Goal: Task Accomplishment & Management: Manage account settings

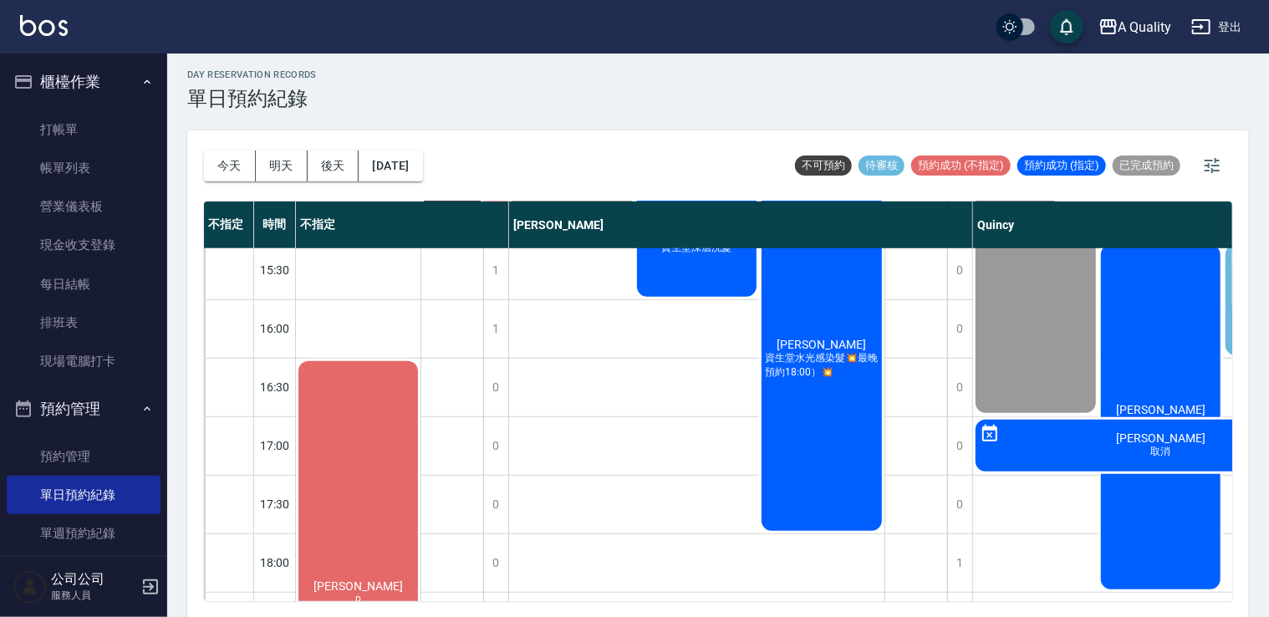
scroll to position [437, 0]
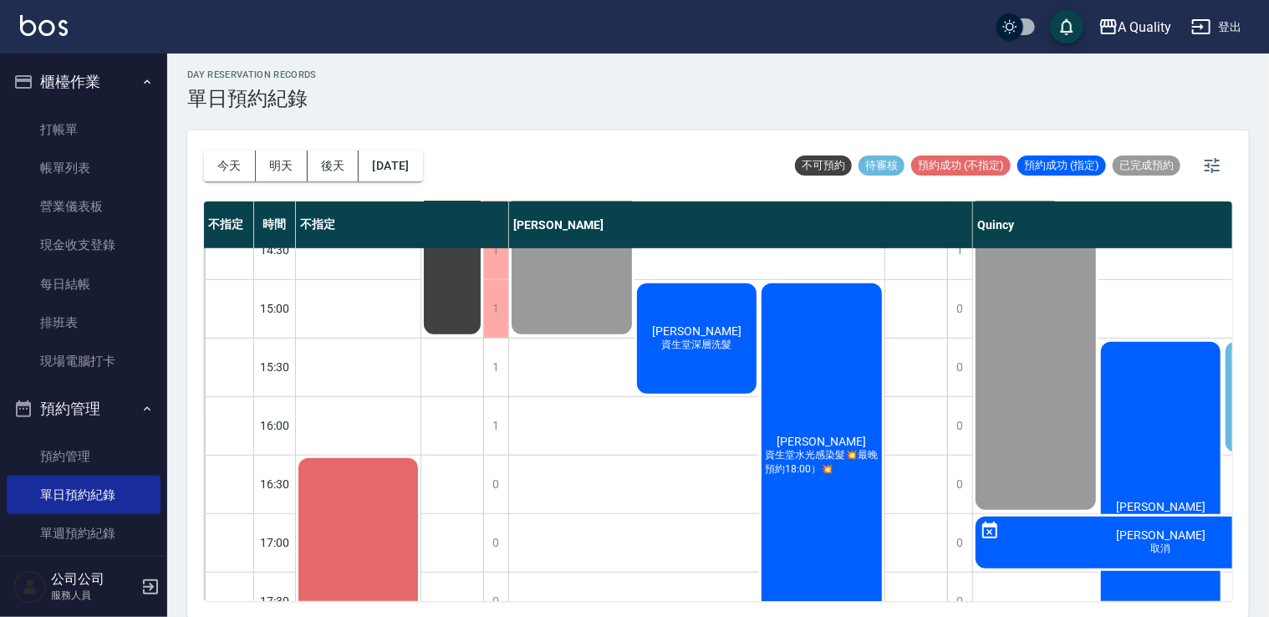
click at [1036, 339] on div "曼曼 單剪、學生單剪、燙髮" at bounding box center [1035, 162] width 125 height 701
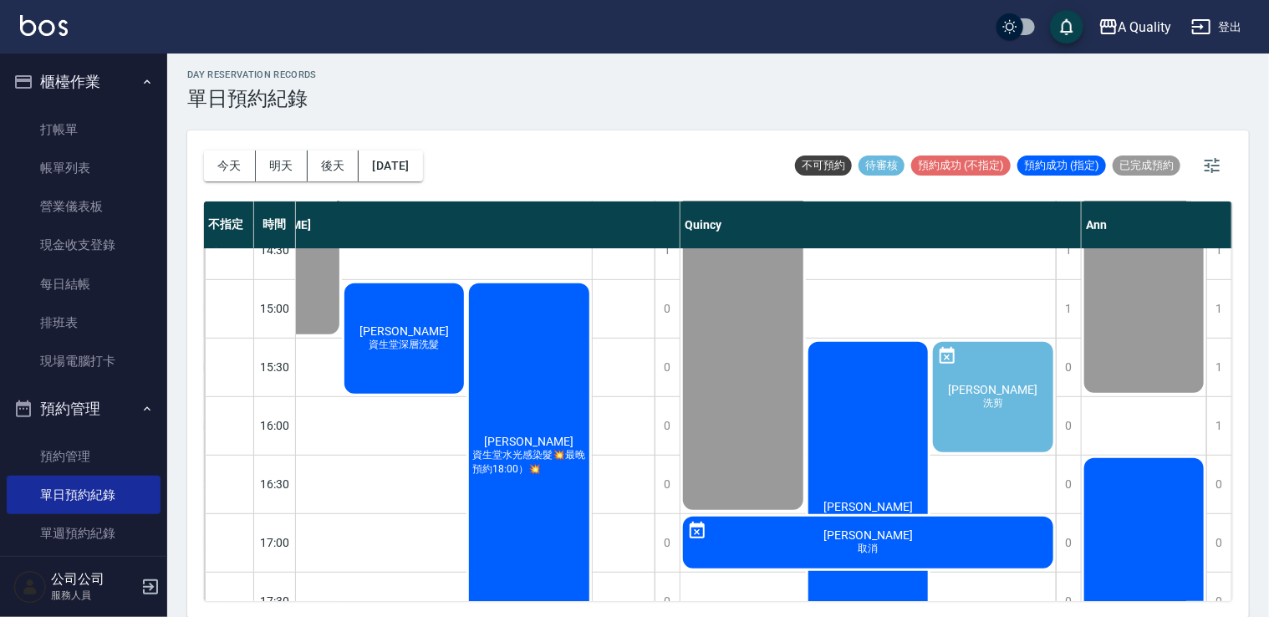
click at [1148, 336] on div "賴暐晴 p" at bounding box center [1144, 104] width 125 height 584
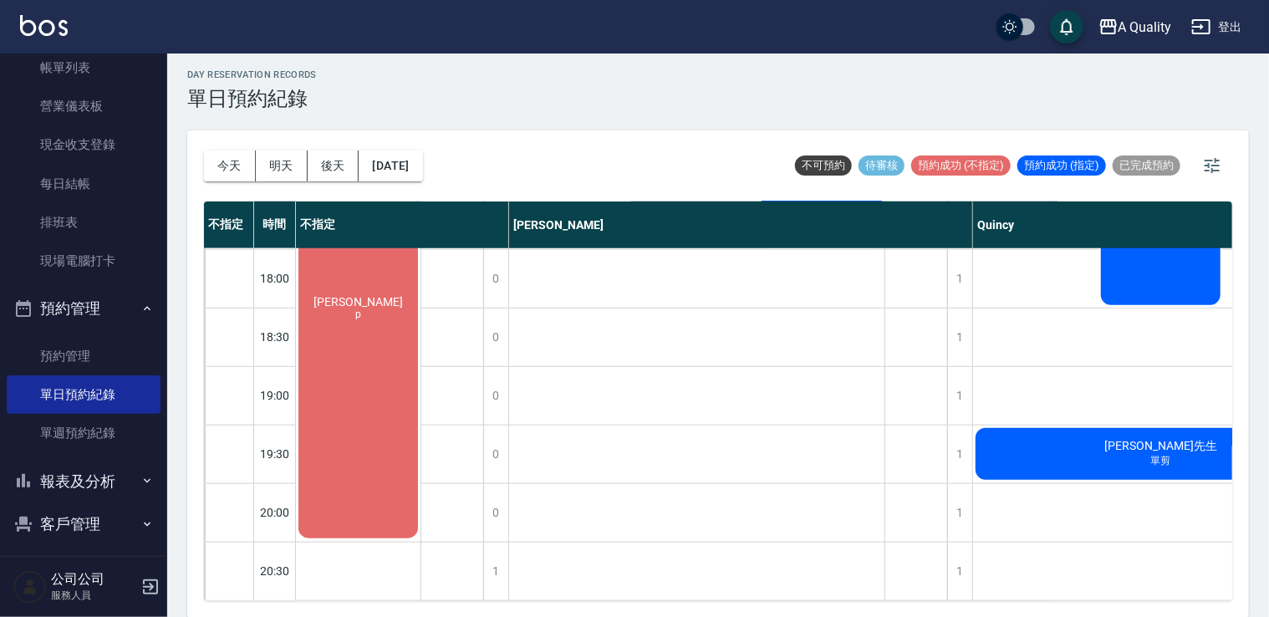
scroll to position [110, 0]
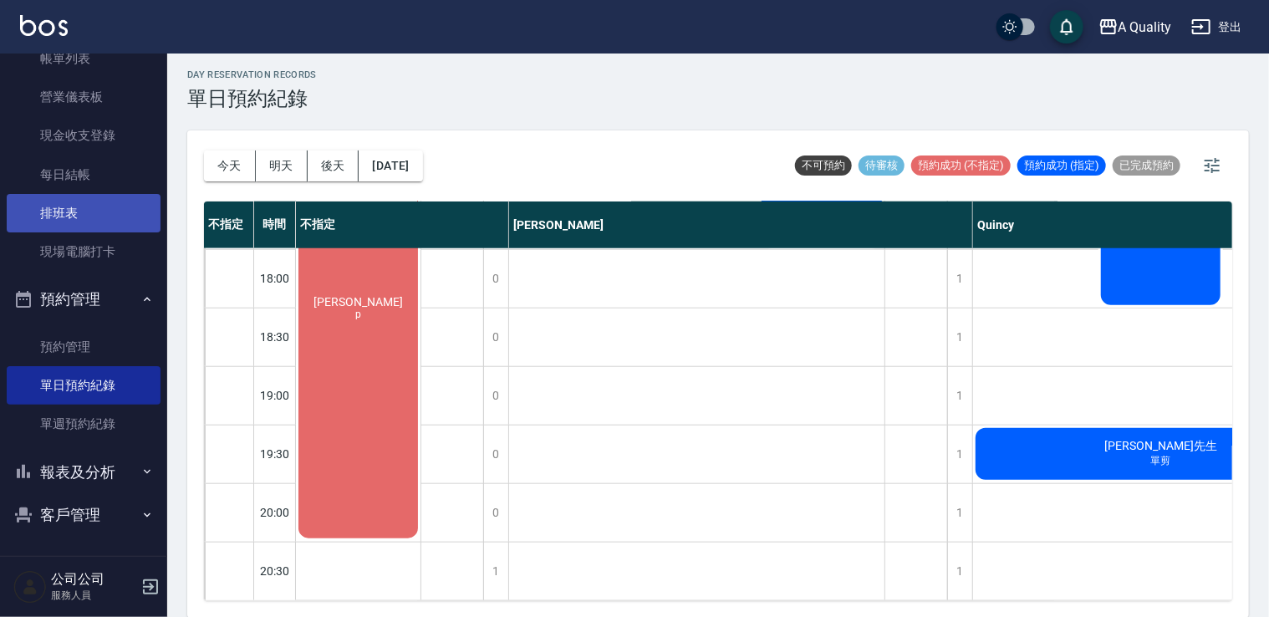
click at [98, 217] on link "排班表" at bounding box center [84, 213] width 154 height 38
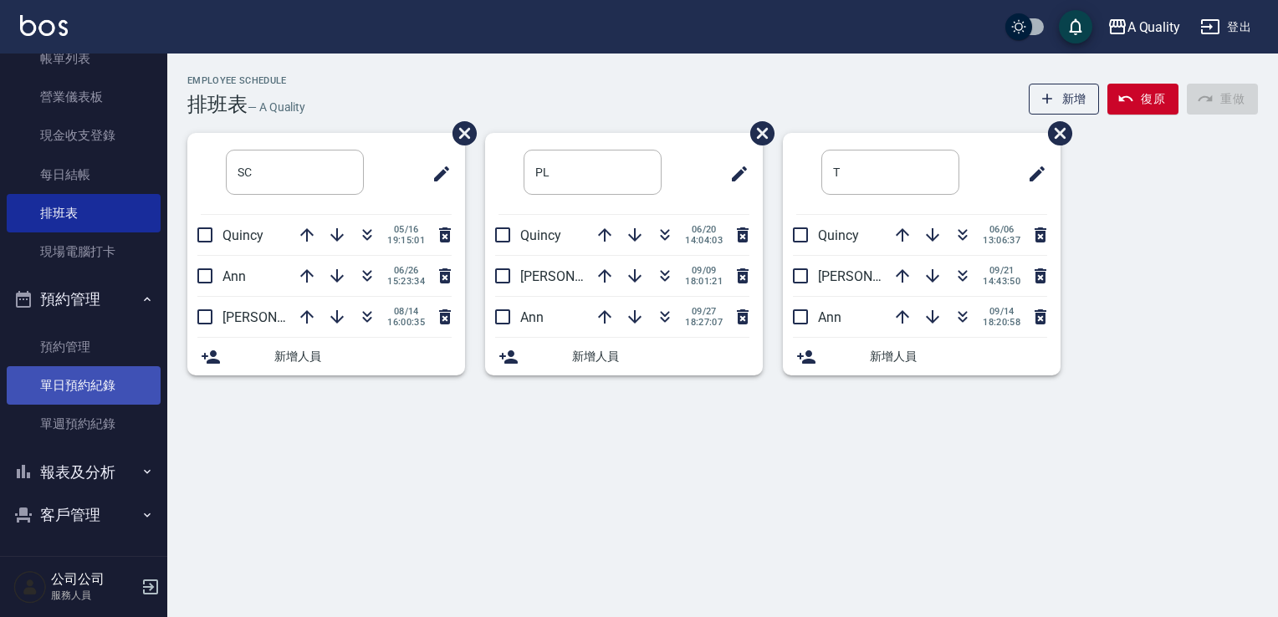
click at [102, 387] on link "單日預約紀錄" at bounding box center [84, 385] width 154 height 38
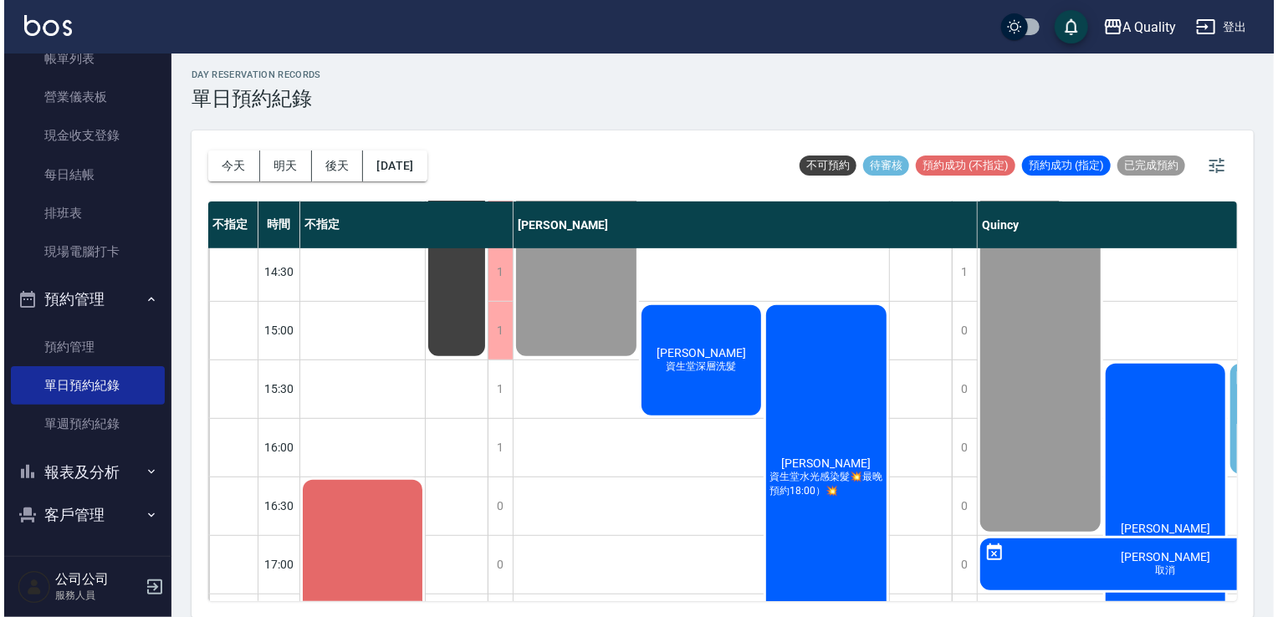
scroll to position [418, 0]
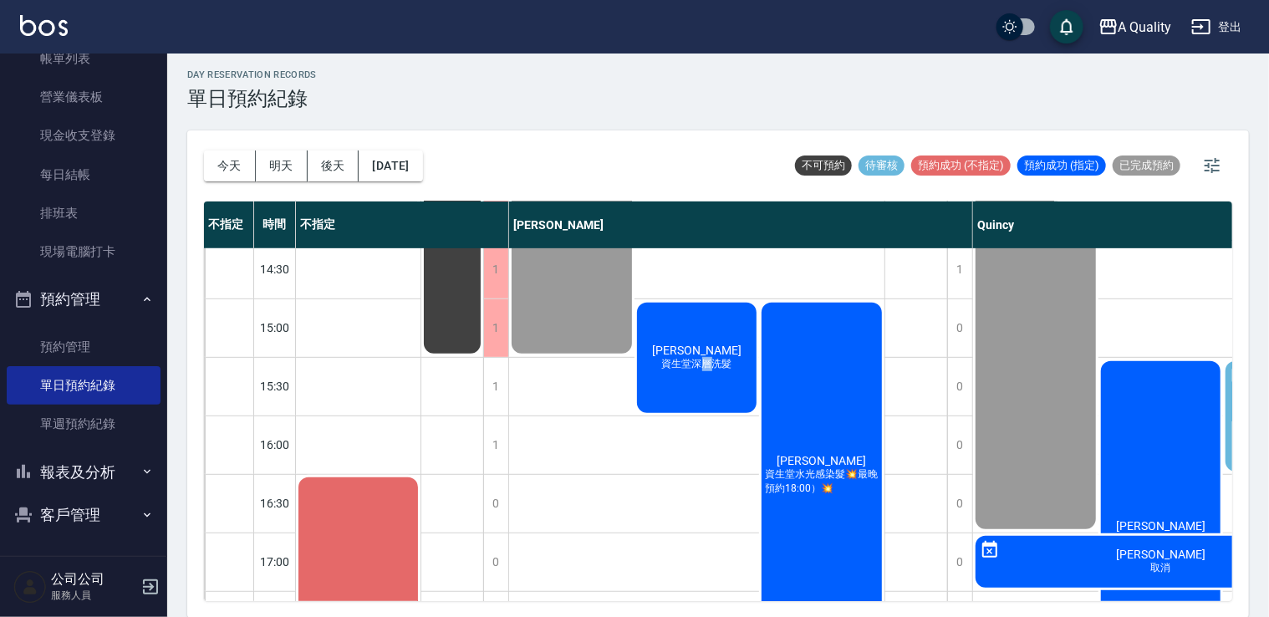
click at [707, 360] on span "資生堂深層洗髮" at bounding box center [697, 364] width 77 height 14
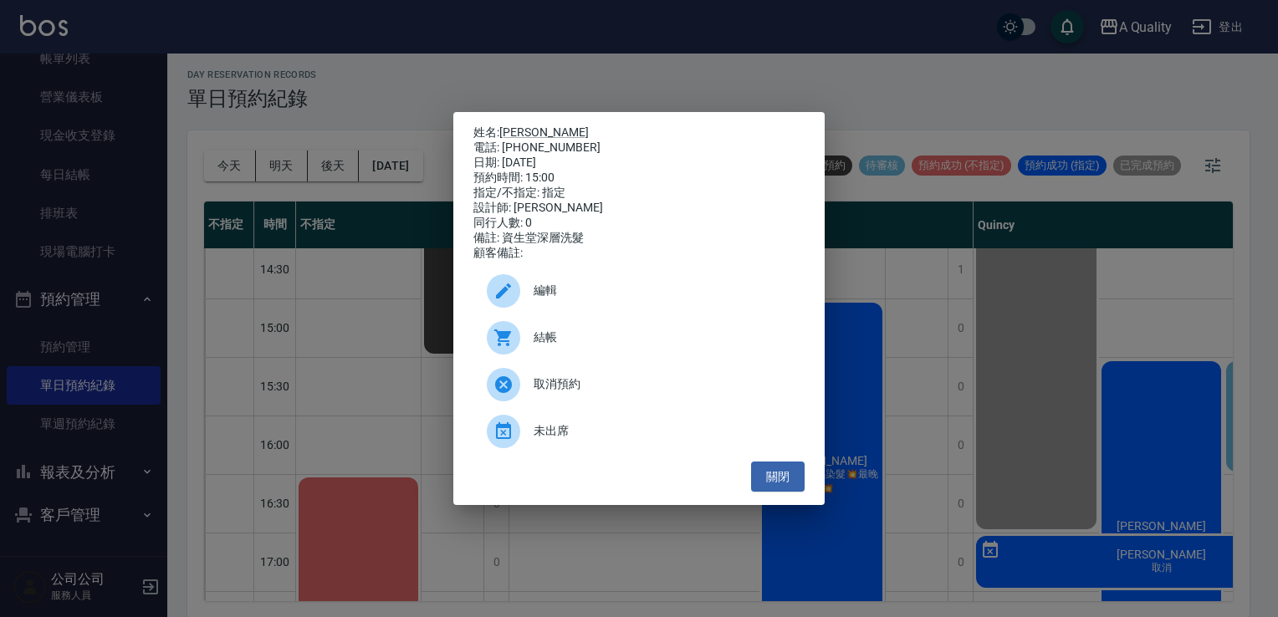
click at [559, 357] on div "結帳" at bounding box center [638, 337] width 331 height 47
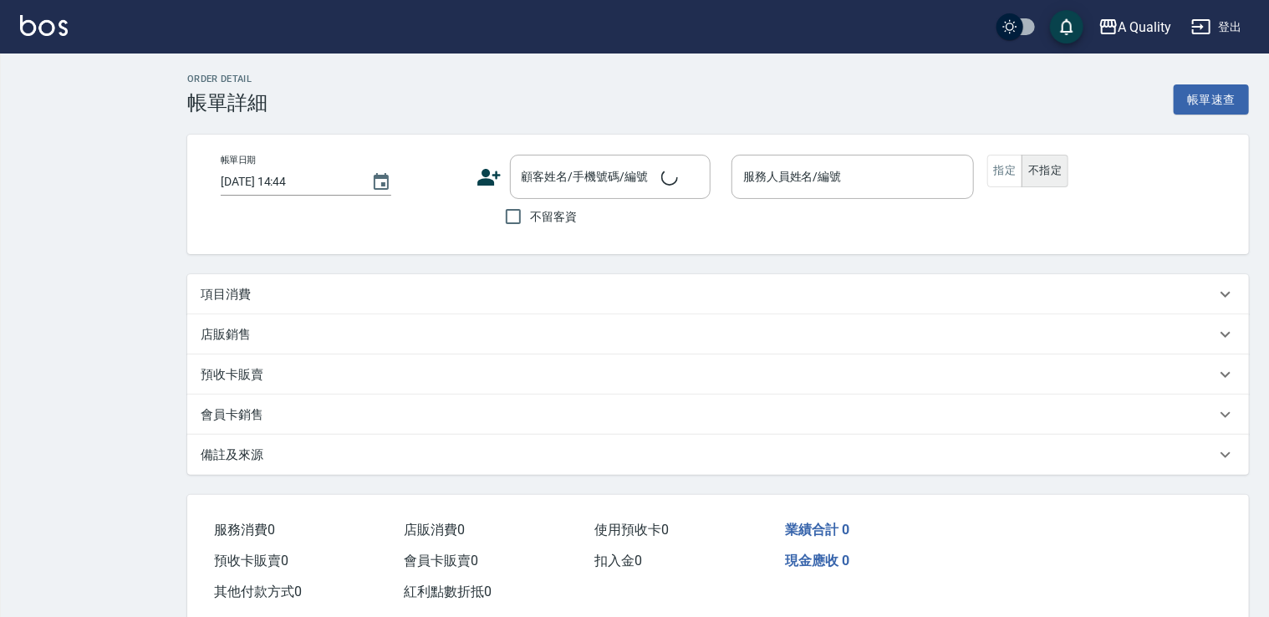
type input "[DATE] 11:00"
type input "Quincy(無代號)"
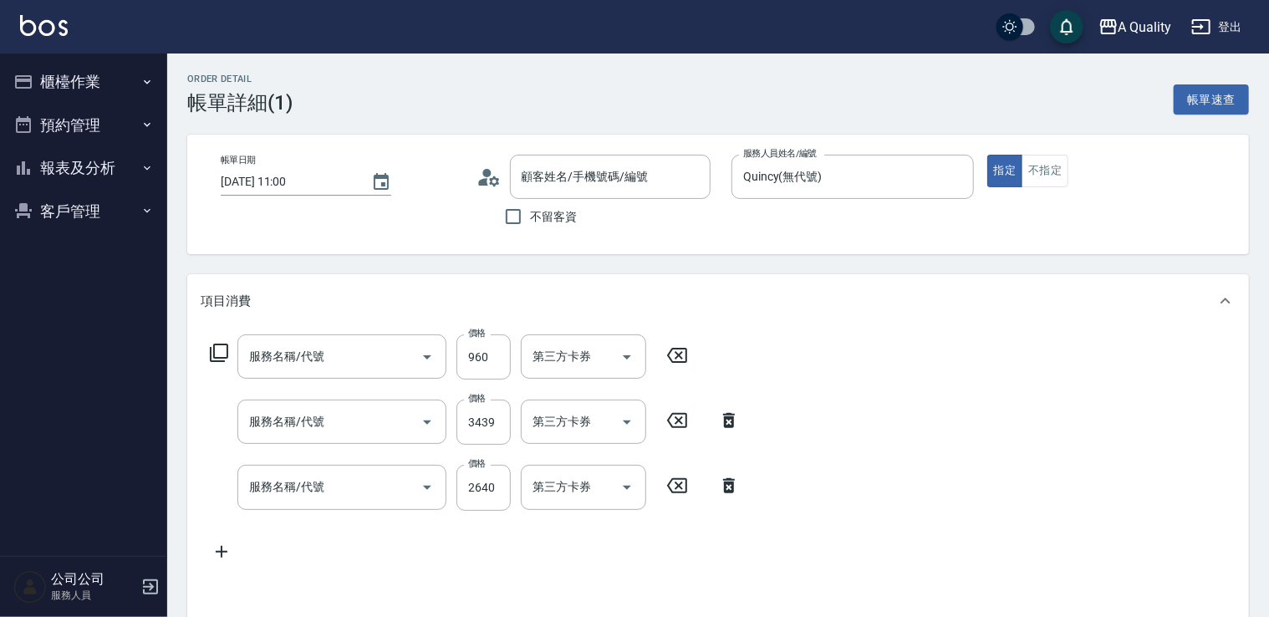
type input "曼曼/0928831531/"
type input "信用卡"
type input "資生堂基礎護(501)"
type input "燙髮(301)"
type input "染髮(401)"
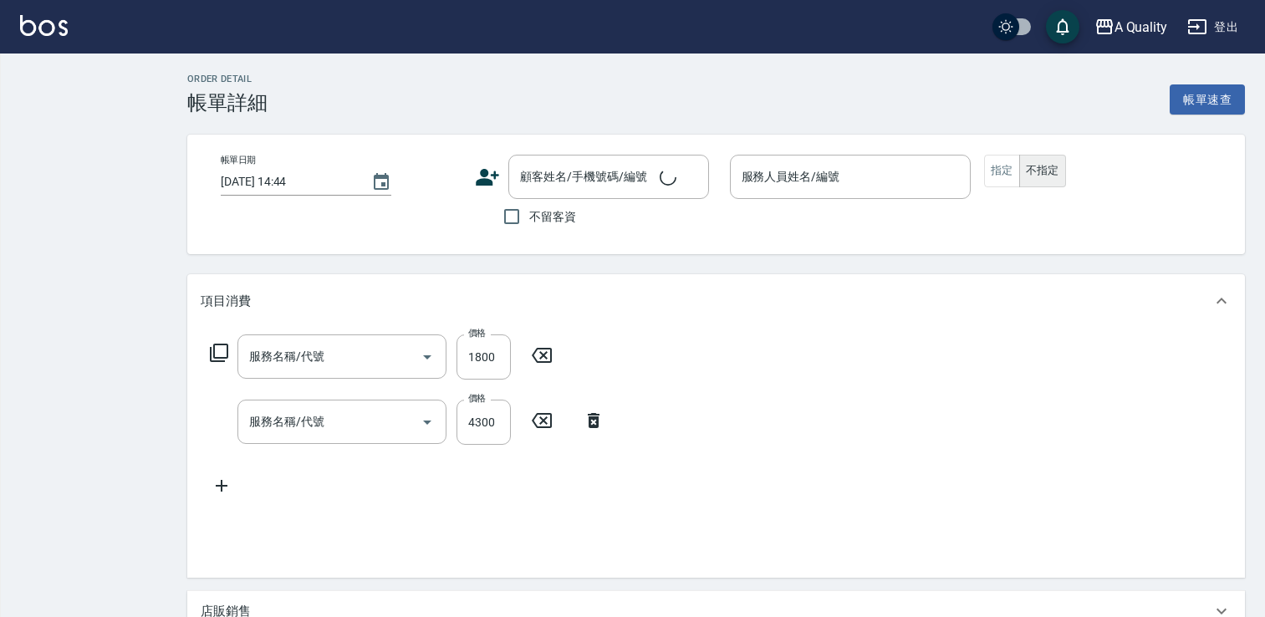
type input "2025/10/04 11:00"
type input "Ann(無代號)"
type input "哥德式護髮(504)"
type input "燙髮(301)"
type input "p"
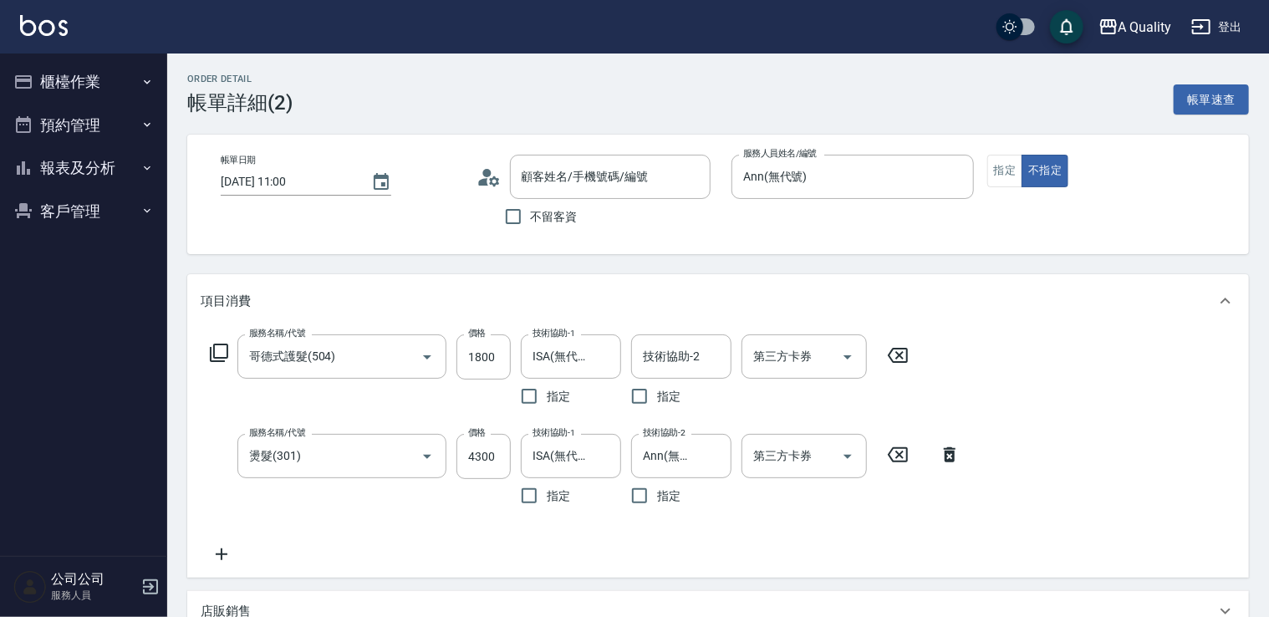
type input "賴暐晴/0919206797/"
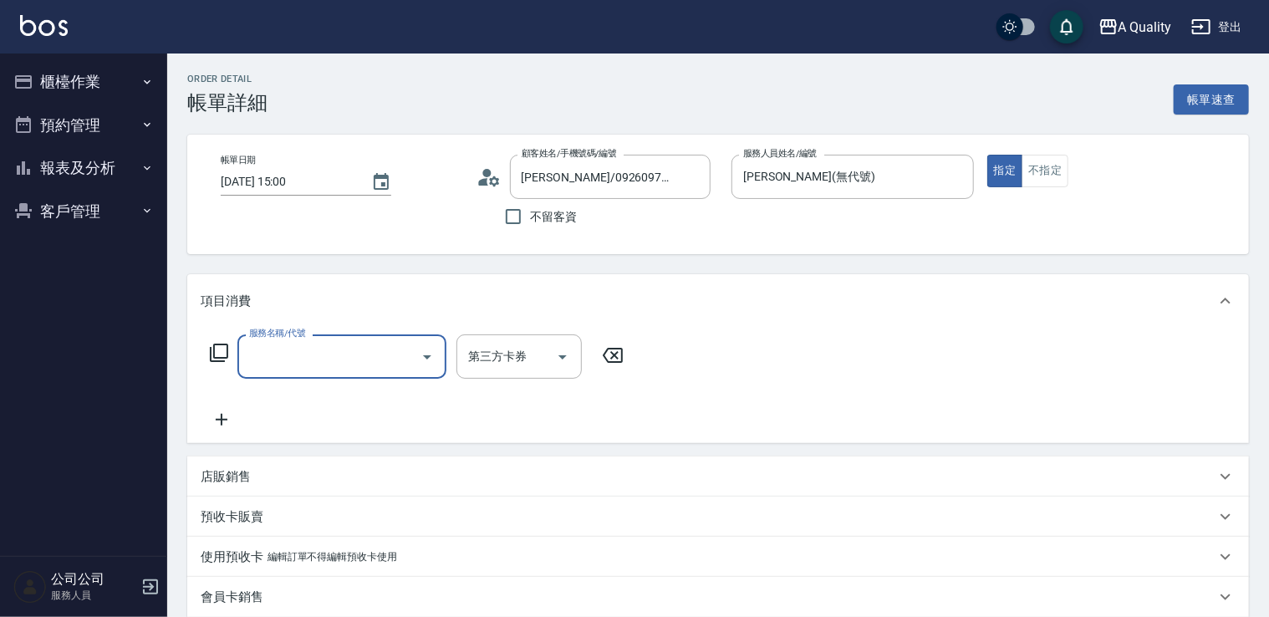
click at [357, 346] on input "服務名稱/代號" at bounding box center [329, 356] width 169 height 29
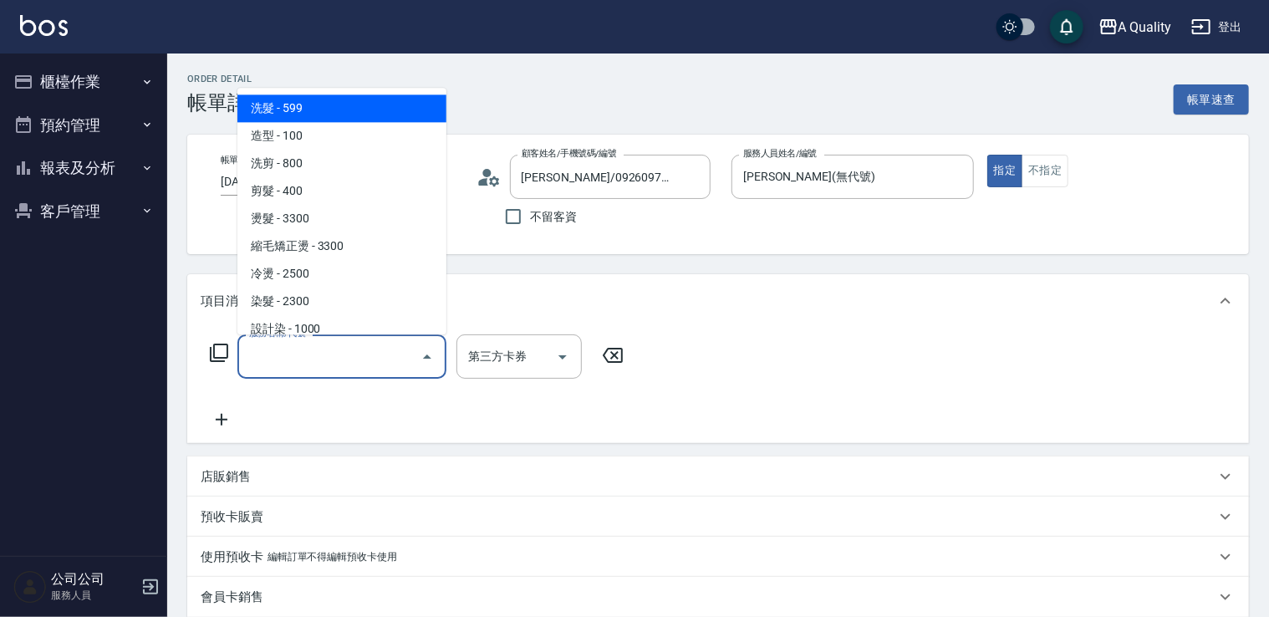
click at [327, 116] on span "洗髮 - 599" at bounding box center [341, 108] width 209 height 28
type input "洗髮(101)"
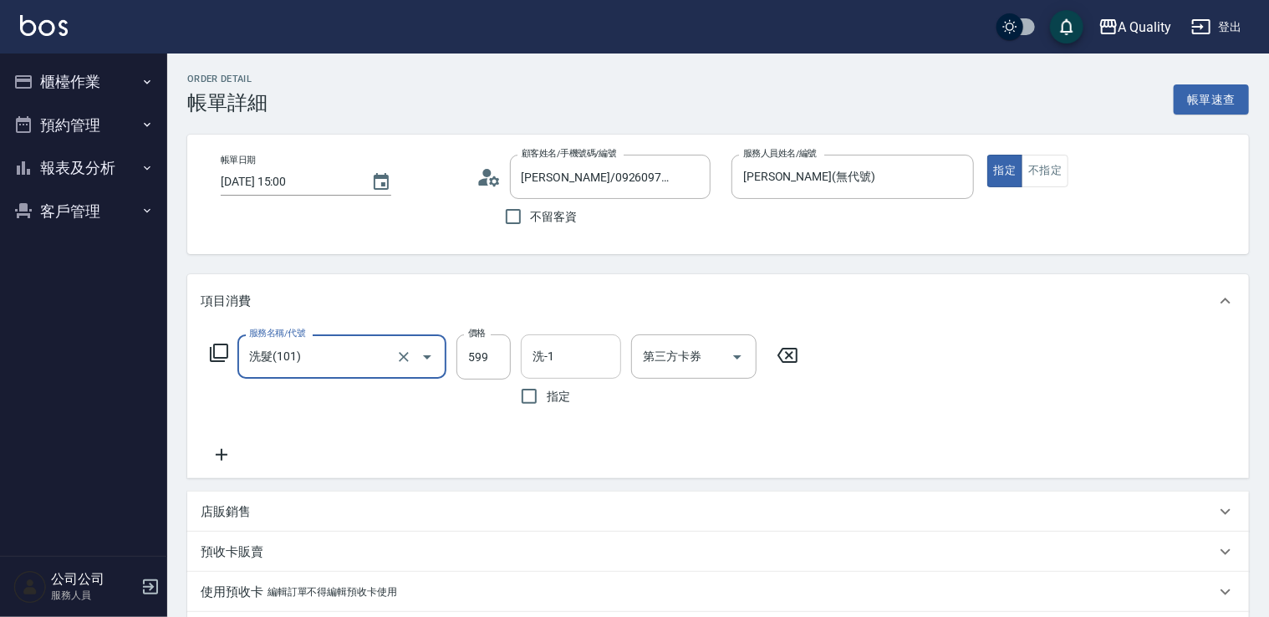
click at [572, 370] on input "洗-1" at bounding box center [570, 356] width 85 height 29
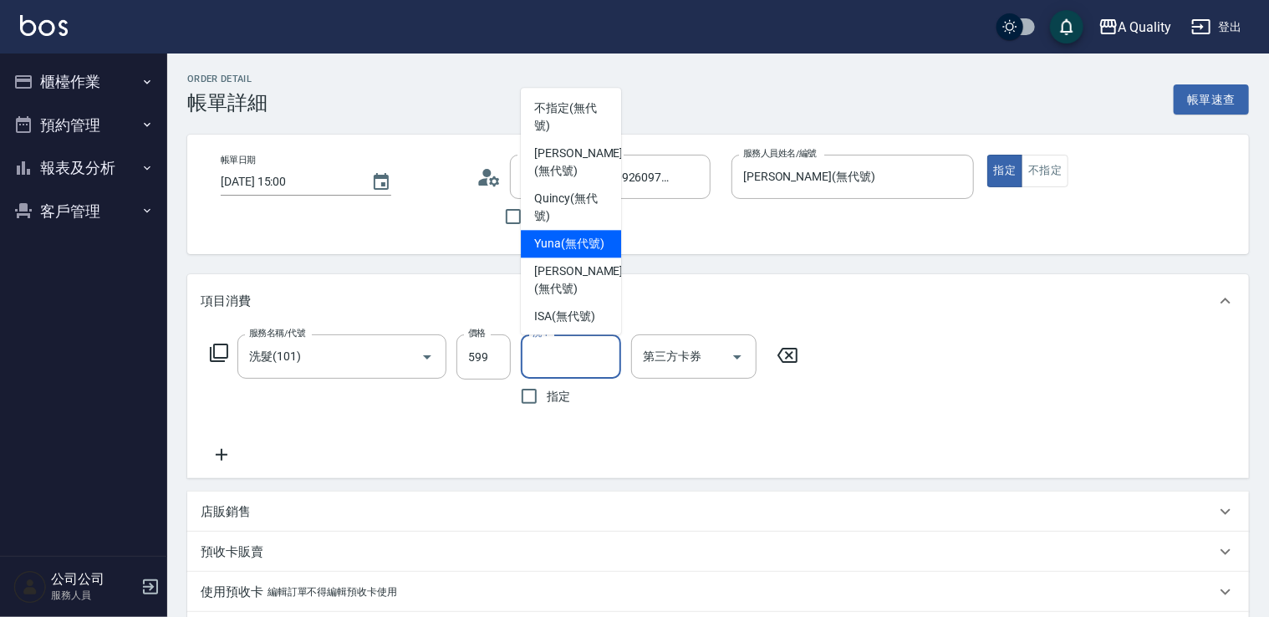
click at [1060, 457] on div "服務名稱/代號 洗髮(101) 服務名稱/代號 價格 599 價格 洗-1 洗-1 指定 第三方卡券 第三方卡券" at bounding box center [718, 403] width 1062 height 151
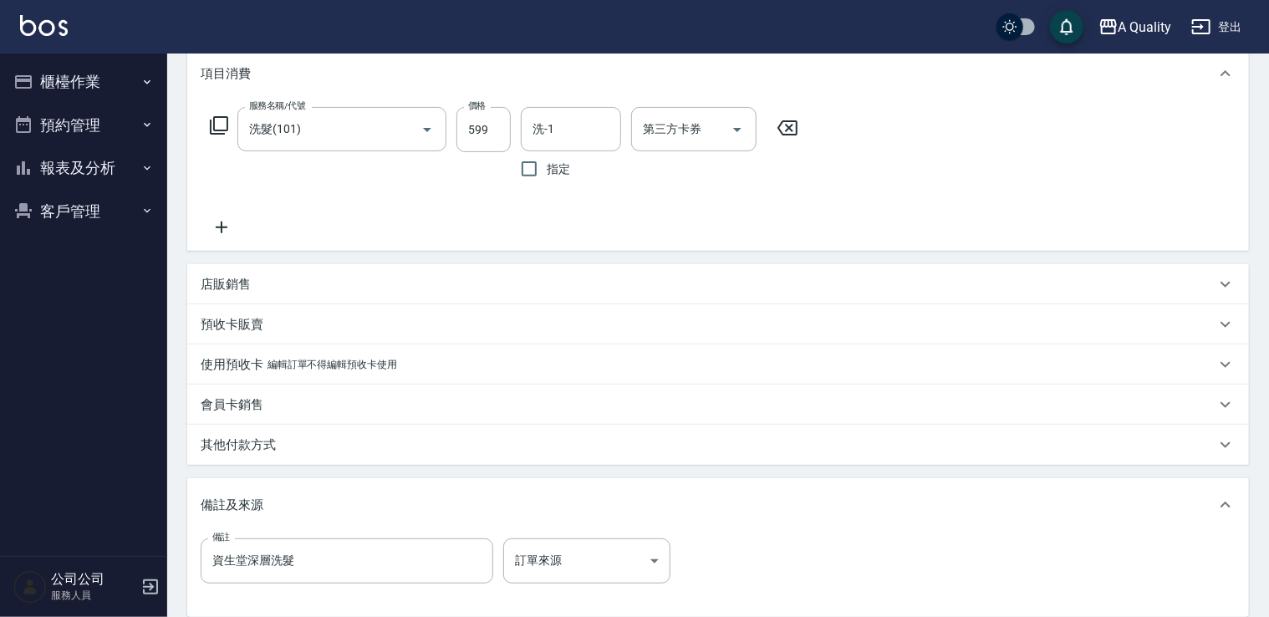
scroll to position [334, 0]
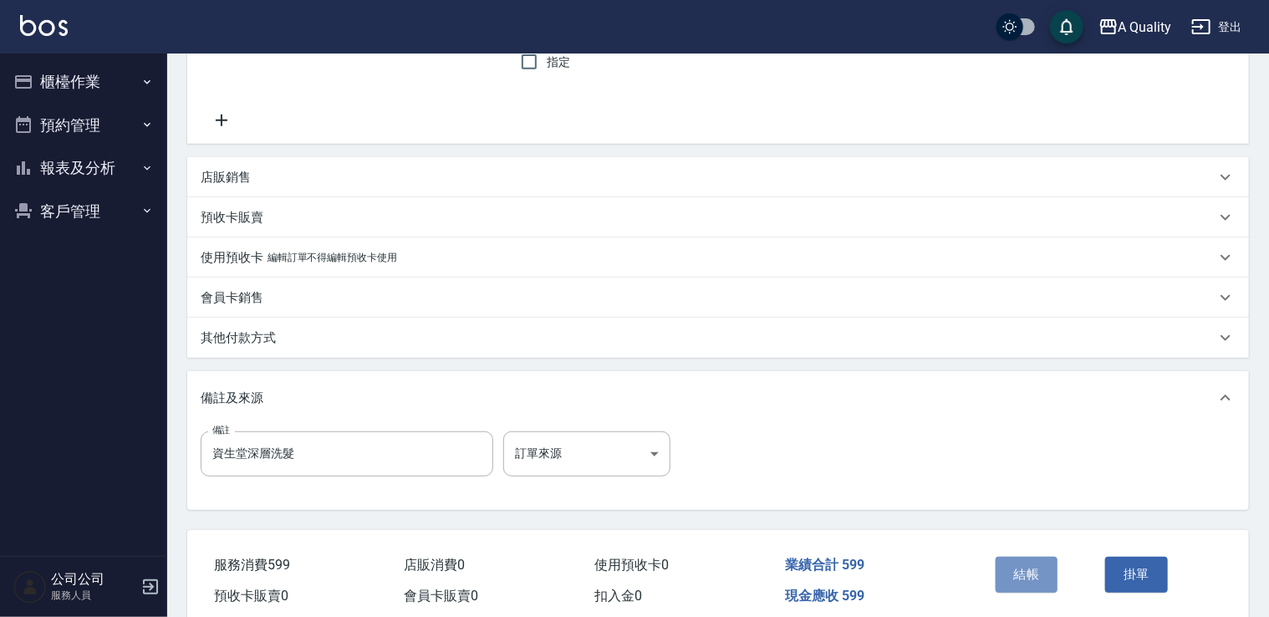
click at [1039, 575] on button "結帳" at bounding box center [1027, 574] width 63 height 35
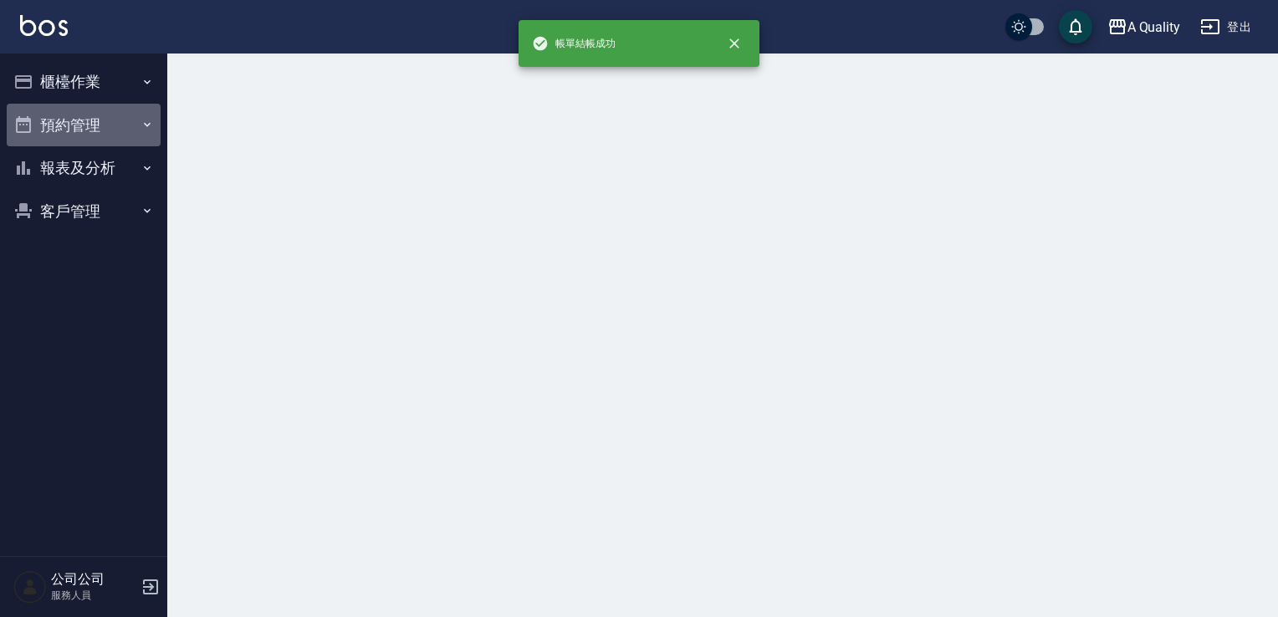
click at [81, 128] on button "預約管理" at bounding box center [84, 125] width 154 height 43
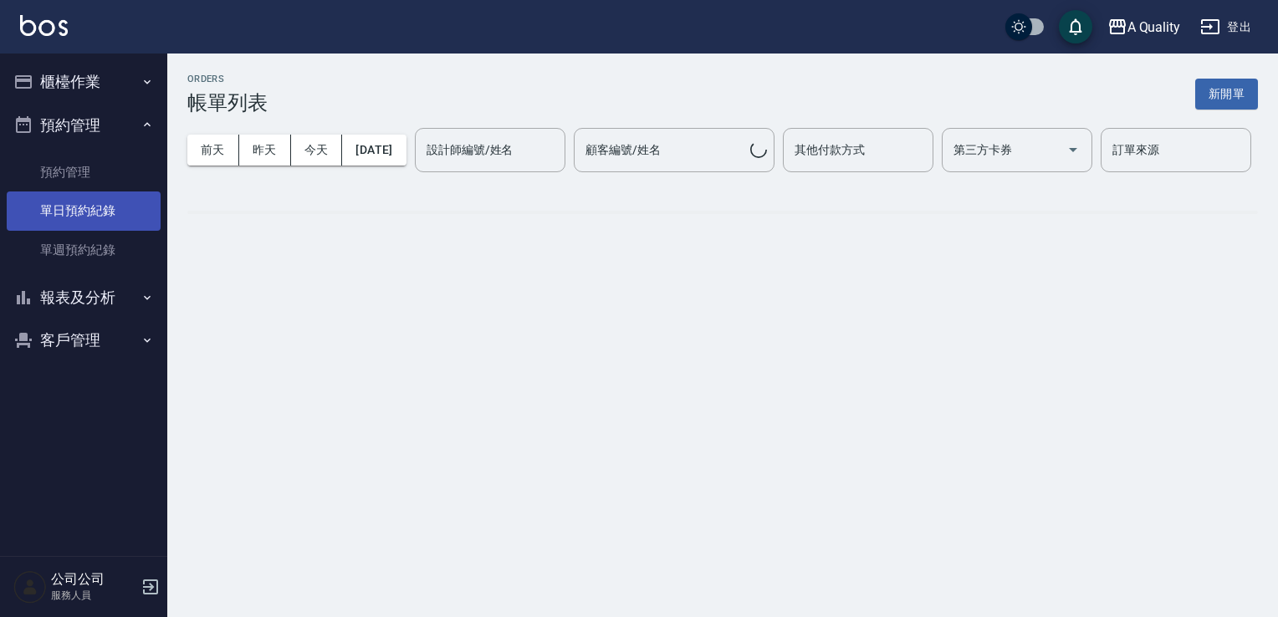
click at [92, 213] on link "單日預約紀錄" at bounding box center [84, 210] width 154 height 38
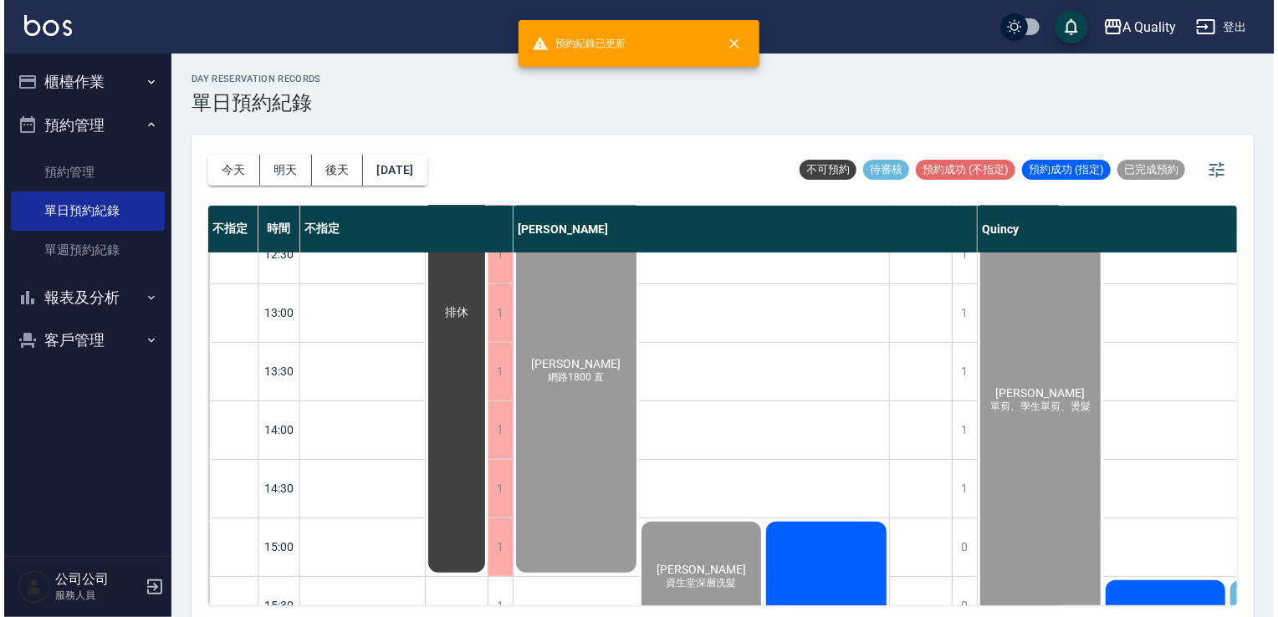
scroll to position [418, 0]
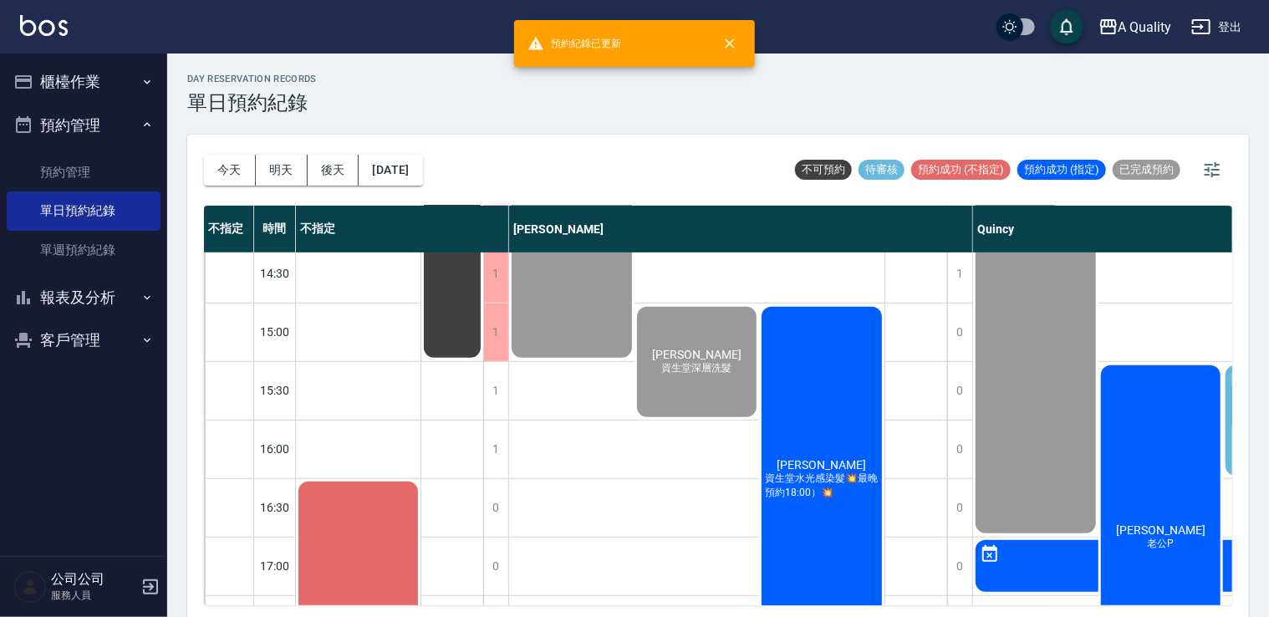
click at [1195, 471] on div "吳佩臻 老公P" at bounding box center [1161, 538] width 125 height 350
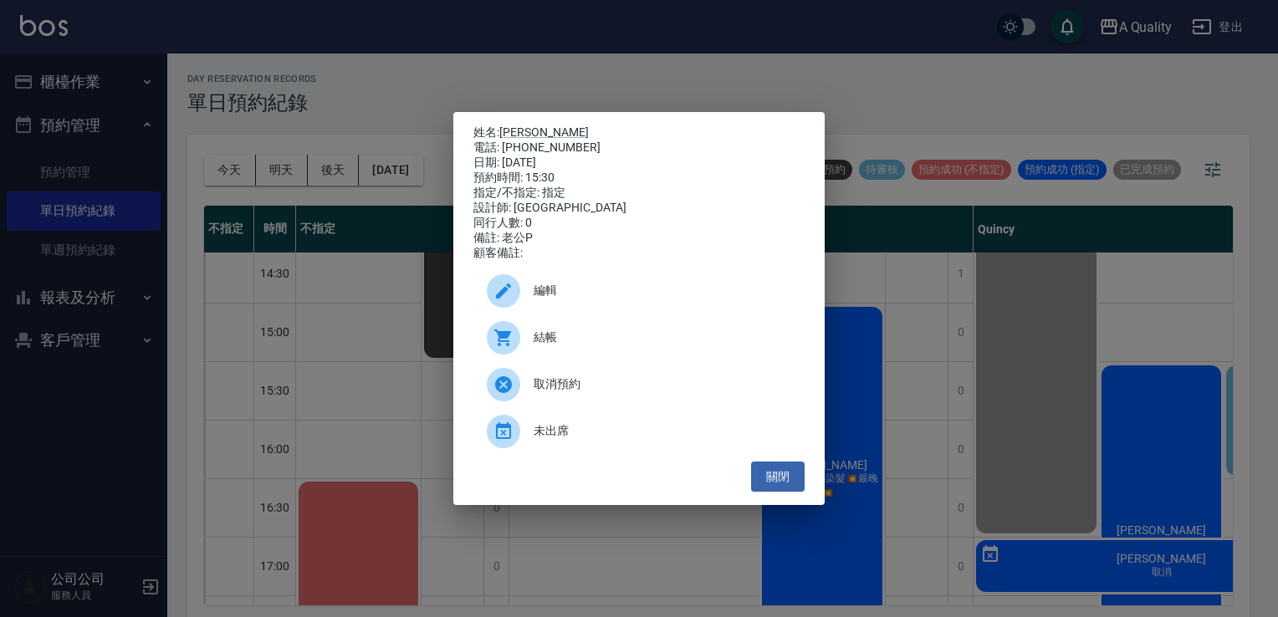
click at [654, 346] on span "結帳" at bounding box center [662, 338] width 258 height 18
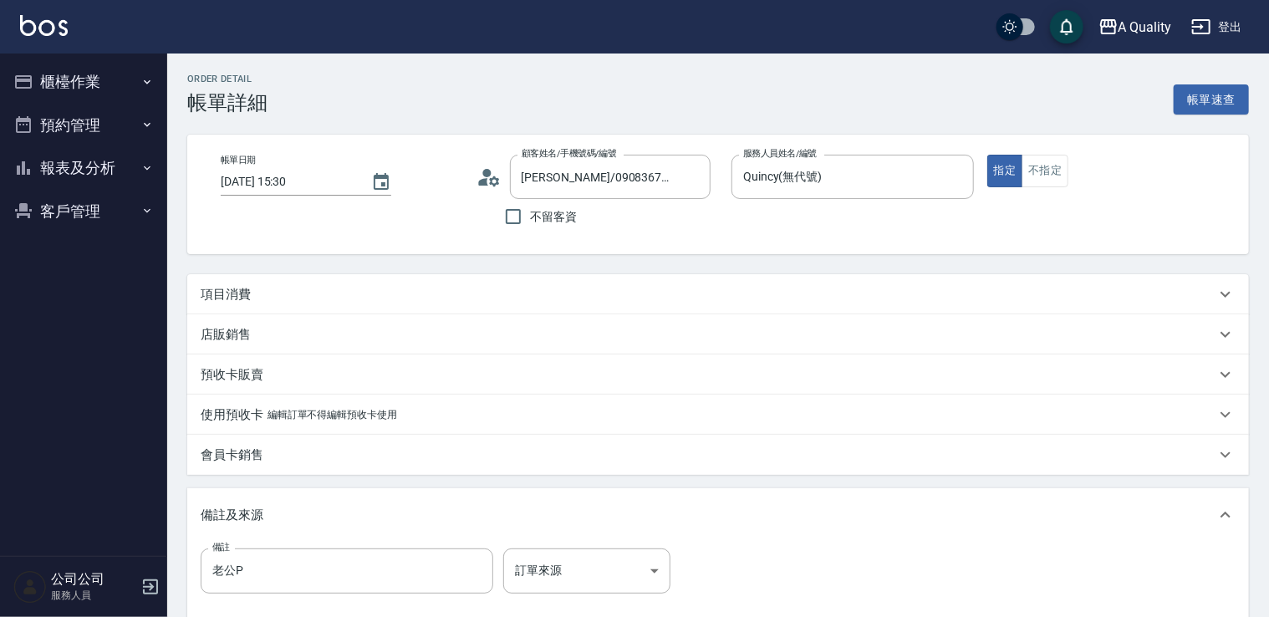
click at [254, 308] on div "項目消費" at bounding box center [718, 294] width 1062 height 40
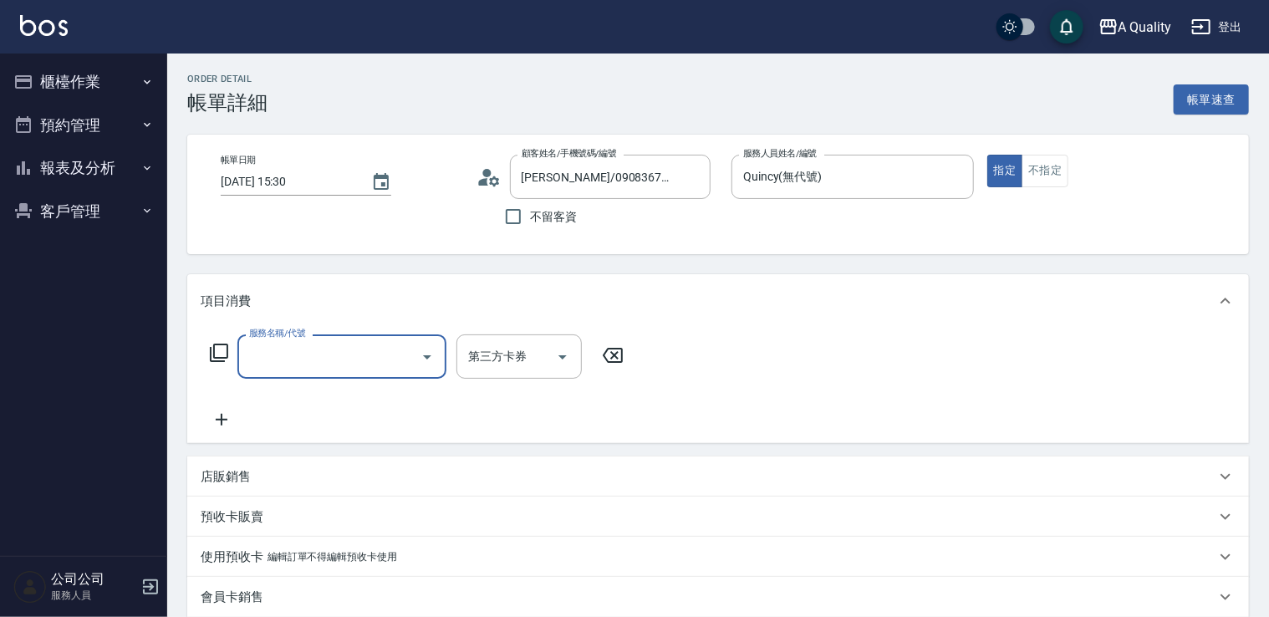
drag, startPoint x: 295, startPoint y: 339, endPoint x: 293, endPoint y: 324, distance: 15.1
click at [294, 339] on label "服務名稱/代號" at bounding box center [277, 333] width 56 height 13
click at [294, 342] on input "服務名稱/代號" at bounding box center [329, 356] width 169 height 29
drag, startPoint x: 264, startPoint y: 382, endPoint x: 271, endPoint y: 362, distance: 21.2
click at [266, 371] on div "服務名稱/代號 服務名稱/代號 第三方卡券 第三方卡券" at bounding box center [417, 381] width 433 height 95
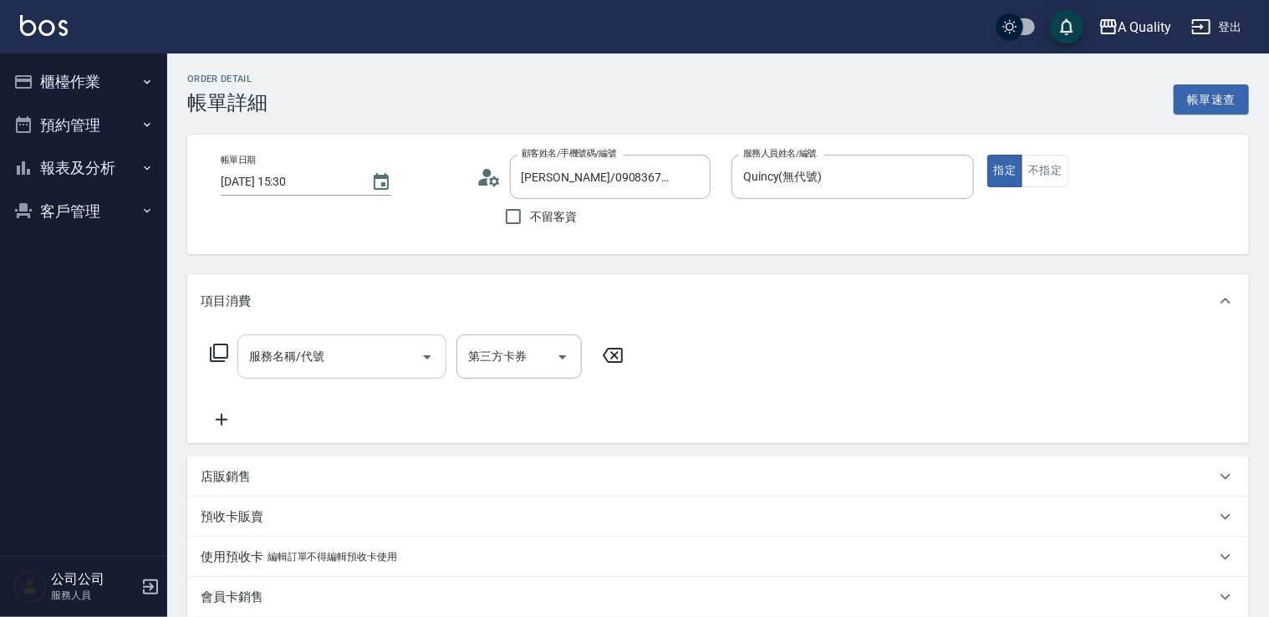
click at [273, 353] on input "服務名稱/代號" at bounding box center [329, 356] width 169 height 29
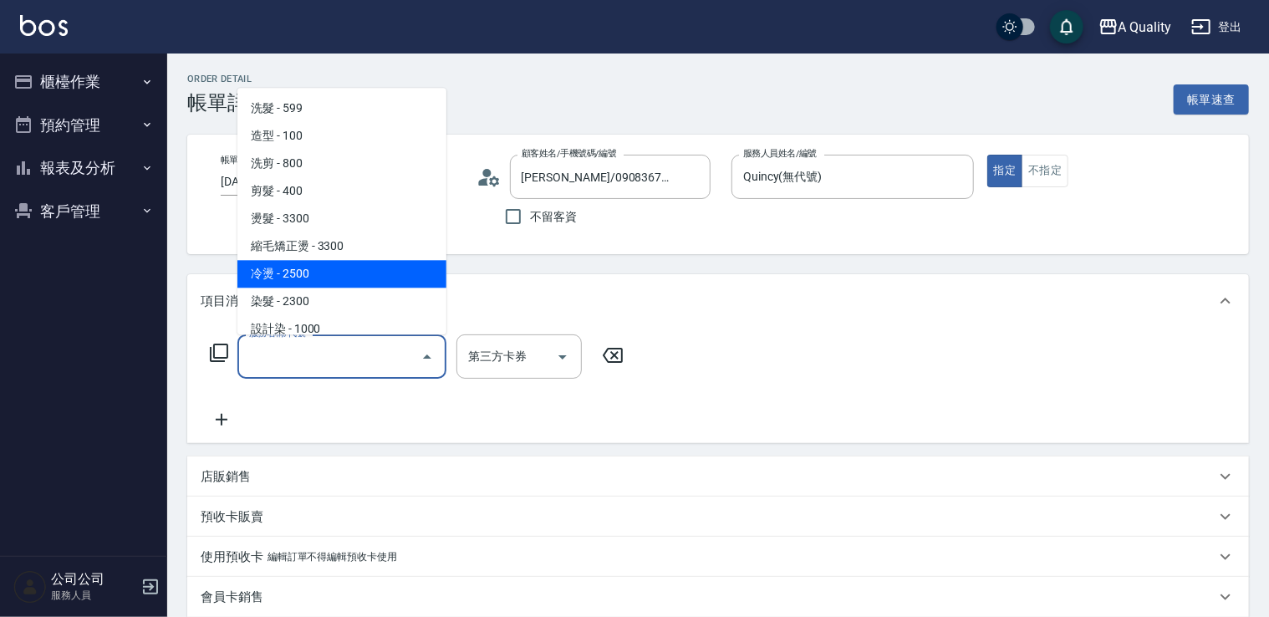
drag, startPoint x: 273, startPoint y: 276, endPoint x: 411, endPoint y: 294, distance: 139.2
click at [283, 279] on span "冷燙 - 2500" at bounding box center [341, 274] width 209 height 28
type input "冷燙(330)"
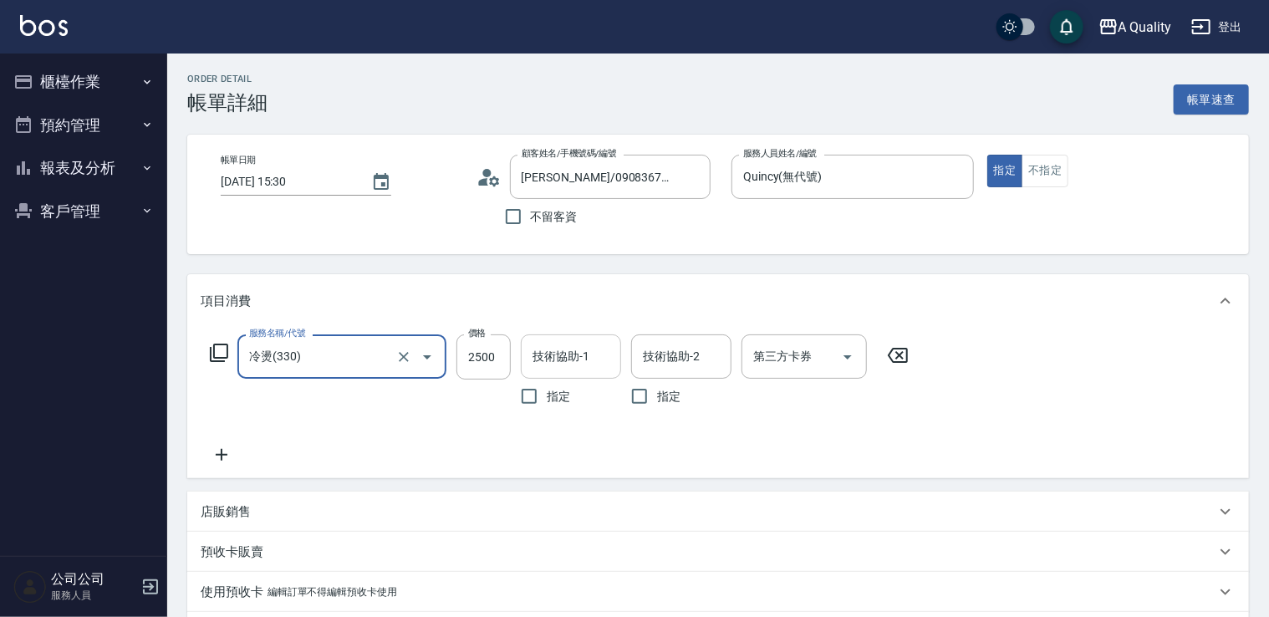
click at [552, 354] on input "技術協助-1" at bounding box center [570, 356] width 85 height 29
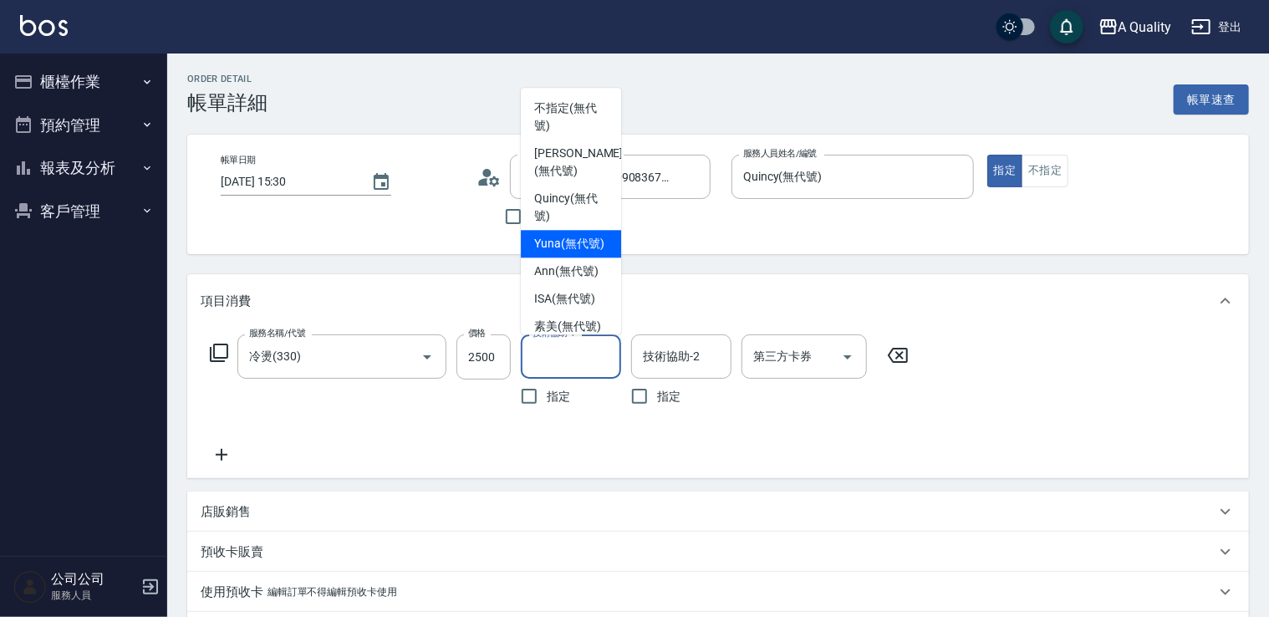
drag, startPoint x: 557, startPoint y: 241, endPoint x: 712, endPoint y: 296, distance: 165.0
click at [559, 242] on span "Yuna (無代號)" at bounding box center [569, 244] width 70 height 18
type input "Yuna(無代號)"
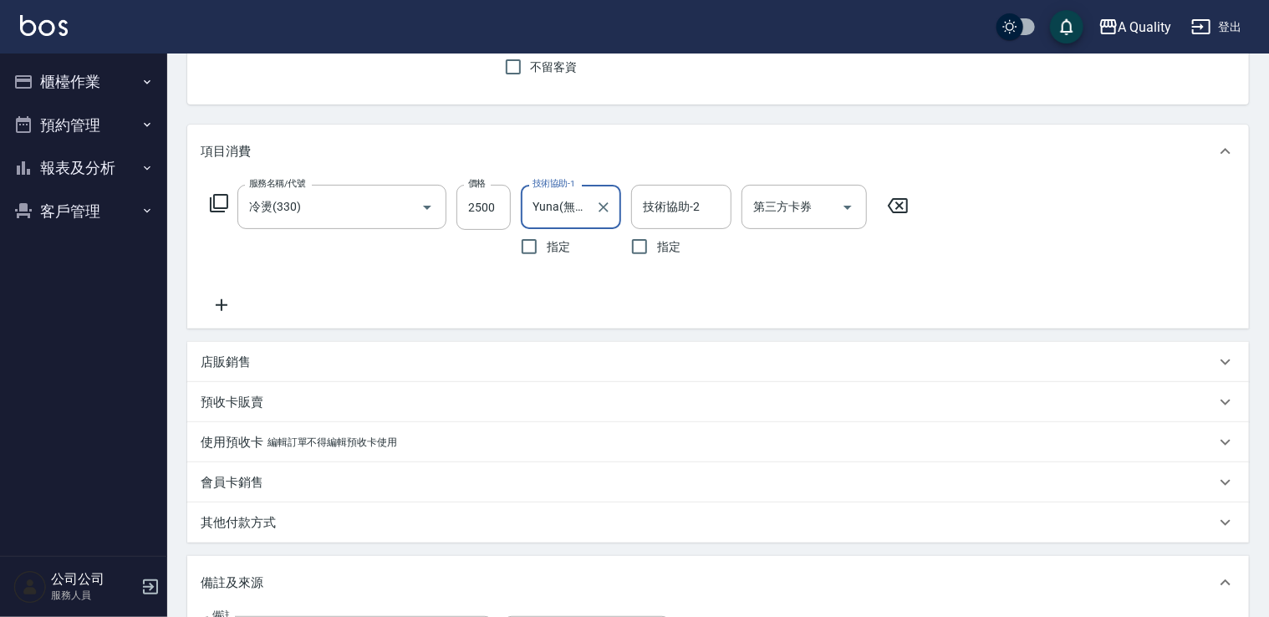
scroll to position [334, 0]
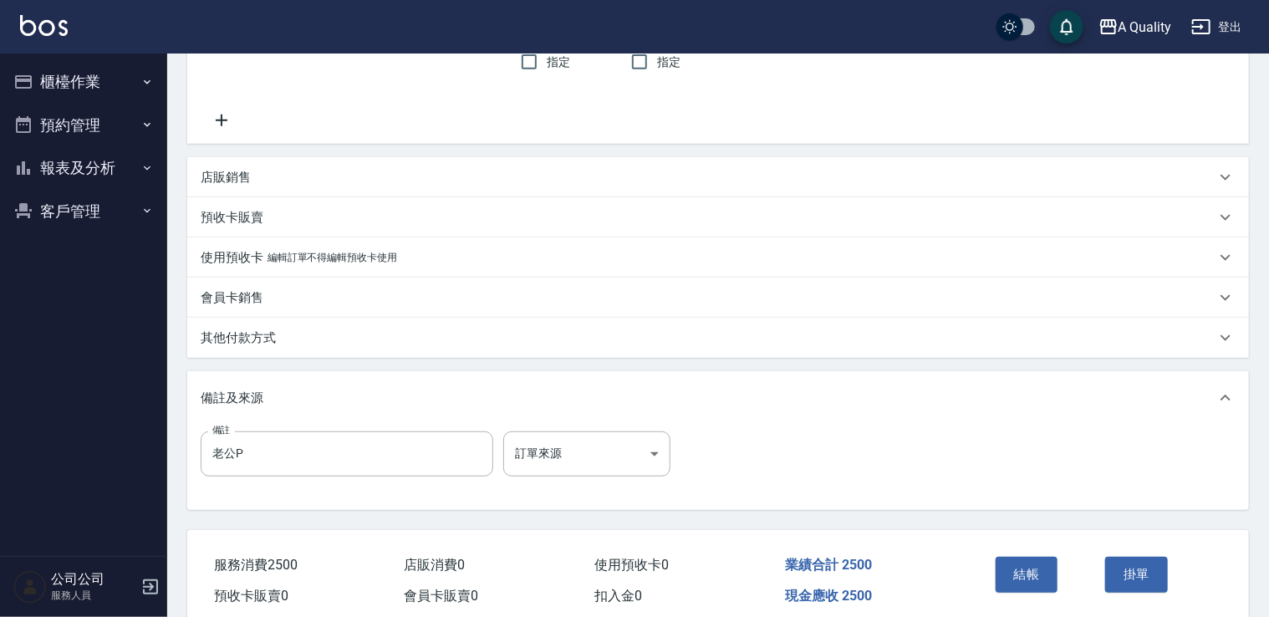
click at [1017, 578] on button "結帳" at bounding box center [1027, 574] width 63 height 35
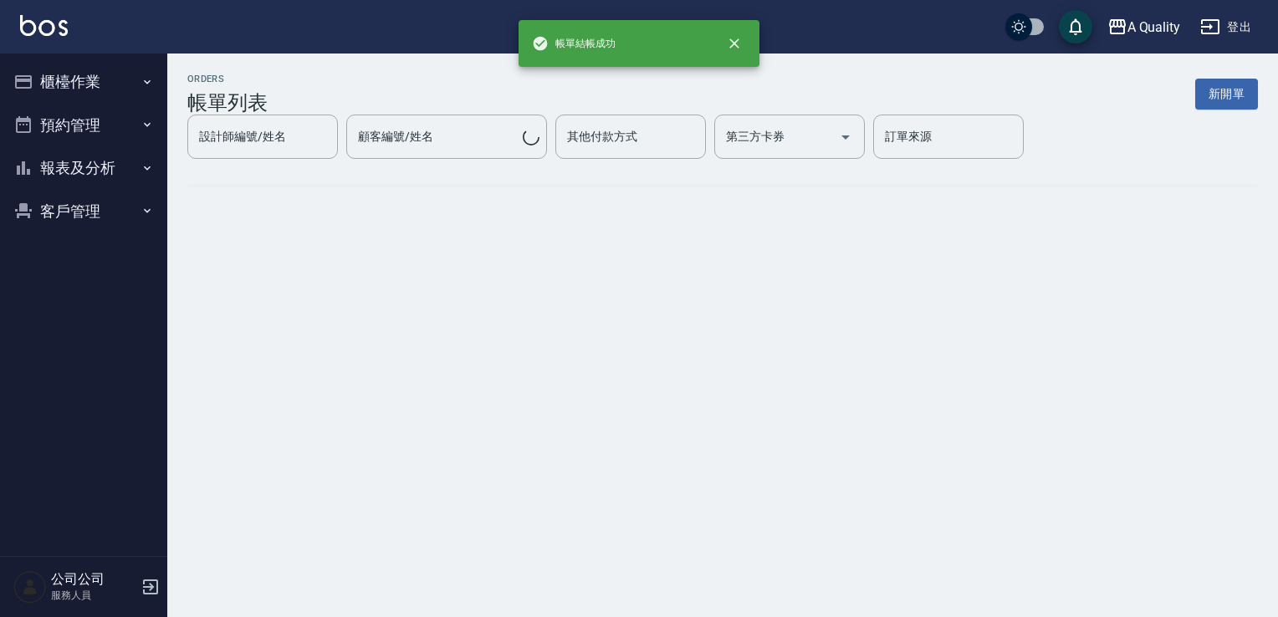
drag, startPoint x: 105, startPoint y: 124, endPoint x: 103, endPoint y: 141, distance: 17.6
click at [104, 124] on button "預約管理" at bounding box center [84, 125] width 154 height 43
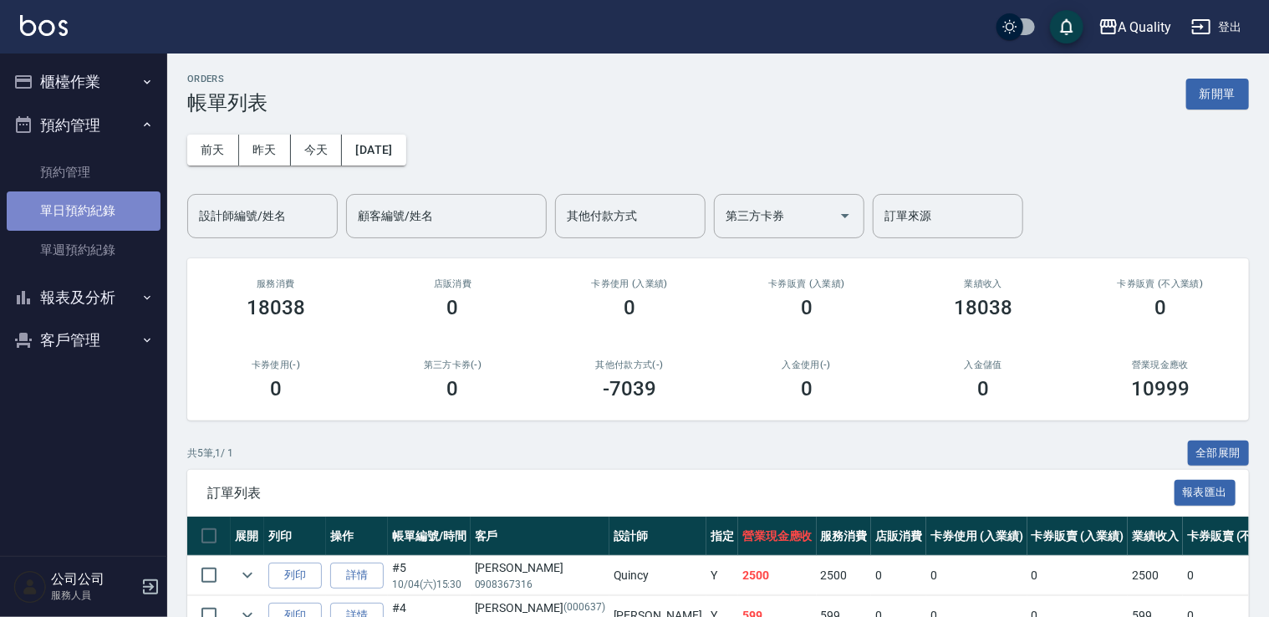
click at [115, 210] on link "單日預約紀錄" at bounding box center [84, 210] width 154 height 38
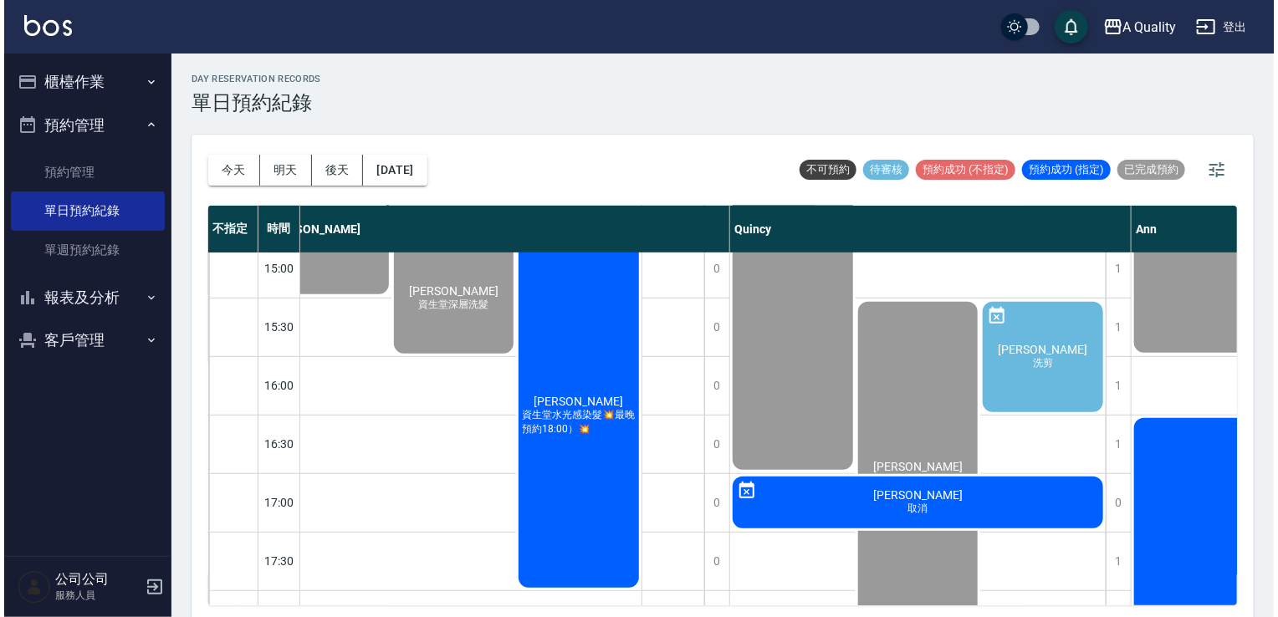
scroll to position [418, 248]
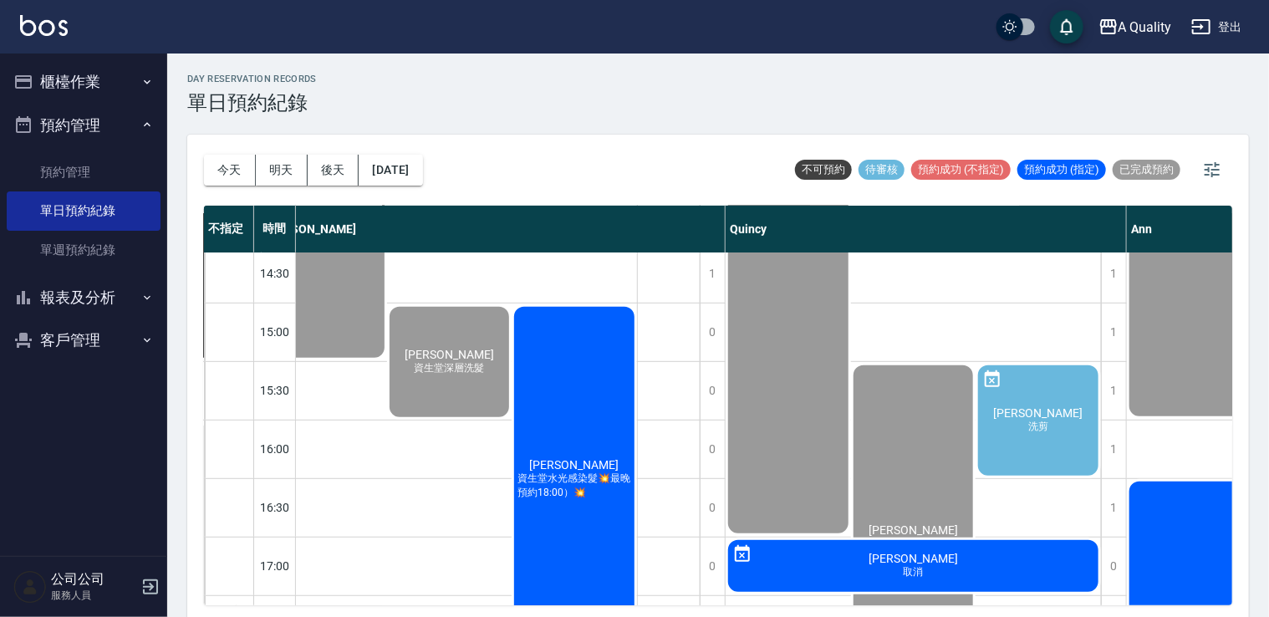
click at [582, 470] on span "[PERSON_NAME]" at bounding box center [575, 464] width 96 height 13
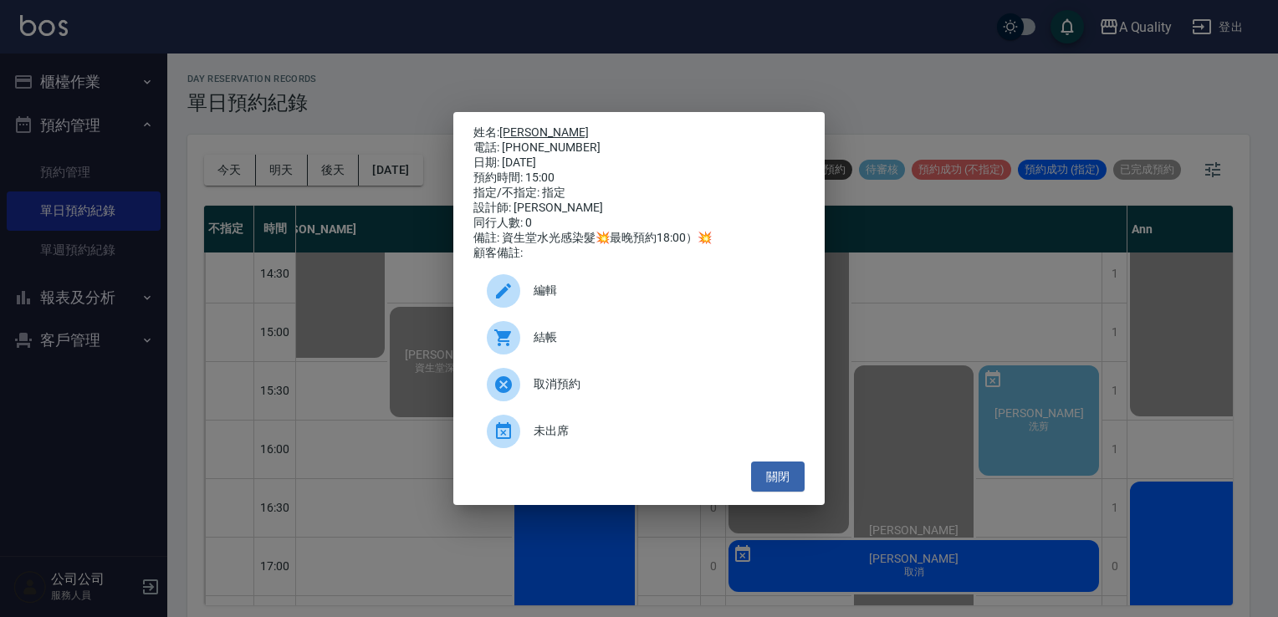
click at [508, 125] on link "[PERSON_NAME]" at bounding box center [543, 131] width 89 height 13
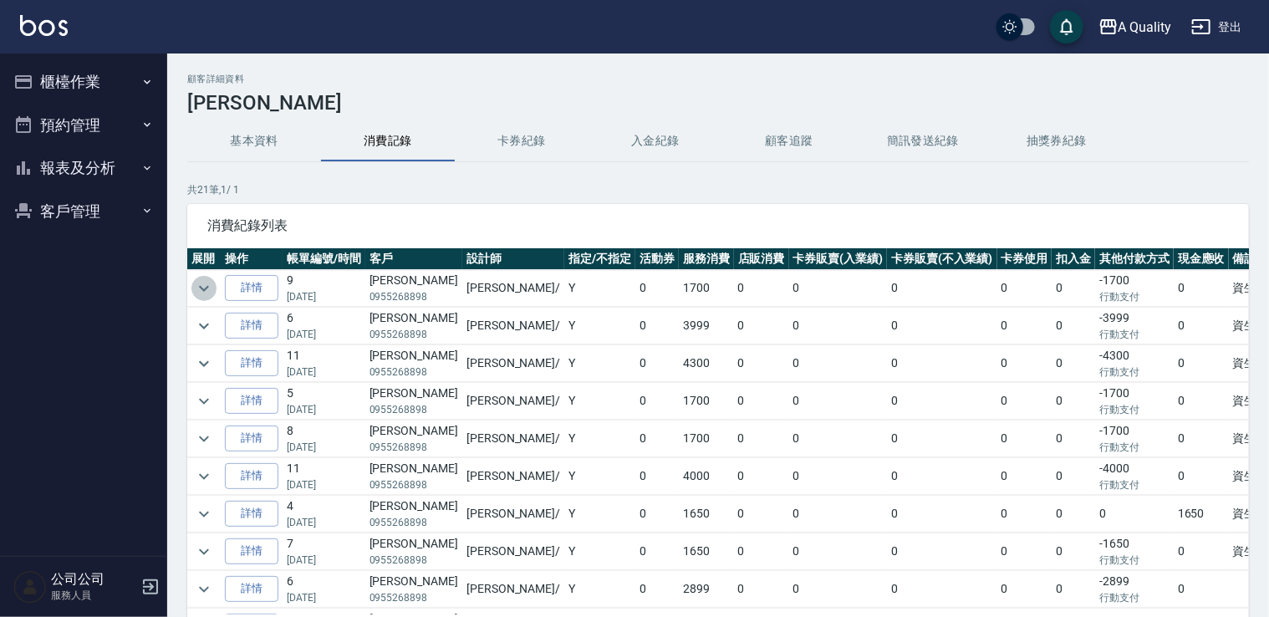
click at [201, 293] on icon "expand row" at bounding box center [204, 288] width 20 height 20
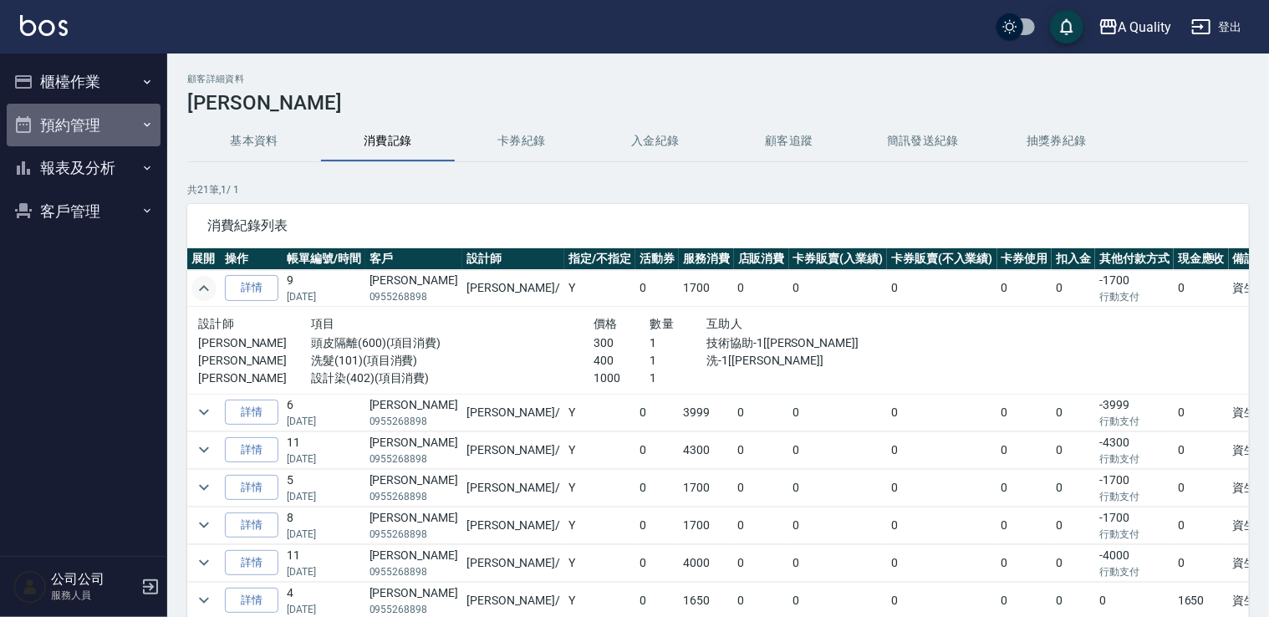
click at [109, 142] on button "預約管理" at bounding box center [84, 125] width 154 height 43
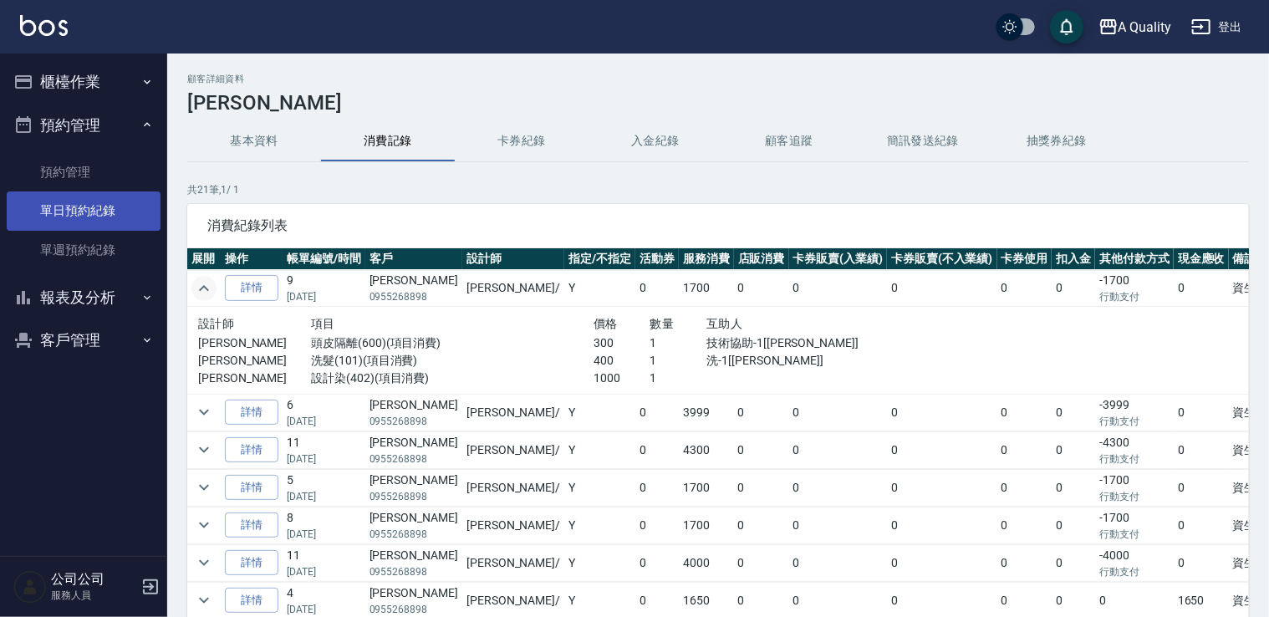
click at [113, 212] on link "單日預約紀錄" at bounding box center [84, 210] width 154 height 38
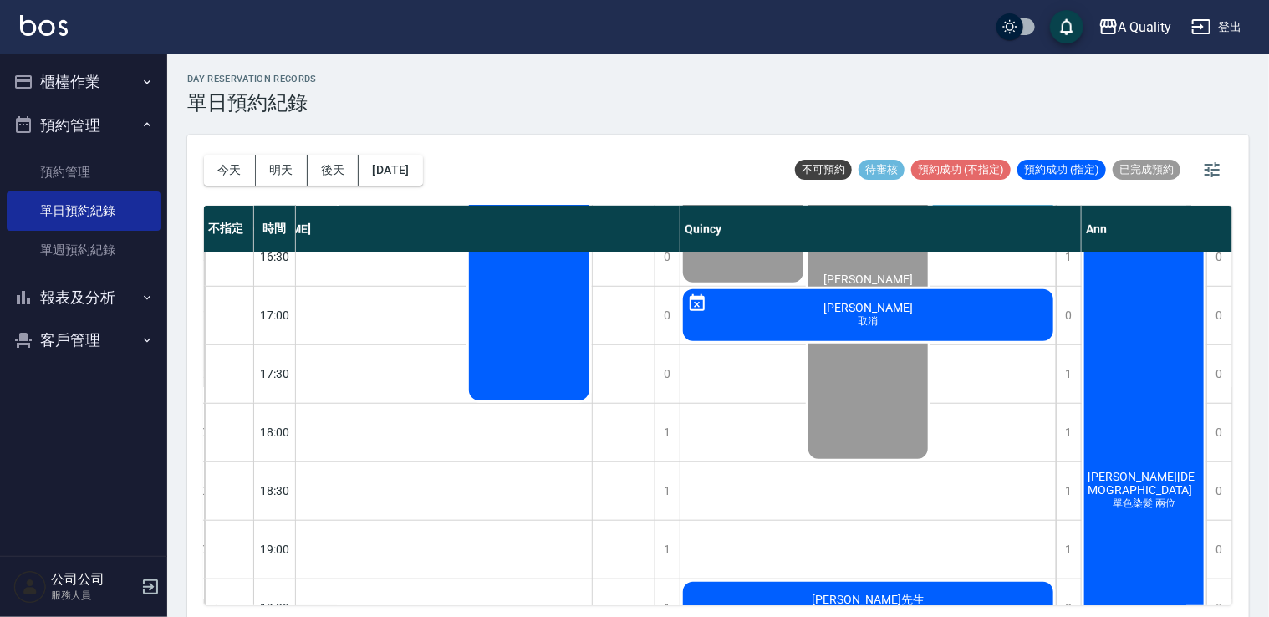
scroll to position [502, 300]
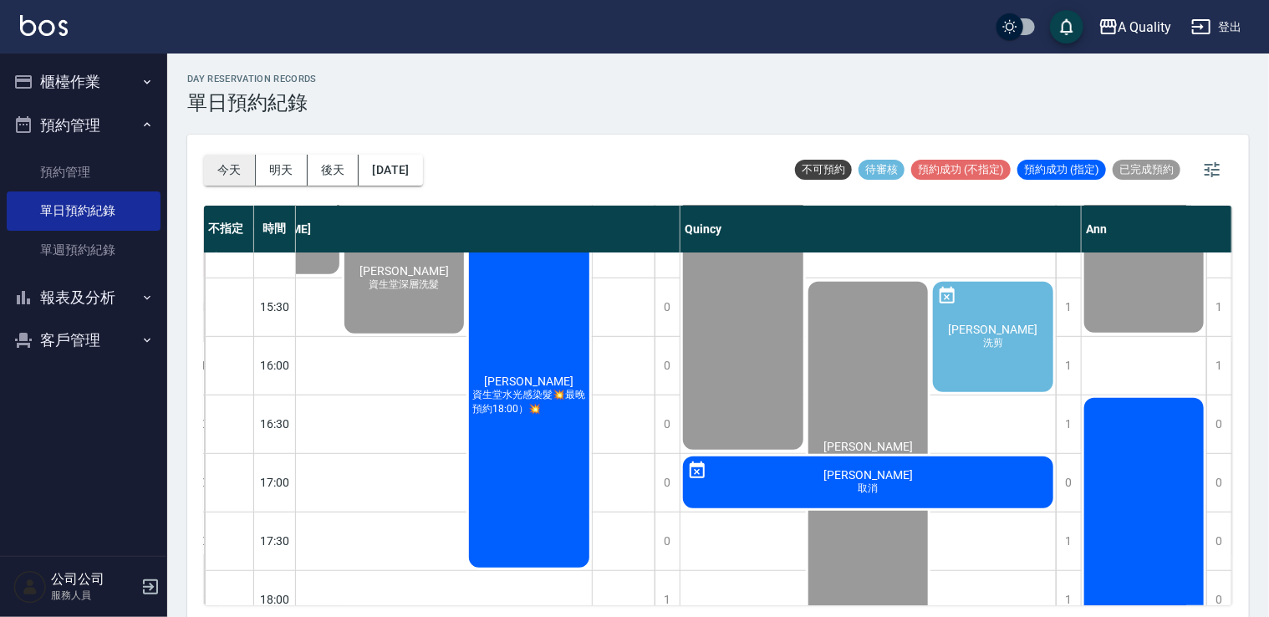
click at [220, 159] on button "今天" at bounding box center [230, 170] width 52 height 31
click at [227, 160] on button "今天" at bounding box center [230, 170] width 52 height 31
click at [238, 170] on button "今天" at bounding box center [230, 170] width 52 height 31
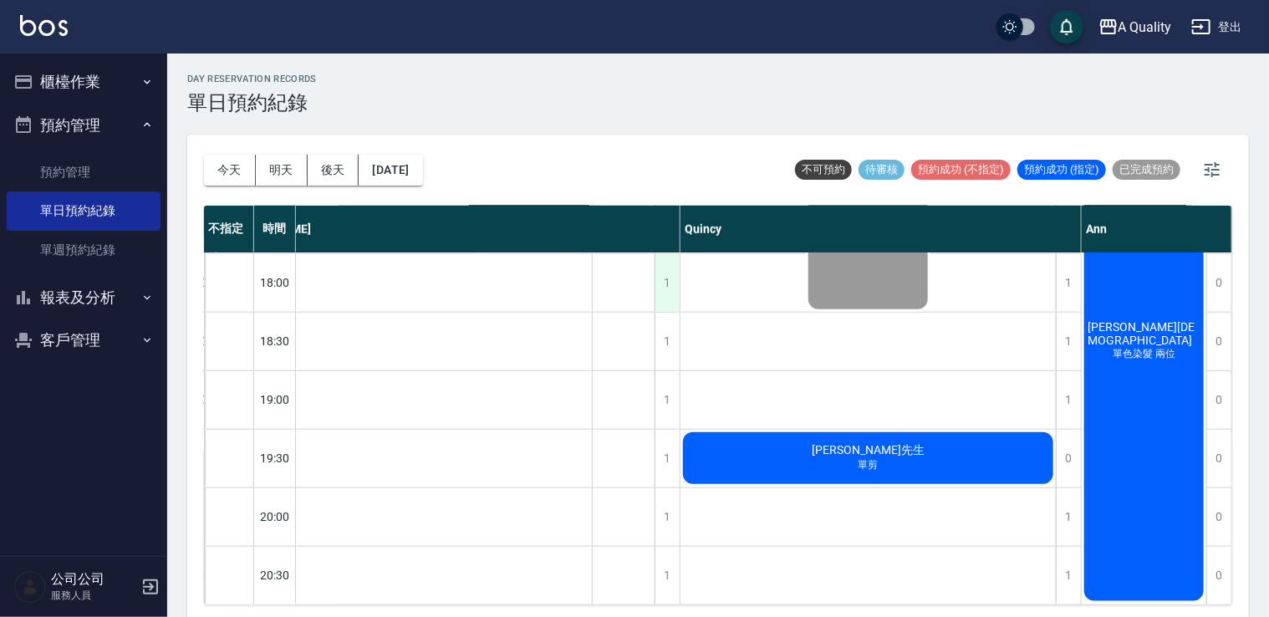
scroll to position [830, 300]
drag, startPoint x: 635, startPoint y: 589, endPoint x: 528, endPoint y: 591, distance: 107.1
click at [528, 591] on div "1 1 1 1 1 1 1 1 0 0 0 0 0 0 1 1 1 1 1 1 林鎂茹 網路1800 直 黃馨儀 資生堂深層洗髮 吳雪娥 資生堂水光感染髮💥最…" at bounding box center [449, 19] width 464 height 1171
drag, startPoint x: 528, startPoint y: 591, endPoint x: 575, endPoint y: 592, distance: 46.8
click at [575, 592] on div "11:00 11:30 12:00 12:30 13:00 13:30 14:00 14:30 15:00 15:30 16:00 16:30 17:00 1…" at bounding box center [571, 19] width 1321 height 1171
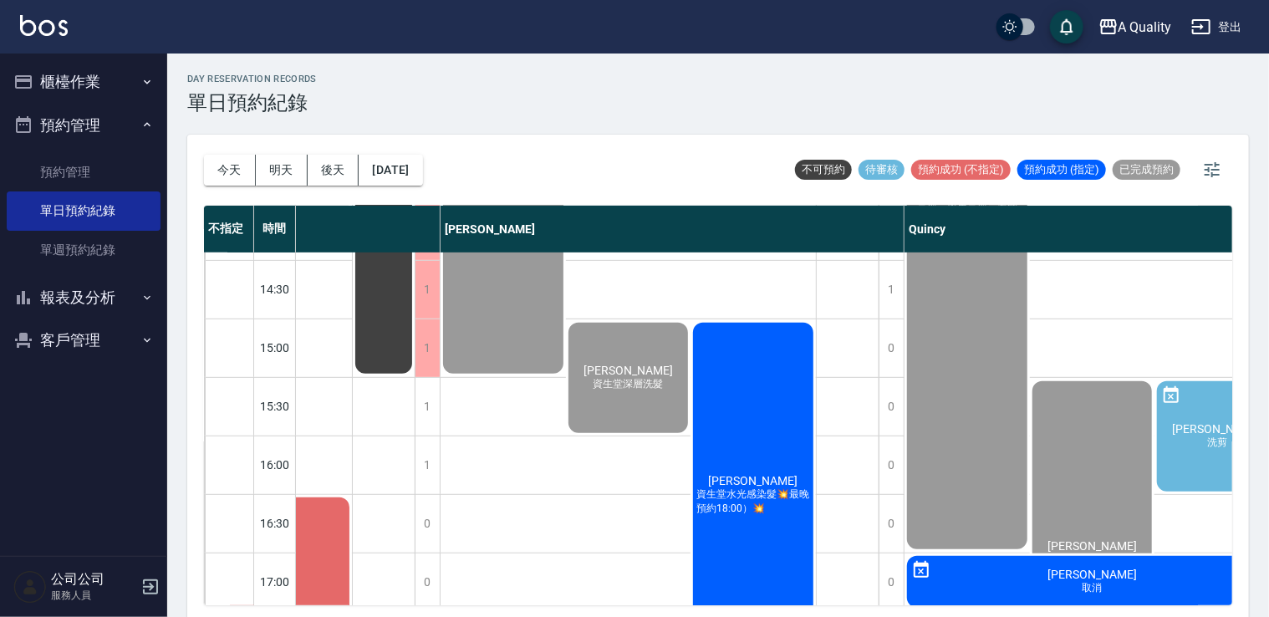
scroll to position [579, 69]
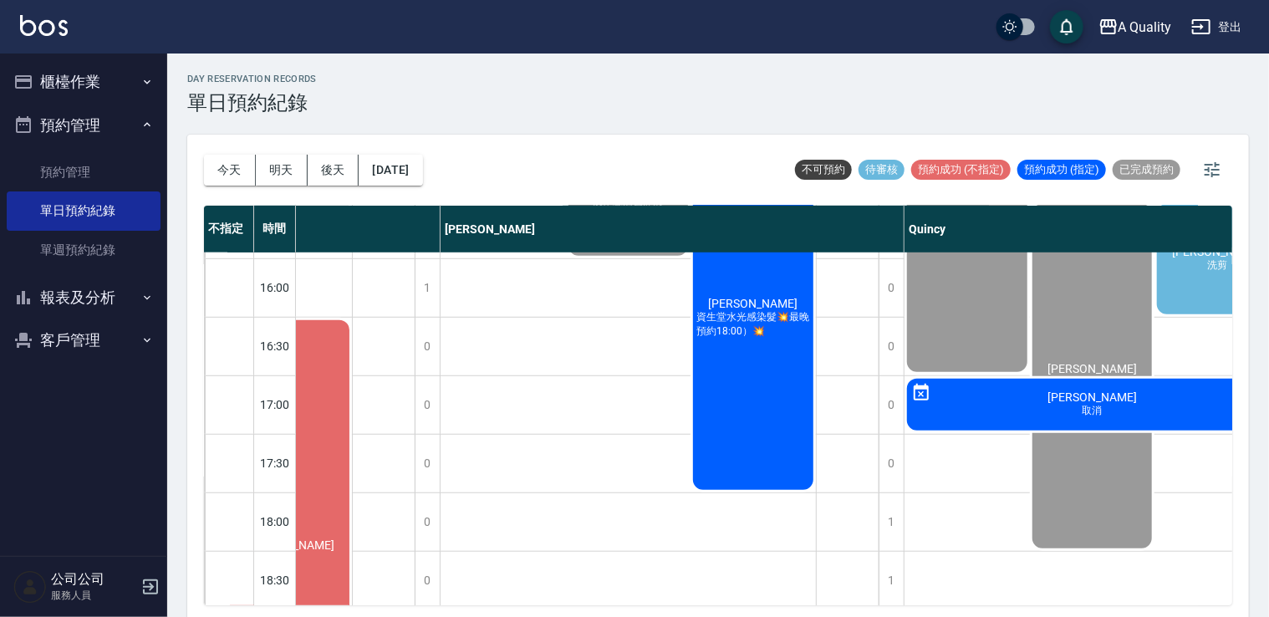
drag, startPoint x: 891, startPoint y: 605, endPoint x: 1047, endPoint y: 567, distance: 161.0
click at [1044, 602] on div "不指定 時間 不指定 Taylor Quincy Ann 11:00 11:30 12:00 12:30 13:00 13:30 14:00 14:30 15…" at bounding box center [718, 406] width 1028 height 400
click at [110, 69] on button "櫃檯作業" at bounding box center [84, 81] width 154 height 43
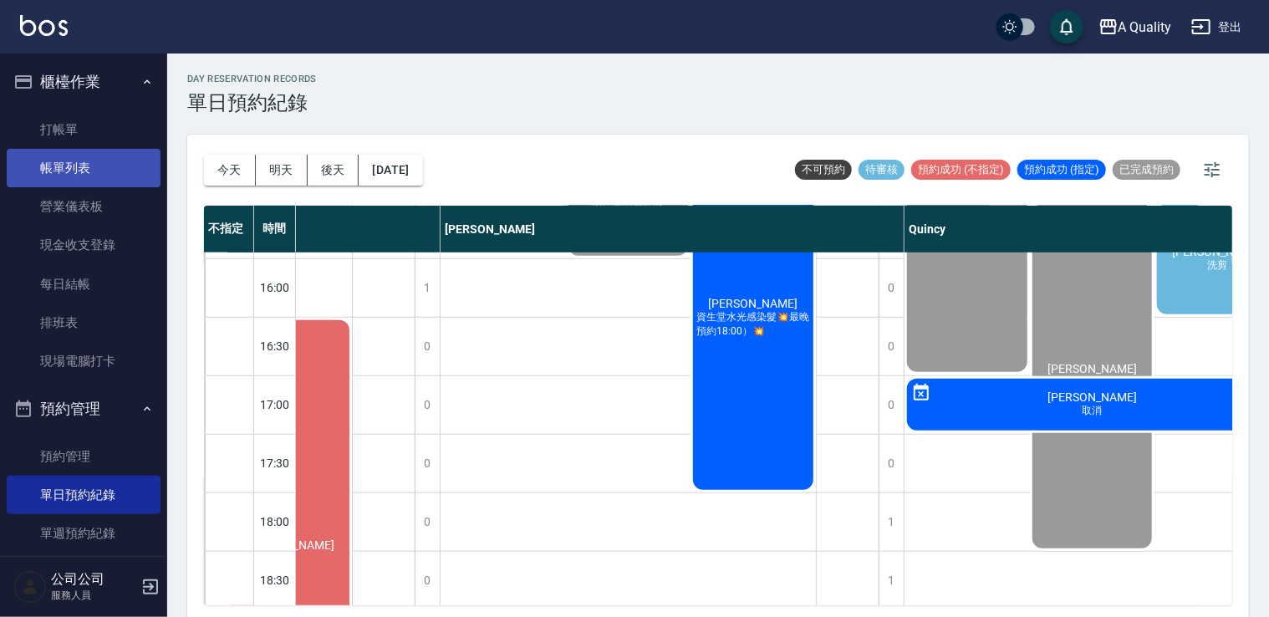
click at [64, 152] on link "帳單列表" at bounding box center [84, 168] width 154 height 38
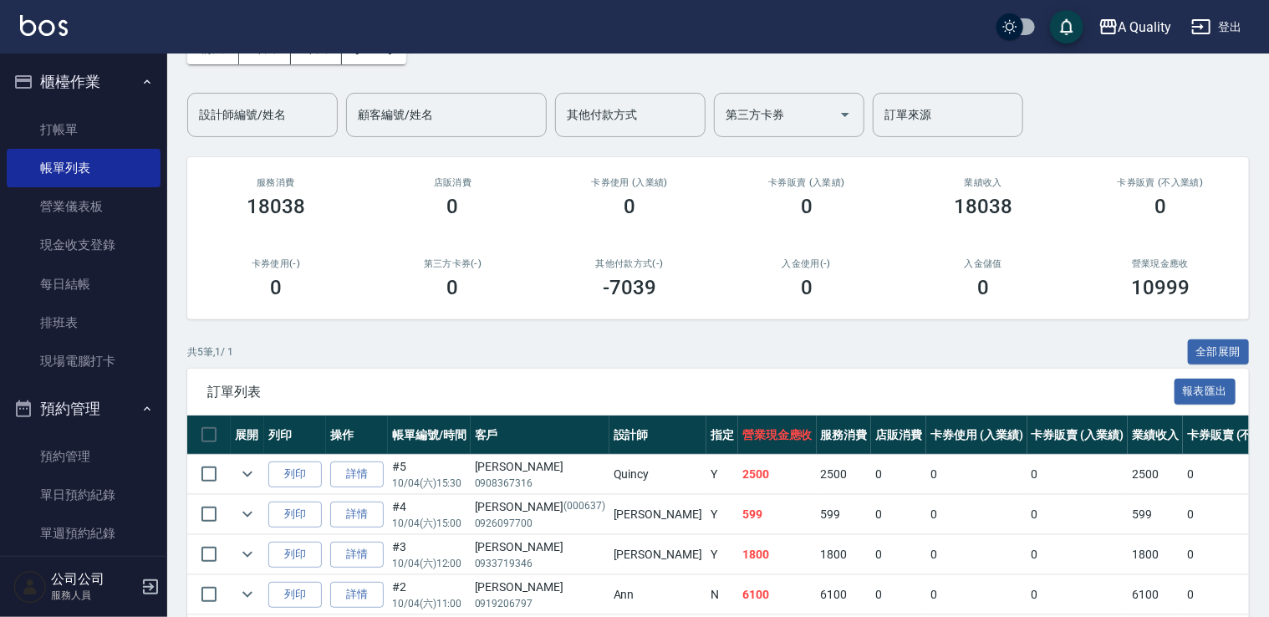
scroll to position [167, 0]
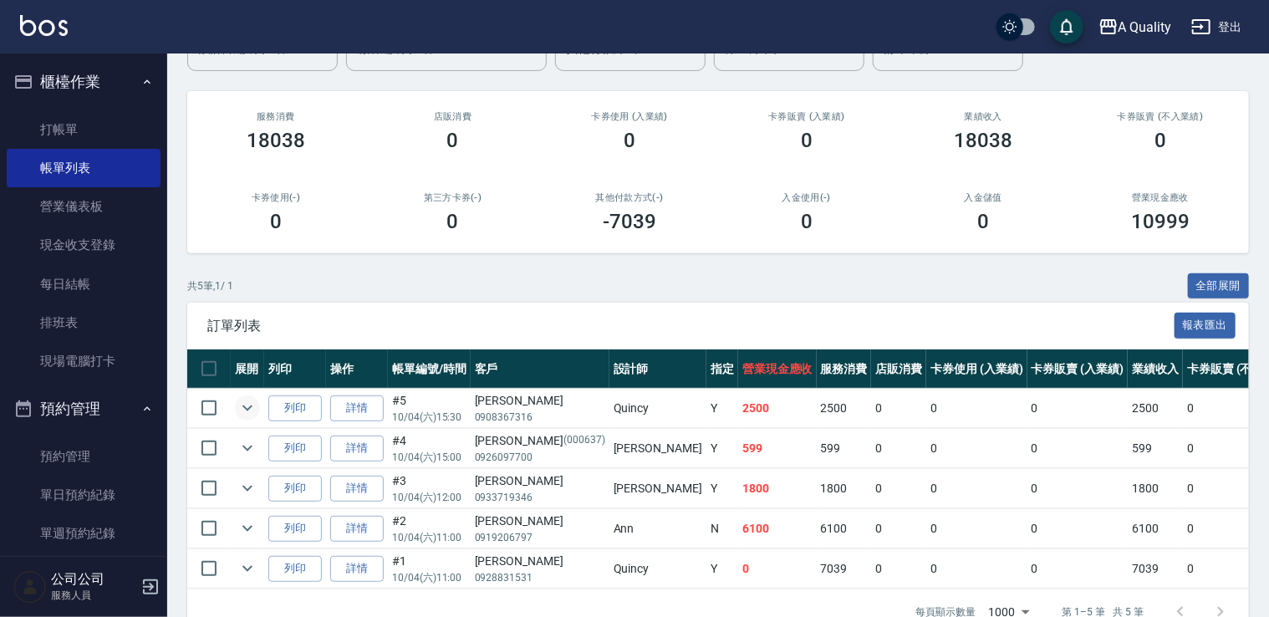
click at [248, 408] on icon "expand row" at bounding box center [247, 409] width 10 height 6
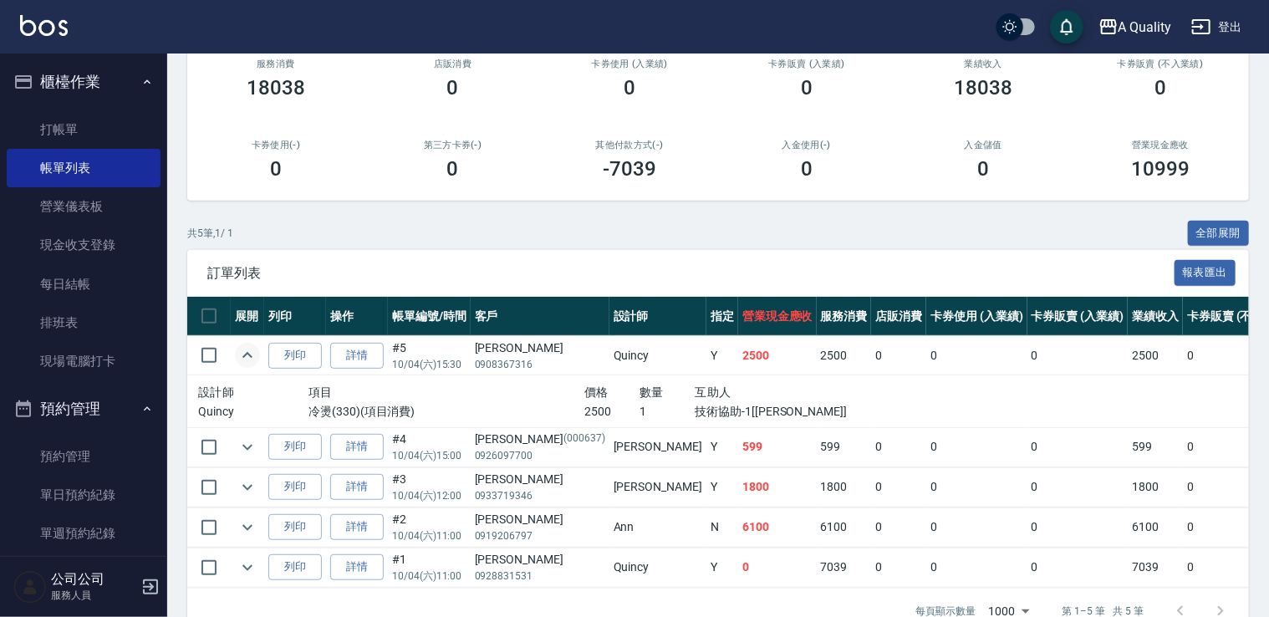
scroll to position [267, 0]
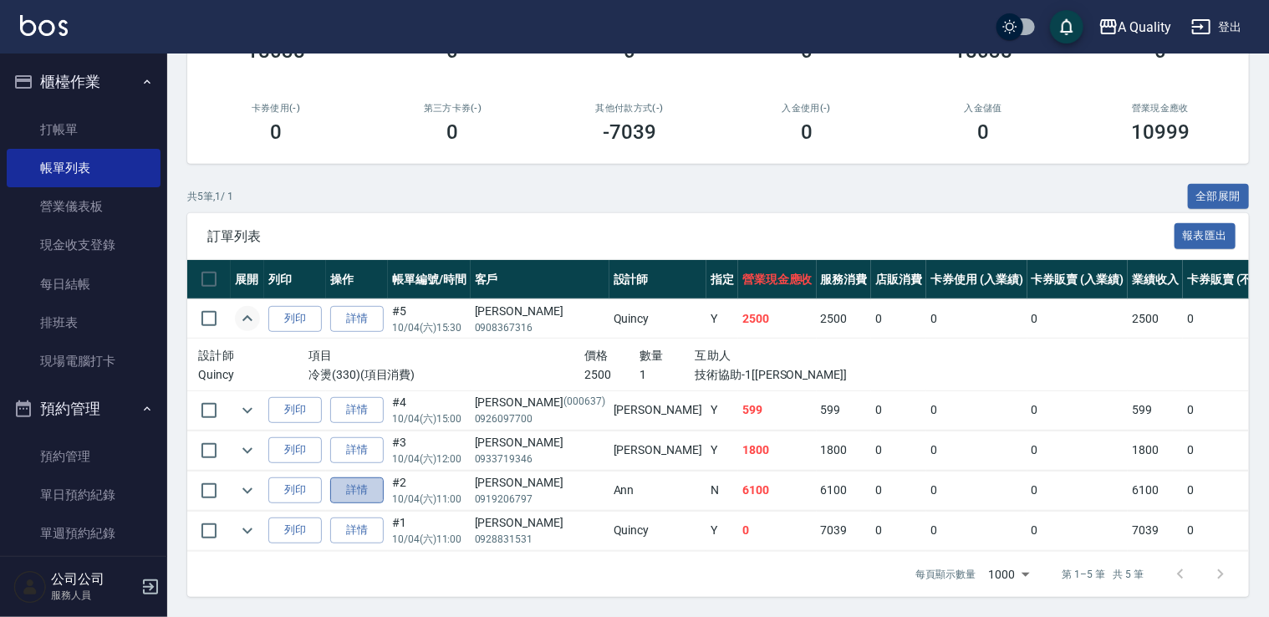
click at [344, 477] on link "詳情" at bounding box center [357, 490] width 54 height 26
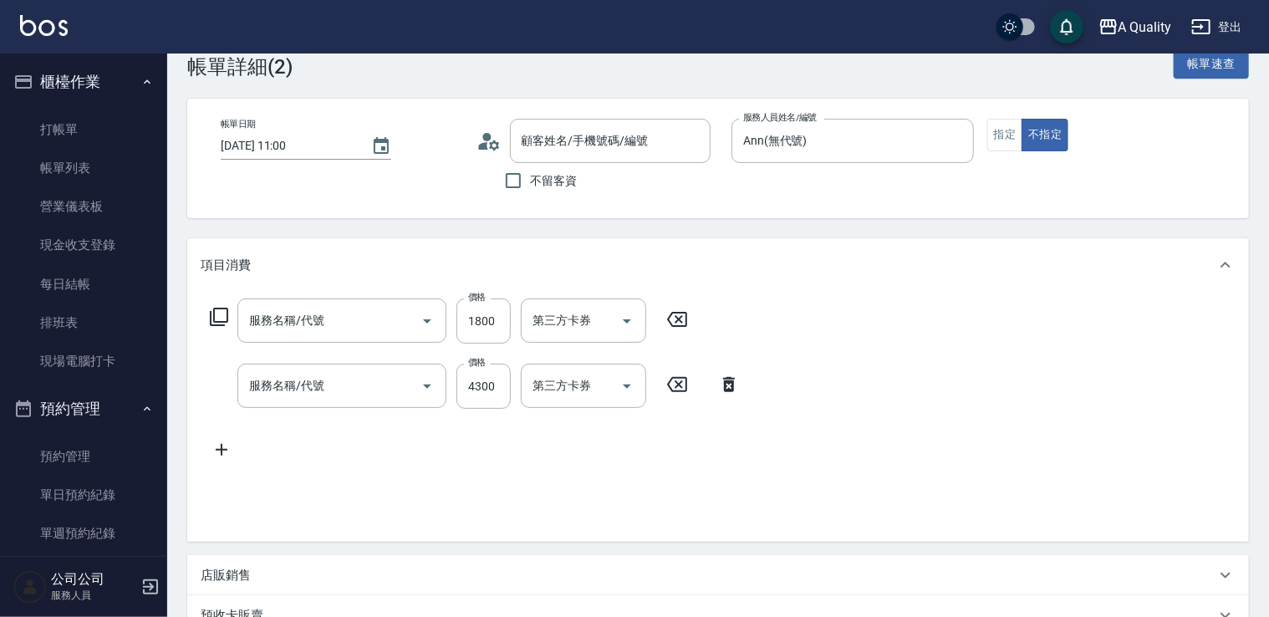
type input "2025/10/04 11:00"
type input "Ann(無代號)"
type input "p"
type input "哥德式護髮(504)"
type input "燙髮(301)"
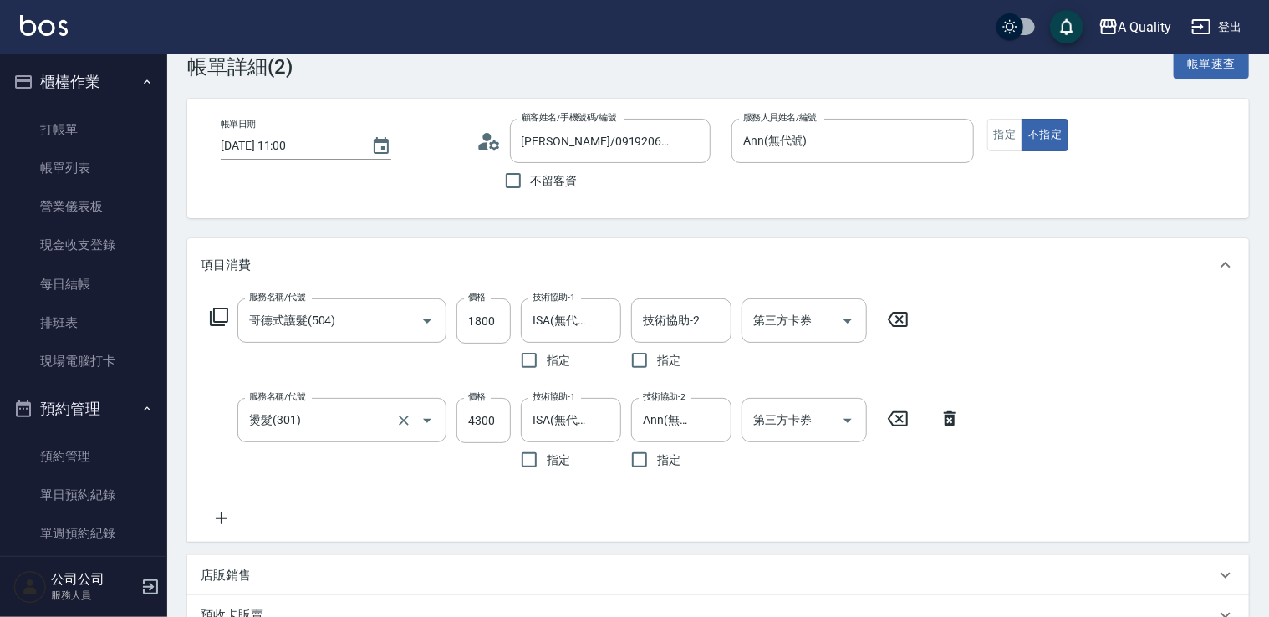
type input "賴暐晴/0919206797/"
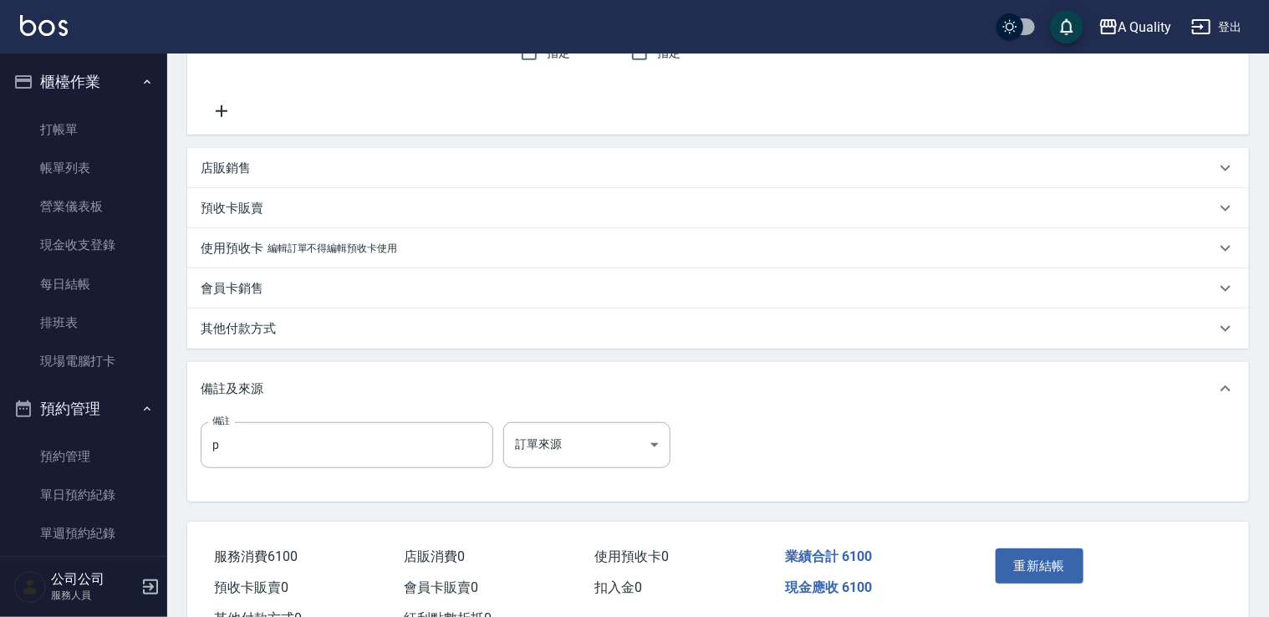
scroll to position [505, 0]
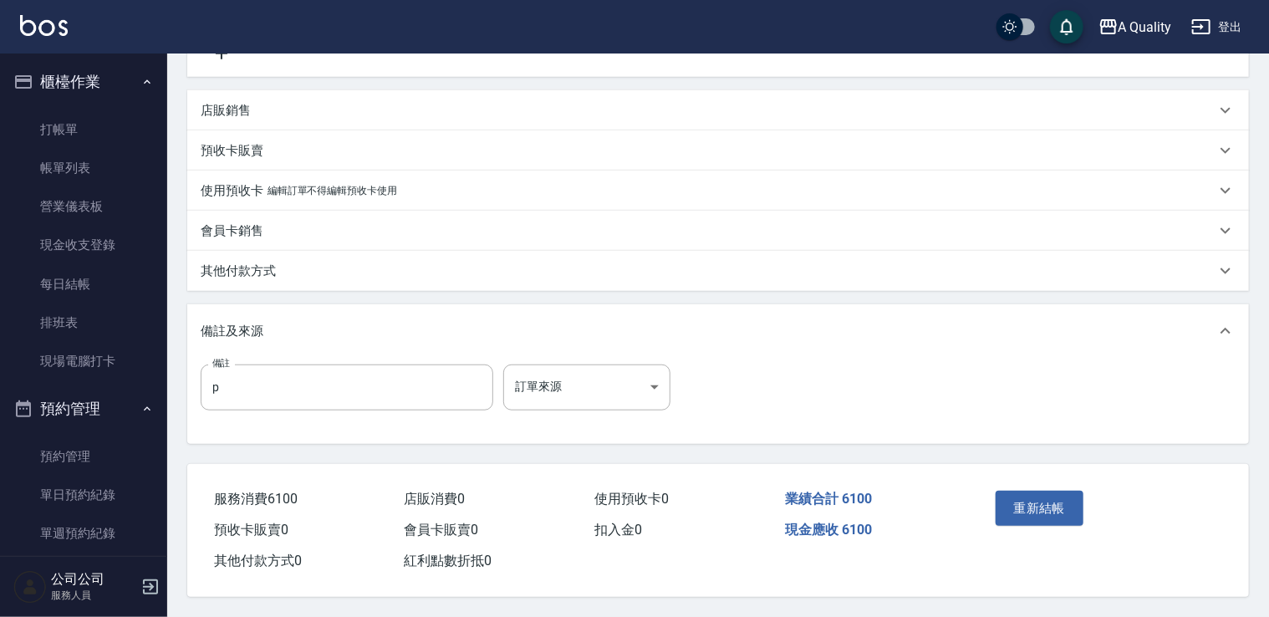
click at [253, 276] on div "其他付款方式" at bounding box center [718, 271] width 1062 height 40
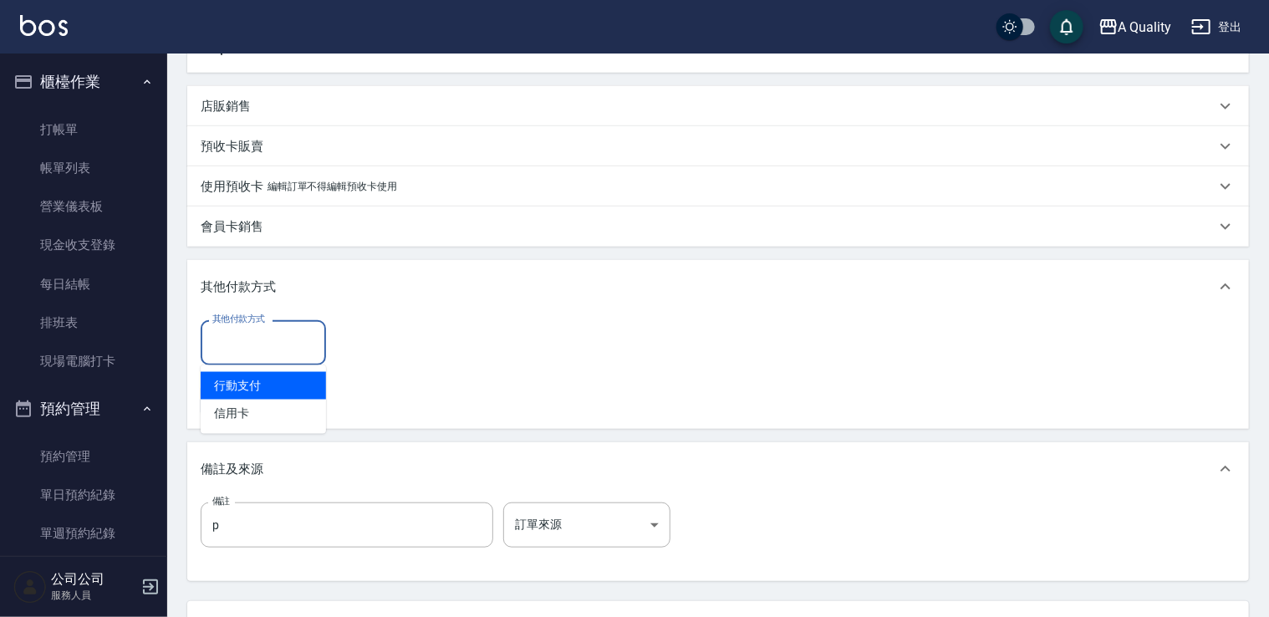
click at [253, 349] on input "其他付款方式" at bounding box center [263, 342] width 110 height 29
click at [238, 379] on span "行動支付" at bounding box center [263, 386] width 125 height 28
type input "行動支付"
click at [418, 343] on input "0" at bounding box center [398, 342] width 125 height 45
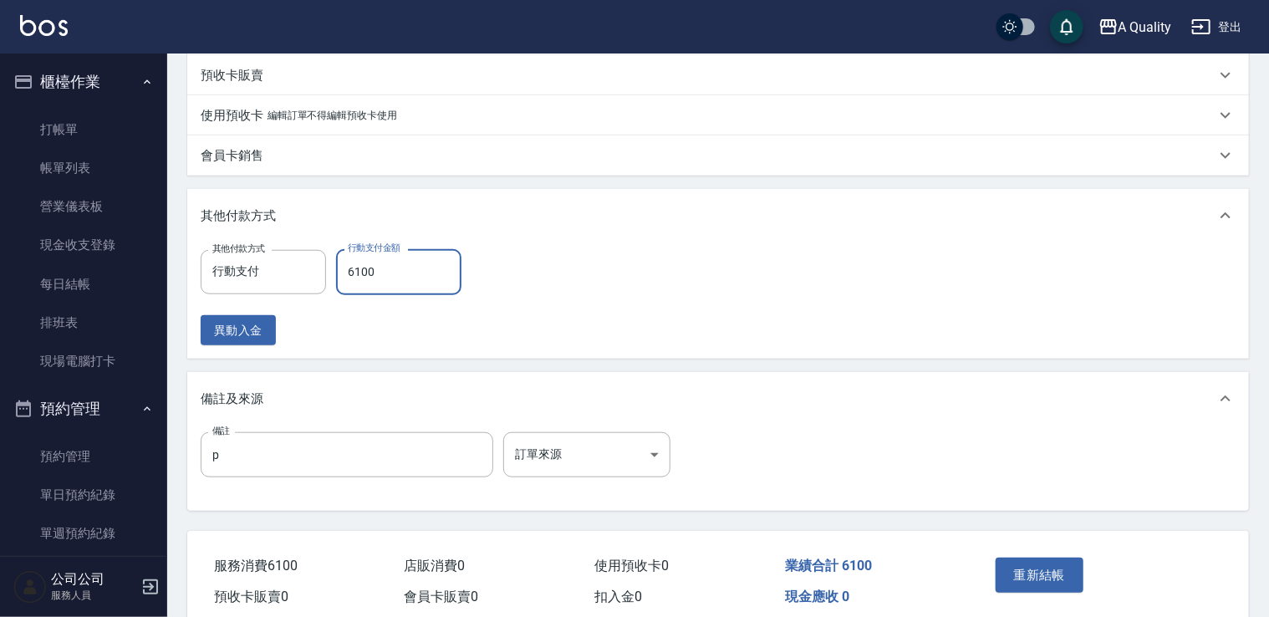
scroll to position [648, 0]
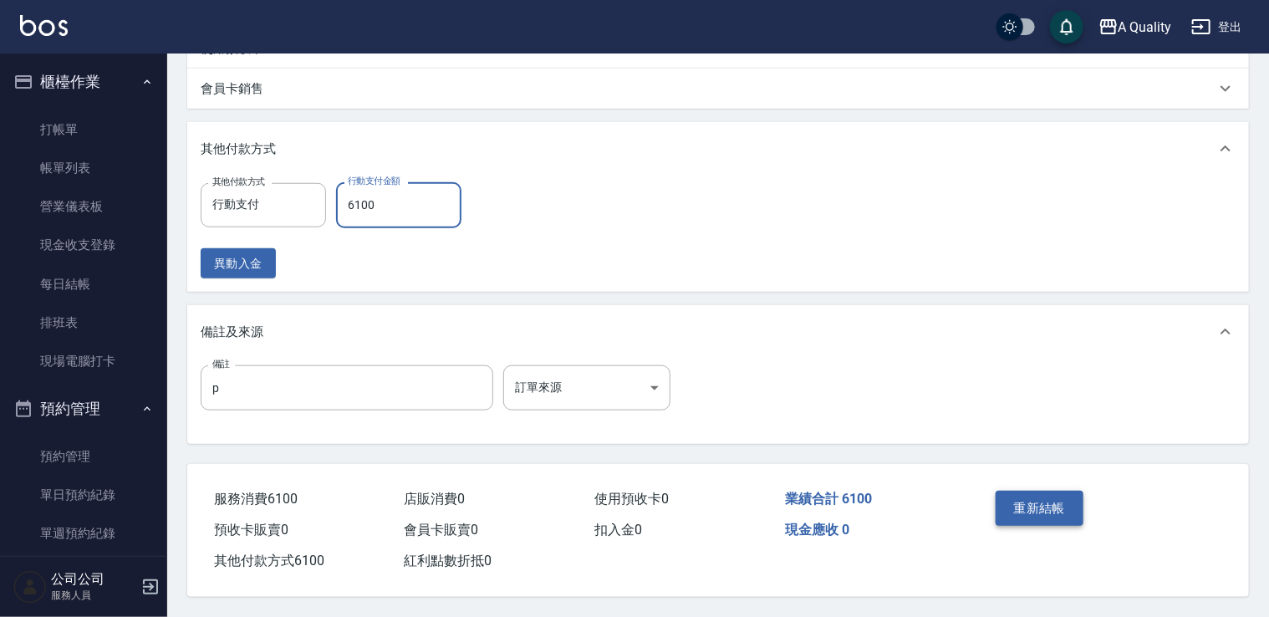
type input "6100"
click at [1058, 491] on button "重新結帳" at bounding box center [1040, 508] width 89 height 35
click at [1059, 492] on div "重新結帳" at bounding box center [1044, 520] width 110 height 73
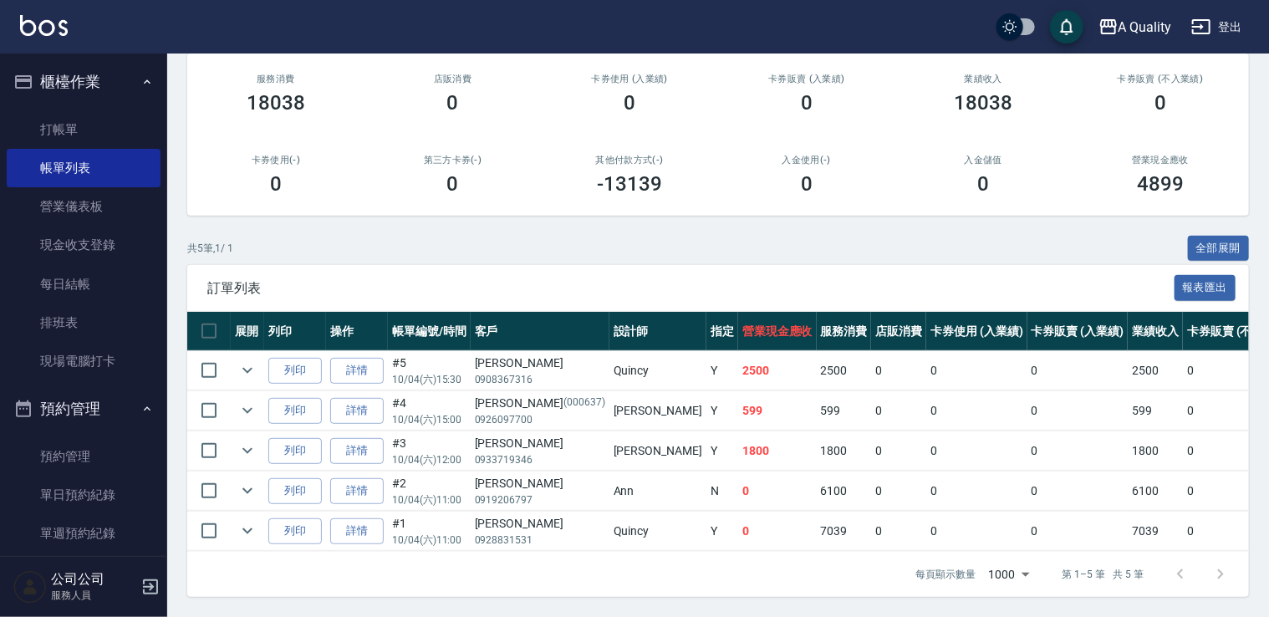
scroll to position [215, 0]
click at [74, 480] on link "單日預約紀錄" at bounding box center [84, 495] width 154 height 38
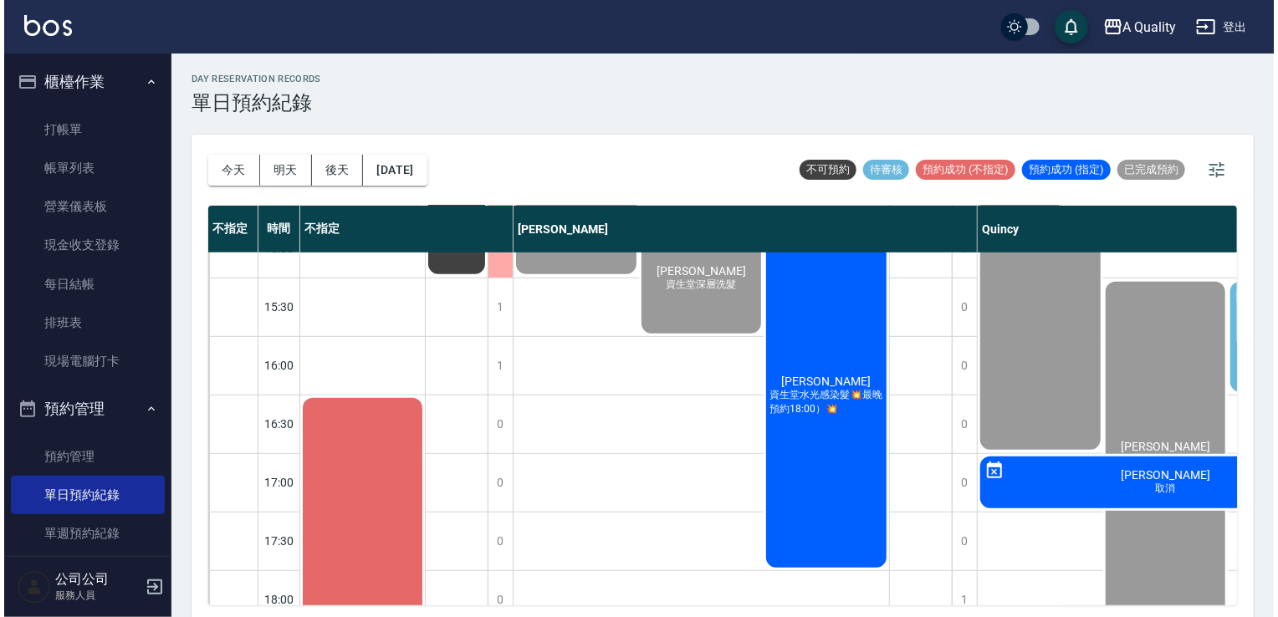
scroll to position [418, 0]
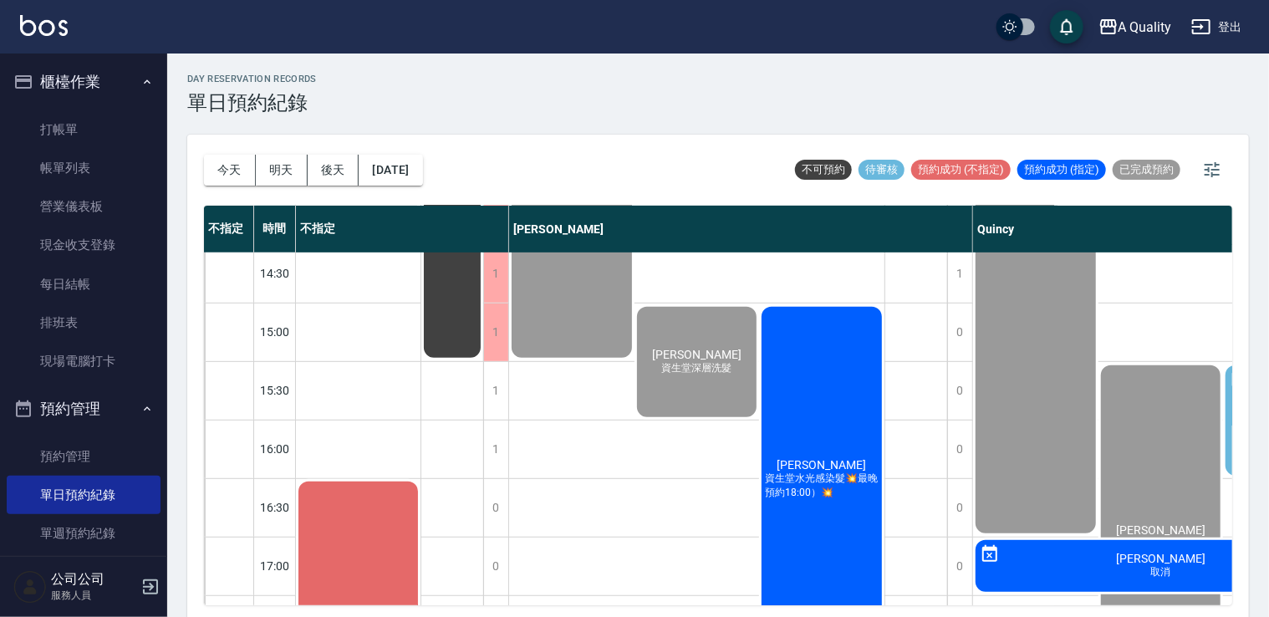
click at [839, 436] on div "吳雪娥 資生堂水光感染髮💥最晚預約18:00）💥" at bounding box center [821, 479] width 125 height 350
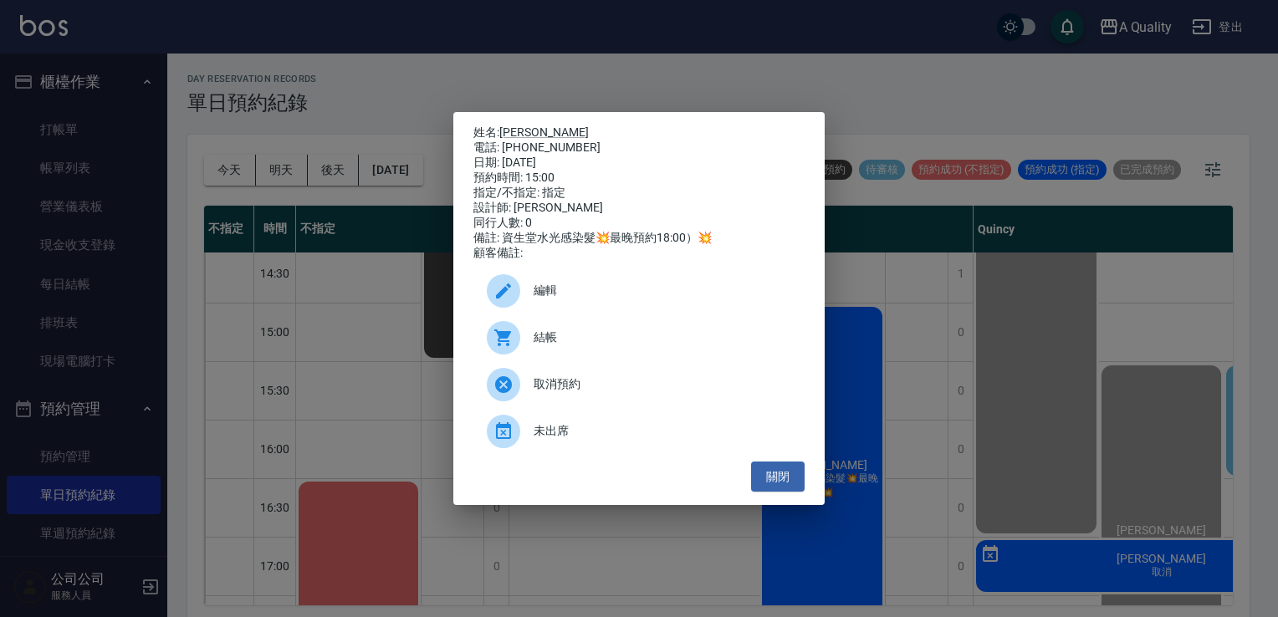
click at [535, 344] on span "結帳" at bounding box center [662, 338] width 258 height 18
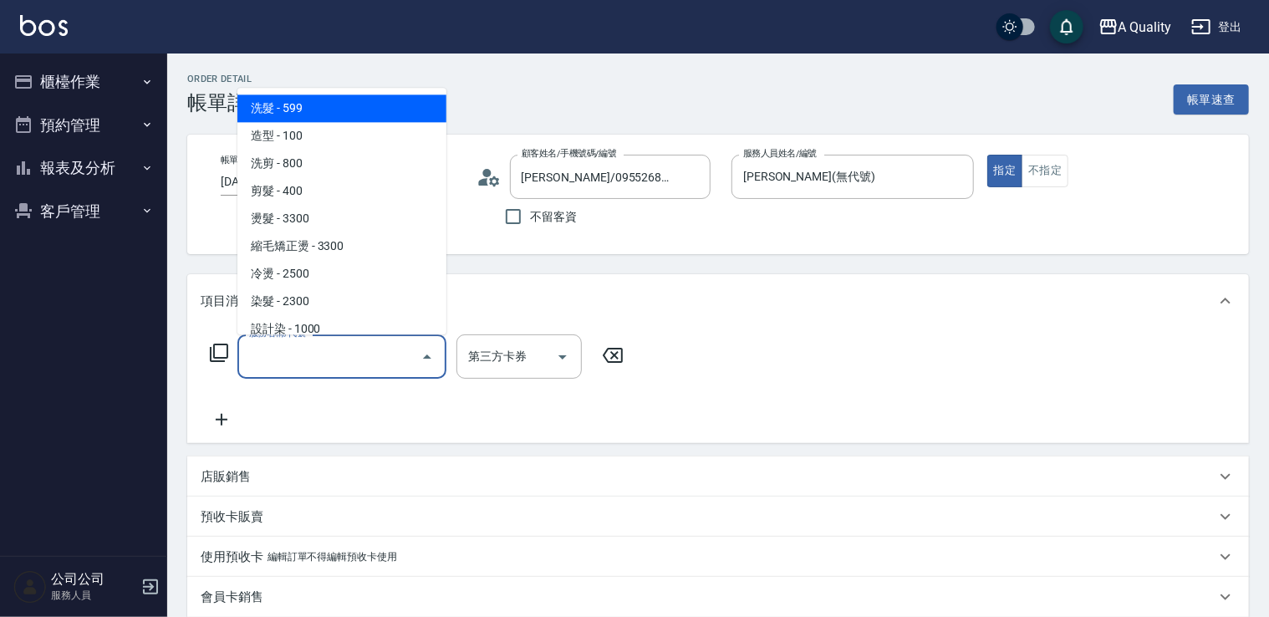
click at [354, 362] on input "服務名稱/代號" at bounding box center [329, 356] width 169 height 29
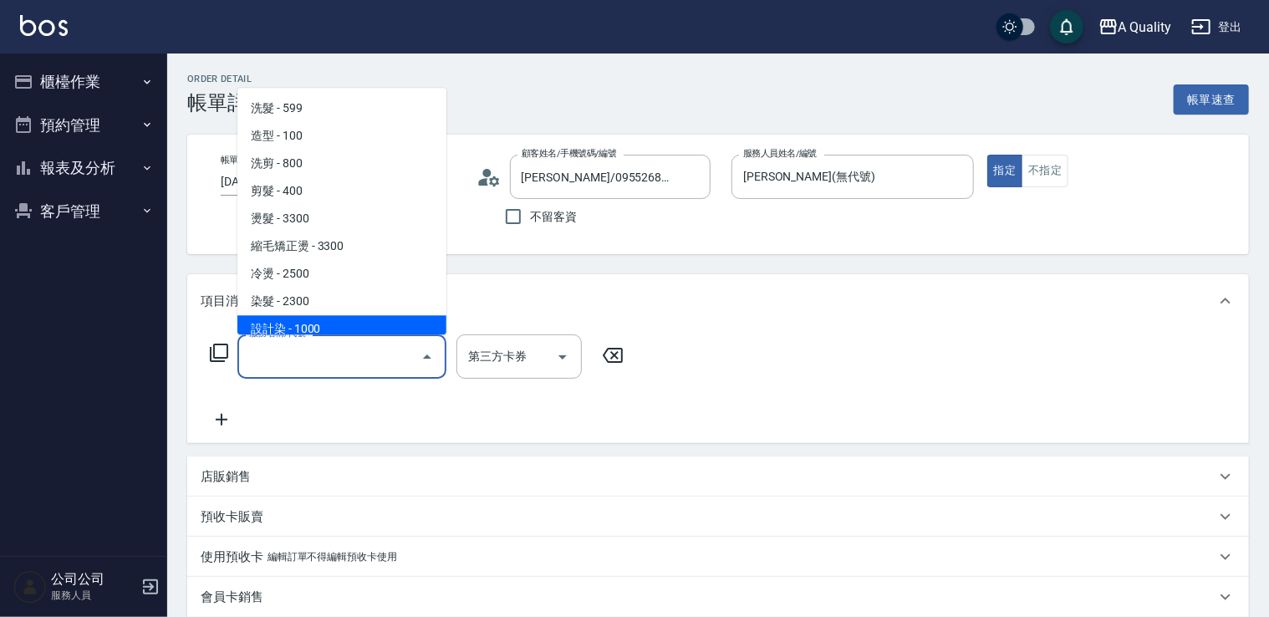
click at [312, 338] on div "服務名稱/代號" at bounding box center [341, 356] width 209 height 44
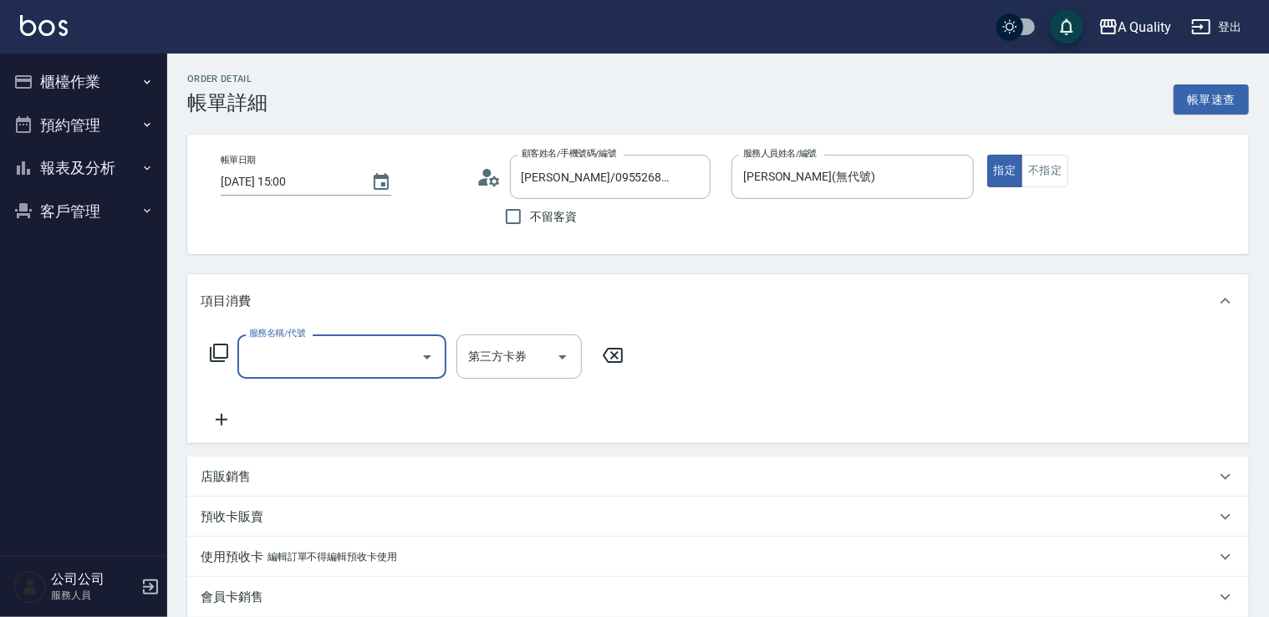
drag, startPoint x: 314, startPoint y: 346, endPoint x: 309, endPoint y: 302, distance: 44.6
click at [314, 340] on div "服務名稱/代號" at bounding box center [341, 356] width 209 height 44
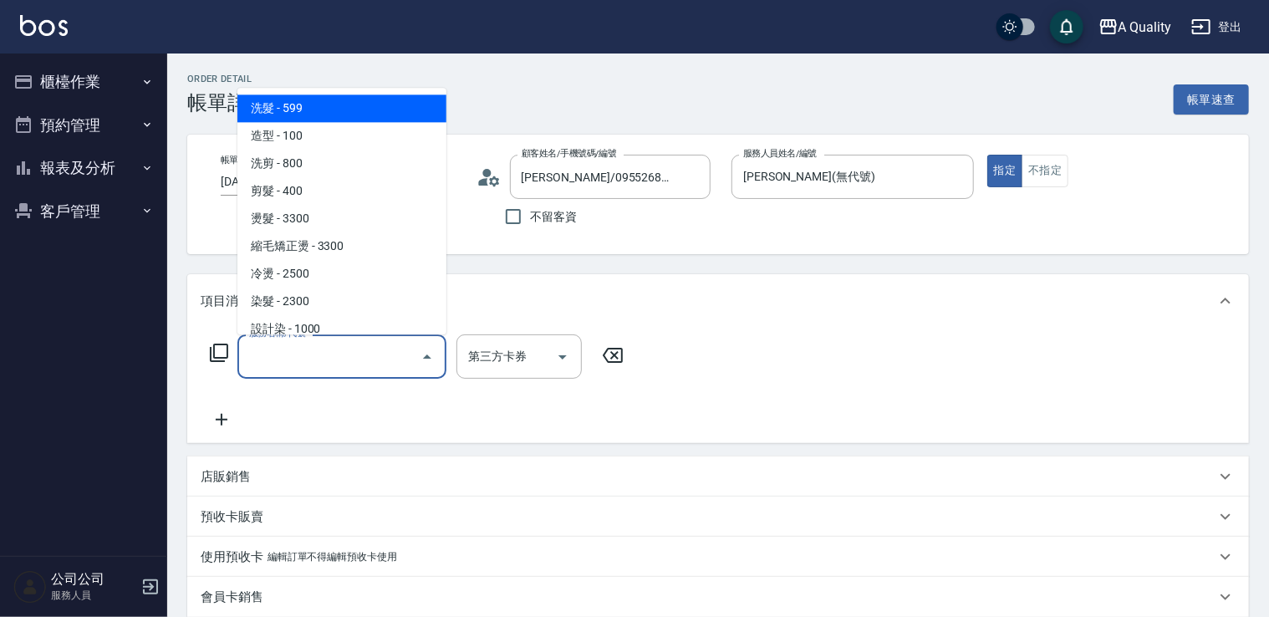
drag, startPoint x: 291, startPoint y: 348, endPoint x: 283, endPoint y: 319, distance: 29.6
click at [288, 350] on input "服務名稱/代號" at bounding box center [329, 356] width 169 height 29
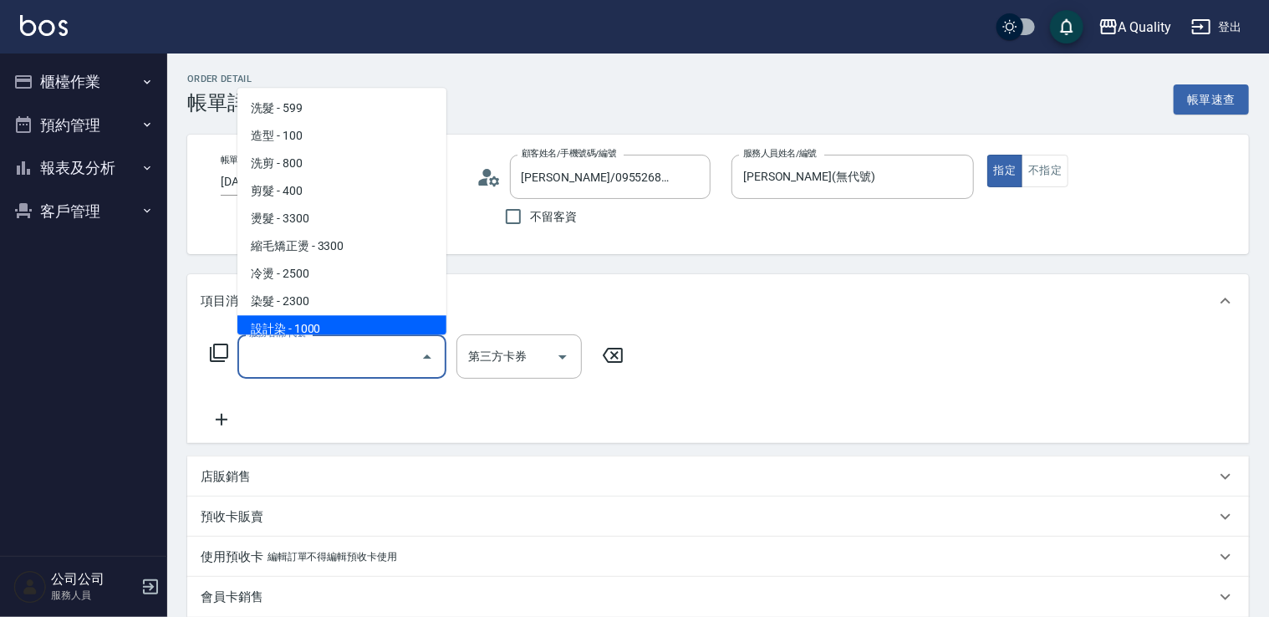
click at [284, 323] on span "設計染 - 1000" at bounding box center [341, 329] width 209 height 28
type input "設計染(402)"
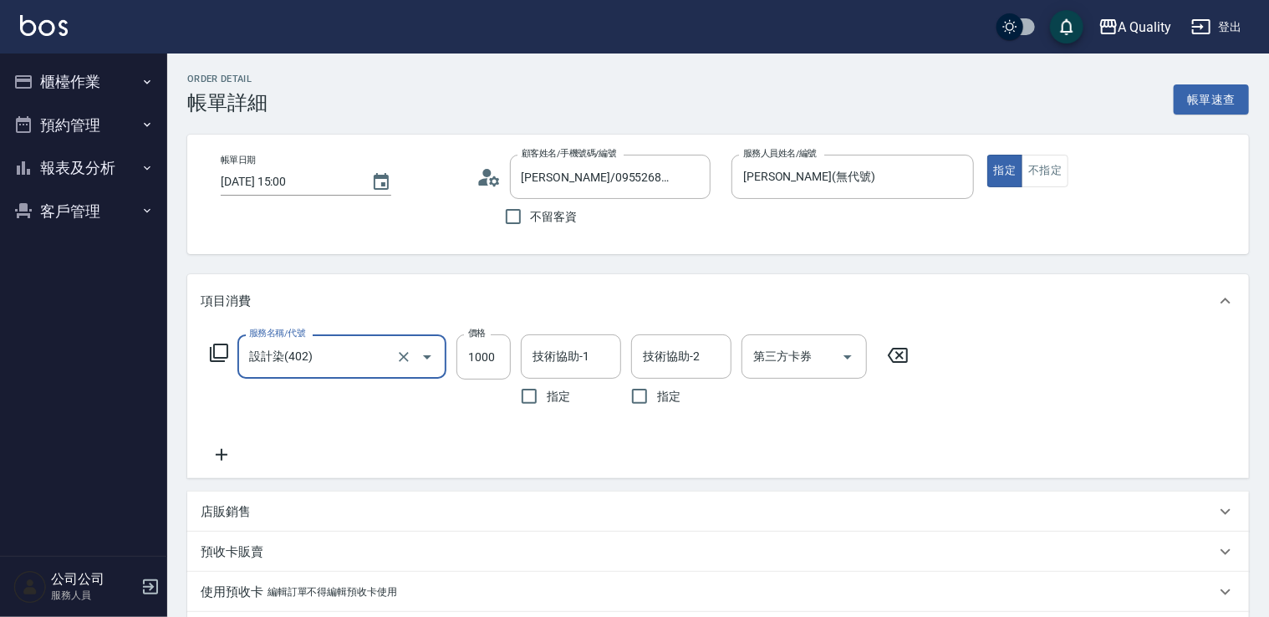
drag, startPoint x: 222, startPoint y: 413, endPoint x: 232, endPoint y: 424, distance: 14.2
click at [222, 413] on div "服務名稱/代號 設計染(402) 服務名稱/代號 價格 1000 價格 技術協助-1 技術協助-1 指定 技術協助-2 技術協助-2 指定 第三方卡券 第三方…" at bounding box center [560, 373] width 718 height 79
click at [229, 447] on icon at bounding box center [222, 455] width 42 height 20
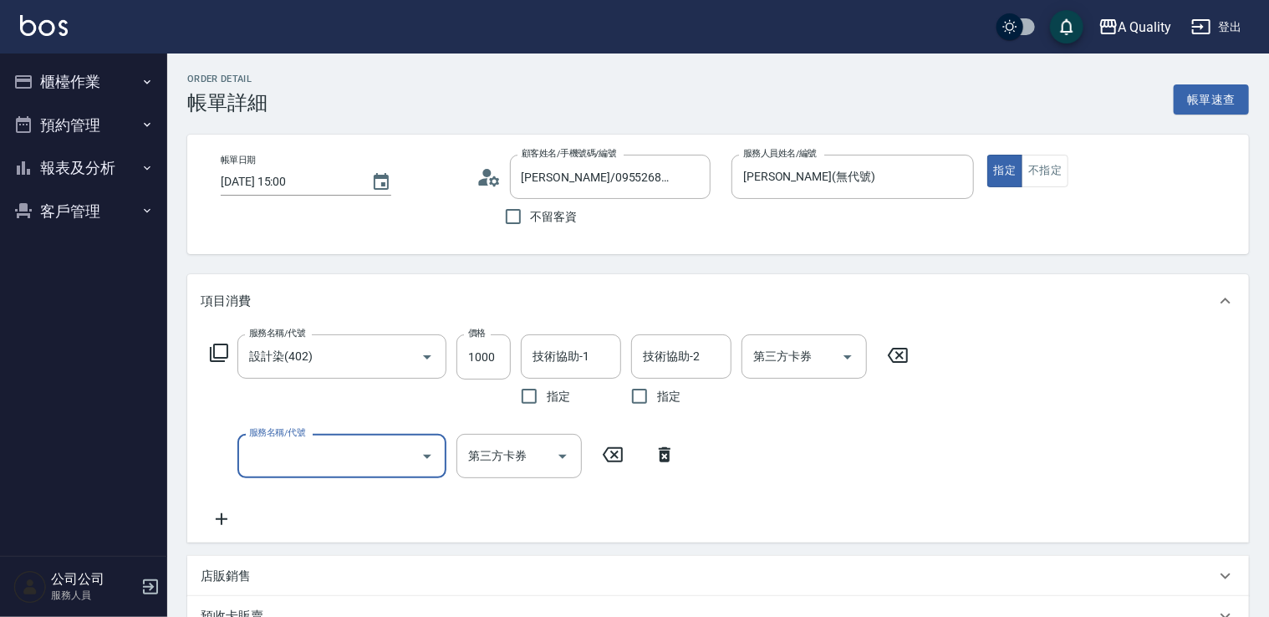
click at [264, 452] on input "服務名稱/代號" at bounding box center [329, 455] width 169 height 29
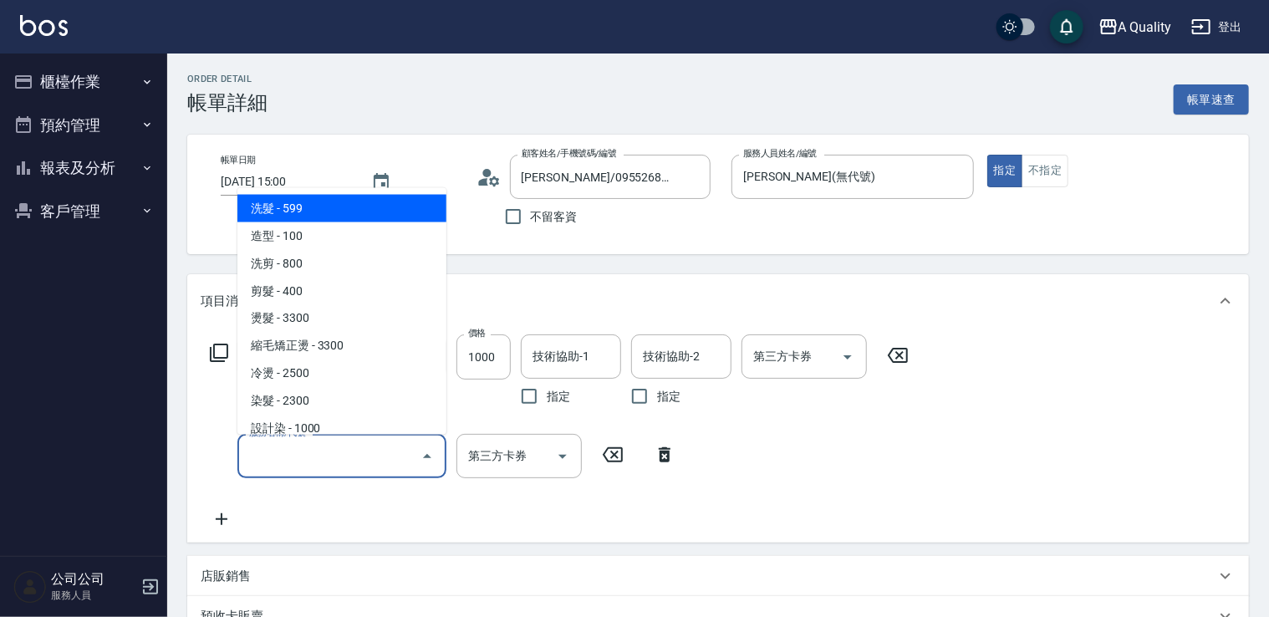
drag, startPoint x: 302, startPoint y: 208, endPoint x: 455, endPoint y: 359, distance: 214.6
click at [302, 209] on span "洗髮 - 599" at bounding box center [341, 208] width 209 height 28
type input "洗髮(101)"
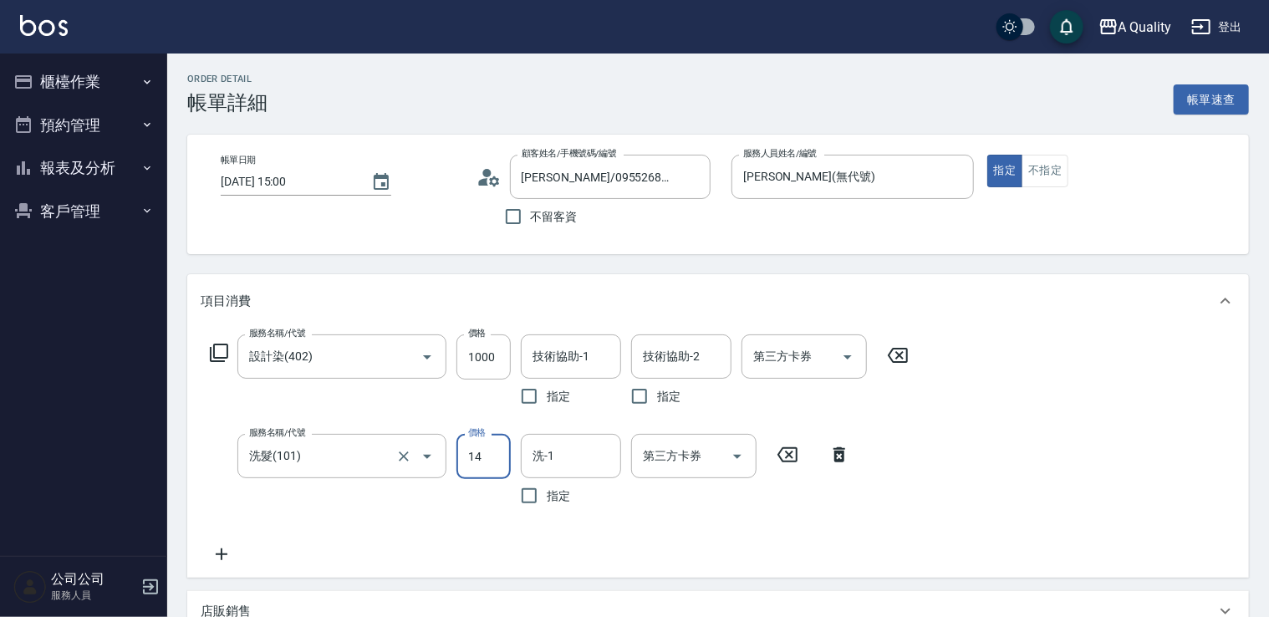
drag, startPoint x: 452, startPoint y: 470, endPoint x: 398, endPoint y: 483, distance: 56.0
click at [400, 483] on div "服務名稱/代號 洗髮(101) 服務名稱/代號 價格 14 價格 洗-1 洗-1 指定 第三方卡券 第三方卡券" at bounding box center [531, 473] width 660 height 79
type input "400"
click at [231, 559] on icon at bounding box center [222, 554] width 42 height 20
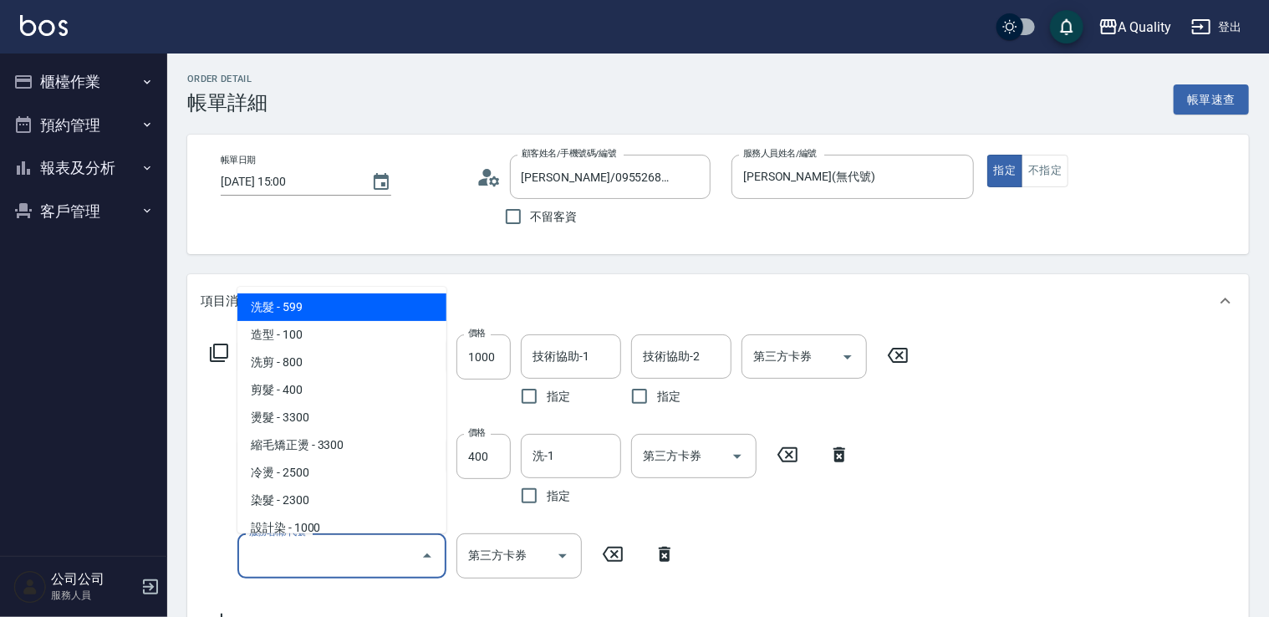
click at [273, 557] on input "服務名稱/代號" at bounding box center [329, 555] width 169 height 29
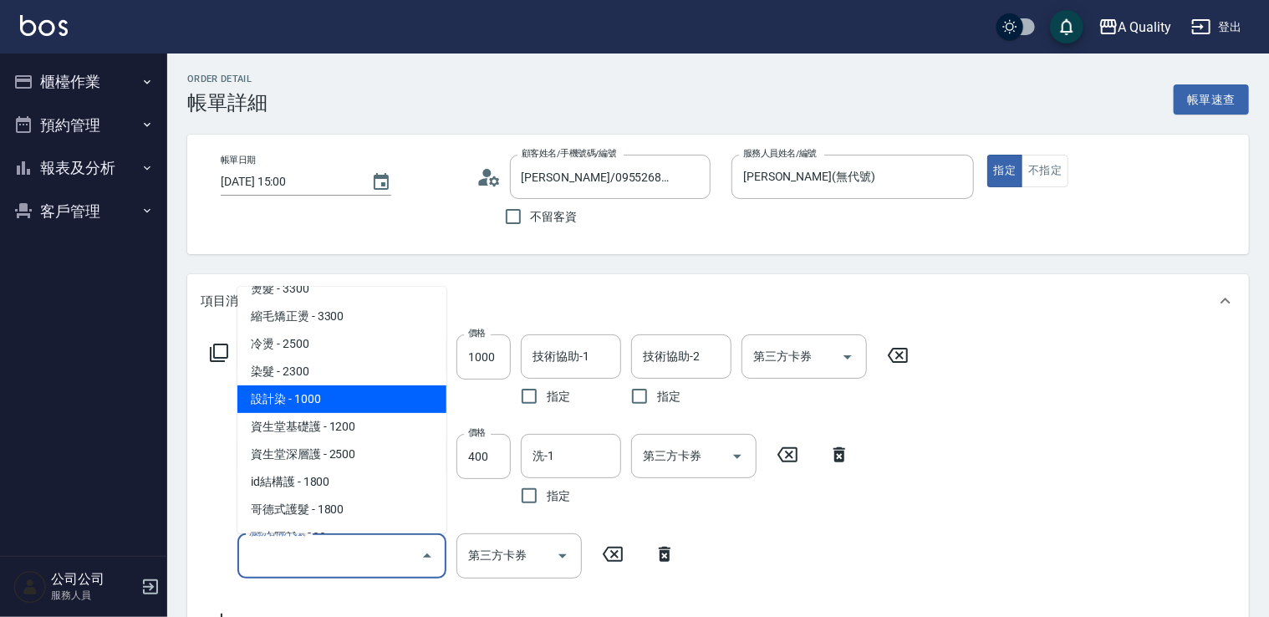
scroll to position [235, 0]
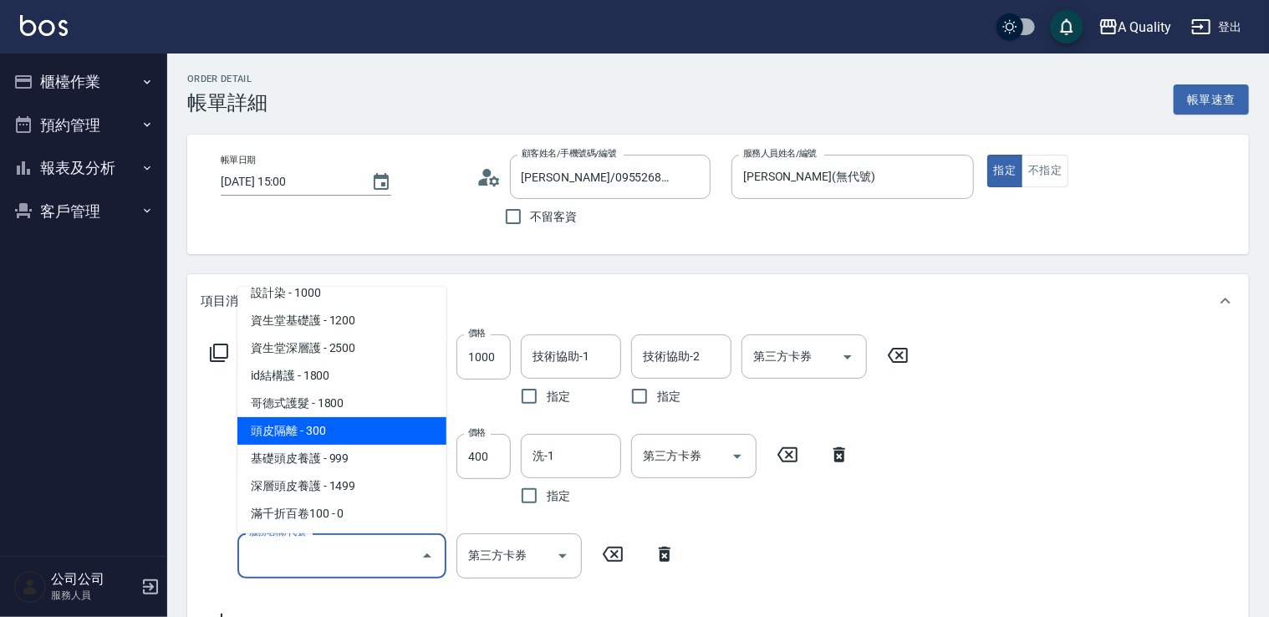
drag, startPoint x: 321, startPoint y: 434, endPoint x: 422, endPoint y: 436, distance: 101.2
click at [324, 434] on span "頭皮隔離 - 300" at bounding box center [341, 431] width 209 height 28
type input "頭皮隔離(600)"
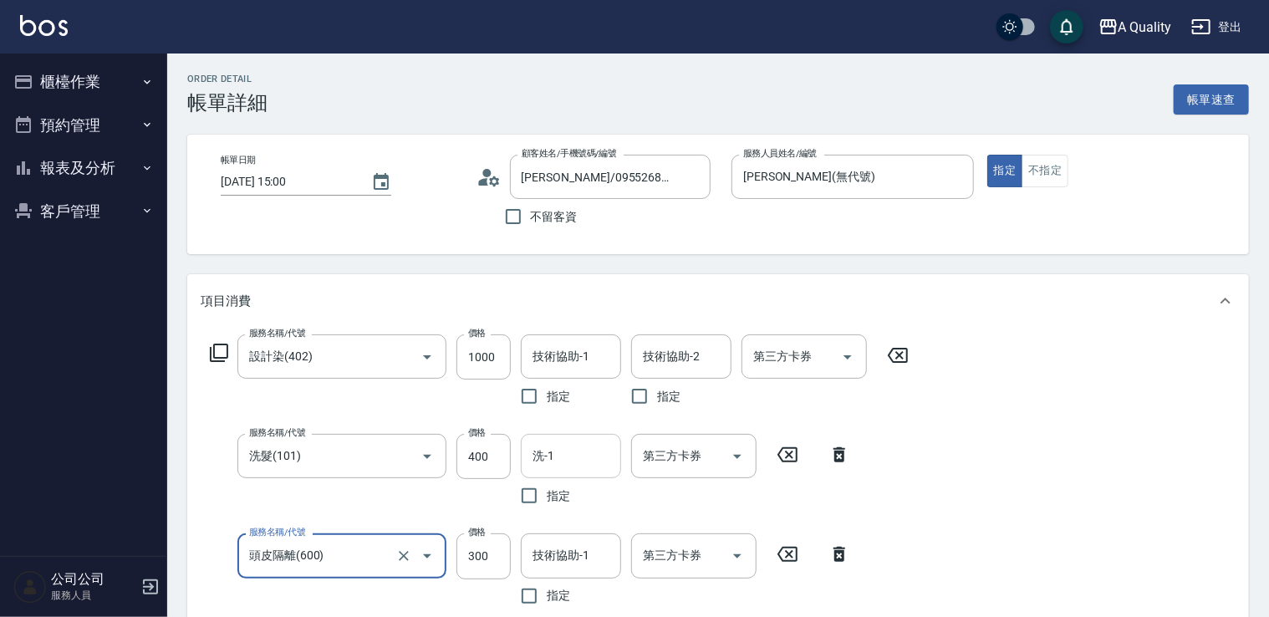
click at [563, 449] on input "洗-1" at bounding box center [570, 455] width 85 height 29
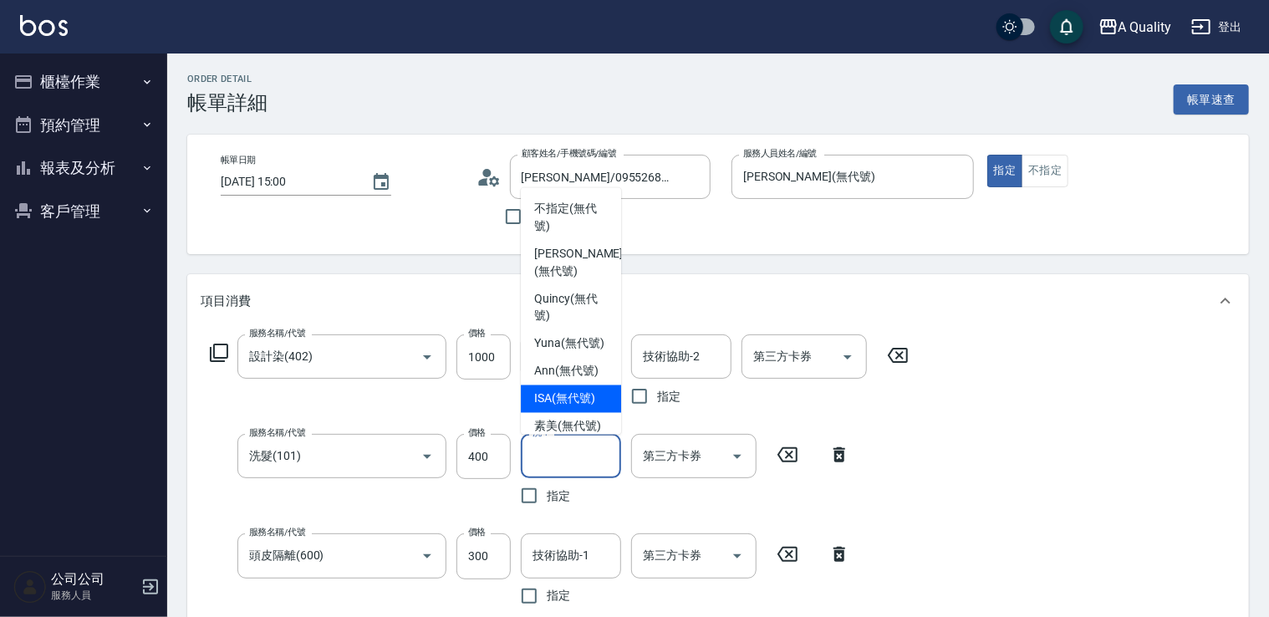
click at [559, 407] on span "ISA (無代號)" at bounding box center [564, 399] width 61 height 18
type input "ISA(無代號)"
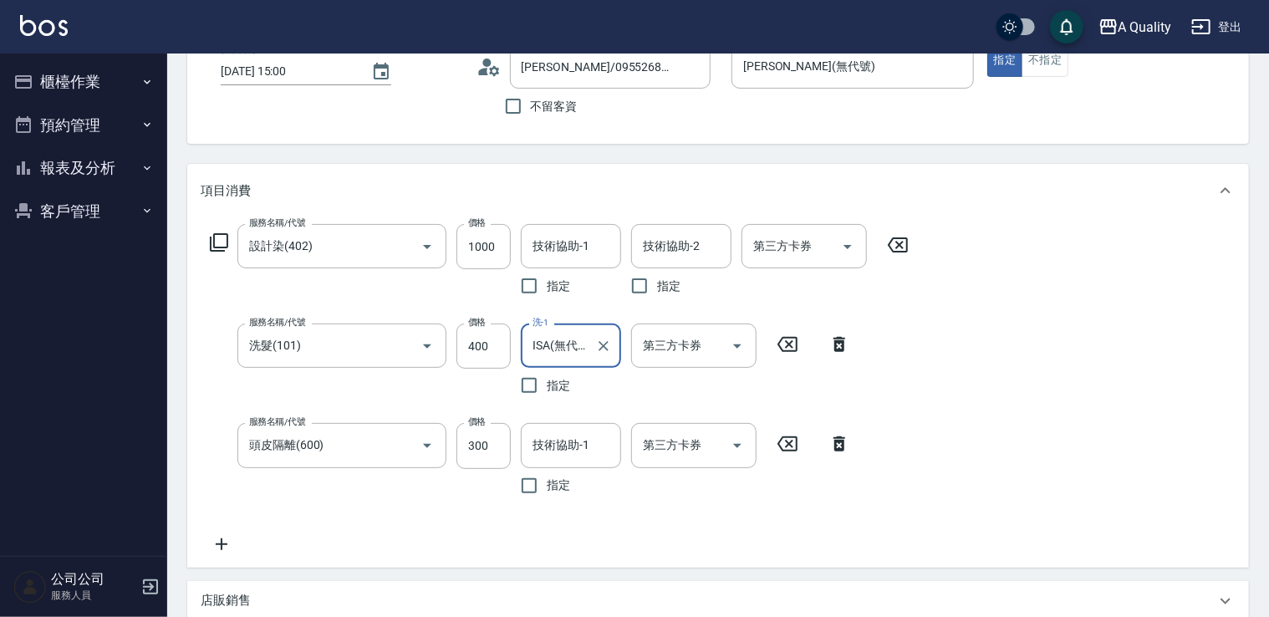
scroll to position [84, 0]
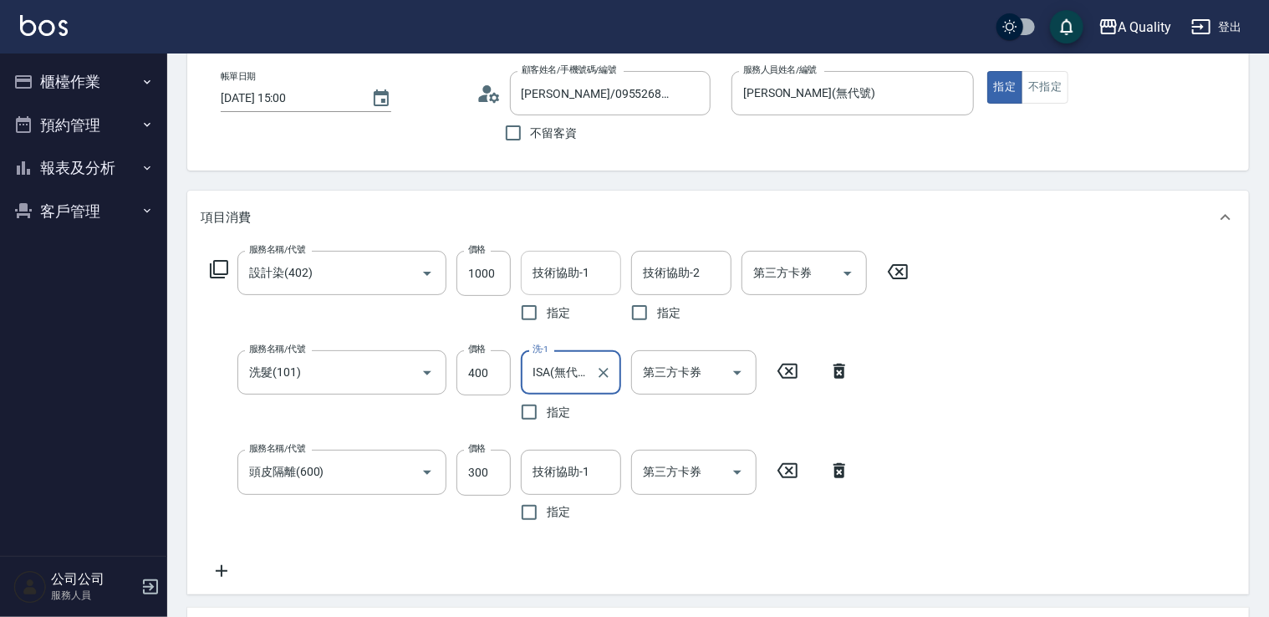
drag, startPoint x: 552, startPoint y: 283, endPoint x: 559, endPoint y: 293, distance: 12.1
click at [550, 283] on input "技術協助-1" at bounding box center [570, 272] width 85 height 29
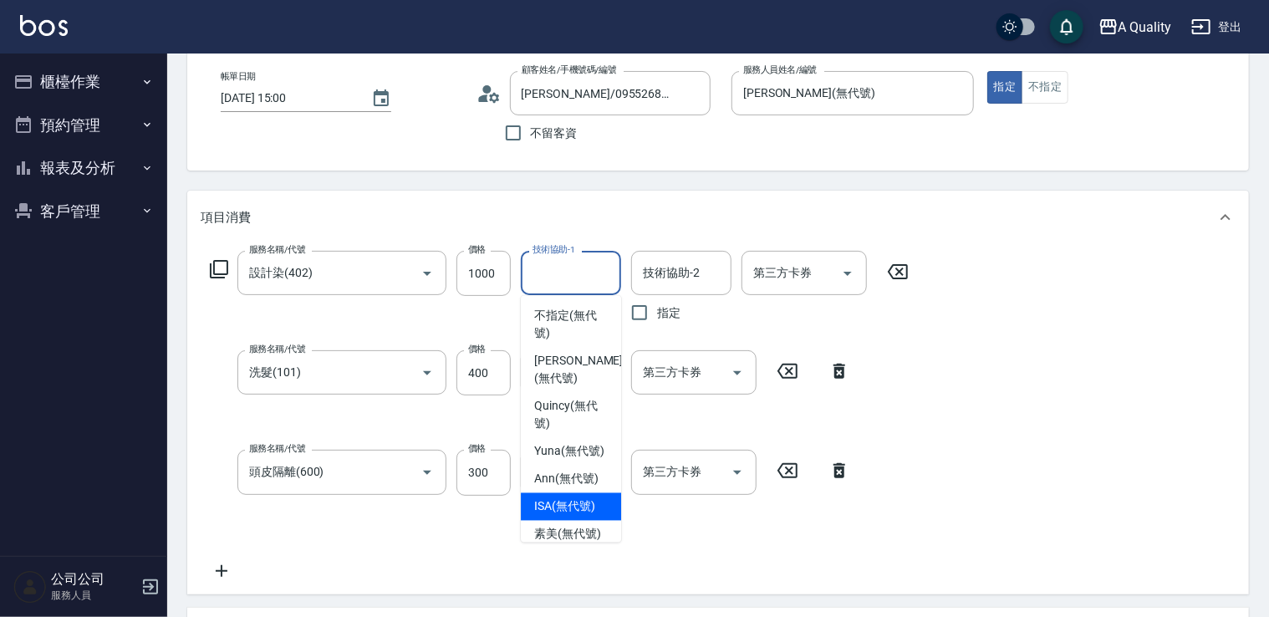
drag, startPoint x: 564, startPoint y: 518, endPoint x: 587, endPoint y: 472, distance: 50.5
click at [565, 516] on span "ISA (無代號)" at bounding box center [564, 507] width 61 height 18
type input "ISA(無代號)"
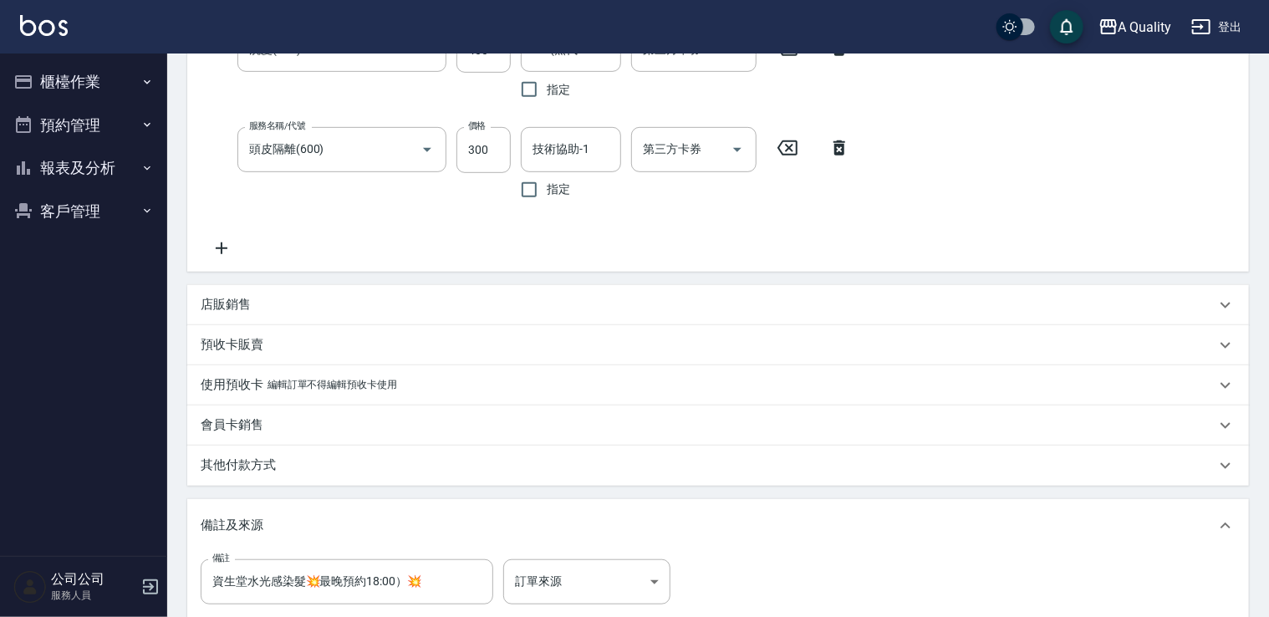
scroll to position [585, 0]
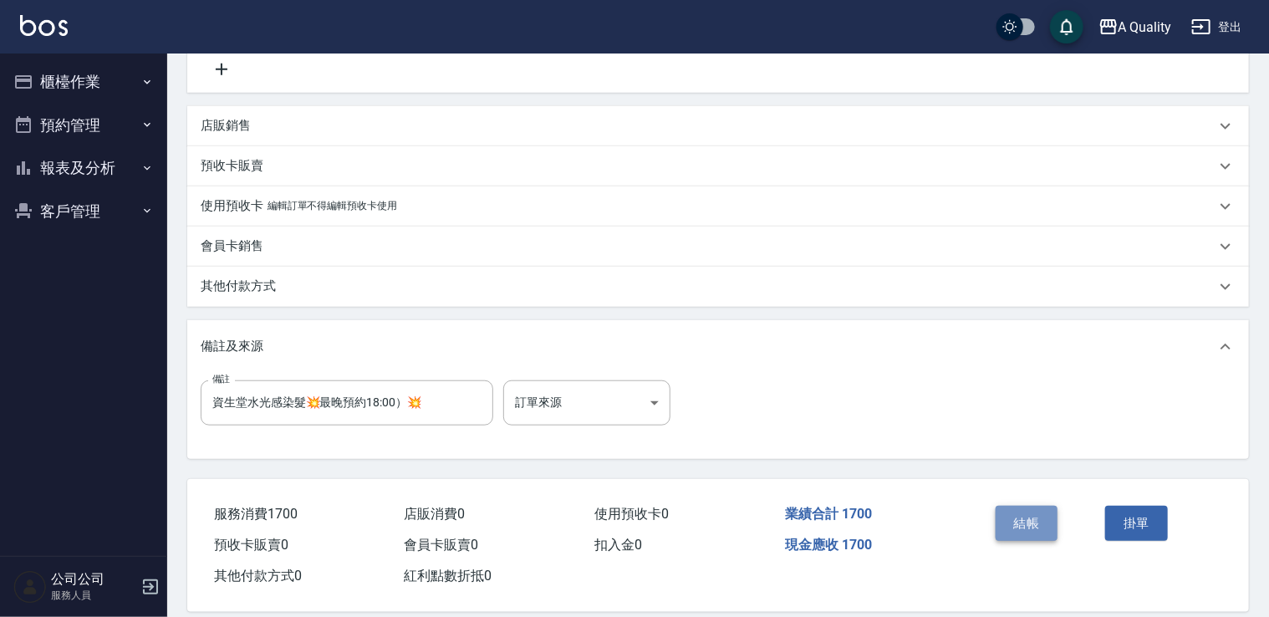
click at [1021, 526] on button "結帳" at bounding box center [1027, 523] width 63 height 35
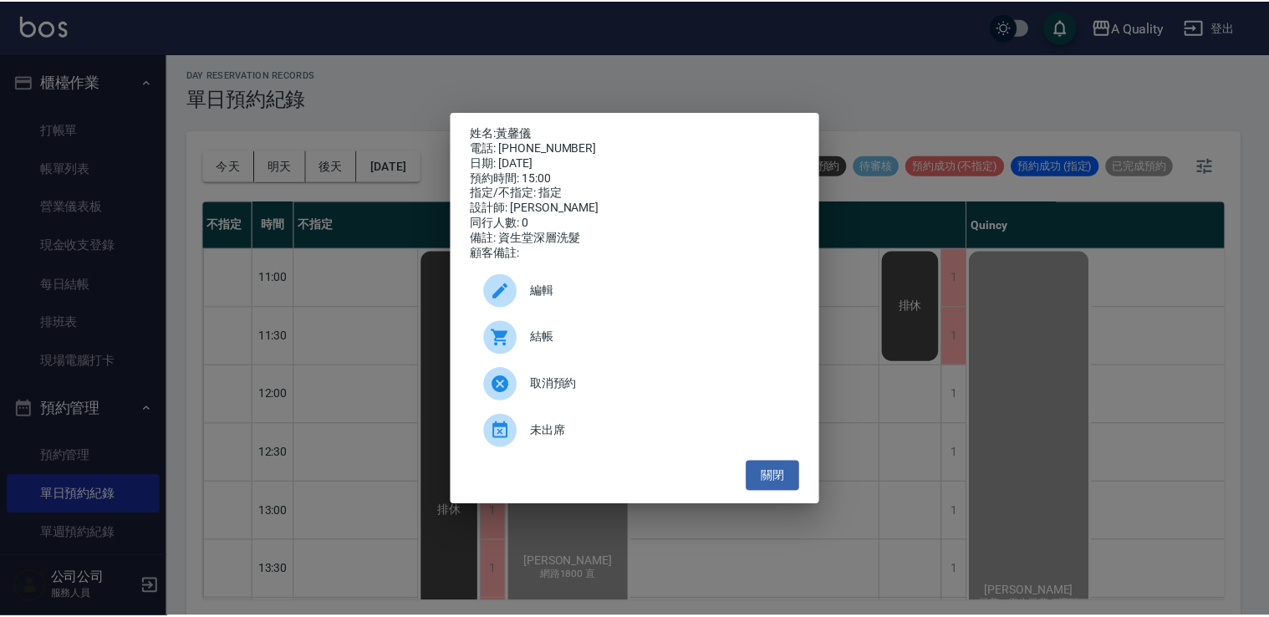
scroll to position [418, 0]
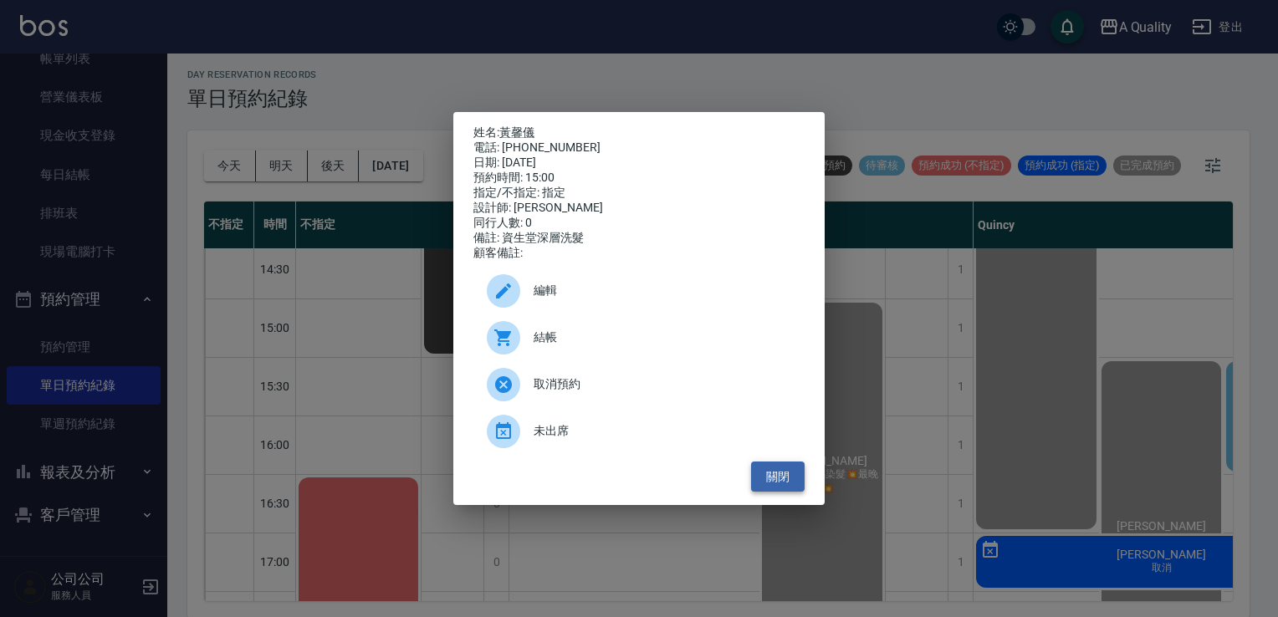
click at [770, 473] on button "關閉" at bounding box center [778, 477] width 54 height 31
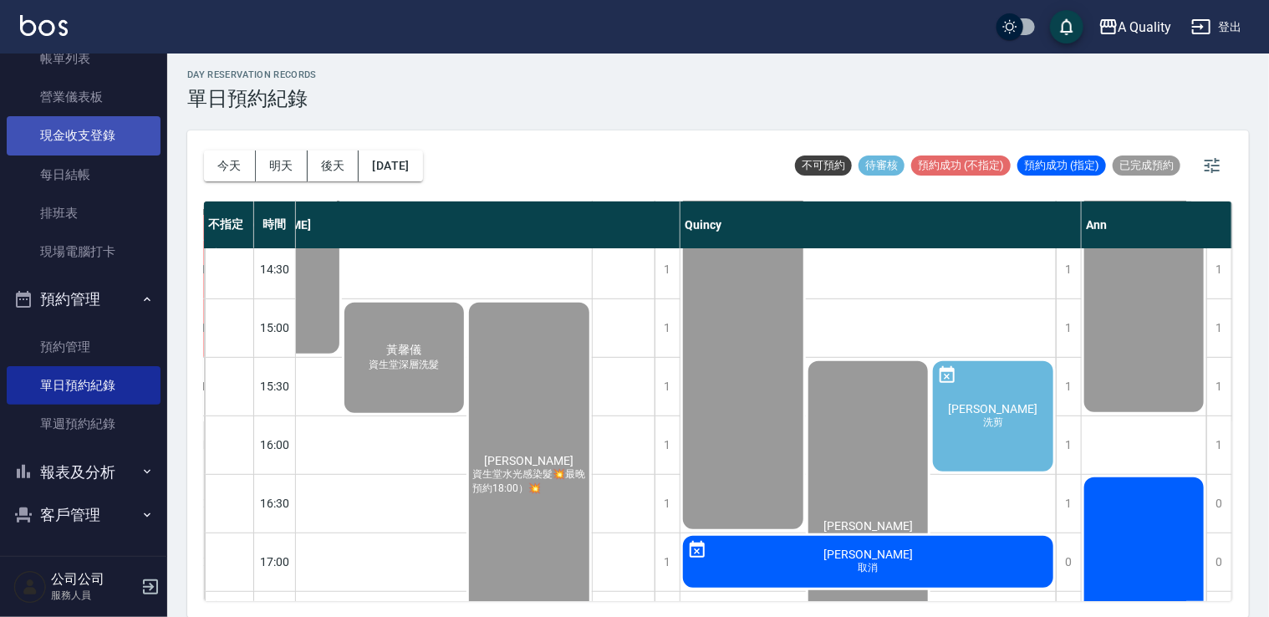
scroll to position [0, 0]
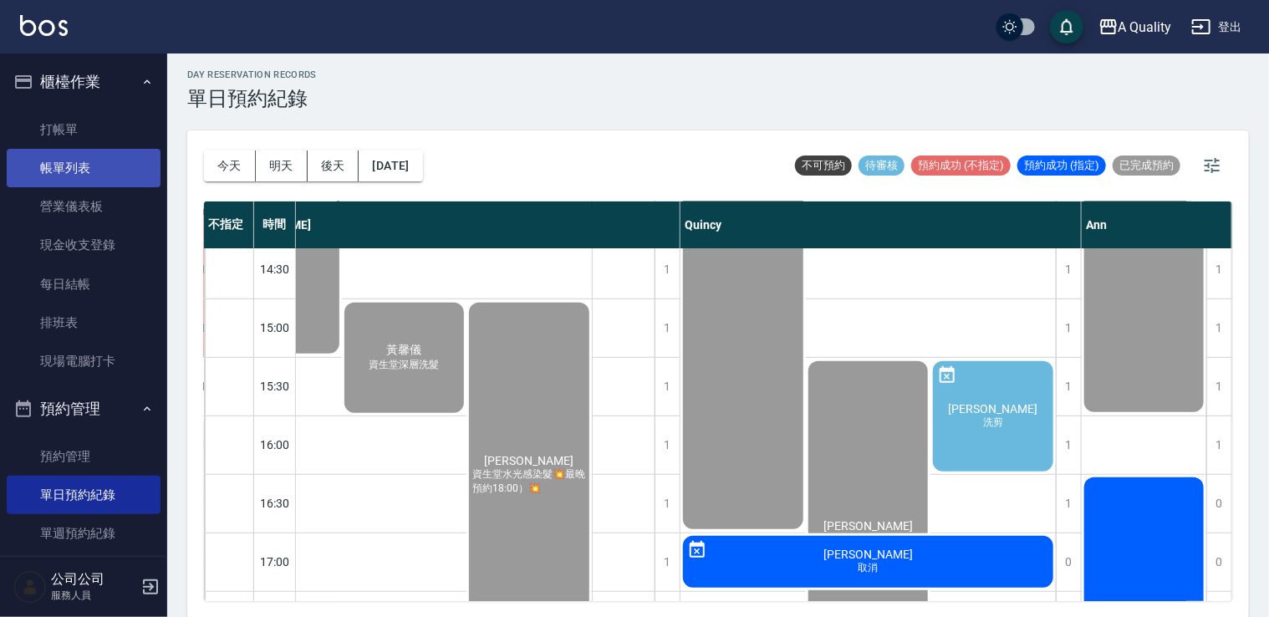
click at [80, 168] on link "帳單列表" at bounding box center [84, 168] width 154 height 38
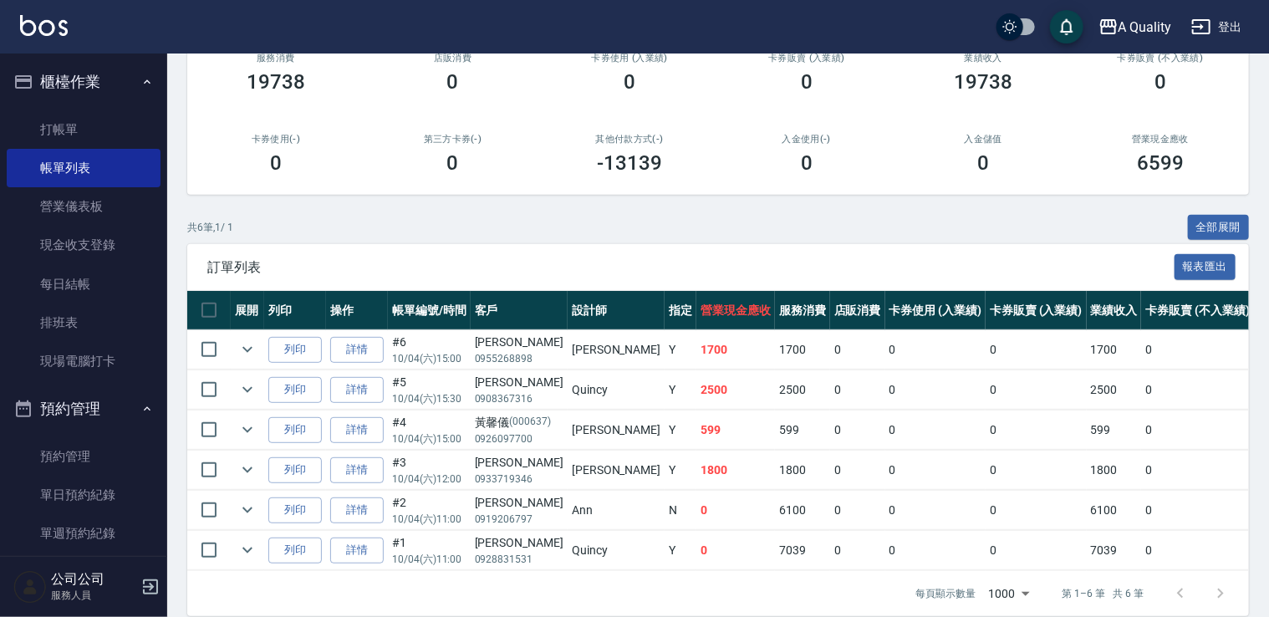
scroll to position [255, 0]
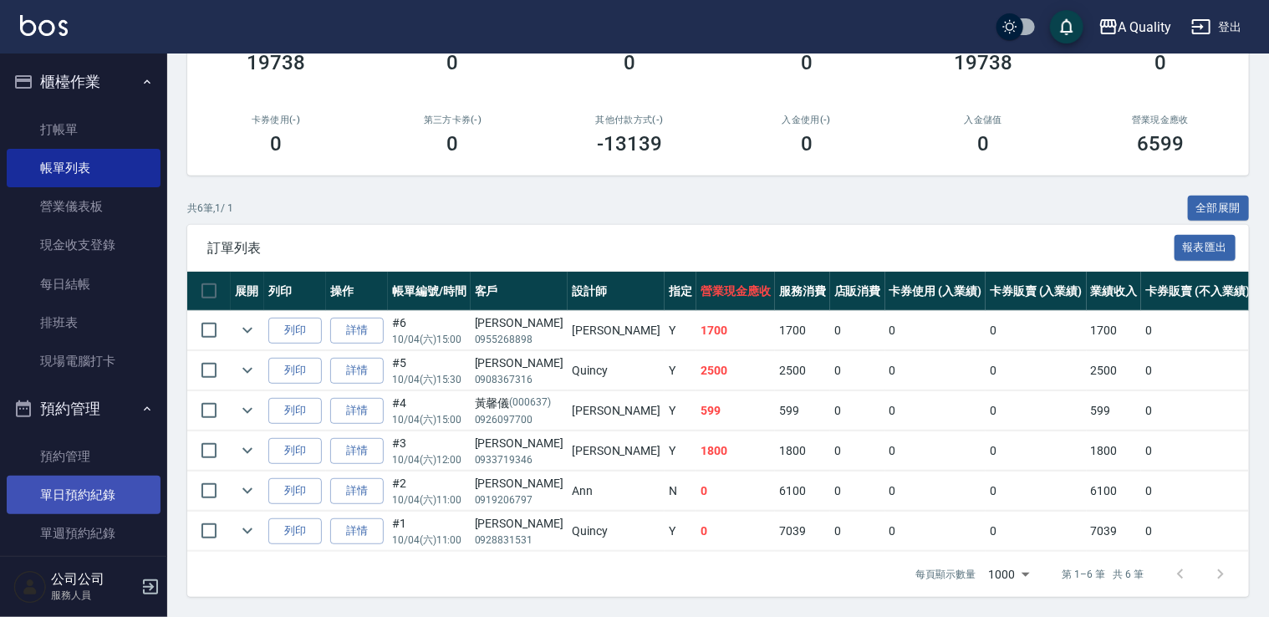
click at [57, 489] on link "單日預約紀錄" at bounding box center [84, 495] width 154 height 38
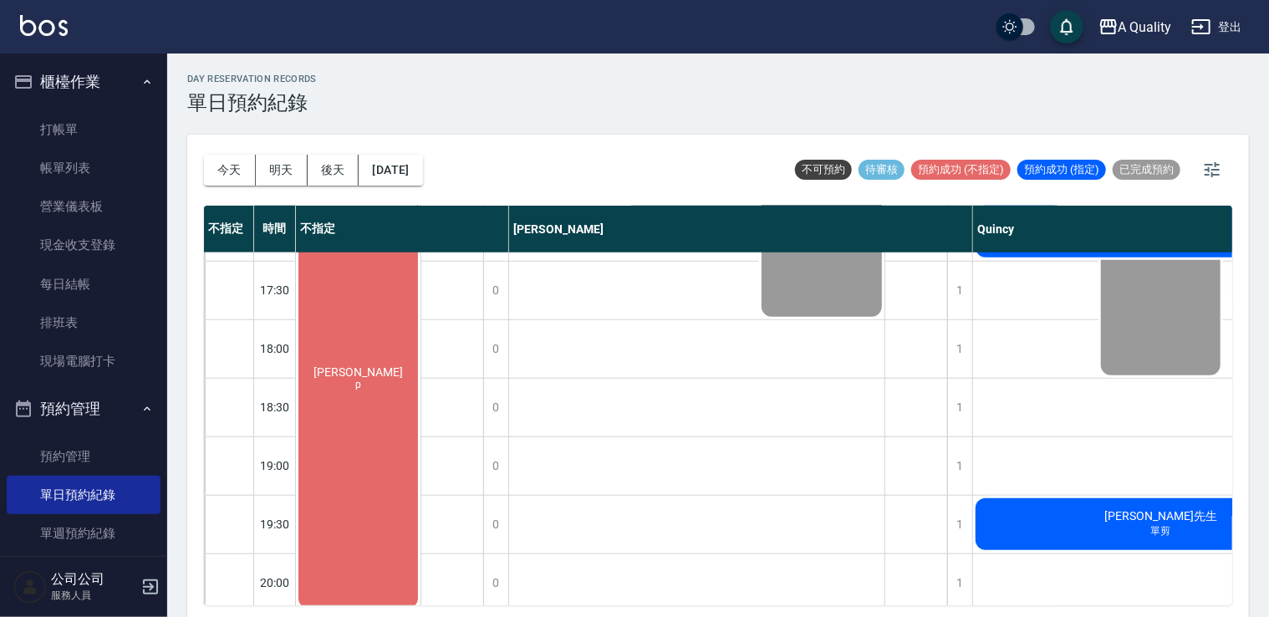
scroll to position [753, 300]
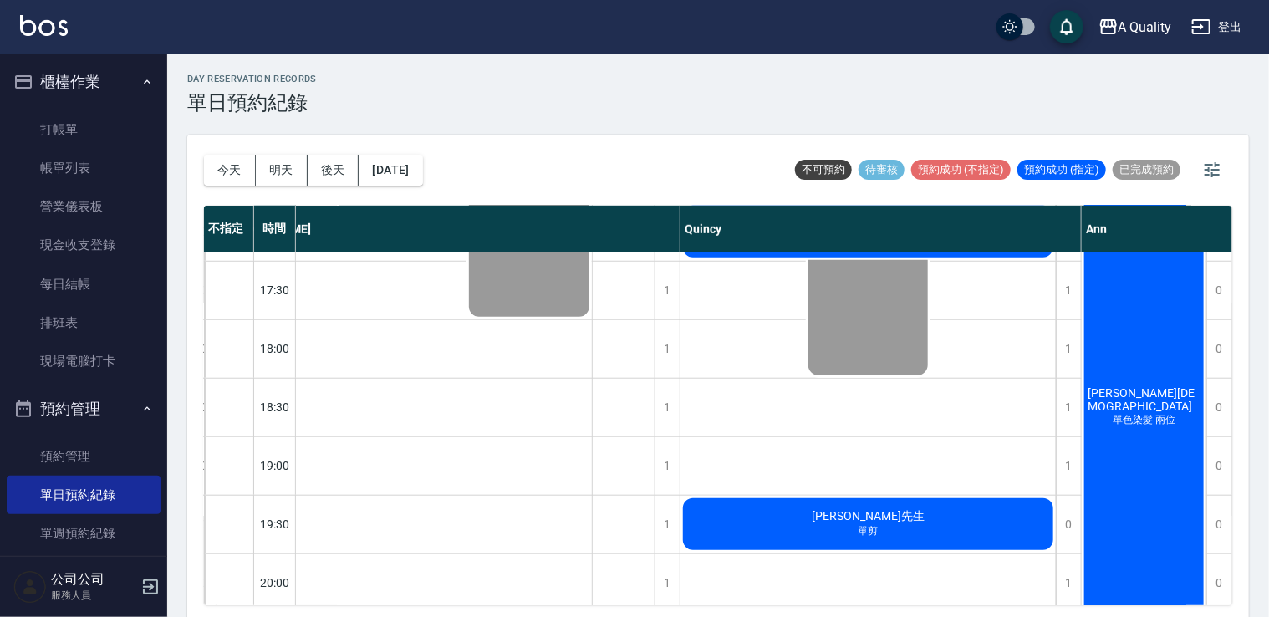
click at [1061, 608] on div "今天 明天 後天 2025/10/04 不可預約 待審核 預約成功 (不指定) 預約成功 (指定) 已完成預約 不指定 時間 不指定 Taylor Quinc…" at bounding box center [718, 378] width 1062 height 487
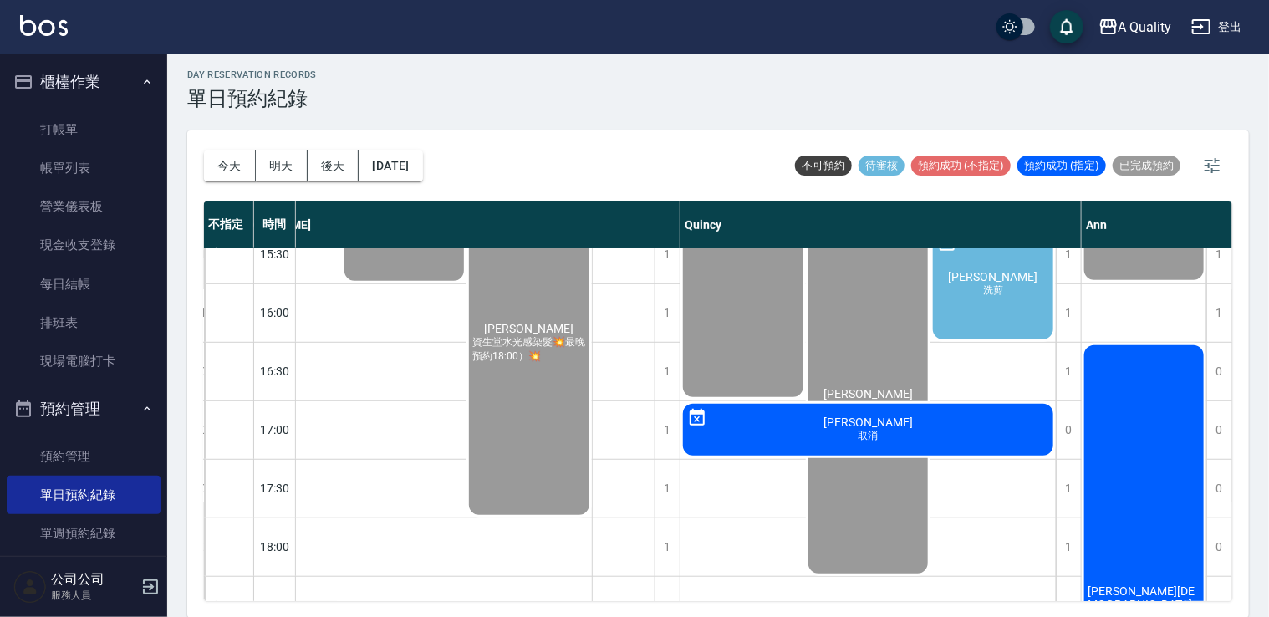
scroll to position [585, 300]
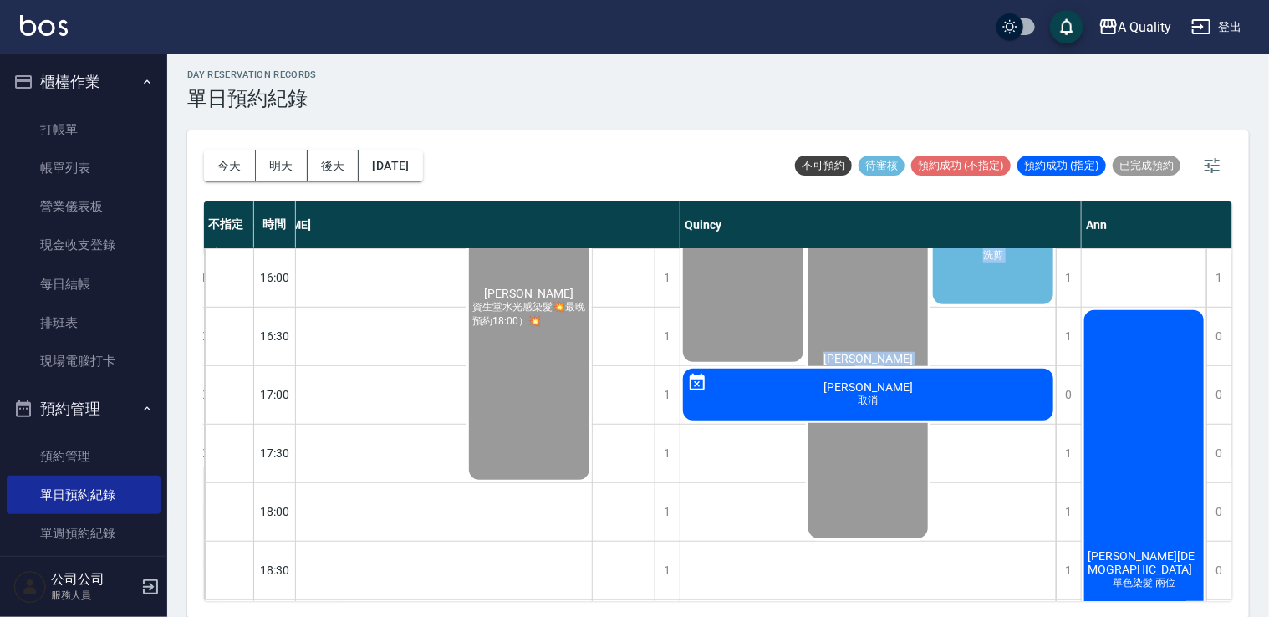
drag, startPoint x: 757, startPoint y: 313, endPoint x: 689, endPoint y: 366, distance: 86.3
click at [689, 366] on div "曼曼 單剪、學生單剪、燙髮 吳佩臻 老公P 曾智煒 洗剪 謝s 取消 林先生 單剪" at bounding box center [869, 248] width 376 height 1171
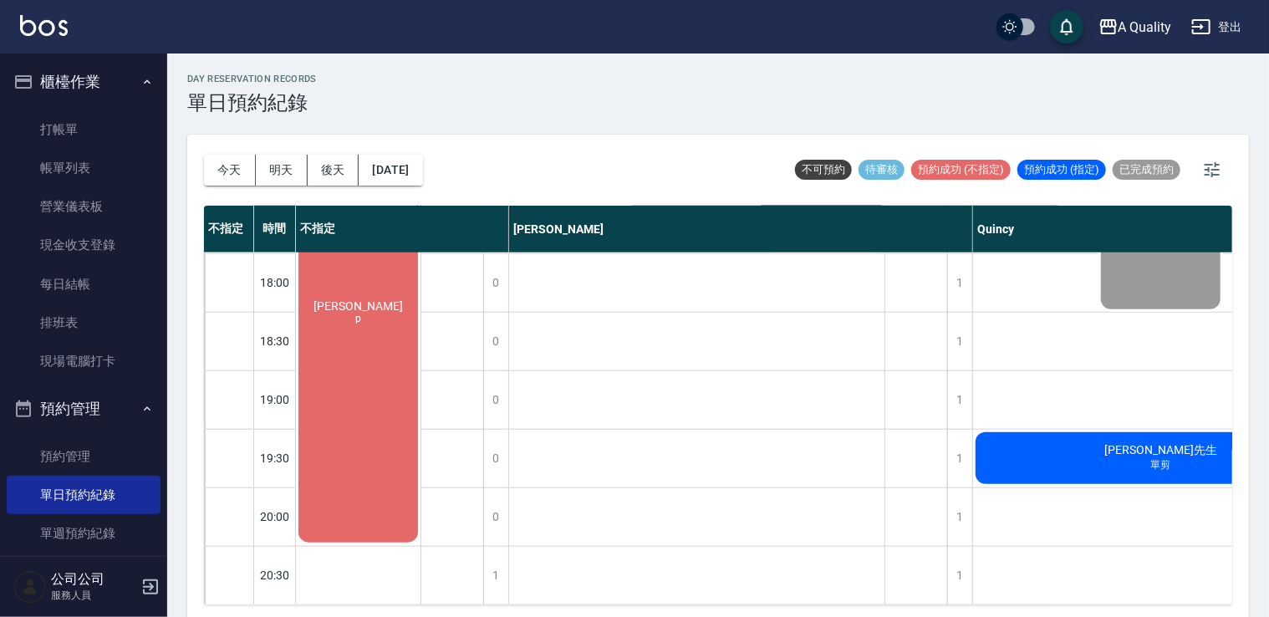
scroll to position [4, 0]
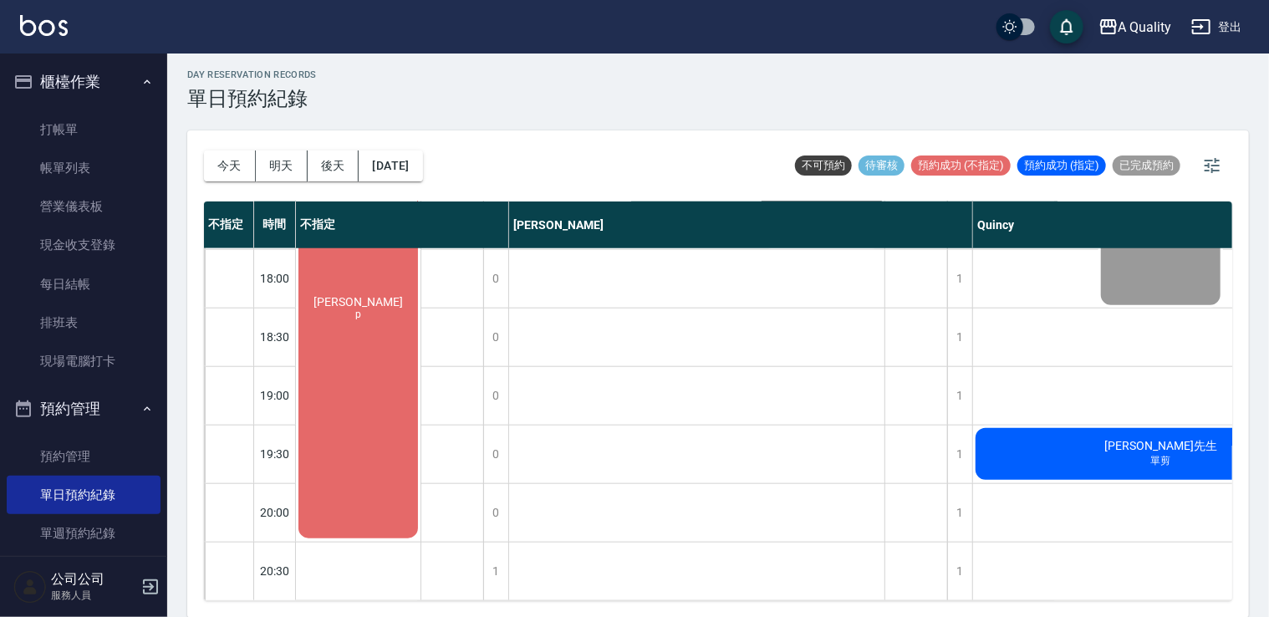
click at [1119, 436] on div "[PERSON_NAME]先生 單剪" at bounding box center [1160, 454] width 375 height 57
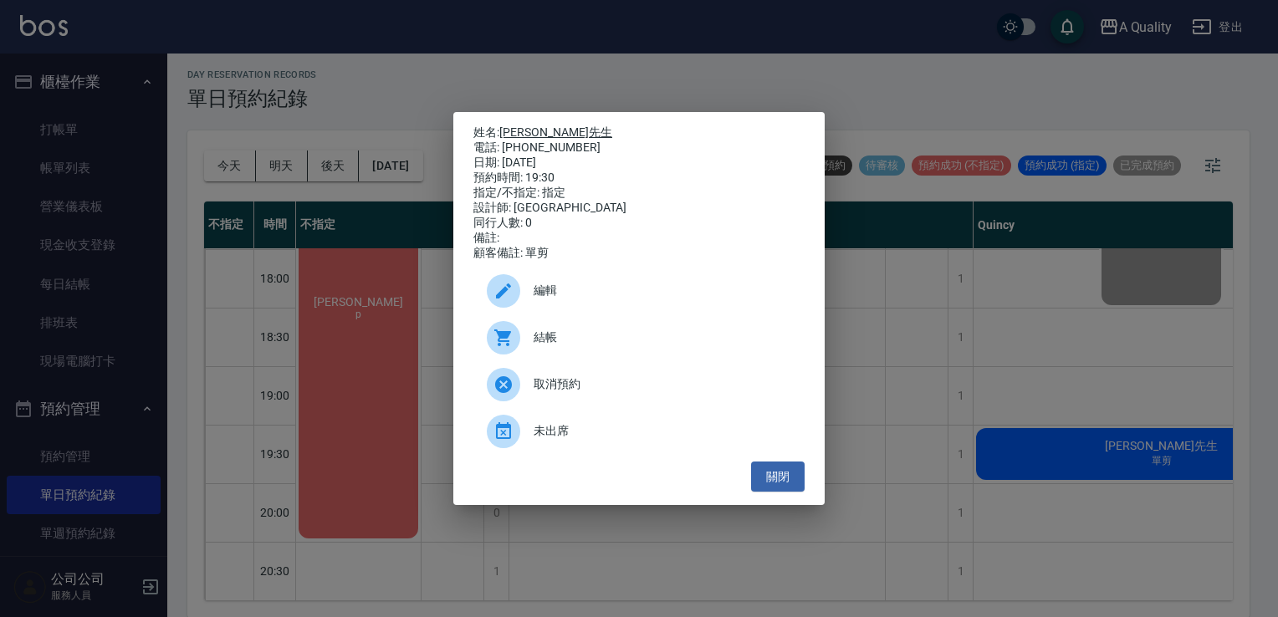
click at [509, 127] on link "[PERSON_NAME]先生" at bounding box center [555, 131] width 113 height 13
drag, startPoint x: 796, startPoint y: 492, endPoint x: 821, endPoint y: 488, distance: 25.3
click at [798, 490] on button "關閉" at bounding box center [778, 477] width 54 height 31
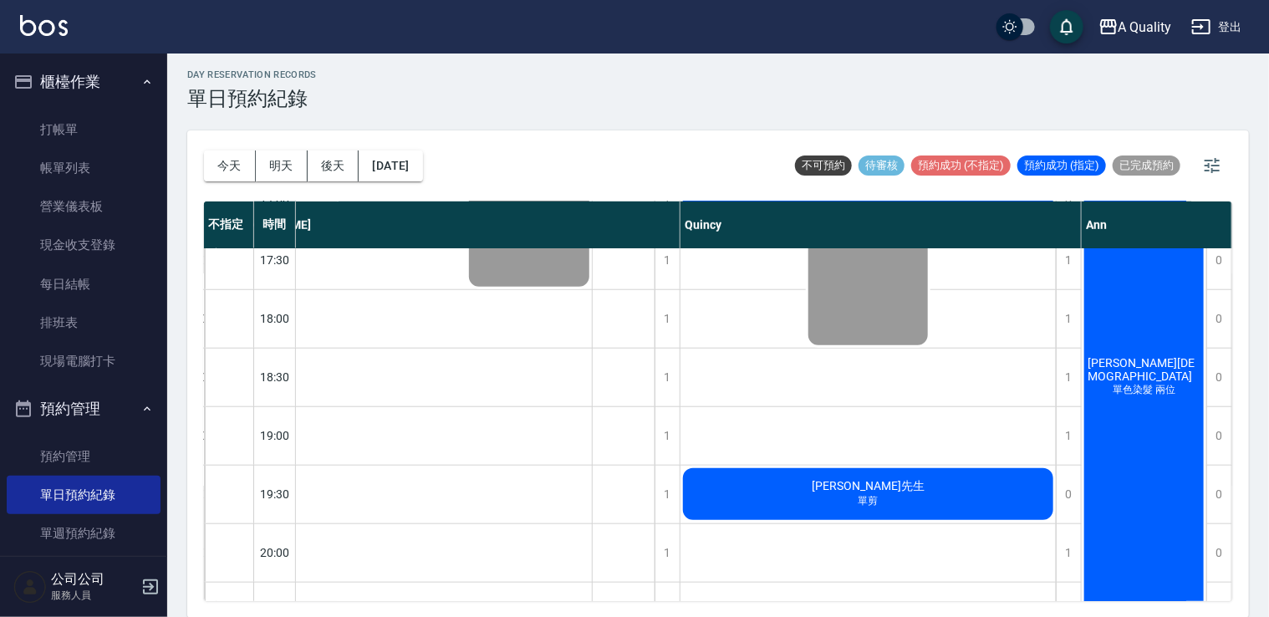
scroll to position [830, 300]
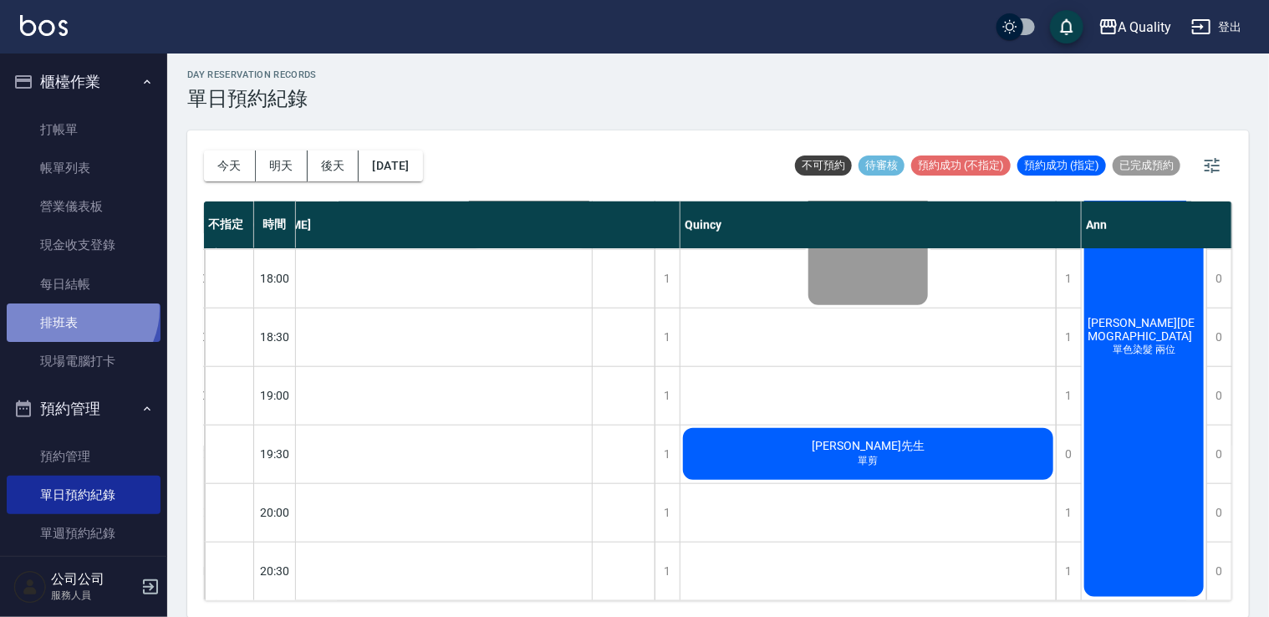
click at [75, 309] on link "排班表" at bounding box center [84, 323] width 154 height 38
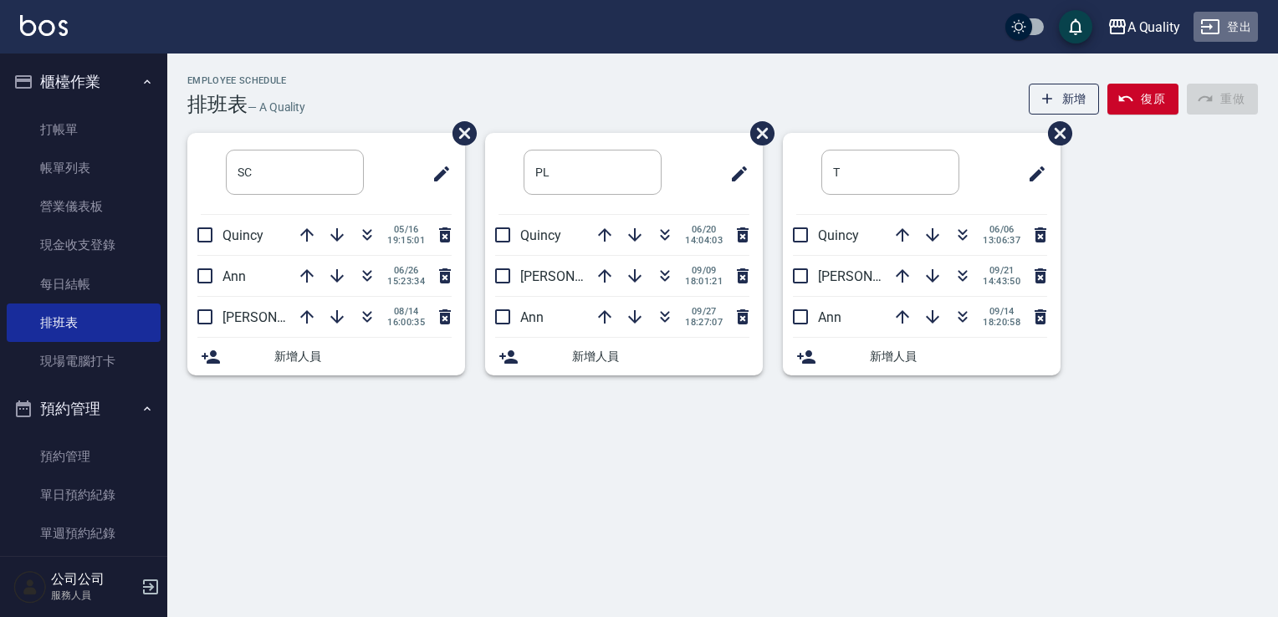
click at [1238, 29] on button "登出" at bounding box center [1225, 27] width 64 height 31
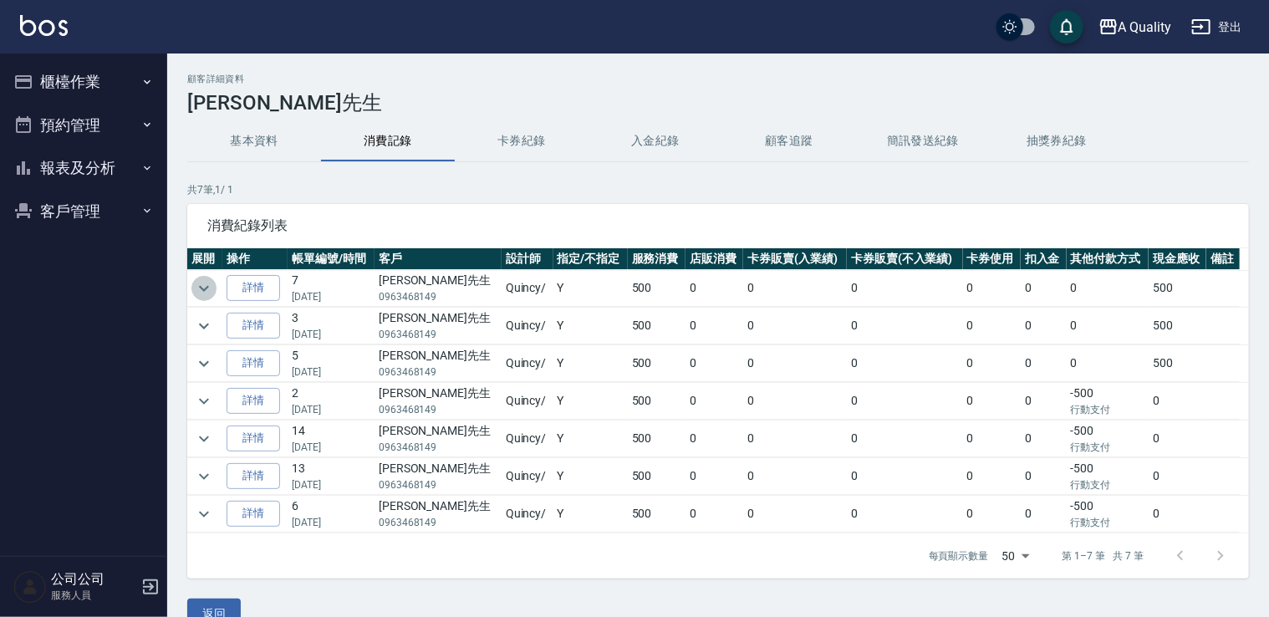
click at [206, 286] on icon "expand row" at bounding box center [204, 288] width 20 height 20
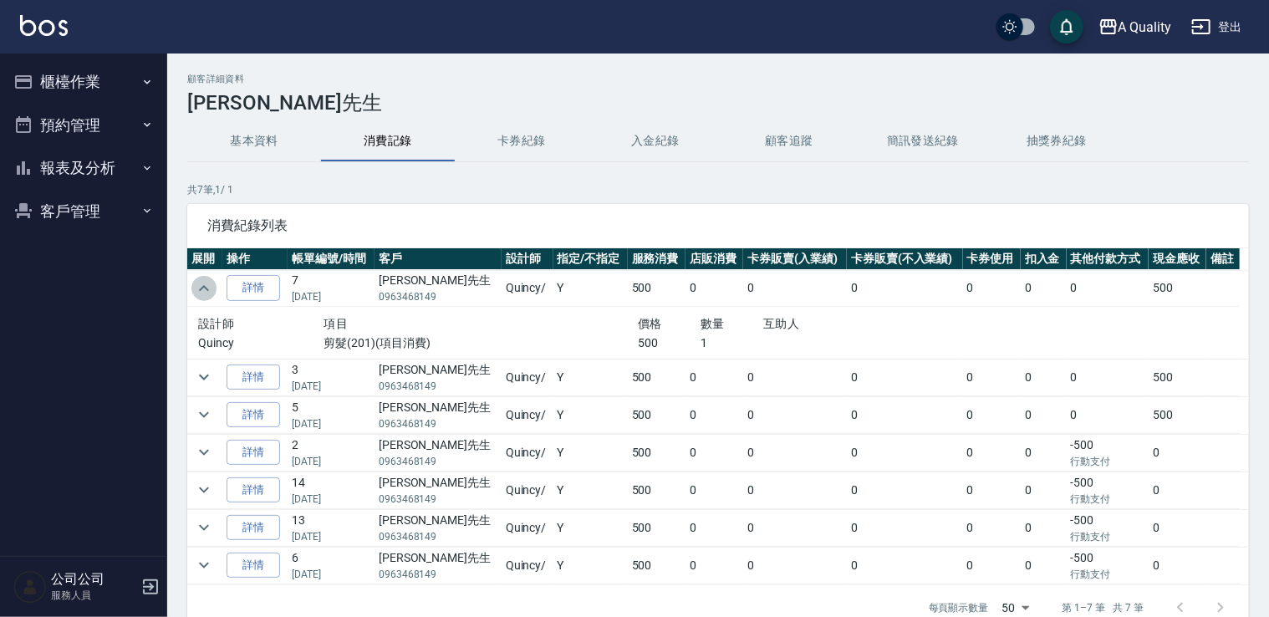
click at [207, 286] on icon "expand row" at bounding box center [204, 288] width 20 height 20
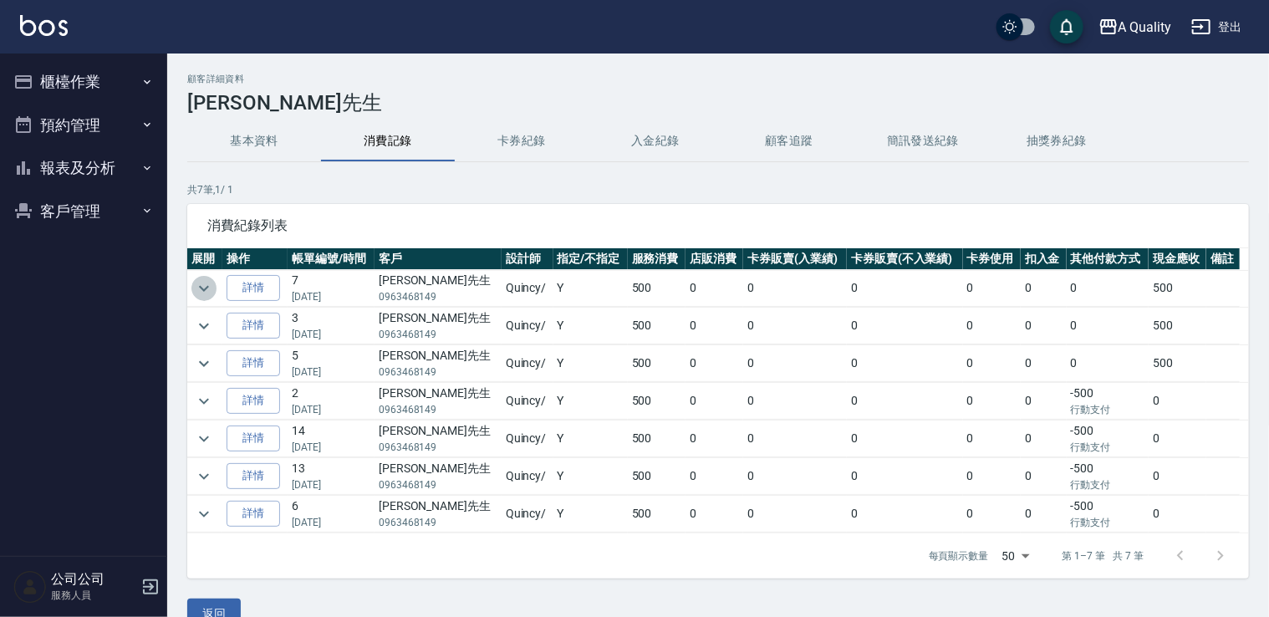
click at [207, 286] on icon "expand row" at bounding box center [204, 288] width 10 height 6
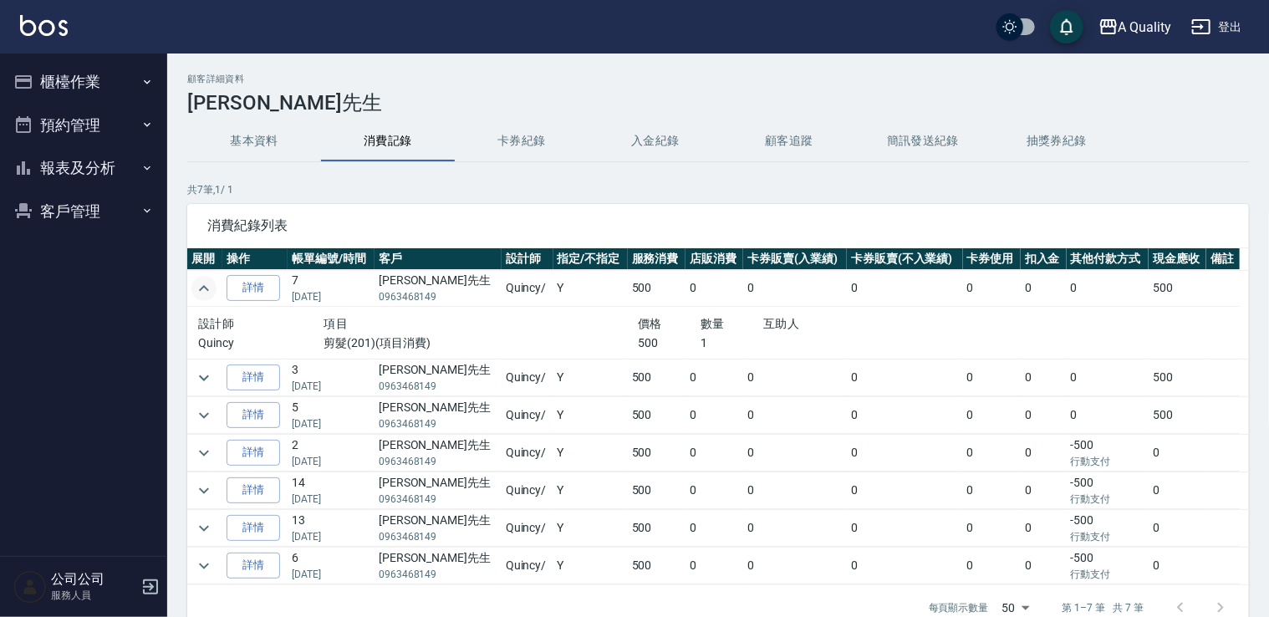
click at [207, 286] on icon "expand row" at bounding box center [204, 288] width 20 height 20
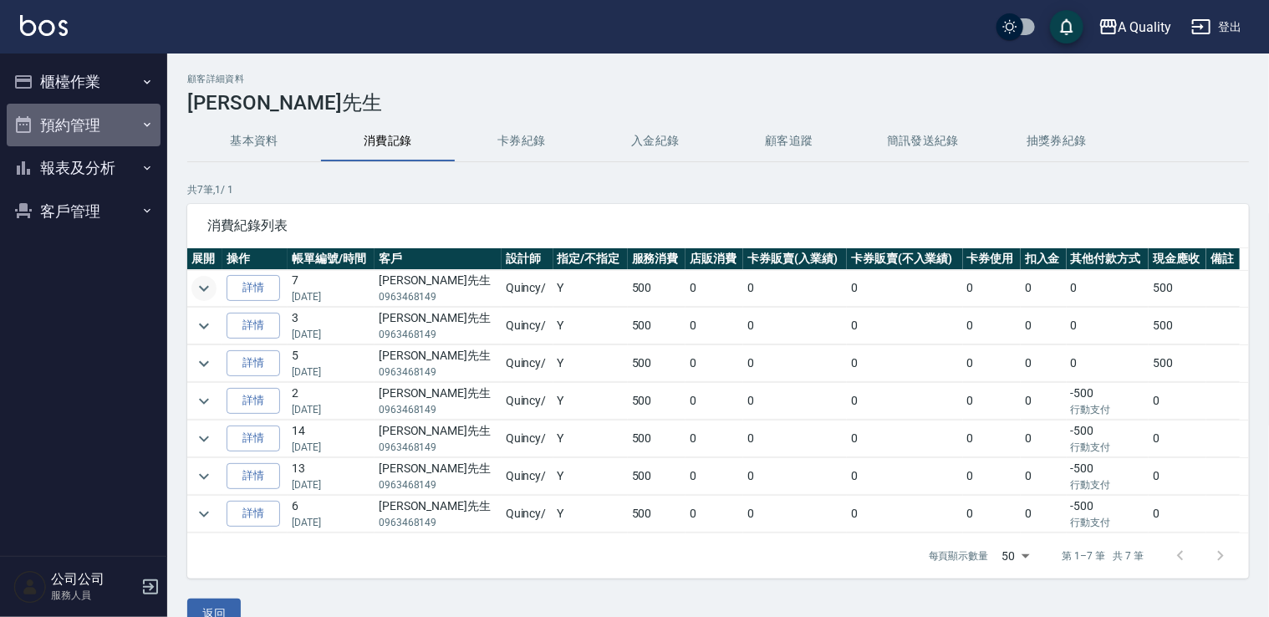
click at [54, 122] on button "預約管理" at bounding box center [84, 125] width 154 height 43
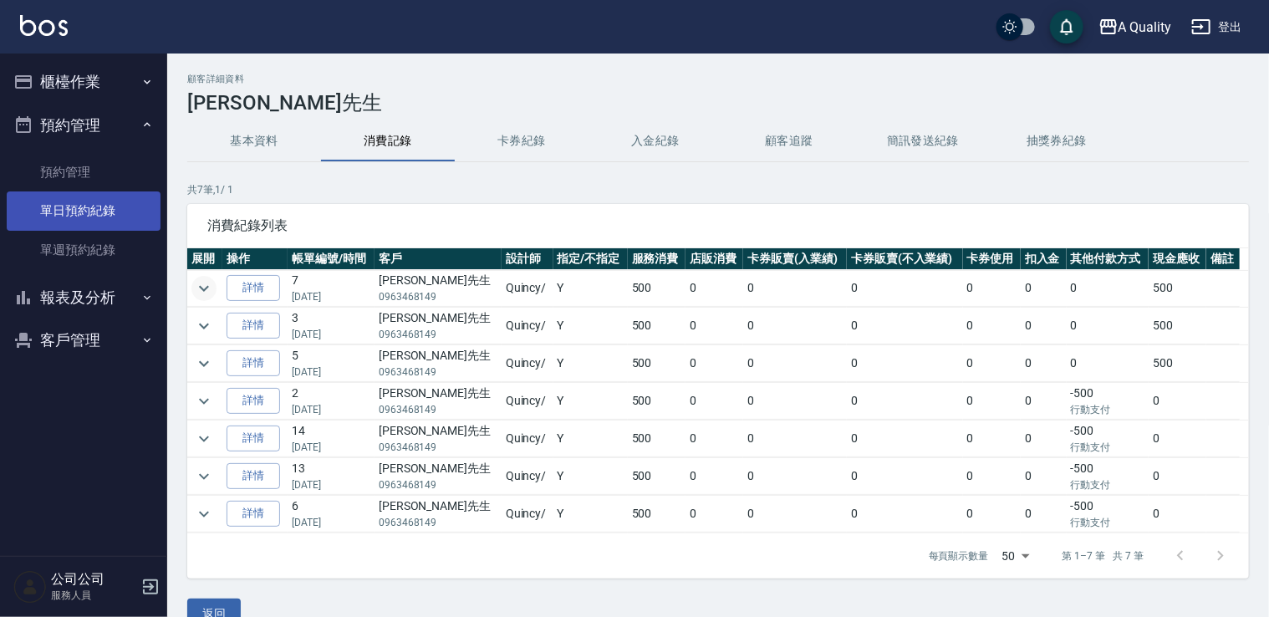
click at [87, 206] on link "單日預約紀錄" at bounding box center [84, 210] width 154 height 38
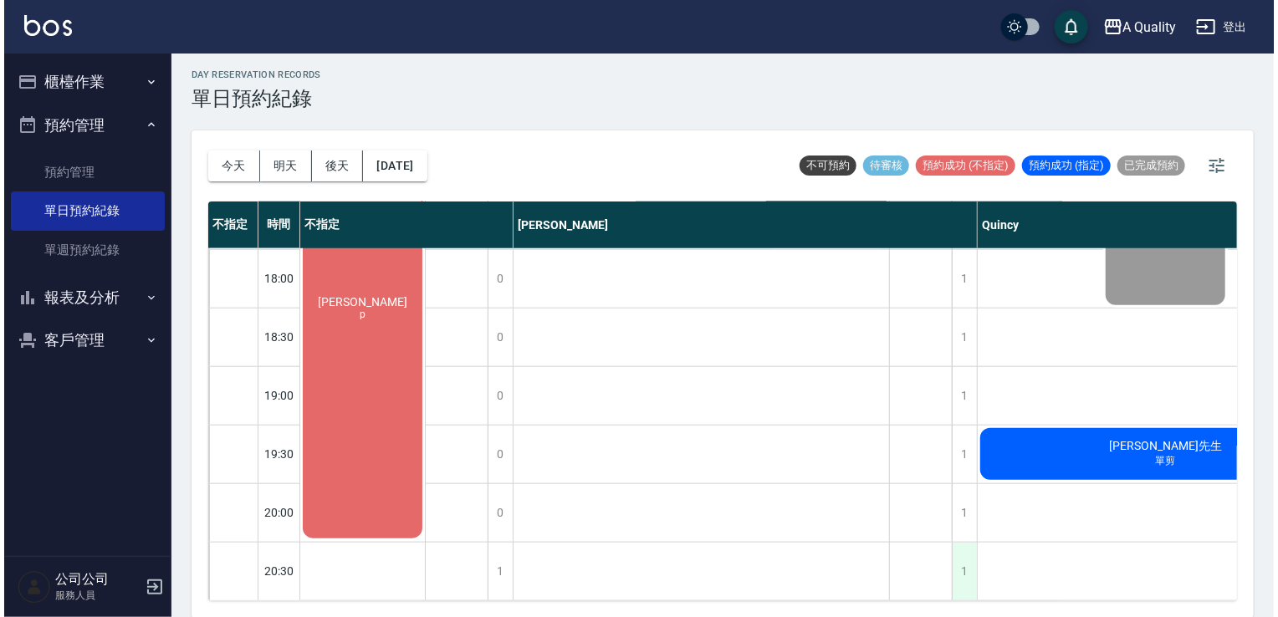
scroll to position [830, 0]
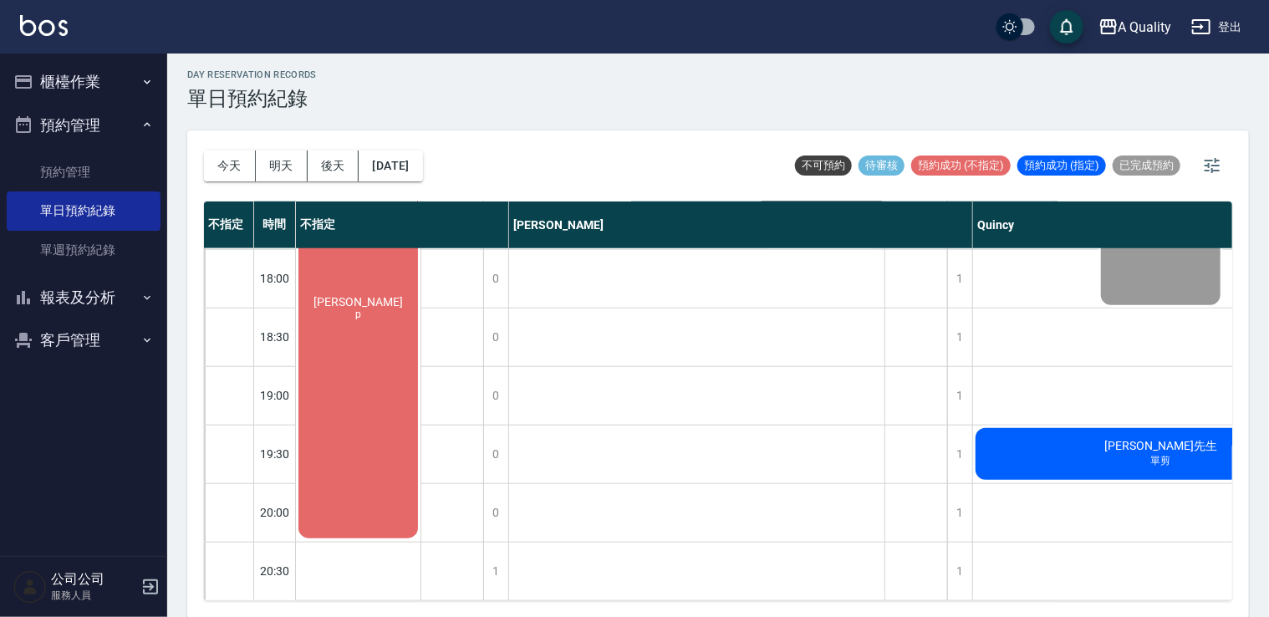
click at [1123, 458] on div "[PERSON_NAME]先生 單剪" at bounding box center [1160, 454] width 375 height 57
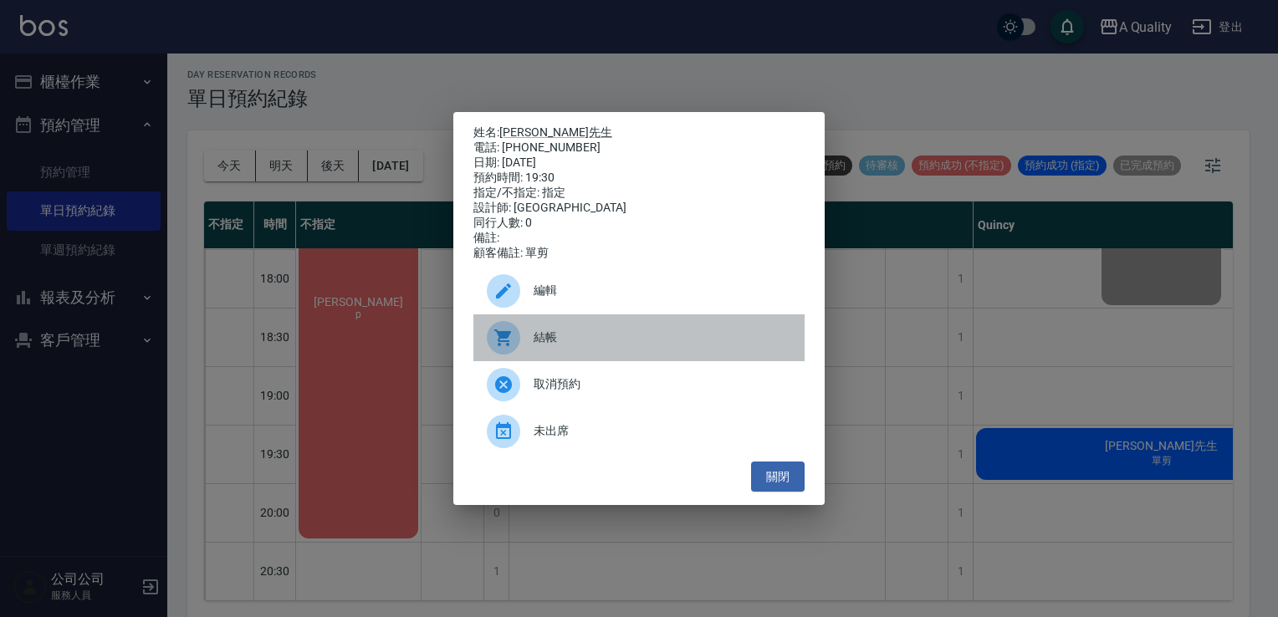
click at [542, 332] on div "結帳" at bounding box center [638, 337] width 331 height 47
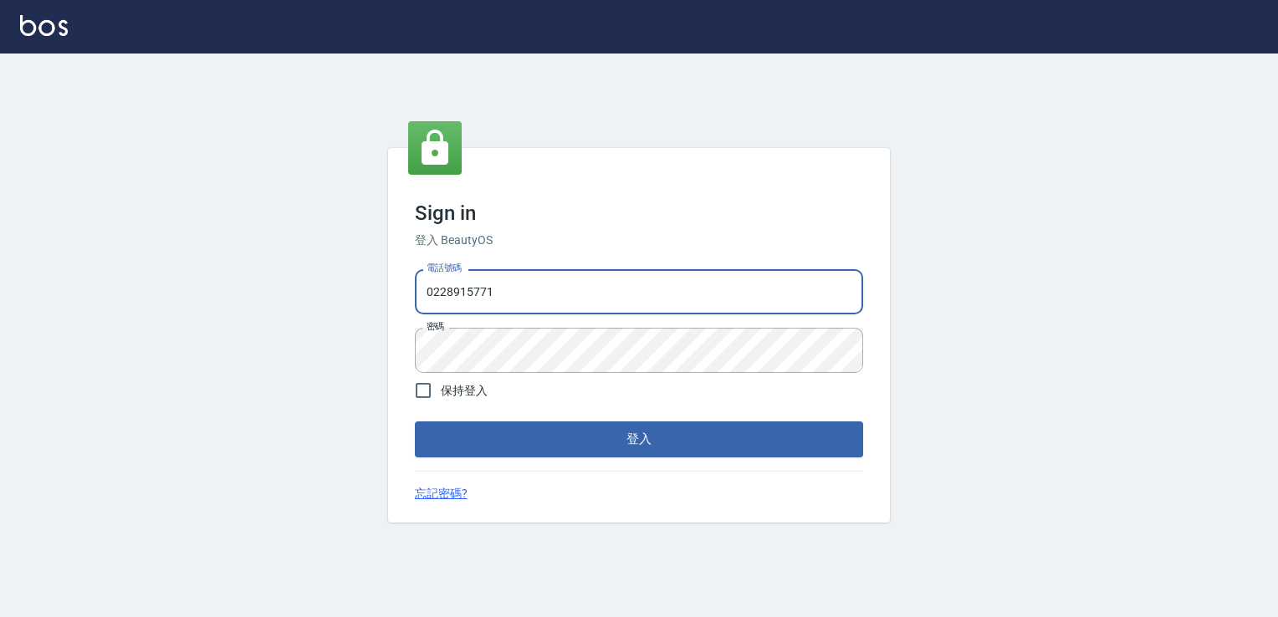
drag, startPoint x: 545, startPoint y: 292, endPoint x: 296, endPoint y: 350, distance: 255.8
click at [296, 350] on div "Sign in 登入 BeautyOS 電話號碼 [PHONE_NUMBER] 電話號碼 密碼 密碼 保持登入 登入 忘記密碼?" at bounding box center [639, 336] width 1278 height 564
type input "0926097700"
click at [295, 348] on div "Sign in 登入 BeautyOS 電話號碼 0926097700 電話號碼 密碼 密碼 保持登入 登入 忘記密碼?" at bounding box center [639, 336] width 1278 height 564
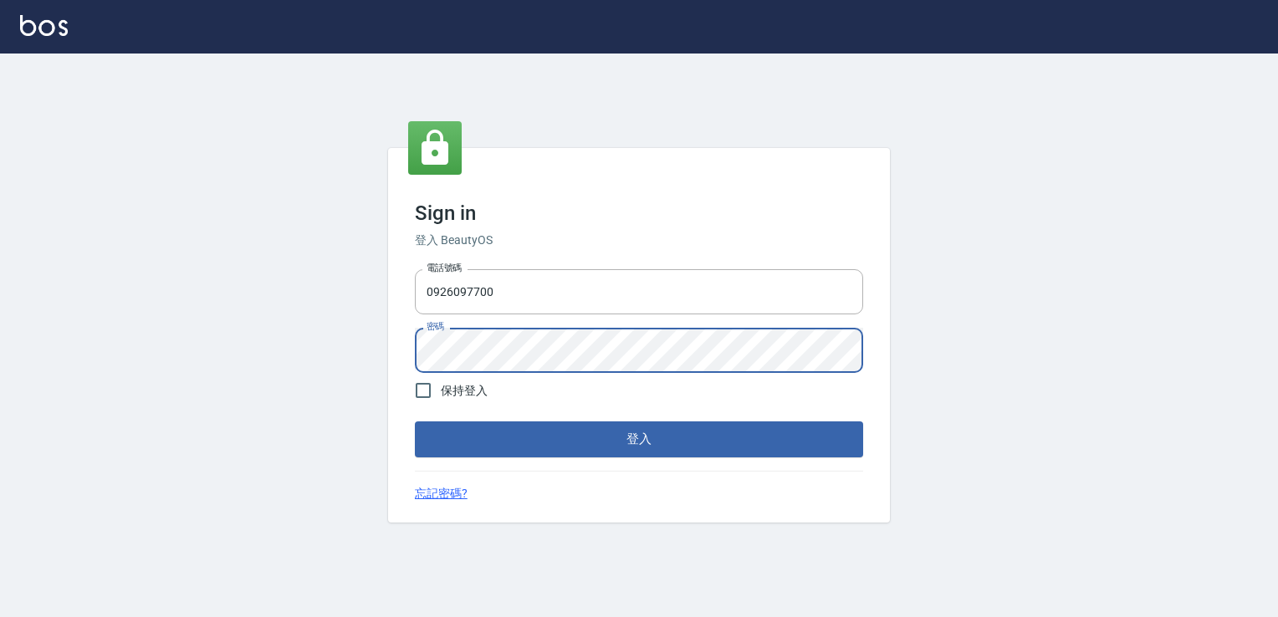
click at [415, 421] on button "登入" at bounding box center [639, 438] width 448 height 35
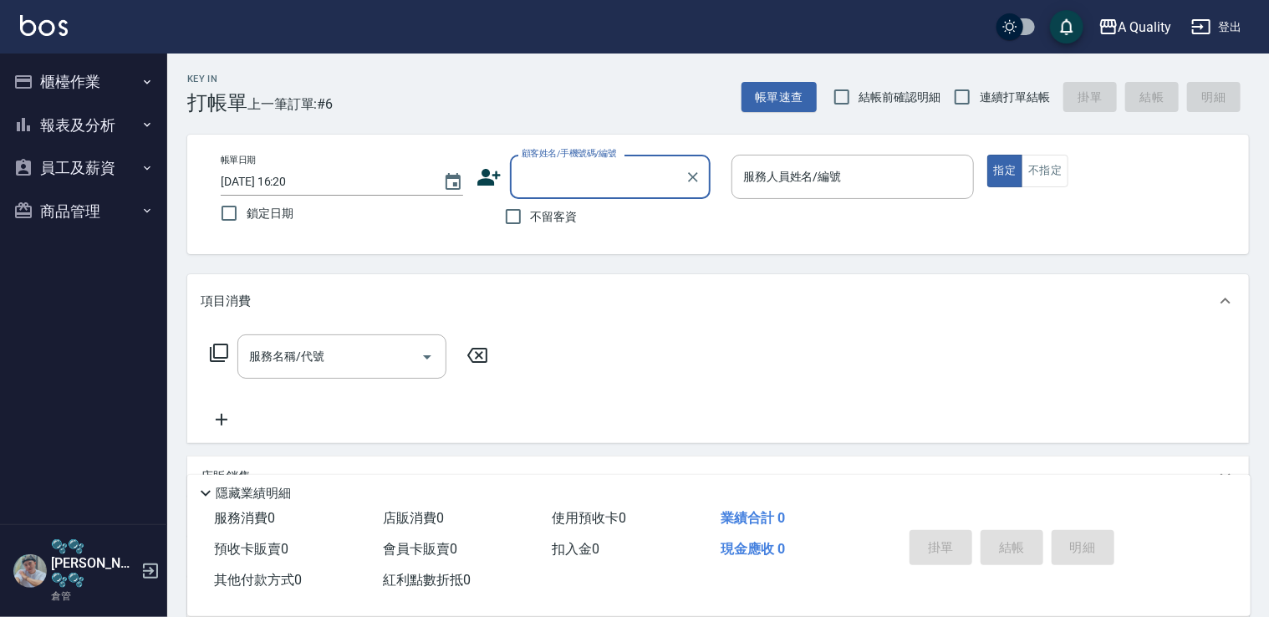
click at [87, 212] on button "商品管理" at bounding box center [84, 211] width 154 height 43
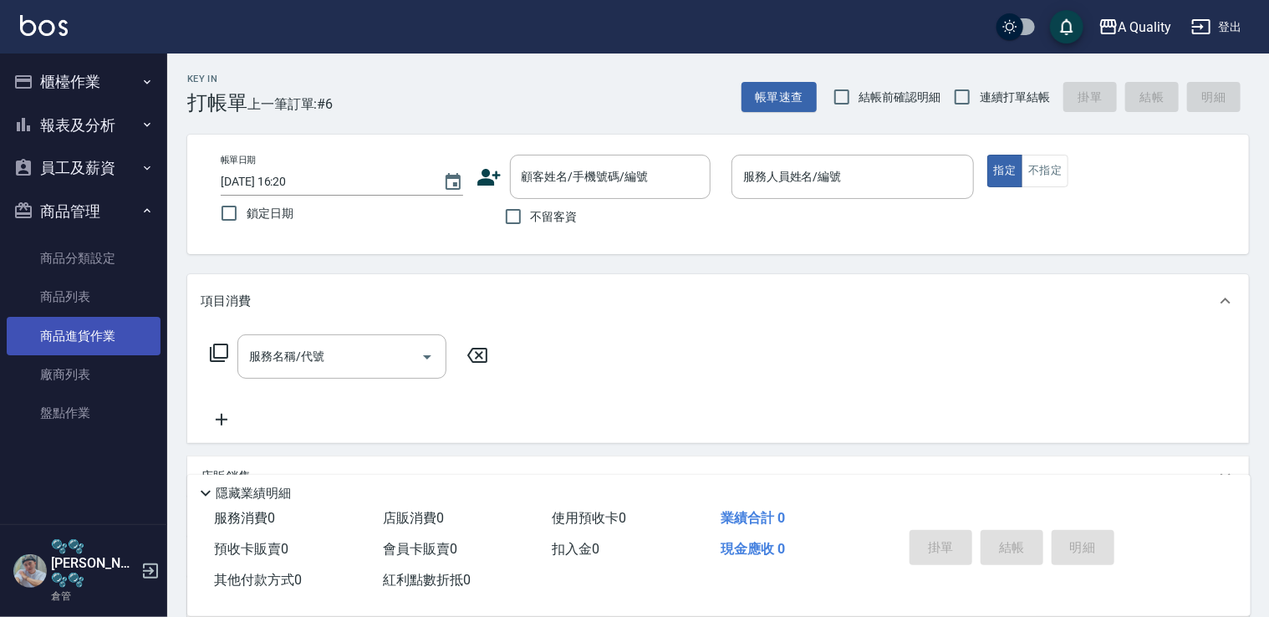
drag, startPoint x: 95, startPoint y: 329, endPoint x: 107, endPoint y: 324, distance: 12.7
click at [95, 329] on link "商品進貨作業" at bounding box center [84, 336] width 154 height 38
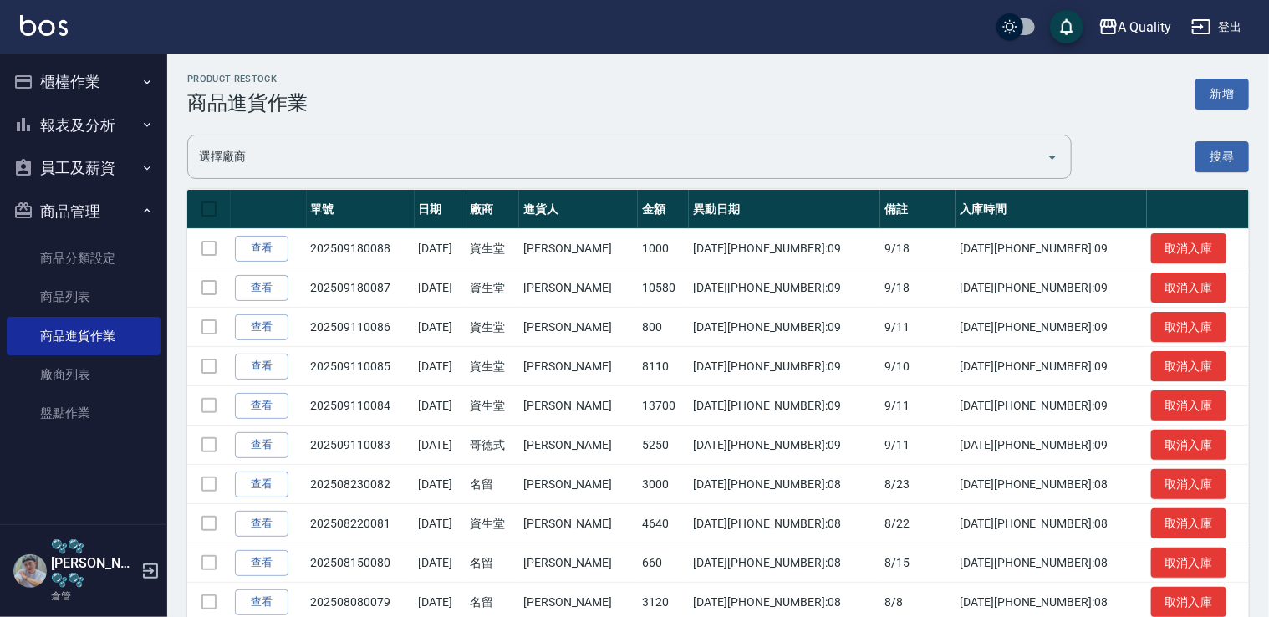
click at [1226, 94] on button "新增" at bounding box center [1223, 94] width 54 height 31
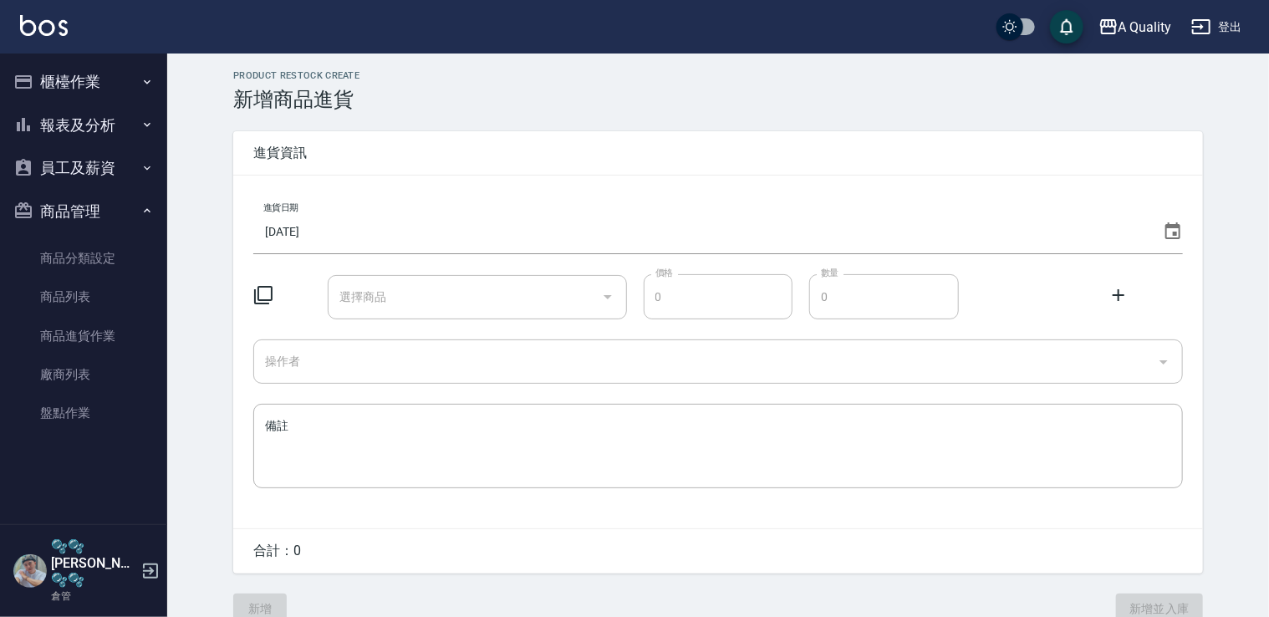
click at [257, 290] on icon at bounding box center [263, 295] width 20 height 20
click at [266, 296] on icon at bounding box center [263, 295] width 20 height 20
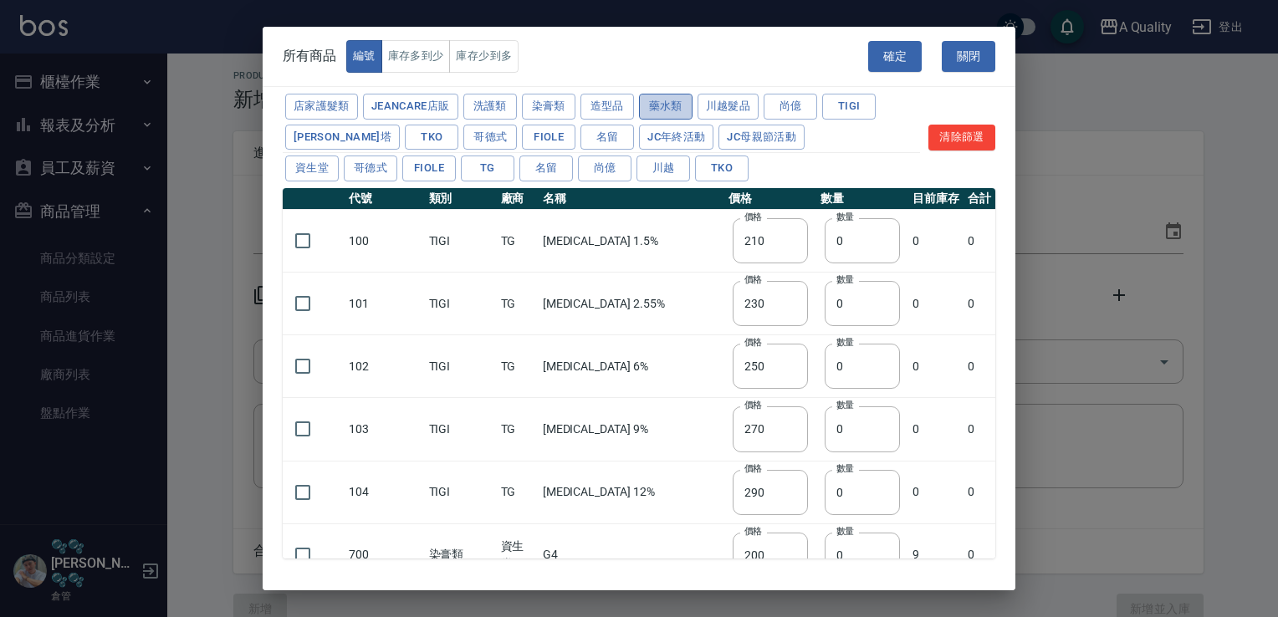
click at [679, 105] on button "藥水類" at bounding box center [666, 107] width 54 height 26
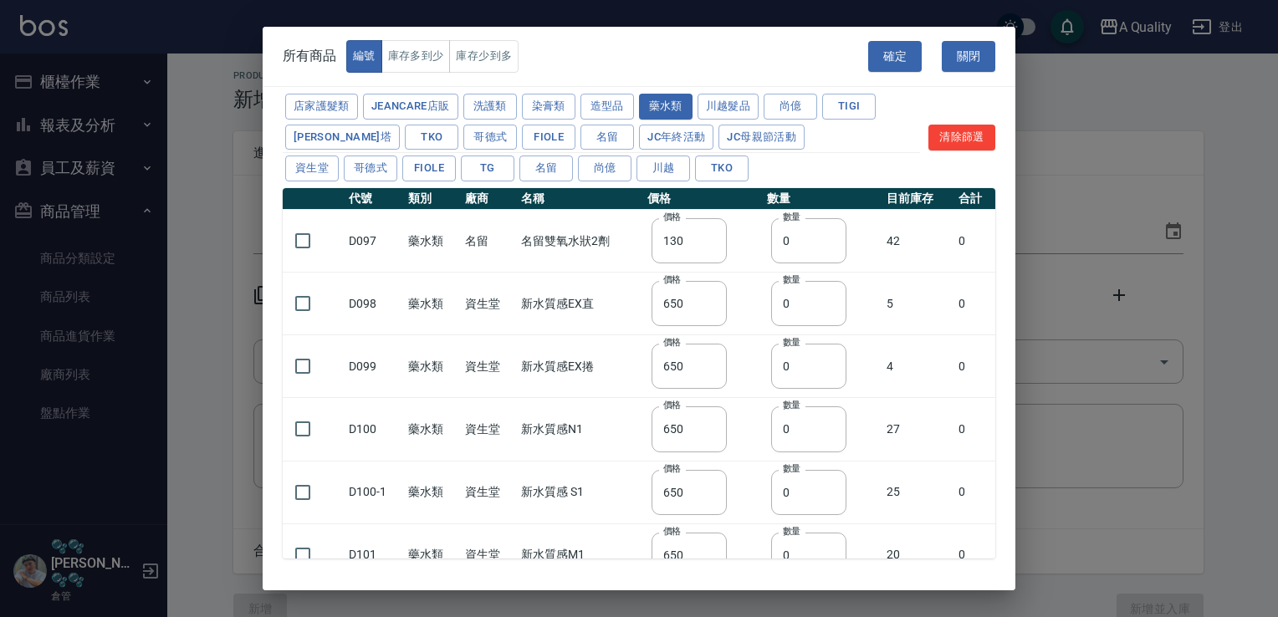
type input "130"
type input "650"
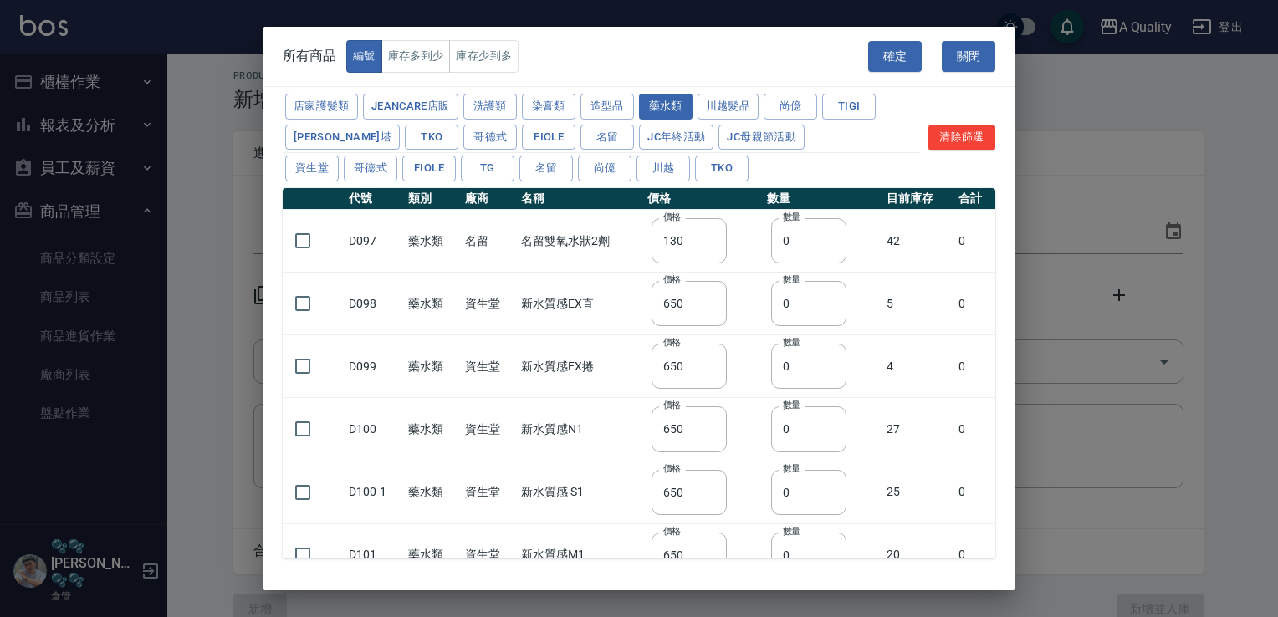
type input "650"
type input "300"
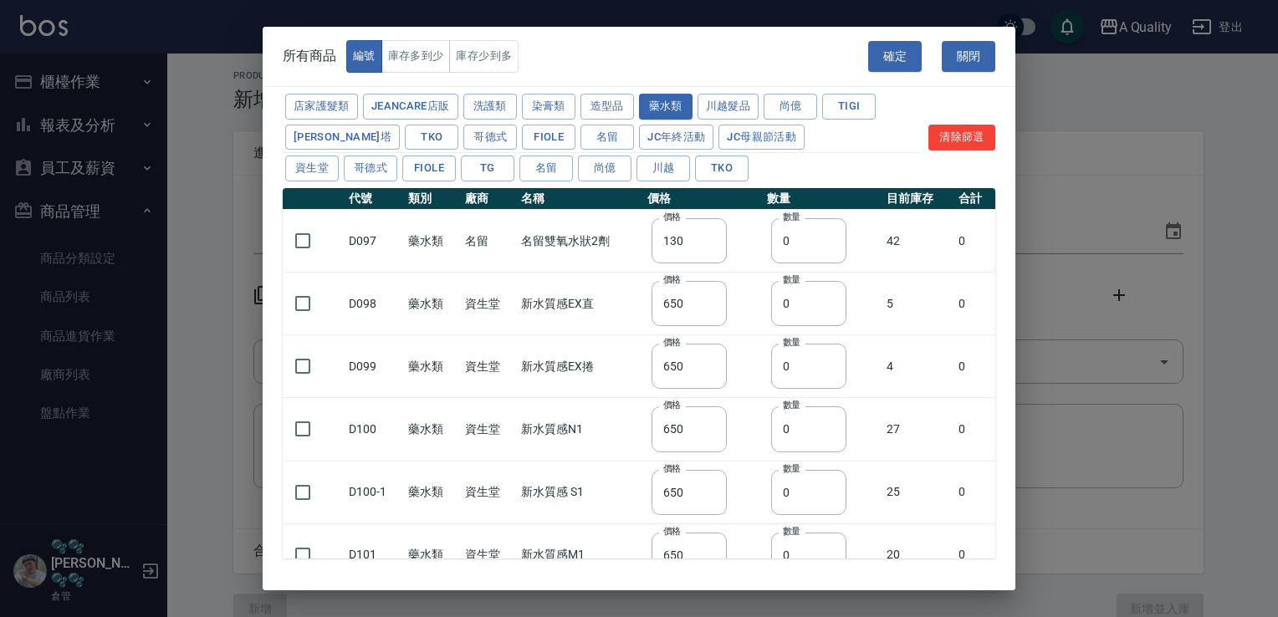
type input "300"
type input "390"
type input "350"
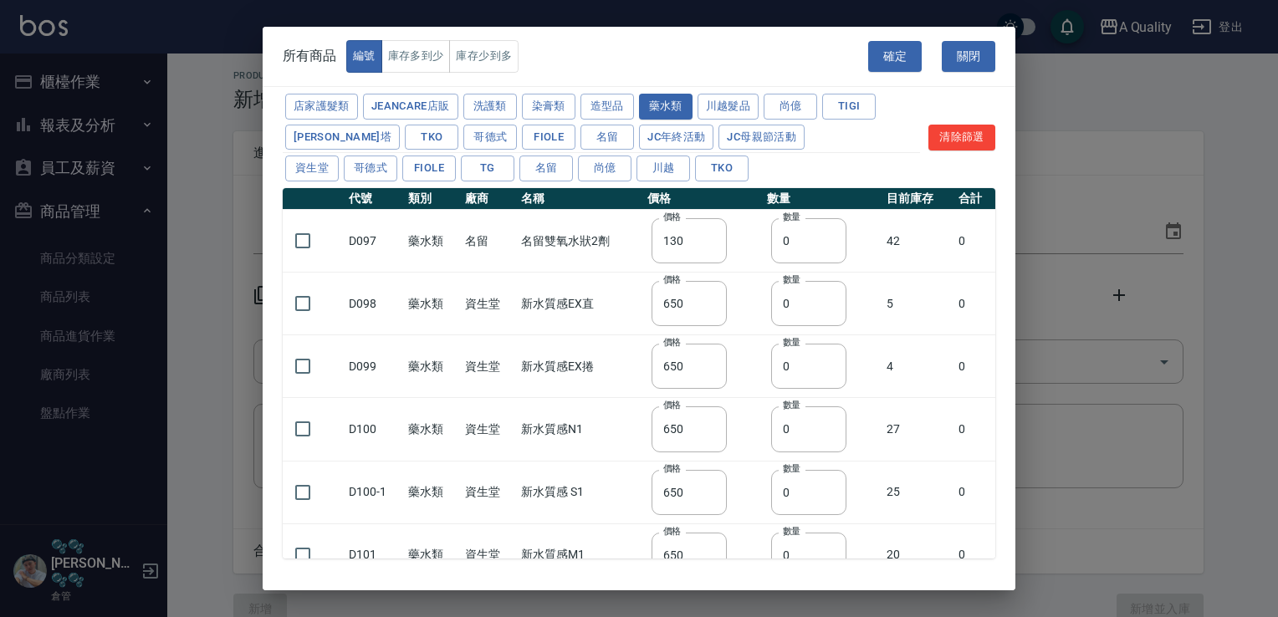
type input "220"
click at [665, 105] on button "藥水類" at bounding box center [666, 107] width 54 height 26
click at [310, 306] on input "checkbox" at bounding box center [302, 303] width 35 height 35
checkbox input "true"
drag, startPoint x: 806, startPoint y: 299, endPoint x: 651, endPoint y: 314, distance: 156.3
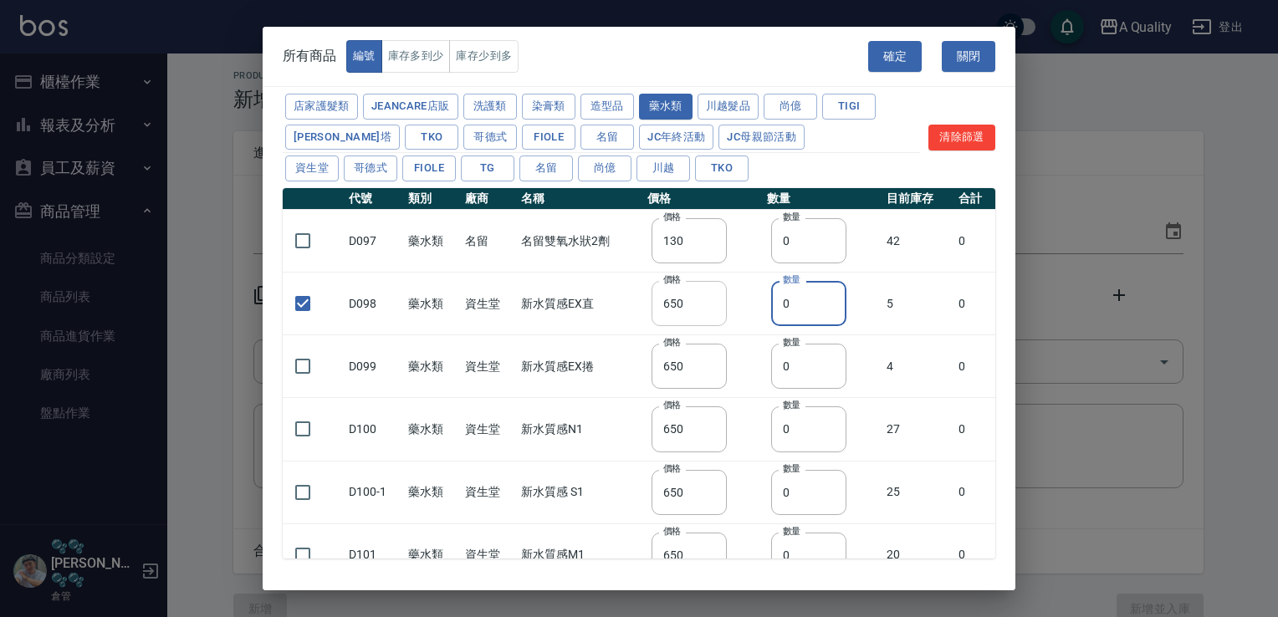
click at [737, 313] on tr "D098 藥水類 資生堂 新水質感EX直 價格 650 價格 數量 0 數量 5 0" at bounding box center [639, 304] width 712 height 63
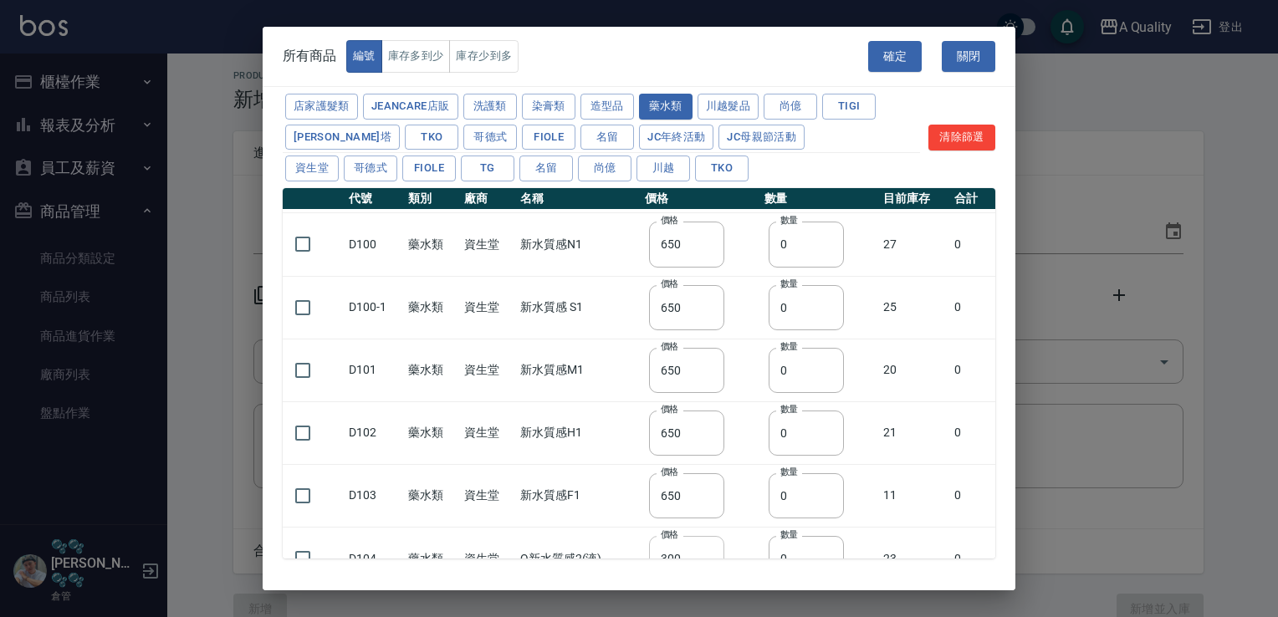
scroll to position [167, 0]
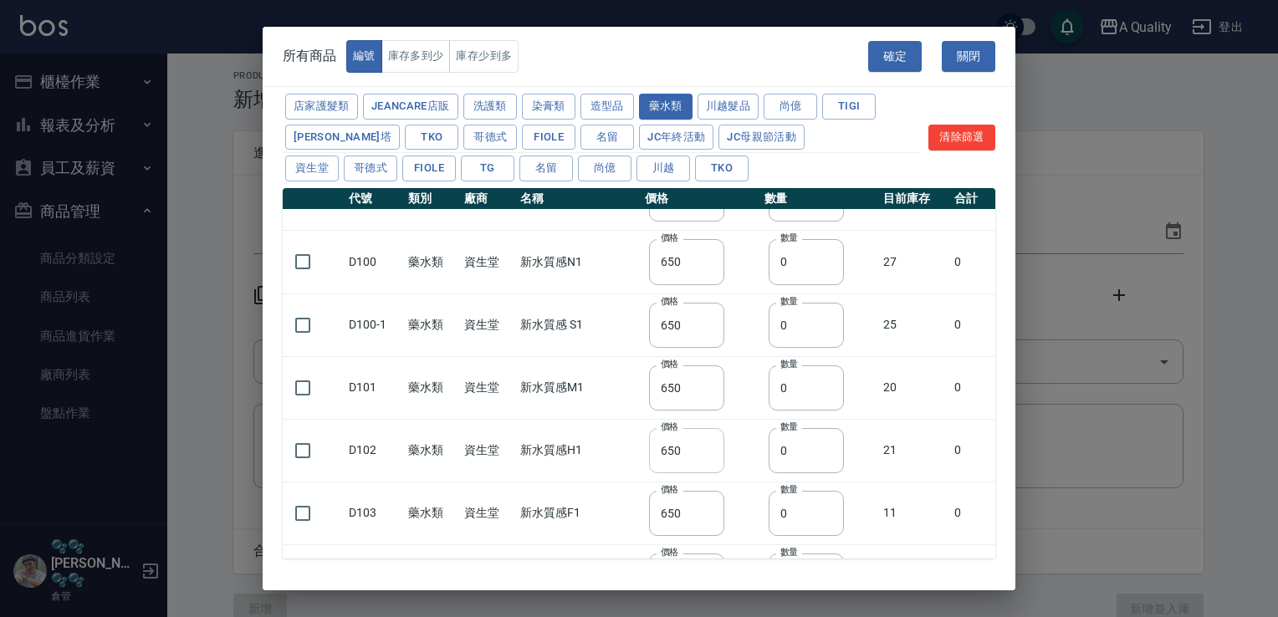
type input "2"
drag, startPoint x: 714, startPoint y: 441, endPoint x: 459, endPoint y: 437, distance: 255.1
click at [661, 441] on tr "D102 藥水類 資生堂 新水質感H1 價格 650 價格 數量 0 數量 21 0" at bounding box center [639, 450] width 712 height 63
type input "5"
click at [314, 446] on input "checkbox" at bounding box center [302, 450] width 35 height 35
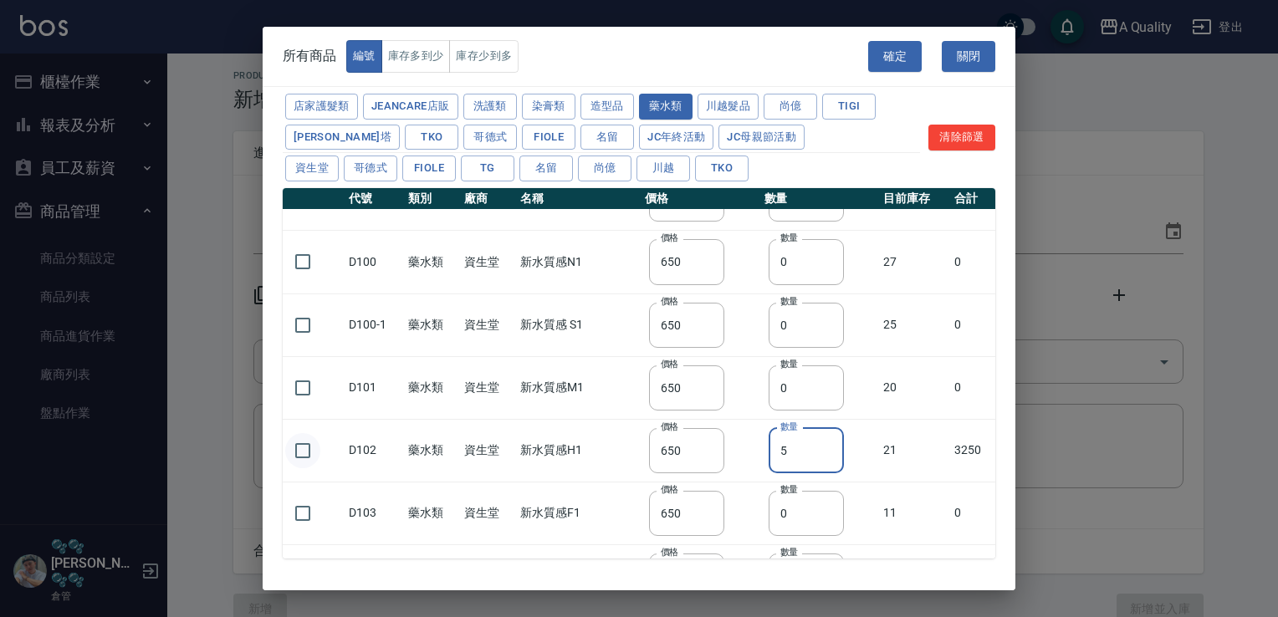
checkbox input "true"
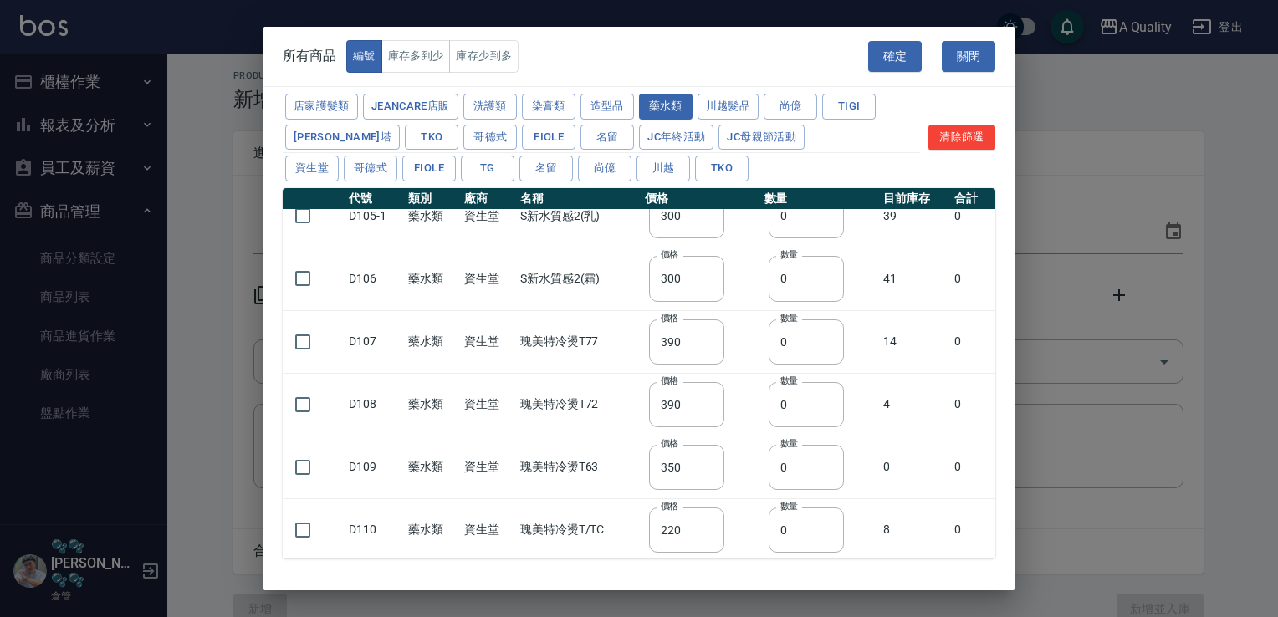
click at [294, 404] on input "checkbox" at bounding box center [302, 404] width 35 height 35
checkbox input "true"
drag, startPoint x: 800, startPoint y: 408, endPoint x: 669, endPoint y: 408, distance: 131.3
click at [710, 408] on tr "D108 藥水類 資生堂 瑰美特冷燙T72 價格 390 價格 數量 0 數量 4 0" at bounding box center [639, 404] width 712 height 63
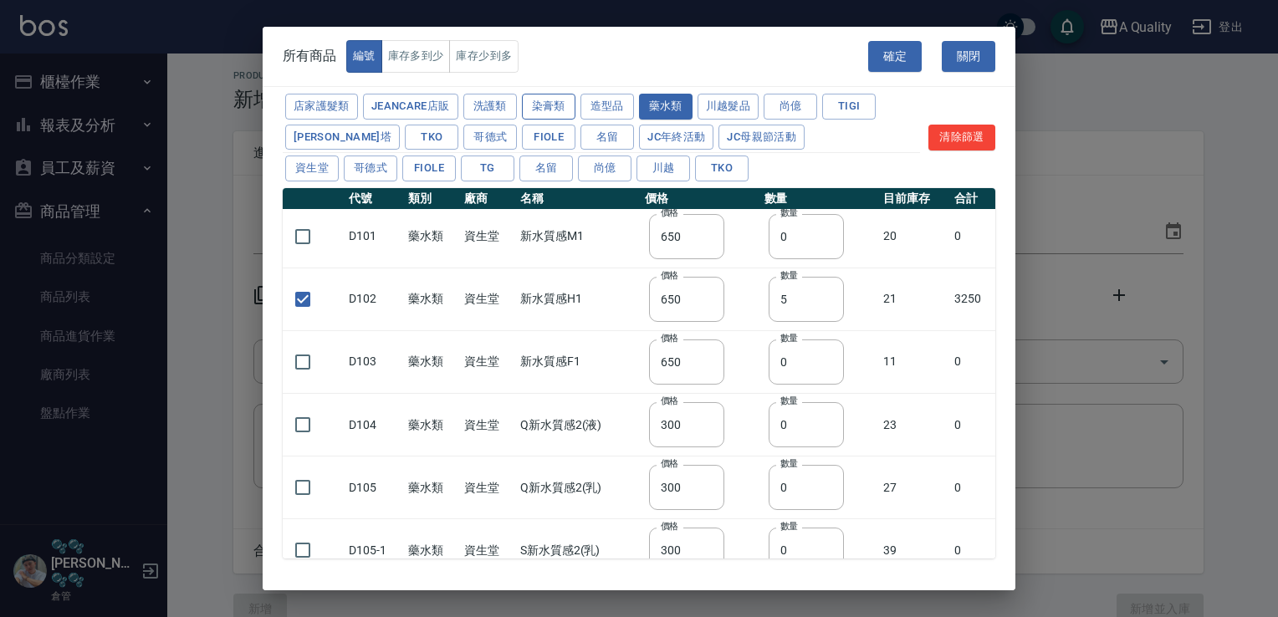
type input "1"
drag, startPoint x: 546, startPoint y: 107, endPoint x: 589, endPoint y: 275, distance: 173.4
click at [547, 107] on button "染膏類" at bounding box center [549, 107] width 54 height 26
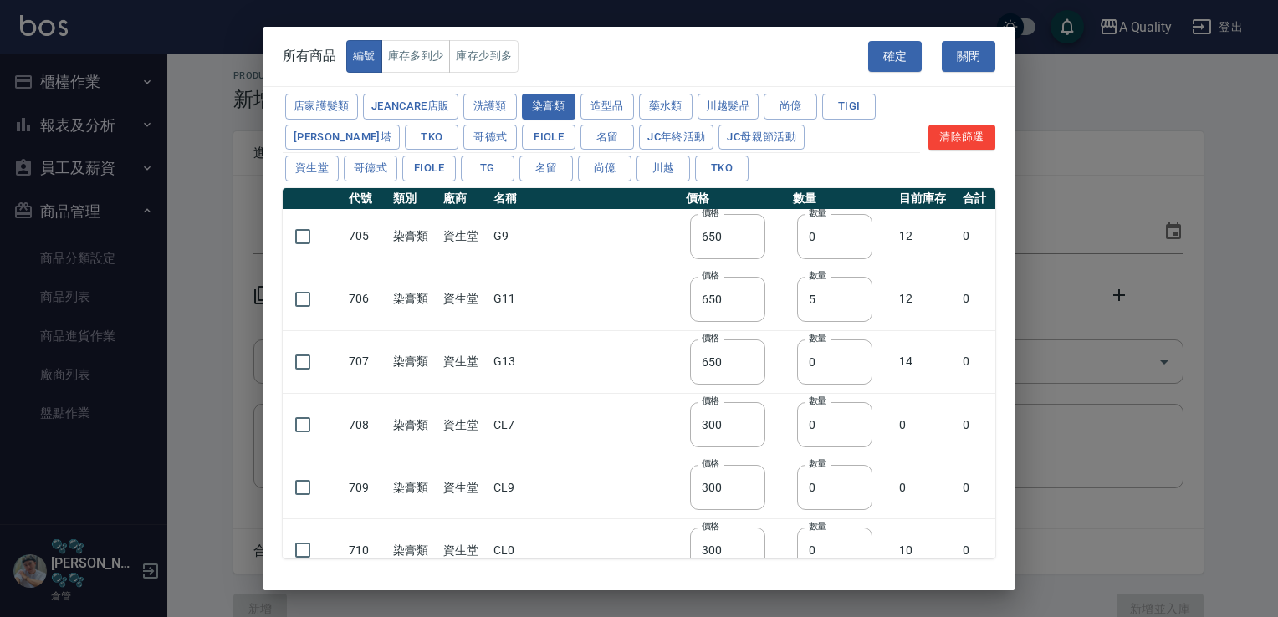
type input "200"
checkbox input "false"
type input "200"
type input "0"
type input "200"
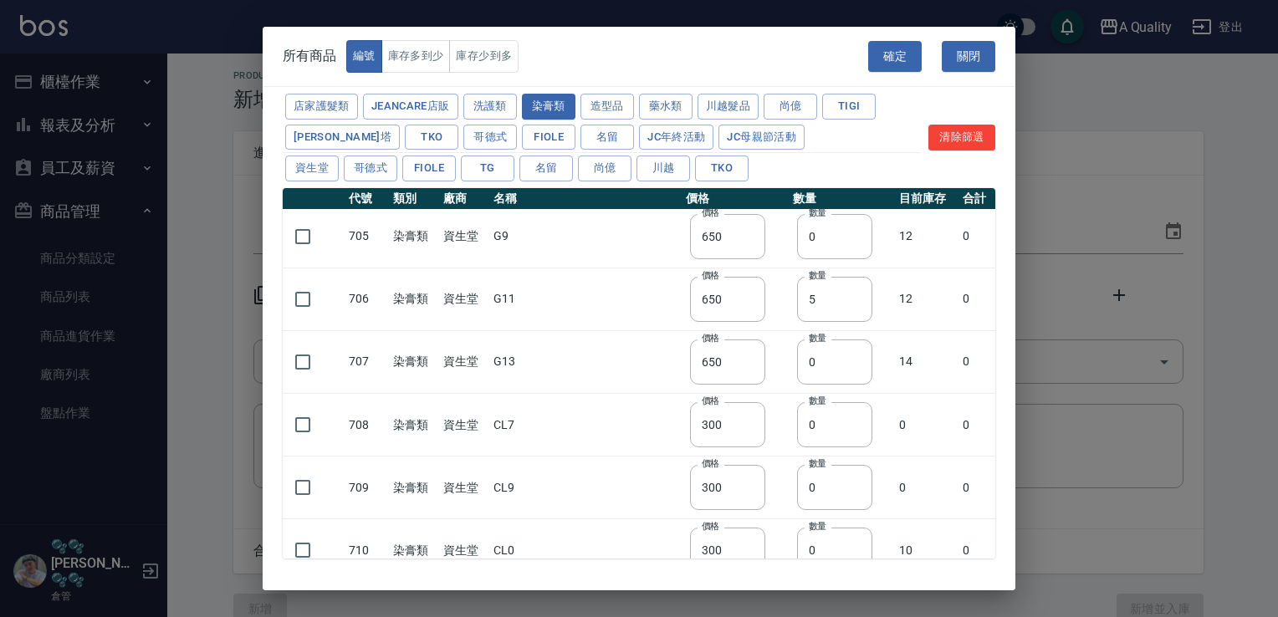
type input "200"
checkbox input "false"
type input "200"
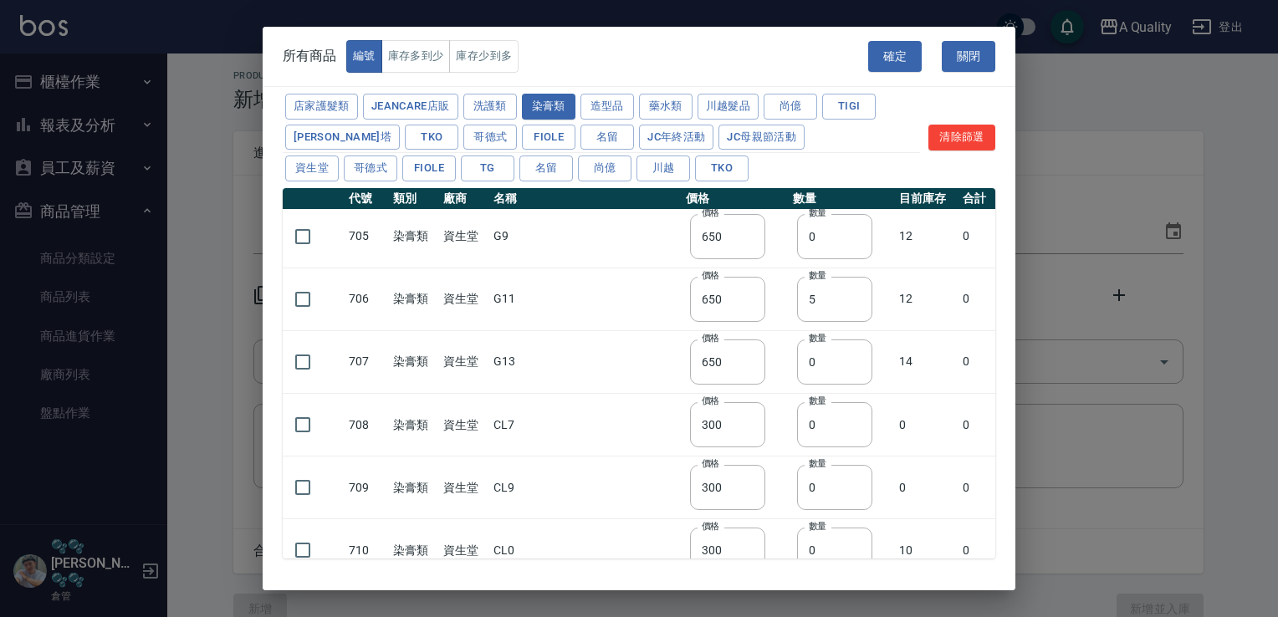
type input "0"
type input "200"
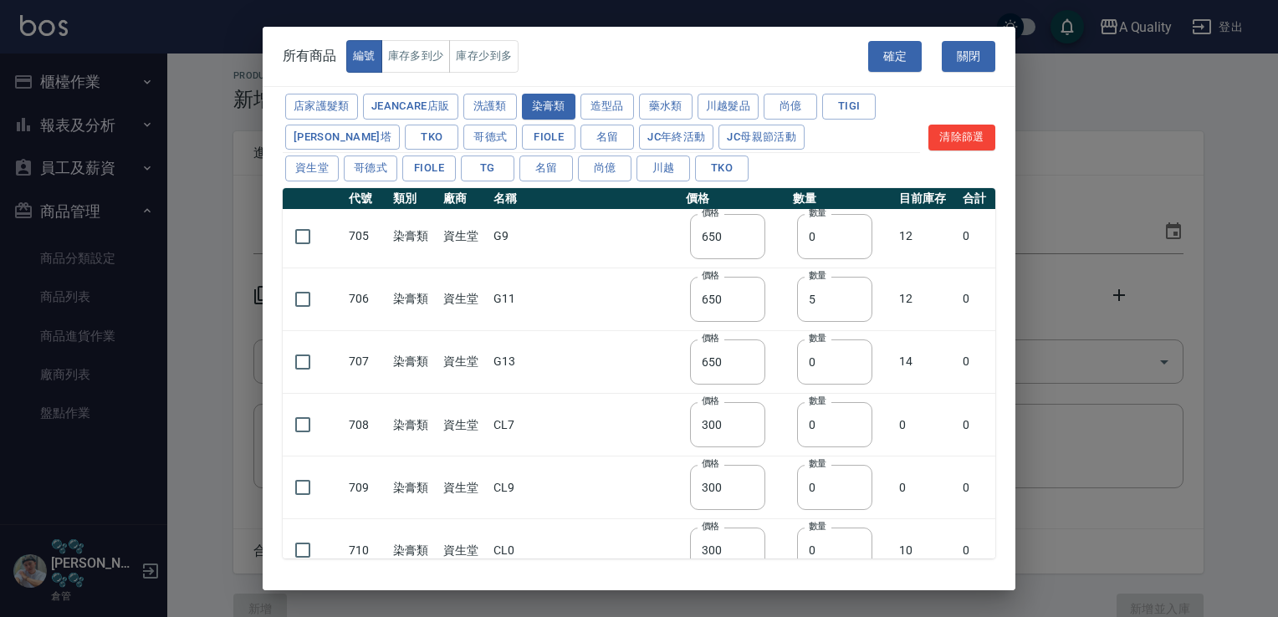
type input "200"
checkbox input "false"
type input "200"
type input "0"
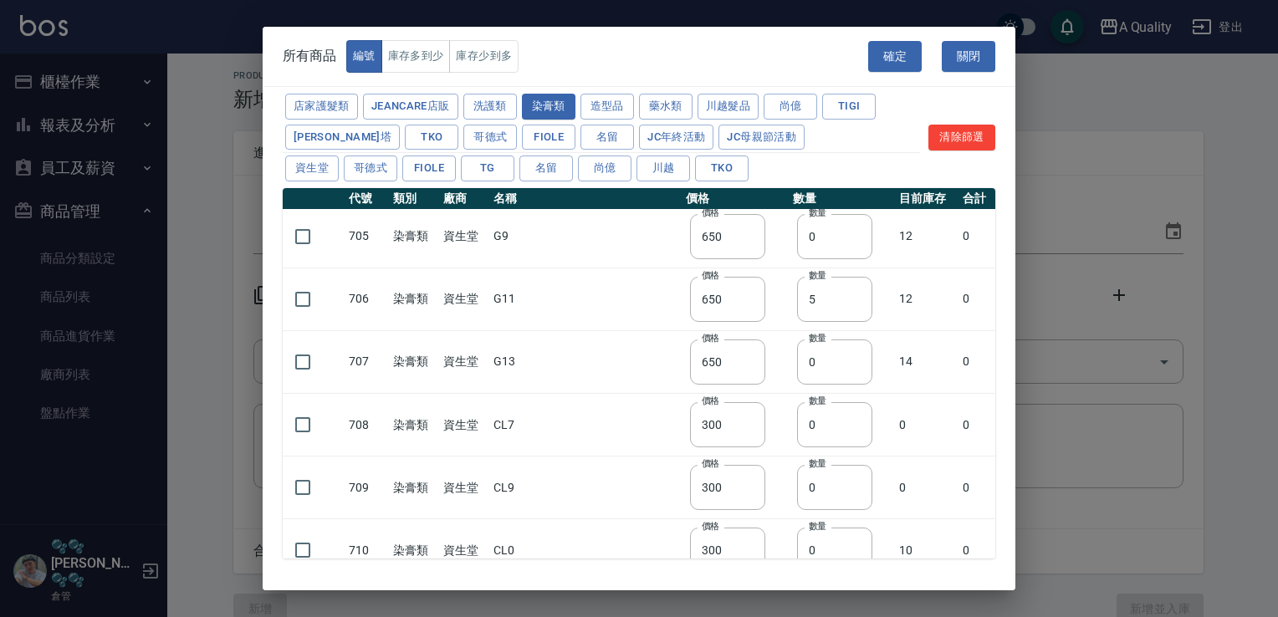
type input "200"
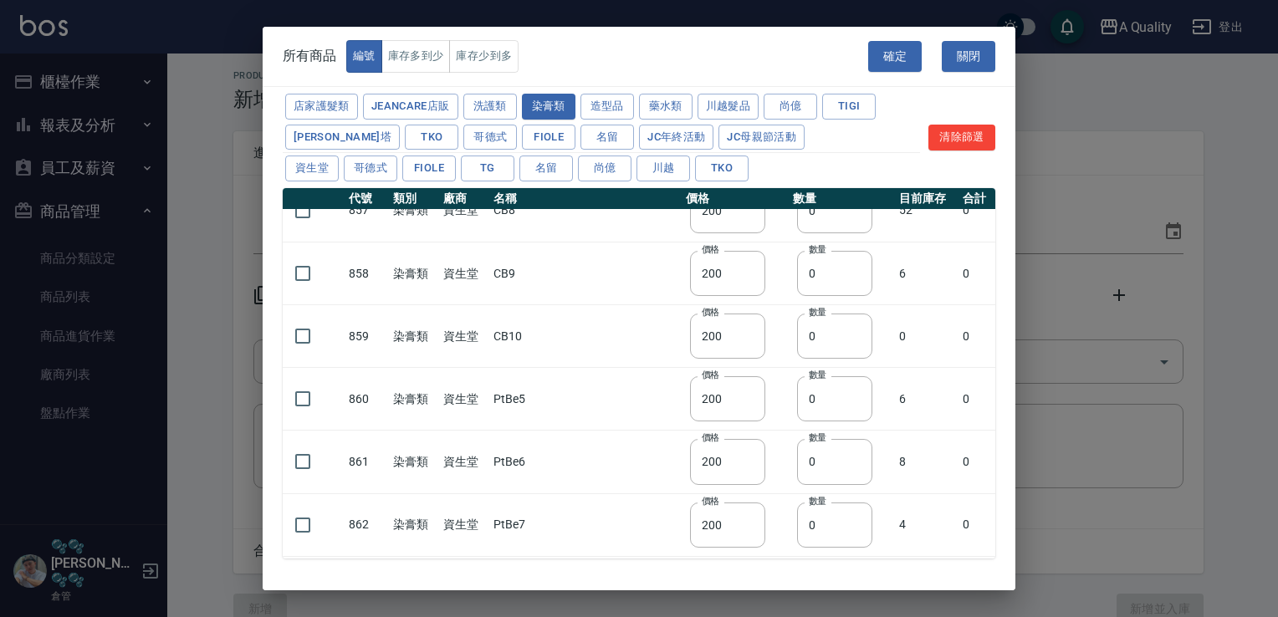
scroll to position [9767, 0]
click at [303, 444] on input "checkbox" at bounding box center [302, 461] width 35 height 35
checkbox input "true"
drag, startPoint x: 824, startPoint y: 427, endPoint x: 763, endPoint y: 431, distance: 61.1
click at [789, 431] on td "數量 0 數量" at bounding box center [841, 461] width 106 height 63
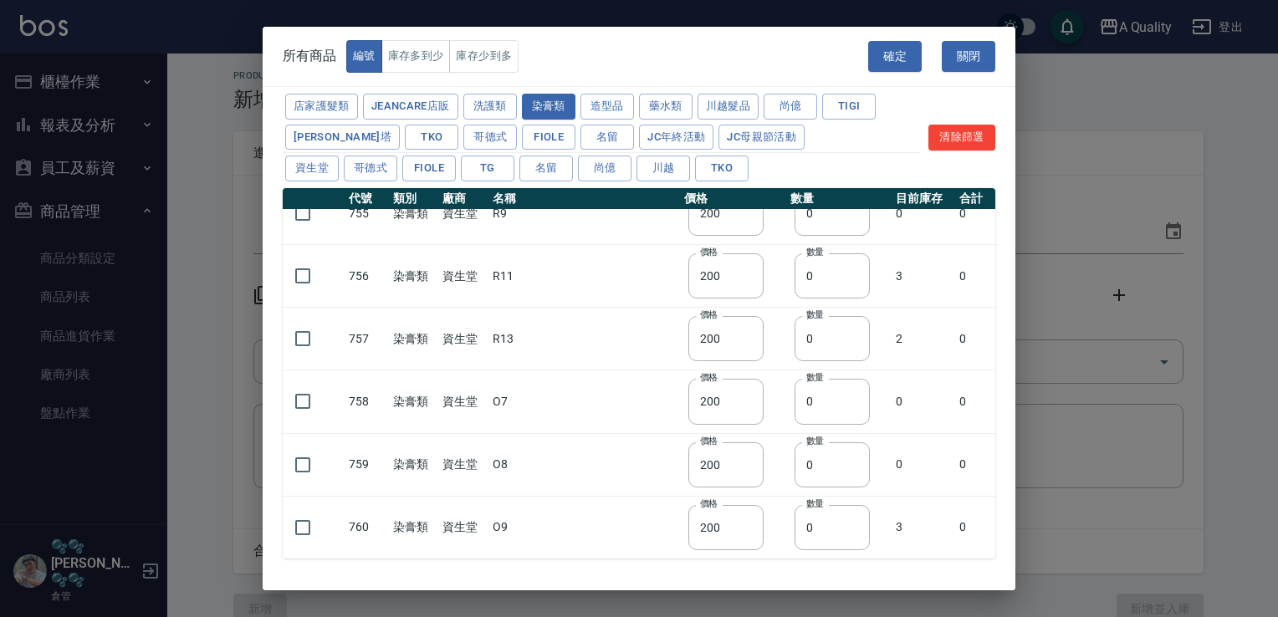
scroll to position [3631, 0]
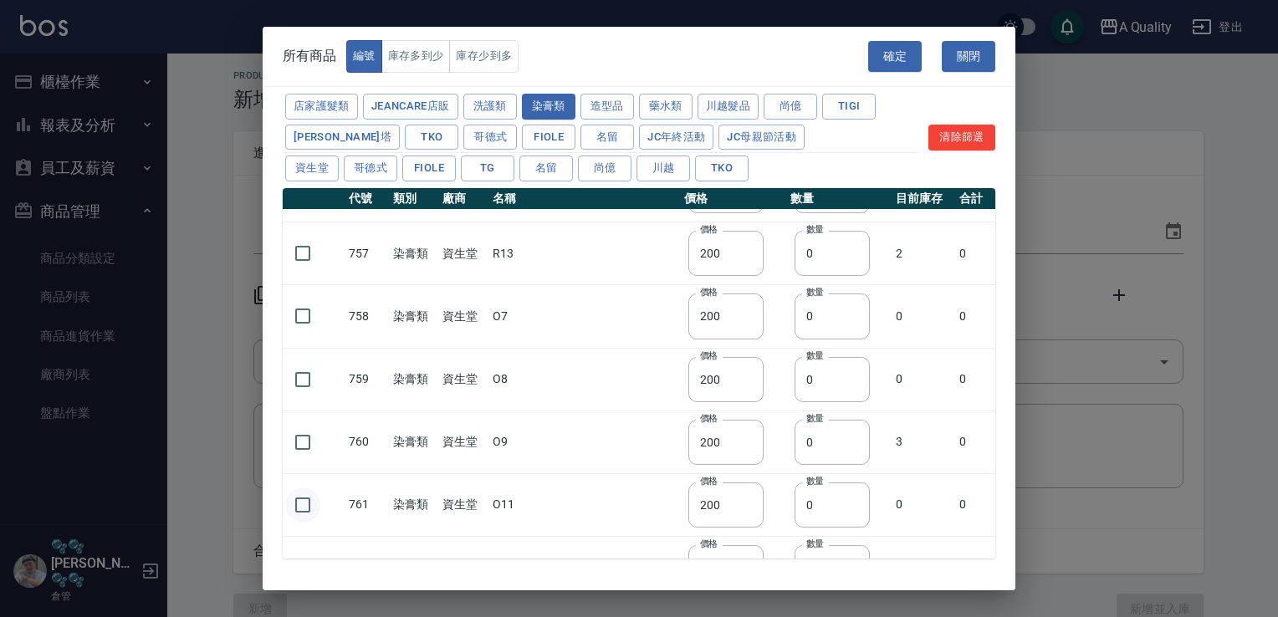
type input "5"
drag, startPoint x: 311, startPoint y: 495, endPoint x: 729, endPoint y: 510, distance: 418.4
click at [319, 495] on input "checkbox" at bounding box center [302, 504] width 35 height 35
checkbox input "true"
drag, startPoint x: 818, startPoint y: 497, endPoint x: 694, endPoint y: 489, distance: 124.0
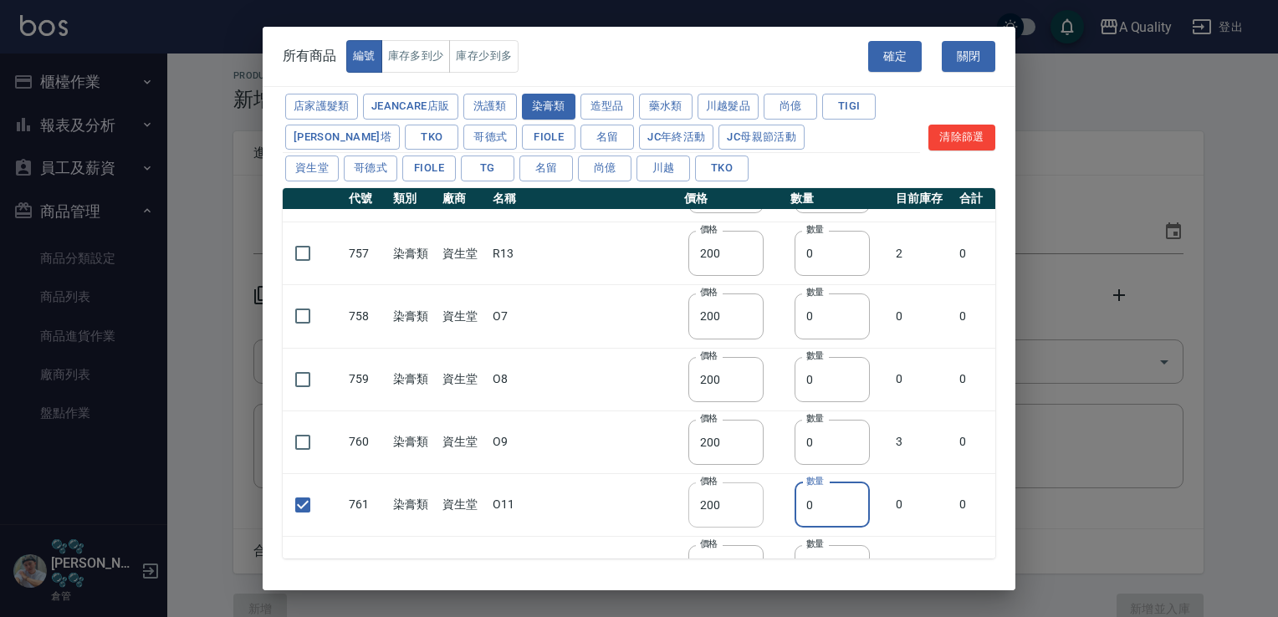
click at [766, 500] on tr "761 染膏類 資生堂 O11 價格 200 價格 數量 0 數量 0 0" at bounding box center [639, 504] width 712 height 63
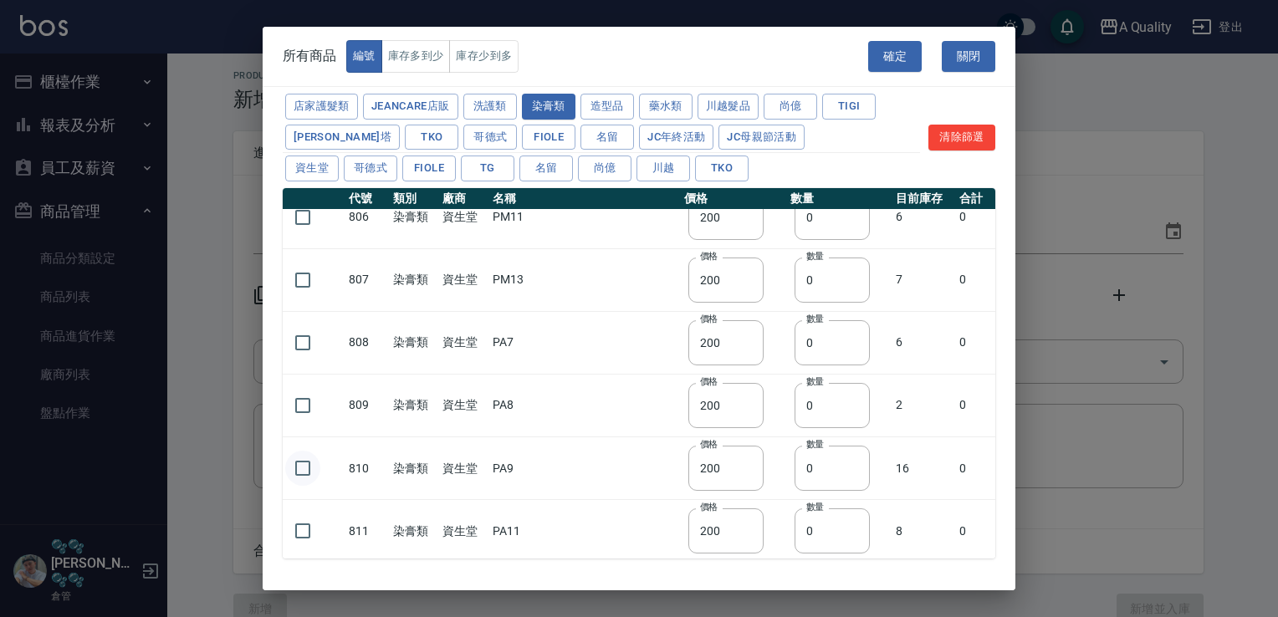
type input "2"
drag, startPoint x: 300, startPoint y: 447, endPoint x: 790, endPoint y: 462, distance: 490.2
click at [304, 451] on input "checkbox" at bounding box center [302, 468] width 35 height 35
checkbox input "true"
drag, startPoint x: 814, startPoint y: 443, endPoint x: 722, endPoint y: 457, distance: 92.9
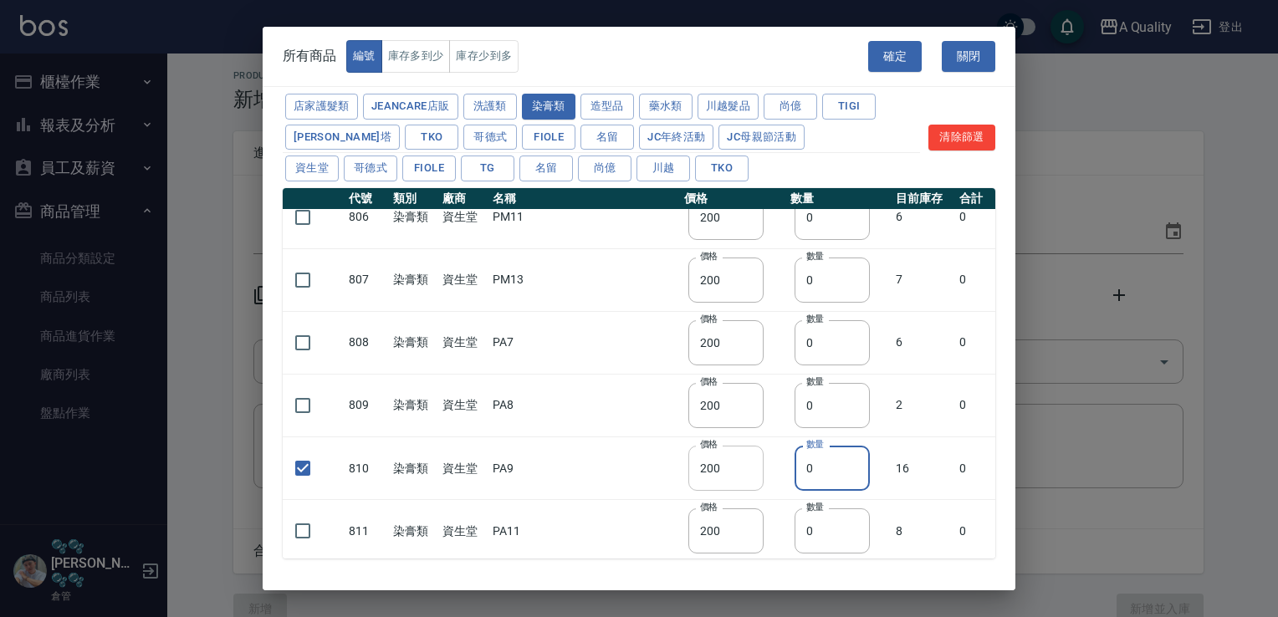
click at [751, 451] on tr "810 染膏類 資生堂 PA9 價格 200 價格 數量 0 數量 16 0" at bounding box center [639, 468] width 712 height 63
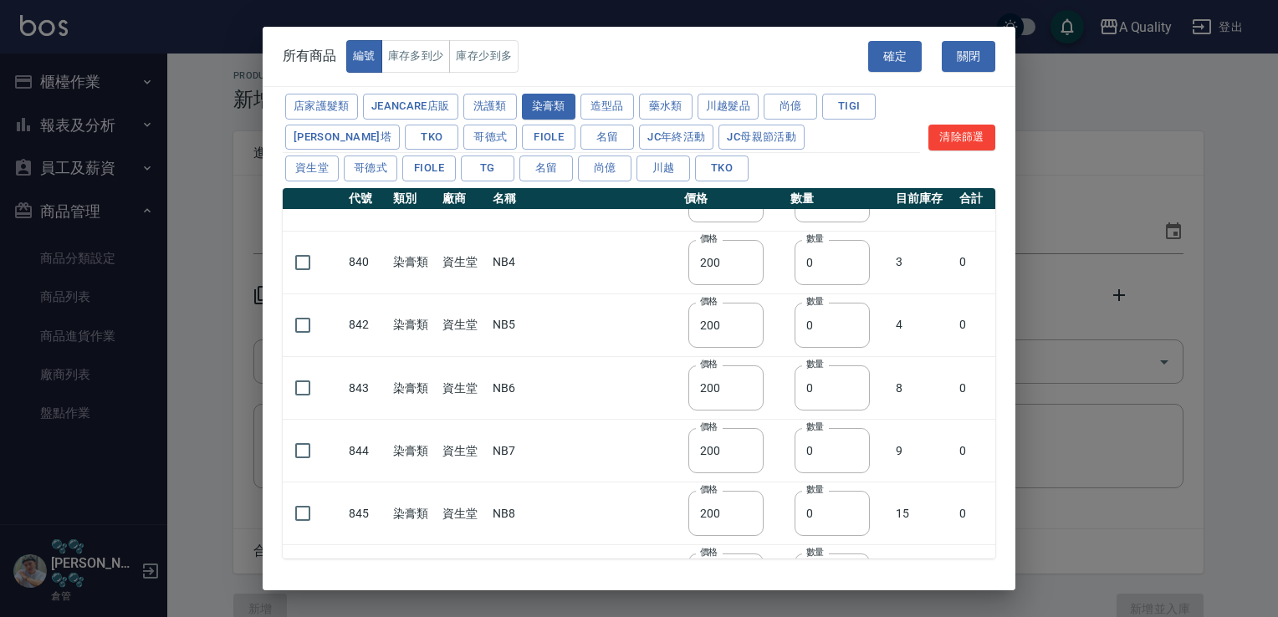
scroll to position [8731, 0]
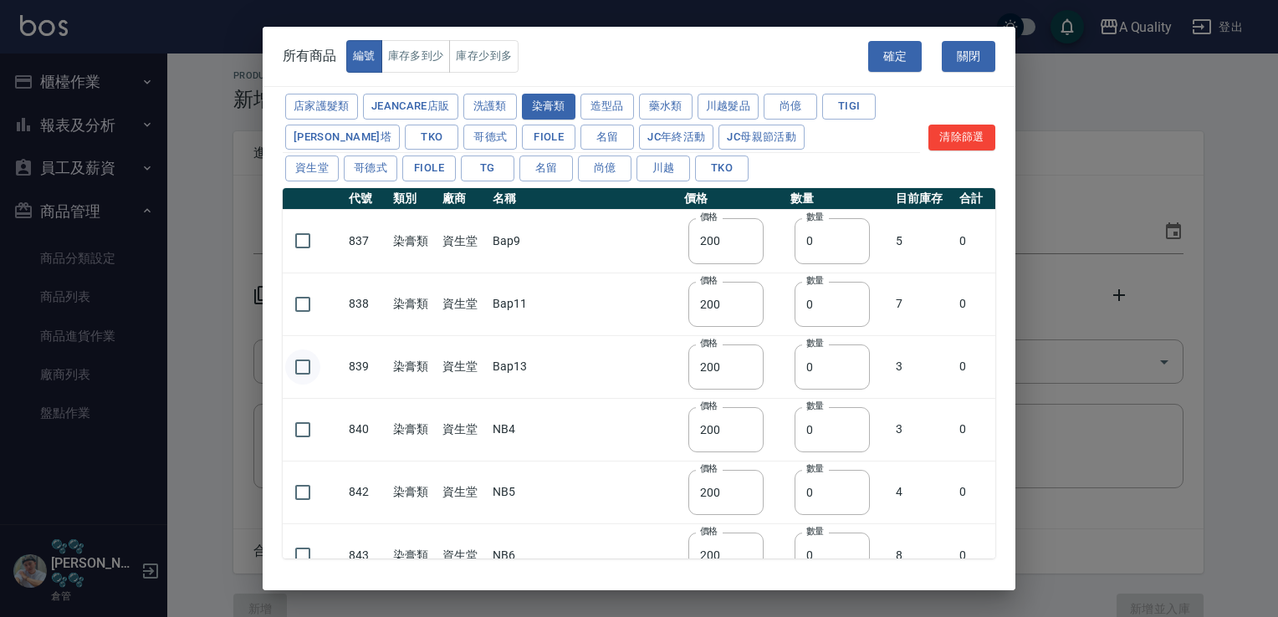
type input "2"
drag, startPoint x: 318, startPoint y: 359, endPoint x: 742, endPoint y: 335, distance: 424.6
click at [318, 358] on input "checkbox" at bounding box center [302, 367] width 35 height 35
checkbox input "true"
drag, startPoint x: 294, startPoint y: 283, endPoint x: 788, endPoint y: 281, distance: 493.3
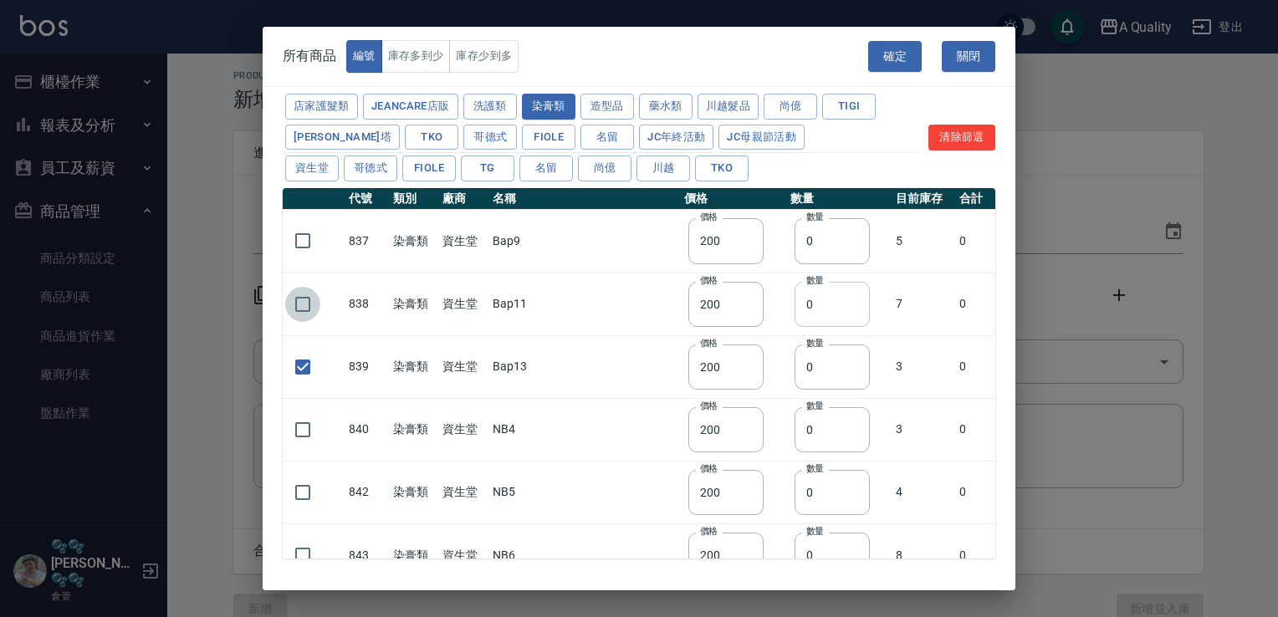
click at [297, 287] on input "checkbox" at bounding box center [302, 304] width 35 height 35
checkbox input "true"
drag, startPoint x: 839, startPoint y: 279, endPoint x: 666, endPoint y: 297, distance: 174.0
click at [713, 291] on tr "838 染膏類 資生堂 Bap11 價格 200 價格 數量 0 數量 7 0" at bounding box center [639, 304] width 712 height 63
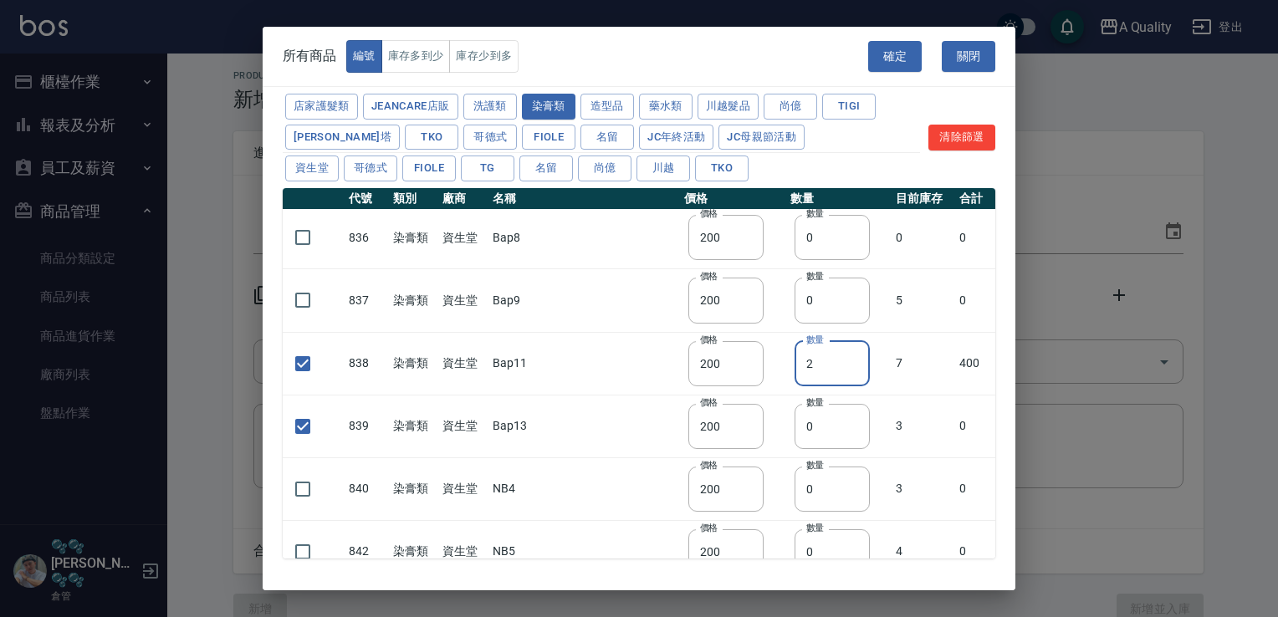
scroll to position [8648, 0]
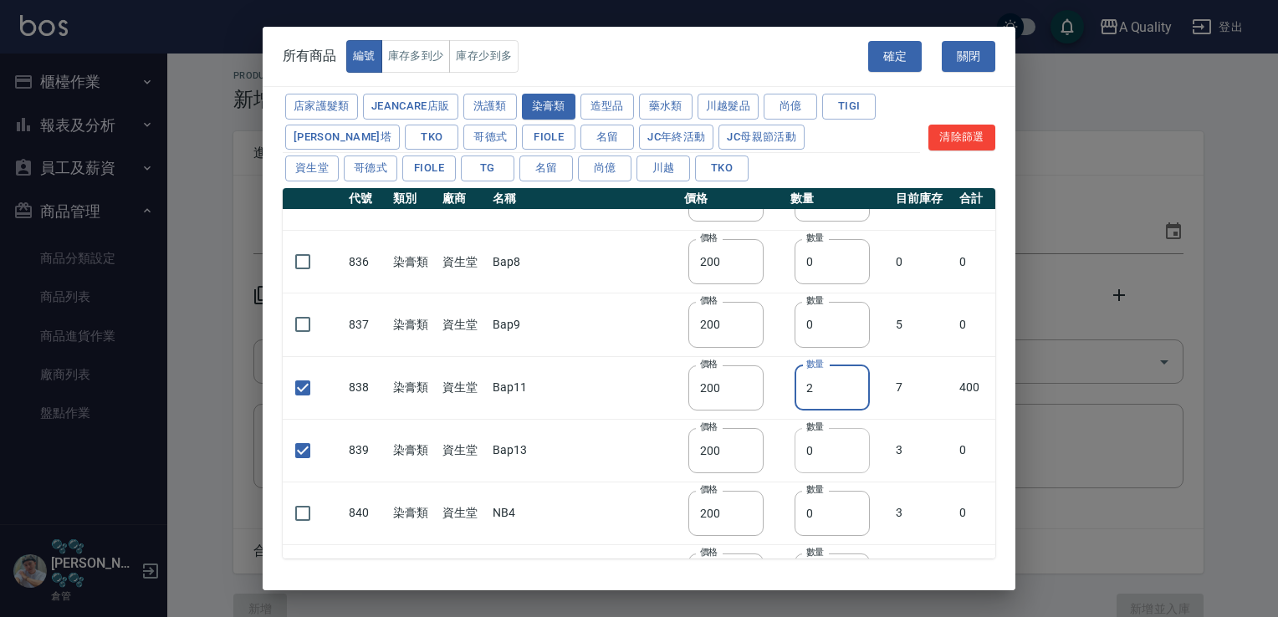
type input "2"
drag, startPoint x: 799, startPoint y: 446, endPoint x: 729, endPoint y: 440, distance: 70.5
click at [776, 441] on tr "839 染膏類 資生堂 Bap13 價格 200 價格 數量 0 數量 3 0" at bounding box center [639, 450] width 712 height 63
drag, startPoint x: 817, startPoint y: 427, endPoint x: 613, endPoint y: 416, distance: 204.4
click at [779, 426] on tr "839 染膏類 資生堂 Bap13 價格 200 價格 數量 0 數量 3 0" at bounding box center [639, 450] width 712 height 63
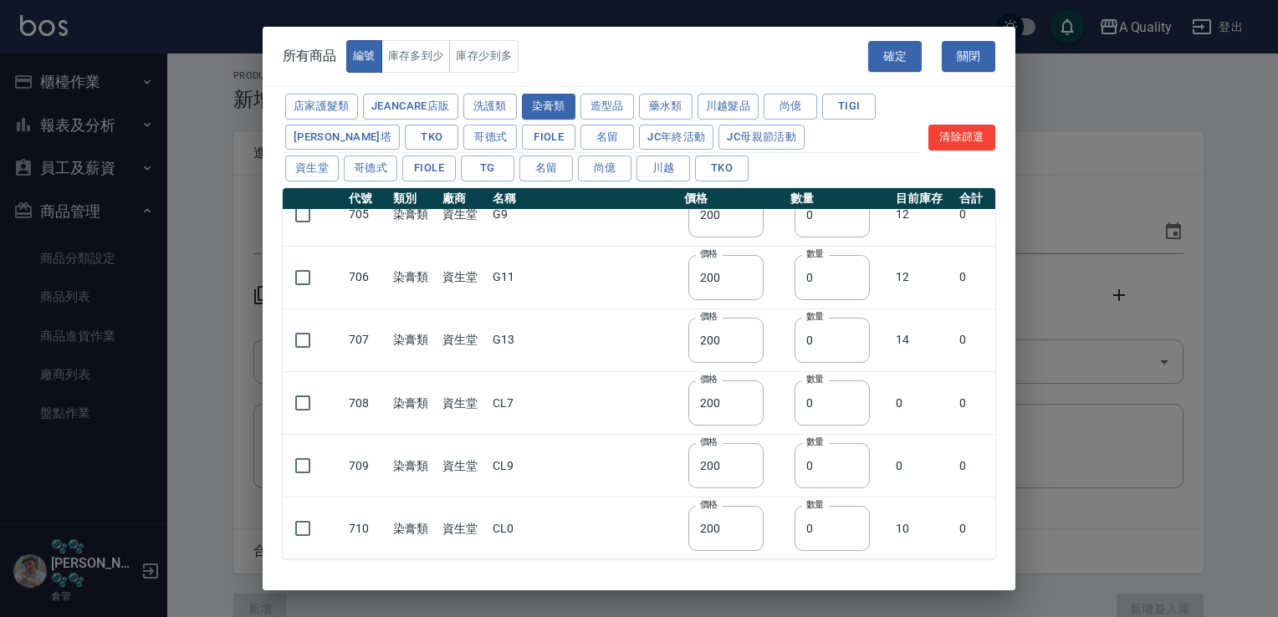
scroll to position [537, 0]
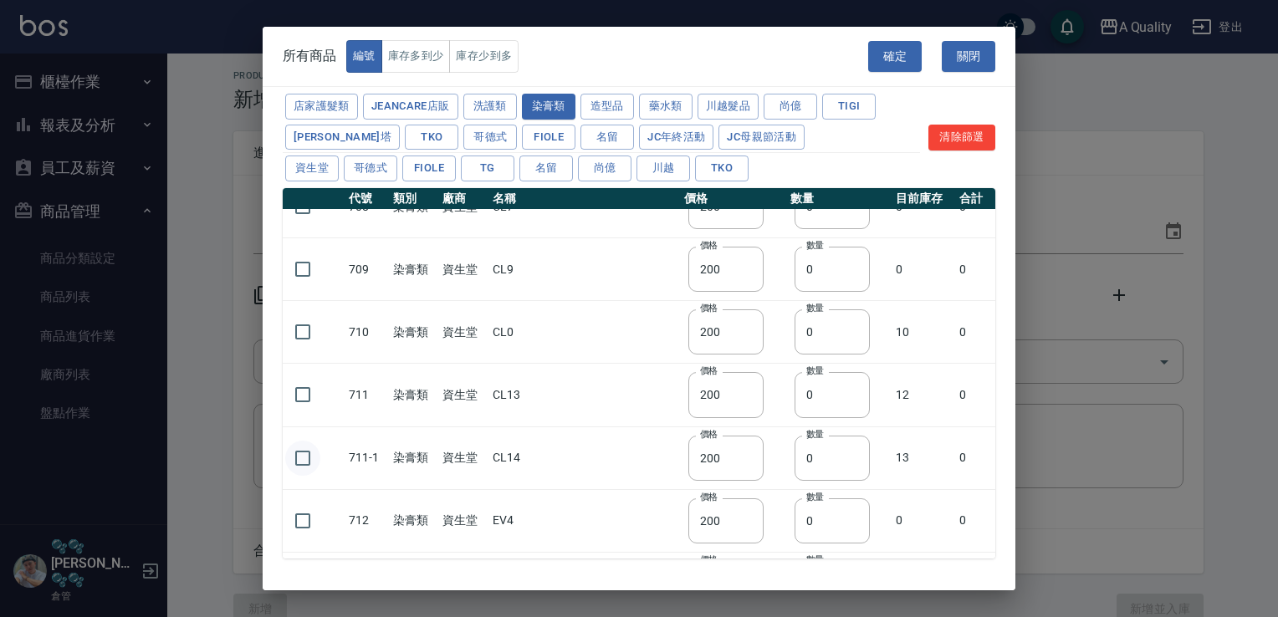
type input "2"
click at [311, 447] on input "checkbox" at bounding box center [302, 458] width 35 height 35
checkbox input "true"
drag, startPoint x: 826, startPoint y: 456, endPoint x: 758, endPoint y: 463, distance: 69.0
click at [768, 463] on tr "711-1 染膏類 資生堂 CL14 價格 200 價格 數量 0 數量 13 0" at bounding box center [639, 457] width 712 height 63
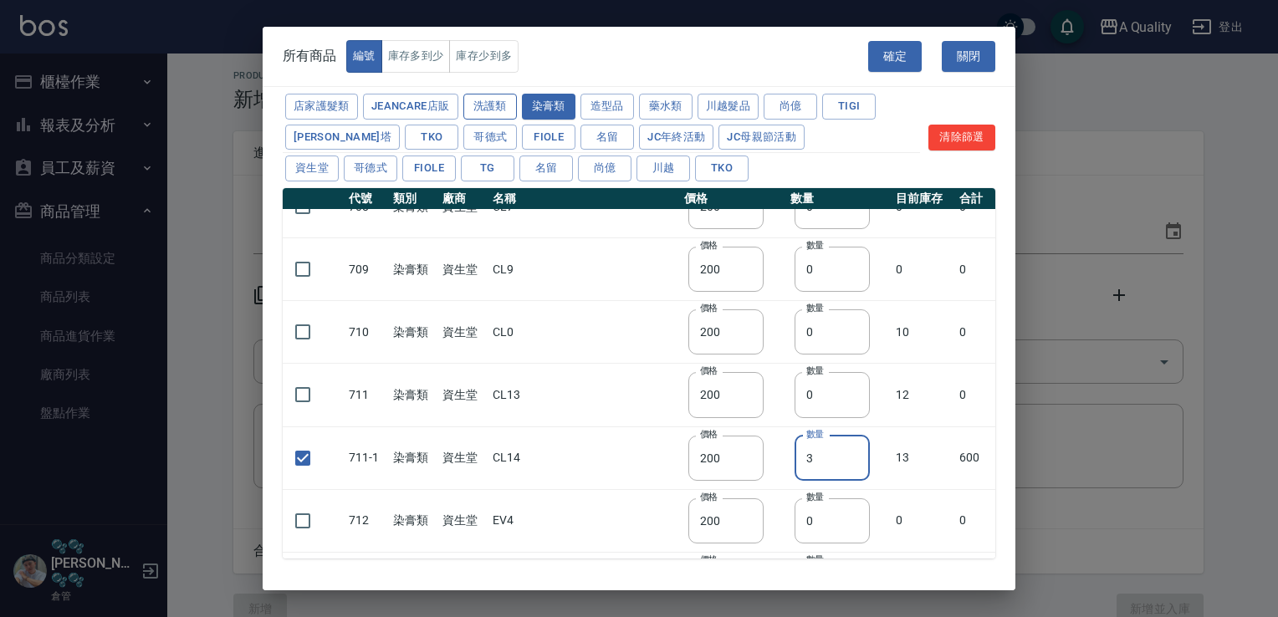
type input "3"
click at [493, 102] on button "洗護類" at bounding box center [490, 107] width 54 height 26
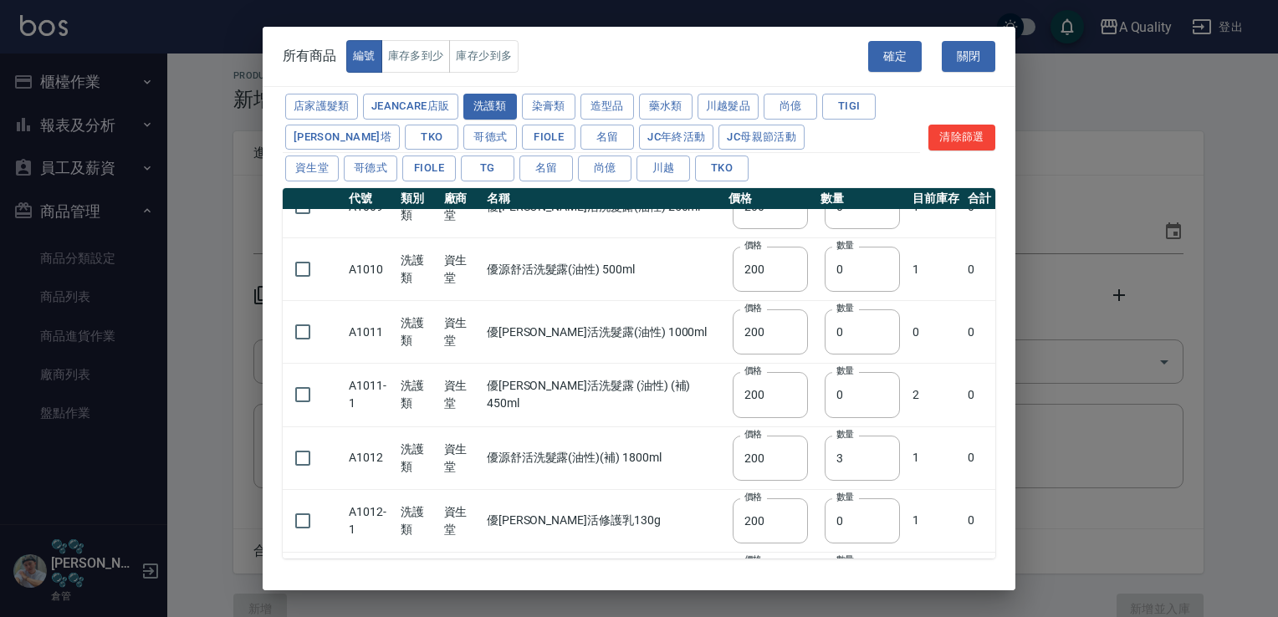
type input "525"
type input "830"
type input "1400"
type input "1750"
type input "525"
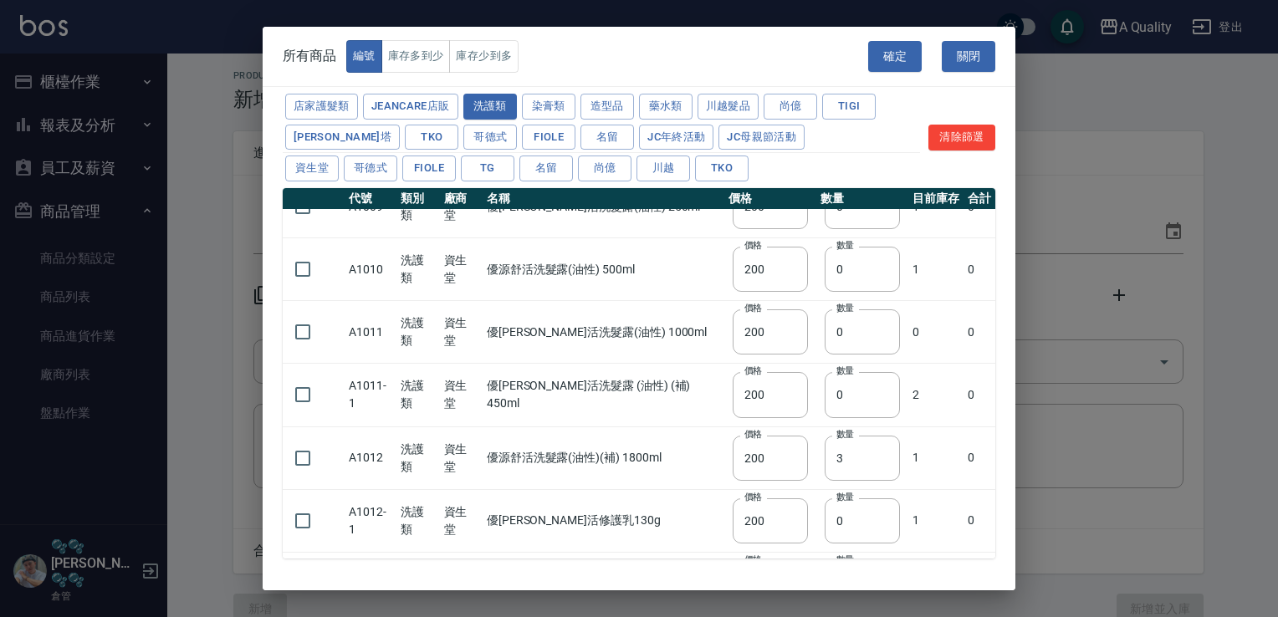
type input "830"
type input "1400"
type input "0"
type input "525"
type input "830"
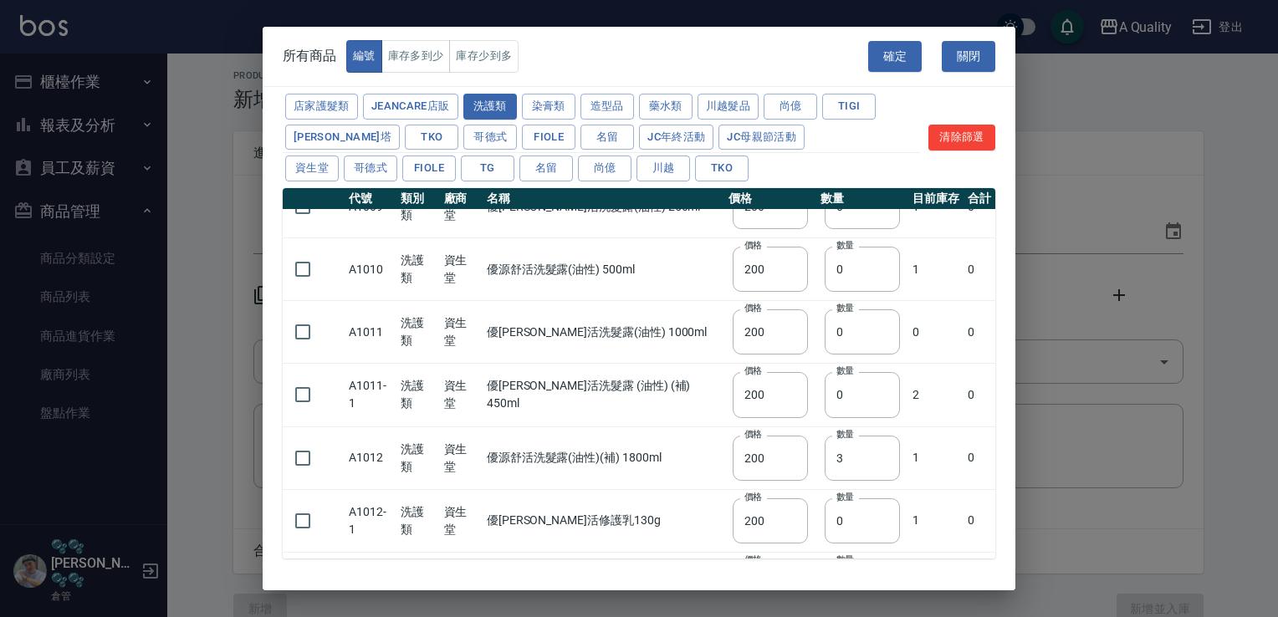
type input "1400"
type input "650"
checkbox input "false"
type input "1750"
type input "0"
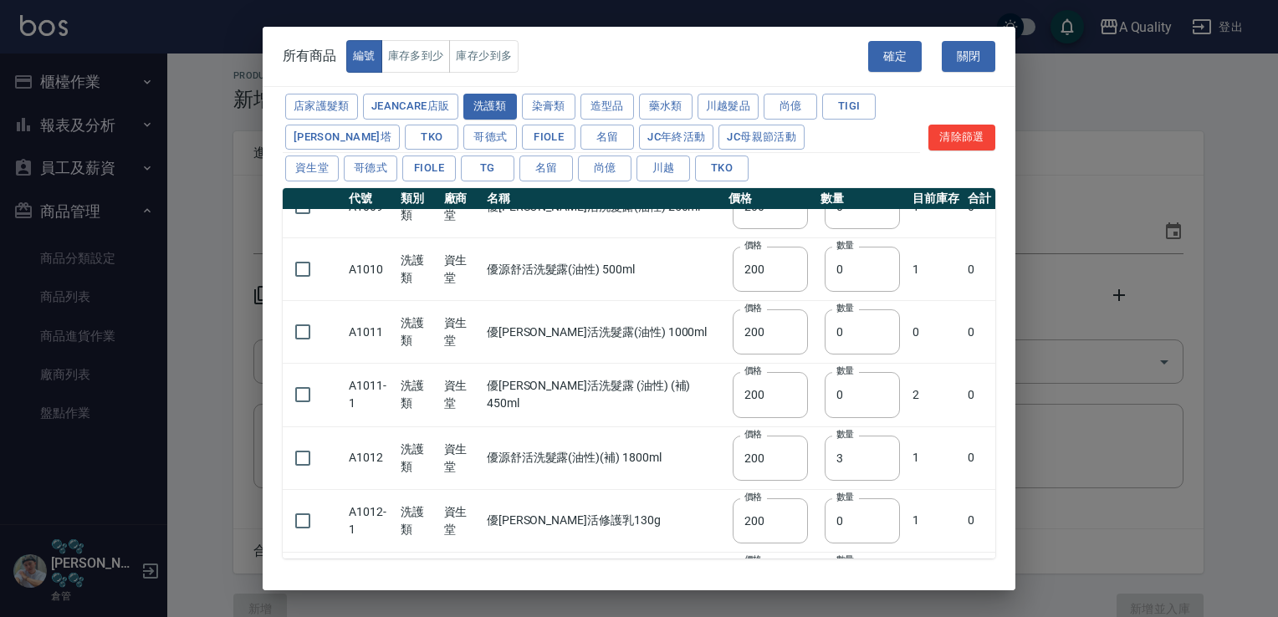
type input "420"
type input "1700"
type input "2200"
type input "495"
type input "780"
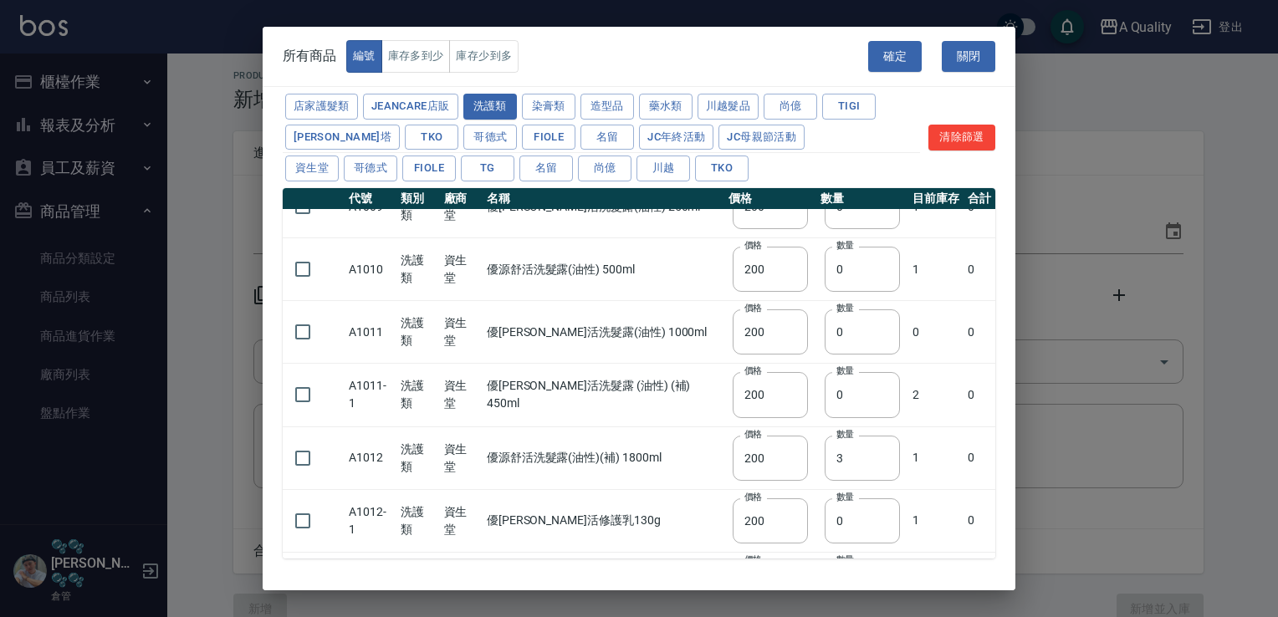
type input "1280"
type input "1600"
type input "610"
type input "990"
type input "1600"
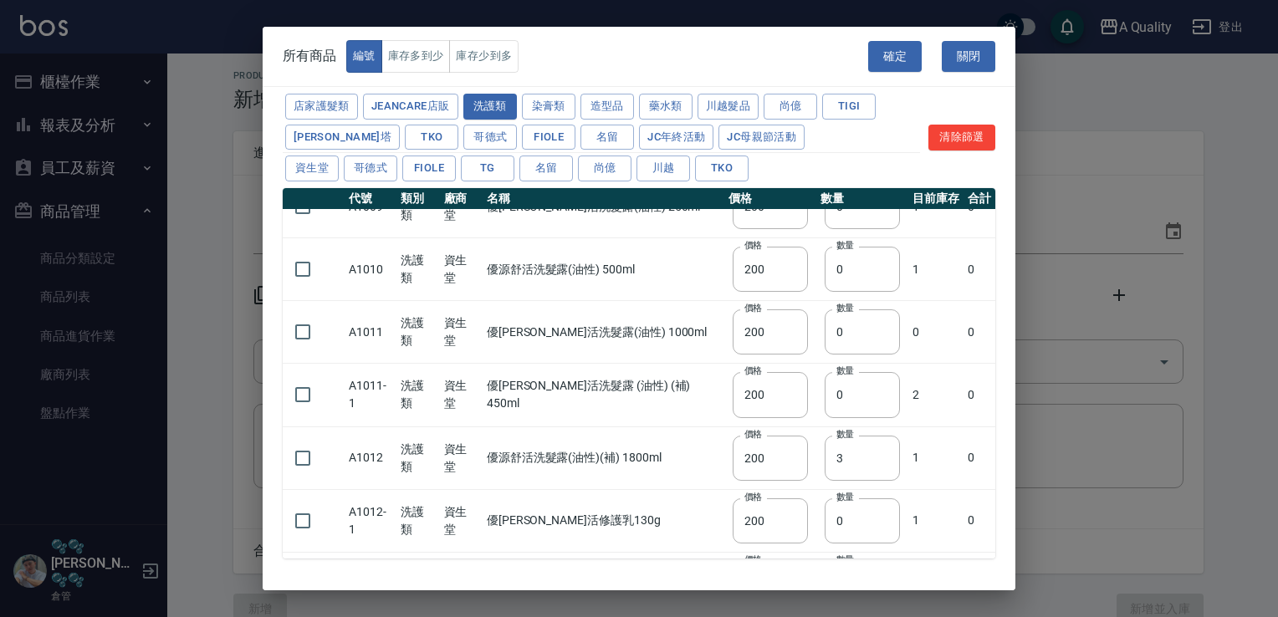
type input "2090"
type input "840"
type input "2000"
type input "495"
type input "780"
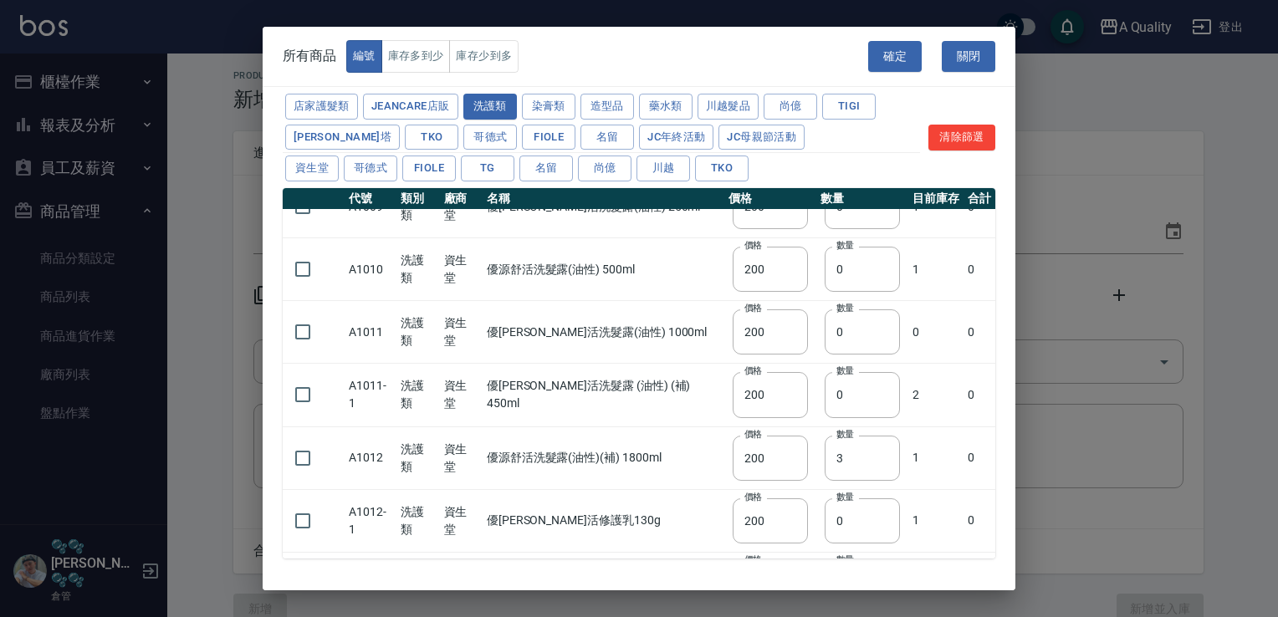
type input "1280"
type input "1600"
type input "610"
type input "990"
type input "1560"
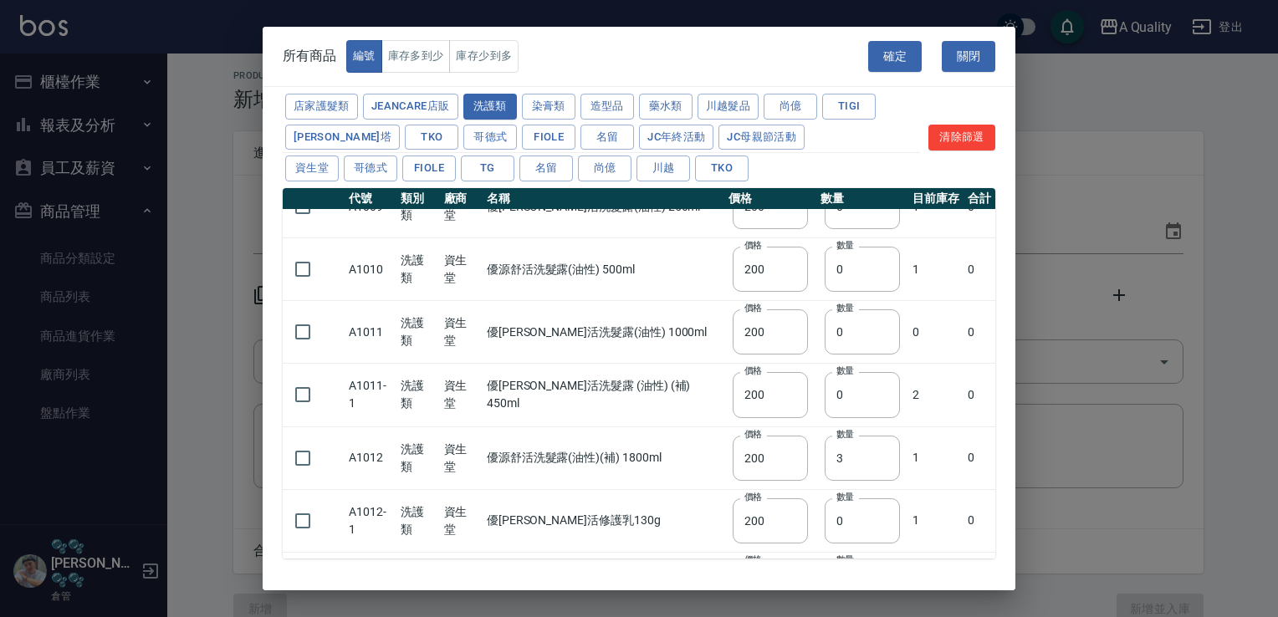
type input "2090"
type input "840"
type input "1800"
type input "495"
type input "780"
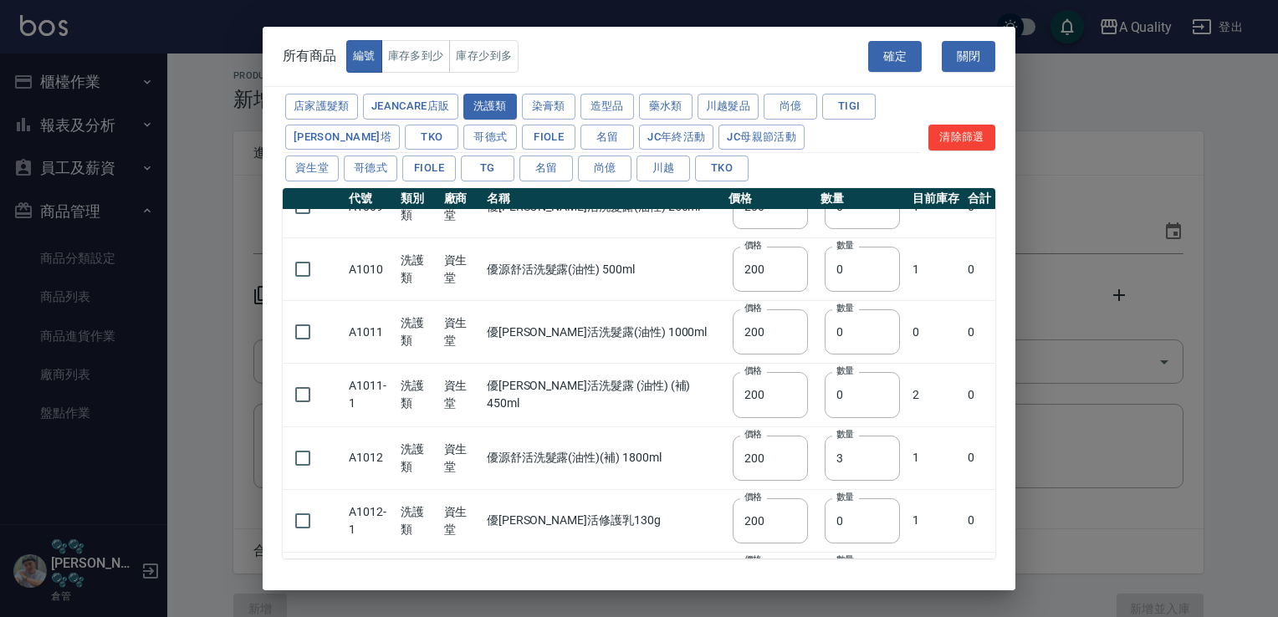
type input "1280"
type input "1600"
type input "610"
type input "990"
type input "1560"
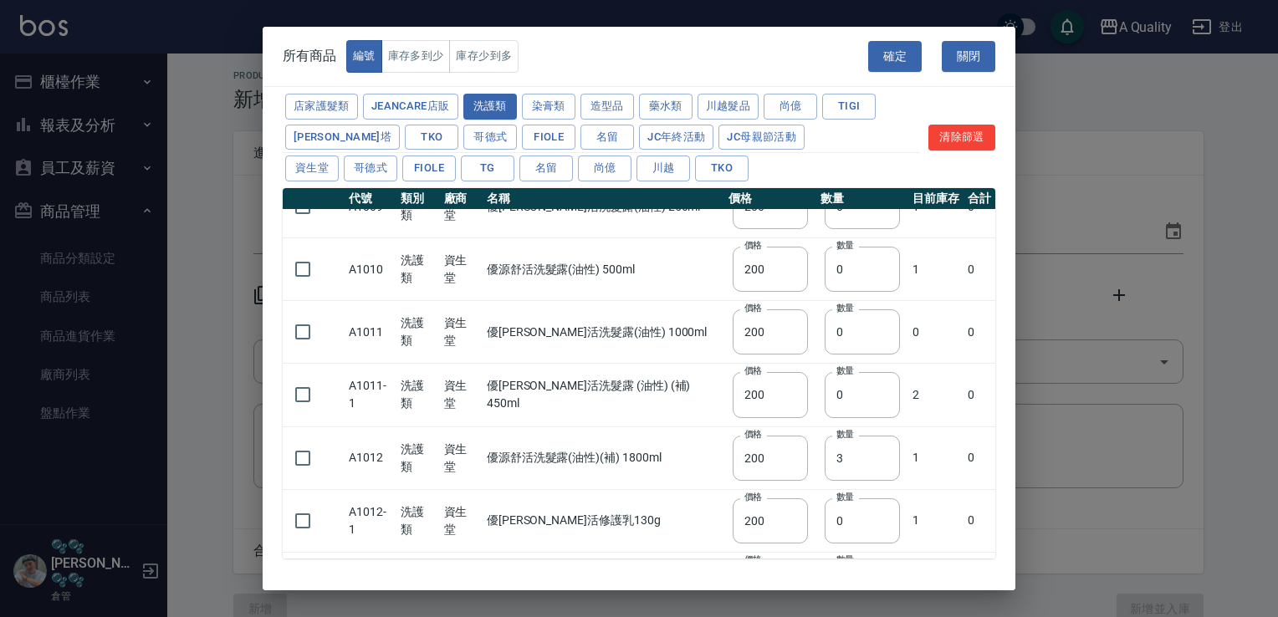
type input "2090"
type input "840"
type input "2000"
type input "830"
type input "1750"
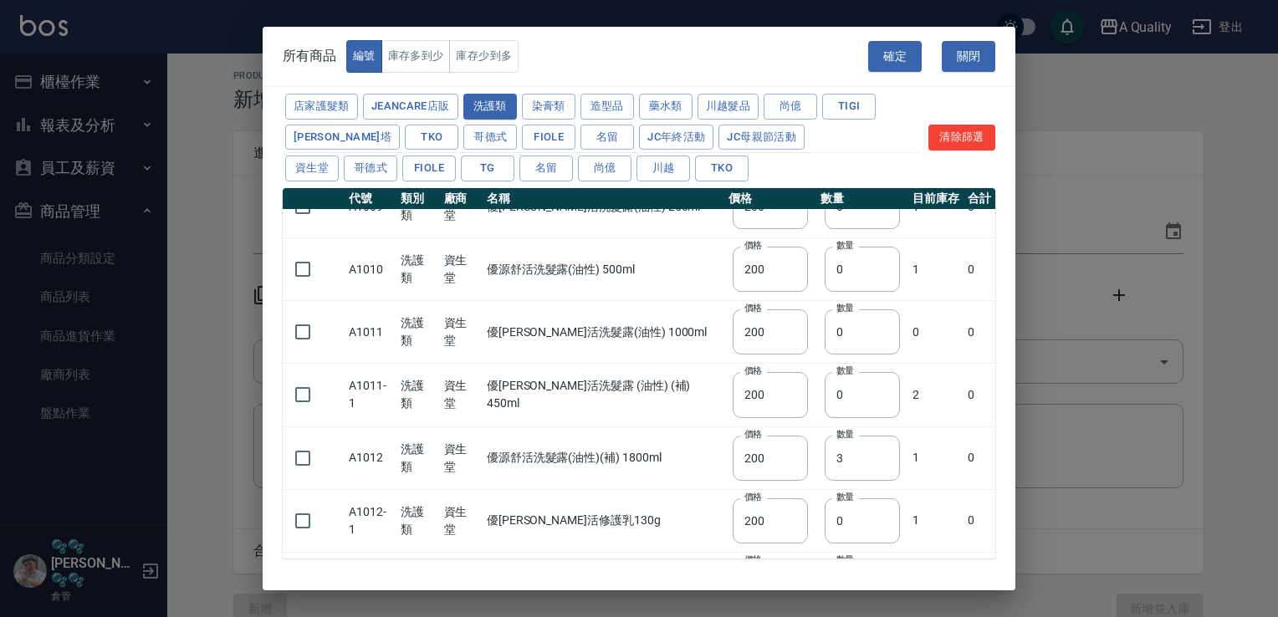
type input "1050"
type input "1000"
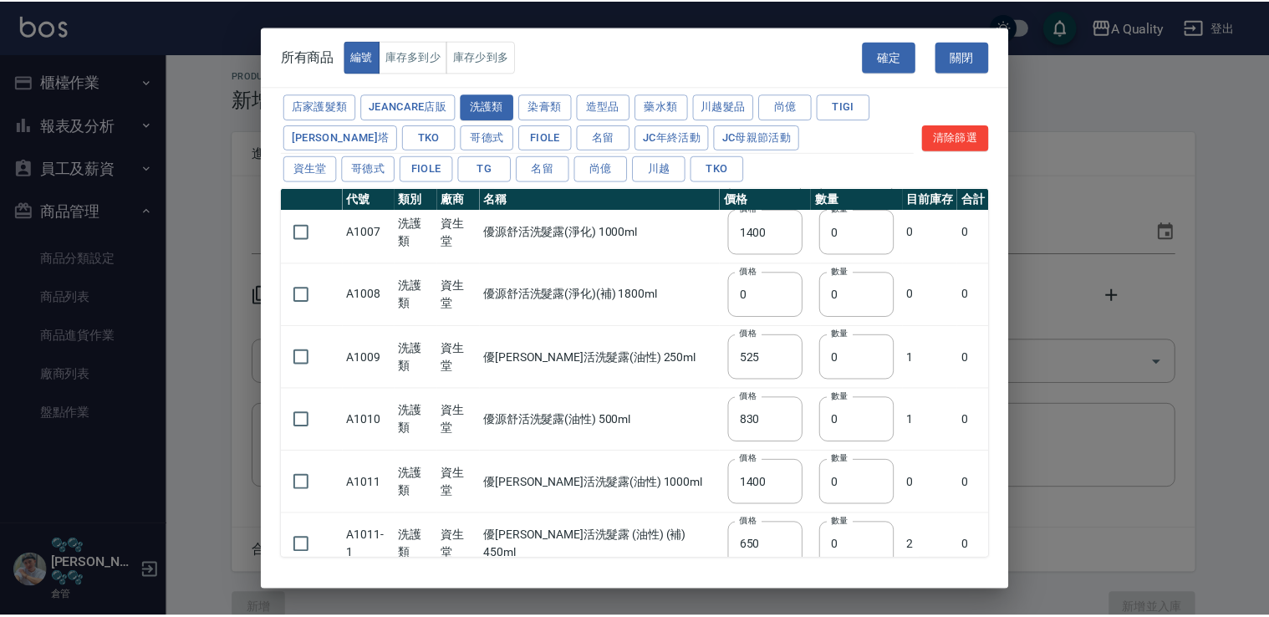
scroll to position [370, 0]
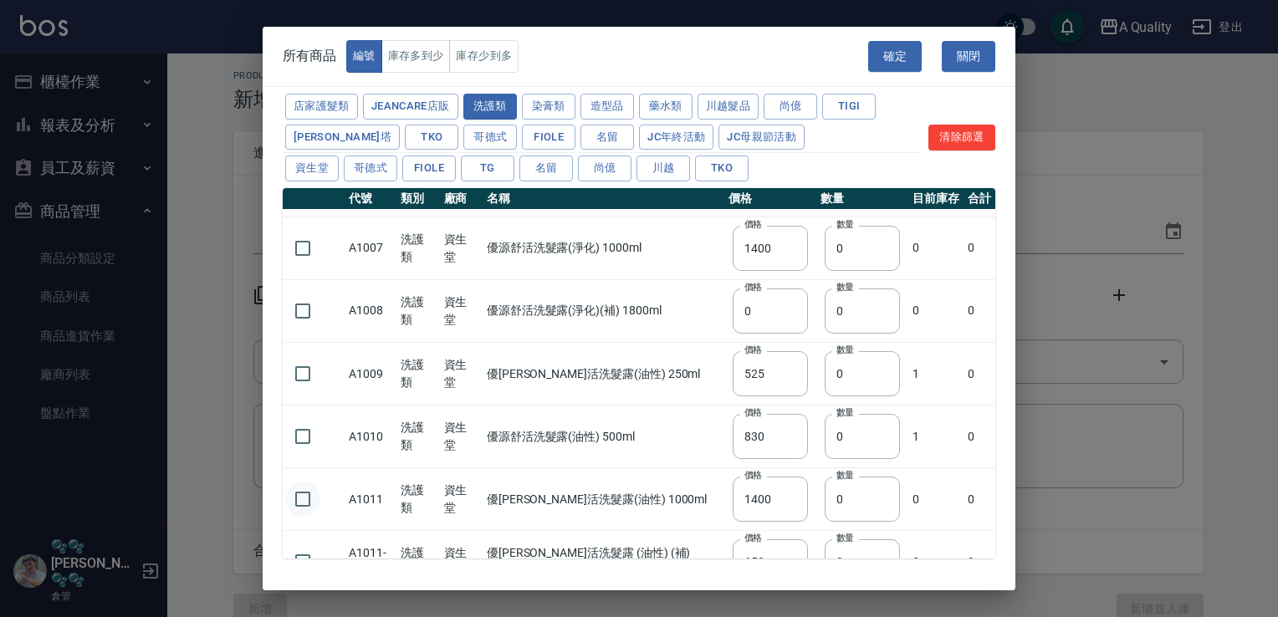
click at [301, 490] on input "checkbox" at bounding box center [302, 499] width 35 height 35
checkbox input "true"
drag, startPoint x: 843, startPoint y: 497, endPoint x: 737, endPoint y: 501, distance: 106.3
click at [751, 500] on tr "A1011 洗護類 資生堂 優源舒活洗髮露(油性) 1000ml 價格 1400 價格 數量 0 數量 0 0" at bounding box center [639, 499] width 712 height 63
type input "2"
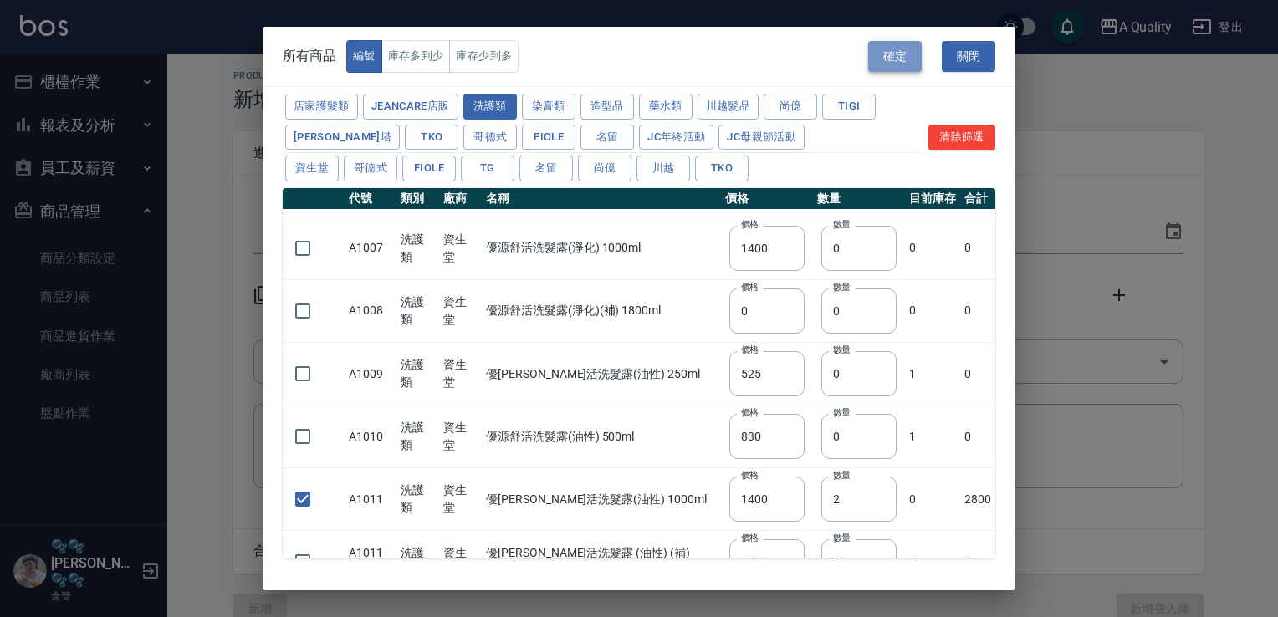
click at [905, 42] on button "確定" at bounding box center [895, 56] width 54 height 31
type input "D098 新水質感EX直"
type input "650"
type input "2"
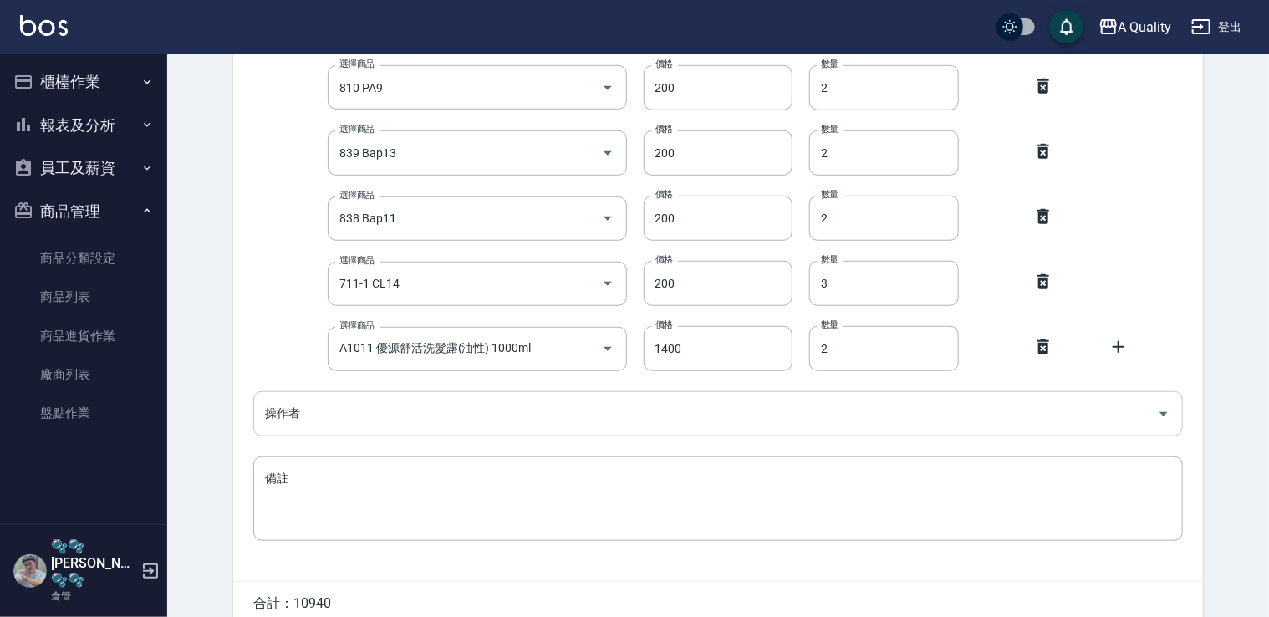
scroll to position [613, 0]
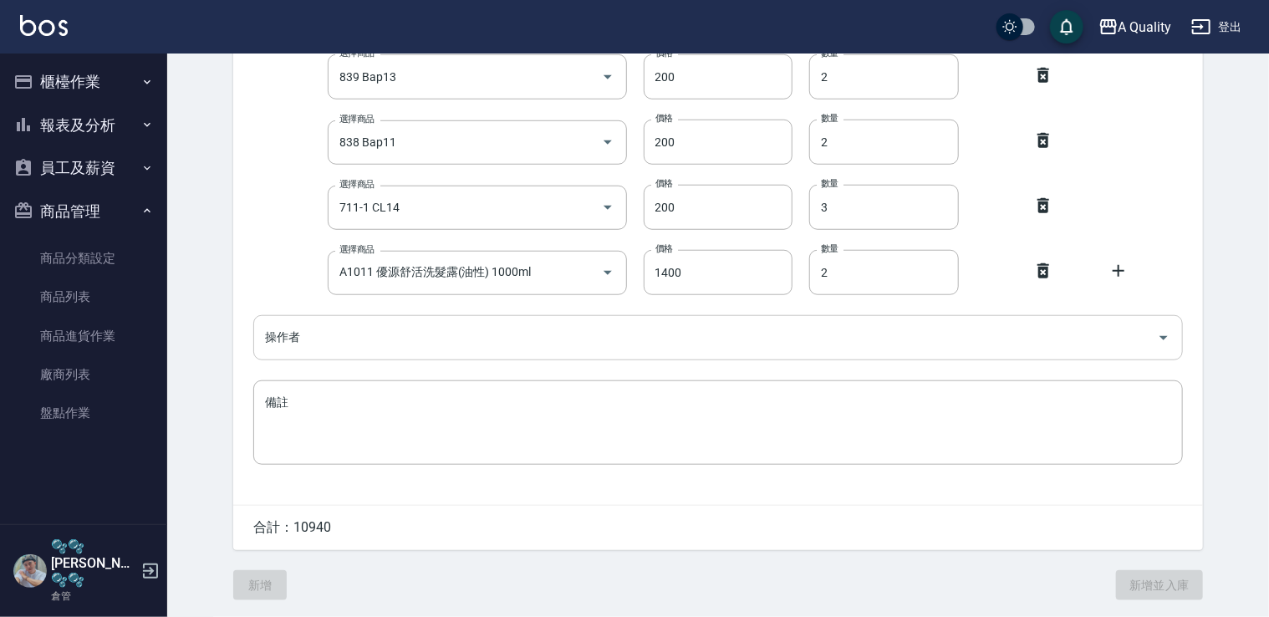
drag, startPoint x: 348, startPoint y: 330, endPoint x: 350, endPoint y: 351, distance: 21.1
click at [348, 329] on input "操作者" at bounding box center [706, 337] width 890 height 29
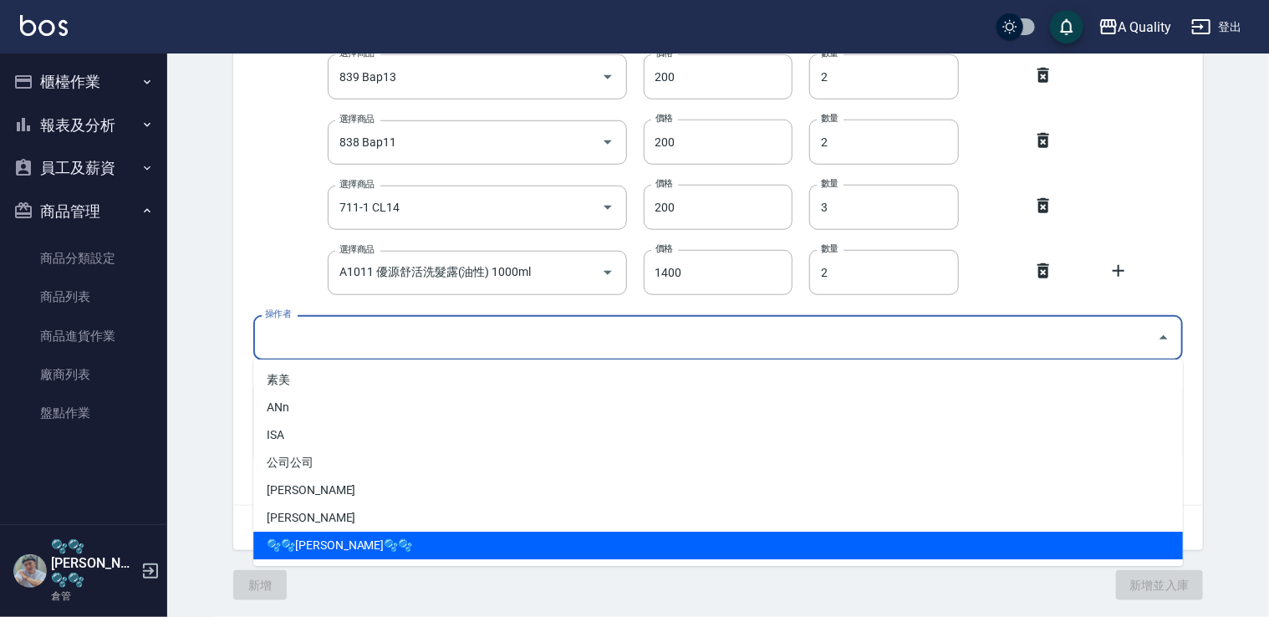
drag, startPoint x: 321, startPoint y: 536, endPoint x: 347, endPoint y: 490, distance: 52.8
click at [321, 536] on li "🫧🫧Taylor🫧🫧" at bounding box center [718, 546] width 930 height 28
type input "🫧🫧Taylor🫧🫧"
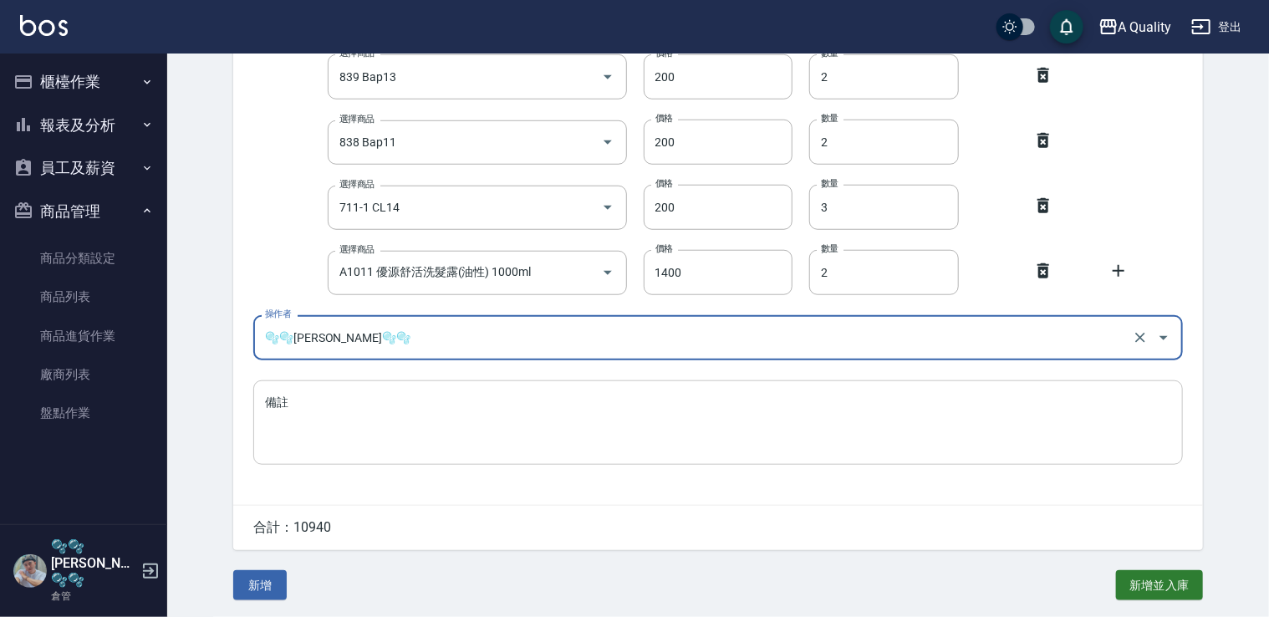
click at [371, 434] on textarea "備註" at bounding box center [718, 422] width 906 height 57
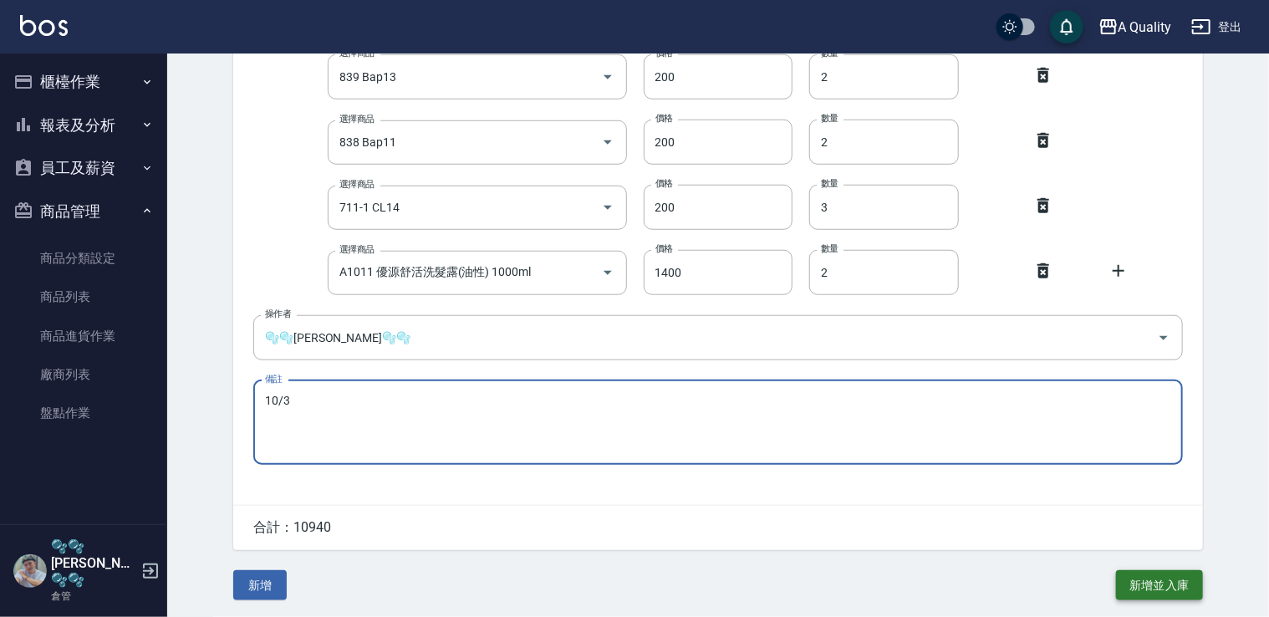
type textarea "10/3"
click at [1195, 600] on button "新增並入庫" at bounding box center [1159, 585] width 87 height 31
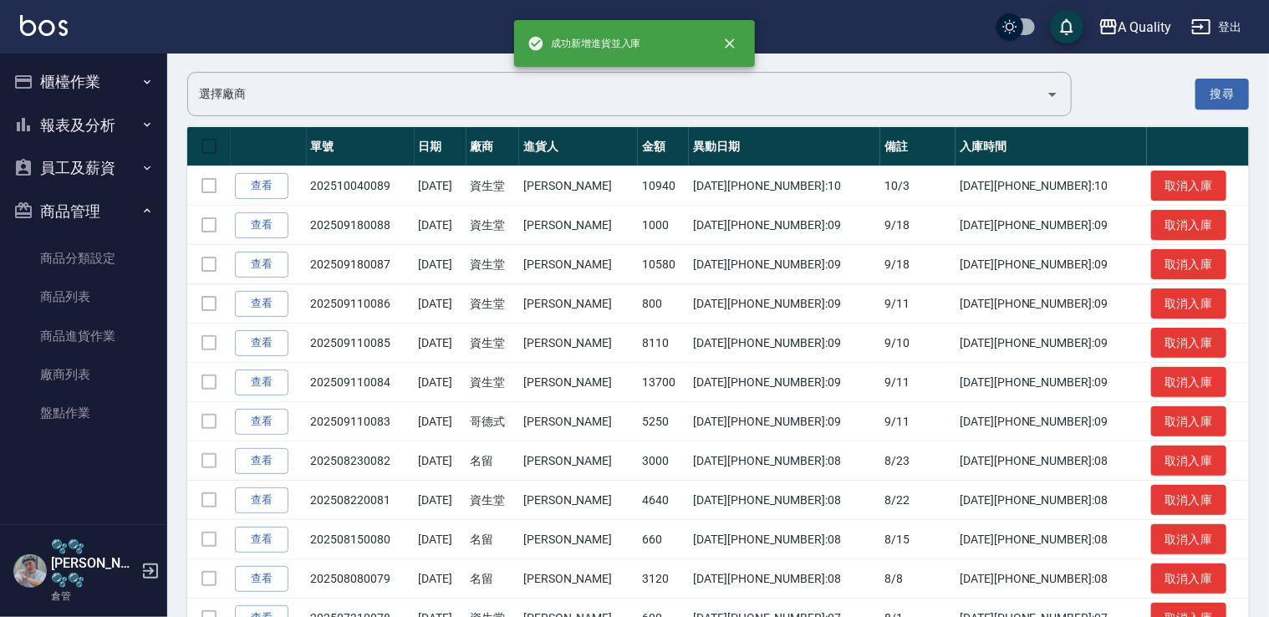
scroll to position [167, 0]
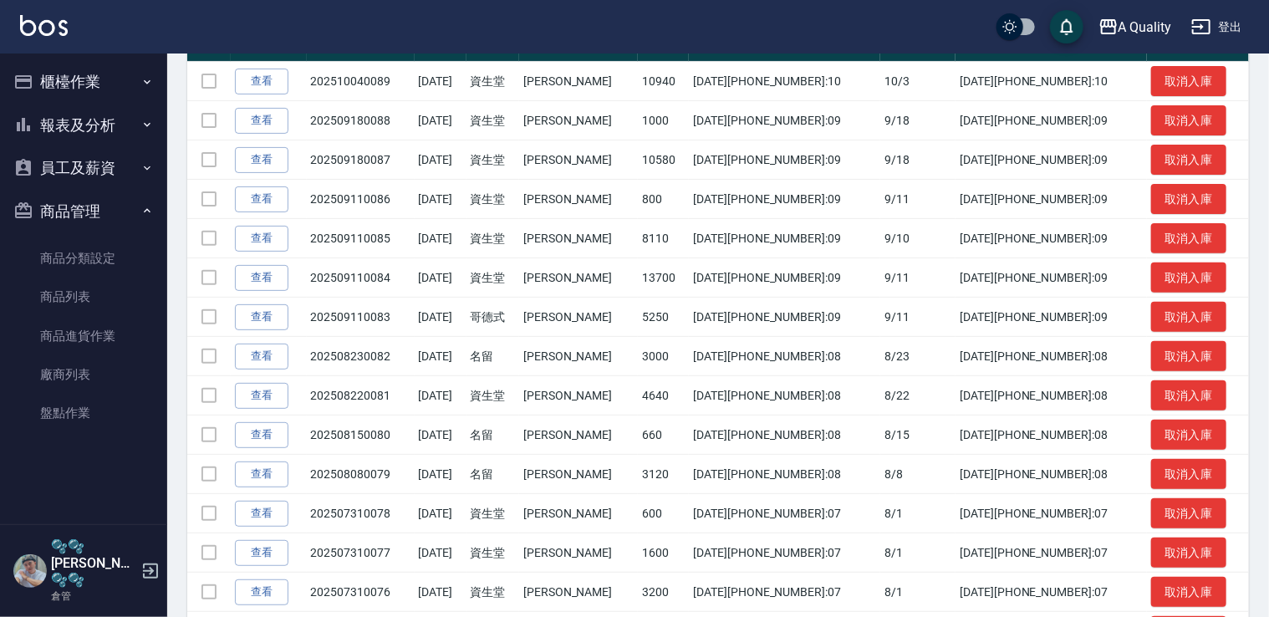
click at [1248, 28] on button "登出" at bounding box center [1217, 27] width 64 height 31
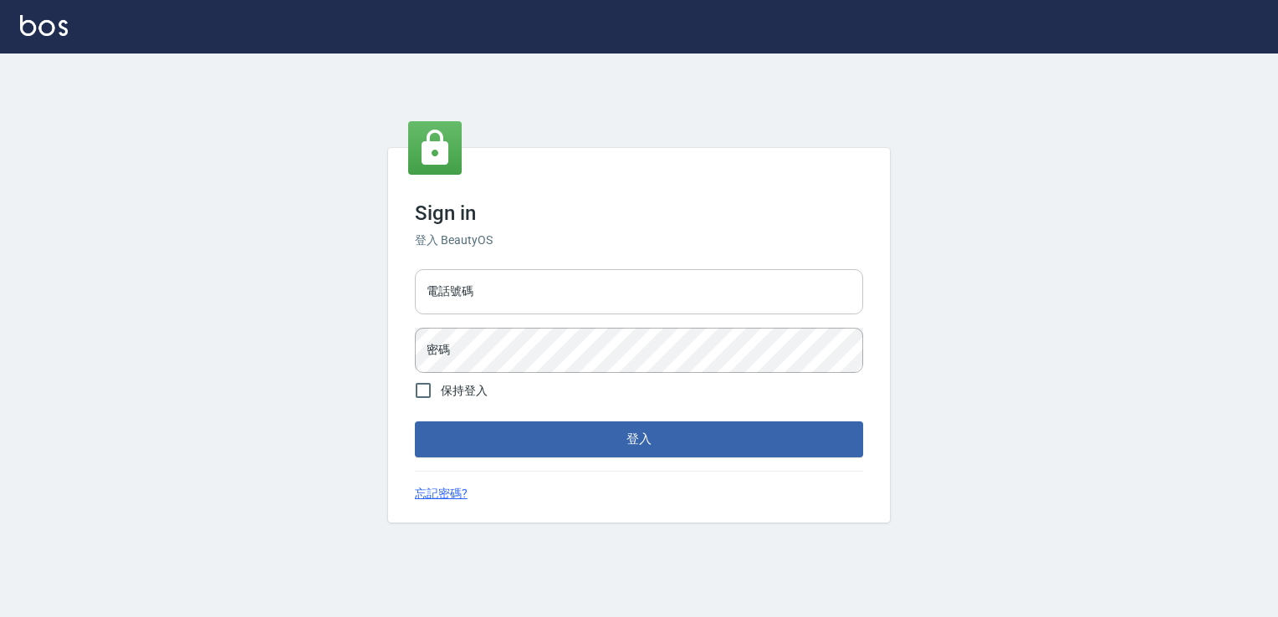
type input "0228915771"
click at [426, 382] on input "保持登入" at bounding box center [423, 390] width 35 height 35
checkbox input "true"
click at [572, 448] on button "登入" at bounding box center [639, 438] width 448 height 35
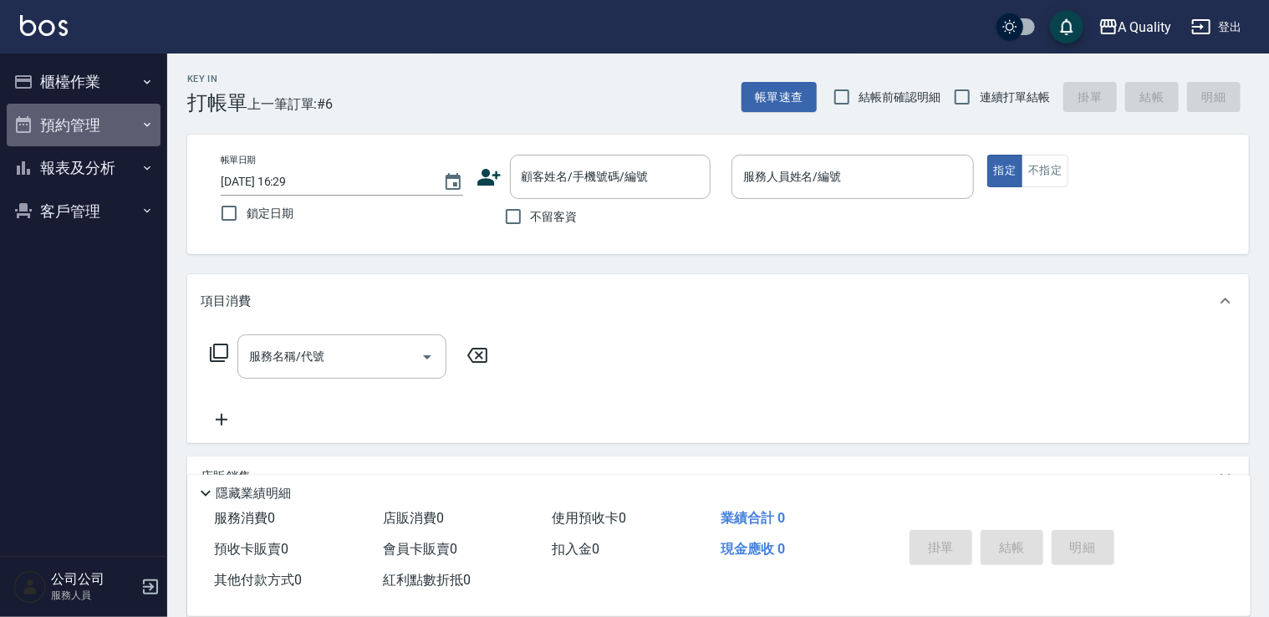
click at [51, 120] on button "預約管理" at bounding box center [84, 125] width 154 height 43
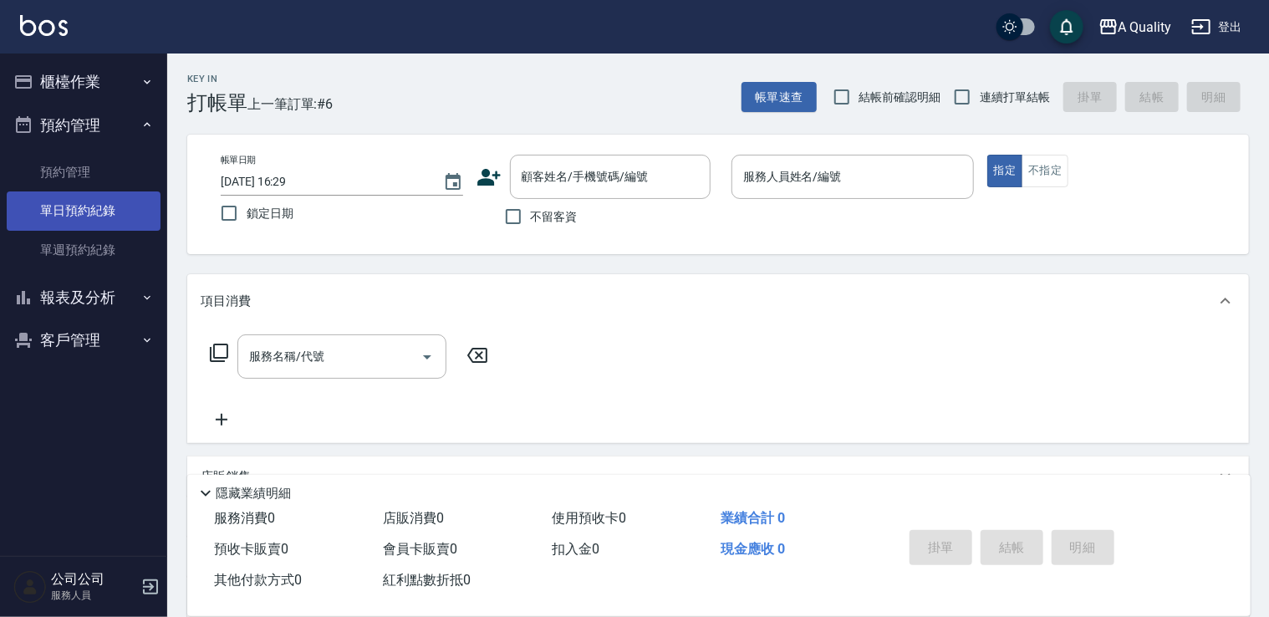
click at [96, 216] on link "單日預約紀錄" at bounding box center [84, 210] width 154 height 38
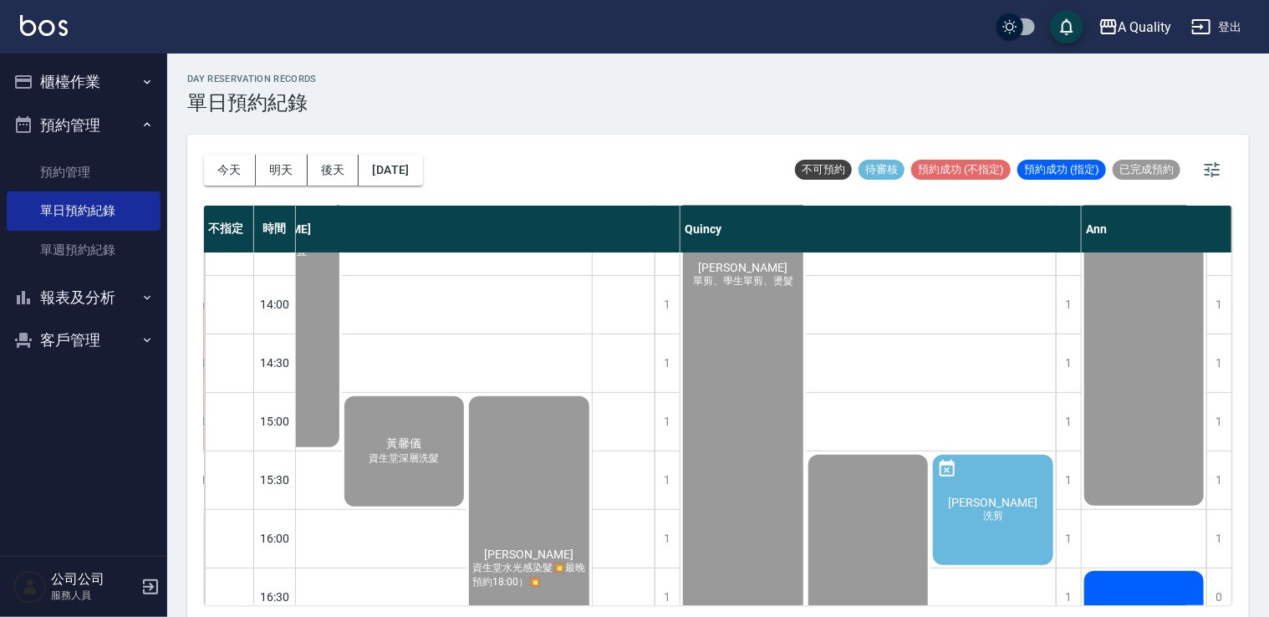
scroll to position [496, 300]
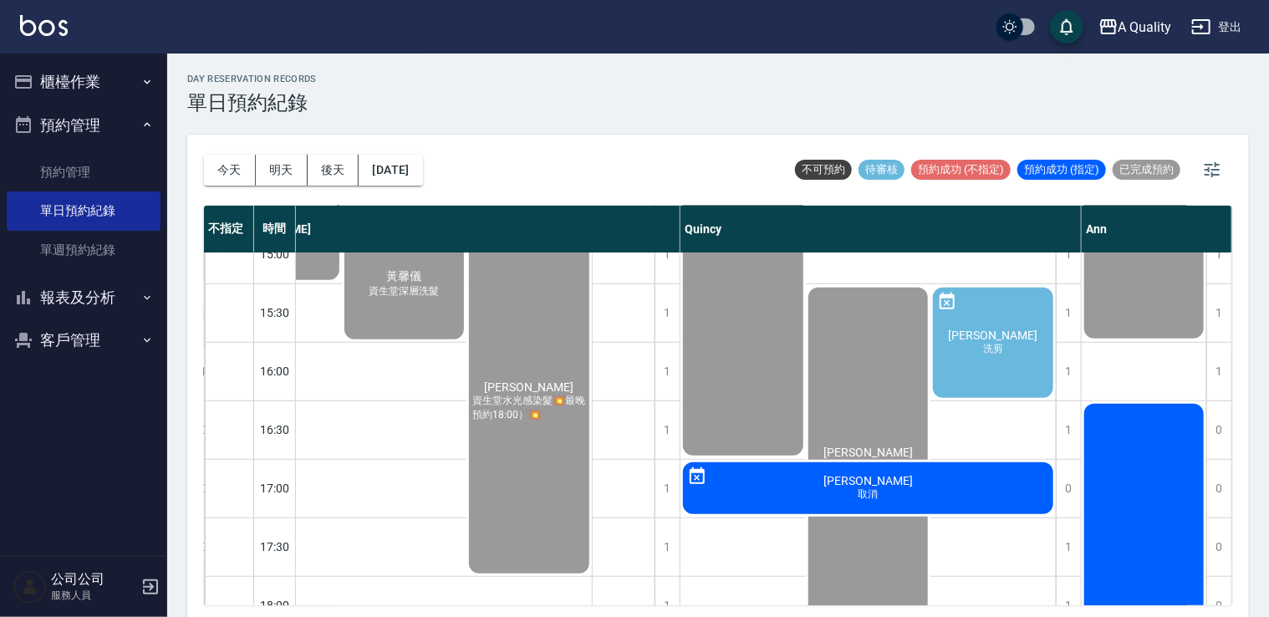
click at [98, 82] on button "櫃檯作業" at bounding box center [84, 81] width 154 height 43
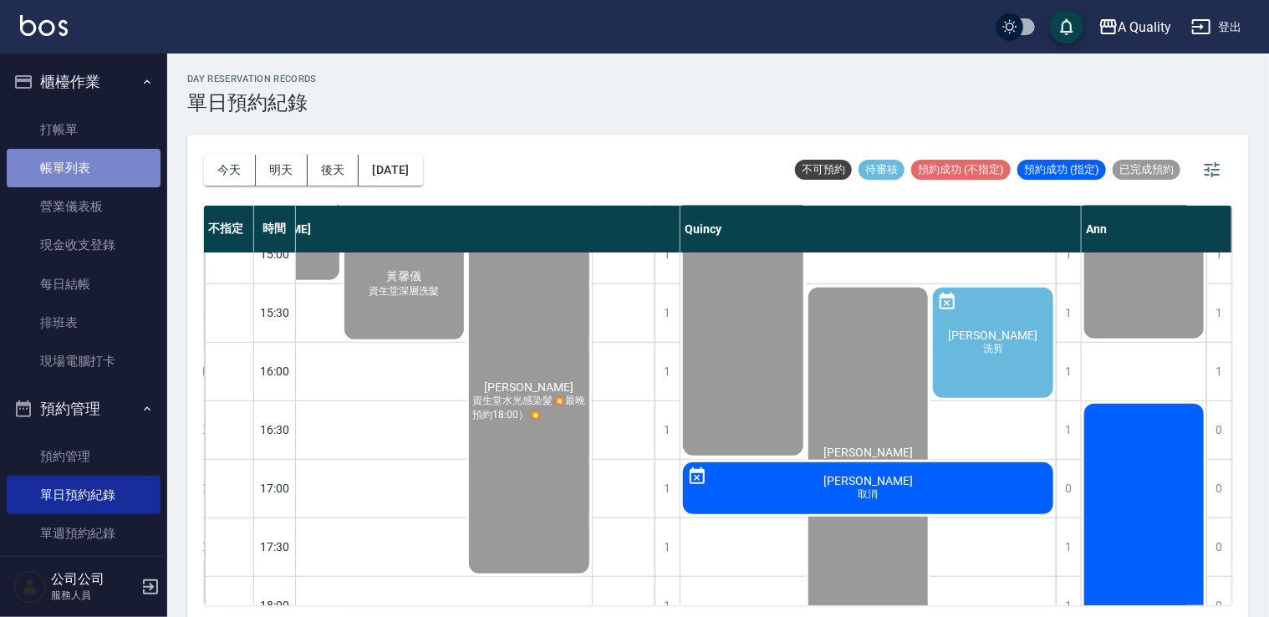
click at [84, 164] on link "帳單列表" at bounding box center [84, 168] width 154 height 38
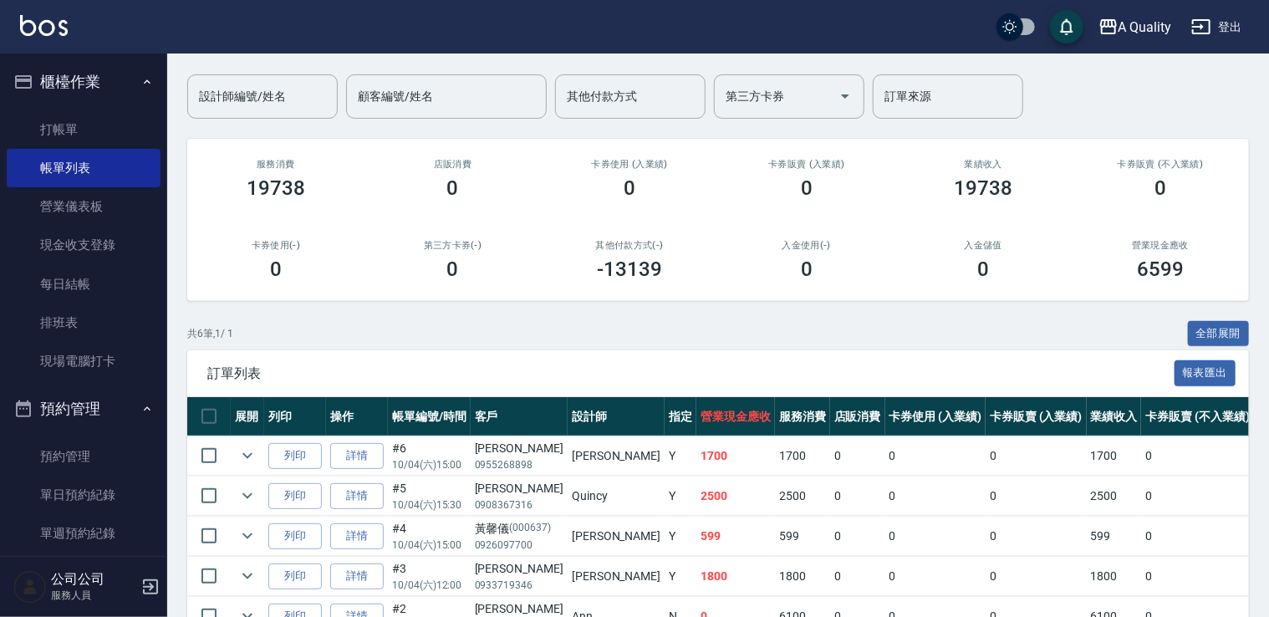
scroll to position [251, 0]
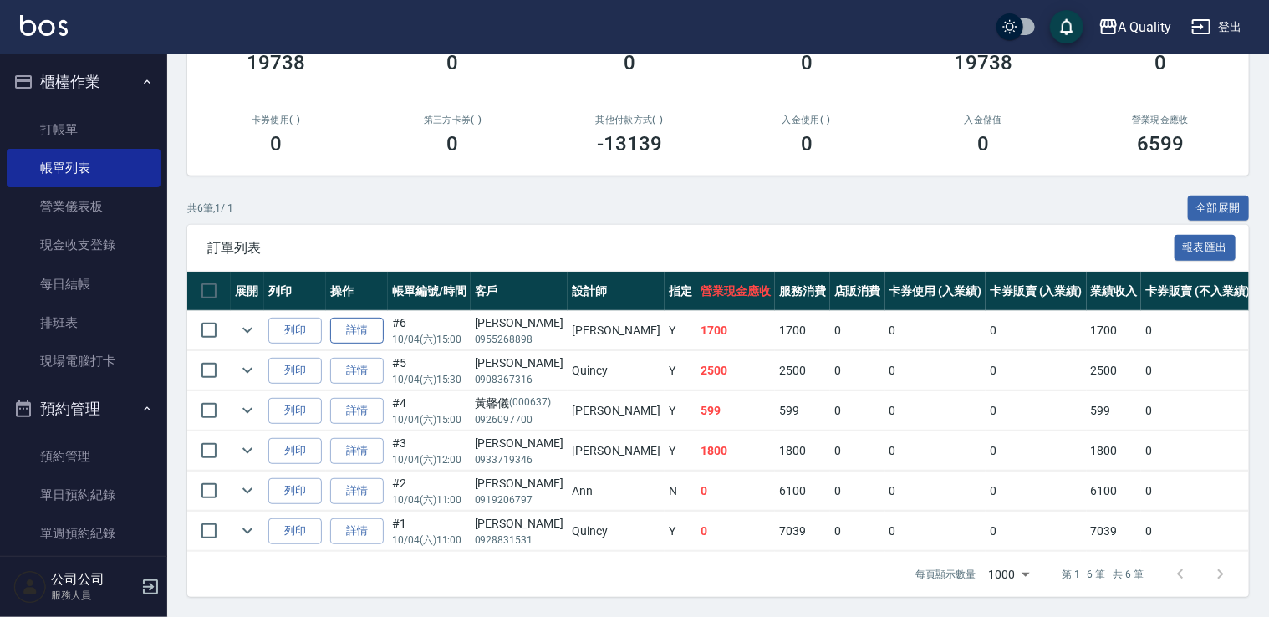
click at [355, 328] on link "詳情" at bounding box center [357, 331] width 54 height 26
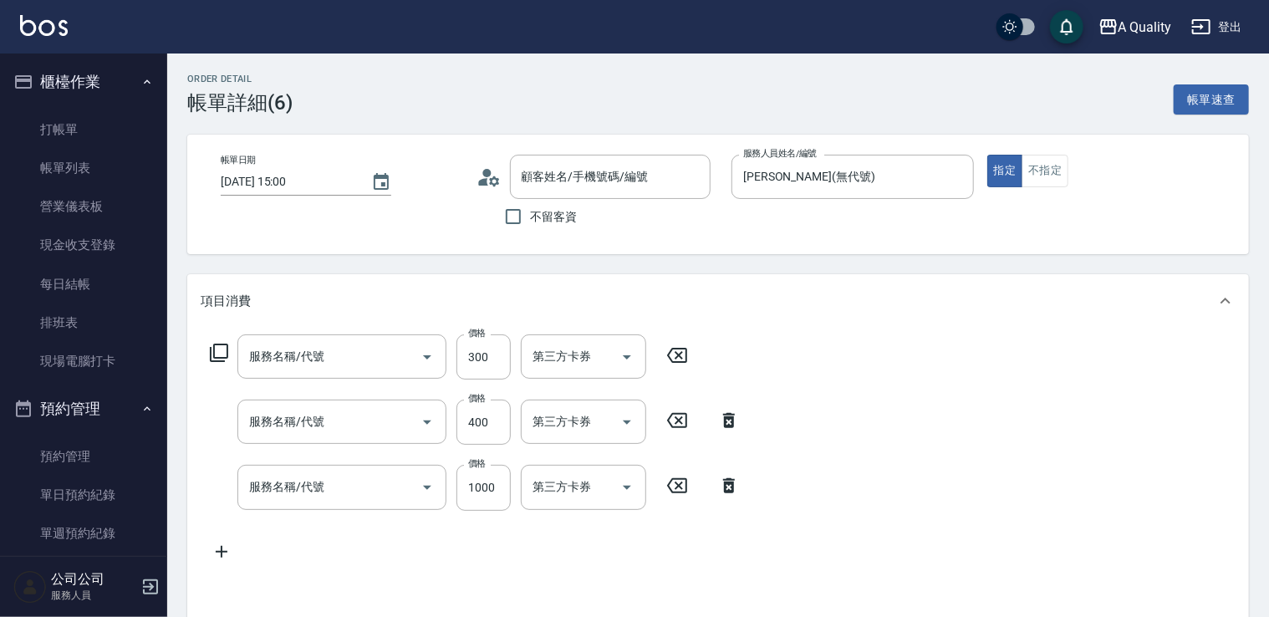
type input "2025/10/04 15:00"
type input "Taylor(無代號)"
type input "資生堂水光感染髮💥最晚預約18:00）💥"
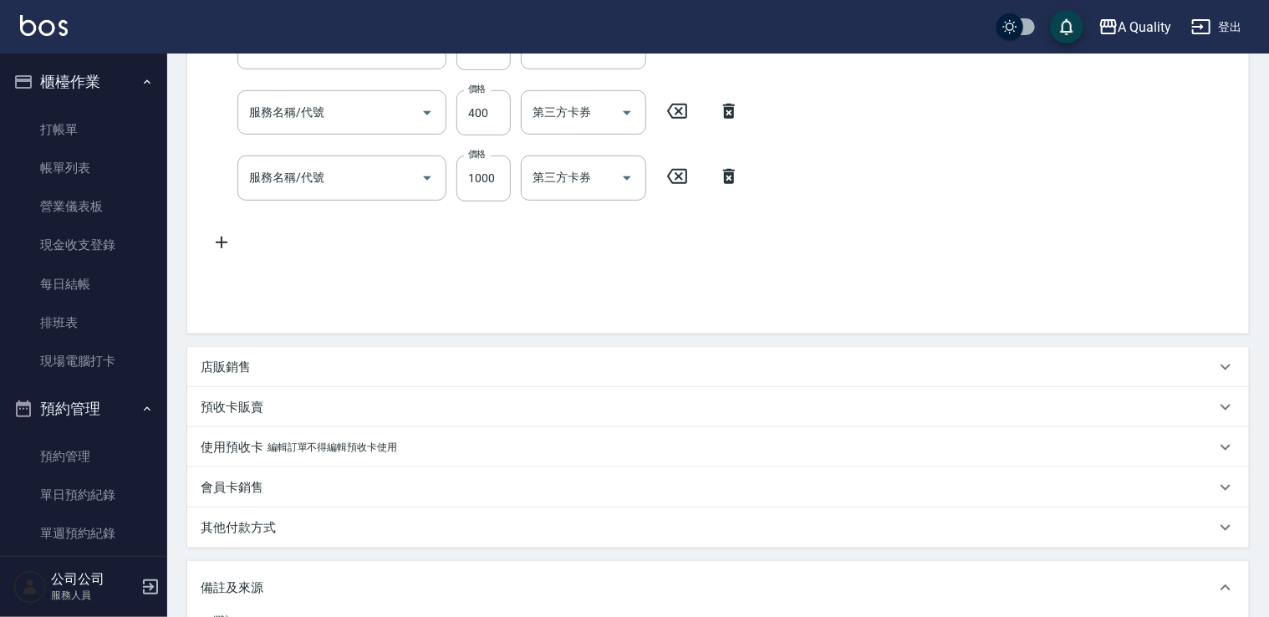
type input "[PERSON_NAME]/0955268898/"
type input "頭皮隔離(600)"
type input "洗髮(101)"
type input "設計染(402)"
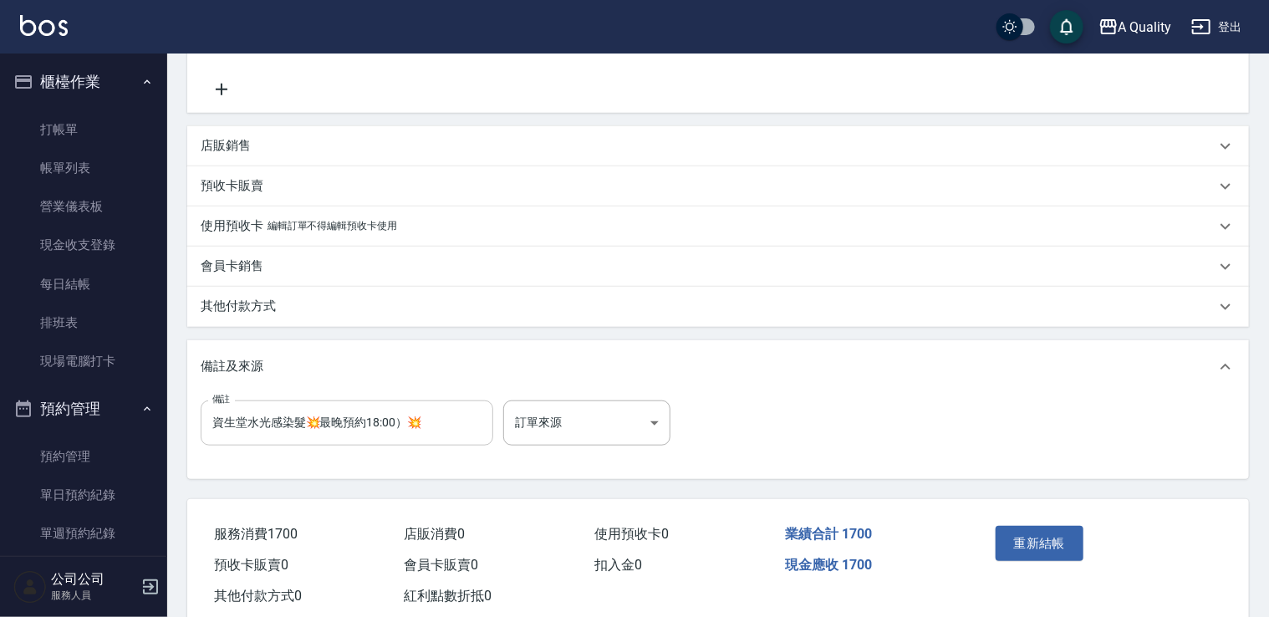
scroll to position [570, 0]
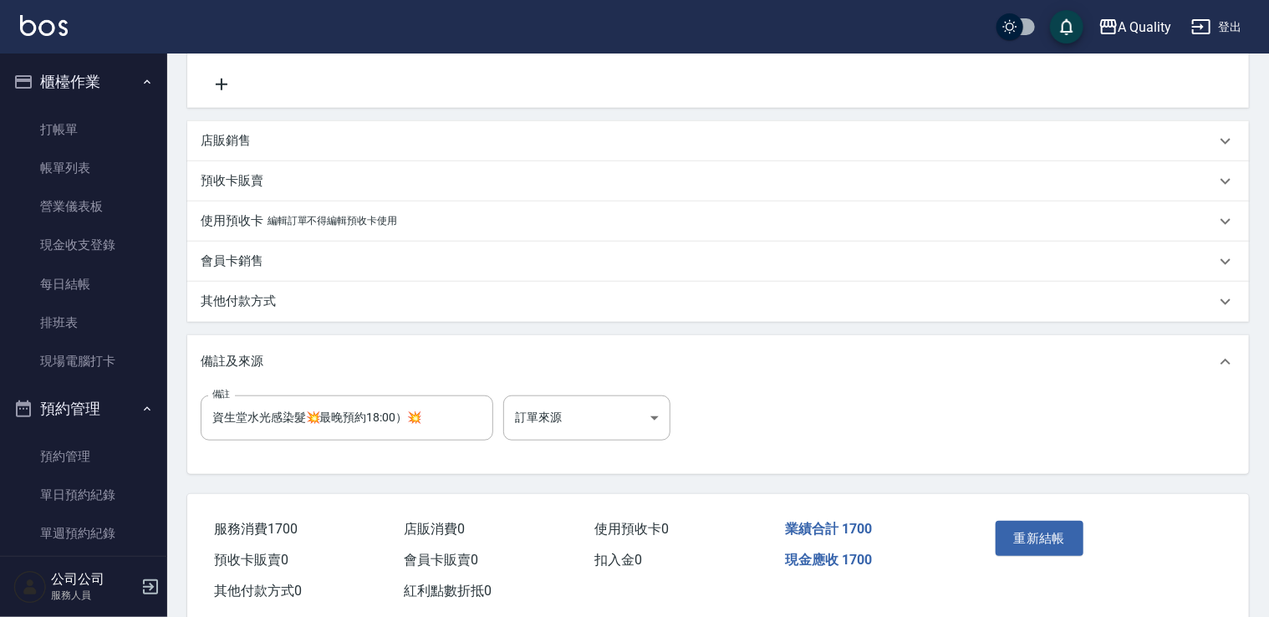
click at [246, 298] on p "其他付款方式" at bounding box center [238, 302] width 75 height 18
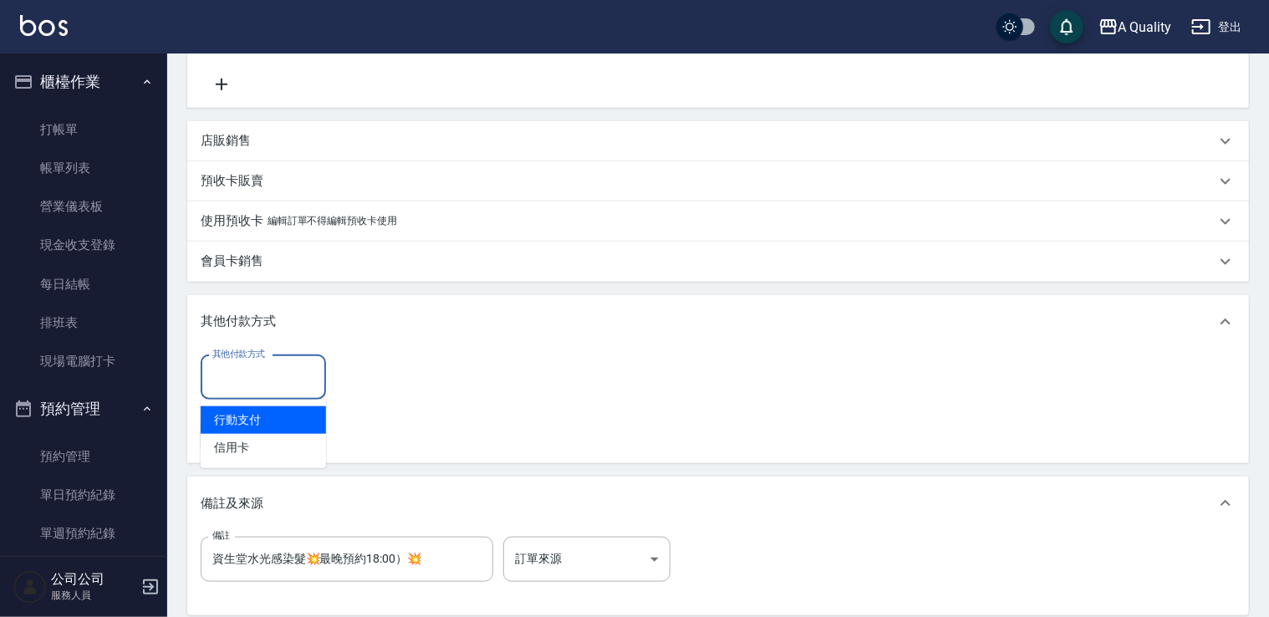
click at [273, 384] on input "其他付款方式" at bounding box center [263, 377] width 110 height 29
drag, startPoint x: 272, startPoint y: 416, endPoint x: 298, endPoint y: 415, distance: 26.0
click at [273, 416] on span "行動支付" at bounding box center [263, 420] width 125 height 28
type input "行動支付"
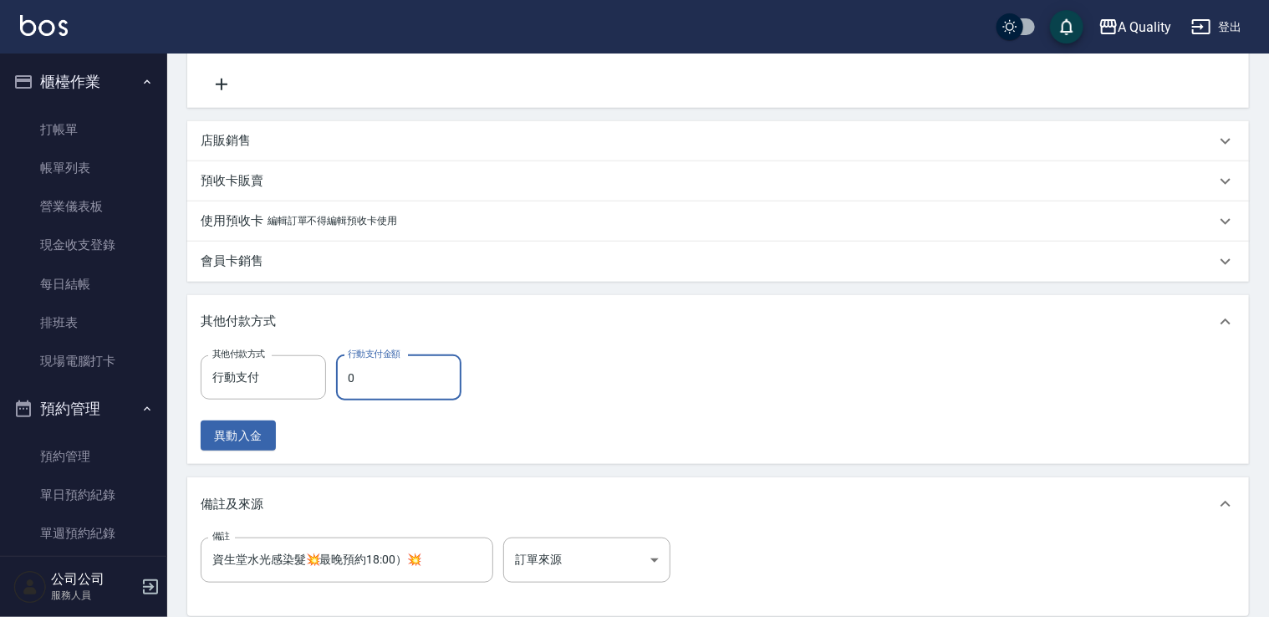
click at [371, 381] on input "0" at bounding box center [398, 377] width 125 height 45
type input "1700"
click at [242, 442] on button "異動入金" at bounding box center [238, 436] width 75 height 31
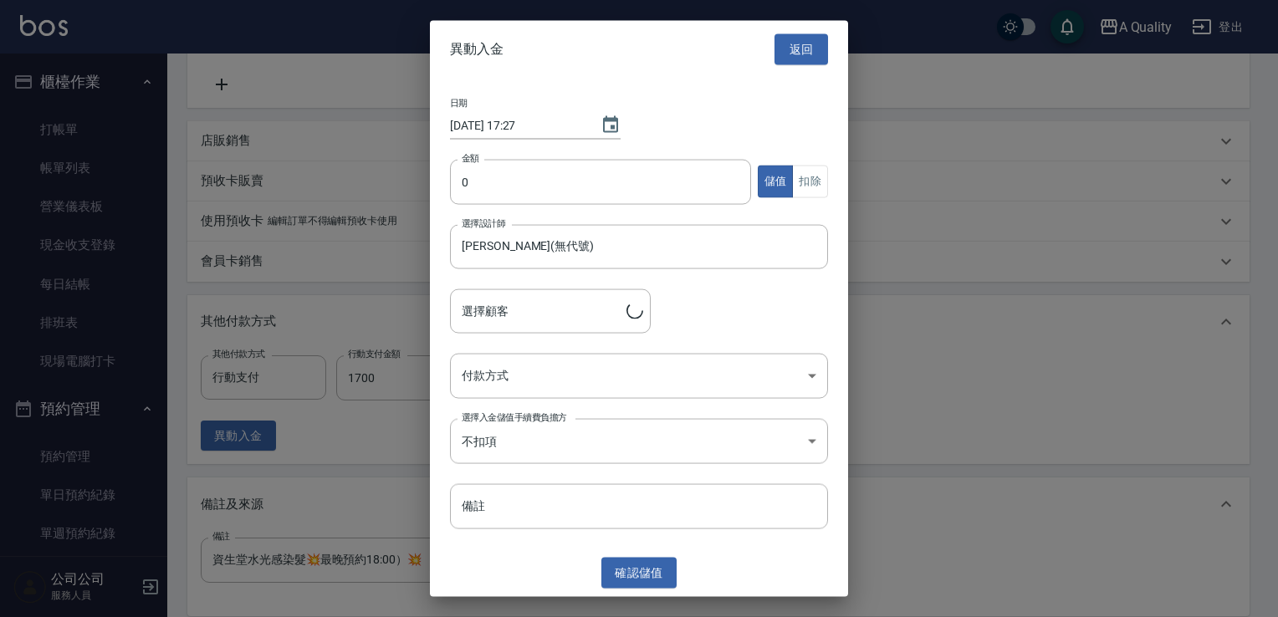
type input "吳雪娥/0955268898/"
drag, startPoint x: 808, startPoint y: 50, endPoint x: 779, endPoint y: 86, distance: 45.8
click at [809, 50] on button "返回" at bounding box center [801, 49] width 54 height 31
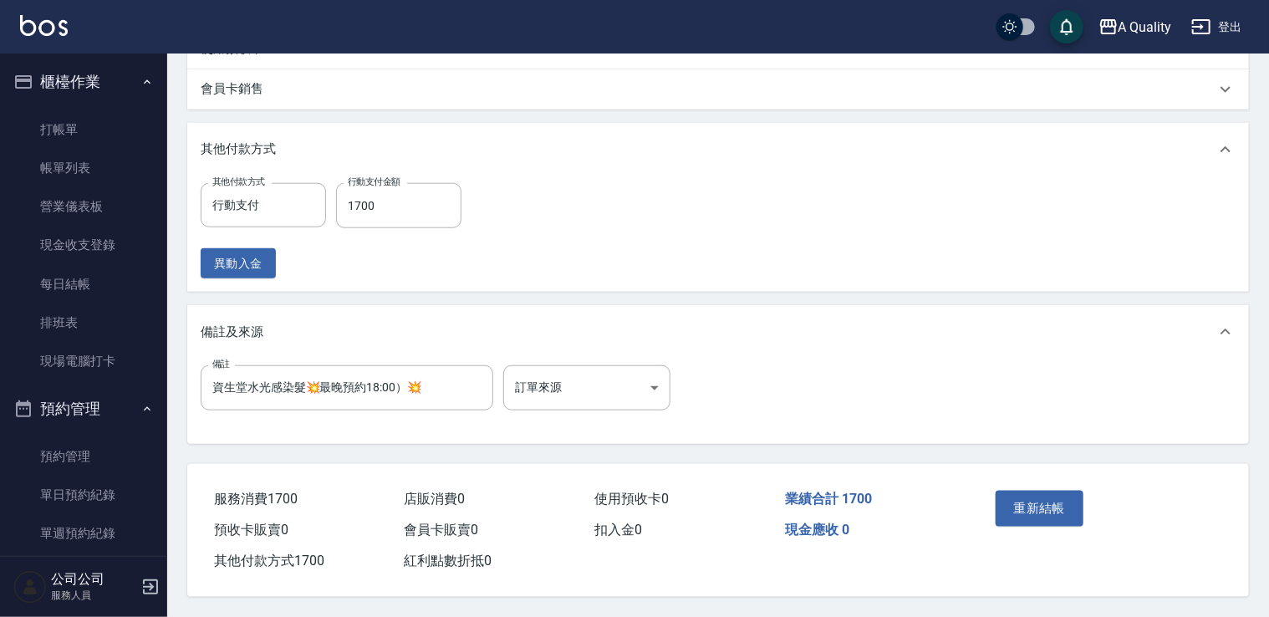
scroll to position [748, 0]
click at [1046, 494] on button "重新結帳" at bounding box center [1040, 508] width 89 height 35
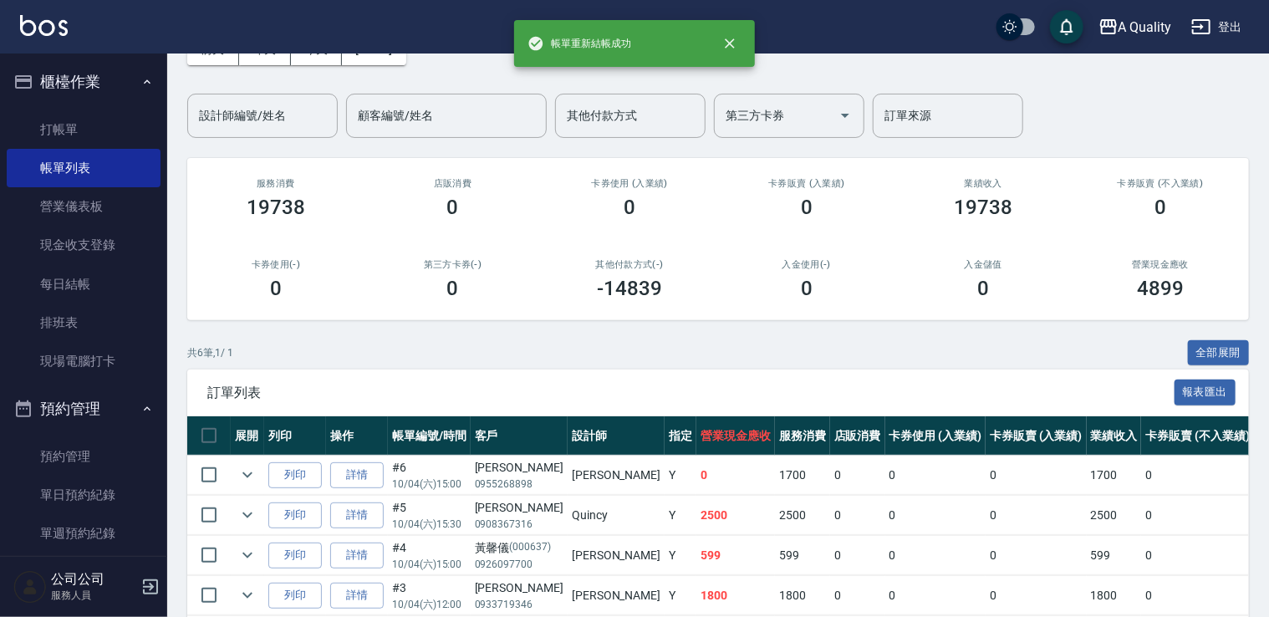
scroll to position [251, 0]
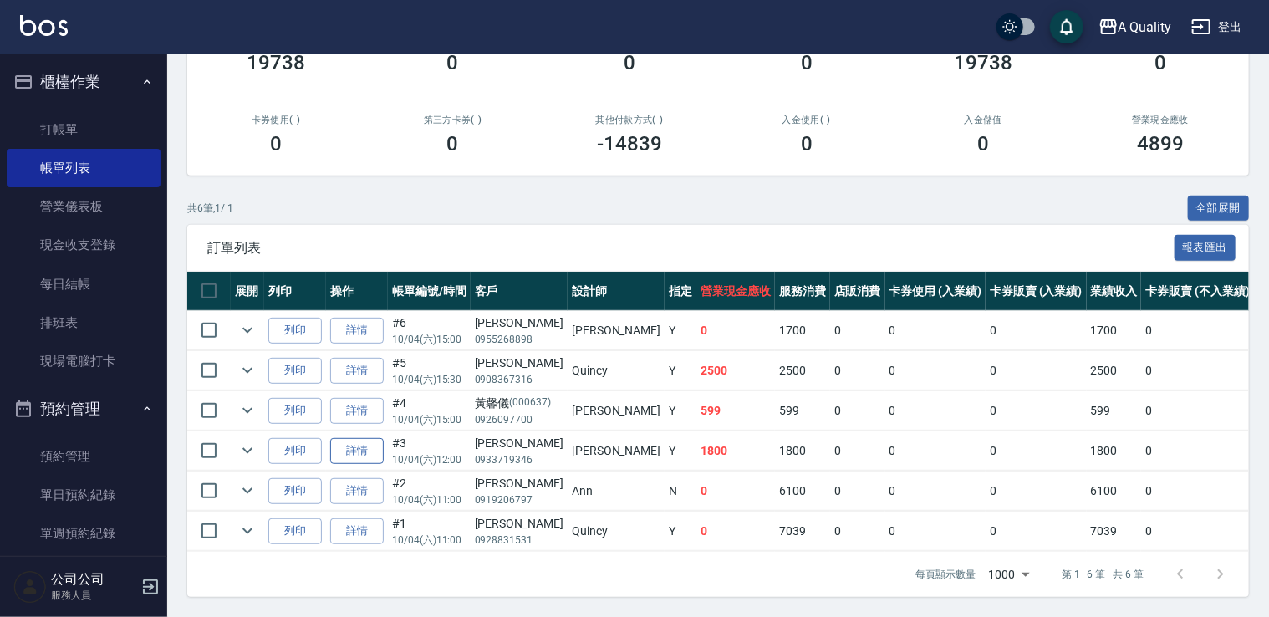
click at [353, 438] on link "詳情" at bounding box center [357, 451] width 54 height 26
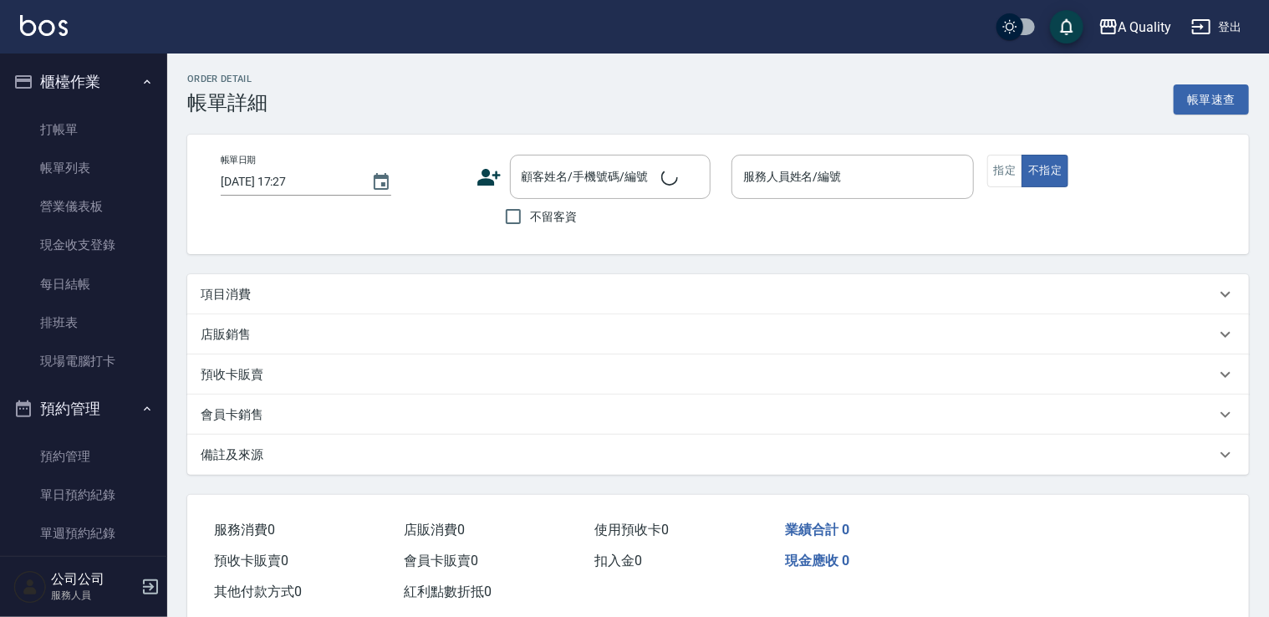
type input "2025/10/04 12:00"
type input "Taylor(無代號)"
type input "網路1800 直"
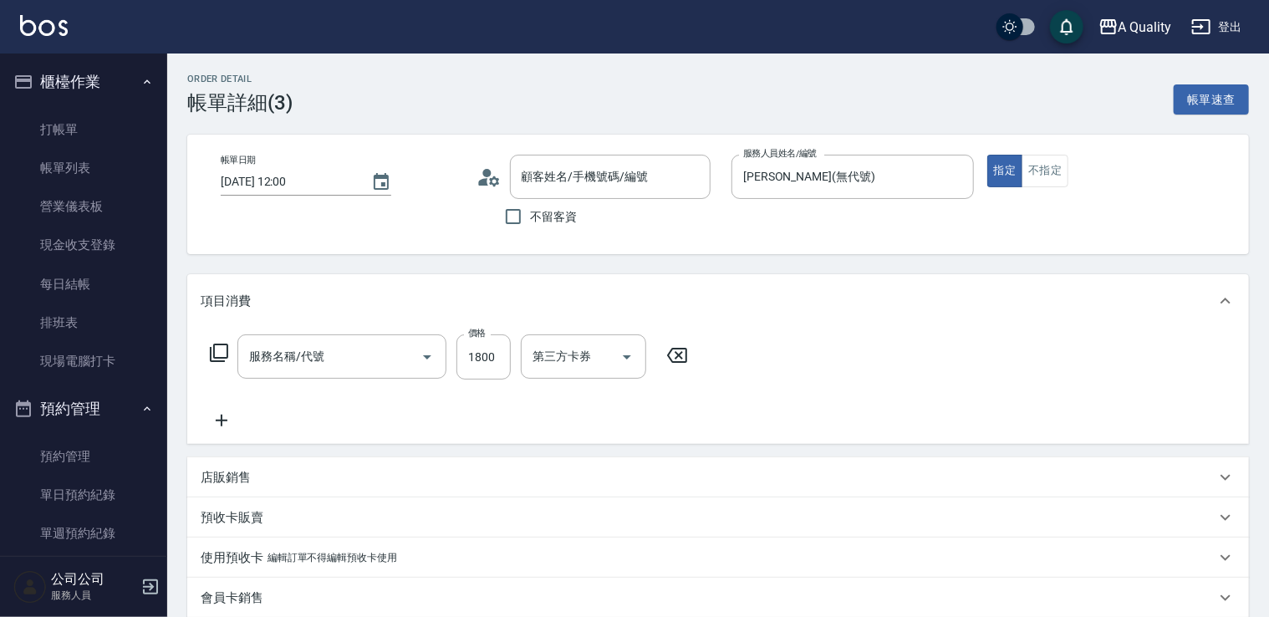
type input "林鎂茹/0933719346/null"
type input "縮毛矯正燙(302)"
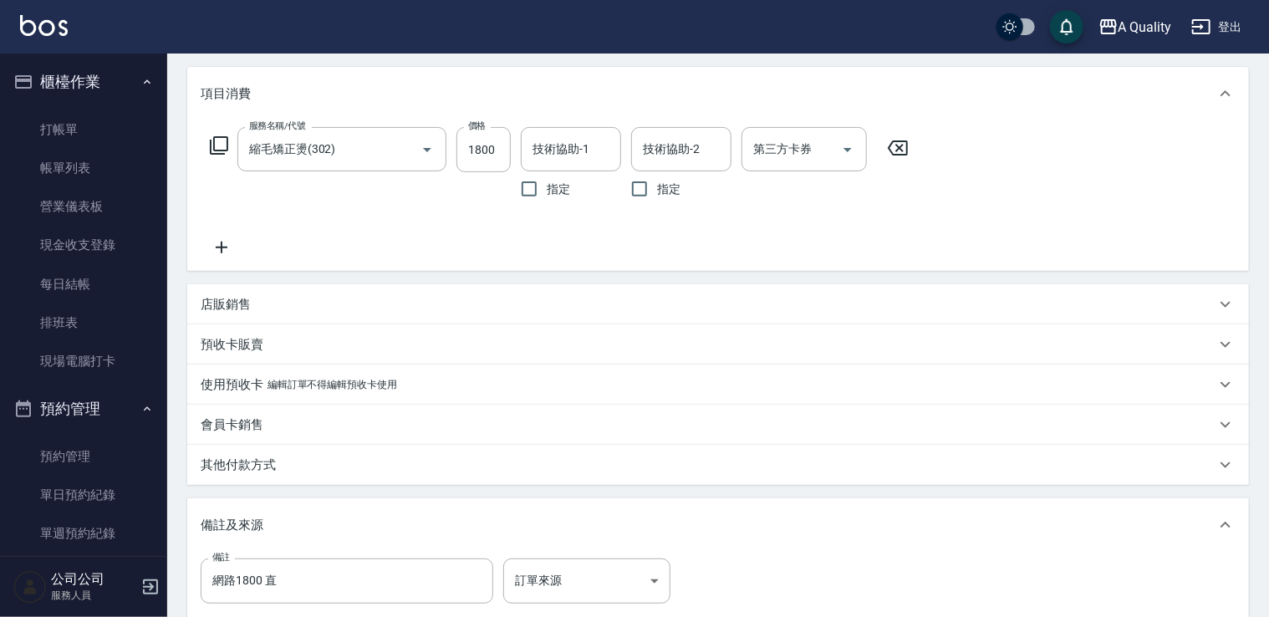
scroll to position [406, 0]
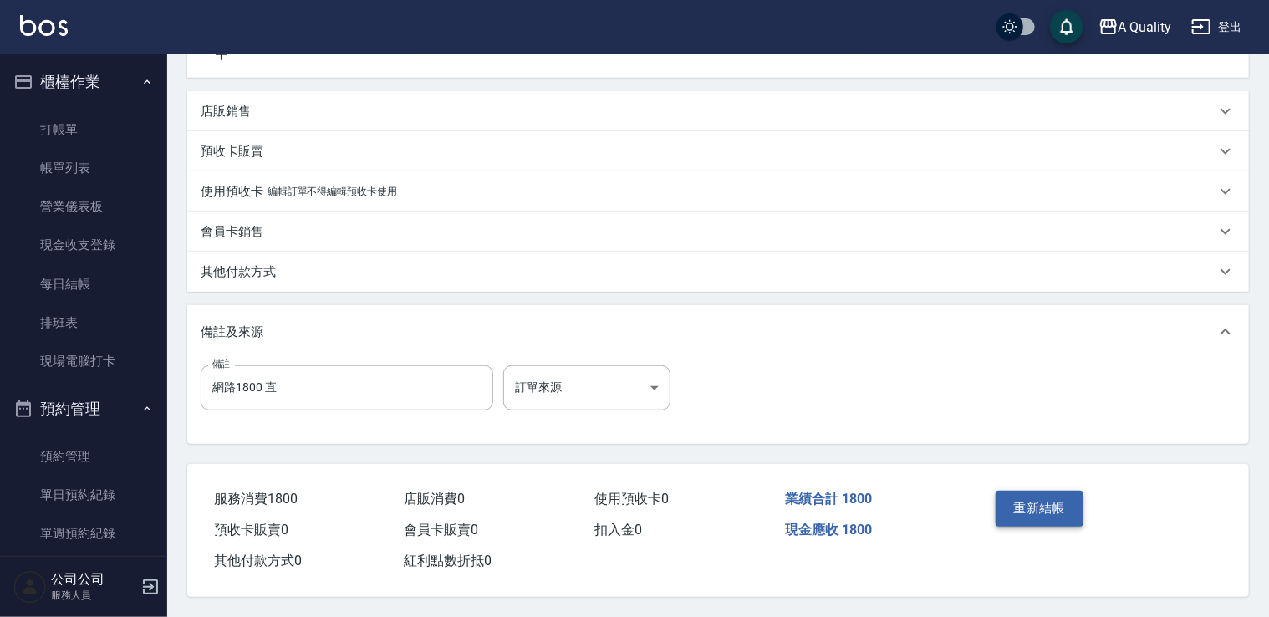
click at [1020, 492] on button "重新結帳" at bounding box center [1040, 508] width 89 height 35
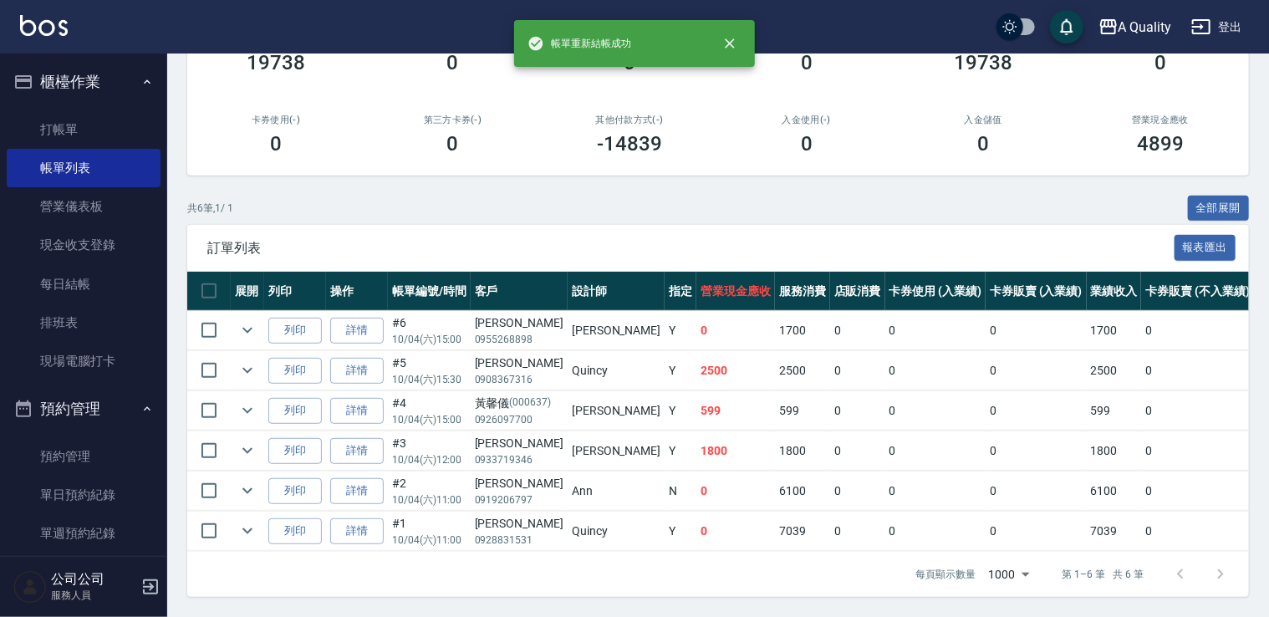
scroll to position [255, 0]
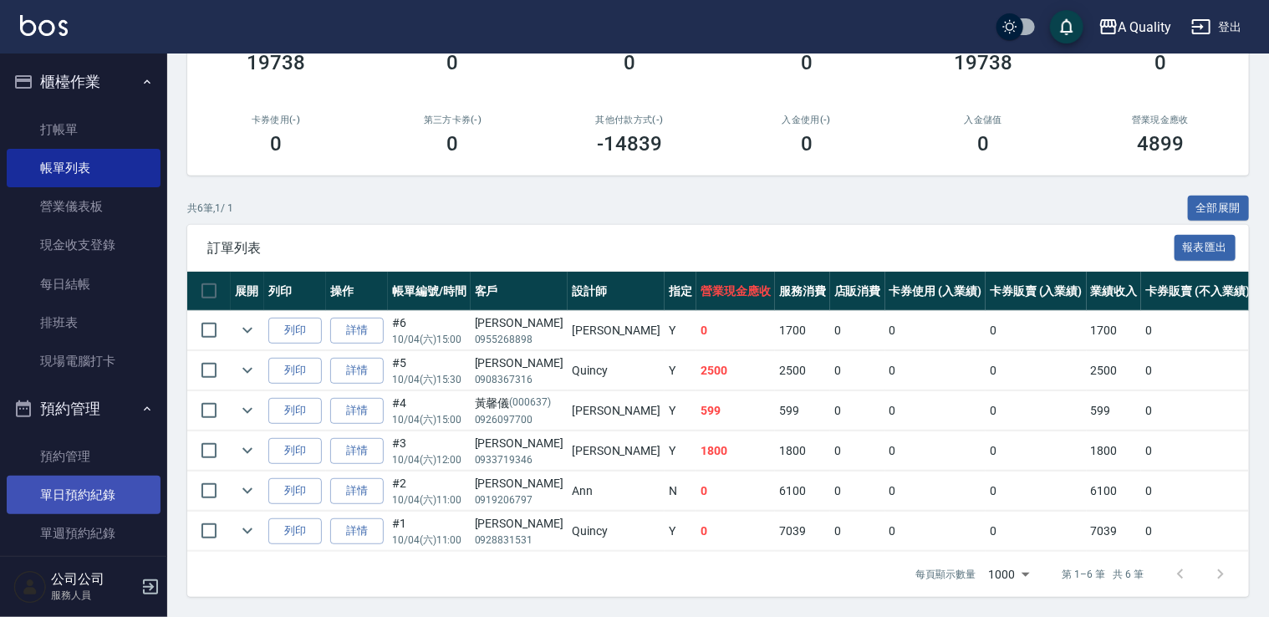
click at [26, 489] on link "單日預約紀錄" at bounding box center [84, 495] width 154 height 38
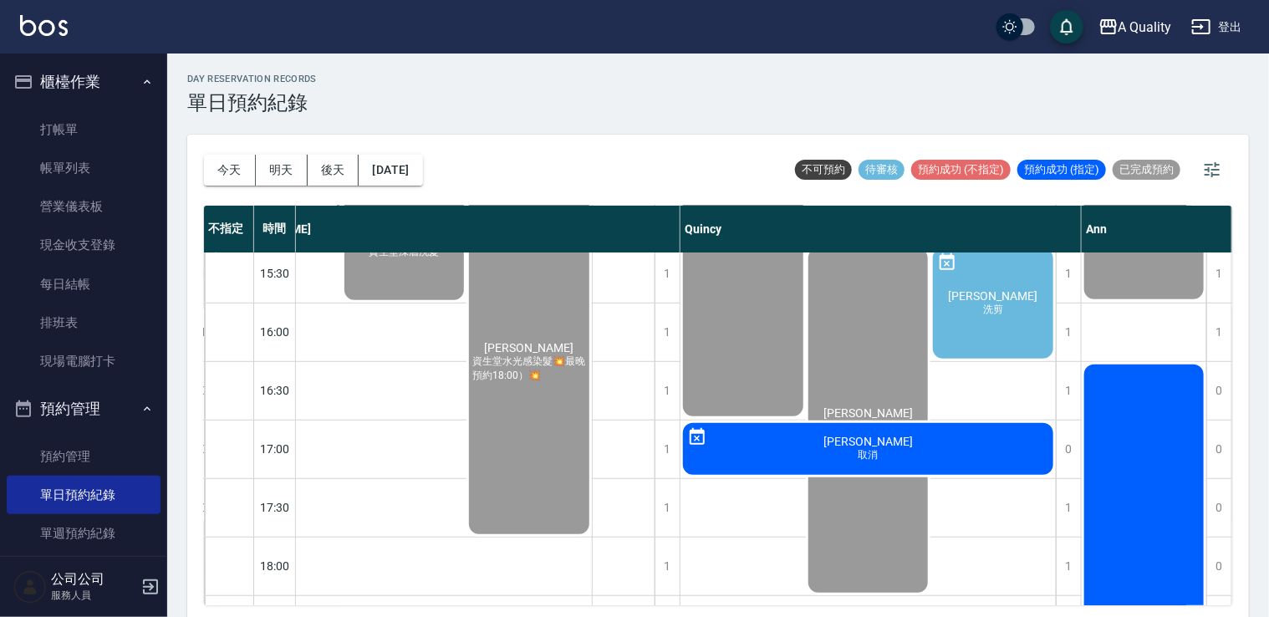
scroll to position [496, 300]
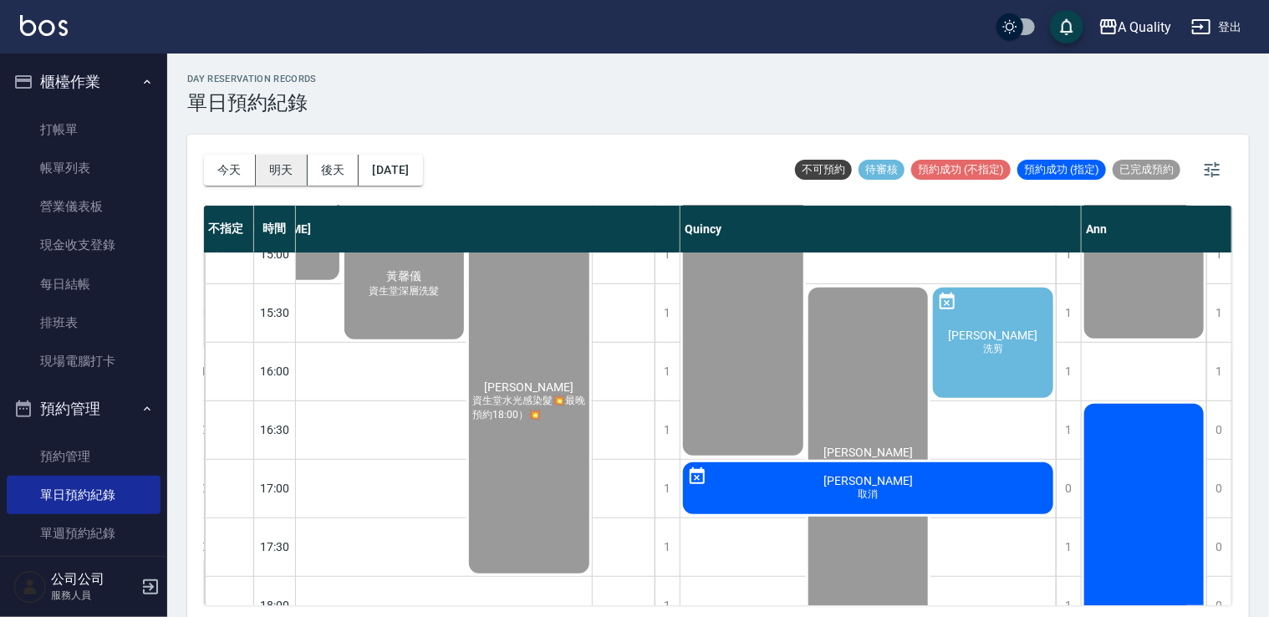
click at [283, 165] on button "明天" at bounding box center [282, 170] width 52 height 31
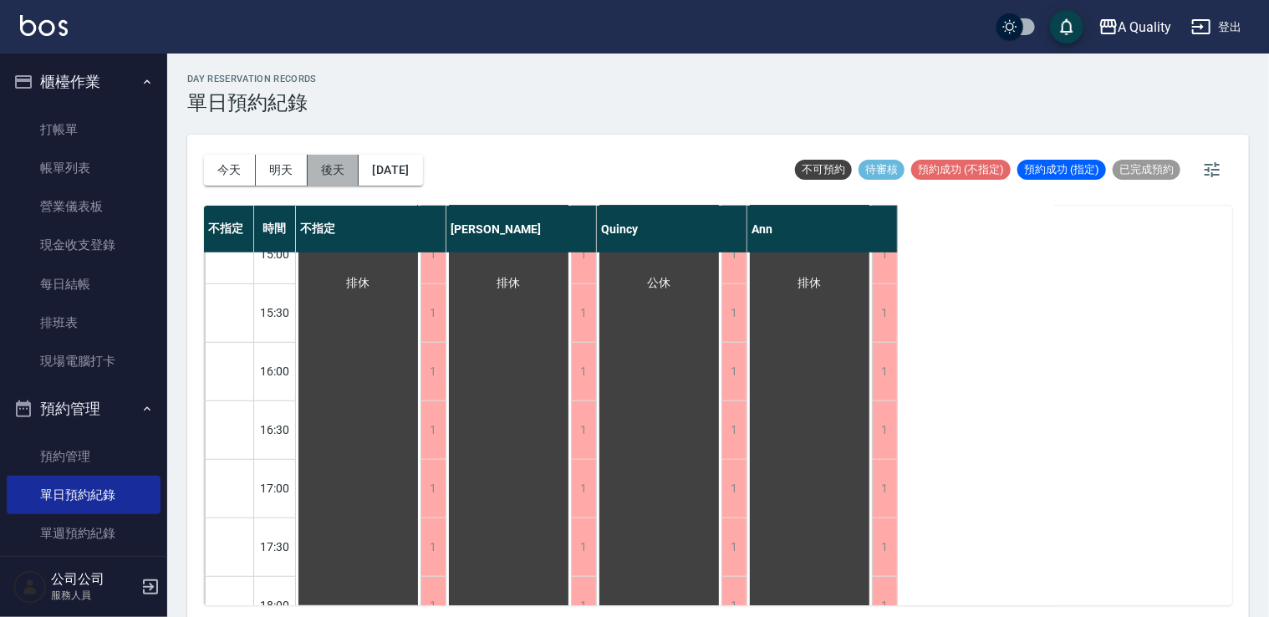
click at [338, 168] on button "後天" at bounding box center [334, 170] width 52 height 31
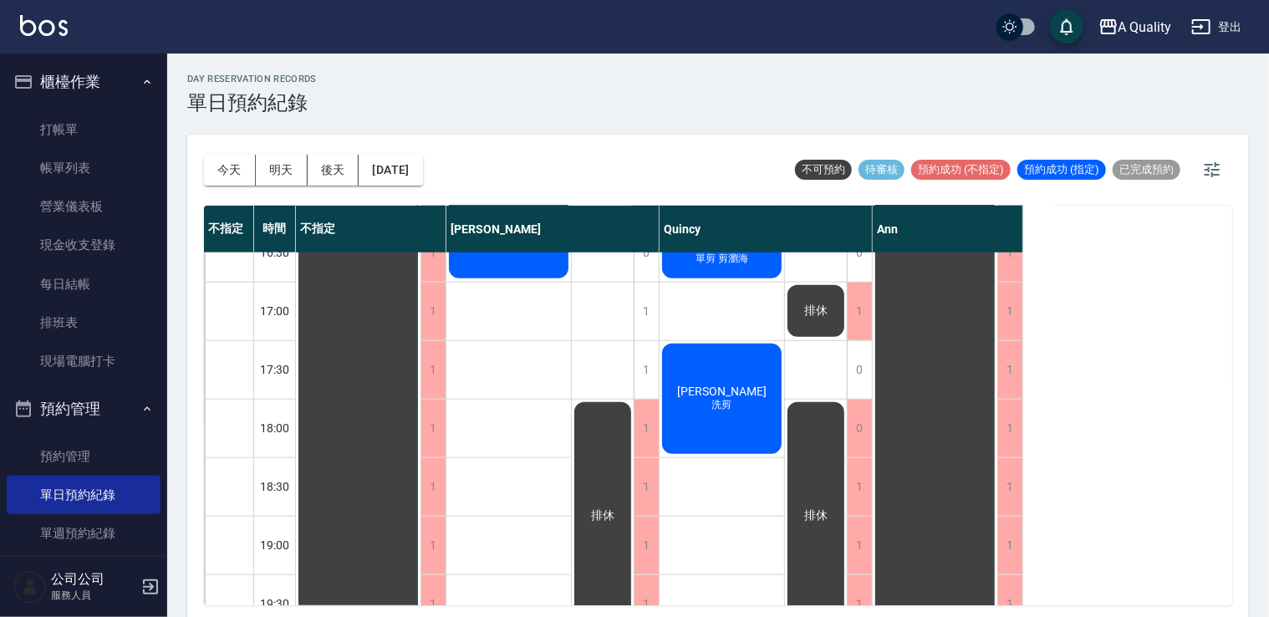
scroll to position [713, 0]
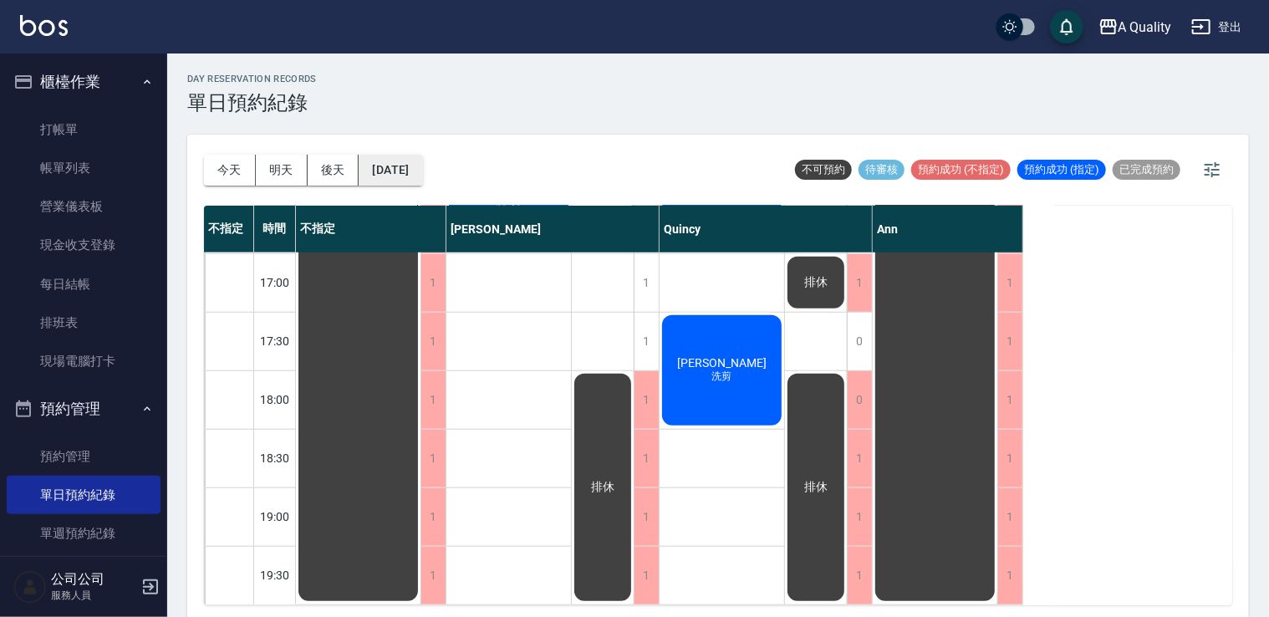
click at [411, 178] on button "2025/10/06" at bounding box center [391, 170] width 64 height 31
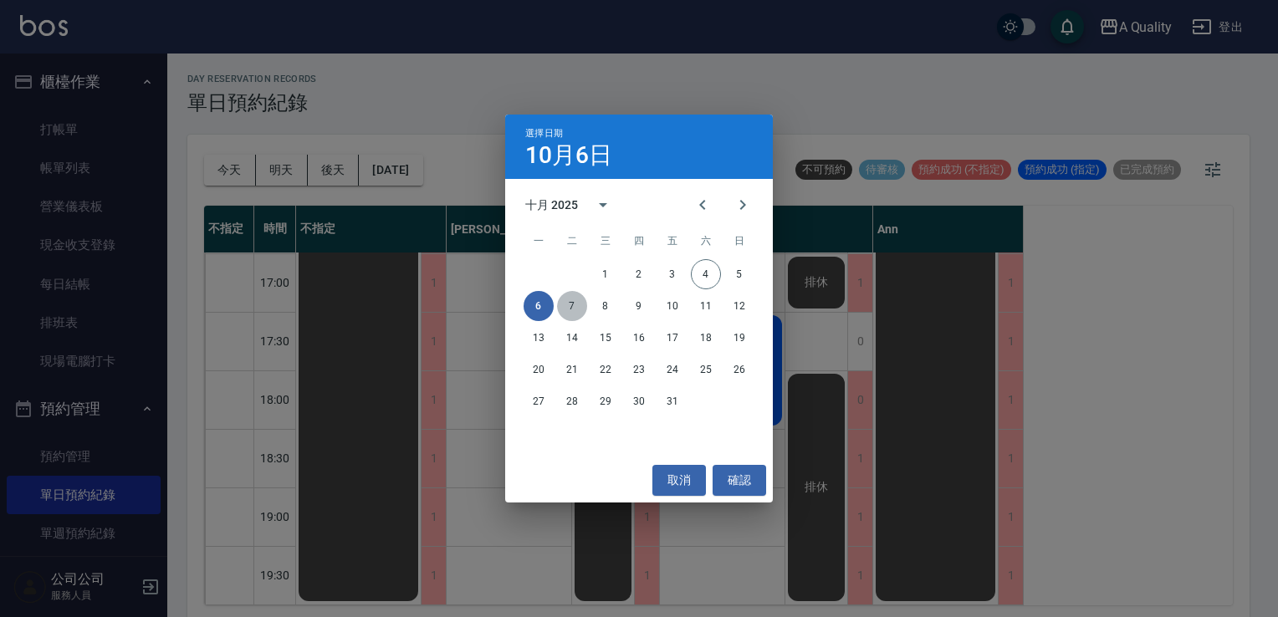
click at [575, 299] on button "7" at bounding box center [572, 306] width 30 height 30
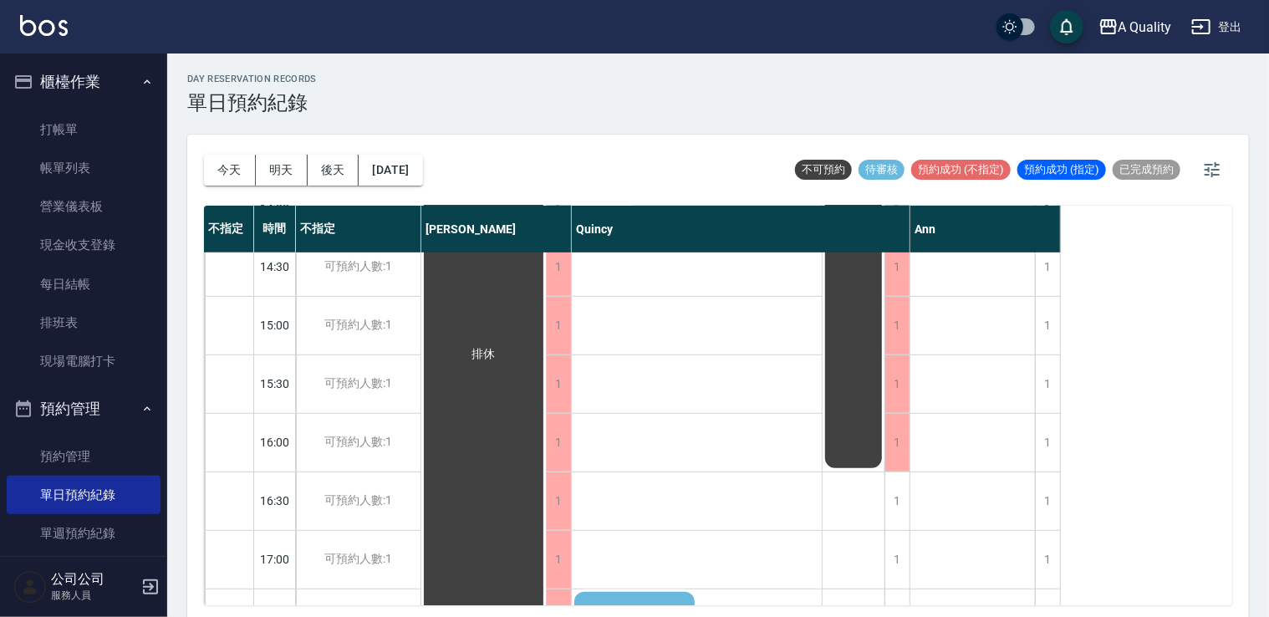
scroll to position [278, 0]
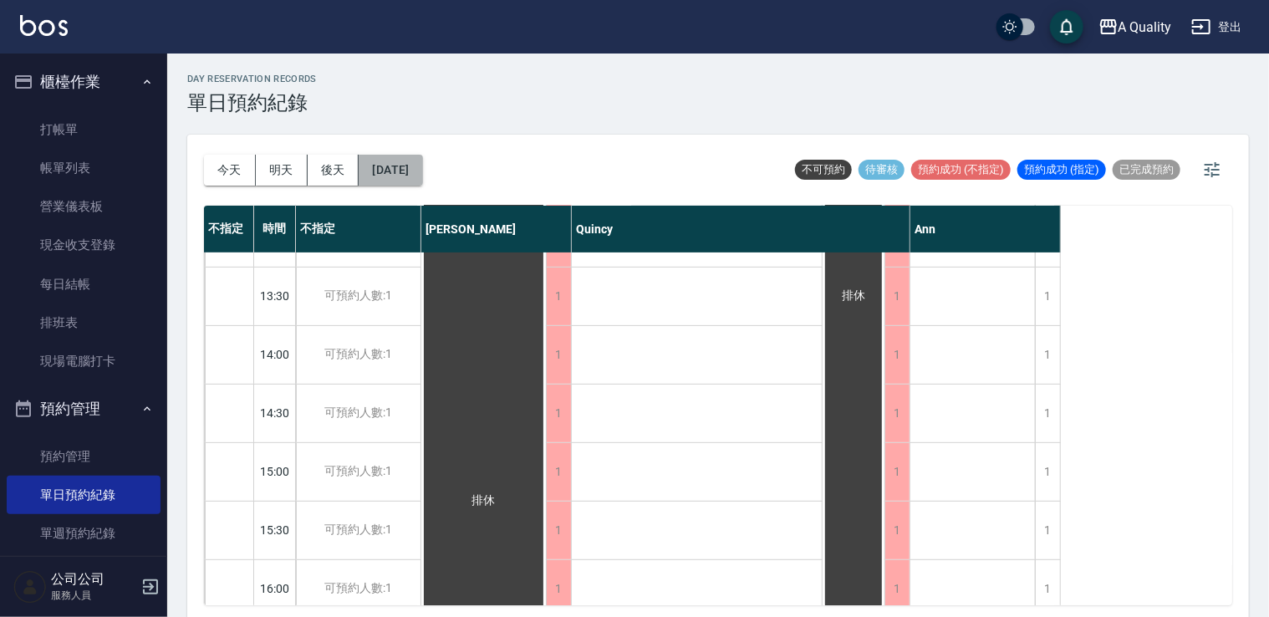
click at [422, 161] on button "[DATE]" at bounding box center [391, 170] width 64 height 31
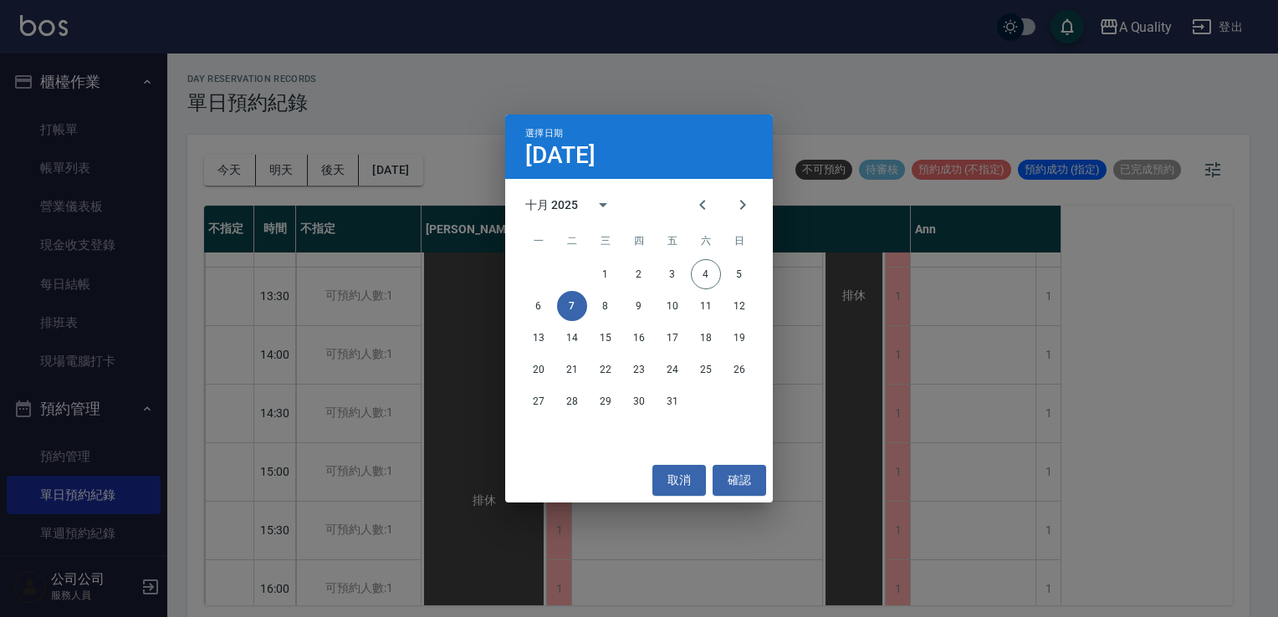
click at [821, 368] on div "選擇日期 10月7日 十月 2025 一 二 三 四 五 六 日 1 2 3 4 5 6 7 8 9 10 11 12 13 14 15 16 17 18 1…" at bounding box center [639, 308] width 1278 height 617
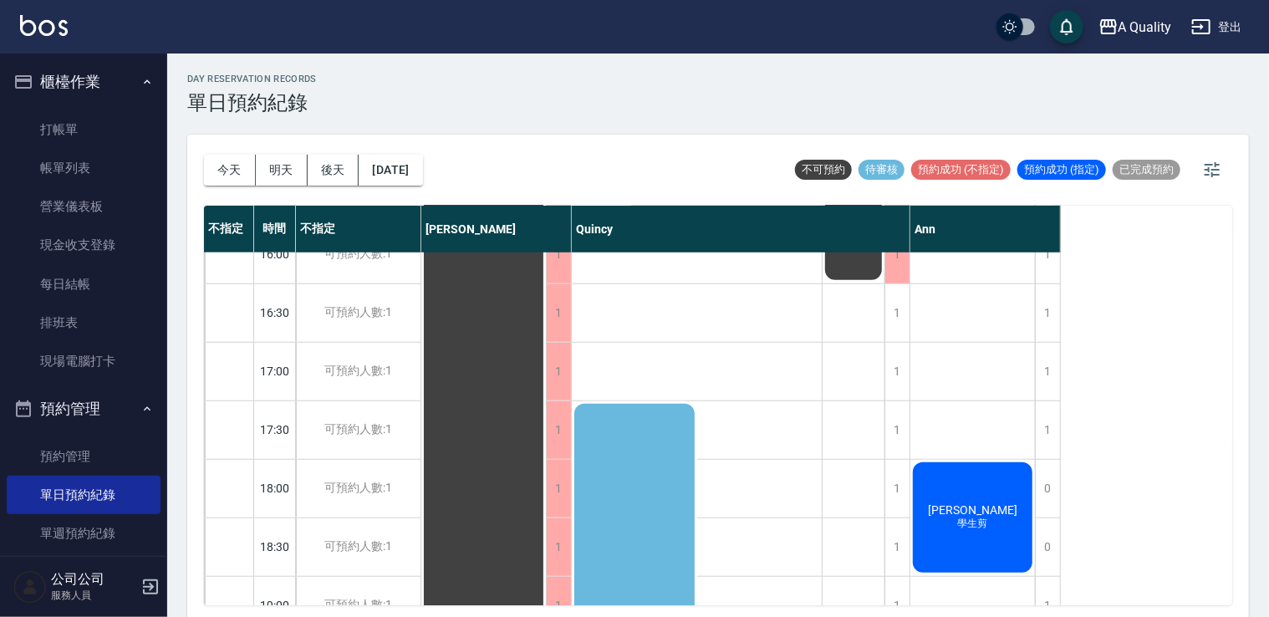
scroll to position [195, 0]
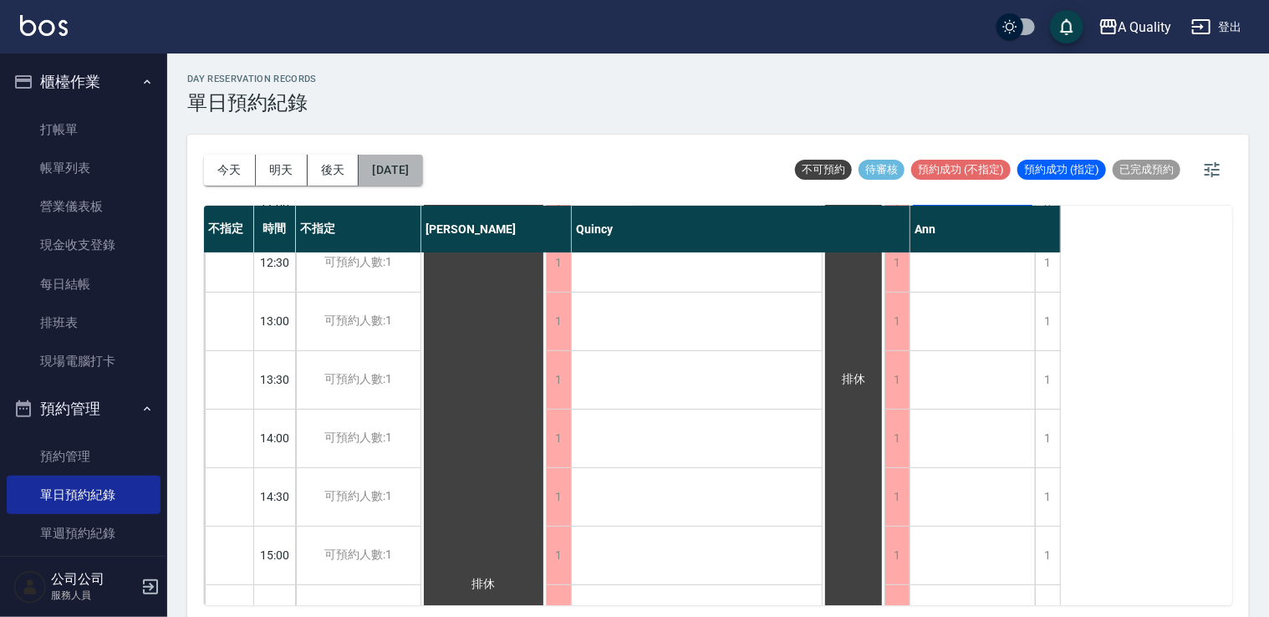
click at [418, 171] on button "2025/10/07" at bounding box center [391, 170] width 64 height 31
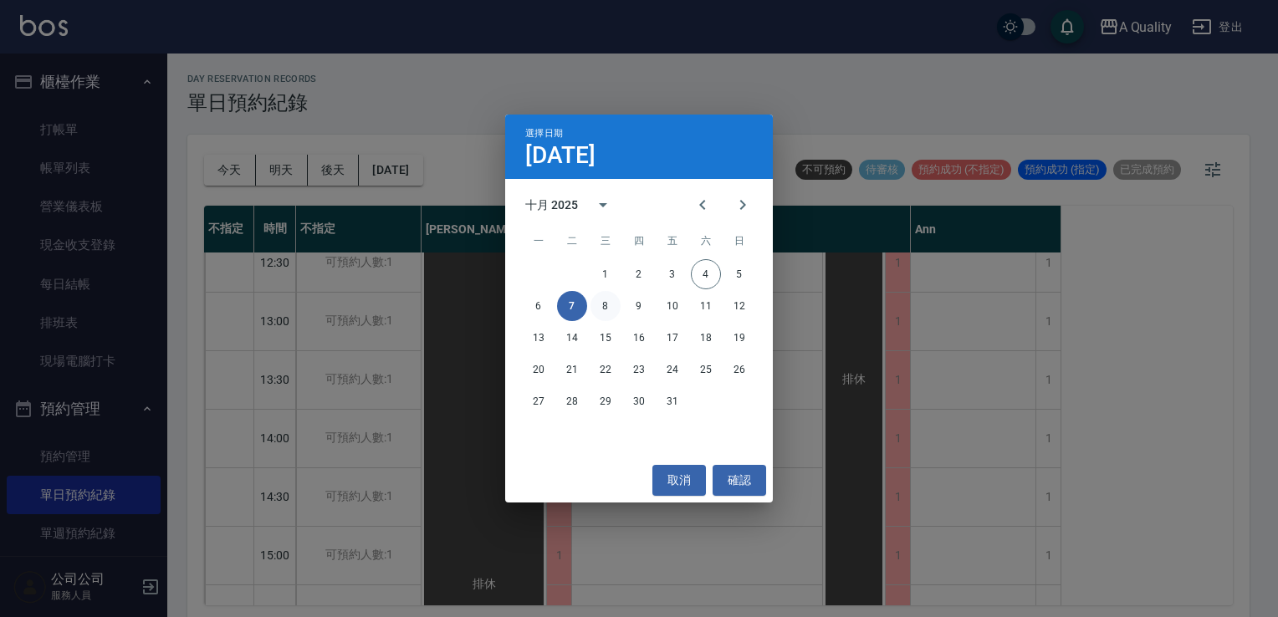
click at [597, 305] on button "8" at bounding box center [605, 306] width 30 height 30
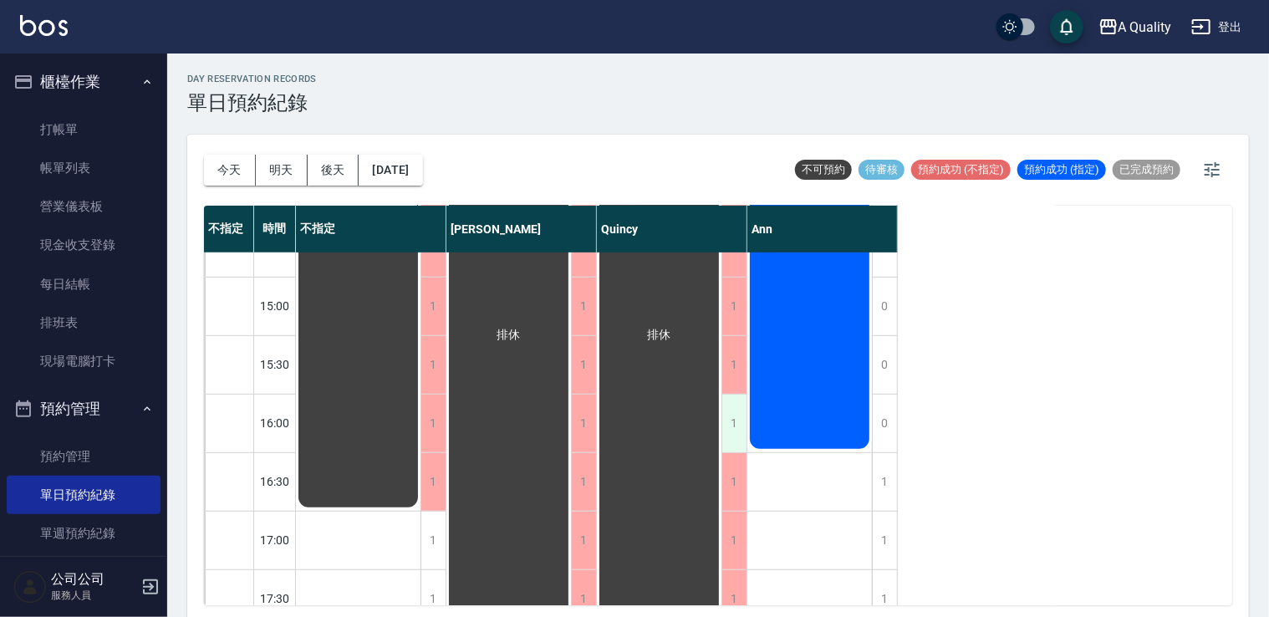
scroll to position [446, 0]
click at [241, 166] on button "今天" at bounding box center [230, 170] width 52 height 31
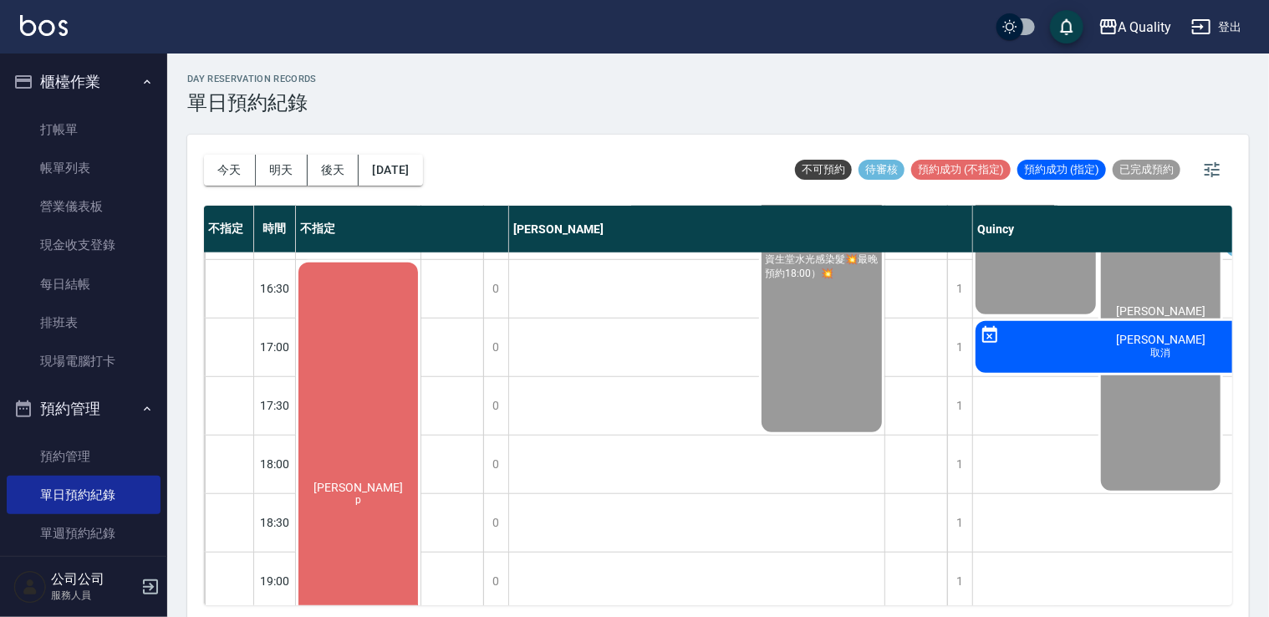
scroll to position [613, 0]
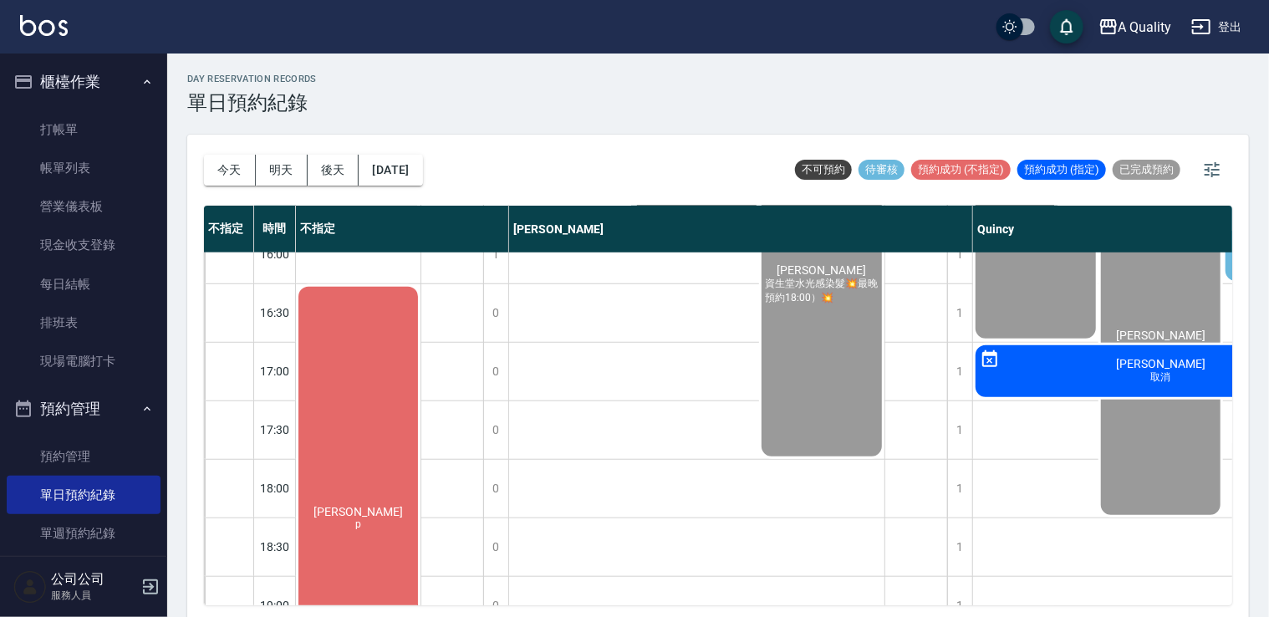
drag, startPoint x: 743, startPoint y: 605, endPoint x: 1001, endPoint y: 604, distance: 258.4
click at [1001, 604] on div "不指定 時間 不指定 Taylor Quincy Ann 11:00 11:30 12:00 12:30 13:00 13:30 14:00 14:30 15…" at bounding box center [718, 406] width 1028 height 400
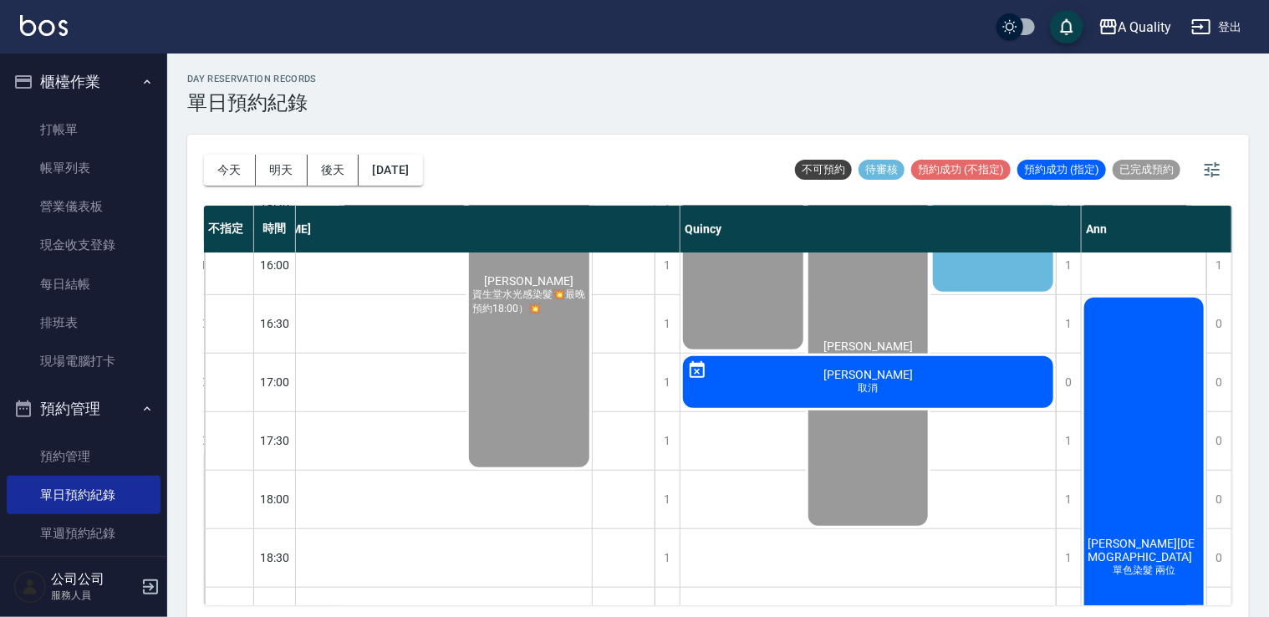
scroll to position [602, 0]
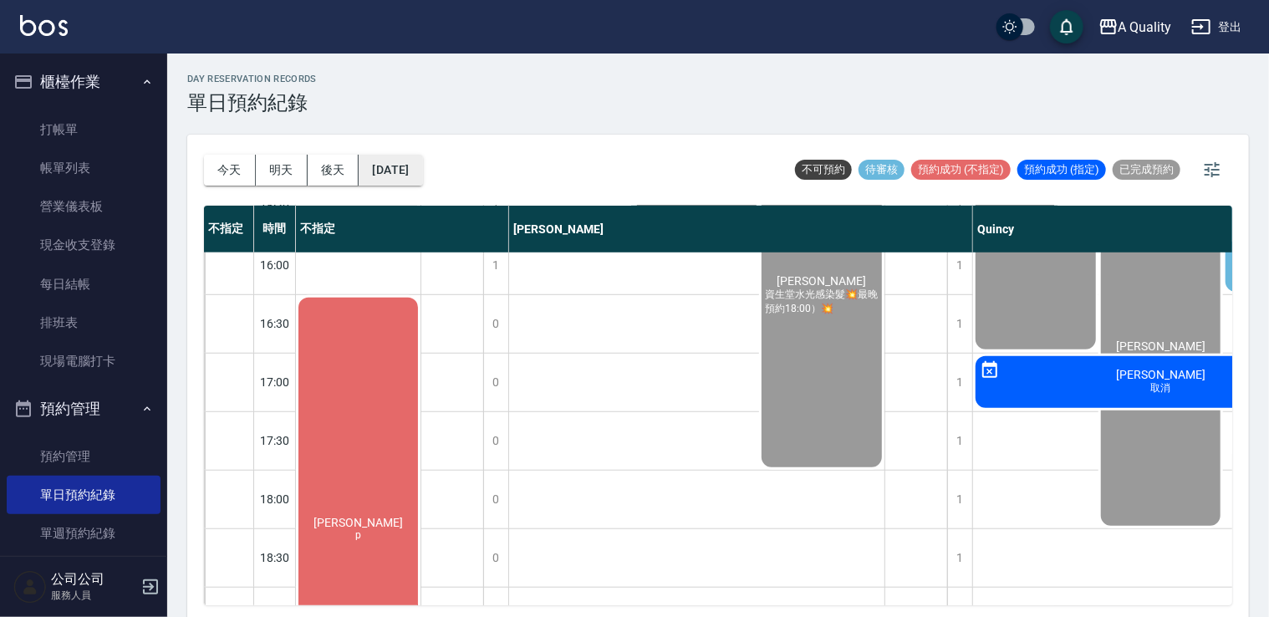
click at [444, 156] on div "今天 明天 後天 2025/10/04 不可預約 待審核 預約成功 (不指定) 預約成功 (指定) 已完成預約" at bounding box center [718, 170] width 1028 height 71
click at [422, 162] on button "[DATE]" at bounding box center [391, 170] width 64 height 31
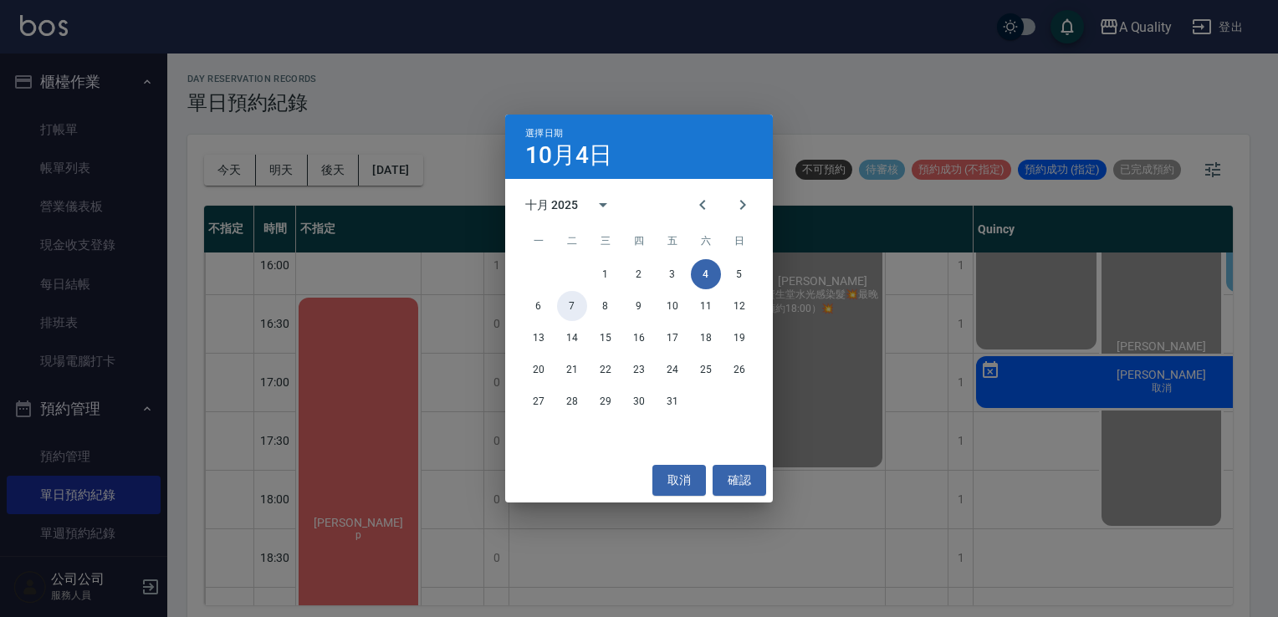
click at [565, 309] on button "7" at bounding box center [572, 306] width 30 height 30
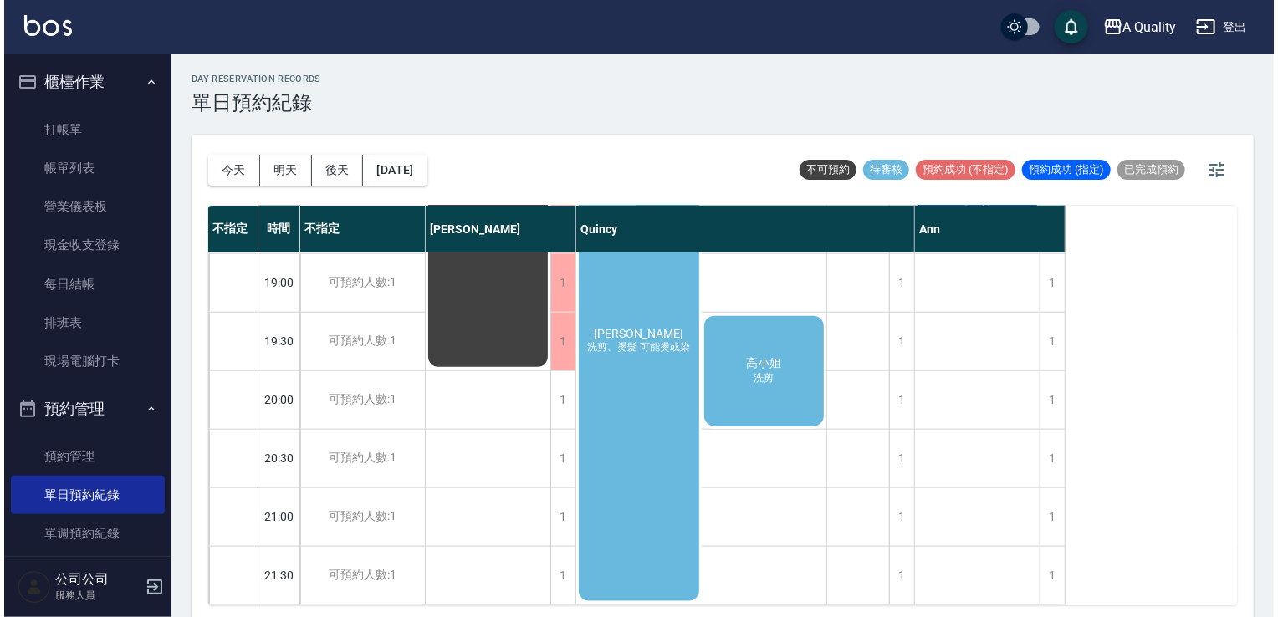
scroll to position [947, 0]
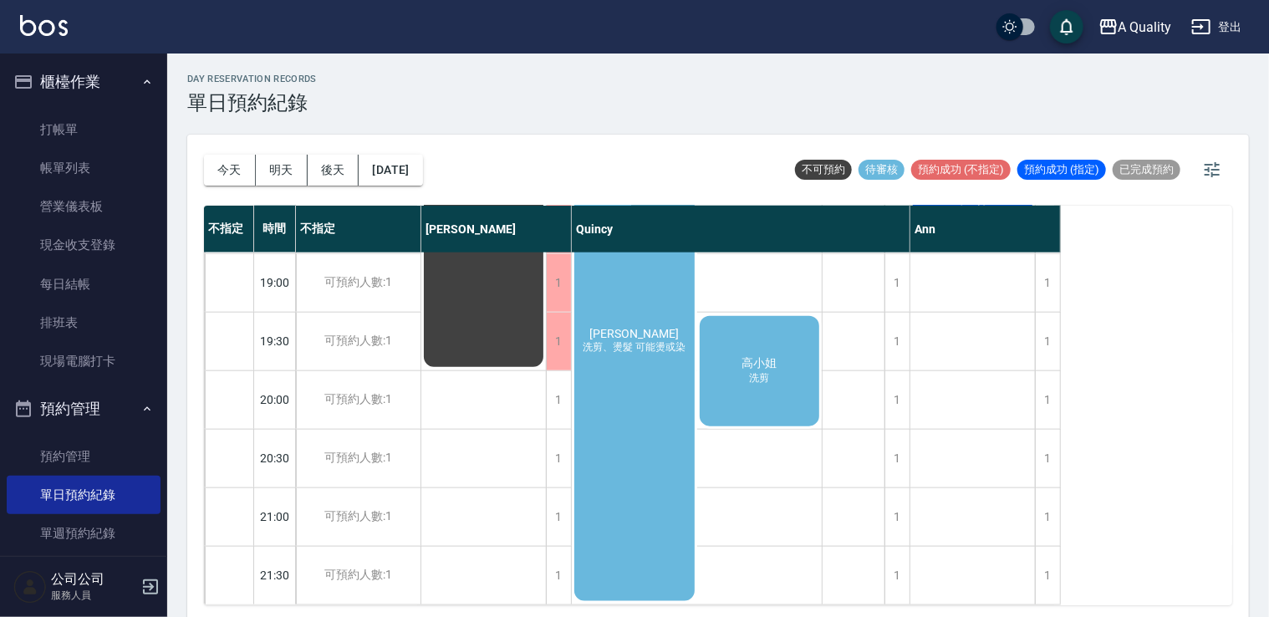
click at [642, 327] on span "簡華佐" at bounding box center [634, 333] width 96 height 13
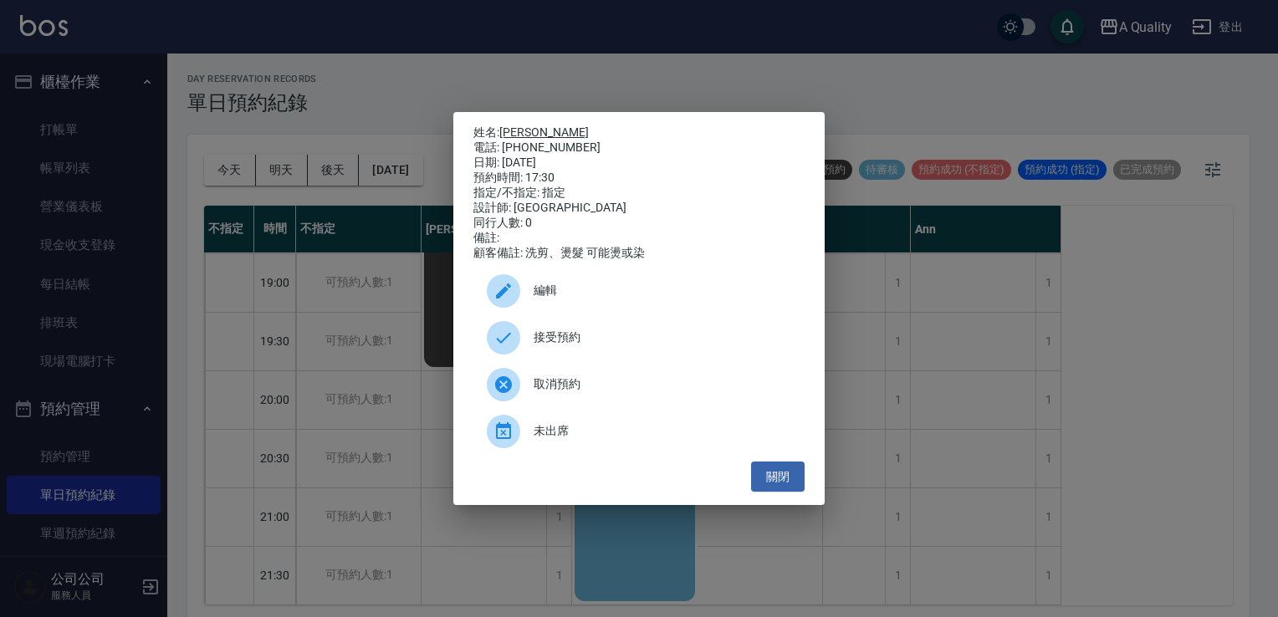
click at [532, 125] on link "簡華佐" at bounding box center [543, 131] width 89 height 13
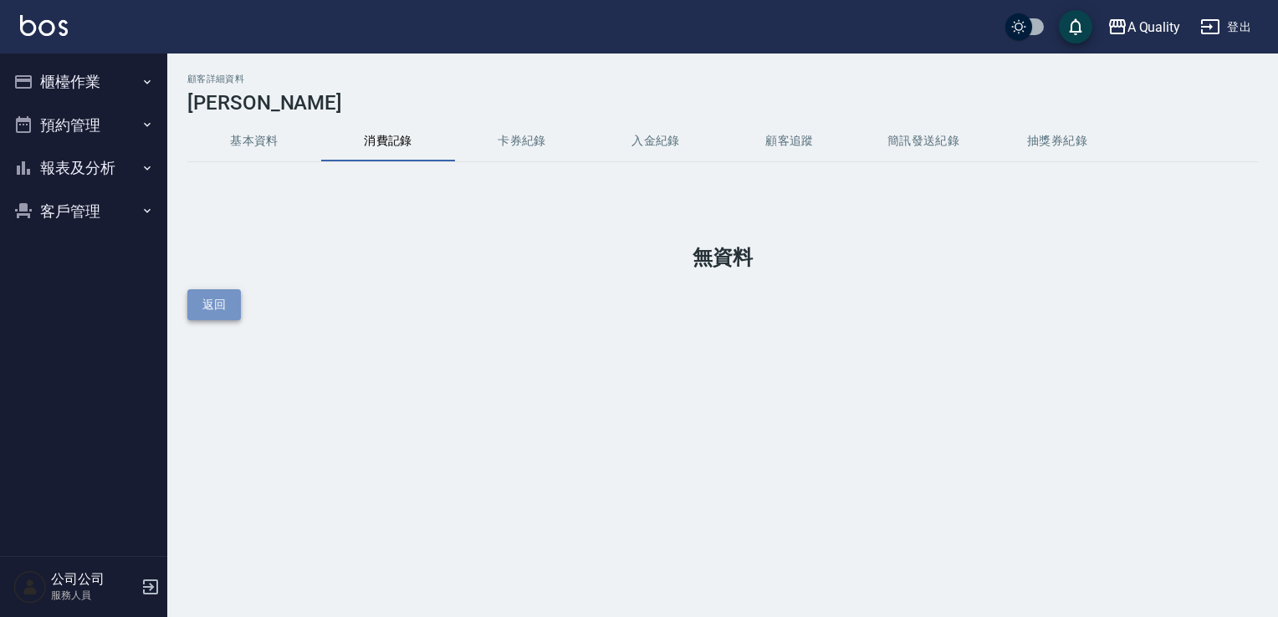
click at [208, 299] on button "返回" at bounding box center [214, 304] width 54 height 31
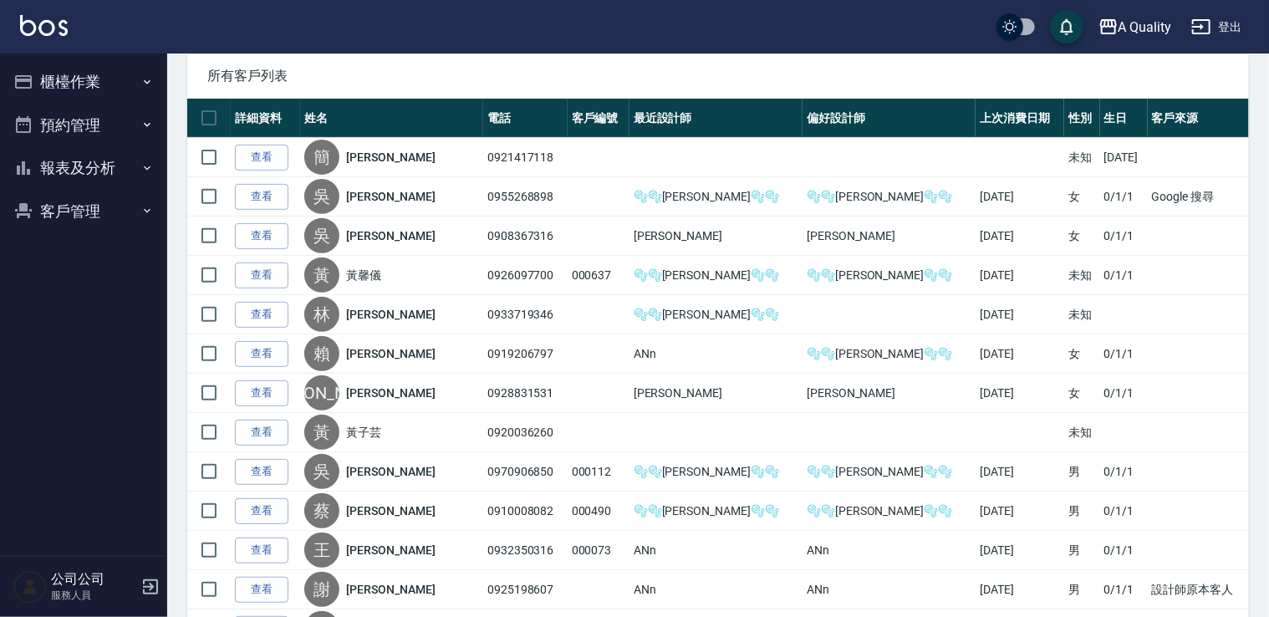
scroll to position [84, 0]
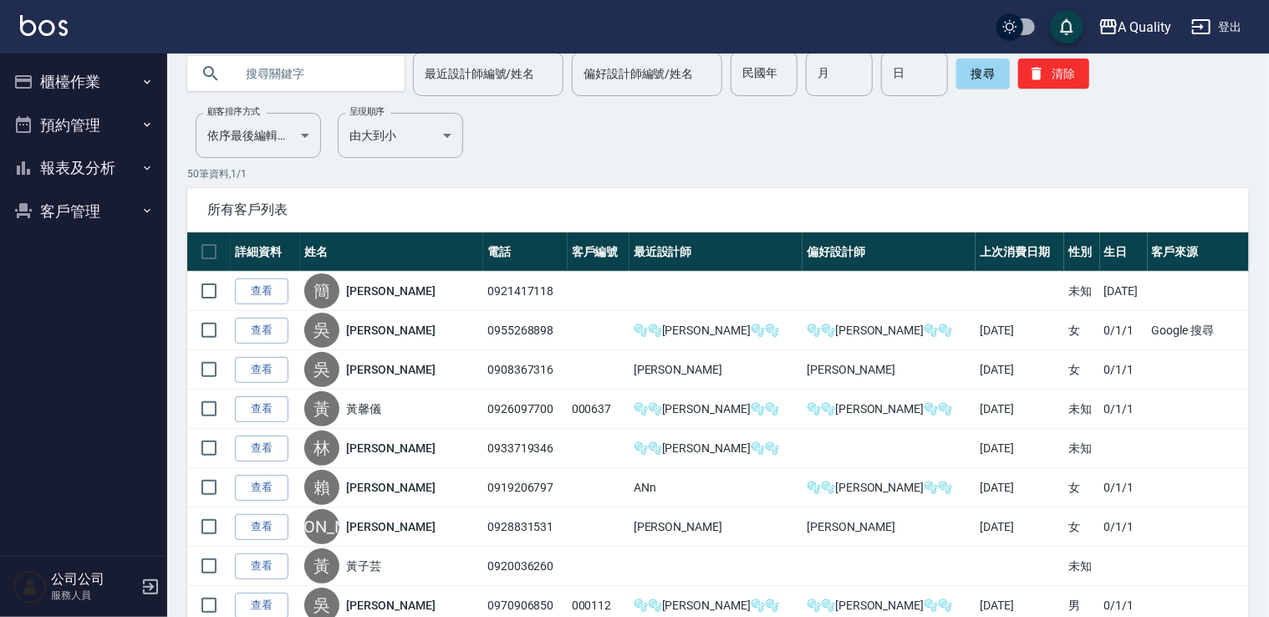
drag, startPoint x: 93, startPoint y: 125, endPoint x: 99, endPoint y: 145, distance: 20.1
click at [94, 127] on button "預約管理" at bounding box center [84, 125] width 154 height 43
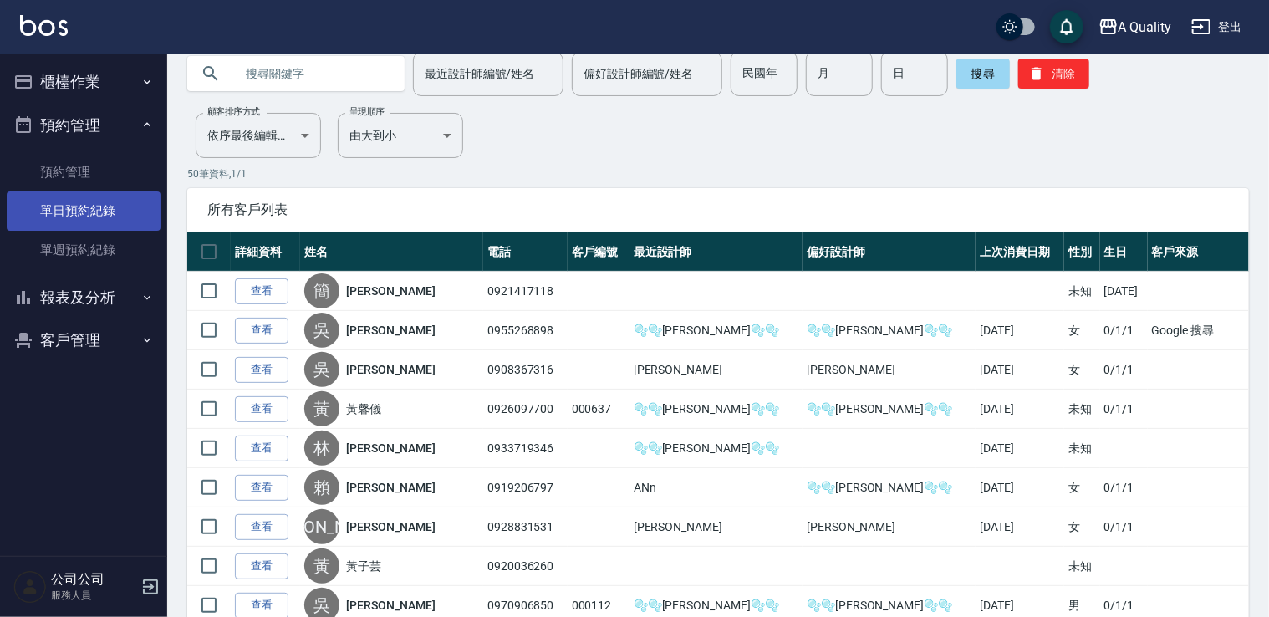
click at [94, 220] on link "單日預約紀錄" at bounding box center [84, 210] width 154 height 38
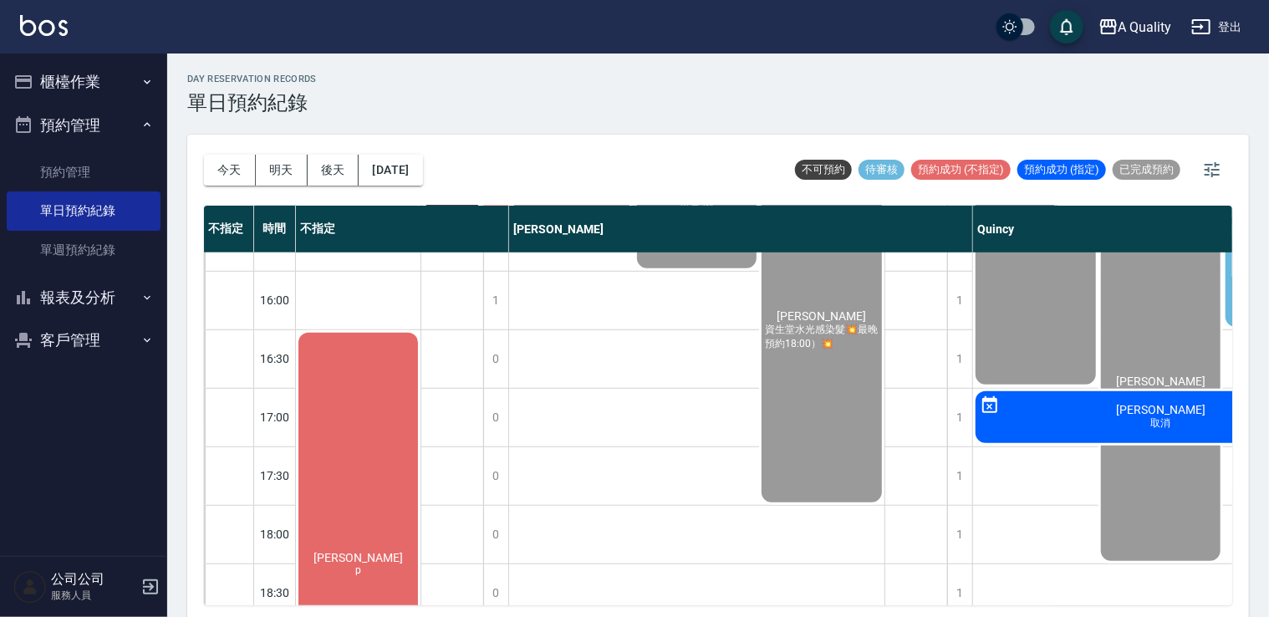
scroll to position [753, 0]
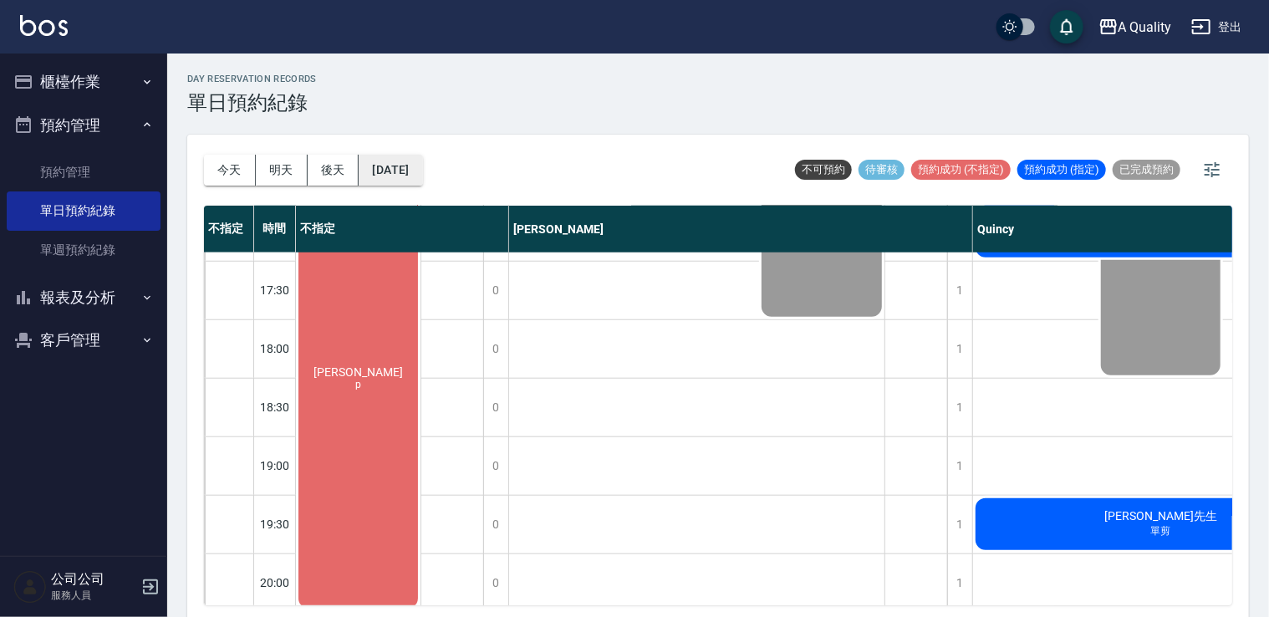
click at [421, 158] on button "[DATE]" at bounding box center [391, 170] width 64 height 31
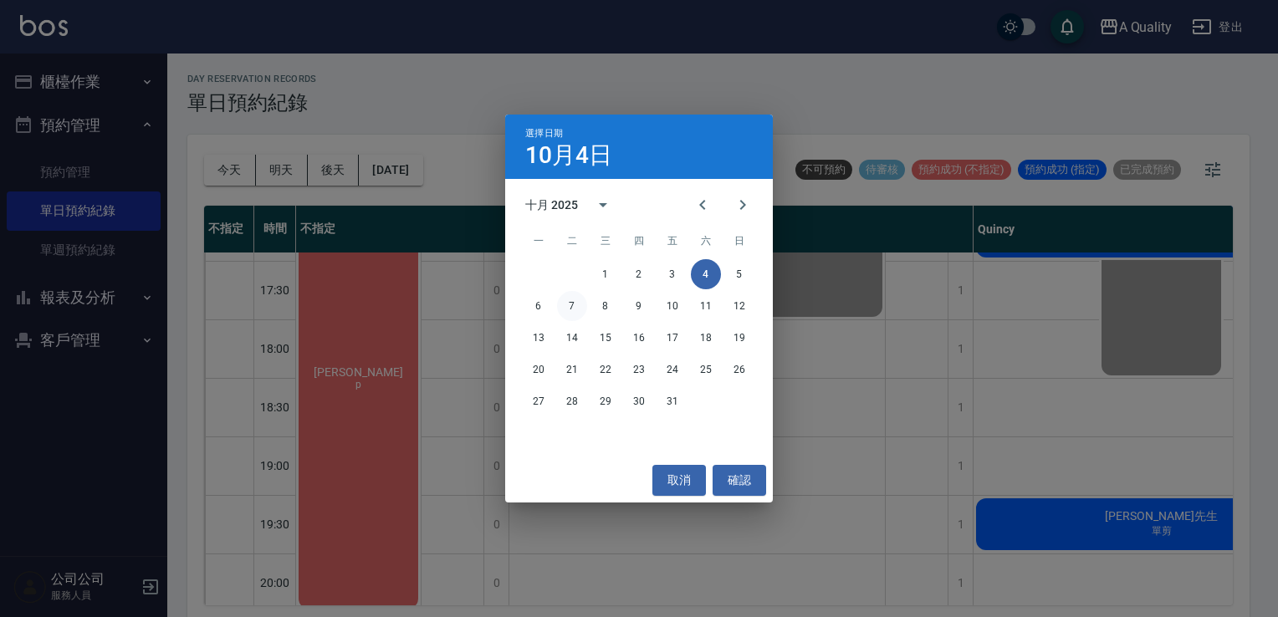
click at [575, 303] on button "7" at bounding box center [572, 306] width 30 height 30
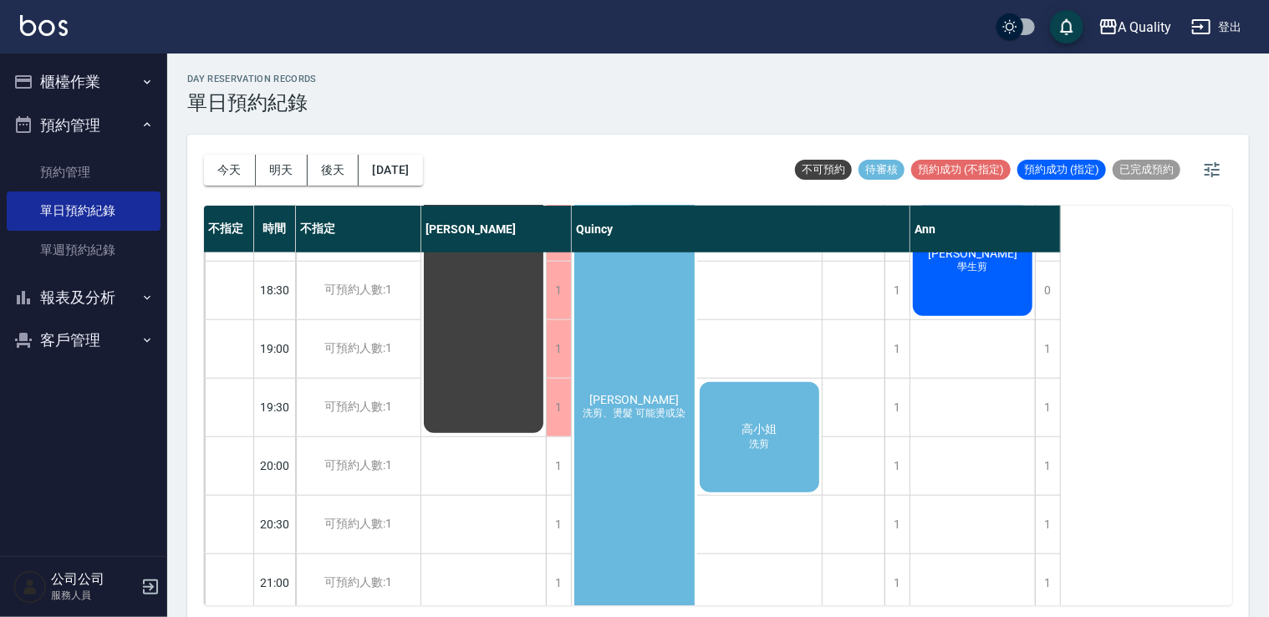
scroll to position [947, 0]
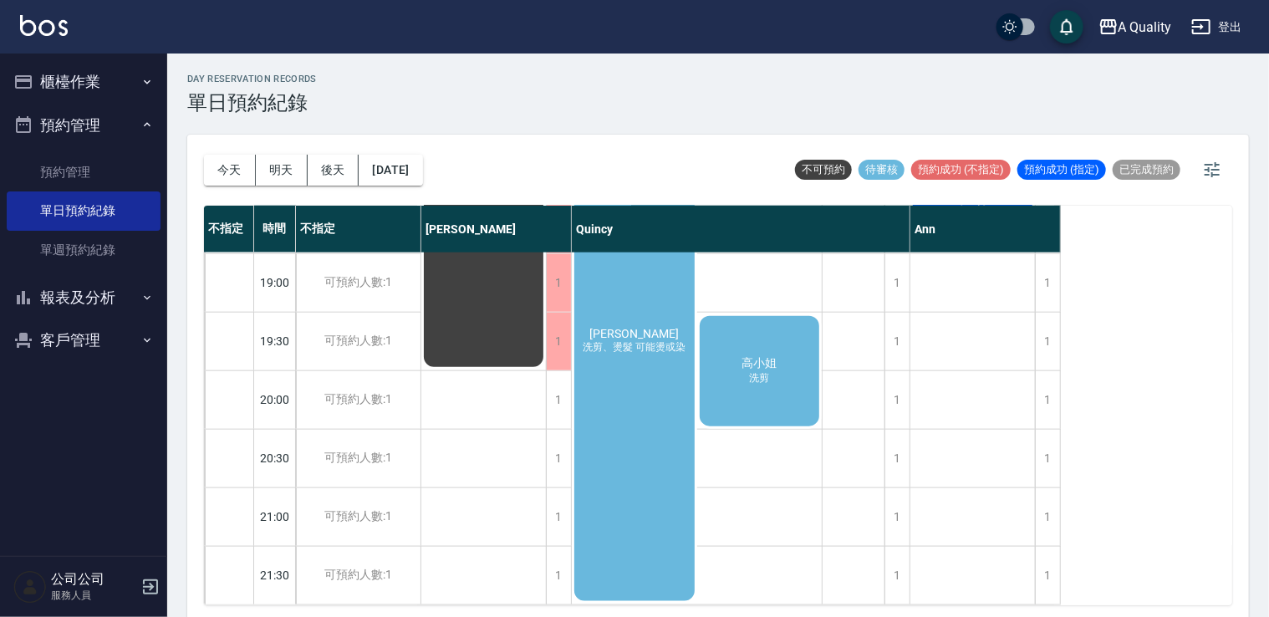
click at [627, 376] on div "[PERSON_NAME] 洗剪、燙髮 可能燙或染" at bounding box center [634, 341] width 125 height 525
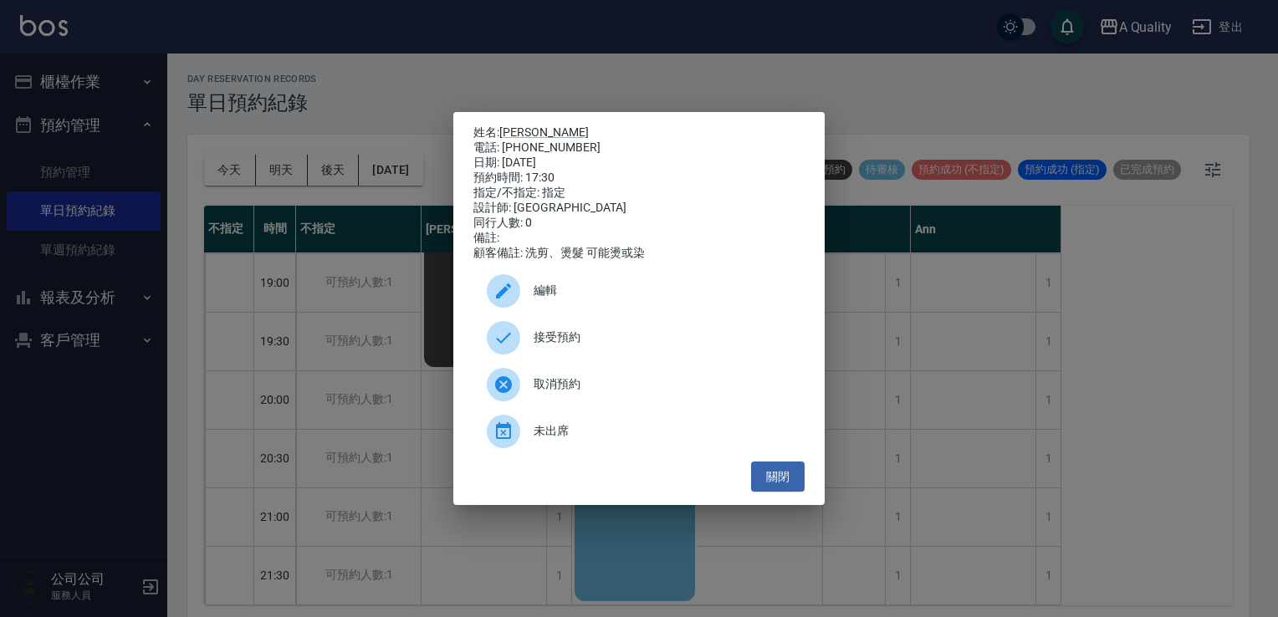
click at [601, 354] on div "接受預約" at bounding box center [638, 337] width 331 height 47
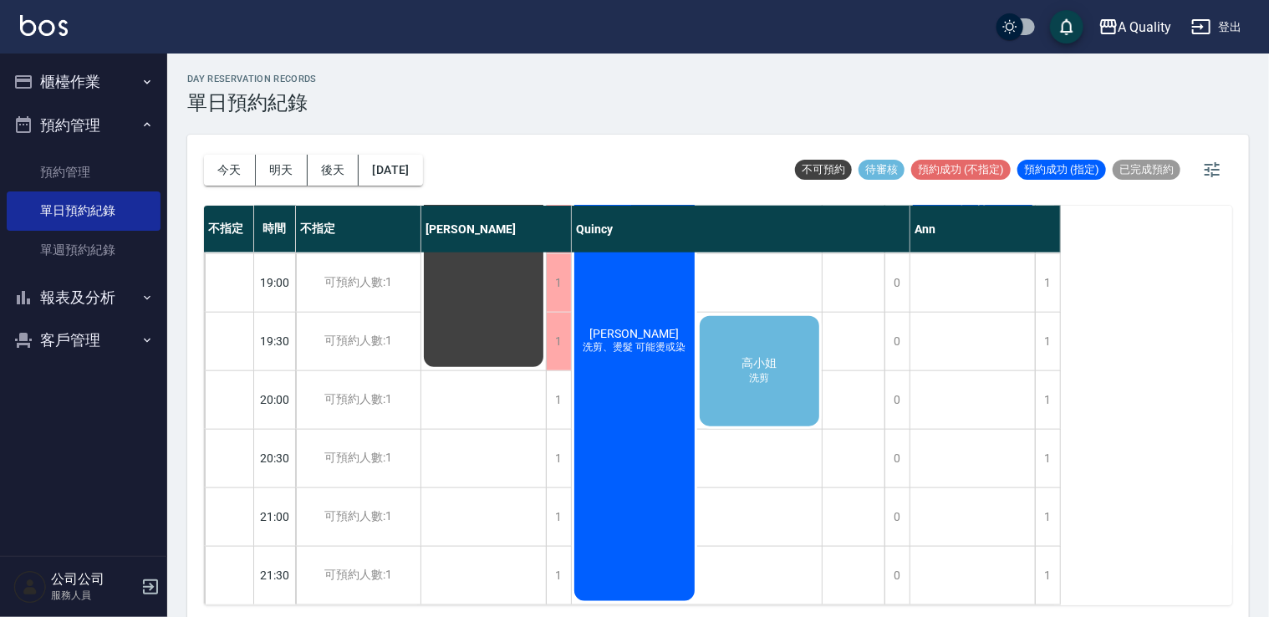
click at [773, 380] on div "高小姐 洗剪" at bounding box center [759, 371] width 125 height 115
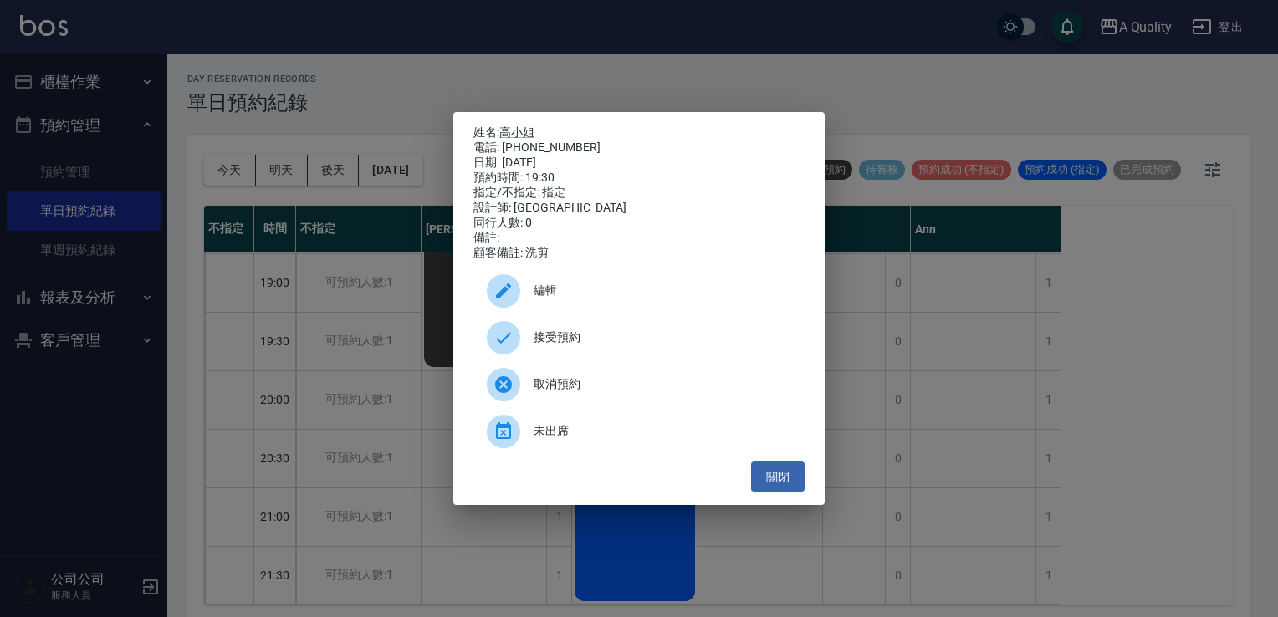
click at [931, 401] on div "姓名: 高小姐 電話: [PHONE_NUMBER] 日期: [DATE] 預約時間: 19:30 指定/不指定: 指定 設計師: [PERSON_NAME]…" at bounding box center [639, 308] width 1278 height 617
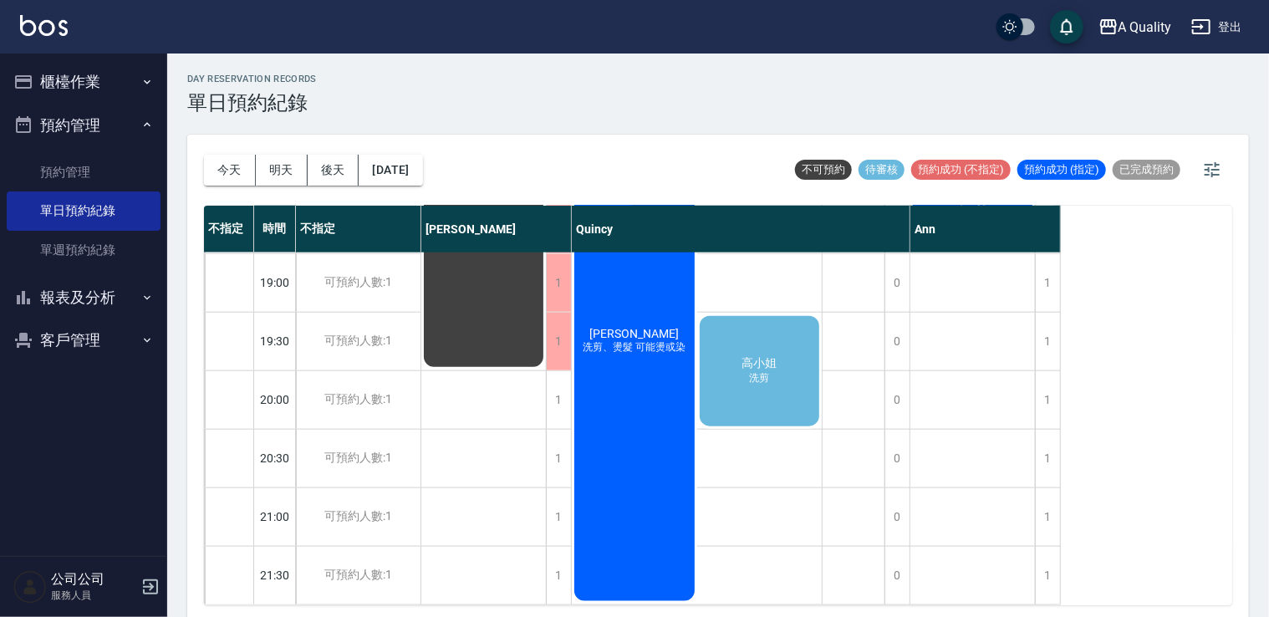
click at [716, 371] on div "高小姐 洗剪" at bounding box center [759, 371] width 125 height 115
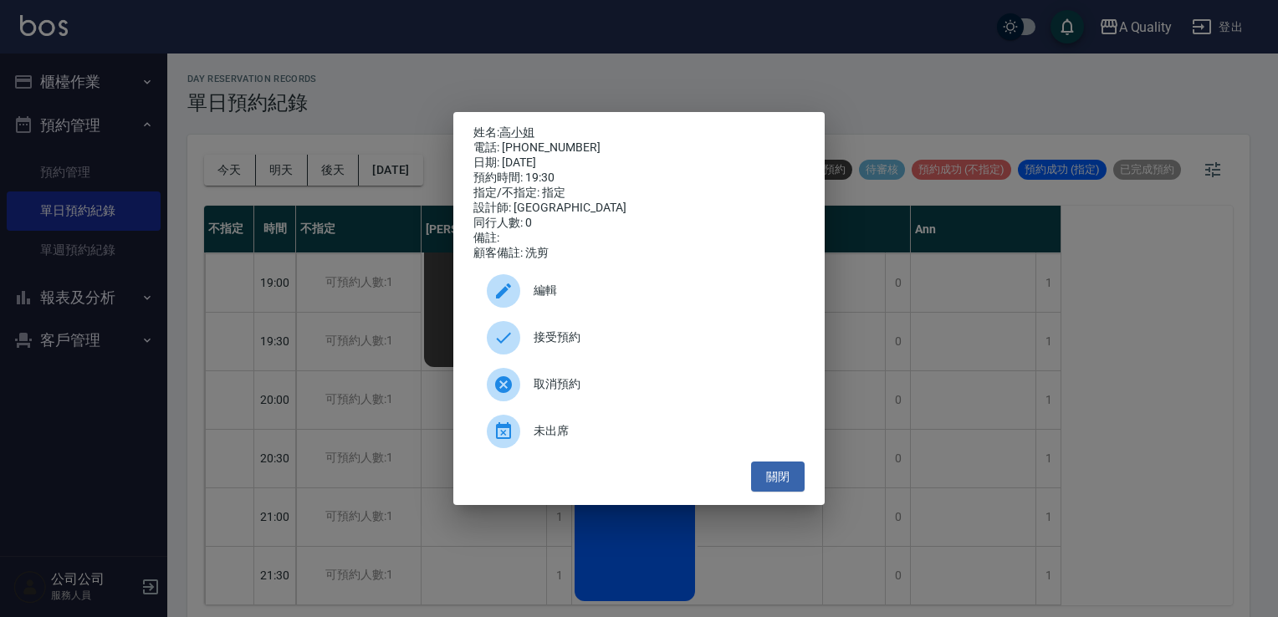
click at [667, 346] on span "接受預約" at bounding box center [662, 338] width 258 height 18
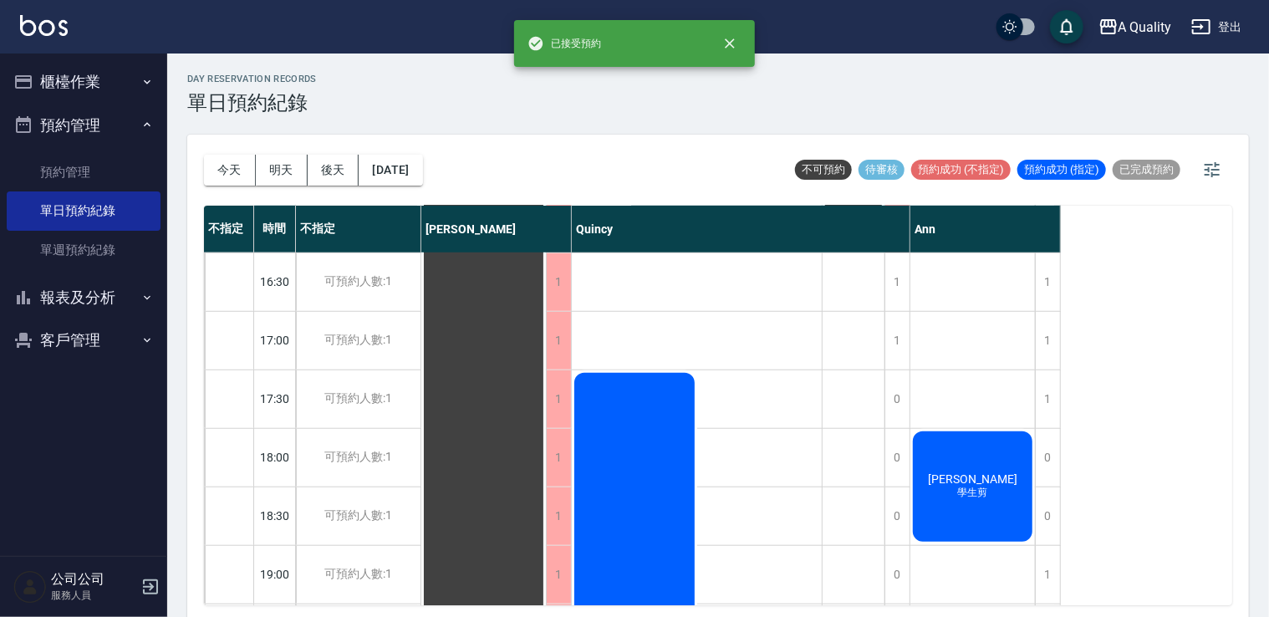
scroll to position [446, 0]
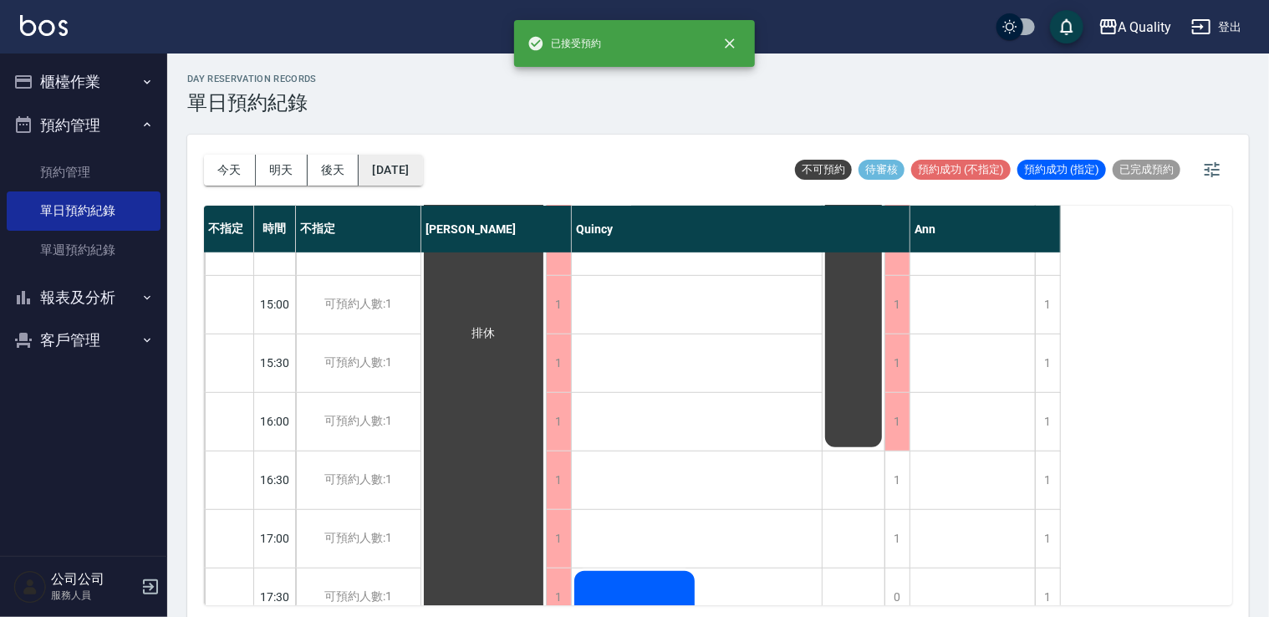
click at [406, 162] on button "[DATE]" at bounding box center [391, 170] width 64 height 31
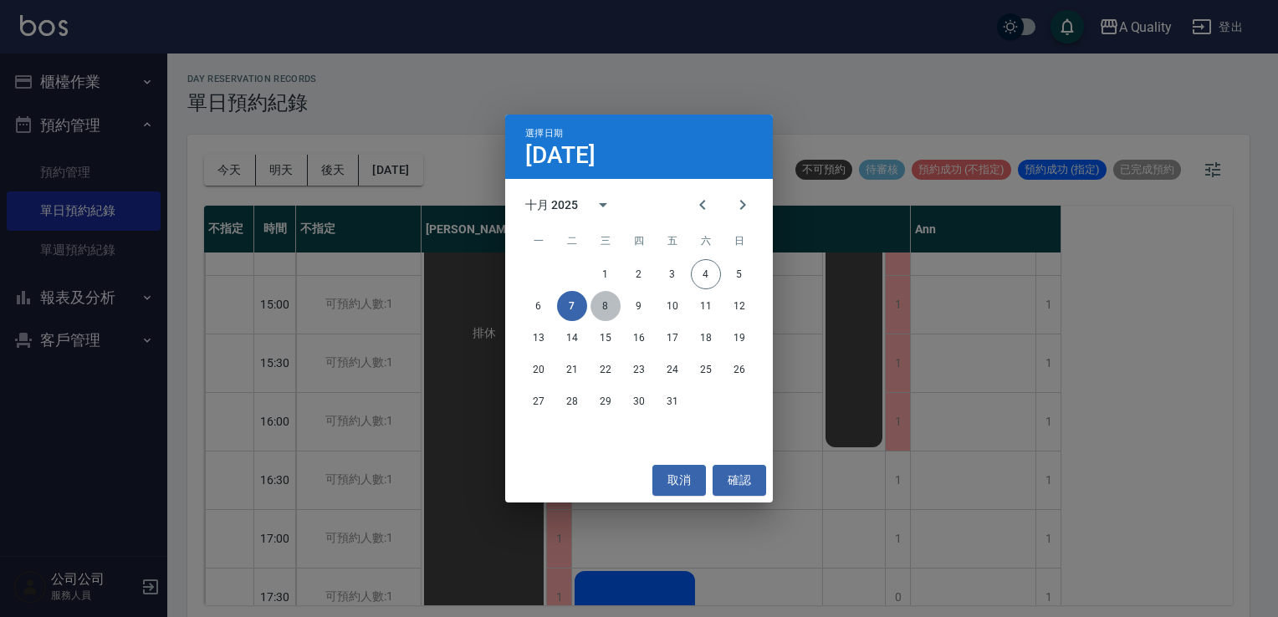
click at [609, 311] on button "8" at bounding box center [605, 306] width 30 height 30
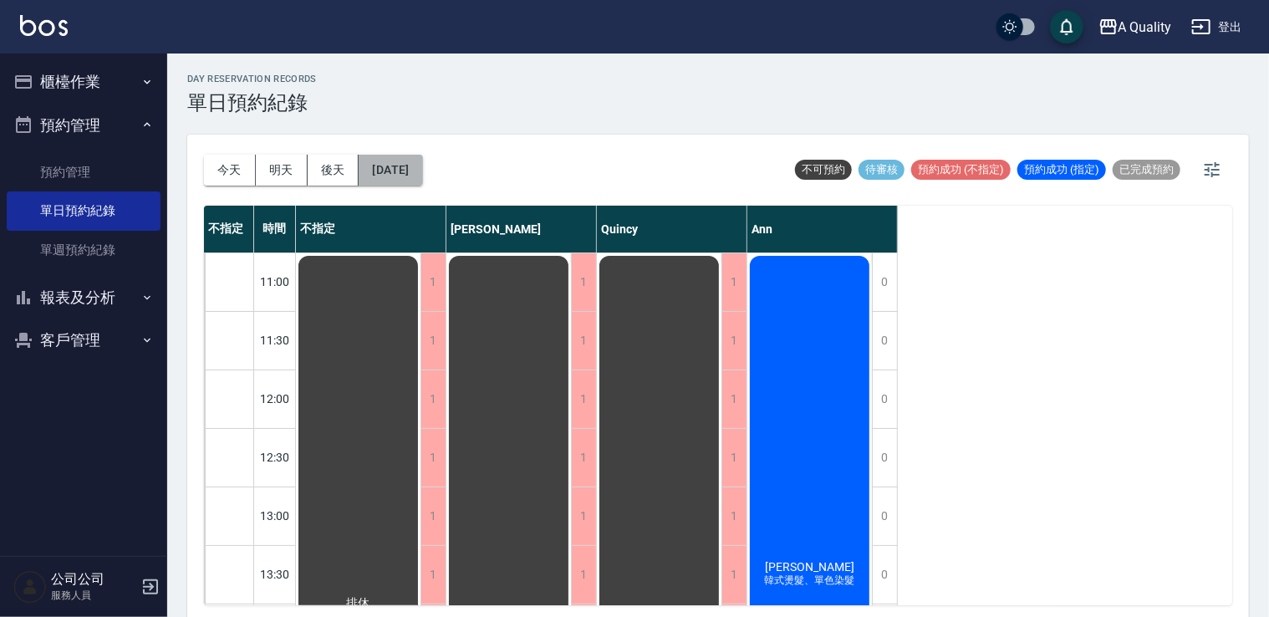
click at [392, 168] on button "[DATE]" at bounding box center [391, 170] width 64 height 31
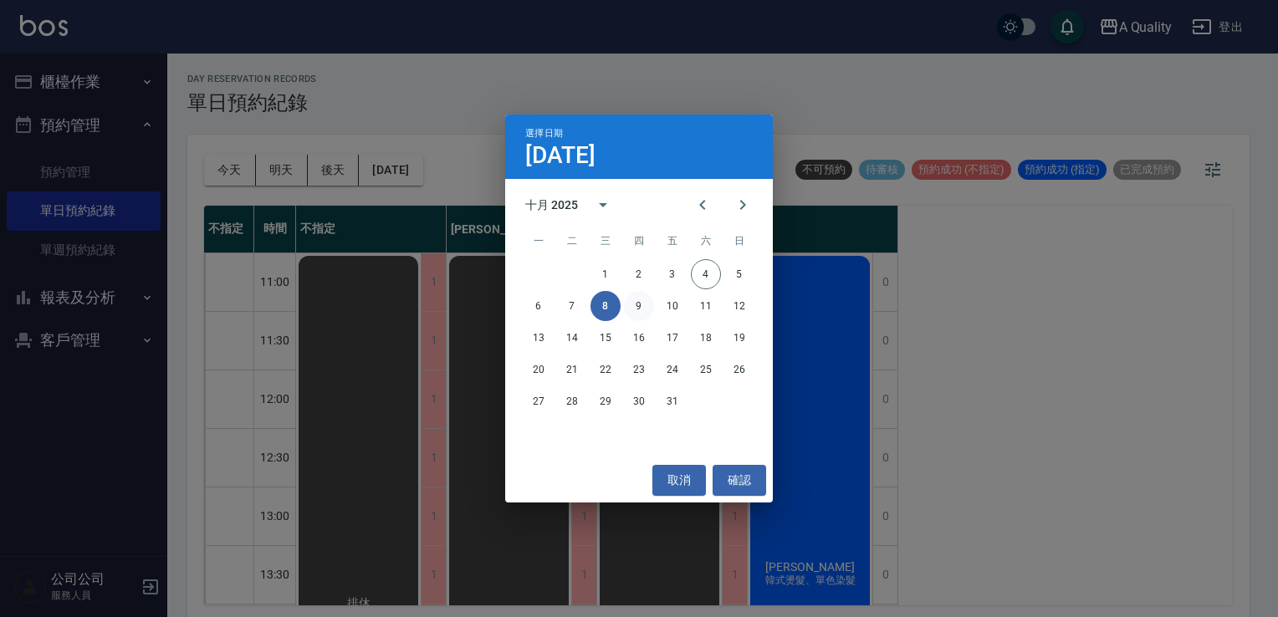
click at [635, 313] on button "9" at bounding box center [639, 306] width 30 height 30
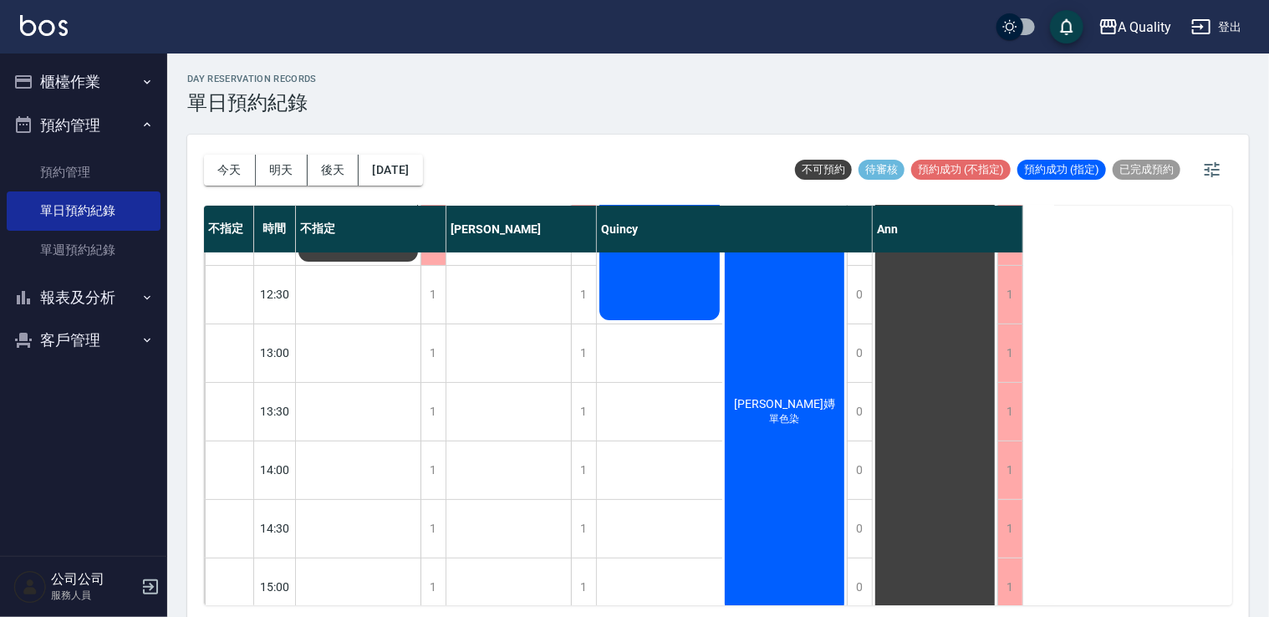
scroll to position [251, 0]
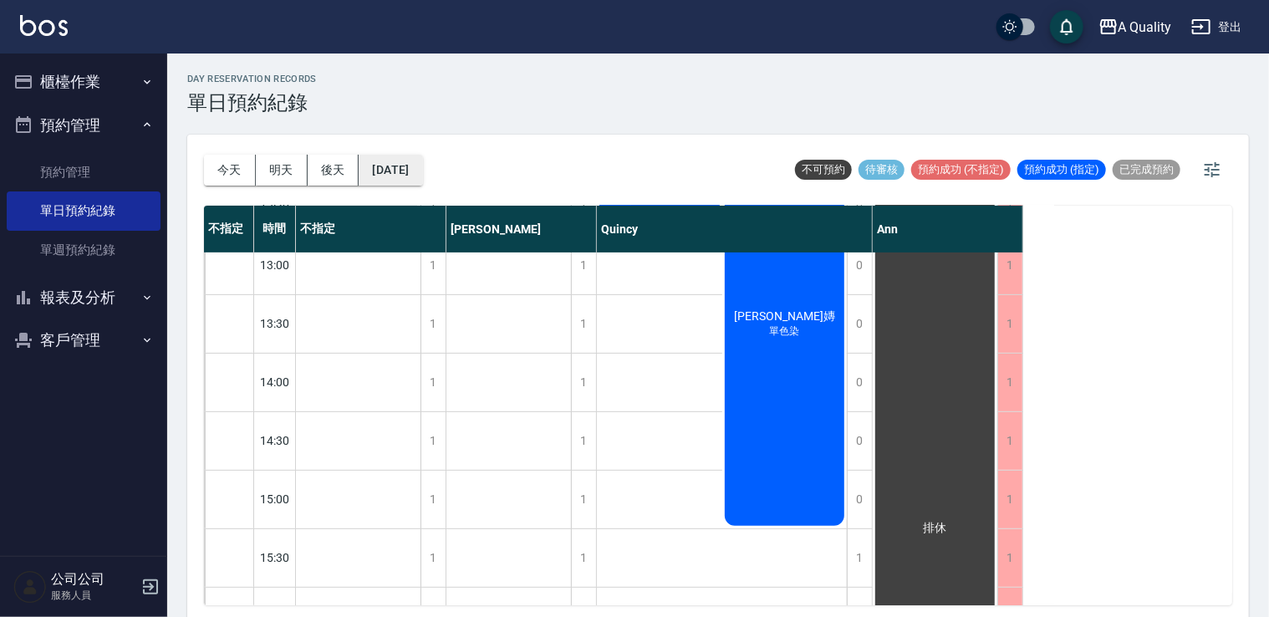
click at [422, 174] on button "[DATE]" at bounding box center [391, 170] width 64 height 31
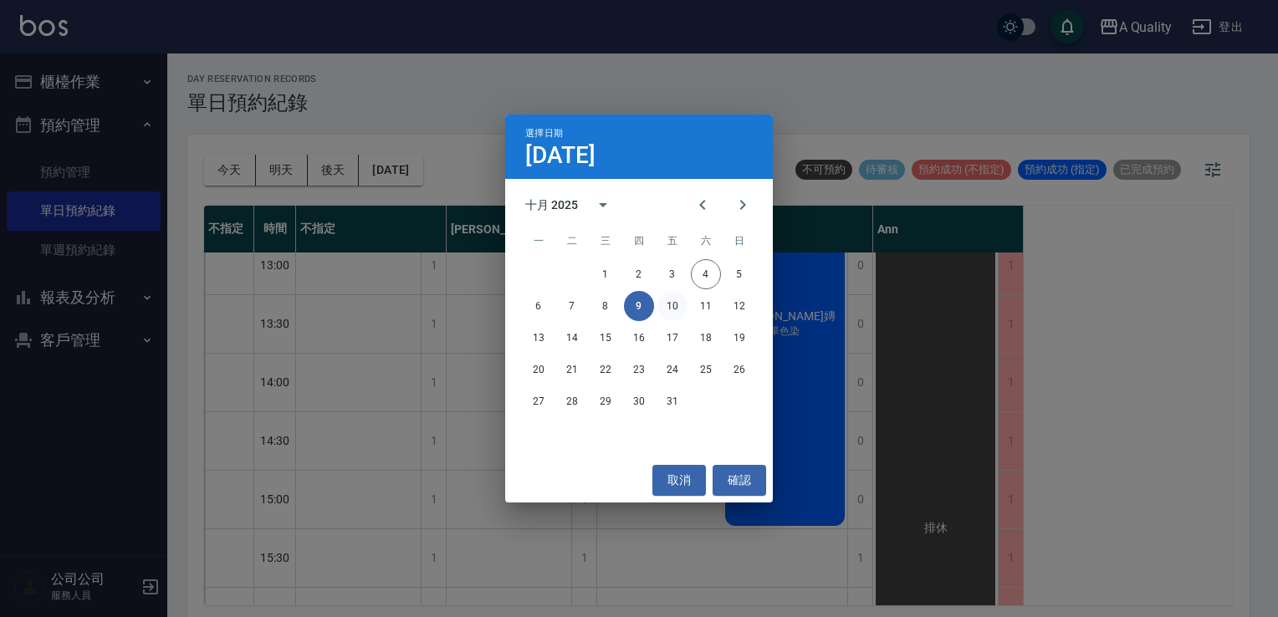
click at [682, 304] on button "10" at bounding box center [672, 306] width 30 height 30
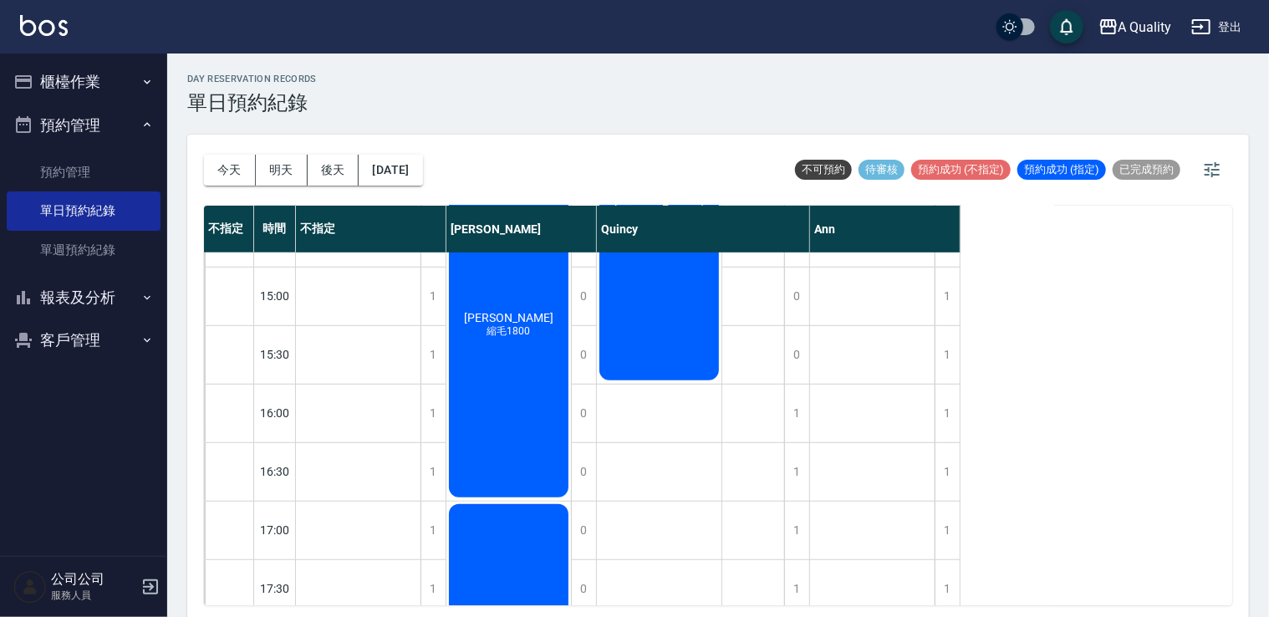
scroll to position [713, 0]
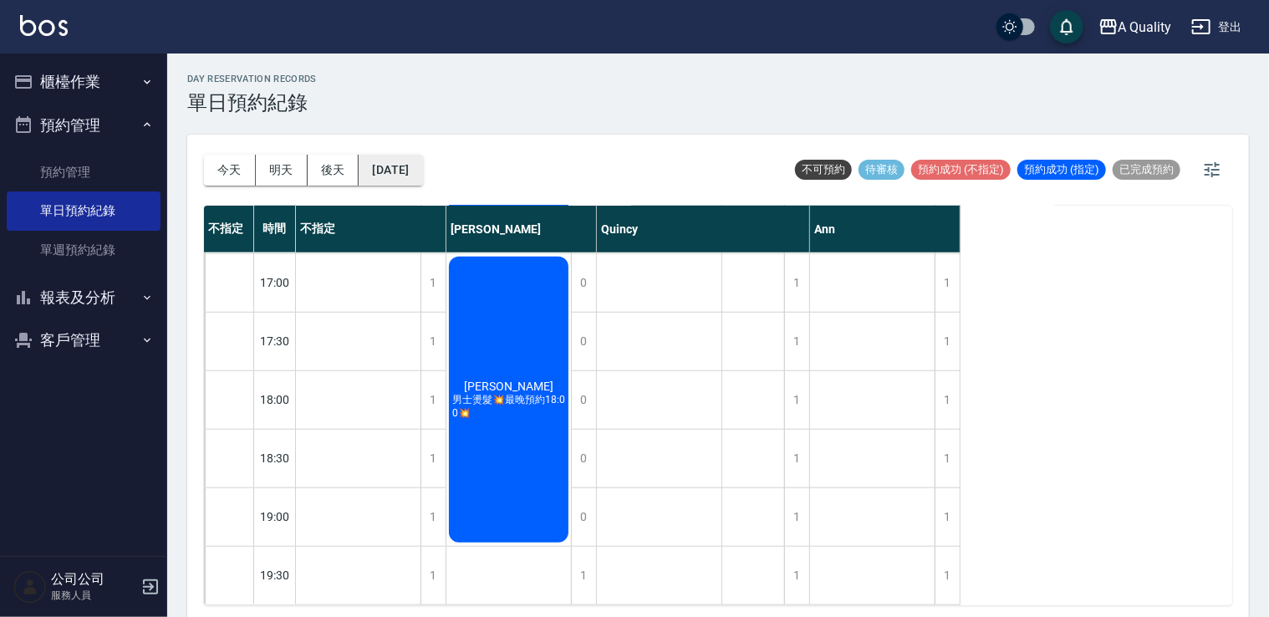
click at [422, 181] on button "[DATE]" at bounding box center [391, 170] width 64 height 31
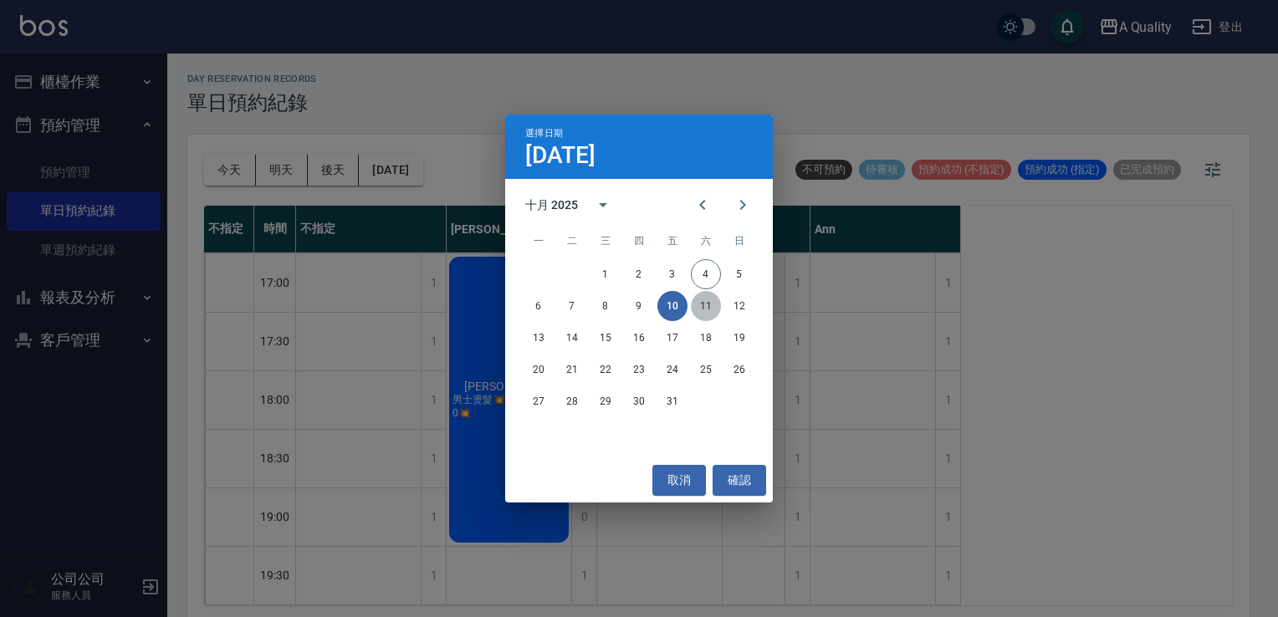
click at [702, 313] on button "11" at bounding box center [706, 306] width 30 height 30
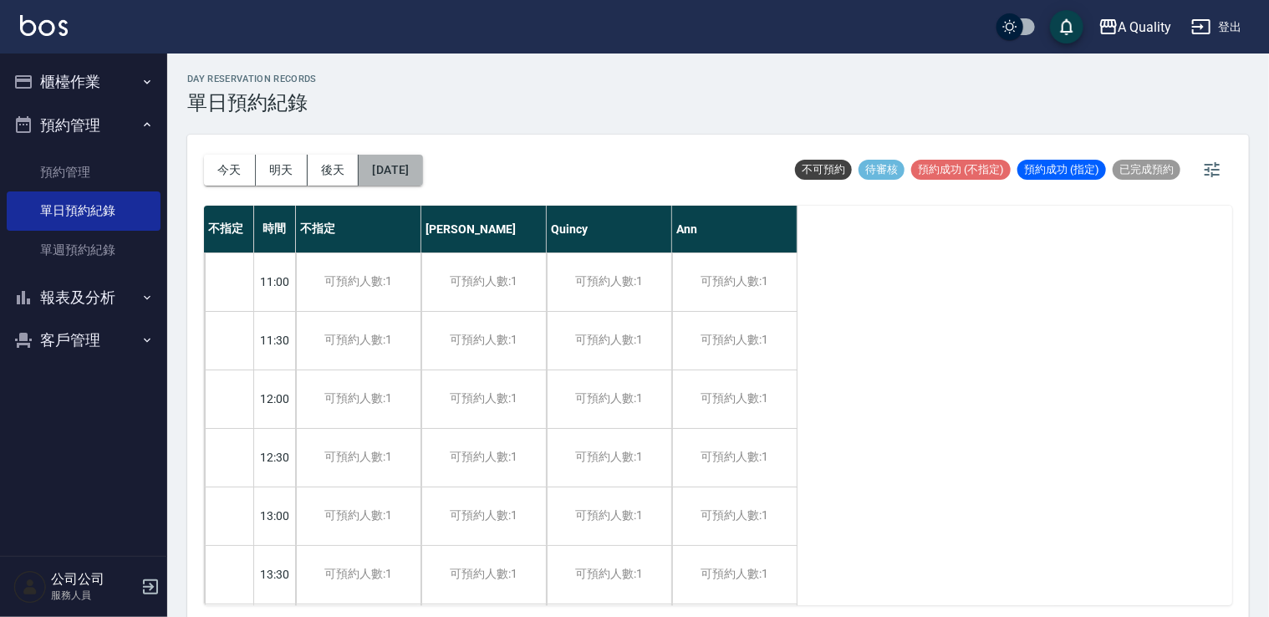
click at [398, 184] on button "[DATE]" at bounding box center [391, 170] width 64 height 31
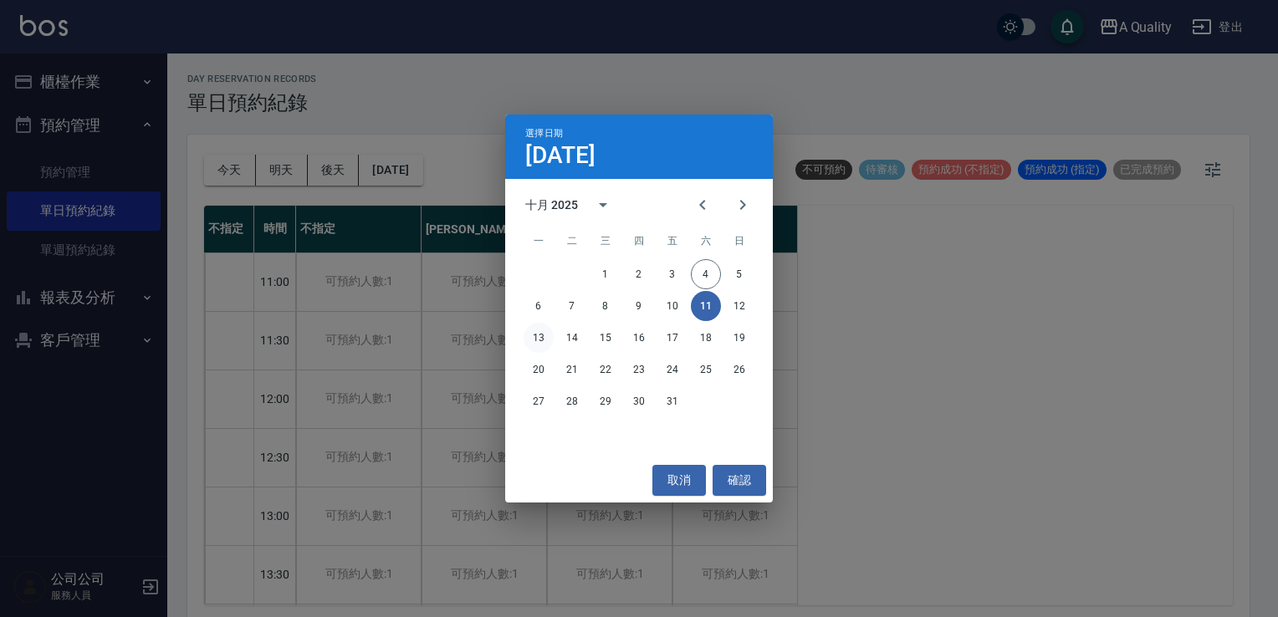
click at [542, 336] on button "13" at bounding box center [538, 338] width 30 height 30
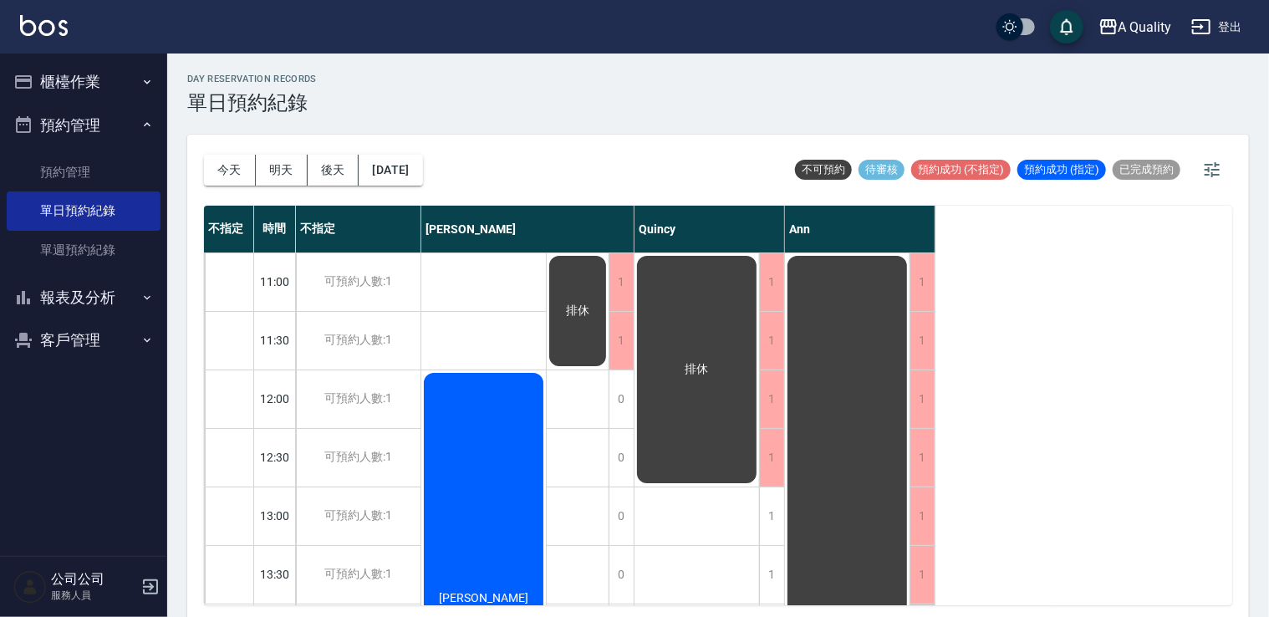
click at [237, 147] on div "[DATE] [DATE] [DATE] [DATE]" at bounding box center [313, 170] width 219 height 71
click at [241, 179] on button "今天" at bounding box center [230, 170] width 52 height 31
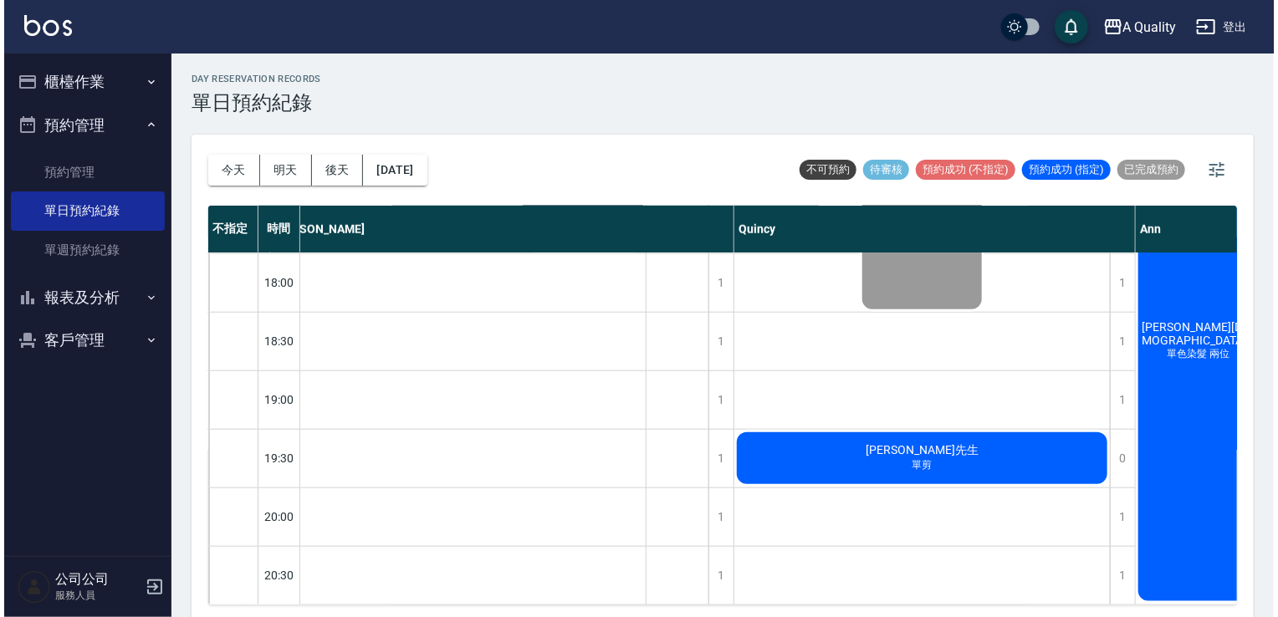
scroll to position [830, 300]
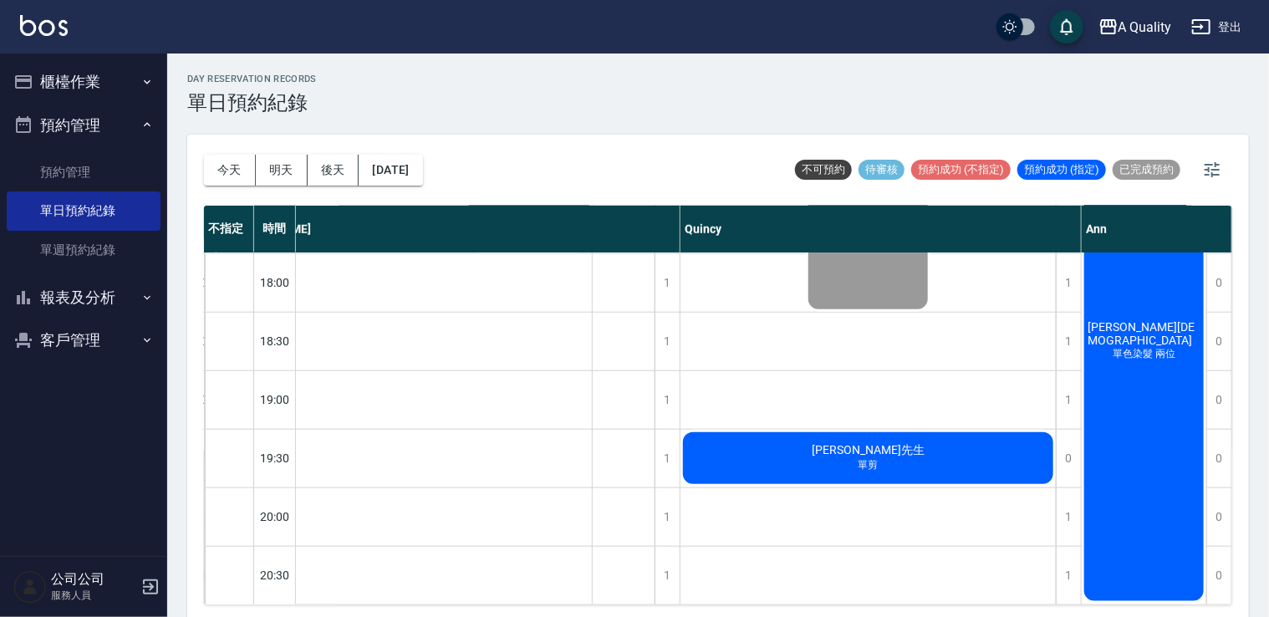
click at [1136, 450] on div "[PERSON_NAME][DEMOGRAPHIC_DATA] 單色染髮 兩位" at bounding box center [1144, 341] width 125 height 525
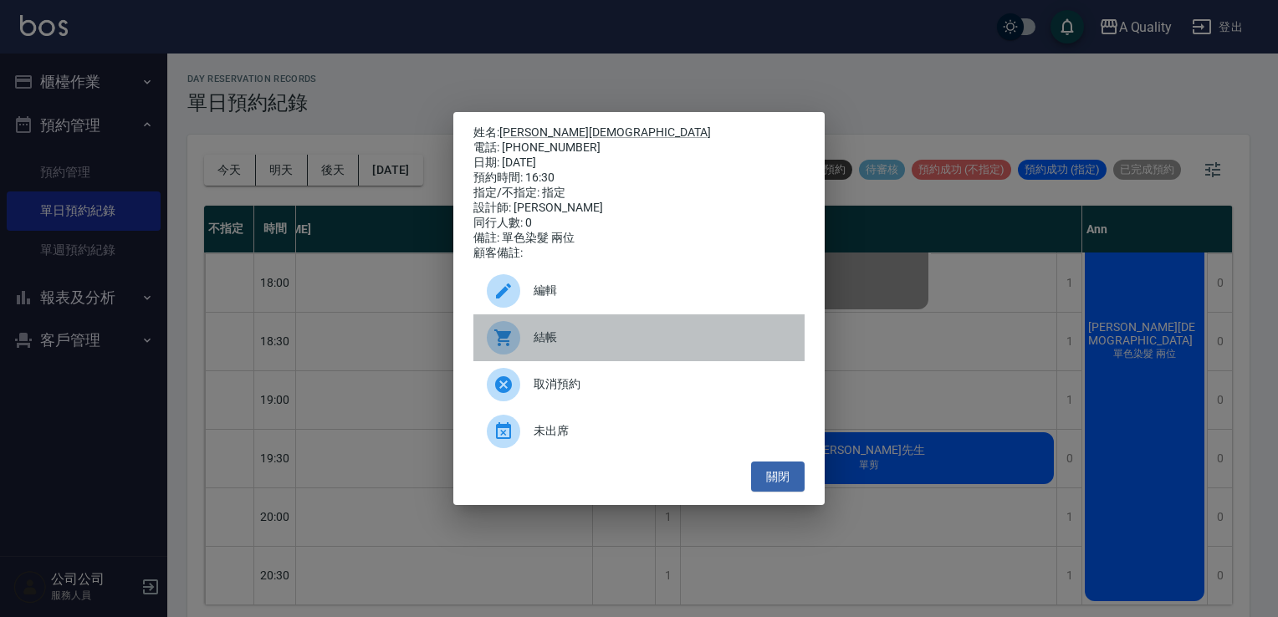
click at [606, 346] on span "結帳" at bounding box center [662, 338] width 258 height 18
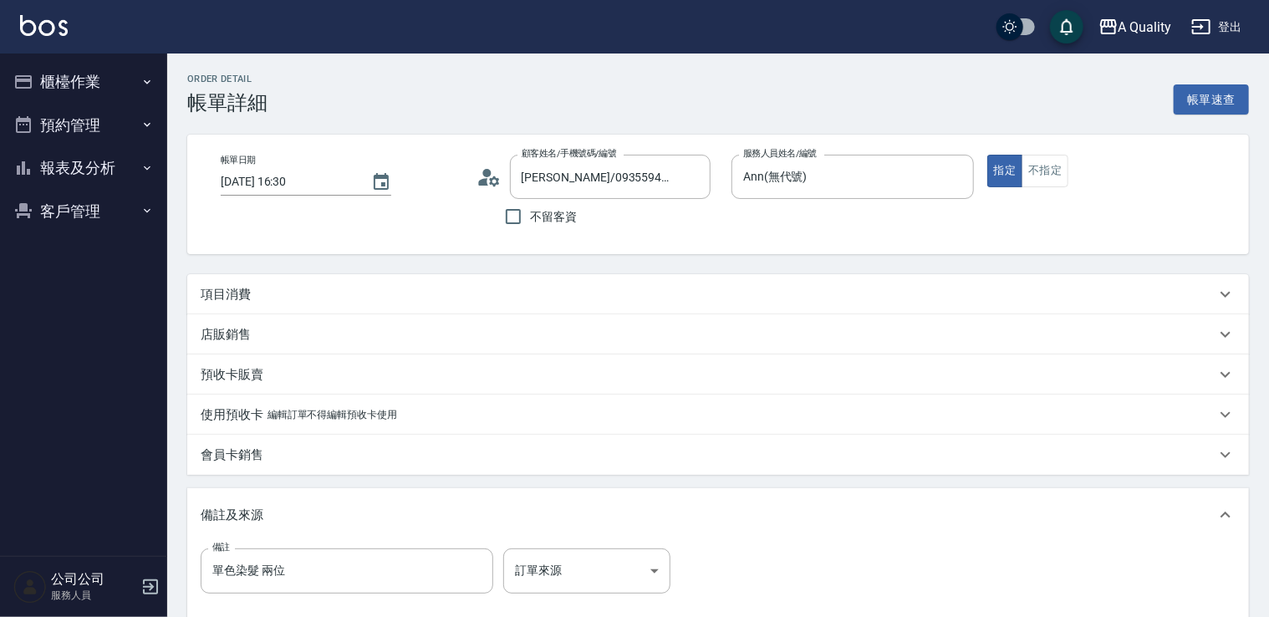
click at [248, 295] on p "項目消費" at bounding box center [226, 295] width 50 height 18
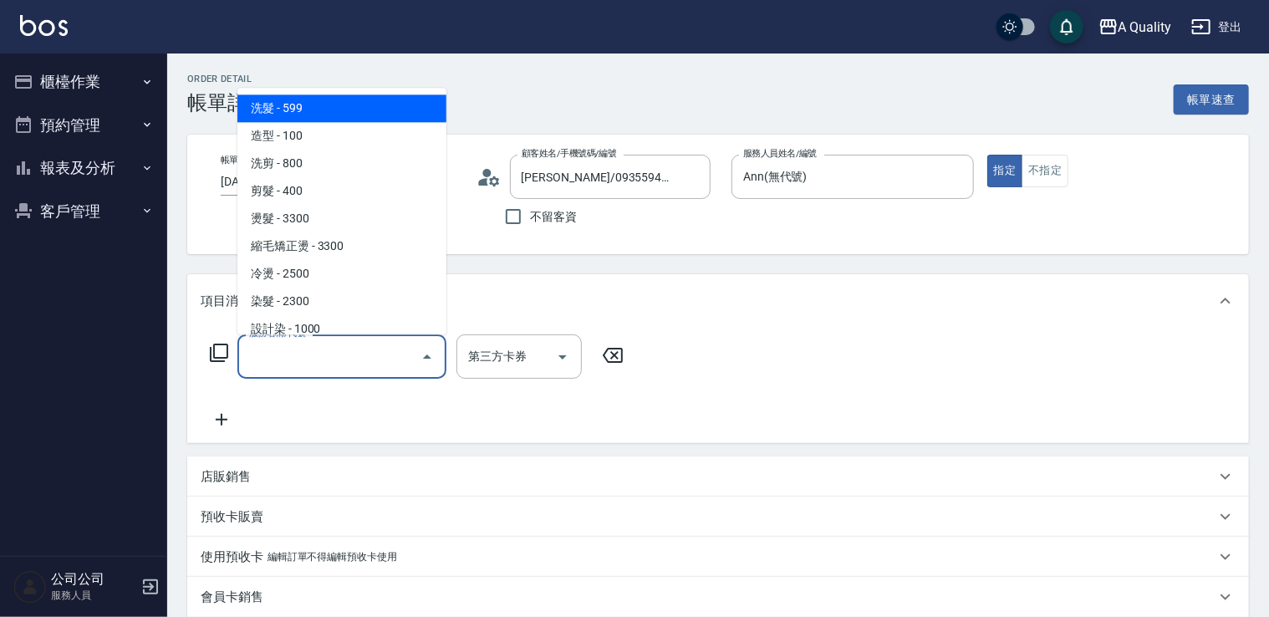
click at [378, 358] on input "服務名稱/代號" at bounding box center [329, 356] width 169 height 29
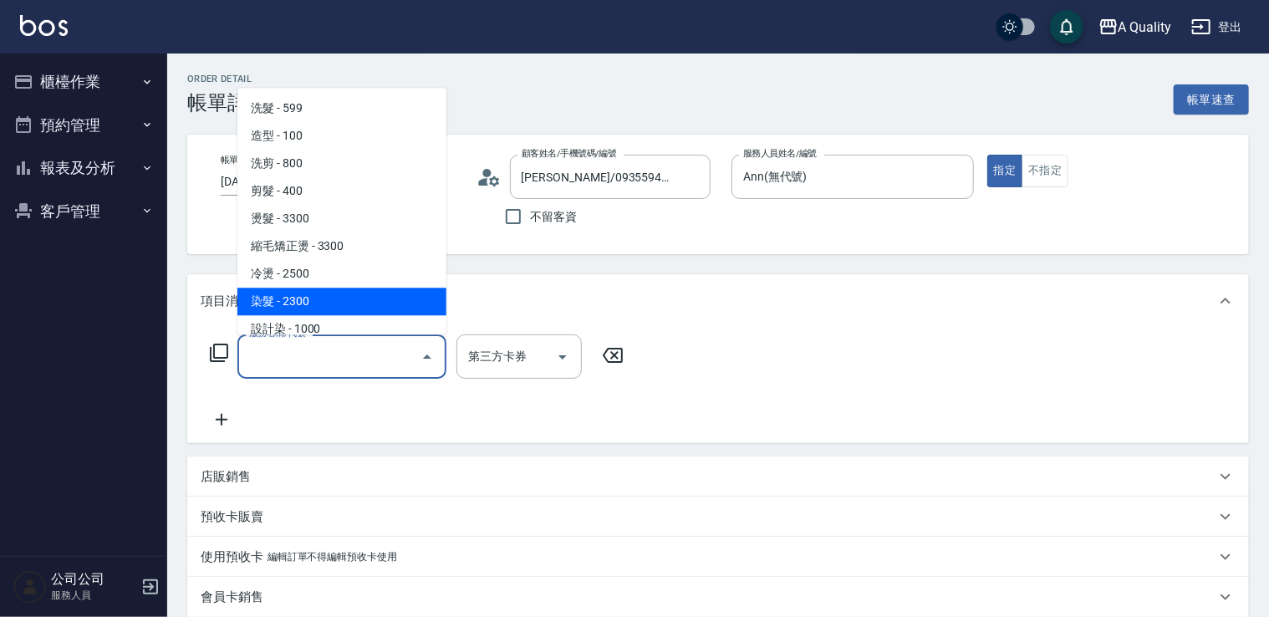
click at [311, 302] on span "染髮 - 2300" at bounding box center [341, 302] width 209 height 28
type input "染髮(401)"
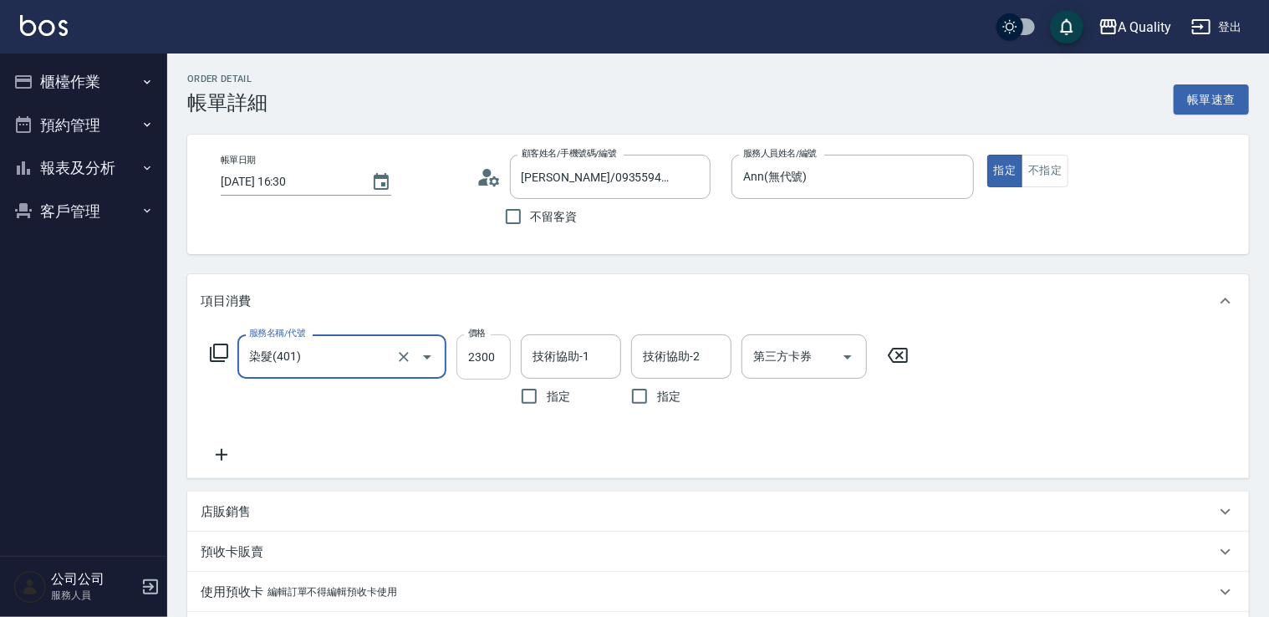
click at [463, 370] on input "2300" at bounding box center [484, 356] width 54 height 45
type input "3539"
click at [226, 487] on div "項目消費 服務名稱/代號 染髮(401) 服務名稱/代號 價格 3539 價格 技術協助-1 技術協助-1 指定 技術協助-2 技術協助-2 指定 第三方卡券…" at bounding box center [718, 559] width 1062 height 570
click at [224, 456] on icon at bounding box center [222, 455] width 12 height 12
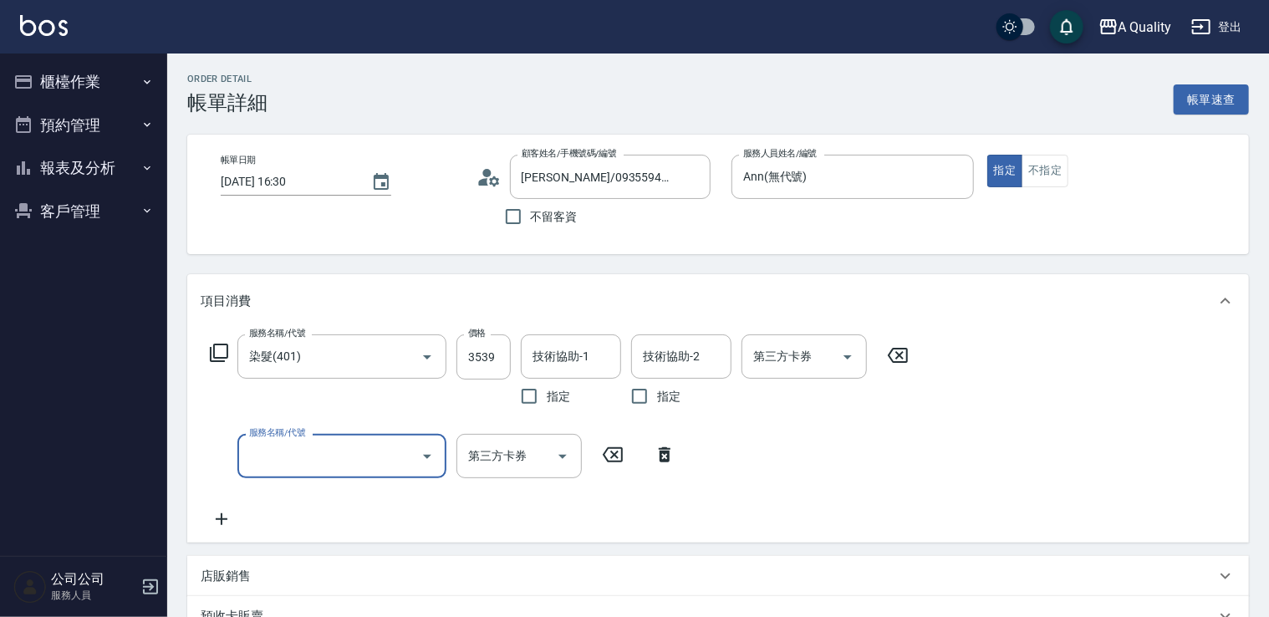
click at [303, 467] on input "服務名稱/代號" at bounding box center [329, 455] width 169 height 29
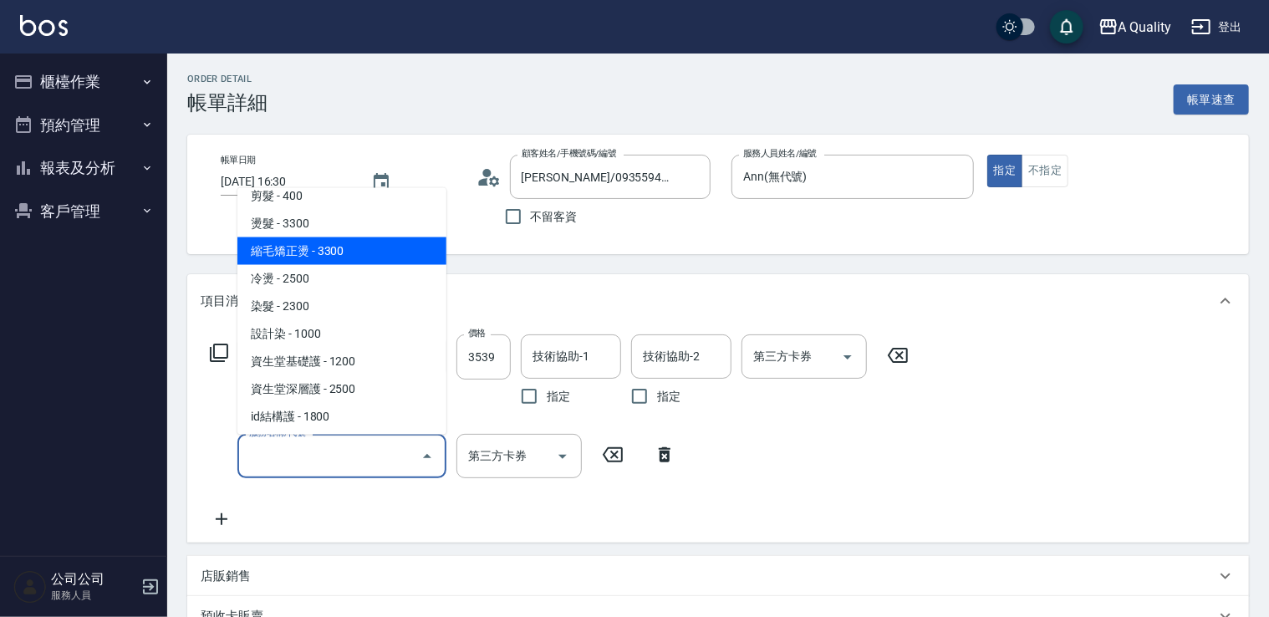
scroll to position [167, 0]
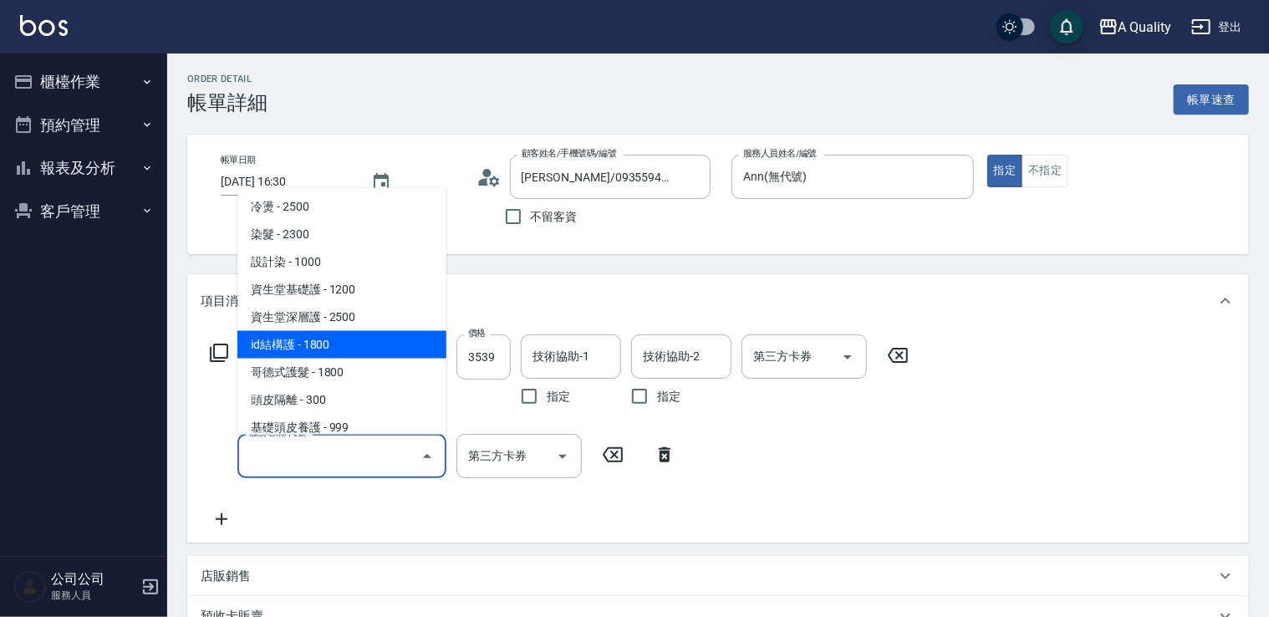
click at [339, 344] on span "id結構護 - 1800" at bounding box center [341, 344] width 209 height 28
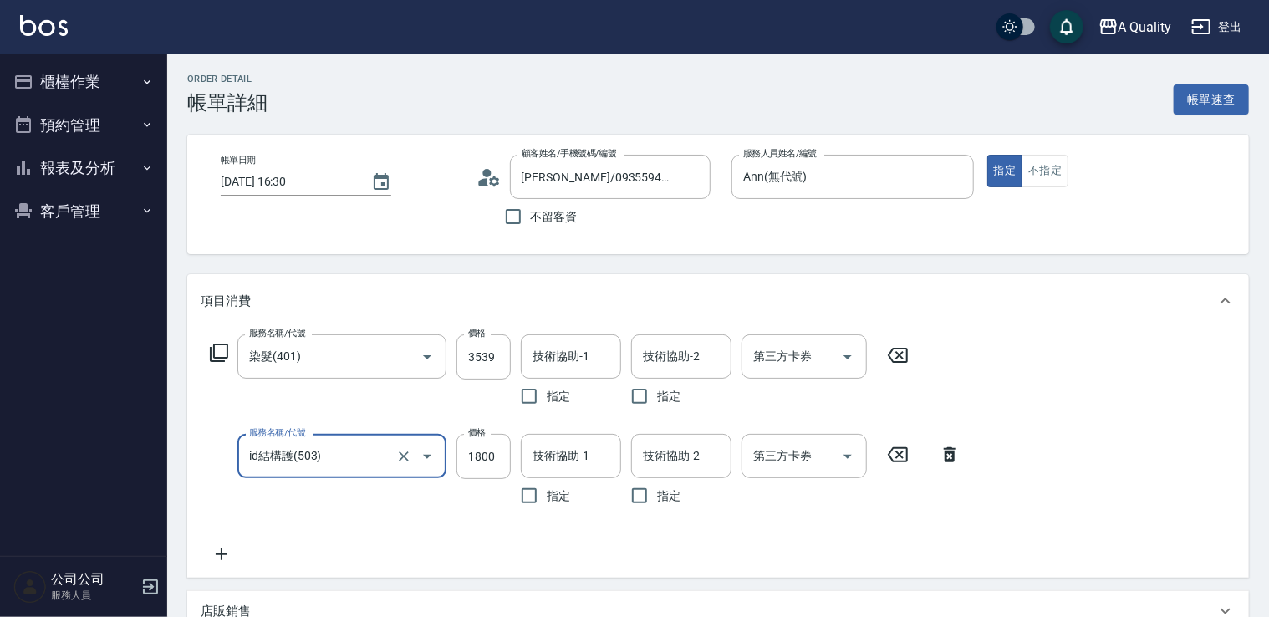
drag, startPoint x: 311, startPoint y: 436, endPoint x: 313, endPoint y: 446, distance: 9.3
click at [312, 443] on div "id結構護(503) 服務名稱/代號" at bounding box center [341, 456] width 209 height 44
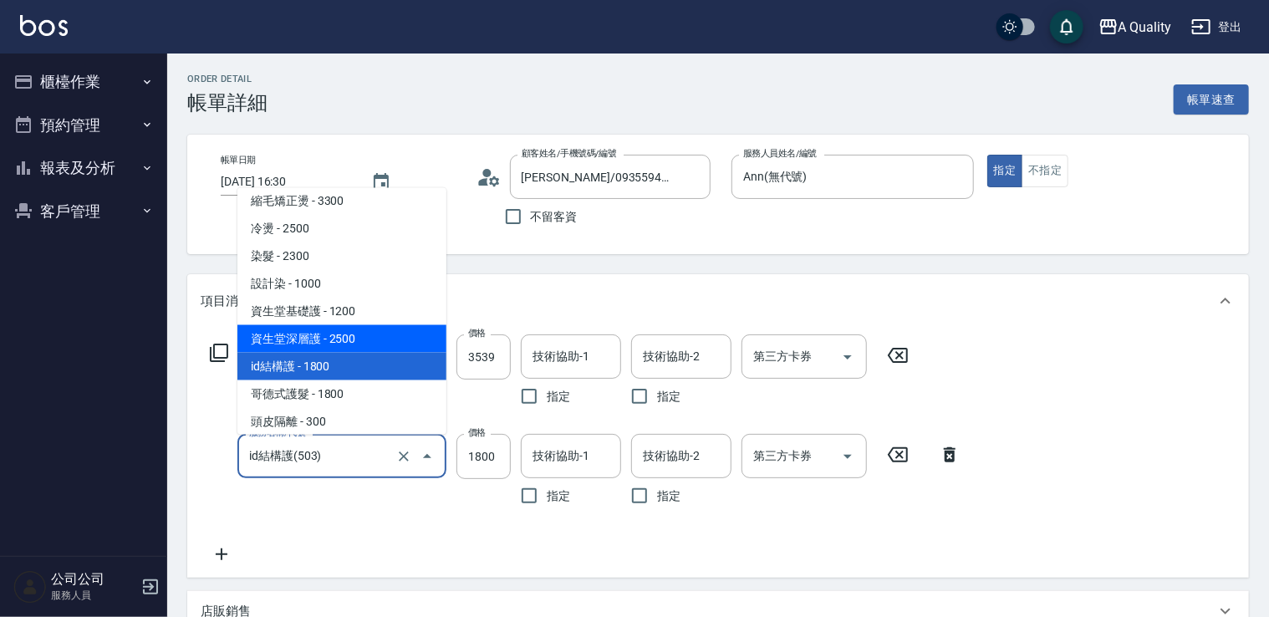
scroll to position [174, 0]
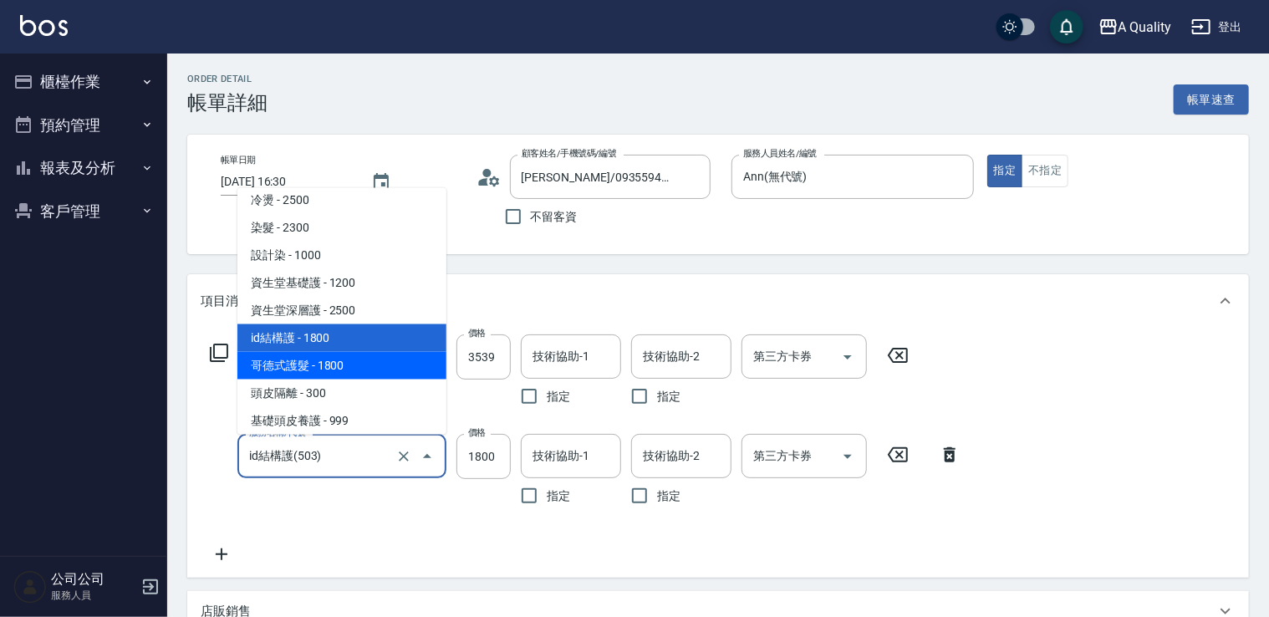
click at [350, 356] on span "哥德式護髮 - 1800" at bounding box center [341, 365] width 209 height 28
type input "哥德式護髮(504)"
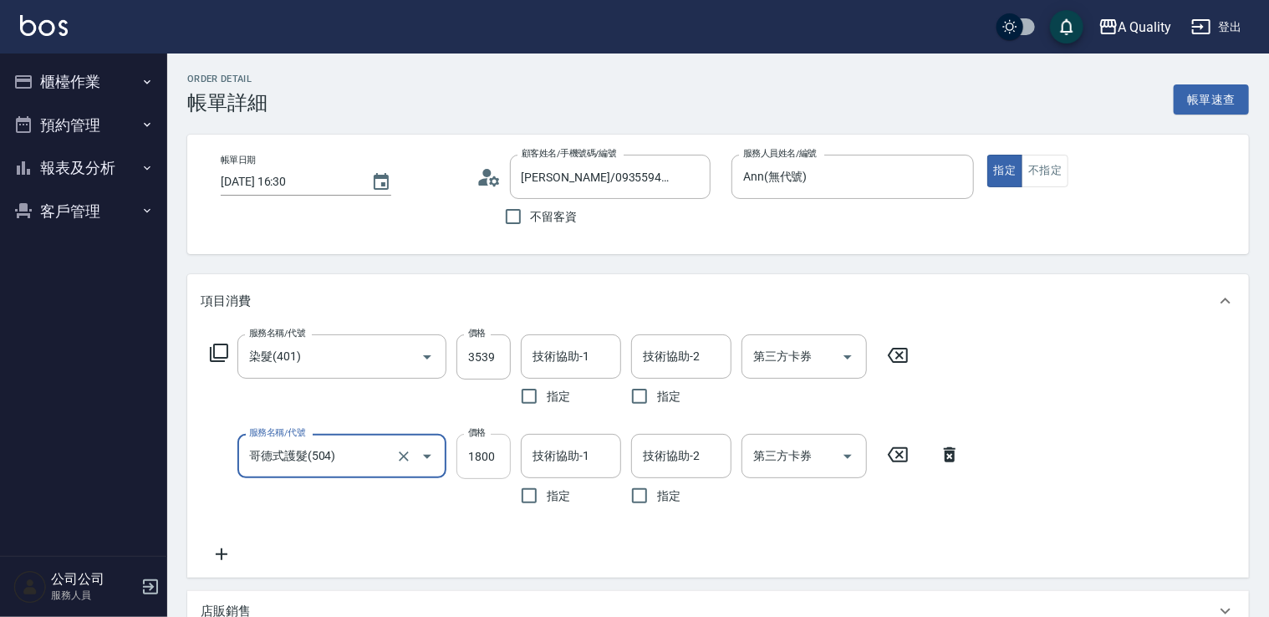
click at [491, 469] on input "1800" at bounding box center [484, 456] width 54 height 45
drag, startPoint x: 585, startPoint y: 472, endPoint x: 569, endPoint y: 443, distance: 32.6
click at [580, 457] on div "技術協助-1" at bounding box center [571, 456] width 100 height 44
type input "1440"
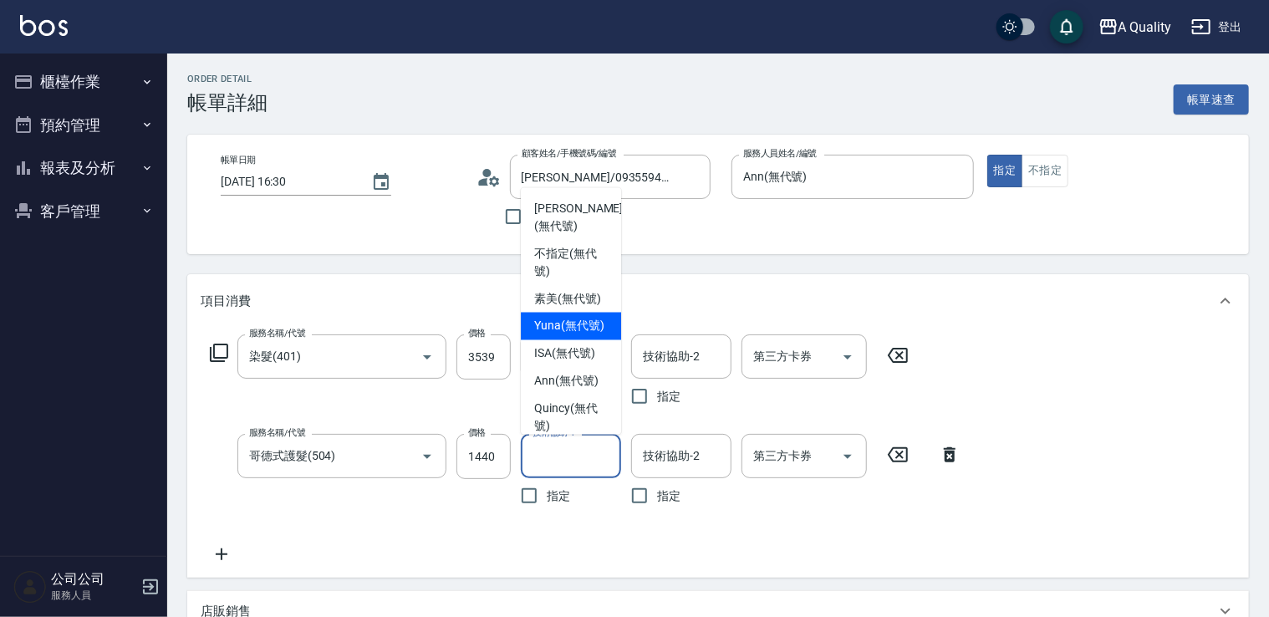
click at [576, 334] on span "Yuna (無代號)" at bounding box center [569, 326] width 70 height 18
type input "Yuna(無代號)"
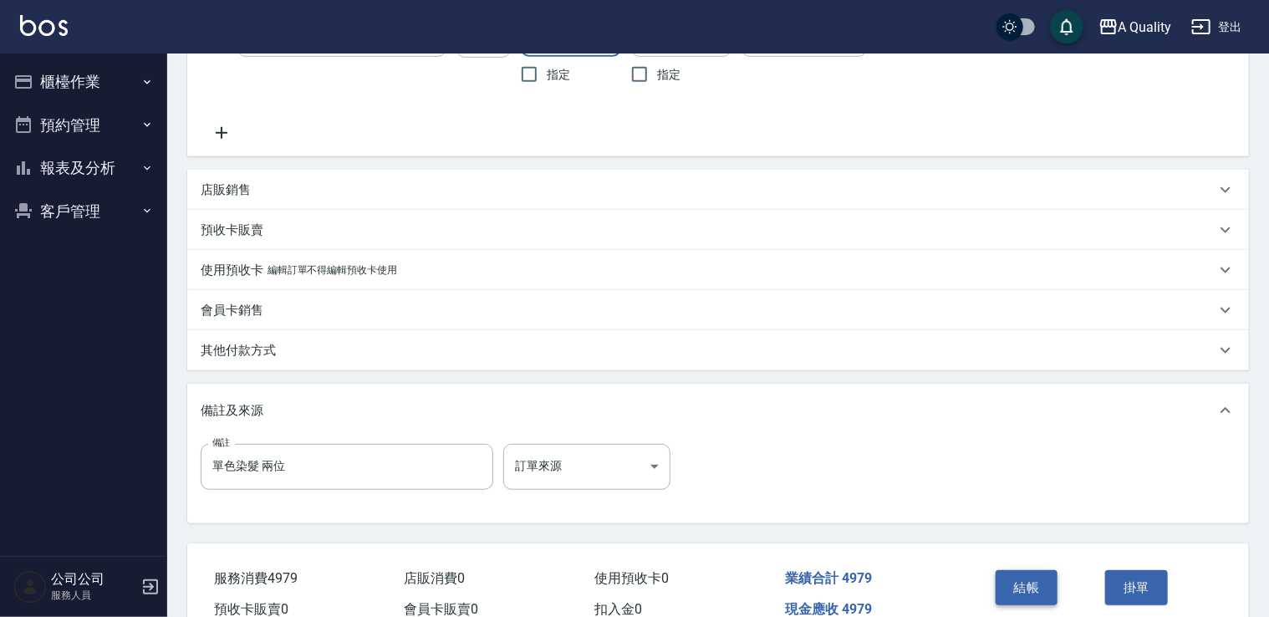
scroll to position [505, 0]
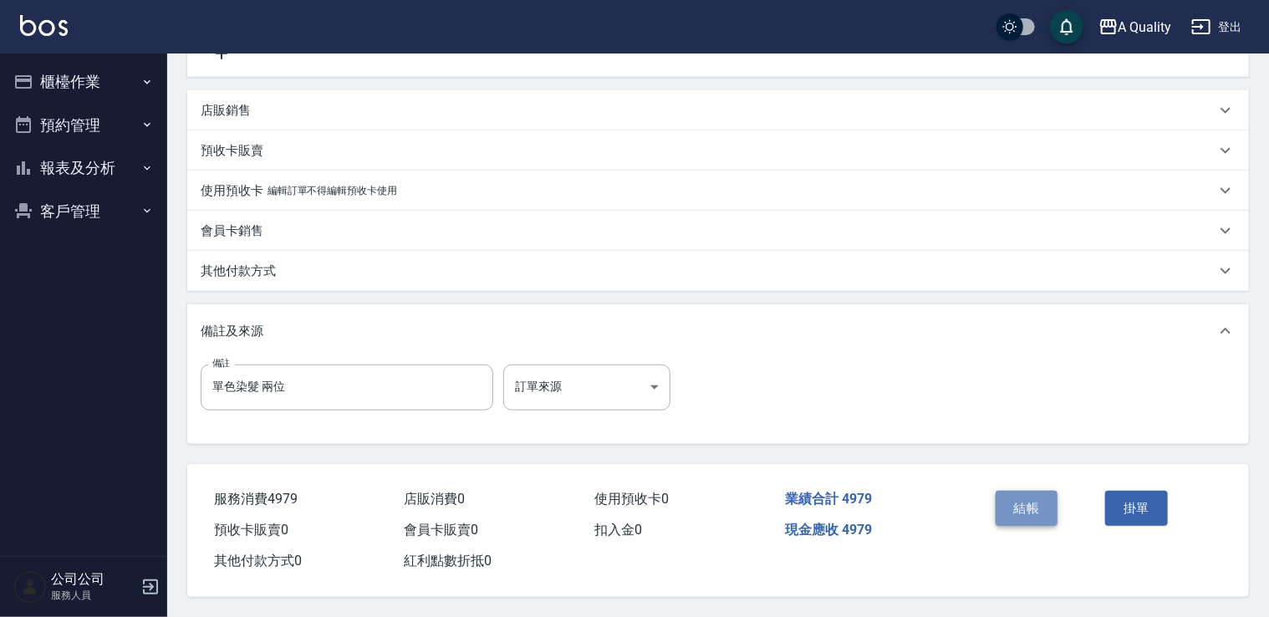
click at [1022, 507] on button "結帳" at bounding box center [1027, 508] width 63 height 35
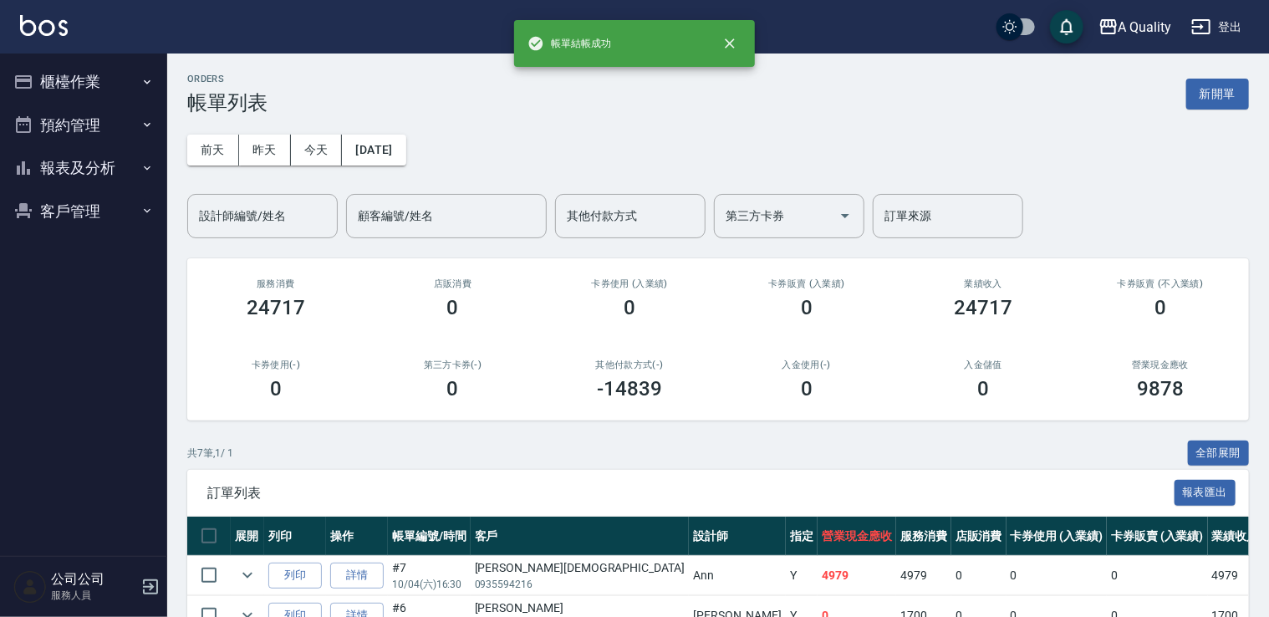
click at [83, 81] on button "櫃檯作業" at bounding box center [84, 81] width 154 height 43
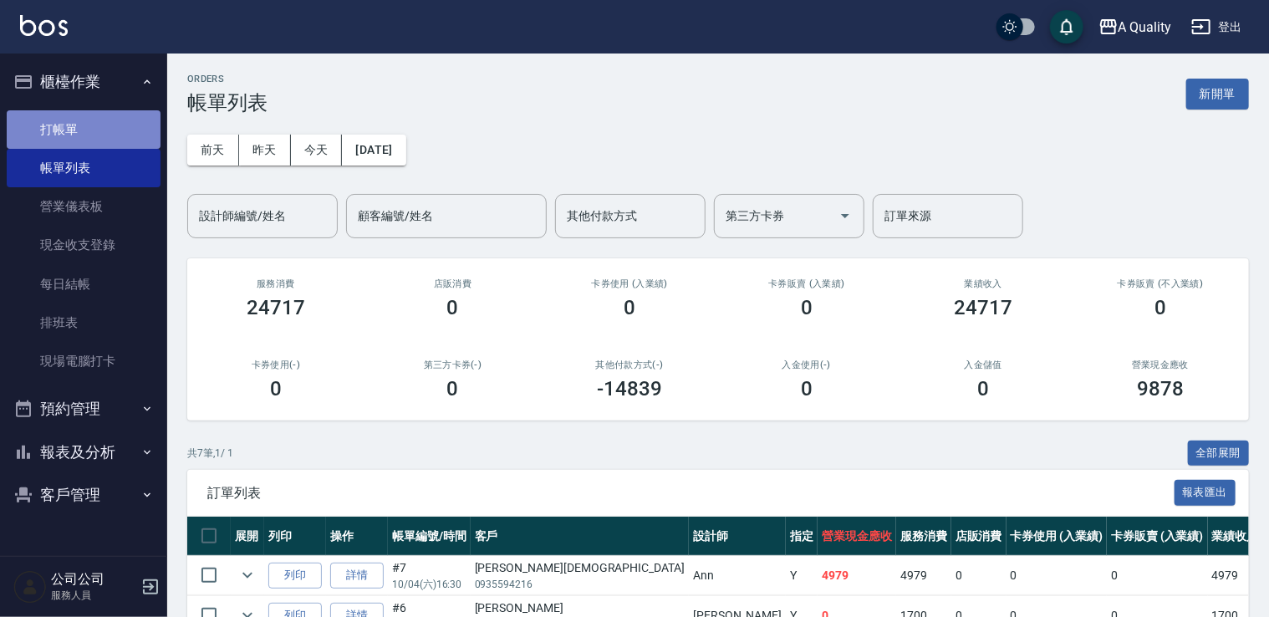
click at [70, 130] on link "打帳單" at bounding box center [84, 129] width 154 height 38
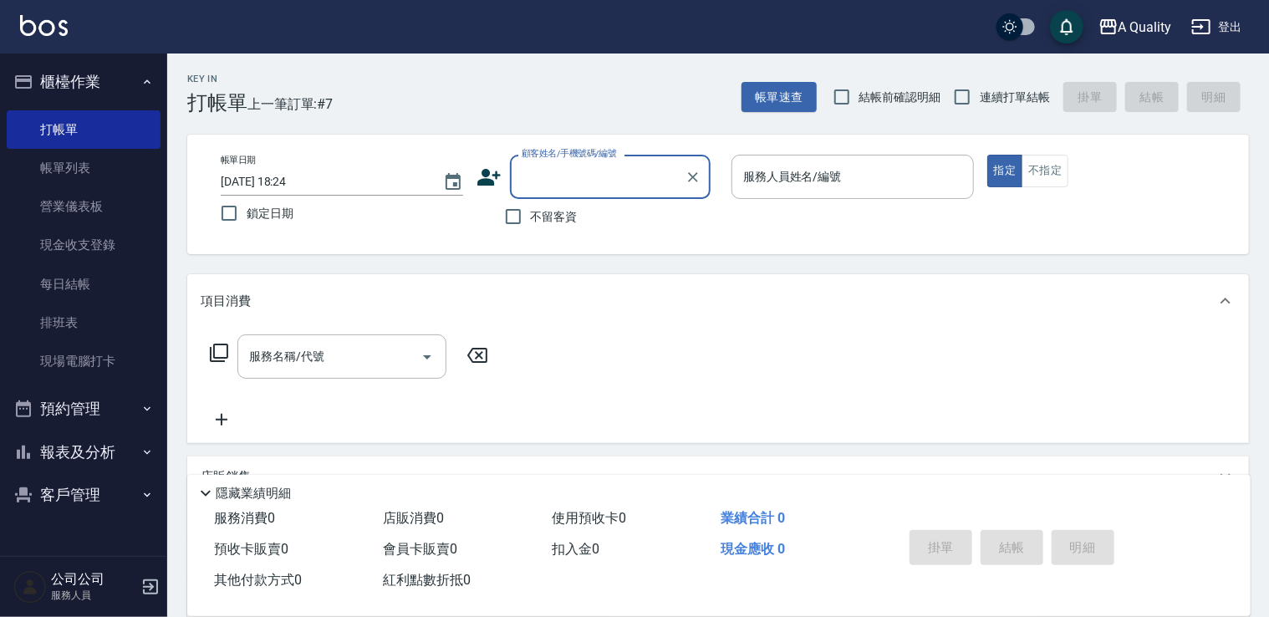
click at [572, 174] on input "顧客姓名/手機號碼/編號" at bounding box center [598, 176] width 161 height 29
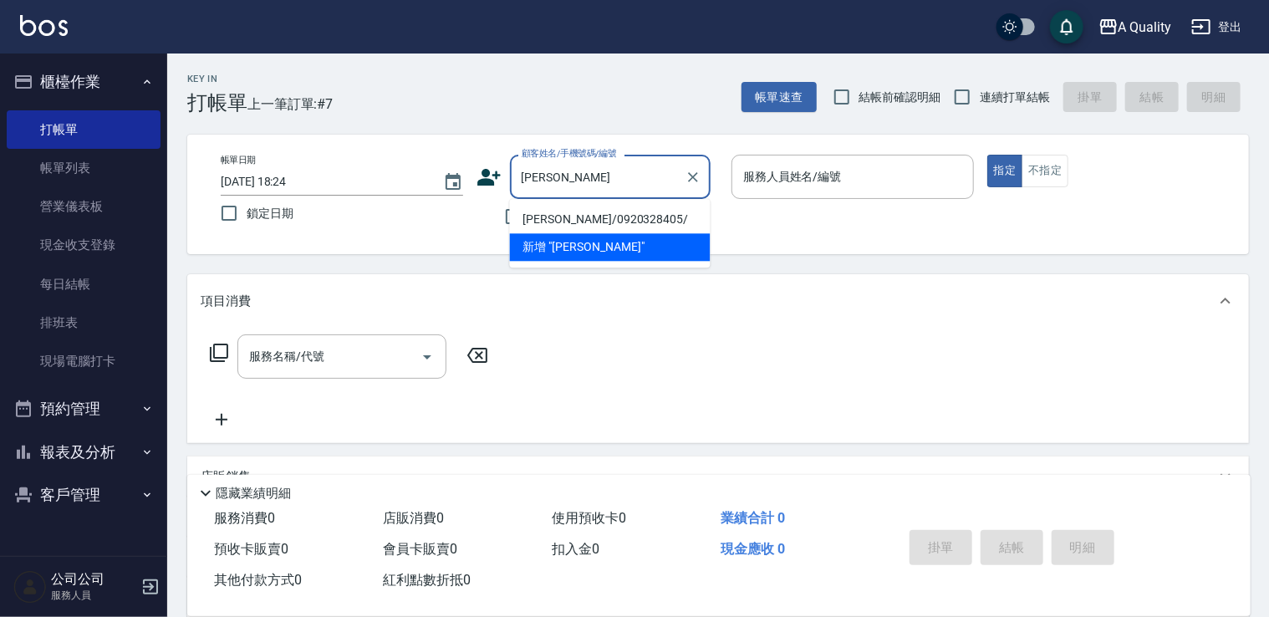
click at [607, 214] on li "曾渝婷/0920328405/" at bounding box center [610, 220] width 201 height 28
type input "曾渝婷/0920328405/"
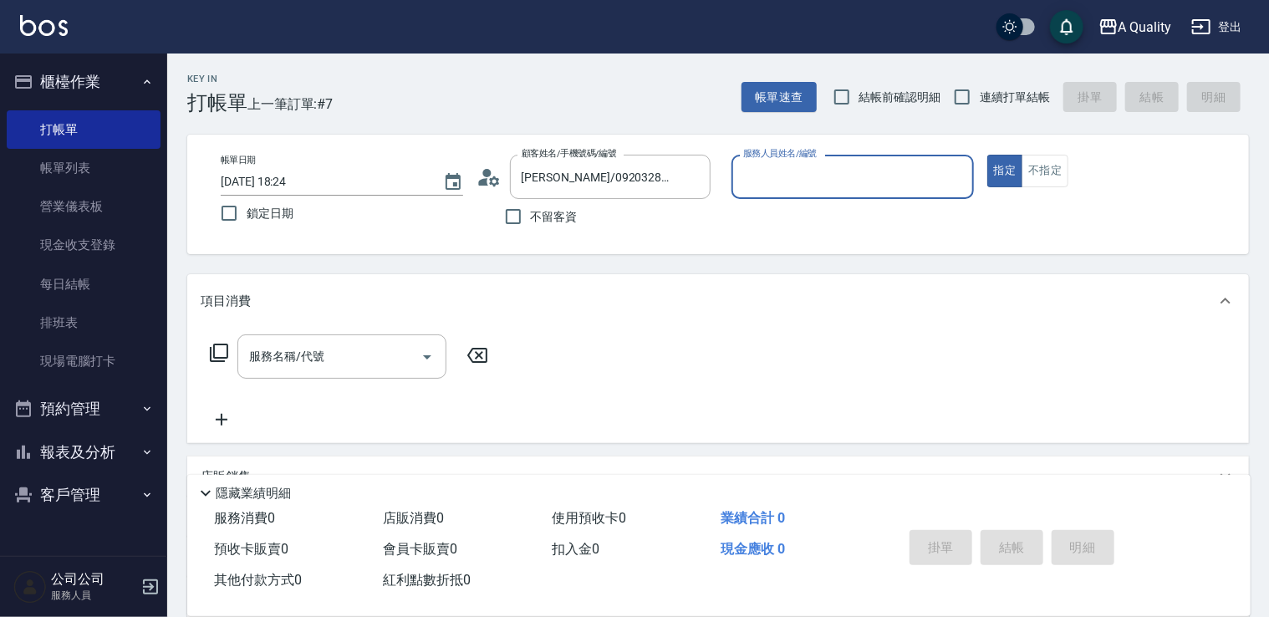
type input "Ann(無代號)"
click at [324, 372] on div "服務名稱/代號" at bounding box center [341, 356] width 209 height 44
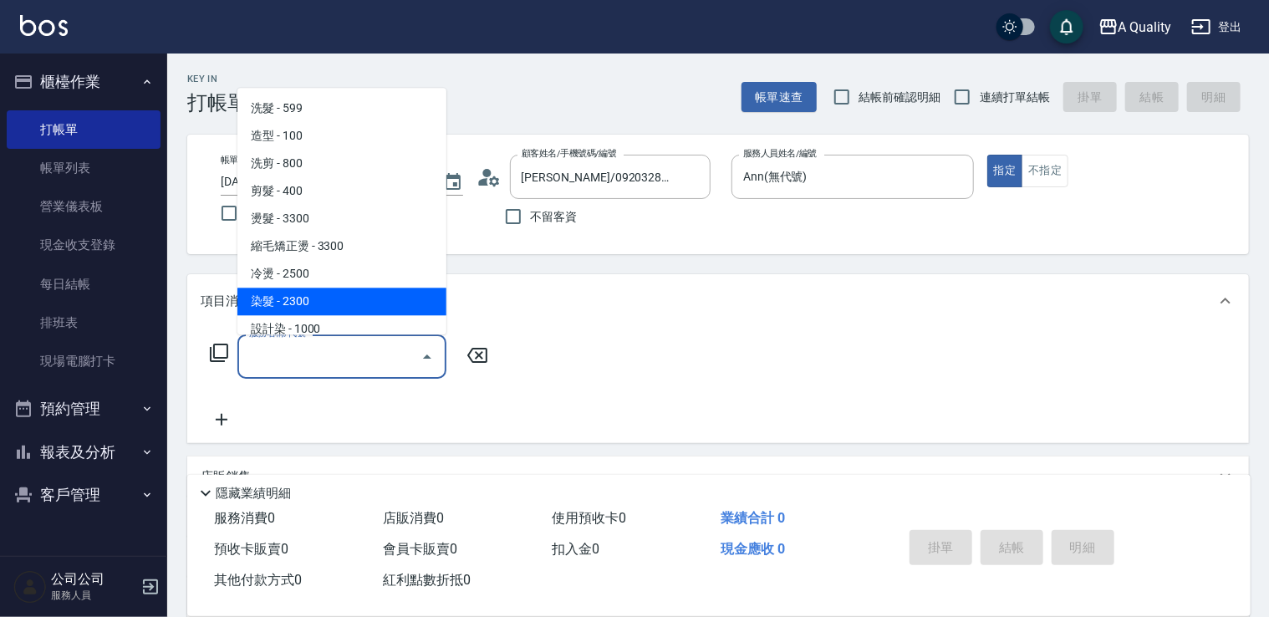
click at [304, 304] on span "染髮 - 2300" at bounding box center [341, 302] width 209 height 28
type input "染髮(401)"
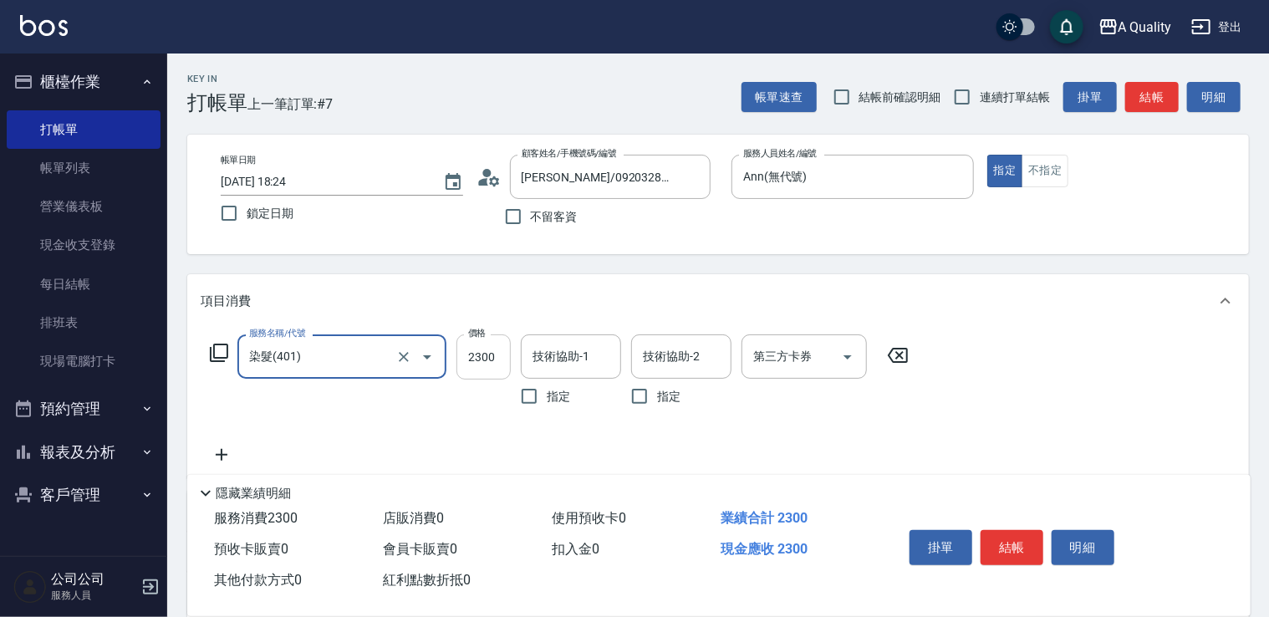
click at [495, 363] on input "2300" at bounding box center [484, 356] width 54 height 45
type input "3539"
drag, startPoint x: 498, startPoint y: 361, endPoint x: 544, endPoint y: 384, distance: 51.2
click at [478, 411] on div "價格 3539 價格" at bounding box center [484, 373] width 54 height 79
click at [550, 379] on div "技術協助-1 技術協助-1 指定" at bounding box center [576, 373] width 110 height 79
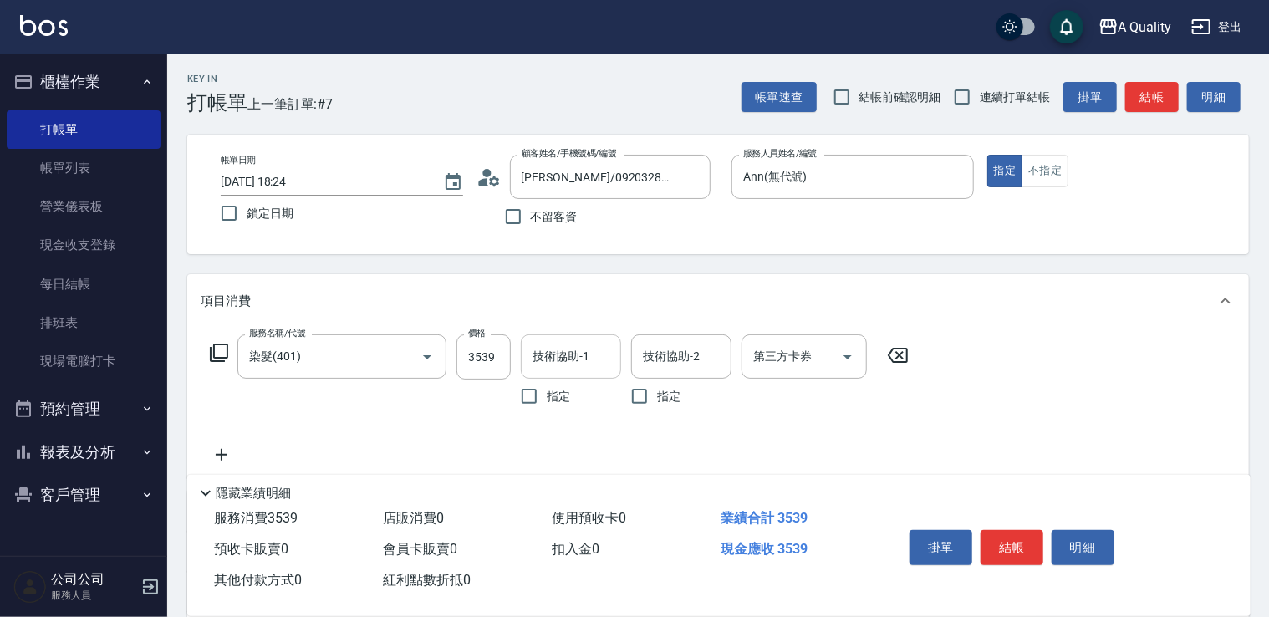
drag, startPoint x: 550, startPoint y: 379, endPoint x: 535, endPoint y: 363, distance: 21.9
click at [535, 345] on div "技術協助-1 技術協助-1" at bounding box center [571, 356] width 100 height 44
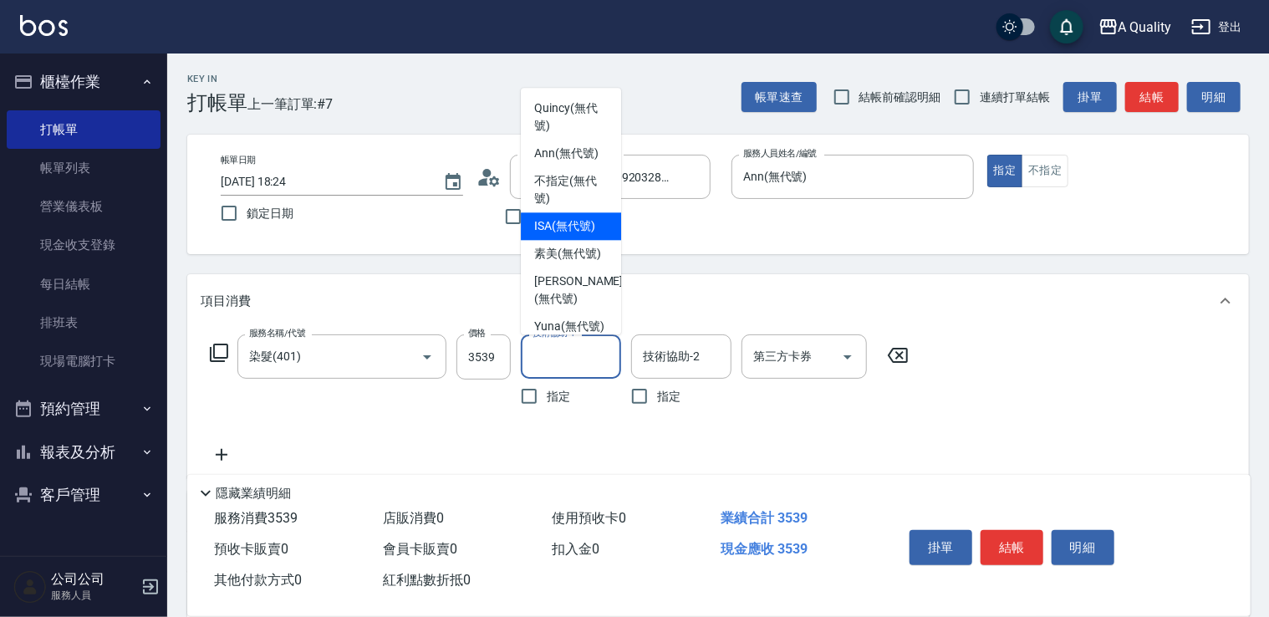
click at [535, 215] on div "ISA (無代號)" at bounding box center [571, 226] width 100 height 28
type input "ISA(無代號)"
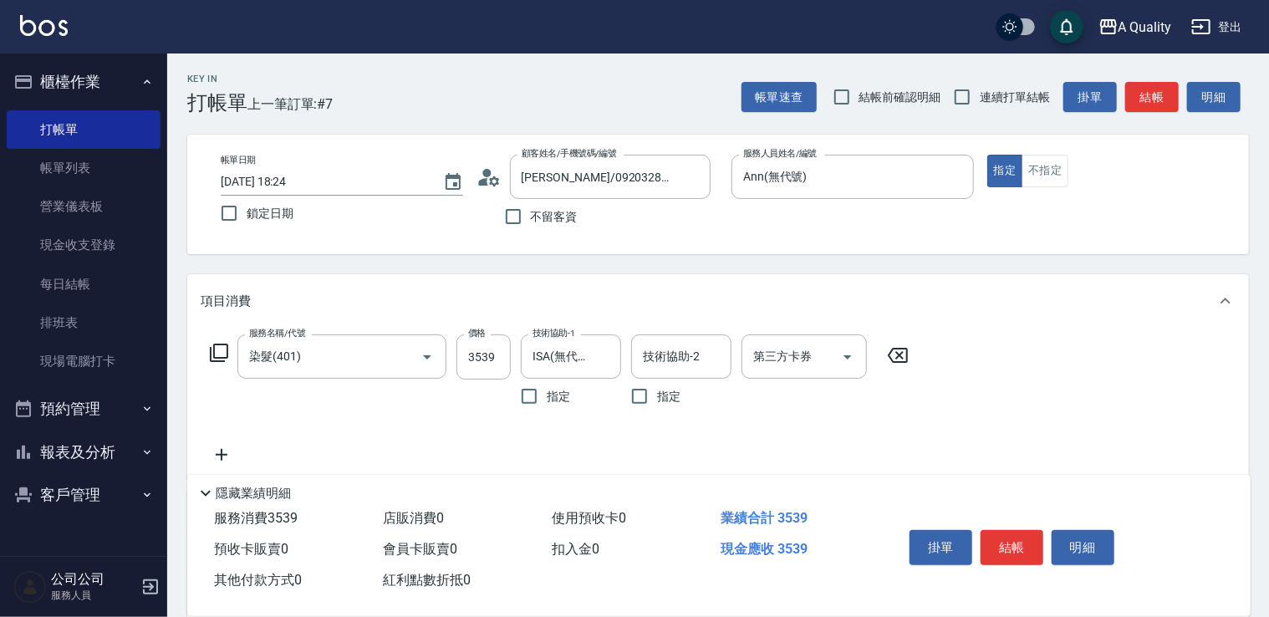
click at [203, 457] on icon at bounding box center [222, 455] width 42 height 20
click at [289, 449] on input "服務名稱/代號" at bounding box center [329, 455] width 169 height 29
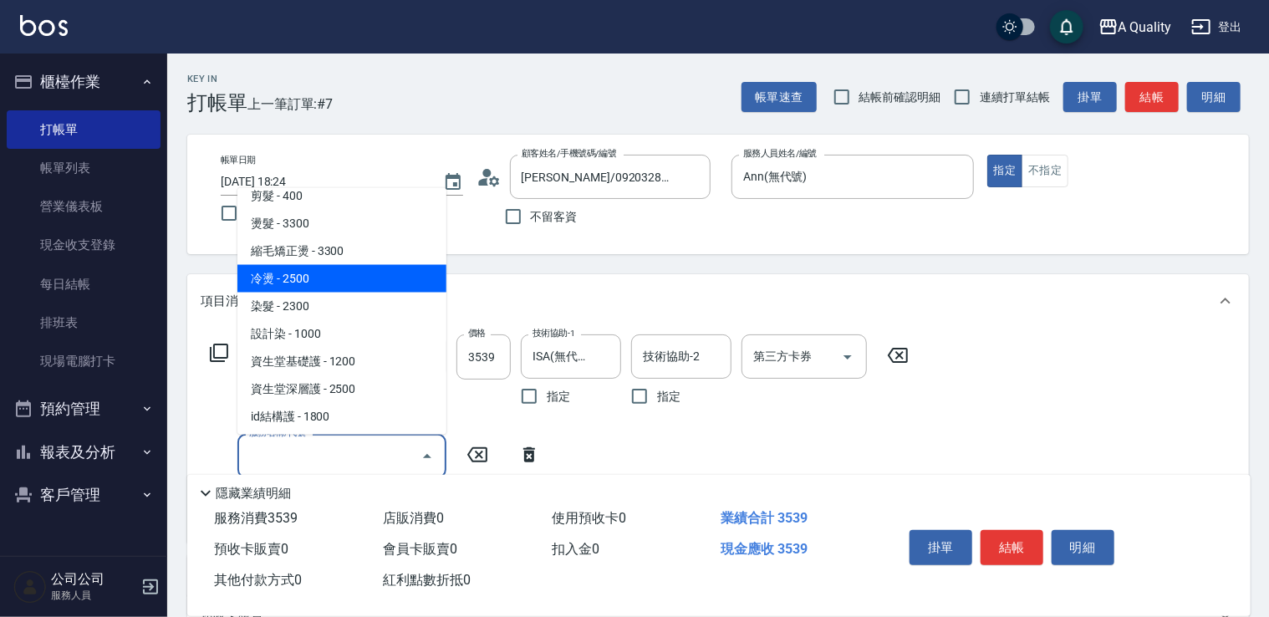
scroll to position [235, 0]
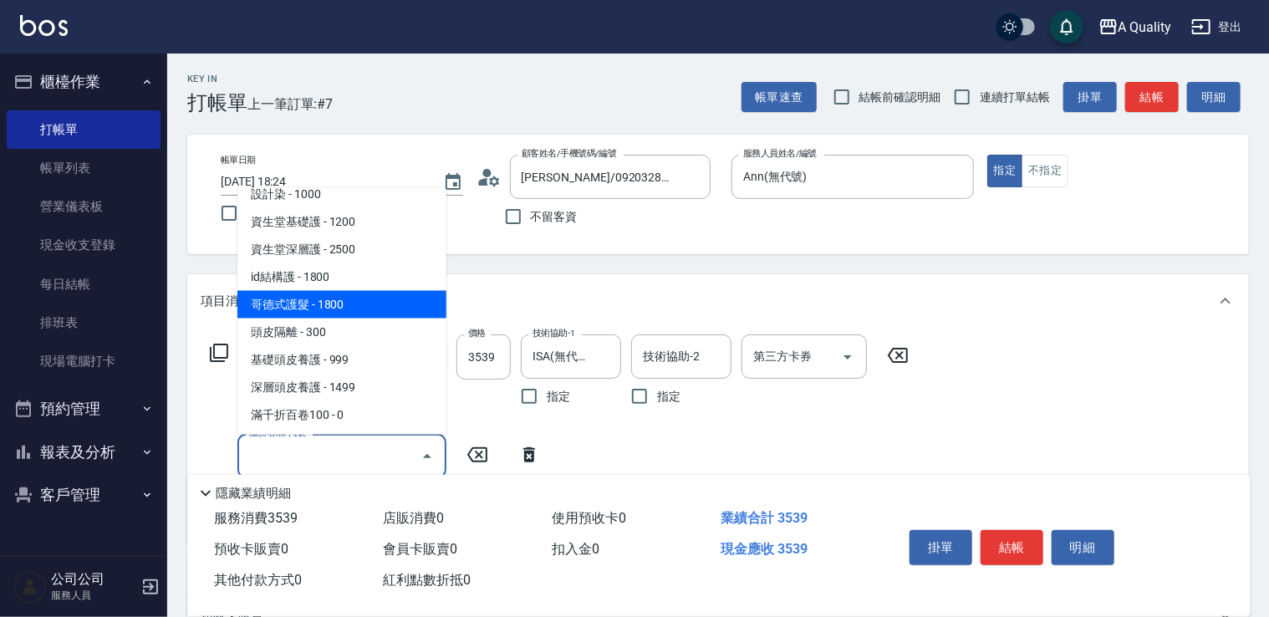
click at [339, 303] on span "哥德式護髮 - 1800" at bounding box center [341, 304] width 209 height 28
type input "哥德式護髮(504)"
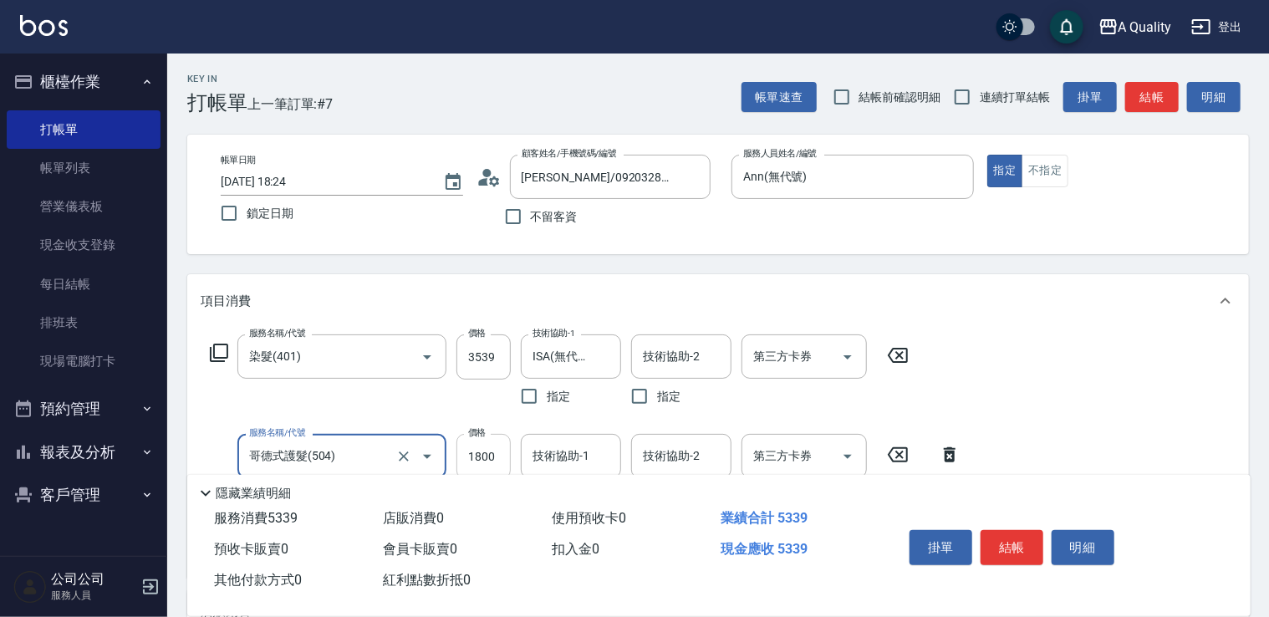
click at [492, 450] on input "1800" at bounding box center [484, 456] width 54 height 45
type input "1440"
click at [552, 447] on div "技術協助-1 技術協助-1" at bounding box center [571, 456] width 100 height 44
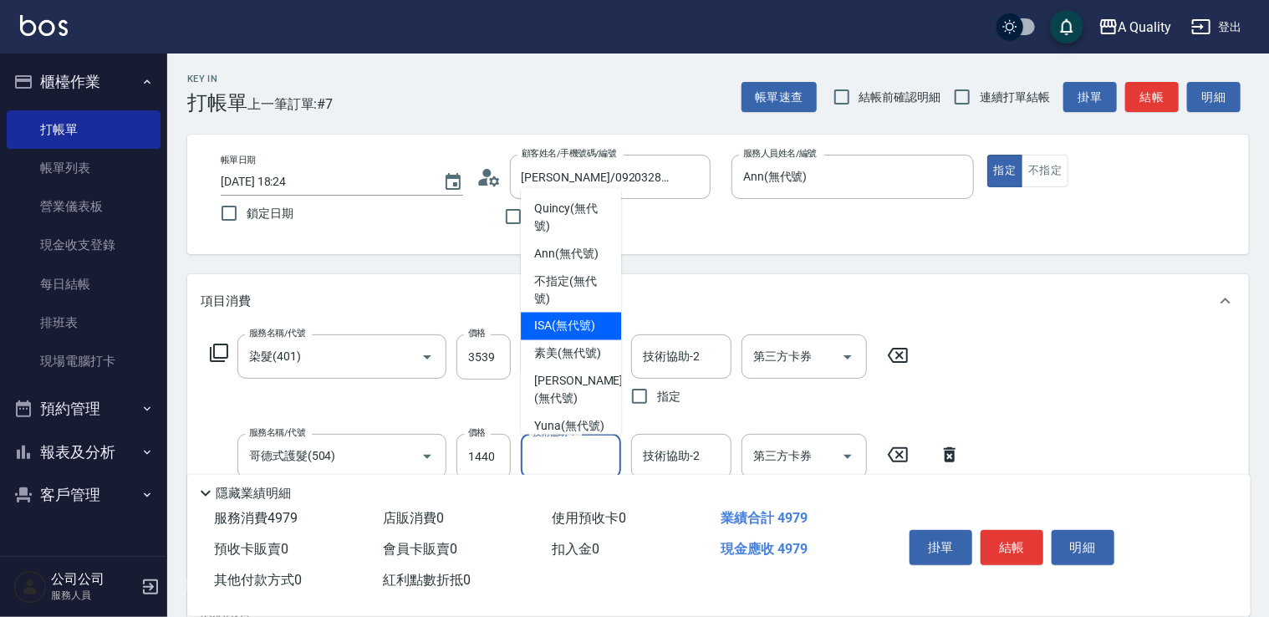
drag, startPoint x: 546, startPoint y: 324, endPoint x: 849, endPoint y: 416, distance: 316.1
click at [548, 326] on span "ISA (無代號)" at bounding box center [564, 326] width 61 height 18
type input "ISA(無代號)"
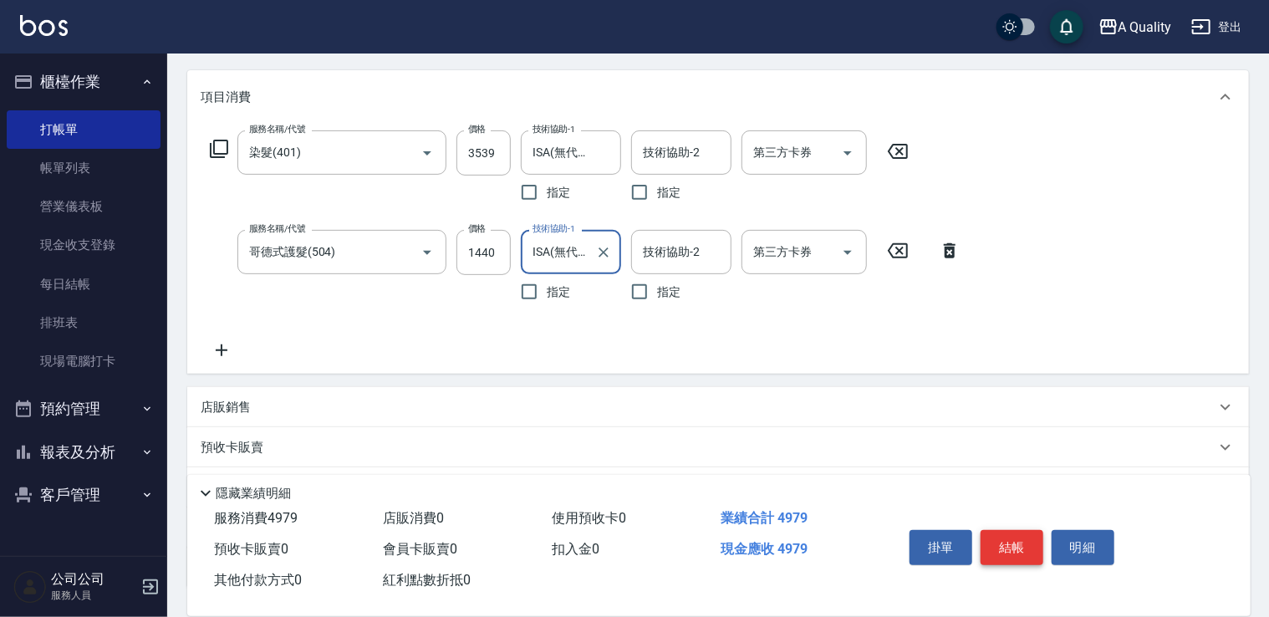
scroll to position [334, 0]
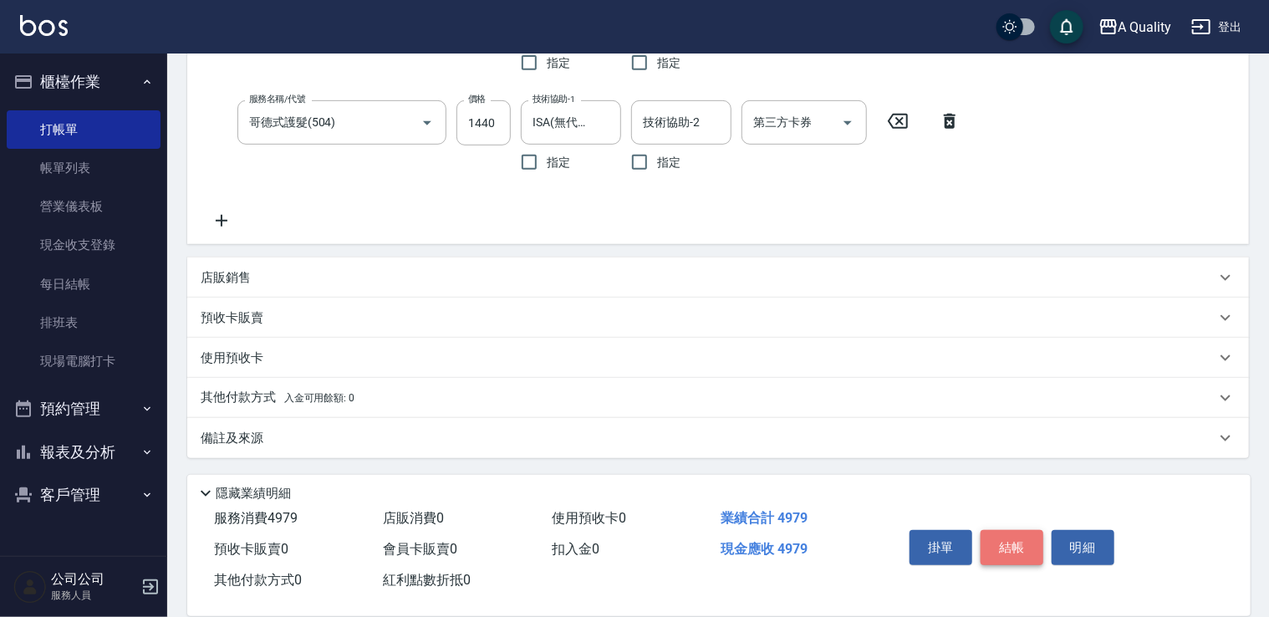
click at [1011, 537] on button "結帳" at bounding box center [1012, 547] width 63 height 35
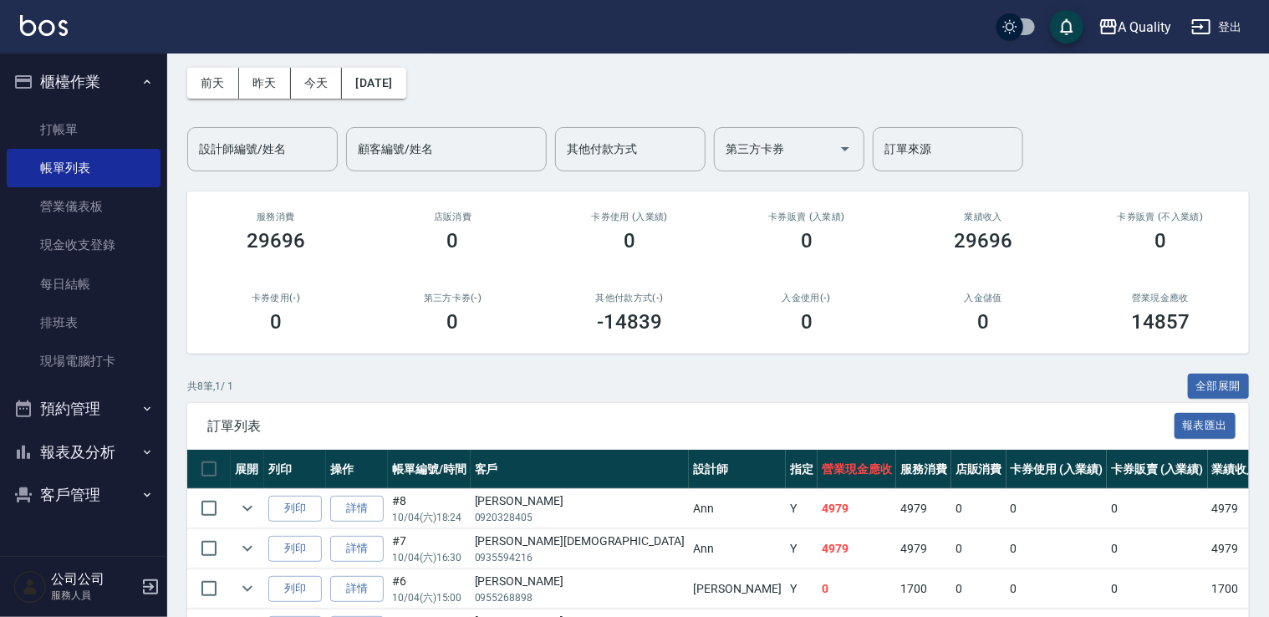
scroll to position [167, 0]
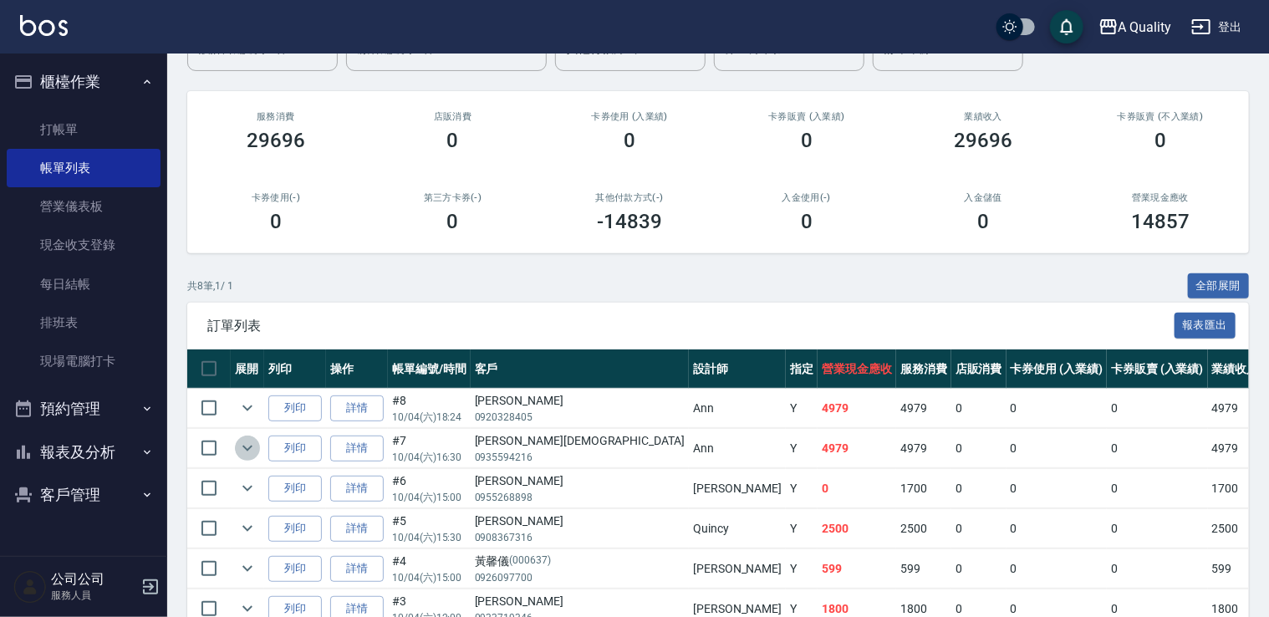
click at [243, 448] on icon "expand row" at bounding box center [247, 448] width 20 height 20
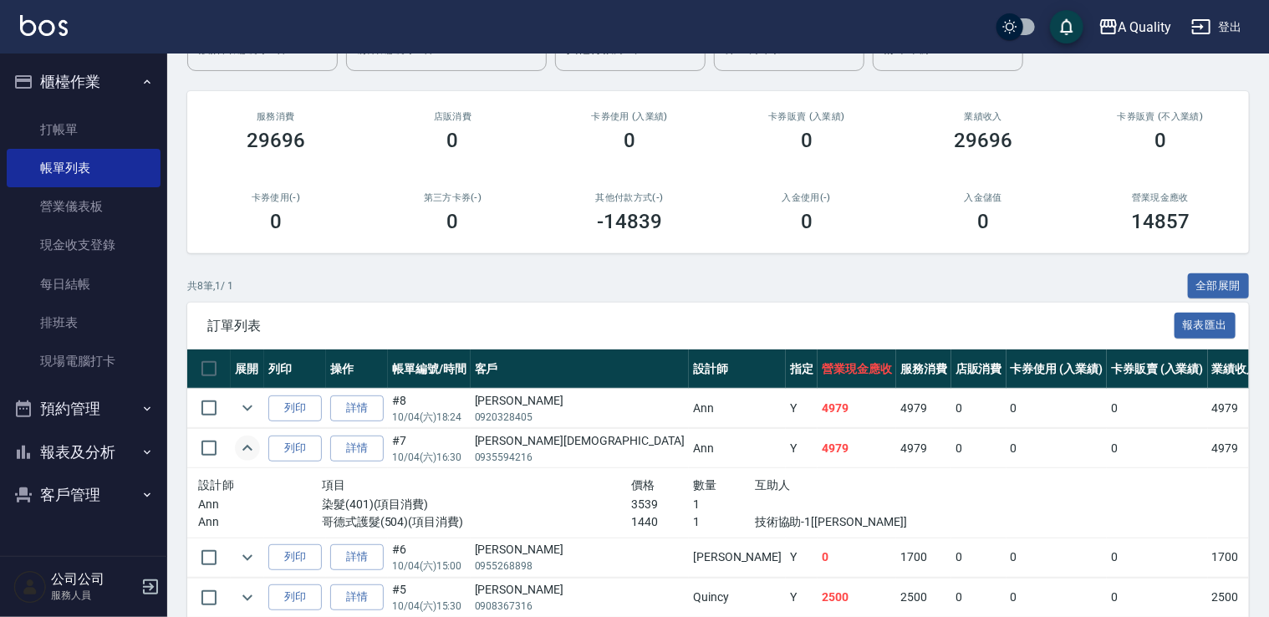
click at [238, 452] on icon "expand row" at bounding box center [247, 448] width 20 height 20
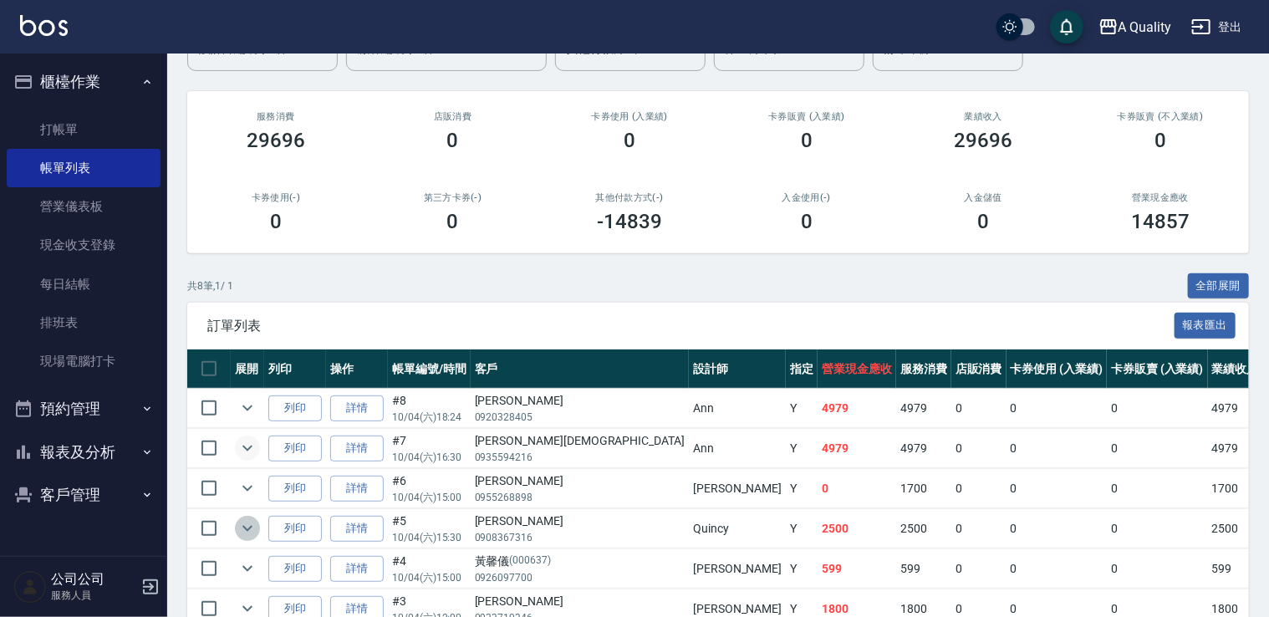
click at [241, 522] on icon "expand row" at bounding box center [247, 528] width 20 height 20
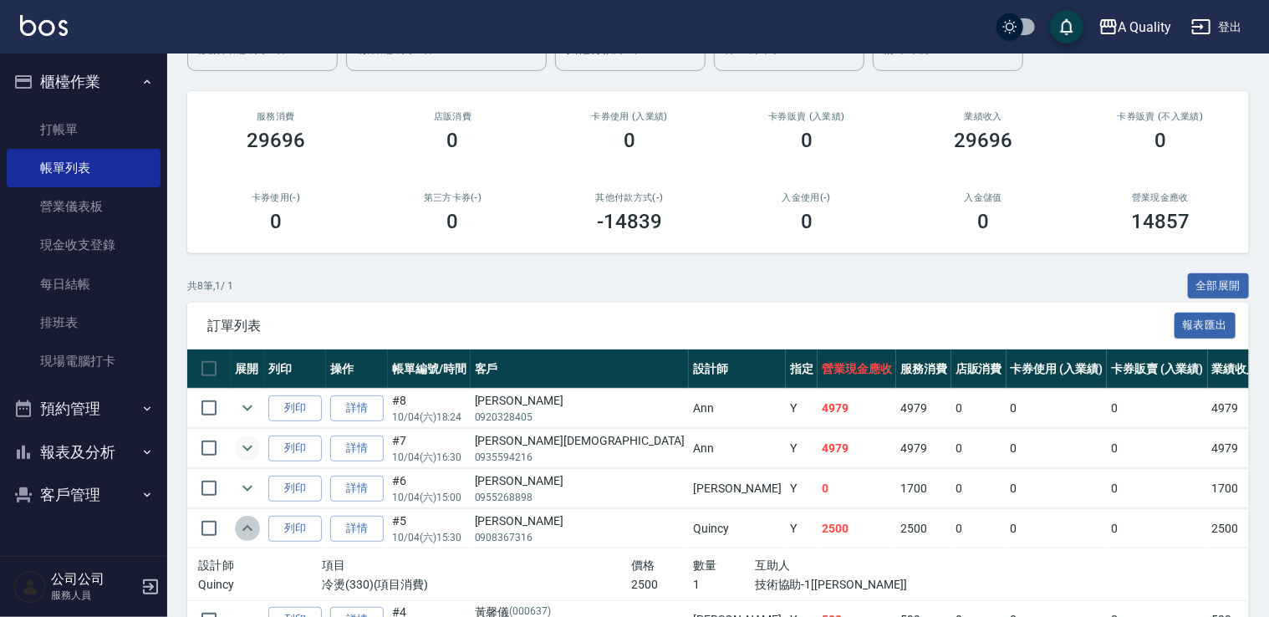
click at [244, 523] on icon "expand row" at bounding box center [247, 528] width 20 height 20
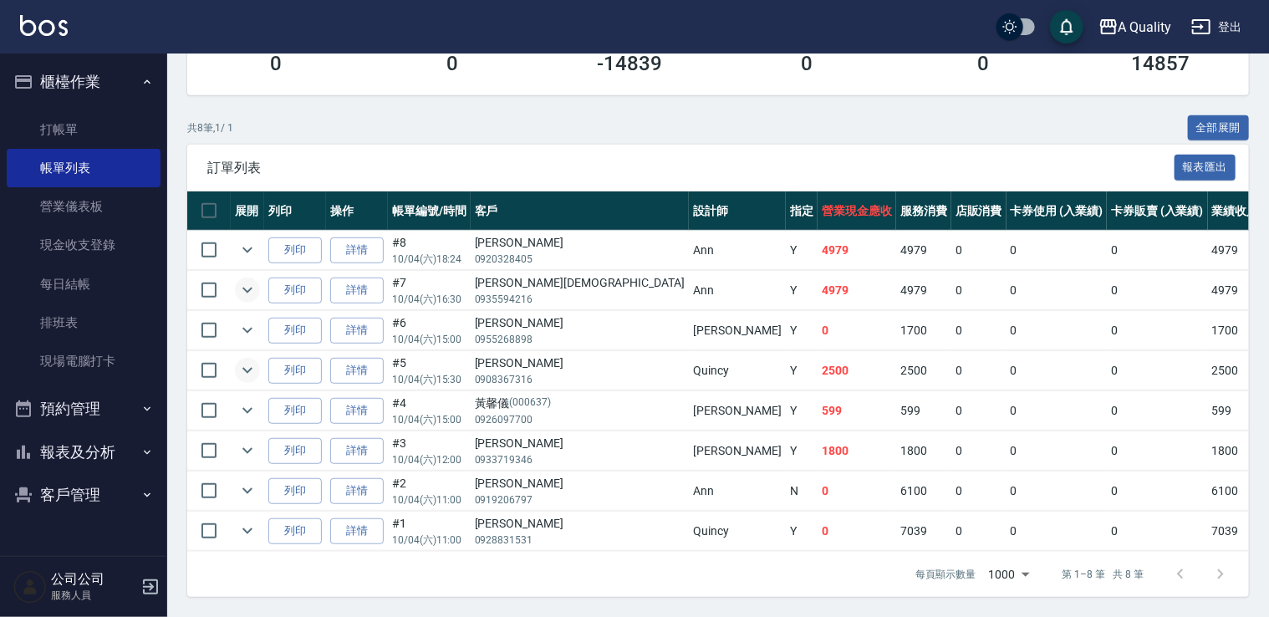
scroll to position [334, 0]
click at [60, 410] on button "預約管理" at bounding box center [84, 408] width 154 height 43
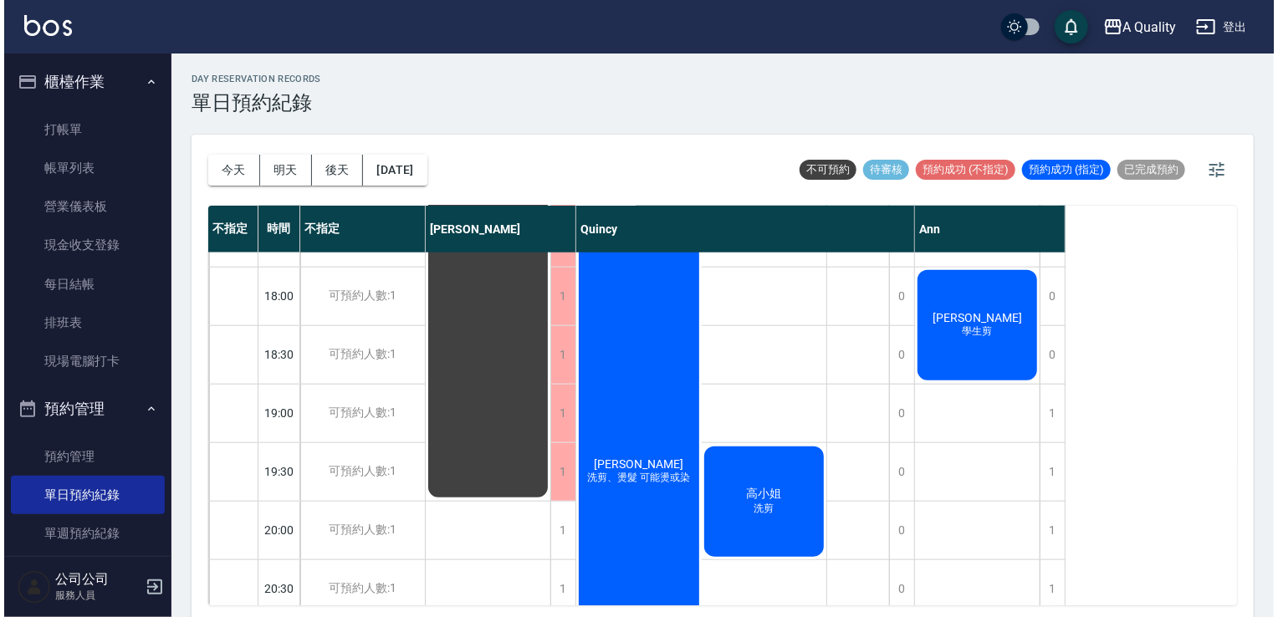
scroll to position [697, 0]
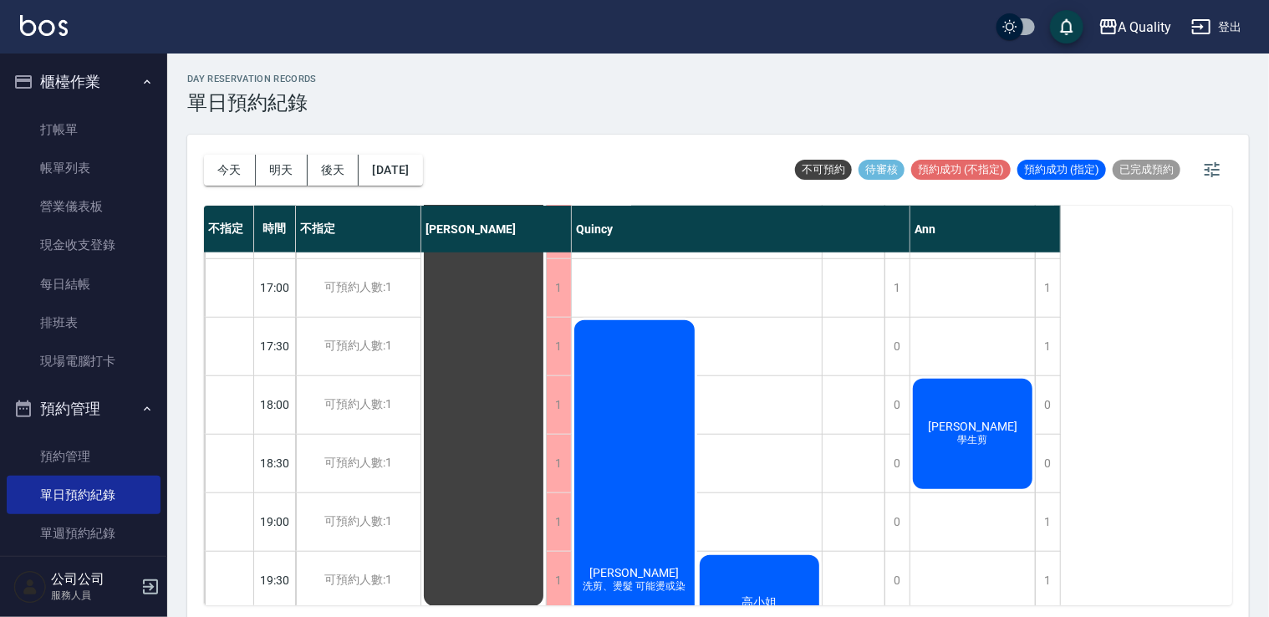
click at [626, 443] on div "[PERSON_NAME] 洗剪、燙髮 可能燙或染" at bounding box center [634, 580] width 125 height 525
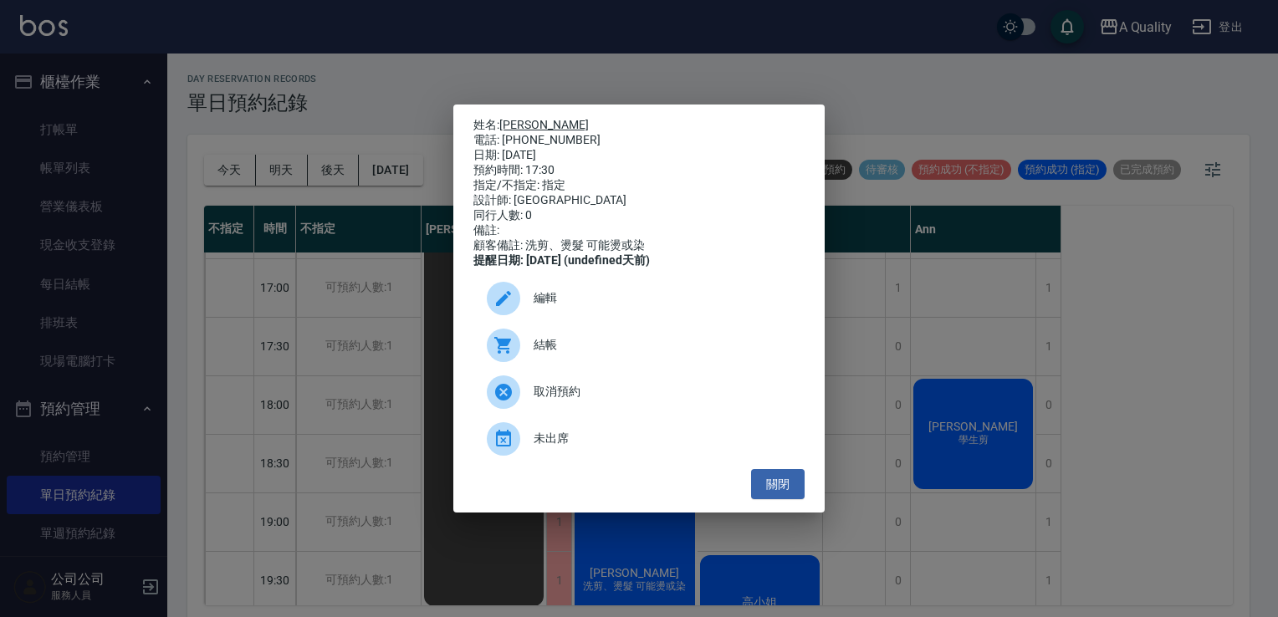
click at [511, 122] on link "[PERSON_NAME]" at bounding box center [543, 124] width 89 height 13
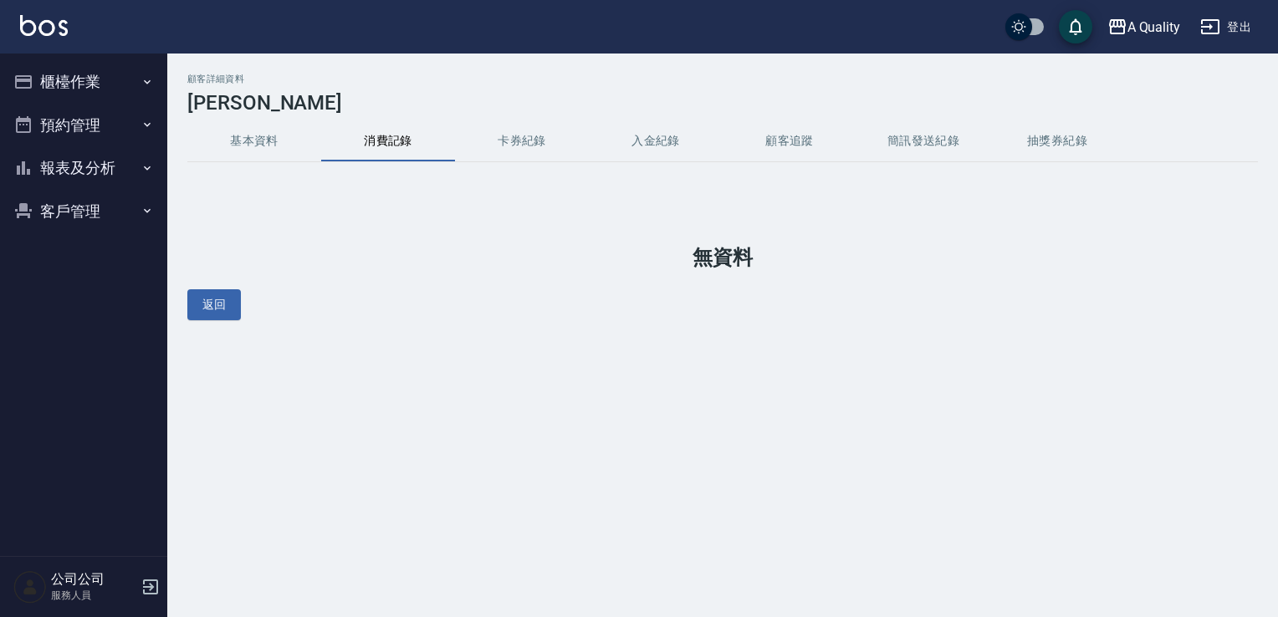
click at [256, 132] on button "基本資料" at bounding box center [254, 141] width 134 height 40
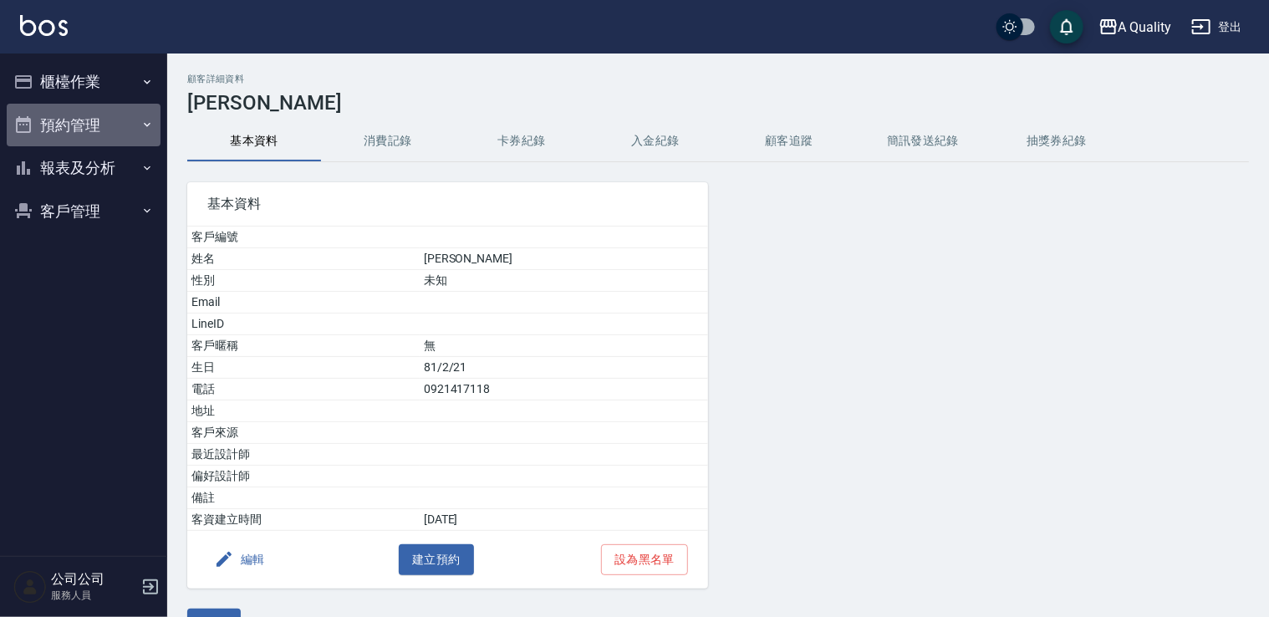
drag, startPoint x: 47, startPoint y: 125, endPoint x: 82, endPoint y: 162, distance: 50.9
click at [48, 126] on button "預約管理" at bounding box center [84, 125] width 154 height 43
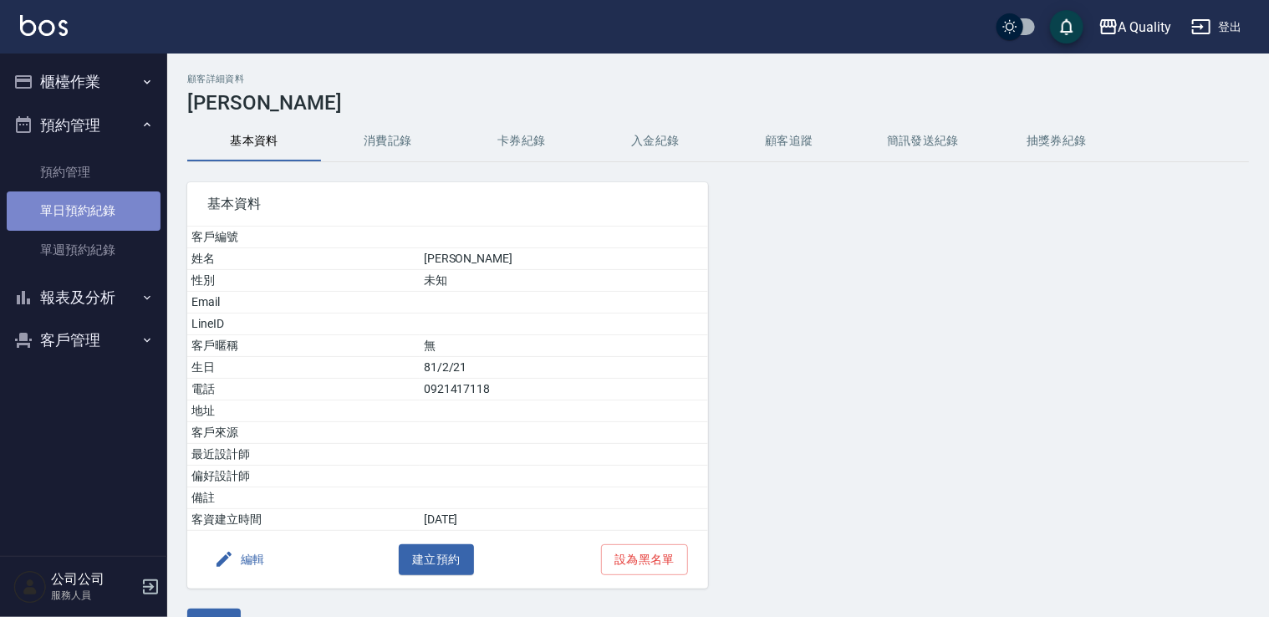
click at [87, 202] on link "單日預約紀錄" at bounding box center [84, 210] width 154 height 38
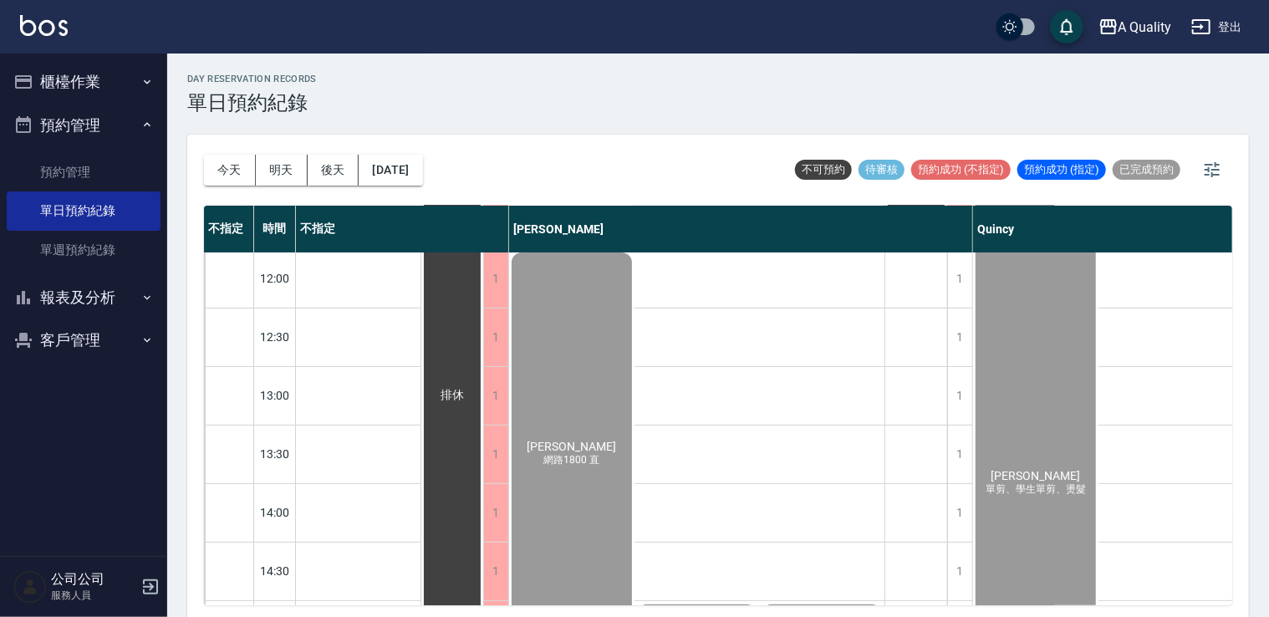
scroll to position [334, 0]
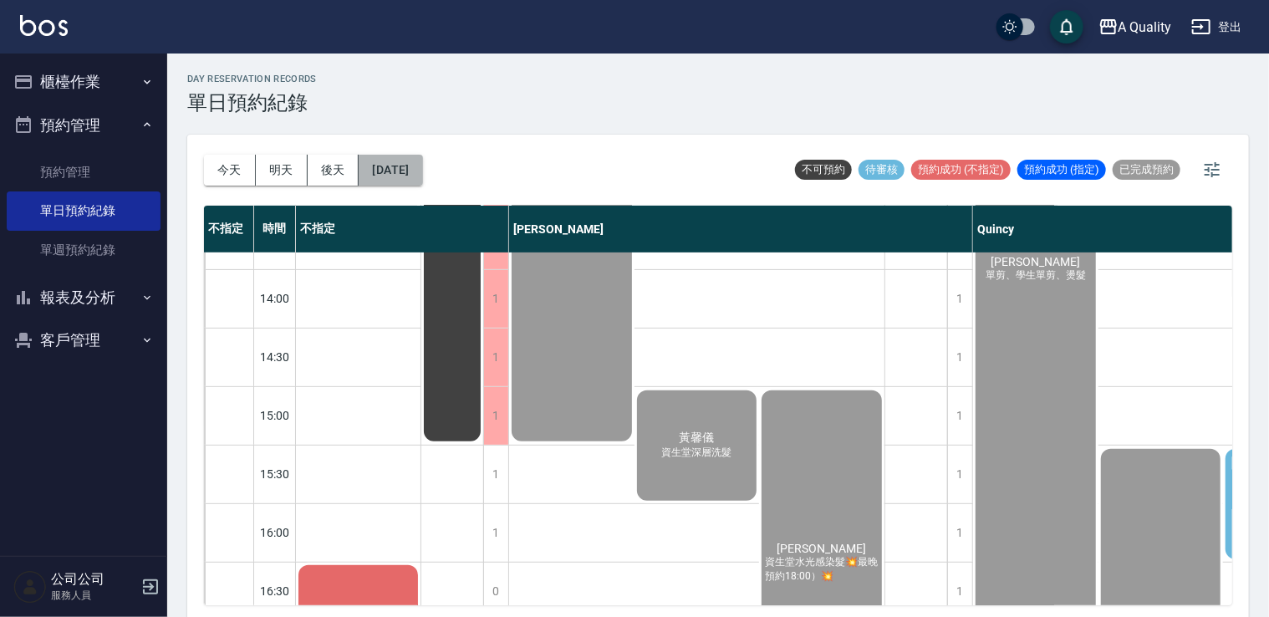
click at [387, 171] on button "[DATE]" at bounding box center [391, 170] width 64 height 31
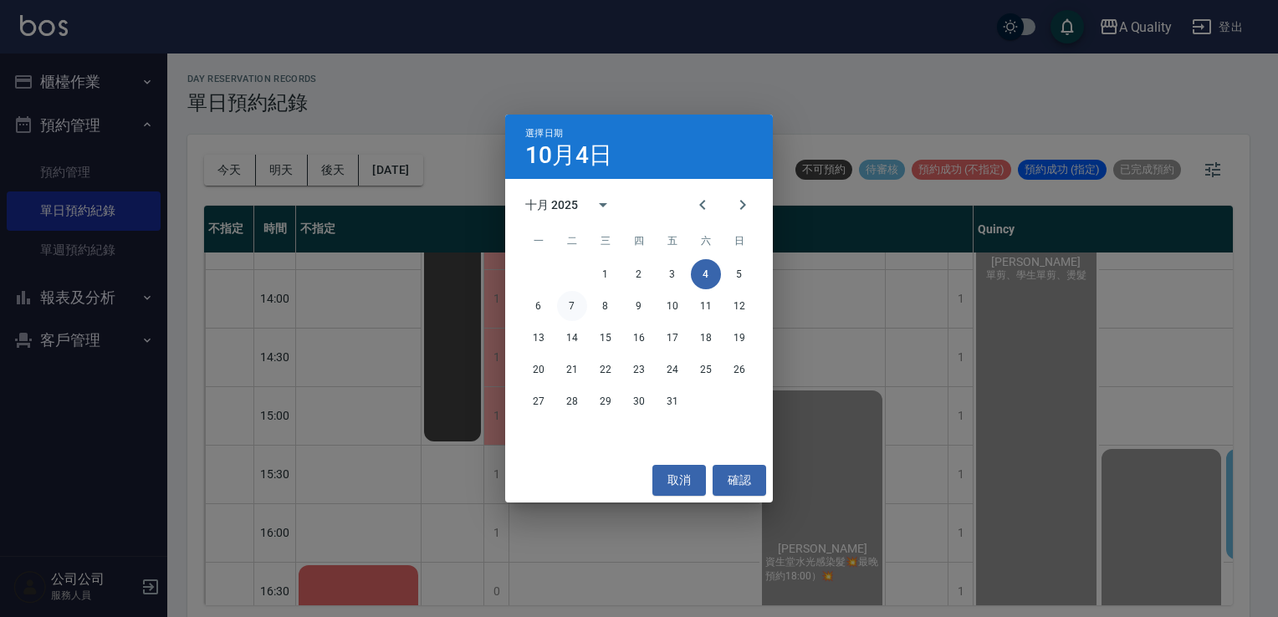
click at [574, 310] on button "7" at bounding box center [572, 306] width 30 height 30
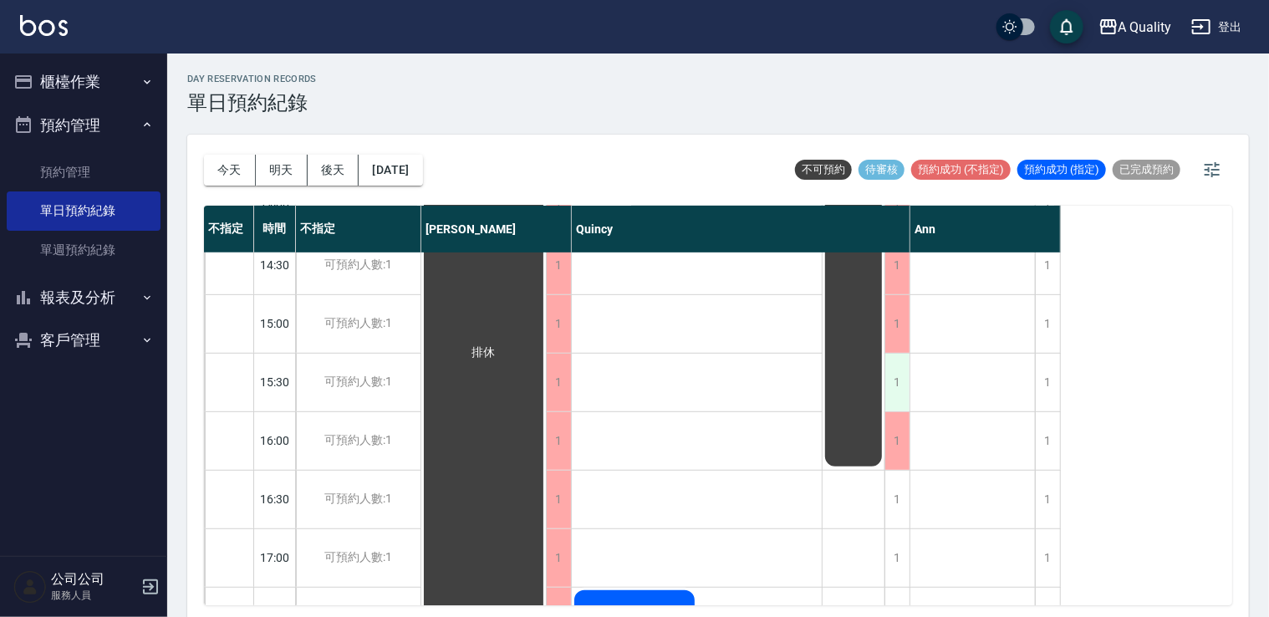
scroll to position [418, 0]
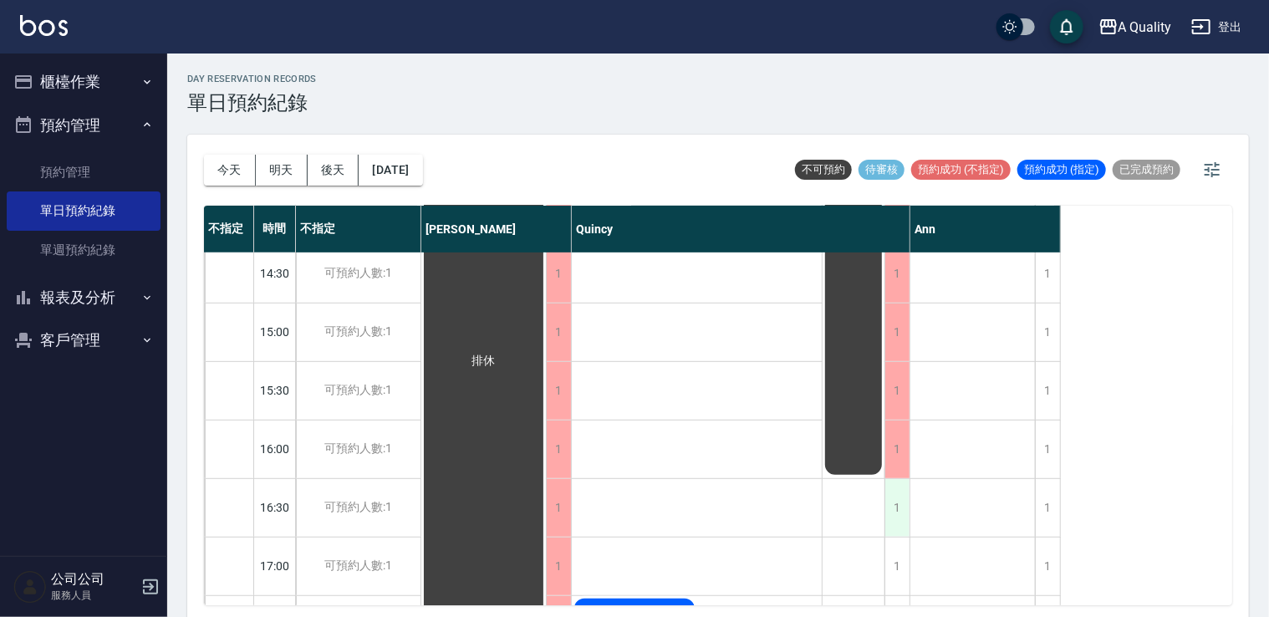
click at [891, 493] on div "1" at bounding box center [897, 508] width 25 height 58
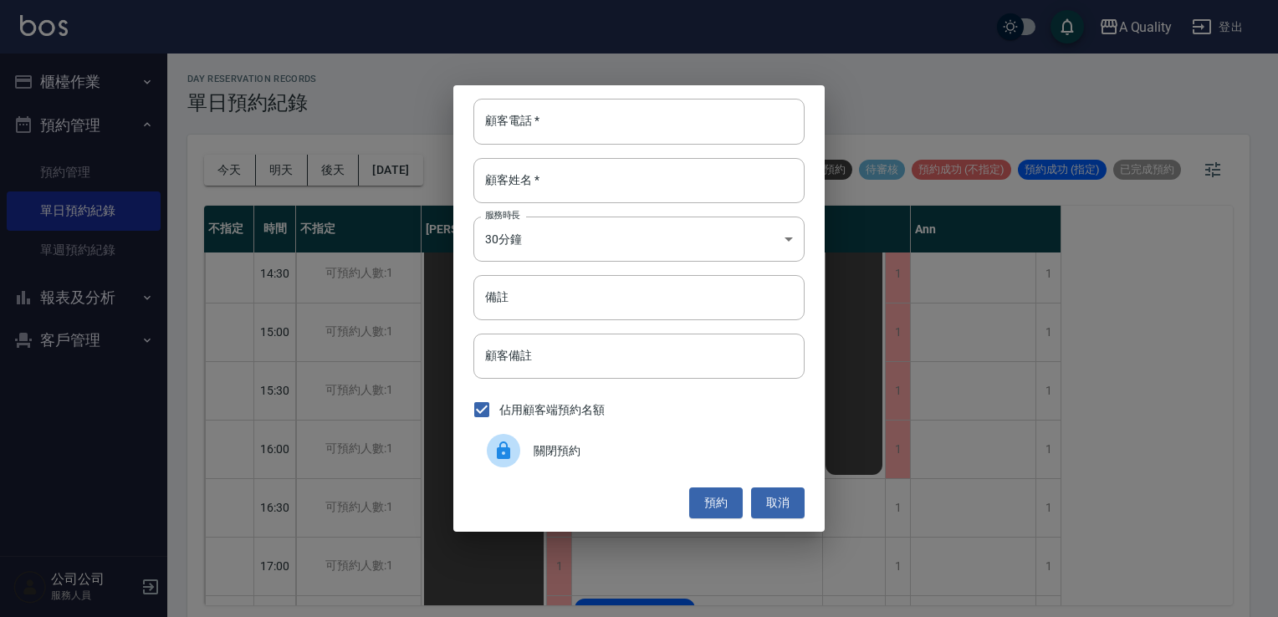
click at [597, 435] on div "關閉預約" at bounding box center [638, 450] width 331 height 47
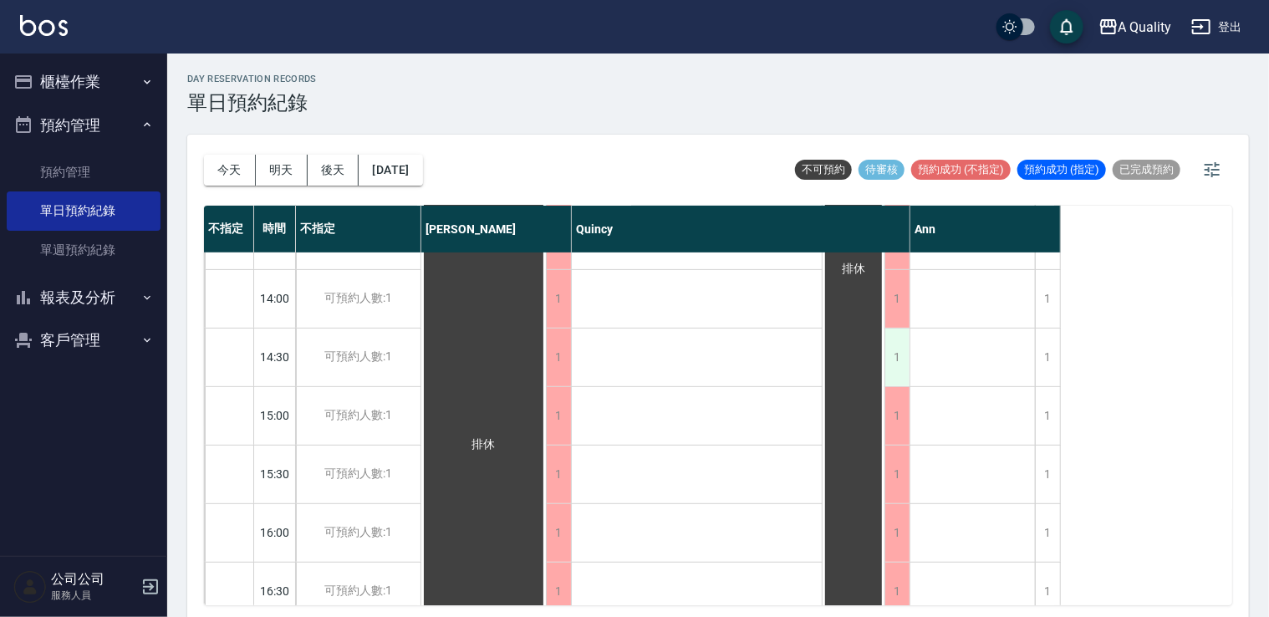
scroll to position [0, 0]
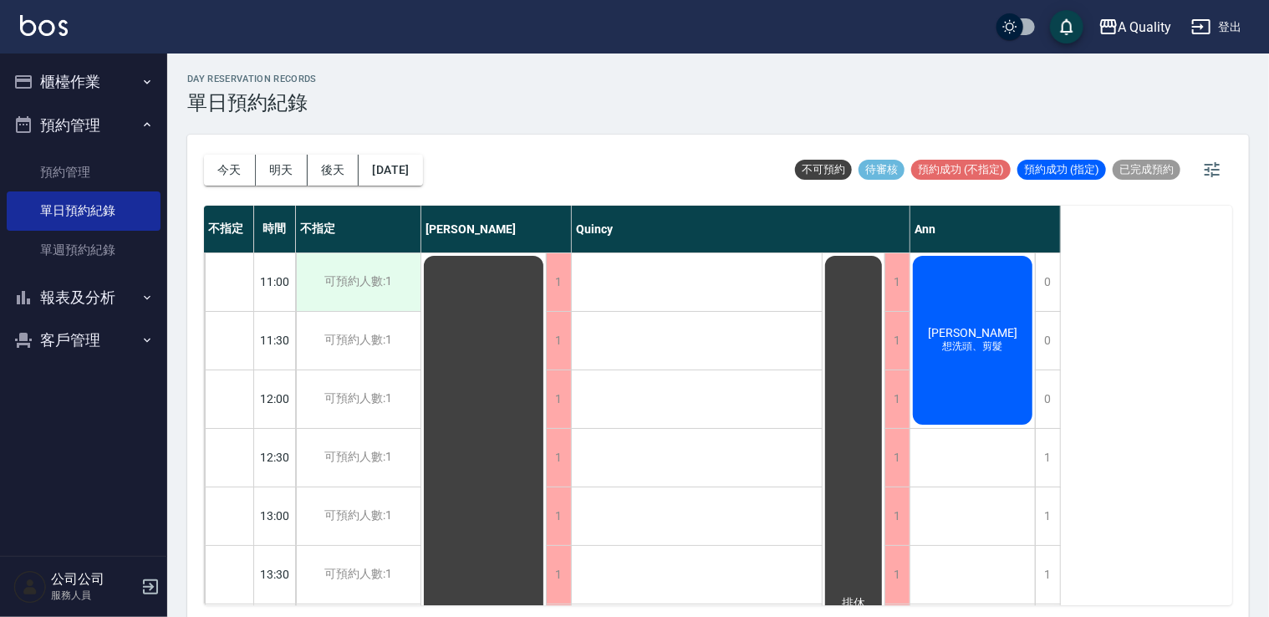
click at [411, 285] on div "可預約人數:1" at bounding box center [358, 282] width 125 height 58
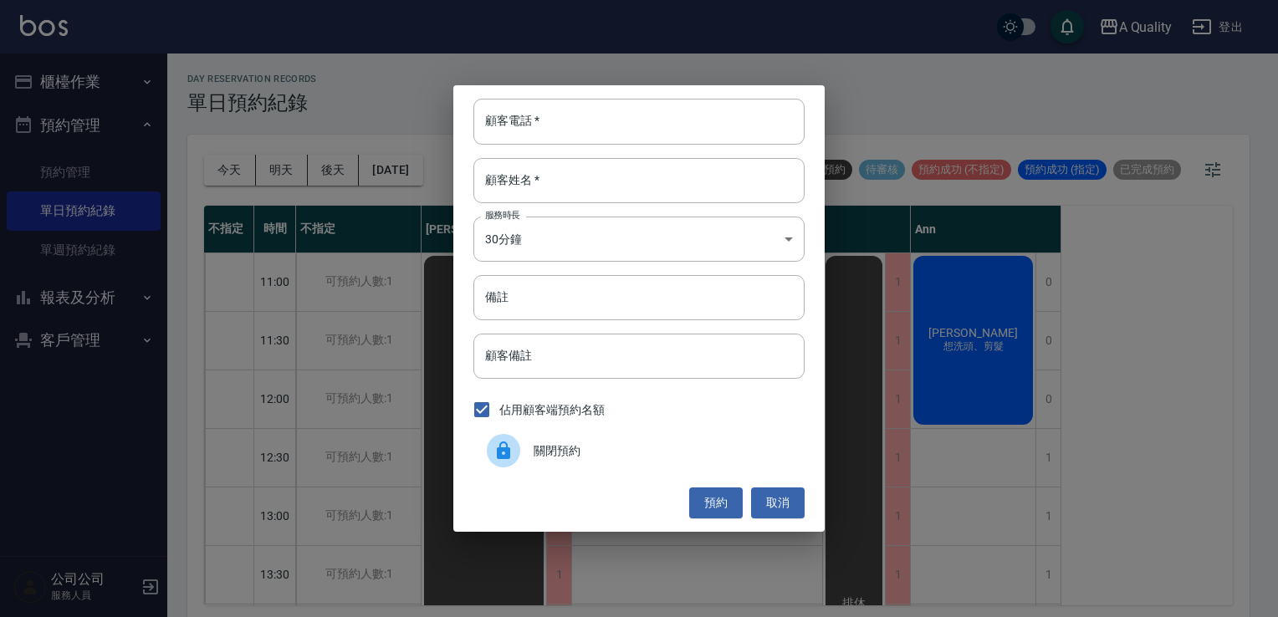
click at [523, 442] on div at bounding box center [510, 450] width 47 height 33
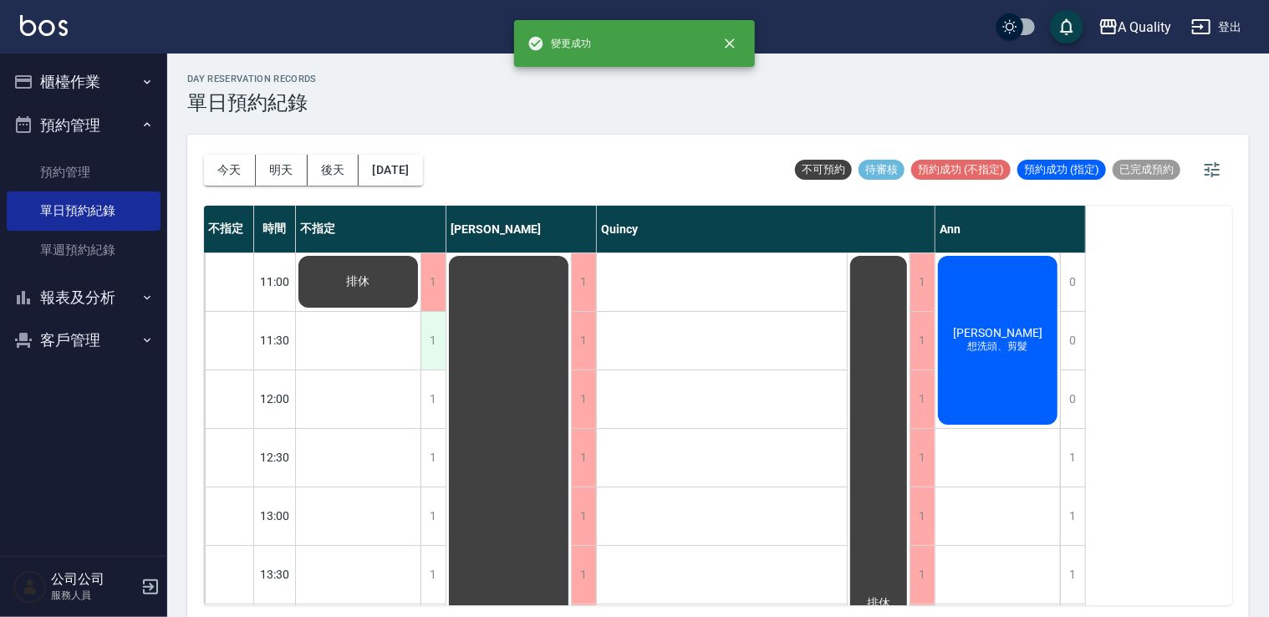
click at [429, 339] on div "1" at bounding box center [433, 341] width 25 height 58
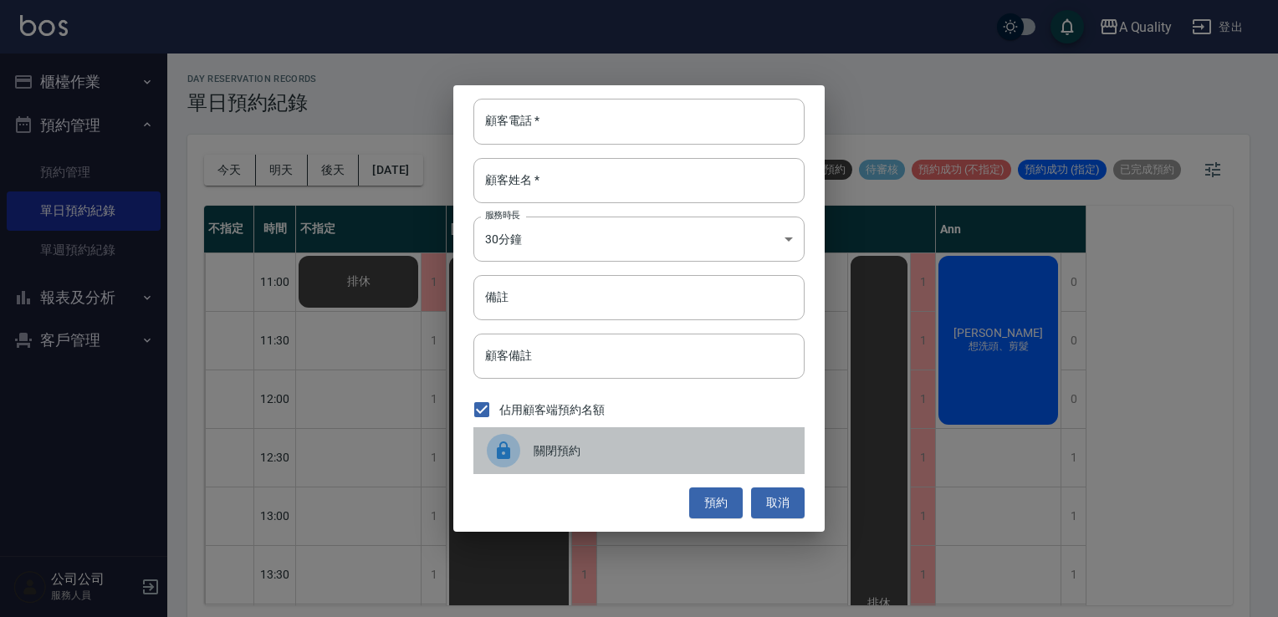
drag, startPoint x: 512, startPoint y: 449, endPoint x: 442, endPoint y: 396, distance: 87.1
click at [498, 441] on icon at bounding box center [503, 451] width 20 height 20
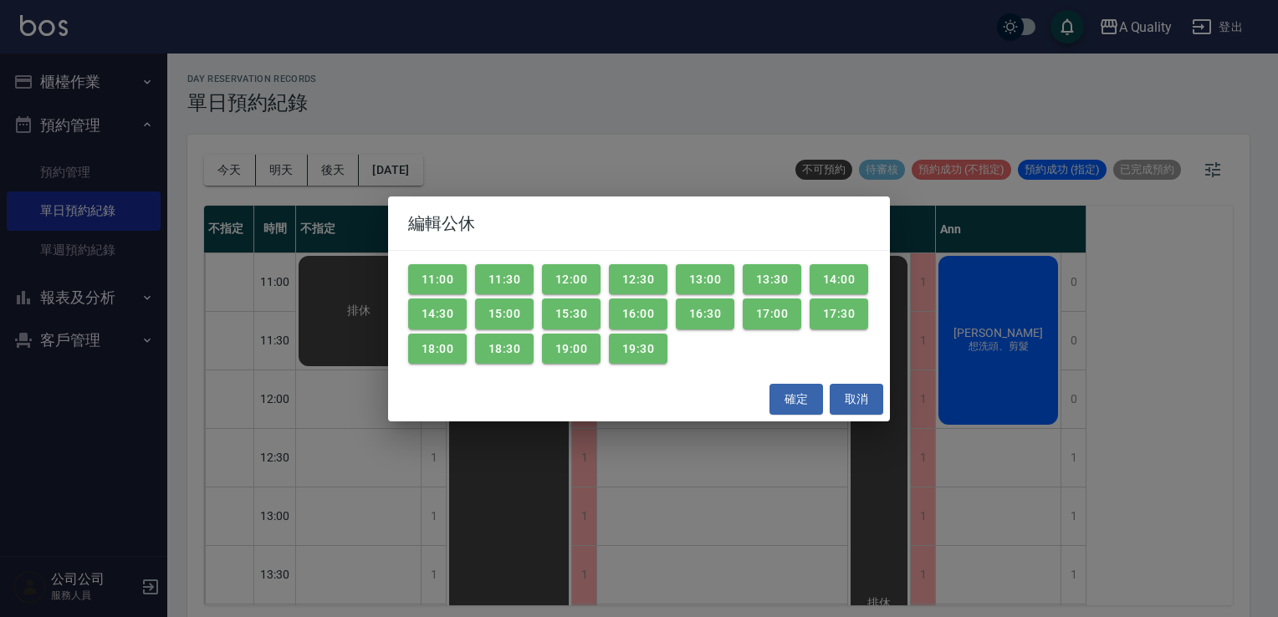
drag, startPoint x: 859, startPoint y: 398, endPoint x: 674, endPoint y: 401, distance: 184.8
click at [855, 399] on button "取消" at bounding box center [856, 399] width 54 height 31
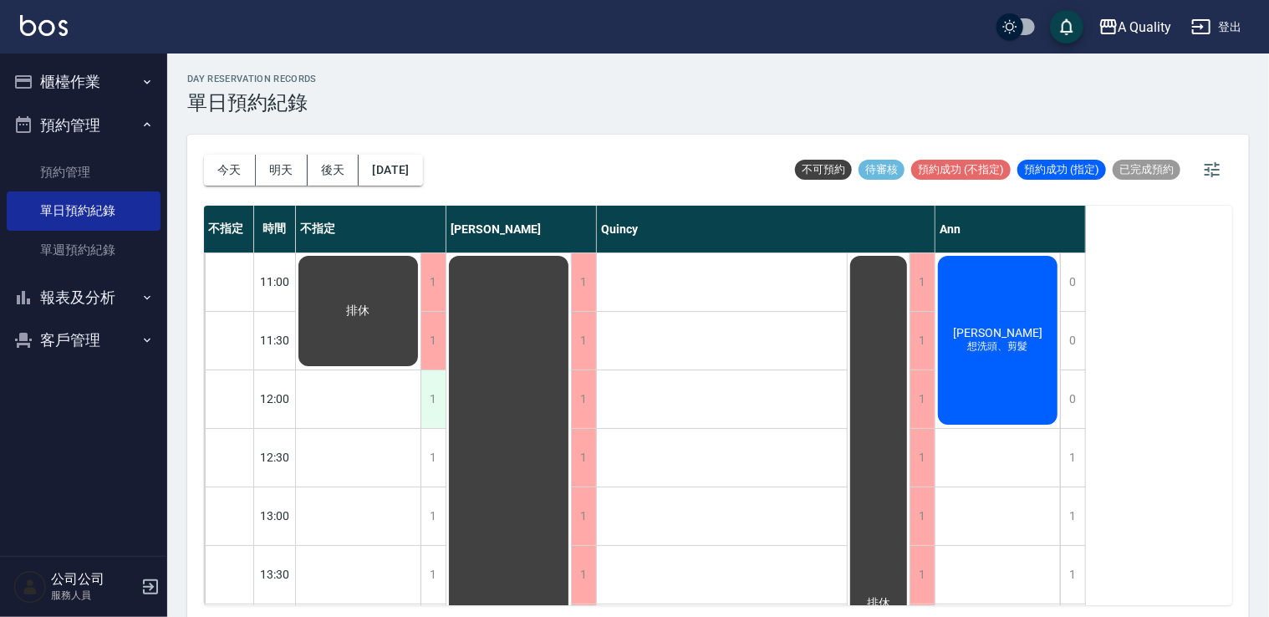
click at [445, 403] on div "1" at bounding box center [433, 399] width 25 height 58
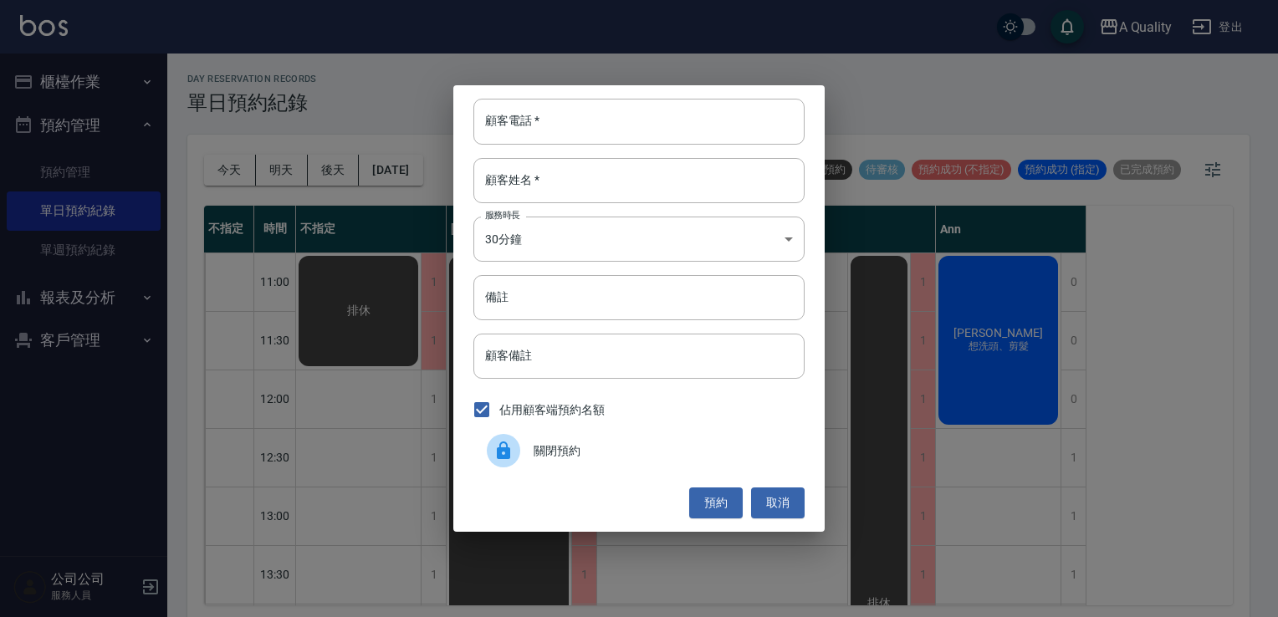
click at [576, 443] on span "關閉預約" at bounding box center [662, 451] width 258 height 18
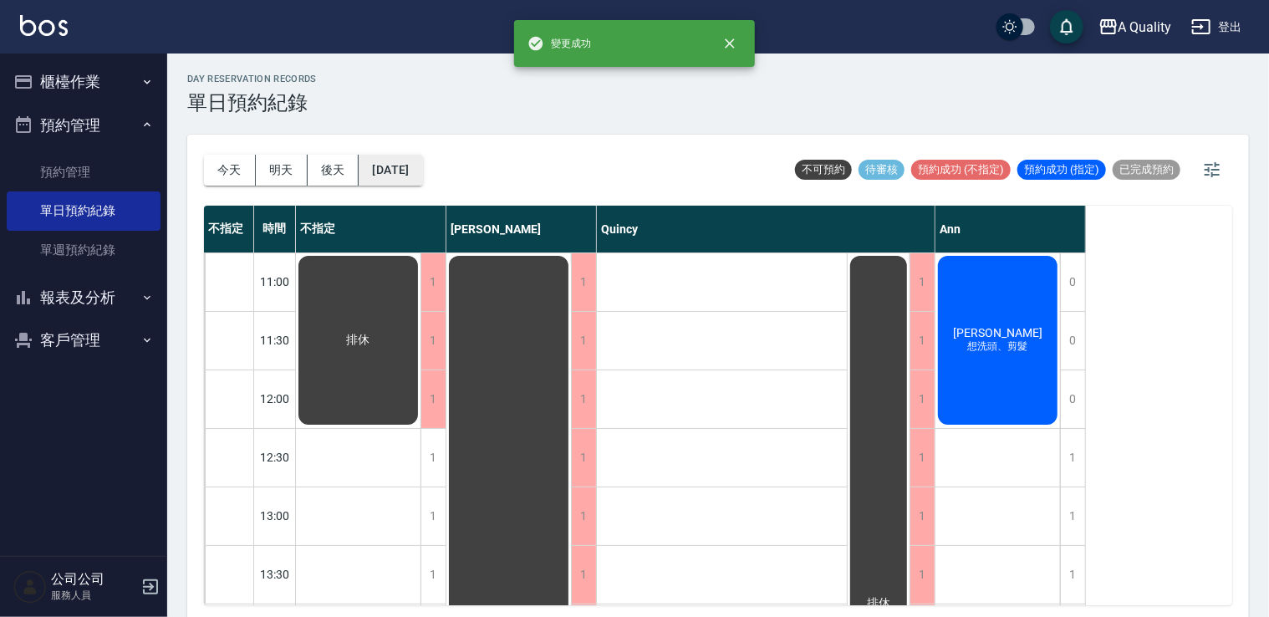
click at [422, 175] on button "[DATE]" at bounding box center [391, 170] width 64 height 31
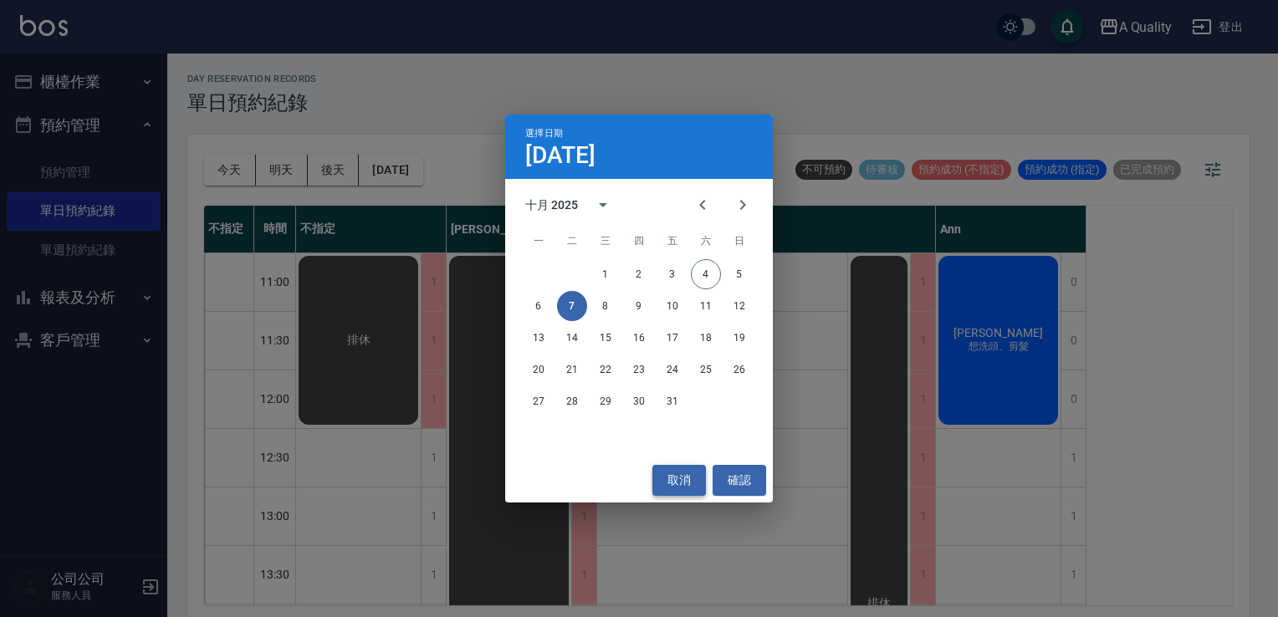
click at [671, 489] on button "取消" at bounding box center [679, 480] width 54 height 31
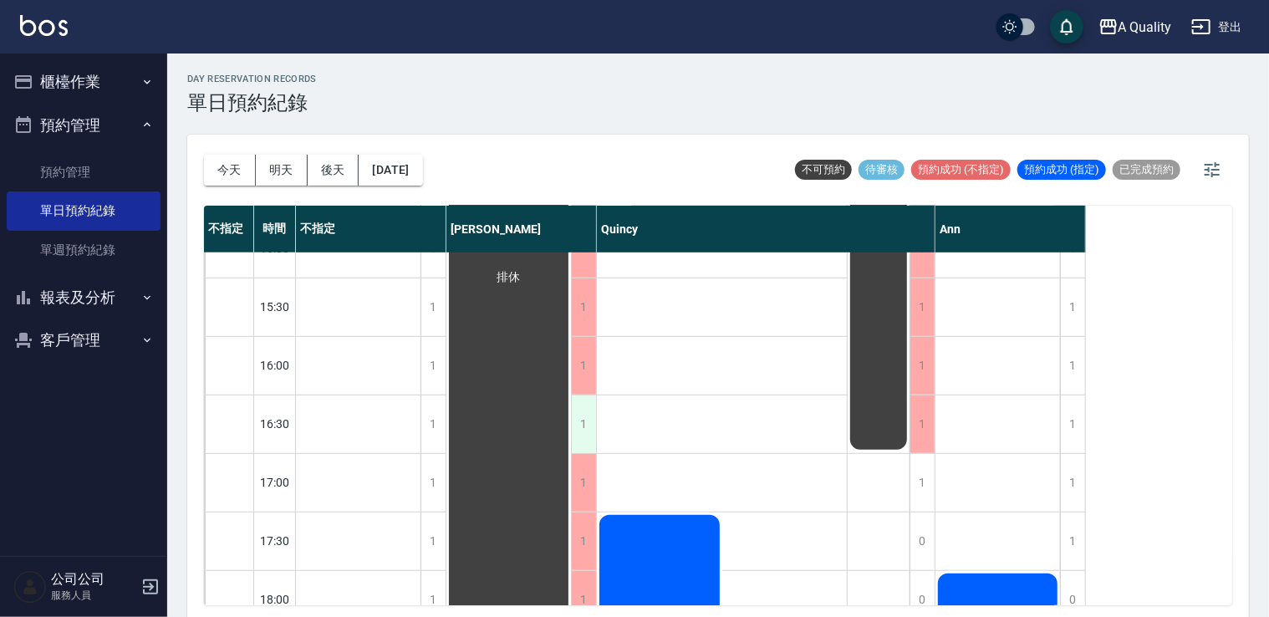
scroll to position [753, 0]
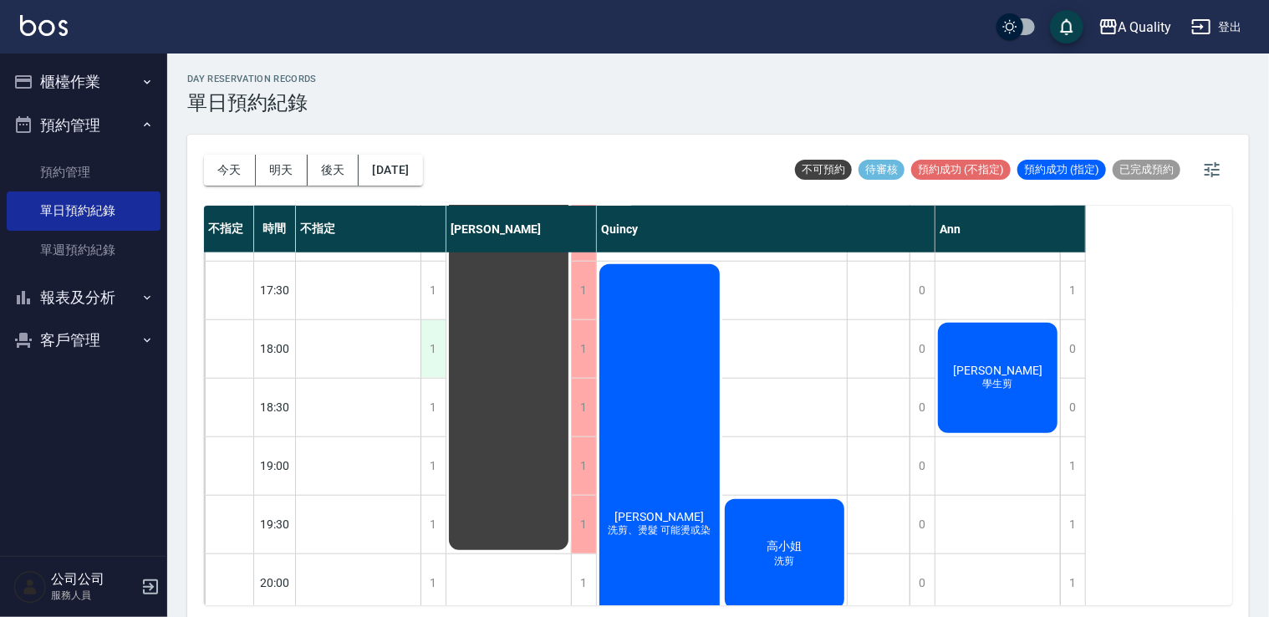
click at [431, 326] on div "1" at bounding box center [433, 349] width 25 height 58
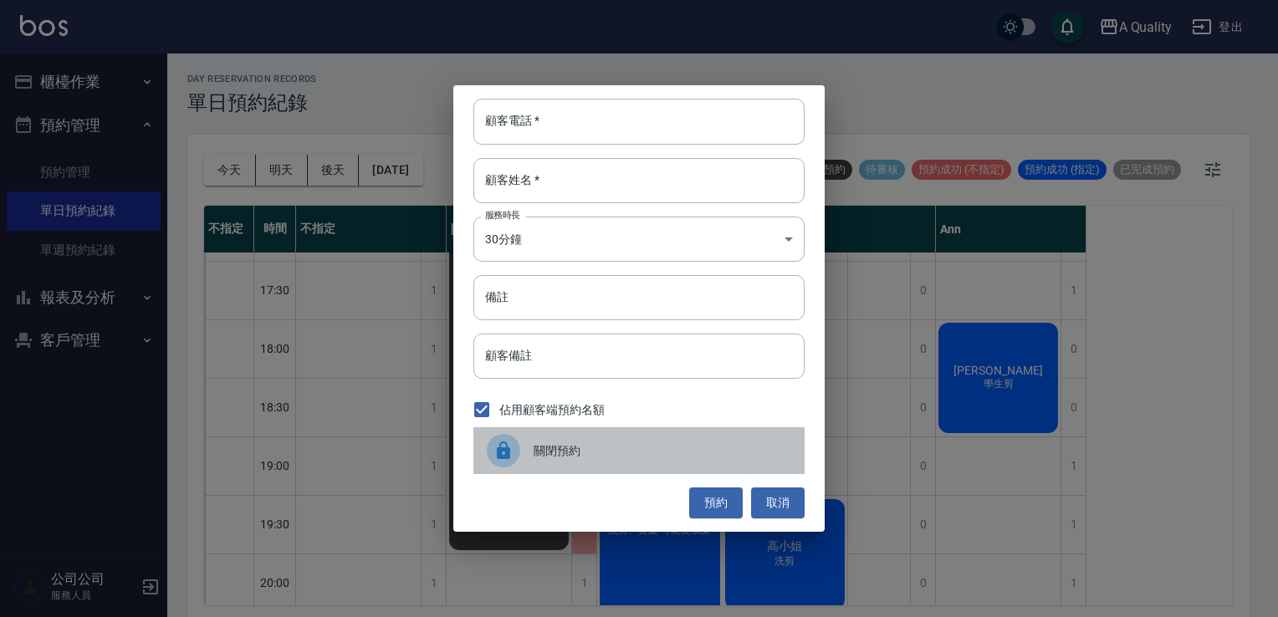
drag, startPoint x: 502, startPoint y: 454, endPoint x: 464, endPoint y: 441, distance: 39.9
click at [499, 453] on icon at bounding box center [503, 451] width 20 height 20
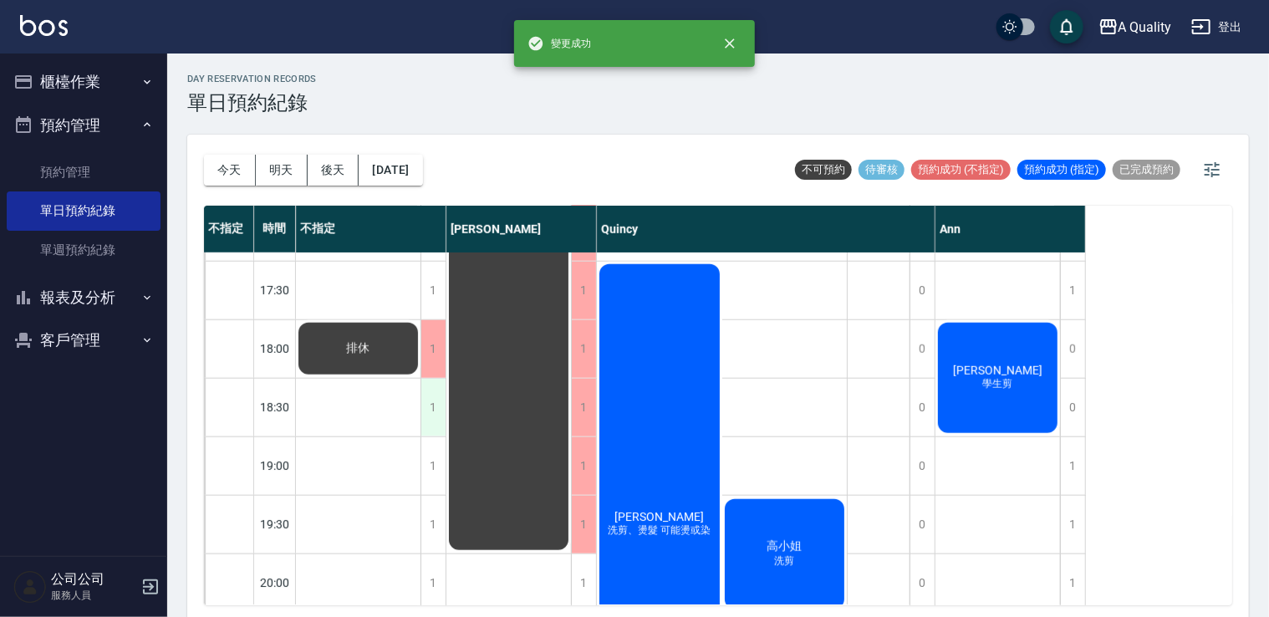
click at [435, 403] on div "1" at bounding box center [433, 408] width 25 height 58
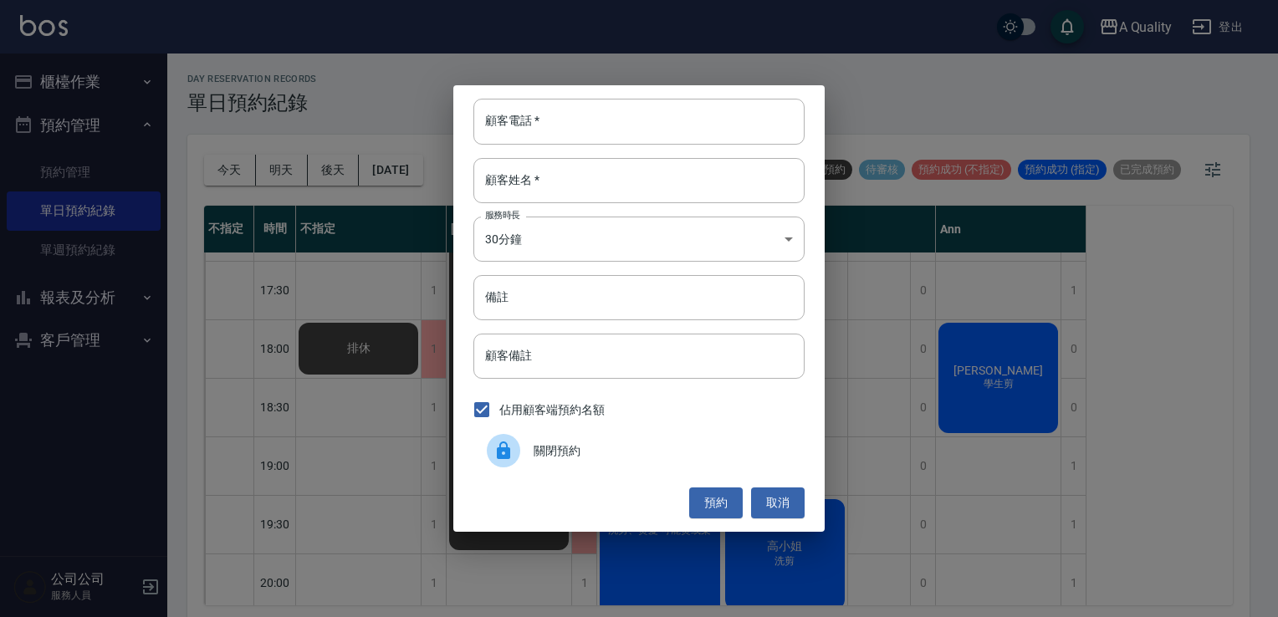
click at [517, 453] on div at bounding box center [503, 450] width 33 height 33
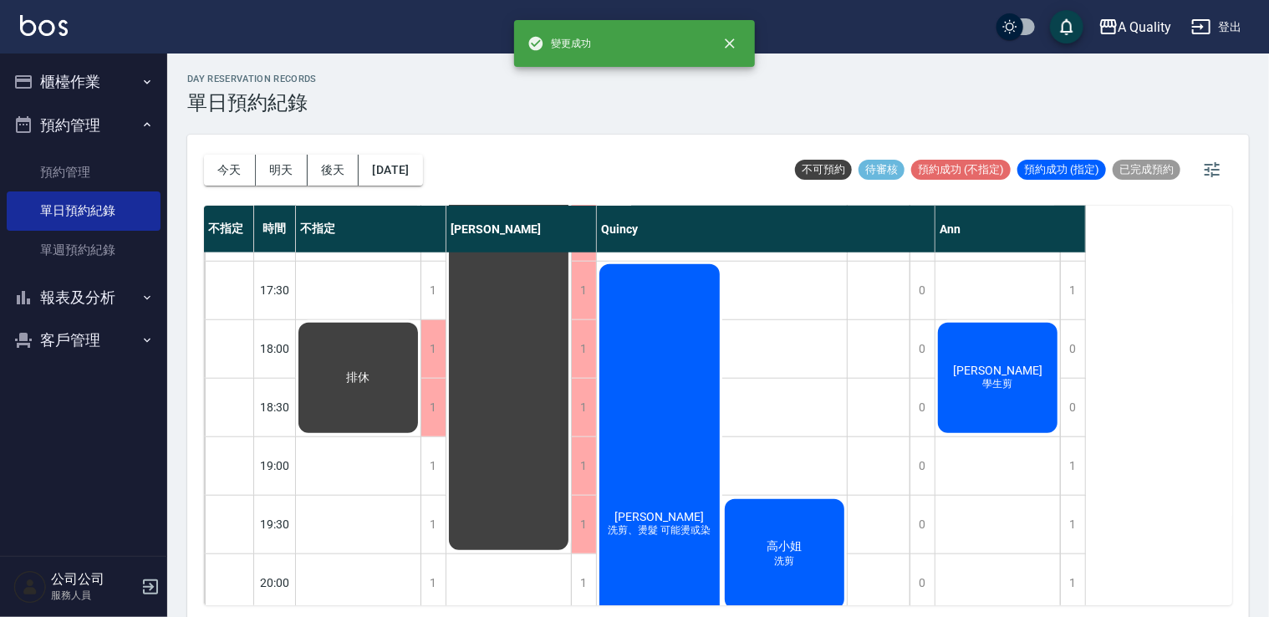
click at [430, 423] on div "1" at bounding box center [433, 408] width 25 height 58
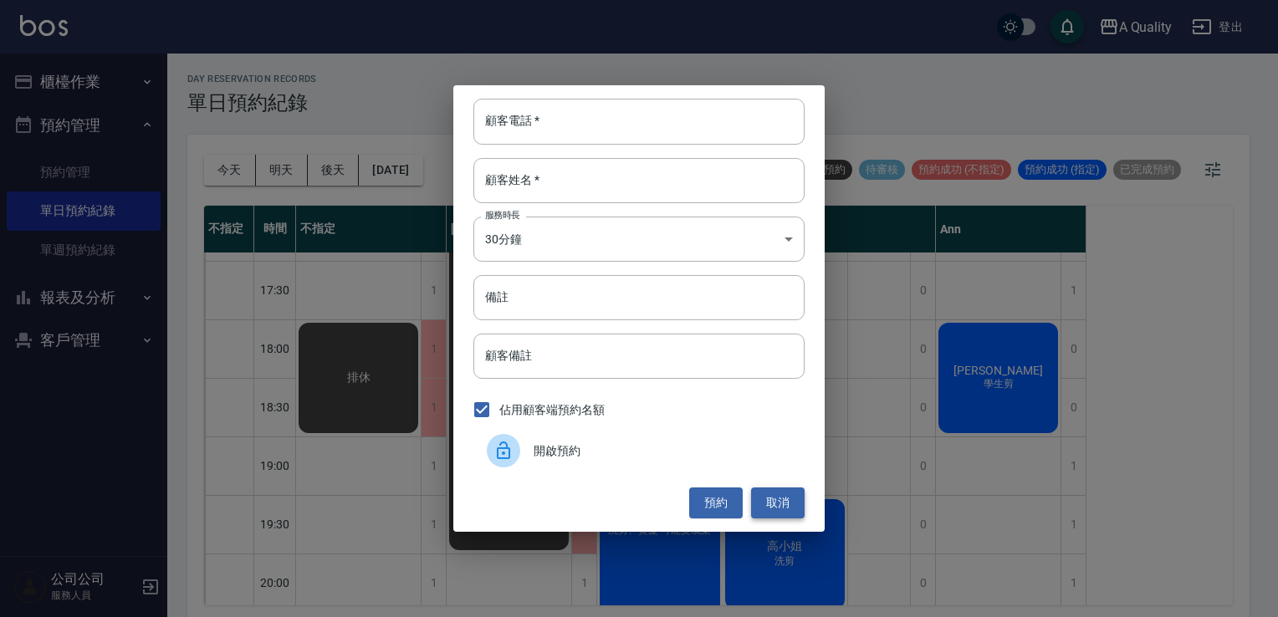
click at [778, 493] on button "取消" at bounding box center [778, 502] width 54 height 31
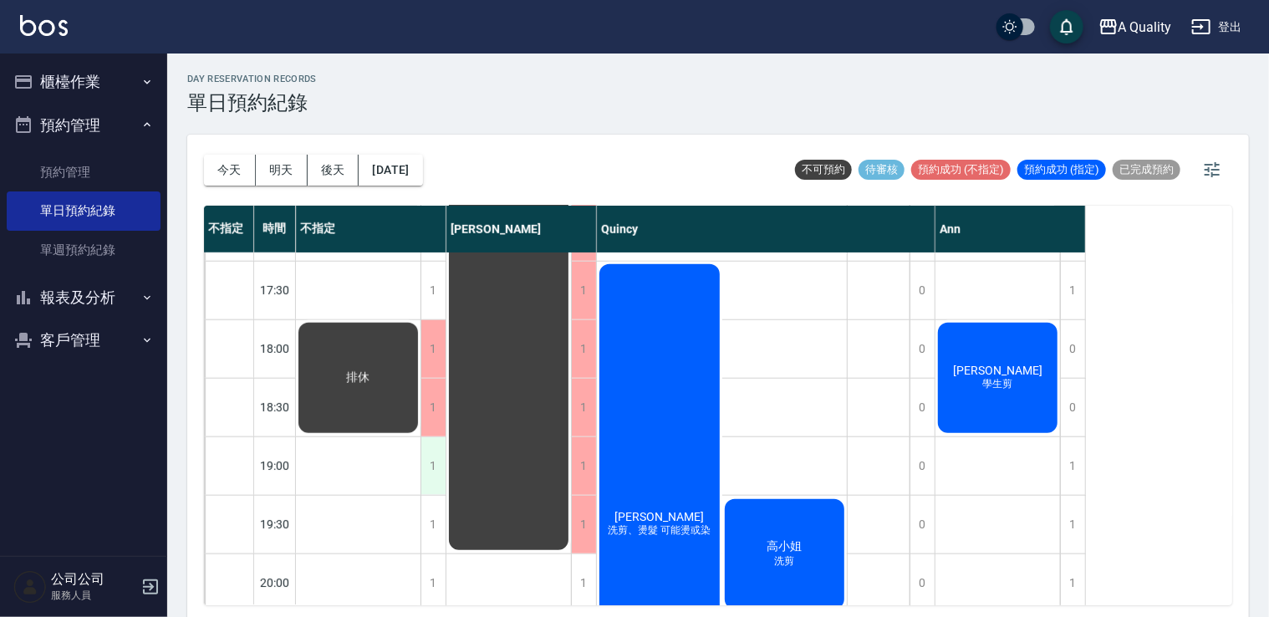
click at [428, 470] on div "1" at bounding box center [433, 466] width 25 height 58
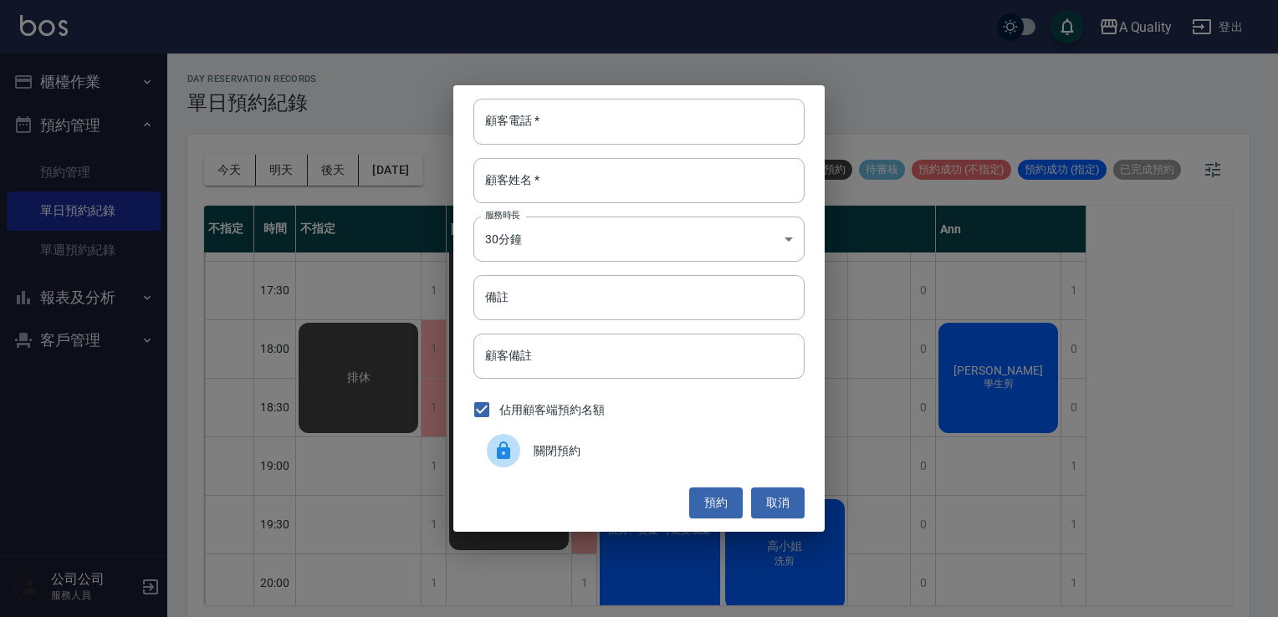
click at [567, 462] on div "關閉預約" at bounding box center [638, 450] width 331 height 47
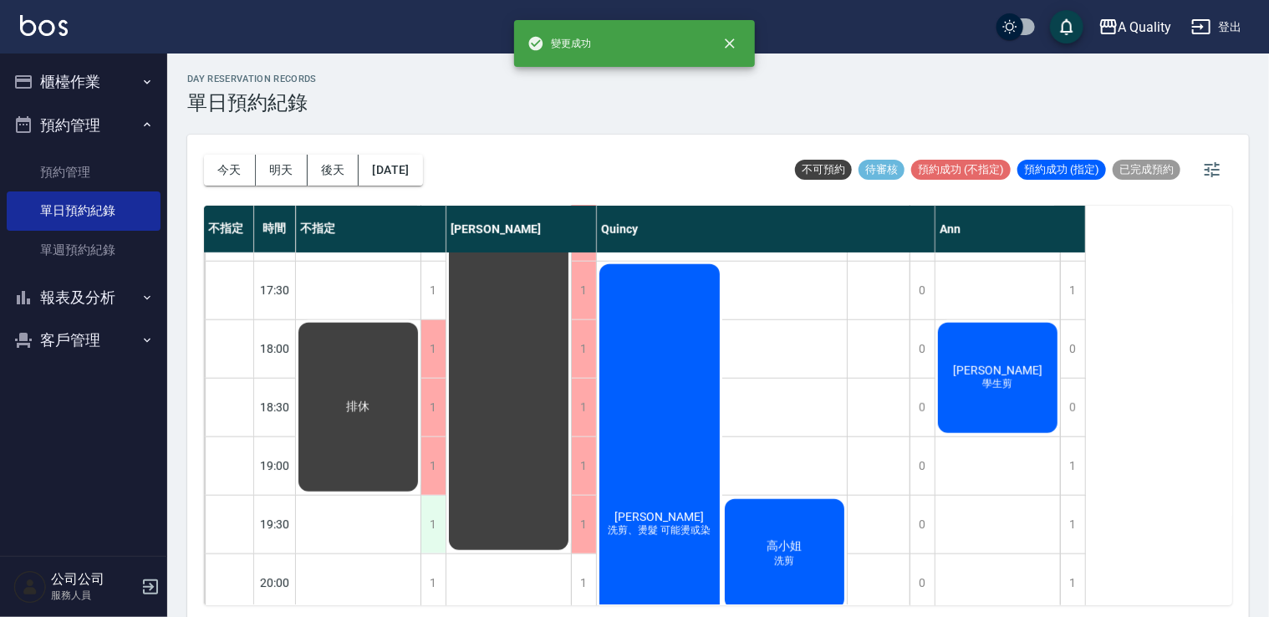
click at [424, 520] on div "1" at bounding box center [433, 525] width 25 height 58
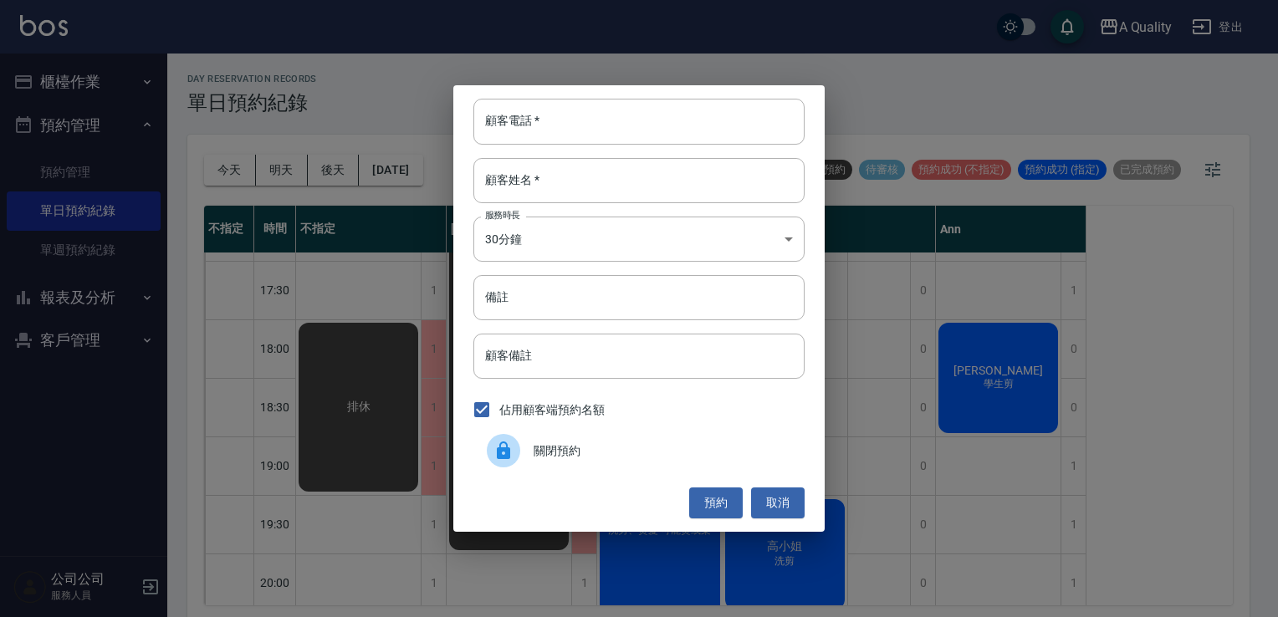
click at [638, 436] on div "關閉預約" at bounding box center [638, 450] width 331 height 47
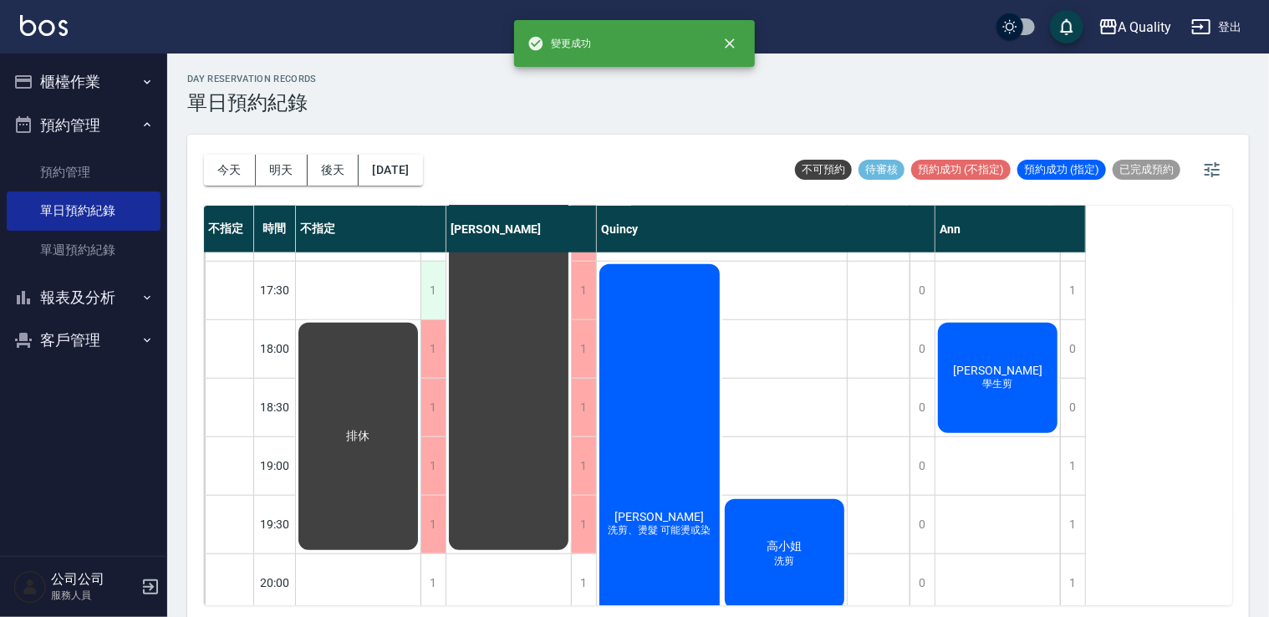
click at [428, 289] on div "1" at bounding box center [433, 291] width 25 height 58
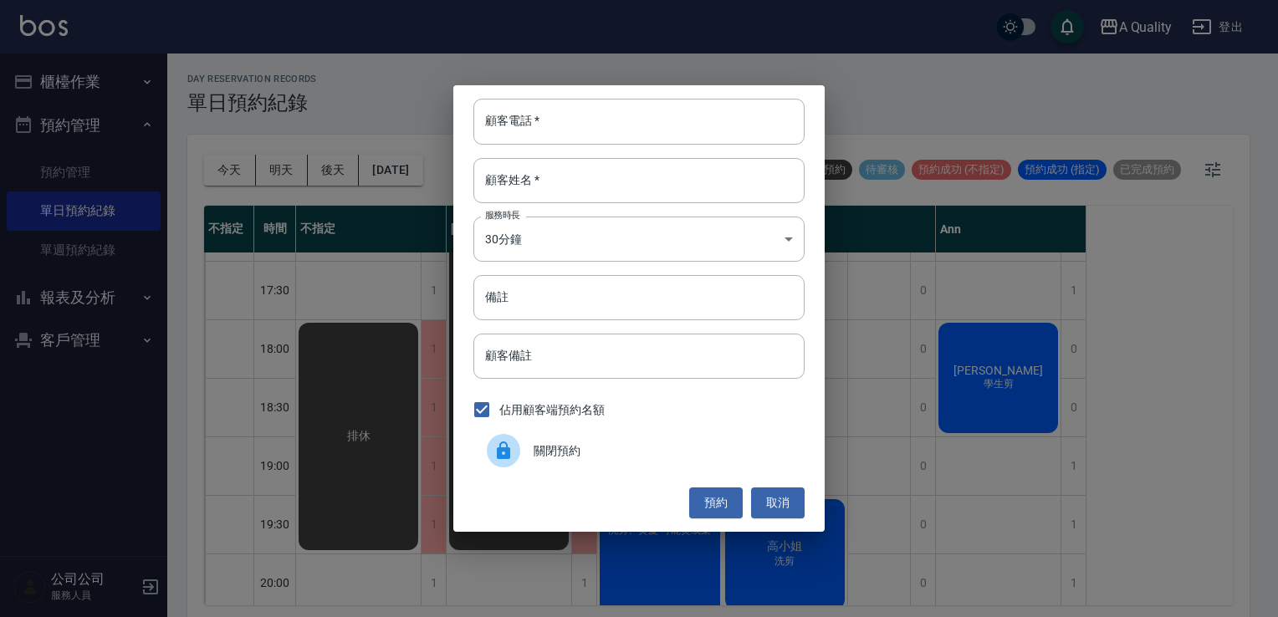
click at [593, 456] on span "關閉預約" at bounding box center [662, 451] width 258 height 18
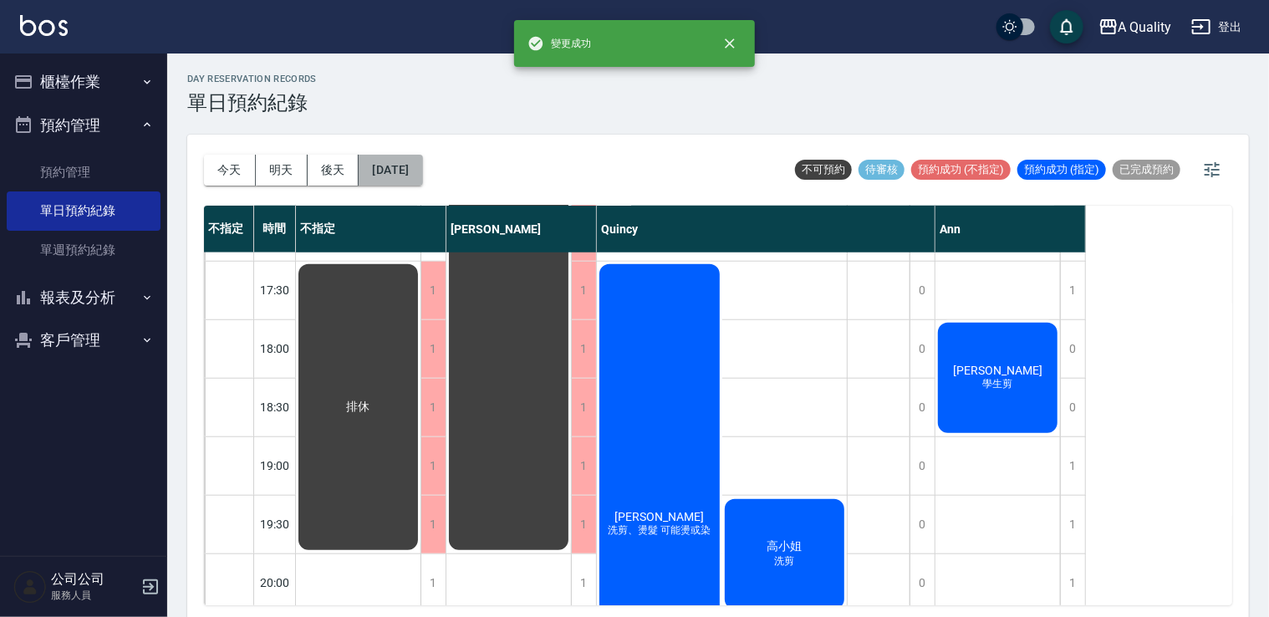
click at [422, 173] on button "[DATE]" at bounding box center [391, 170] width 64 height 31
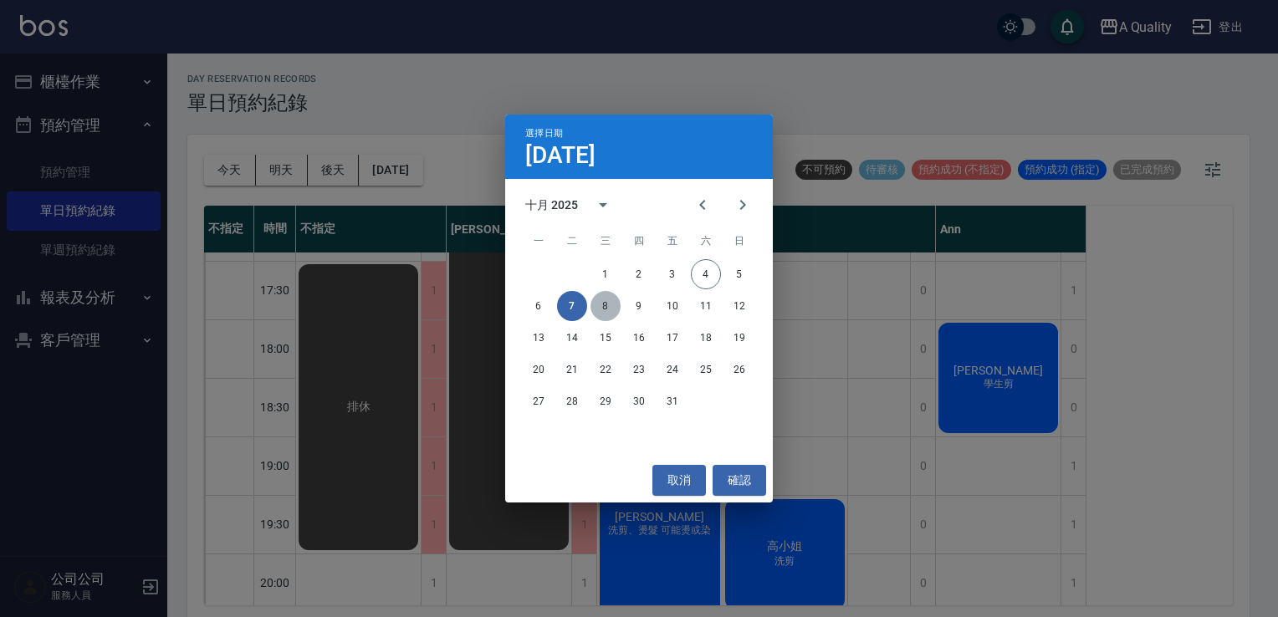
drag, startPoint x: 611, startPoint y: 308, endPoint x: 610, endPoint y: 323, distance: 15.1
click at [611, 309] on button "8" at bounding box center [605, 306] width 30 height 30
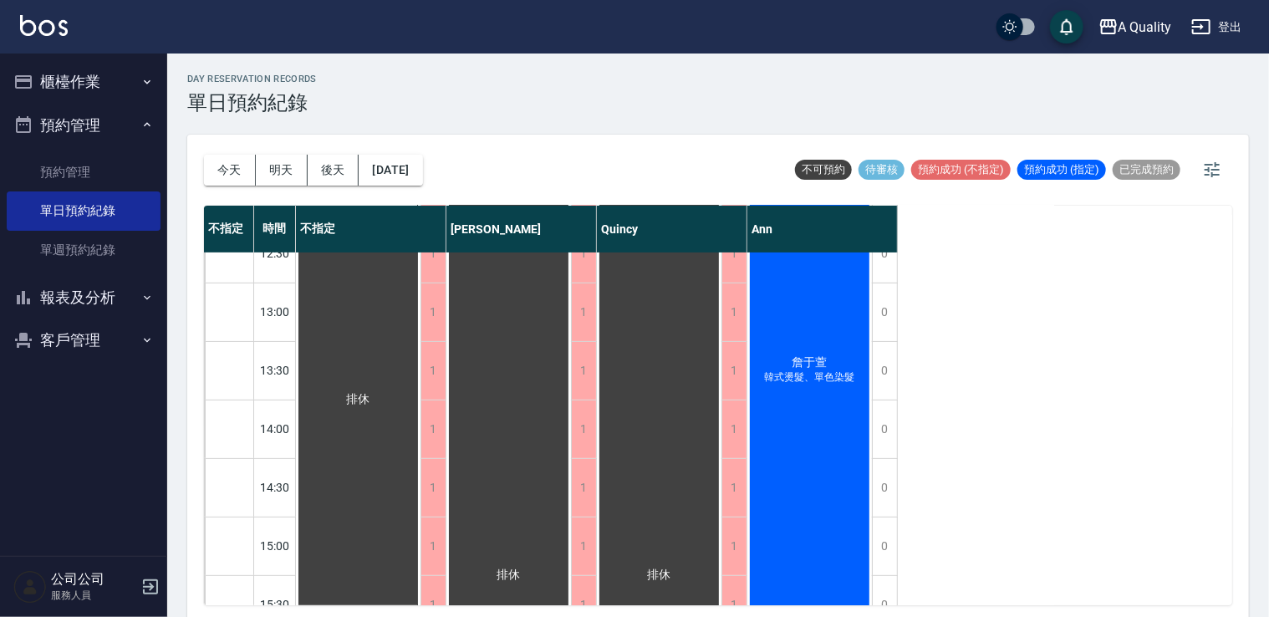
scroll to position [295, 0]
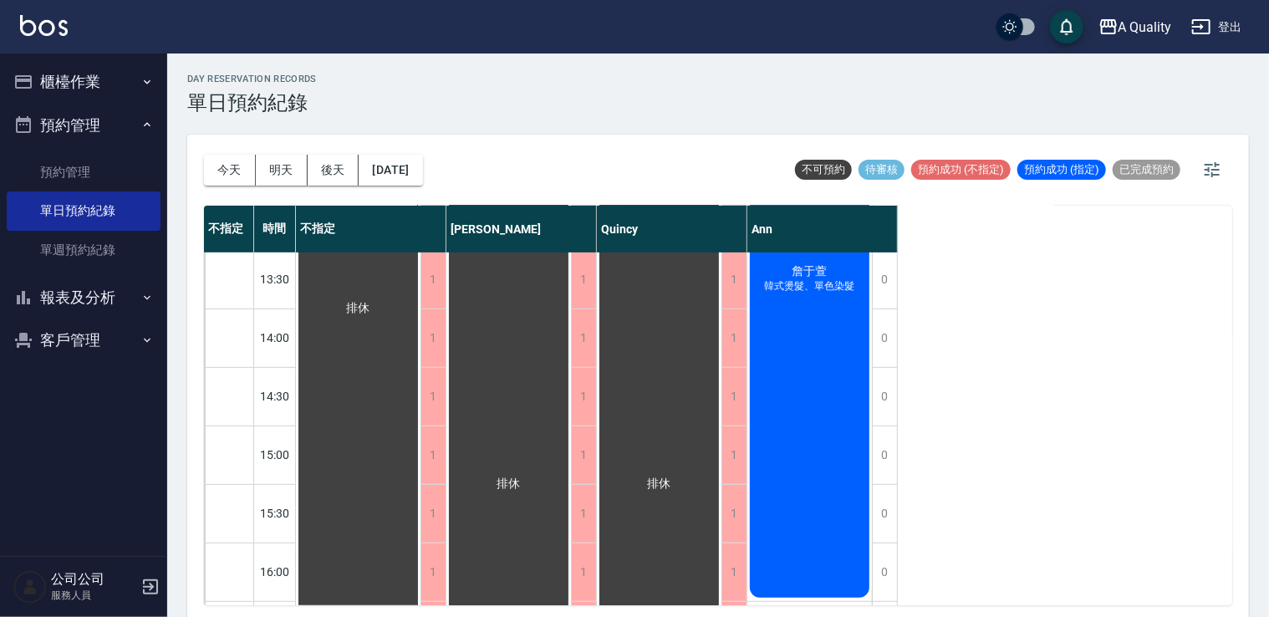
click at [227, 178] on button "今天" at bounding box center [230, 170] width 52 height 31
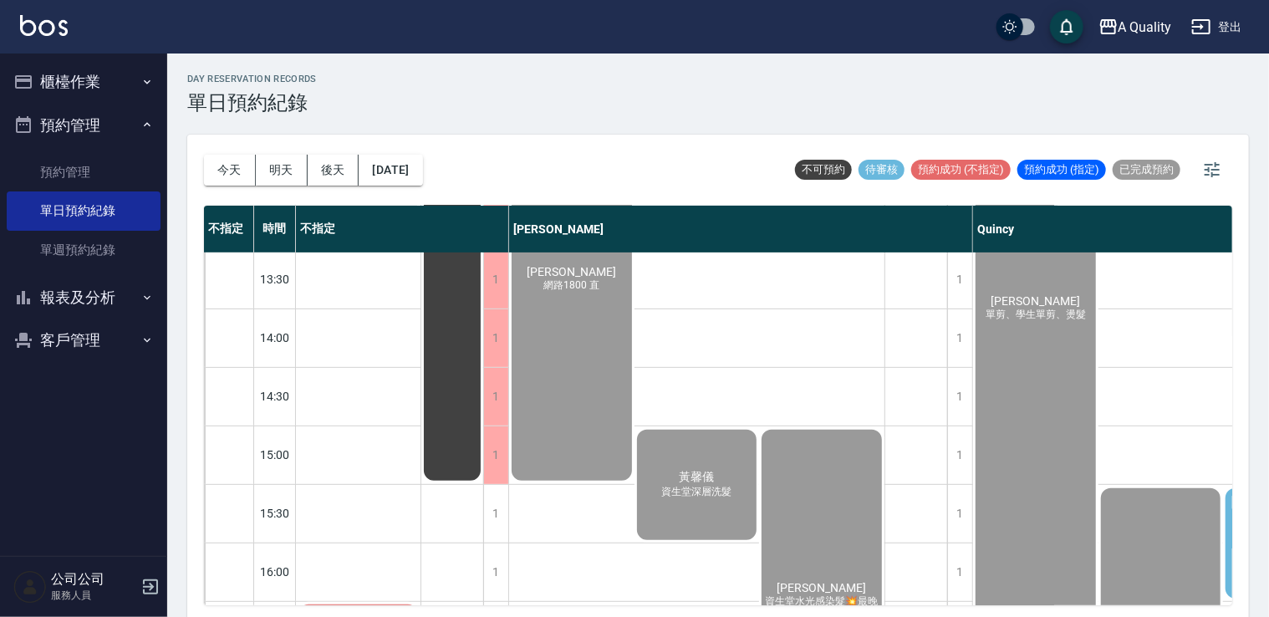
click at [70, 74] on button "櫃檯作業" at bounding box center [84, 81] width 154 height 43
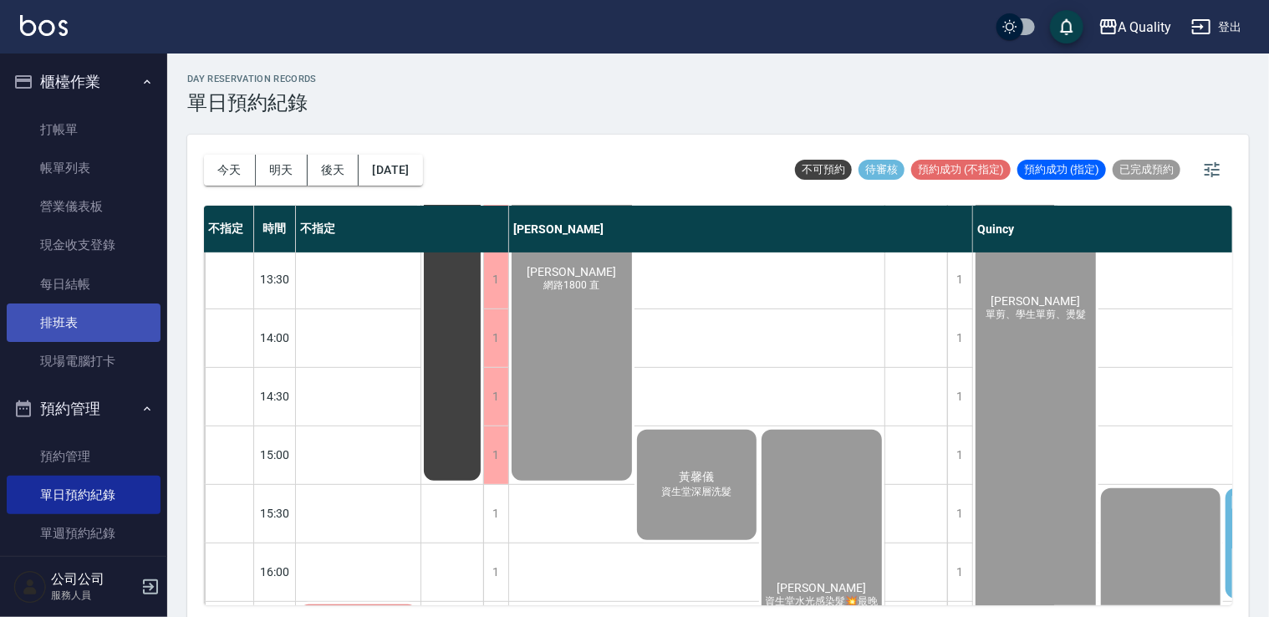
click at [74, 326] on link "排班表" at bounding box center [84, 323] width 154 height 38
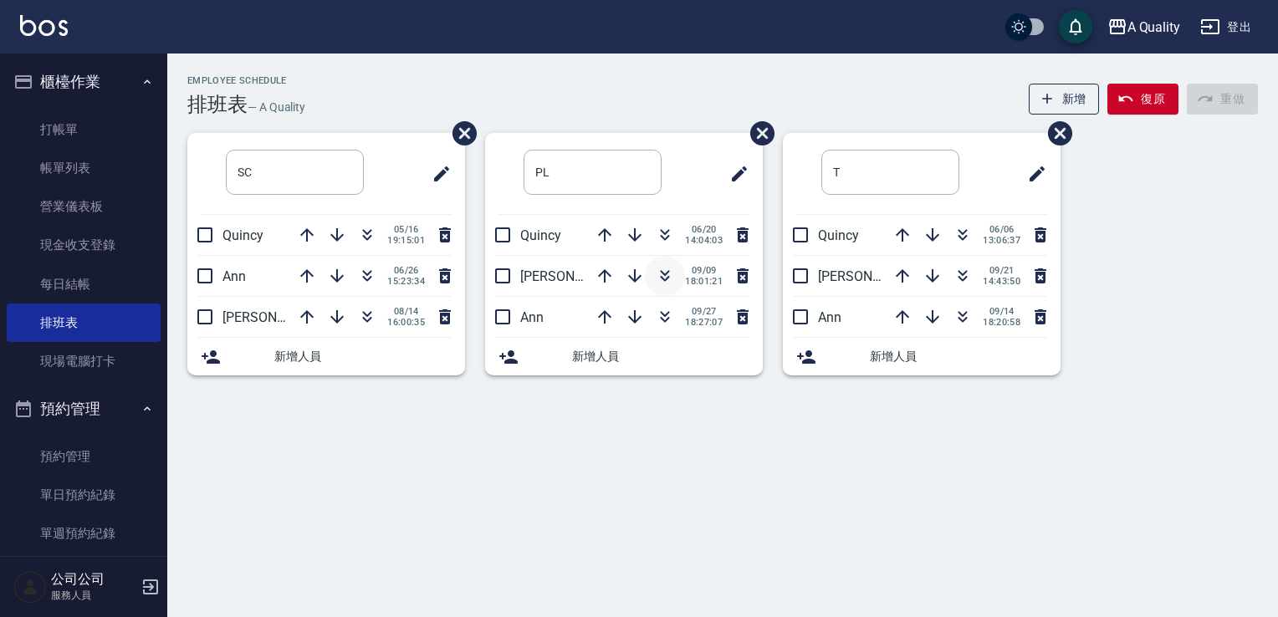
click at [662, 278] on icon "button" at bounding box center [665, 279] width 9 height 6
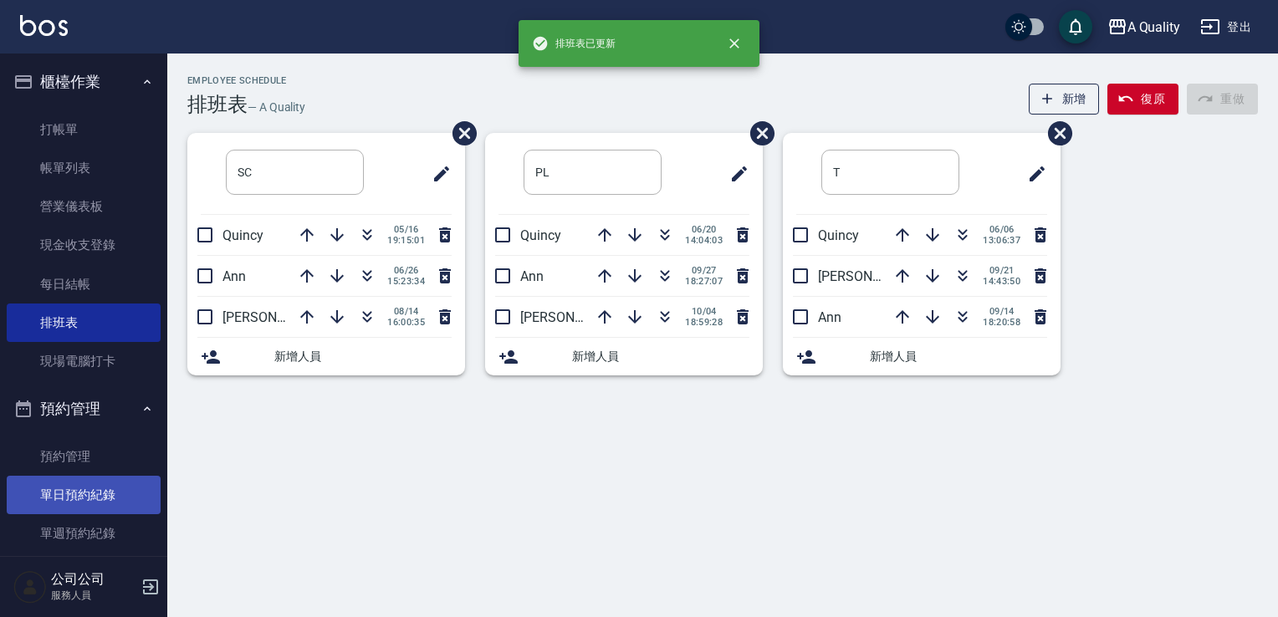
click at [100, 489] on link "單日預約紀錄" at bounding box center [84, 495] width 154 height 38
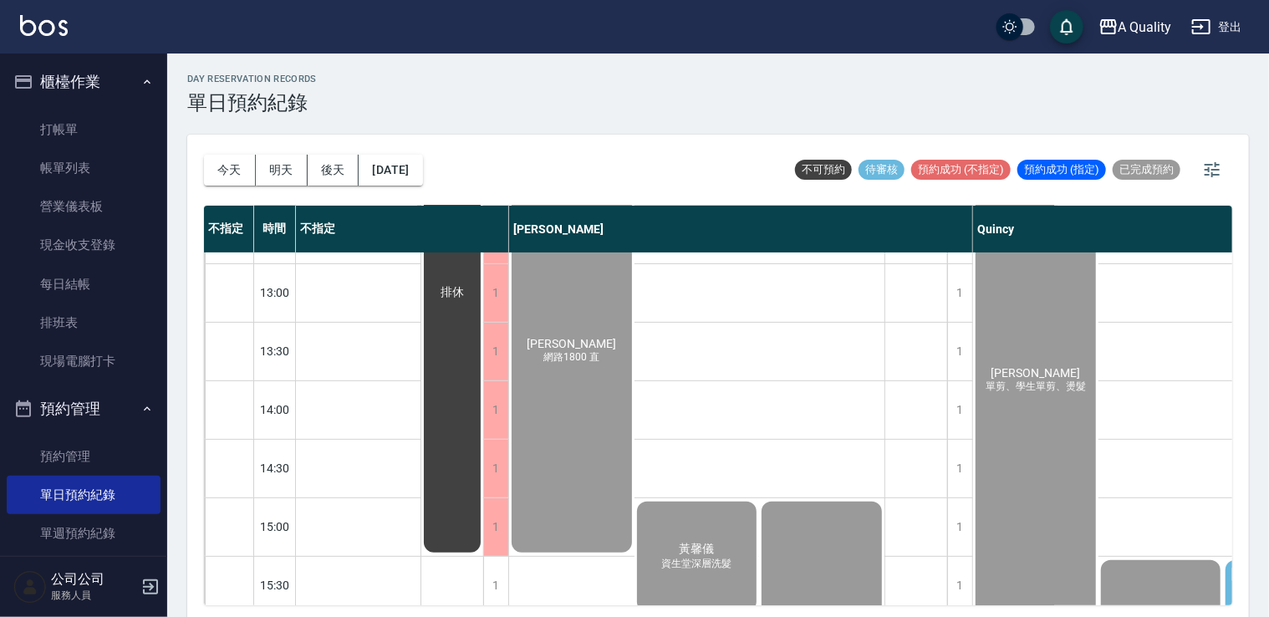
scroll to position [251, 0]
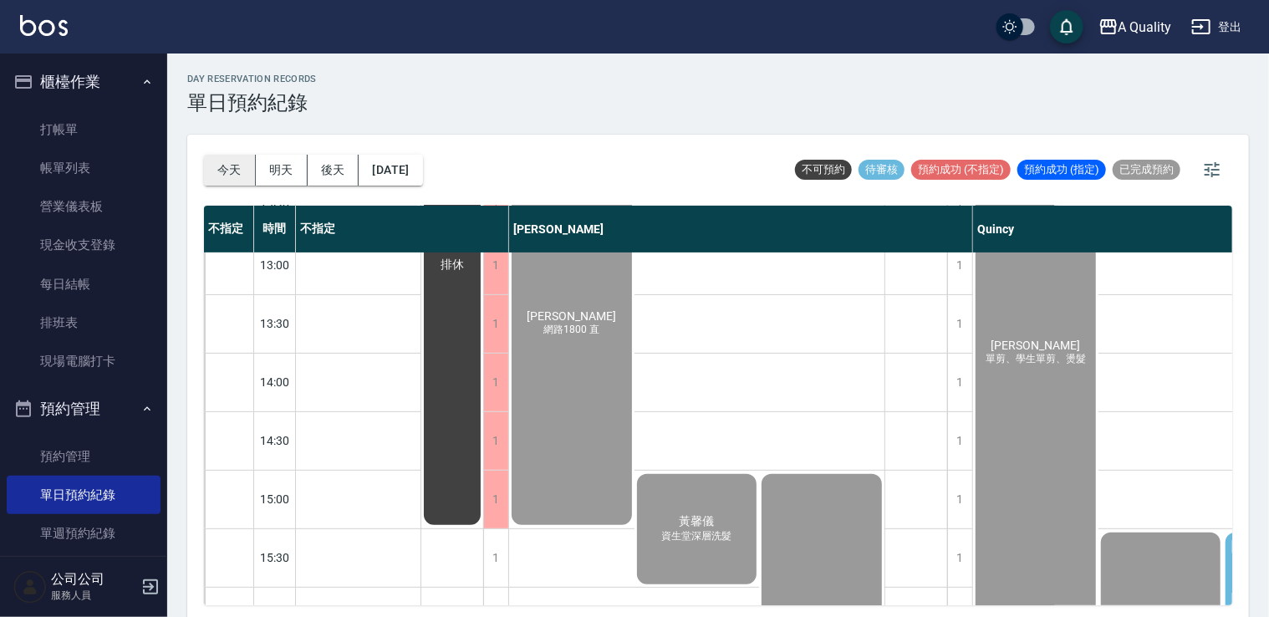
click at [248, 180] on button "今天" at bounding box center [230, 170] width 52 height 31
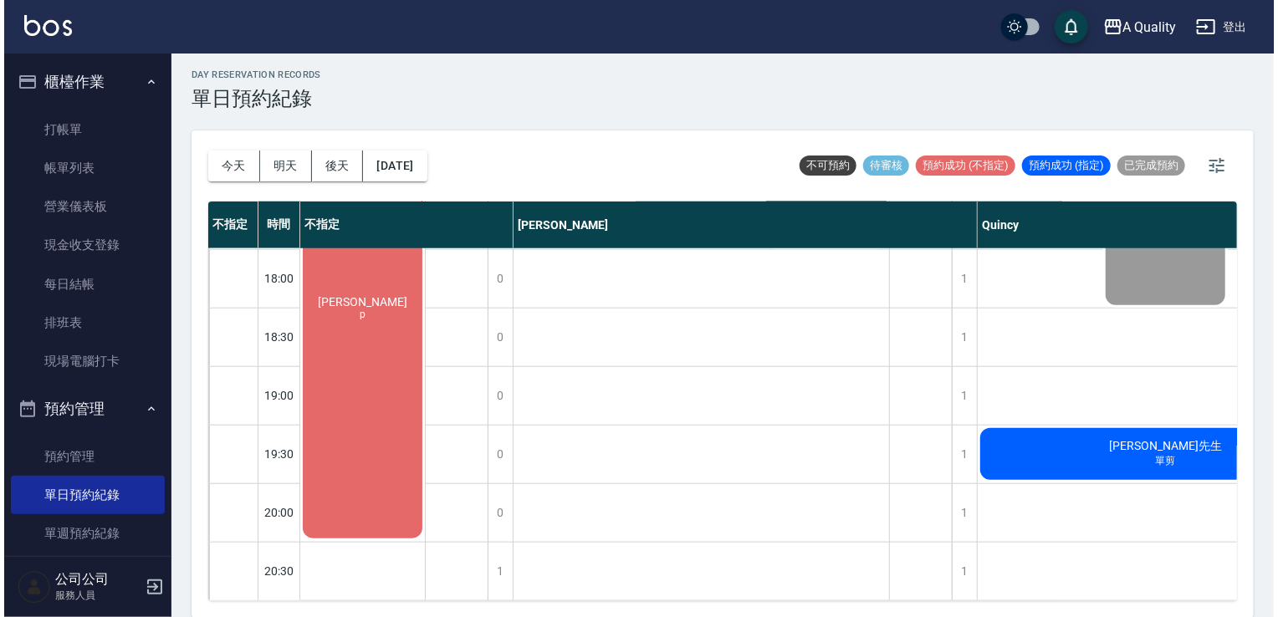
scroll to position [830, 300]
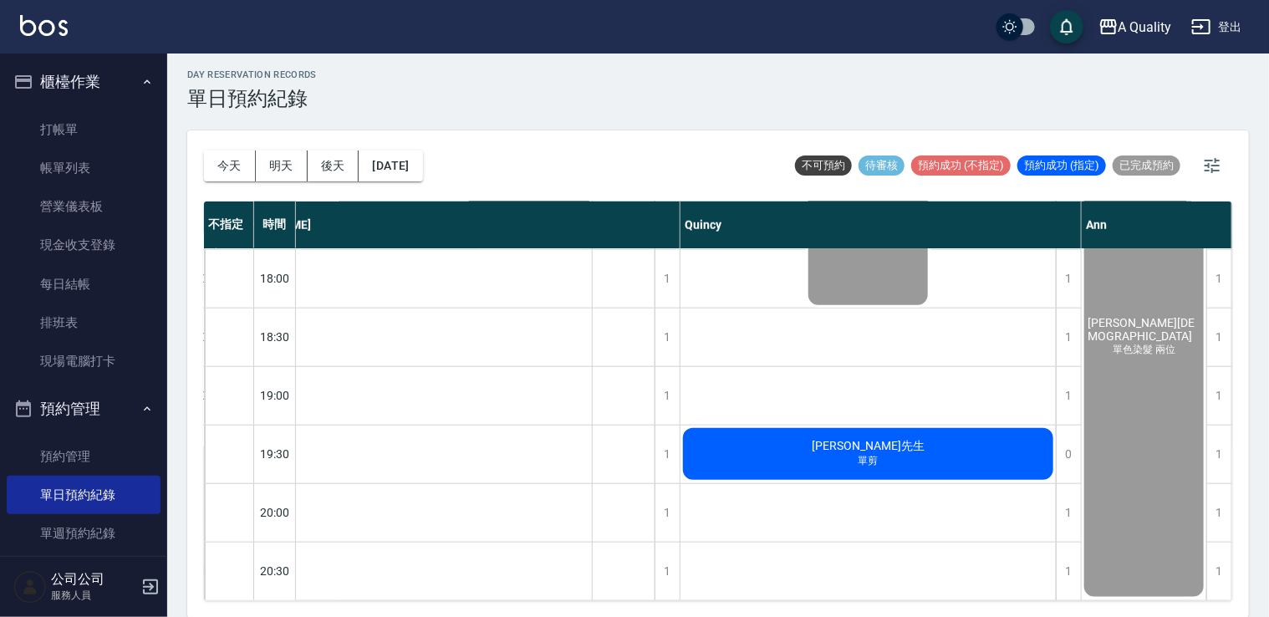
drag, startPoint x: 850, startPoint y: 404, endPoint x: 850, endPoint y: 414, distance: 10.0
click at [849, 406] on div "曼曼 單剪、學生單剪、燙髮 [PERSON_NAME] 老公P [PERSON_NAME] 洗剪 謝s 取消 [PERSON_NAME]先生 單剪" at bounding box center [869, 15] width 376 height 1171
click at [848, 441] on span "[PERSON_NAME]先生" at bounding box center [869, 446] width 120 height 15
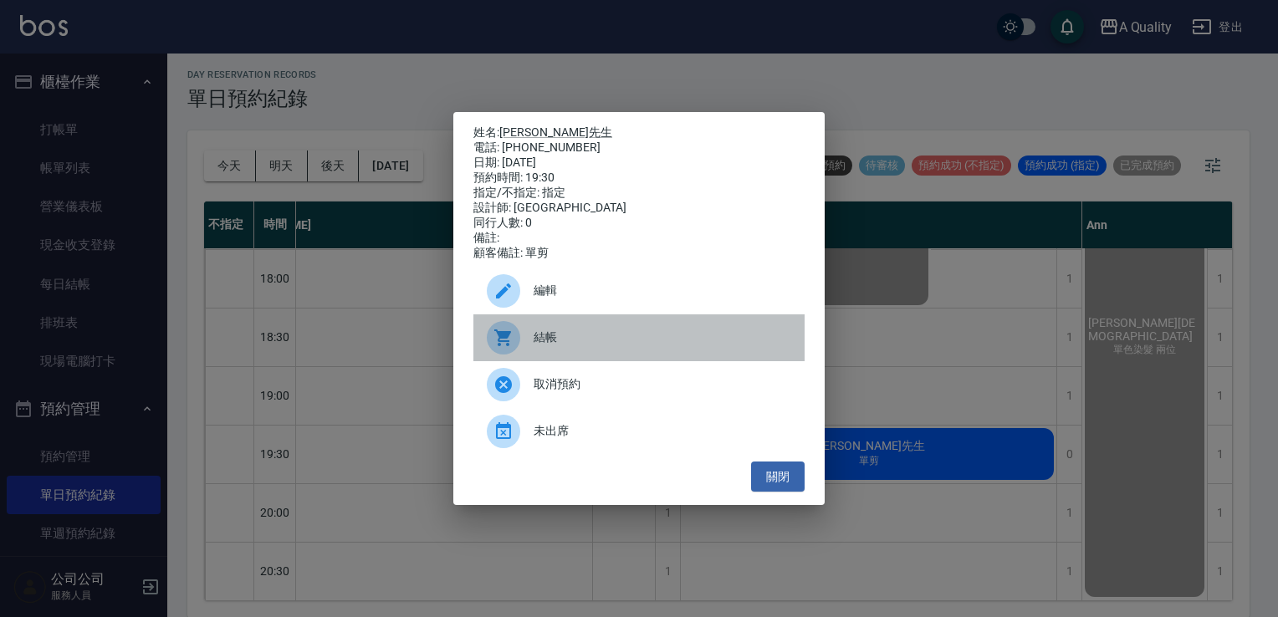
click at [595, 346] on span "結帳" at bounding box center [662, 338] width 258 height 18
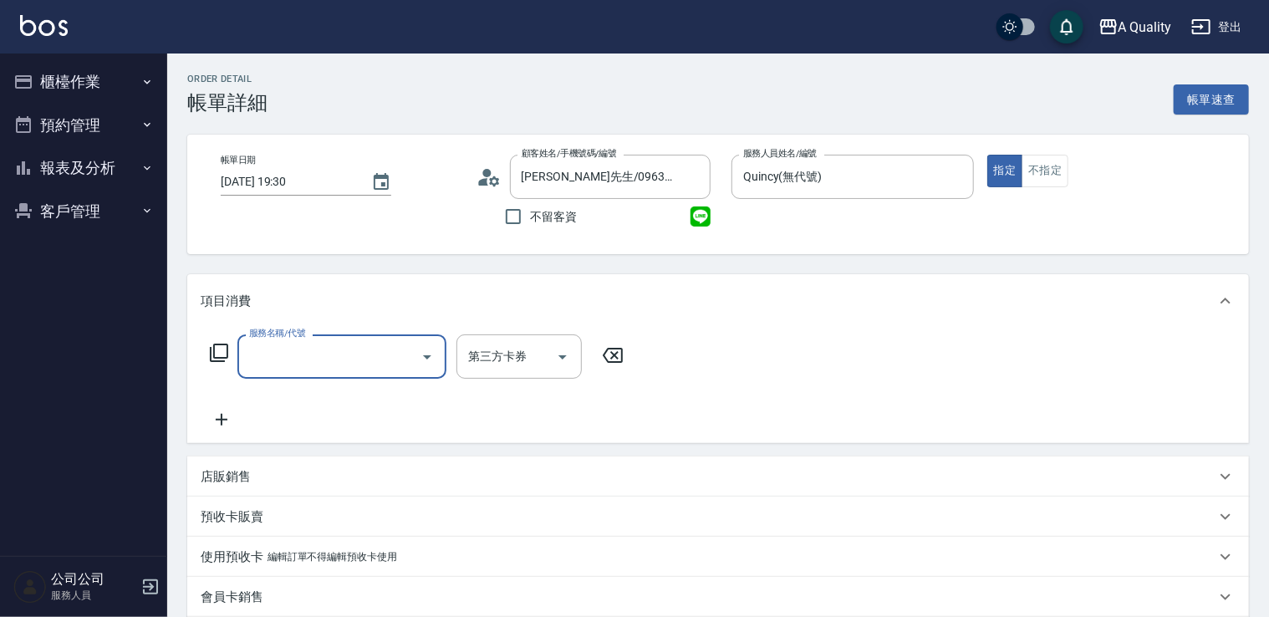
click at [272, 348] on input "服務名稱/代號" at bounding box center [329, 356] width 169 height 29
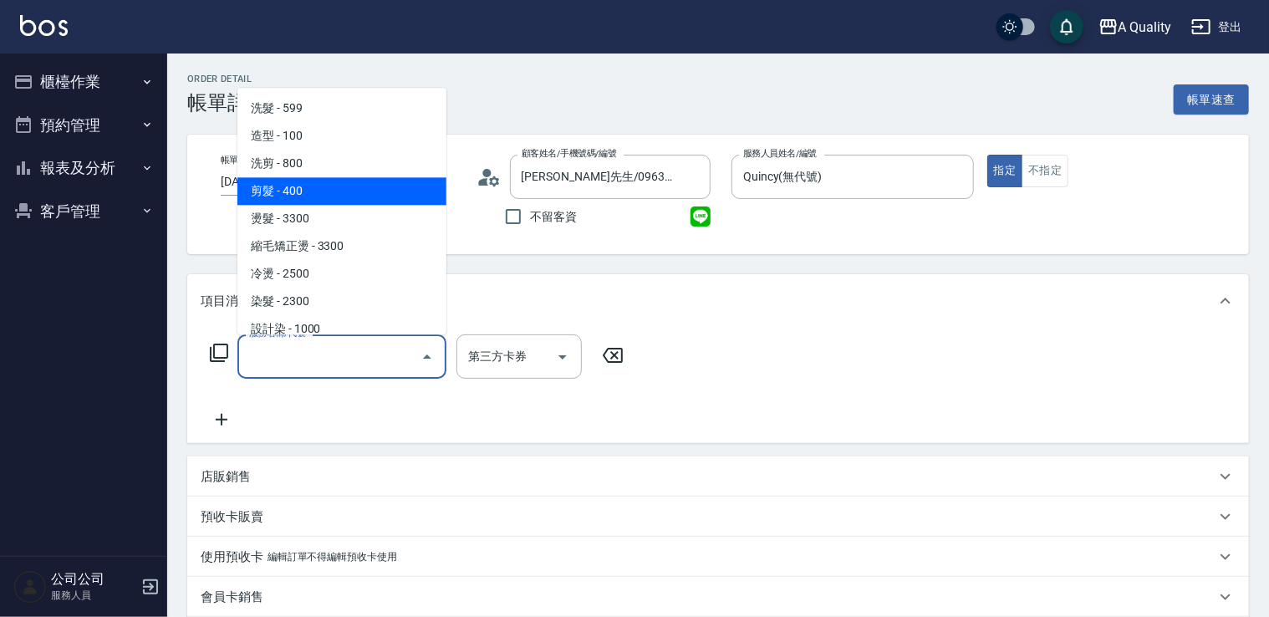
click at [303, 202] on span "剪髮 - 400" at bounding box center [341, 191] width 209 height 28
type input "剪髮(201)"
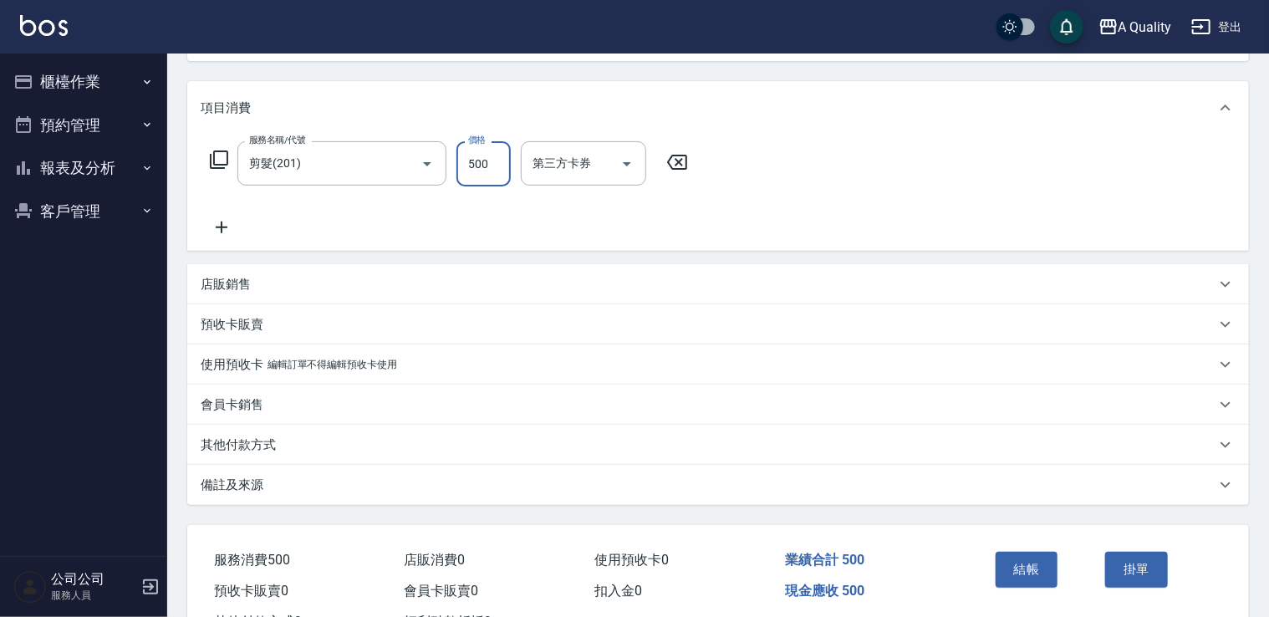
scroll to position [259, 0]
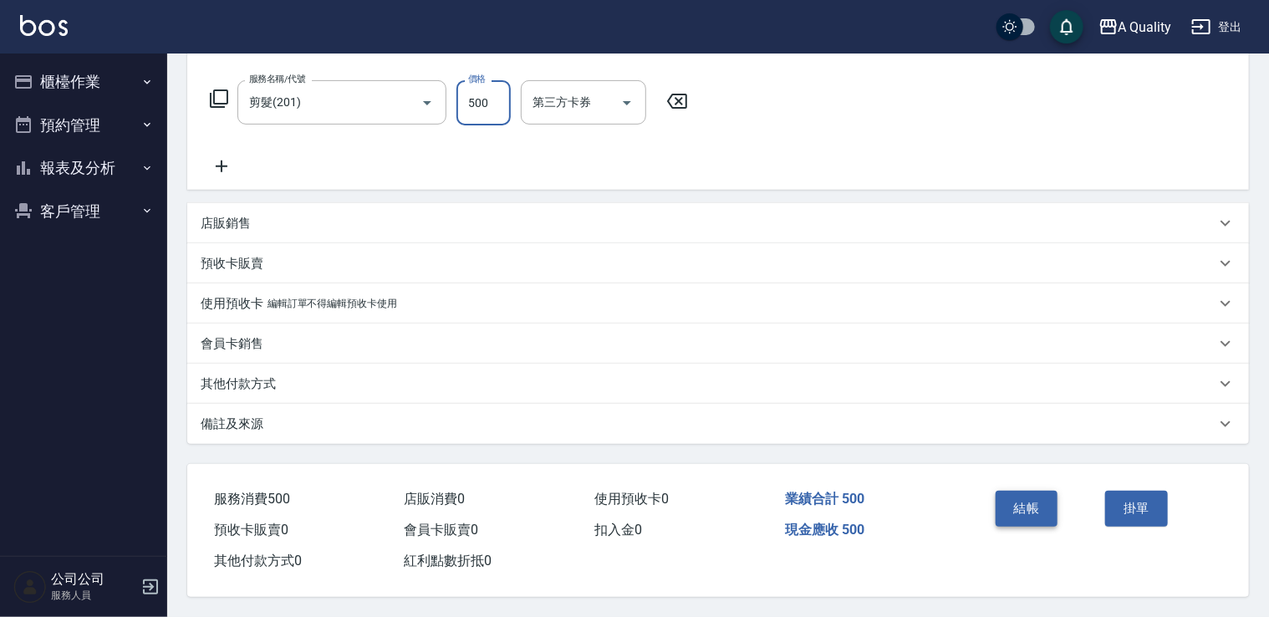
type input "500"
click at [1021, 511] on button "結帳" at bounding box center [1027, 508] width 63 height 35
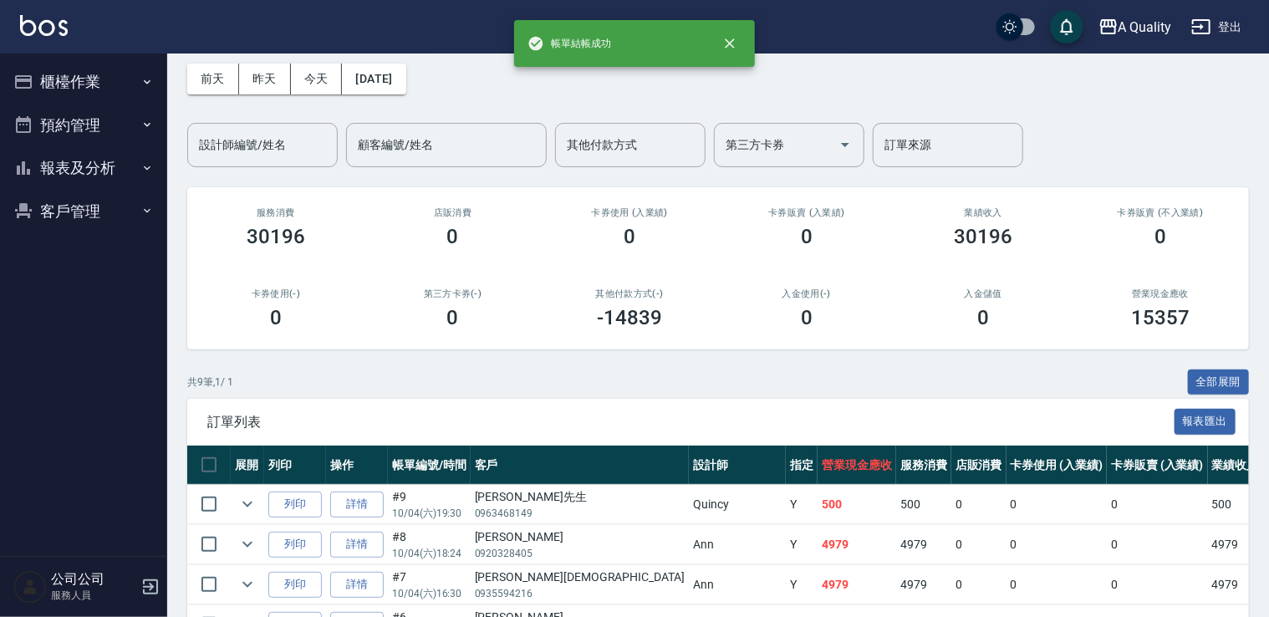
scroll to position [251, 0]
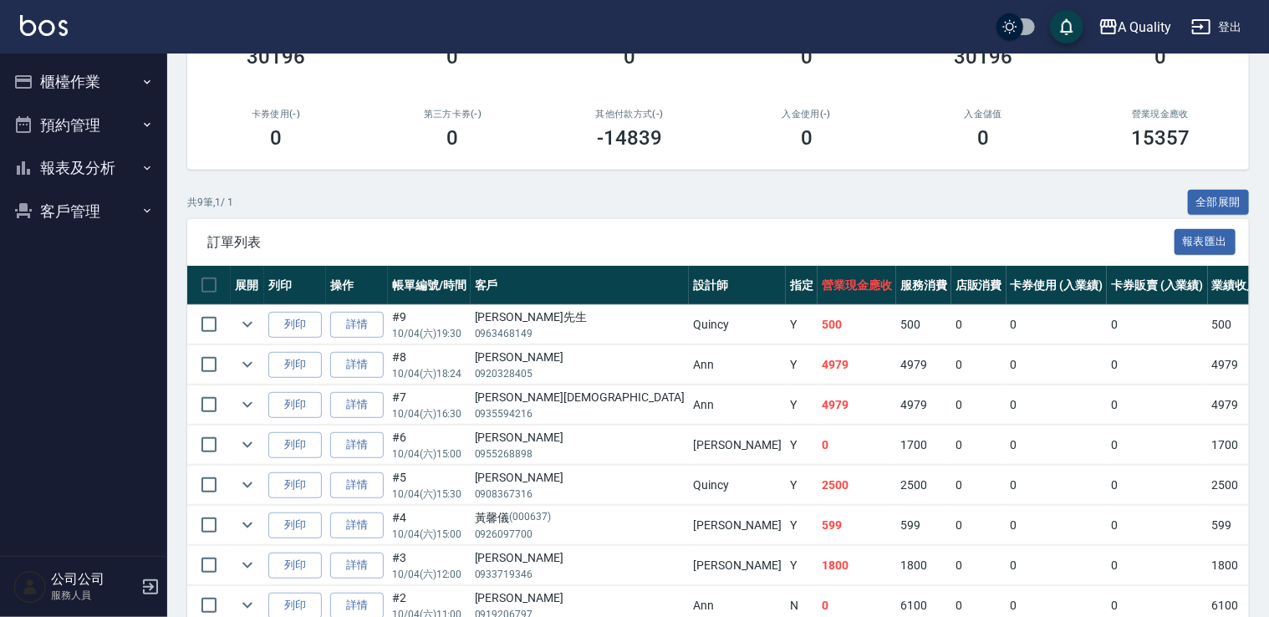
click at [50, 126] on button "預約管理" at bounding box center [84, 125] width 154 height 43
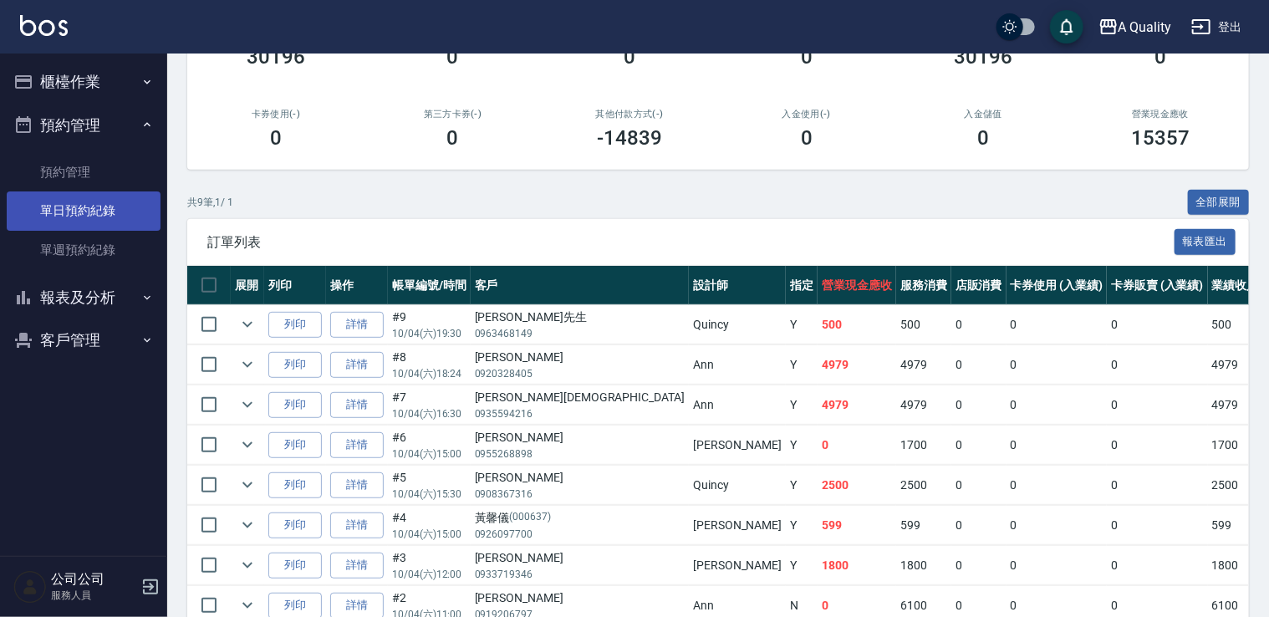
click at [94, 198] on link "單日預約紀錄" at bounding box center [84, 210] width 154 height 38
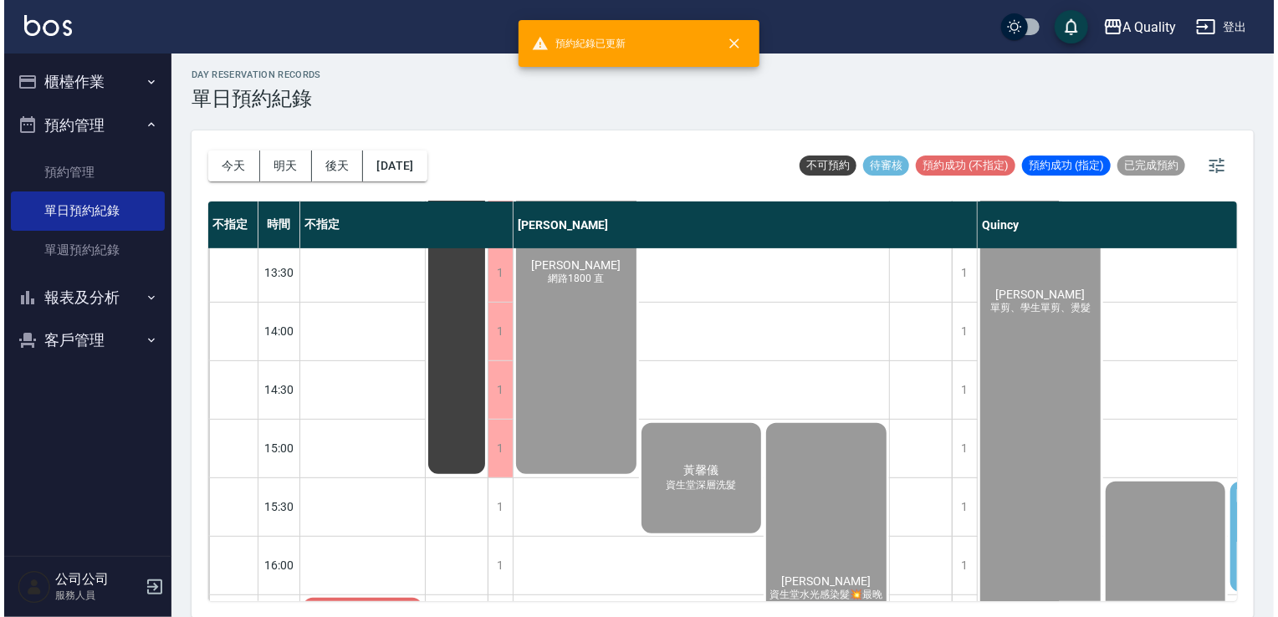
scroll to position [502, 0]
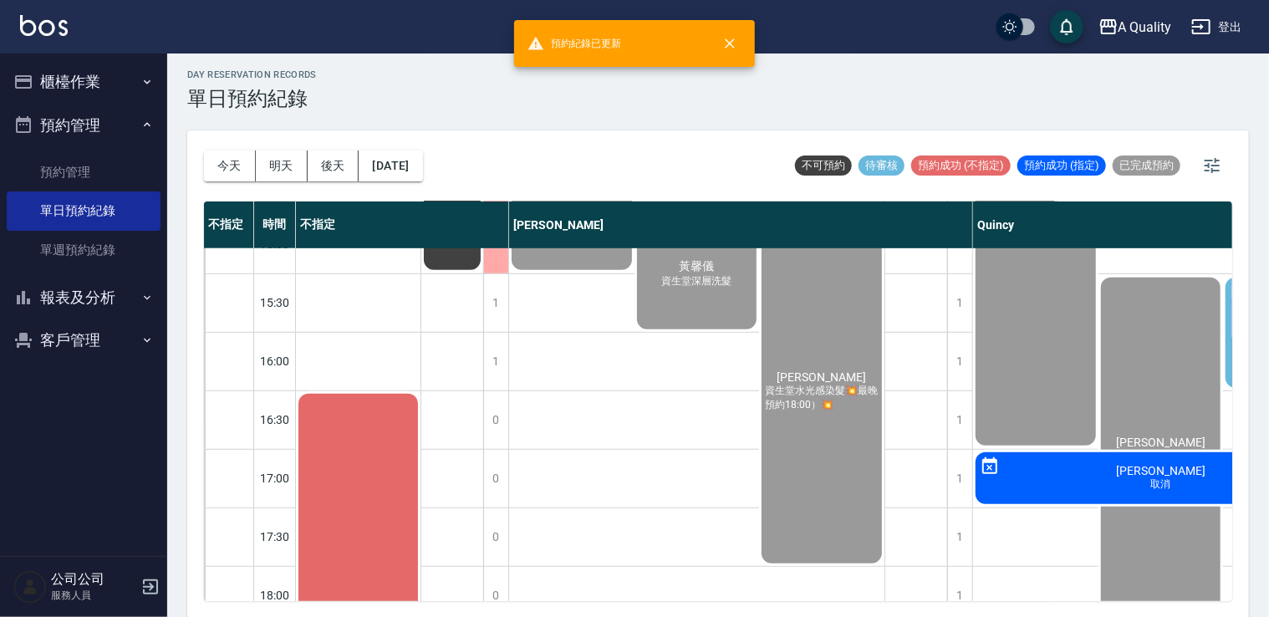
click at [375, 496] on div "[PERSON_NAME]s p" at bounding box center [358, 624] width 125 height 467
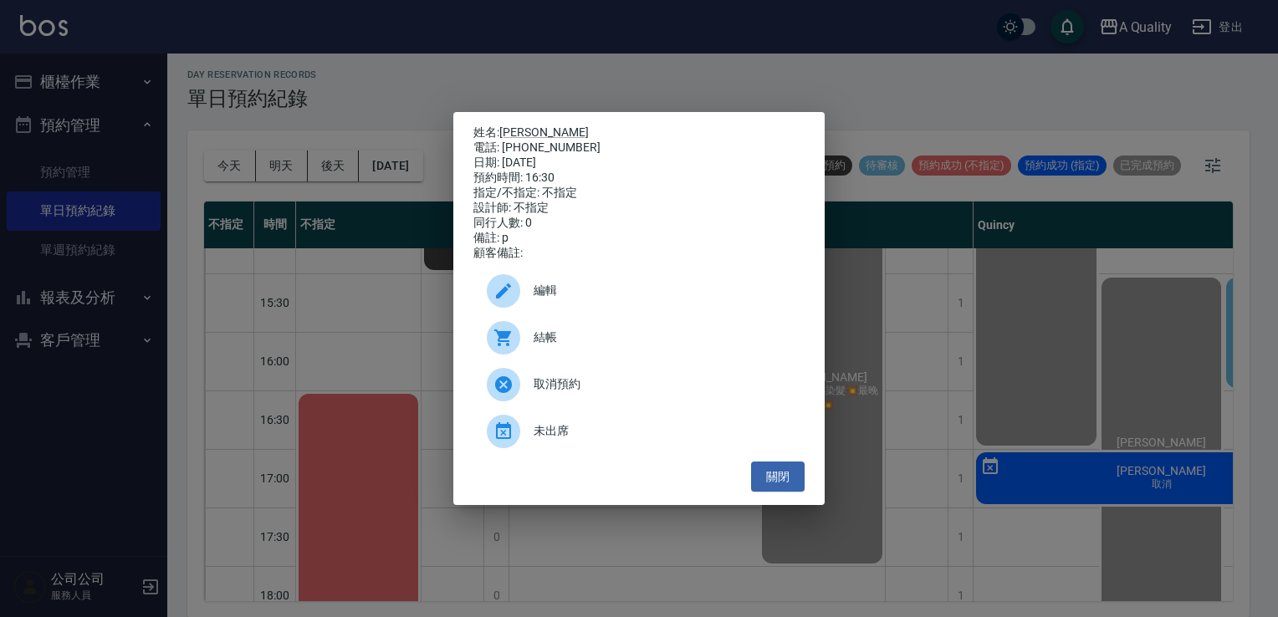
click at [535, 339] on span "結帳" at bounding box center [662, 338] width 258 height 18
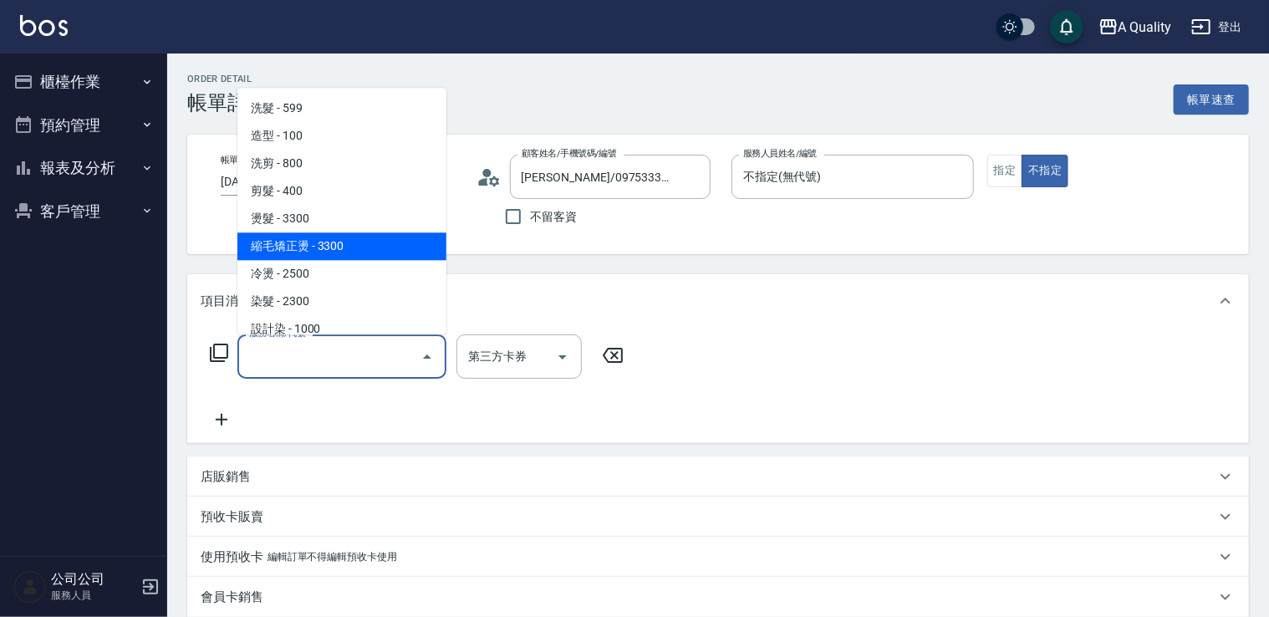
click at [318, 244] on span "縮毛矯正燙 - 3300" at bounding box center [341, 246] width 209 height 28
type input "縮毛矯正燙(302)"
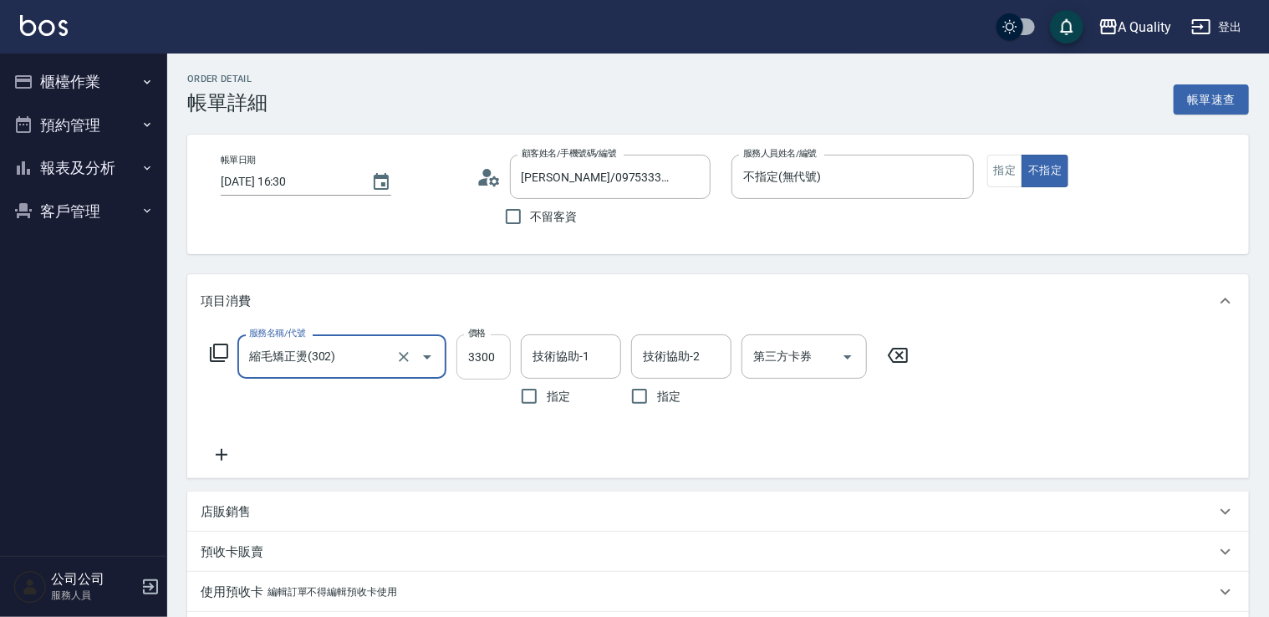
click at [490, 353] on input "3300" at bounding box center [484, 356] width 54 height 45
type input "2640"
click at [571, 344] on div "技術協助-1 技術協助-1" at bounding box center [571, 356] width 100 height 44
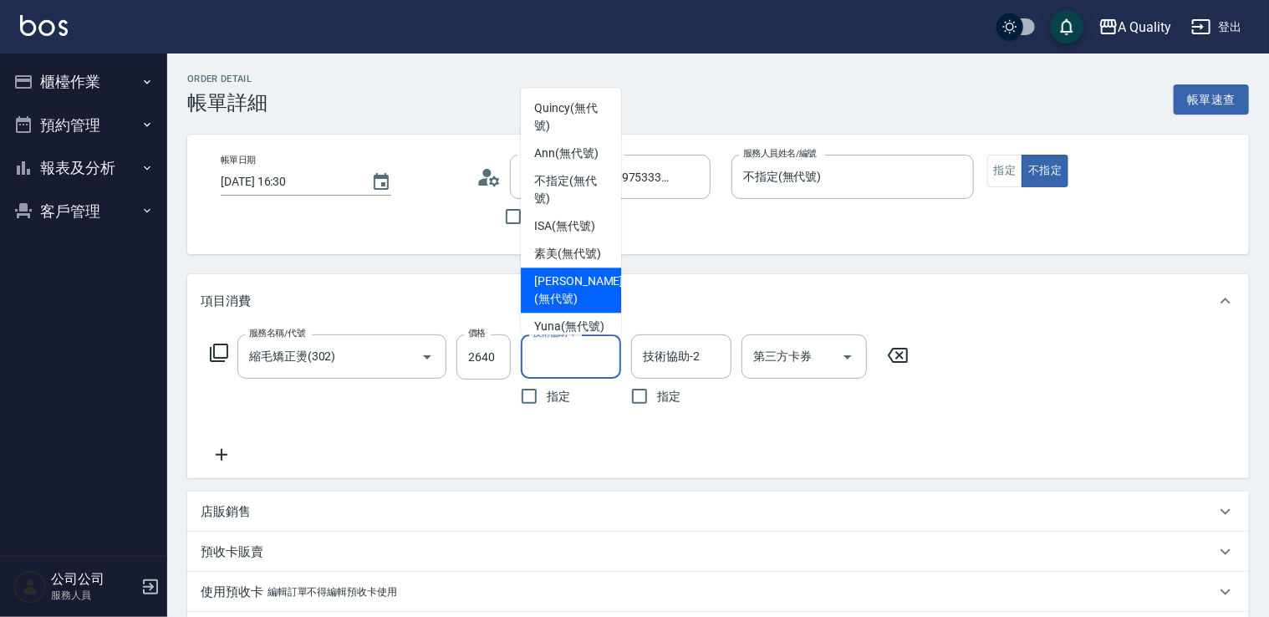
click at [563, 299] on span "[PERSON_NAME] (無代號)" at bounding box center [578, 290] width 89 height 35
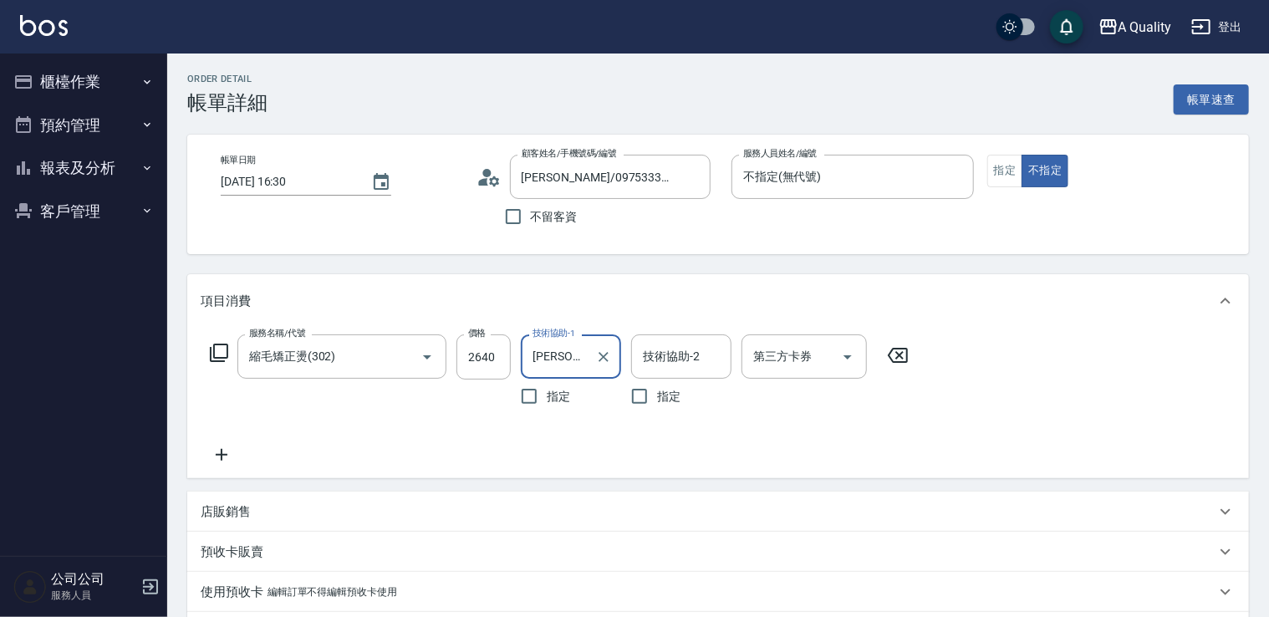
type input "[PERSON_NAME](無代號)"
click at [651, 343] on div "技術協助-2" at bounding box center [681, 356] width 100 height 44
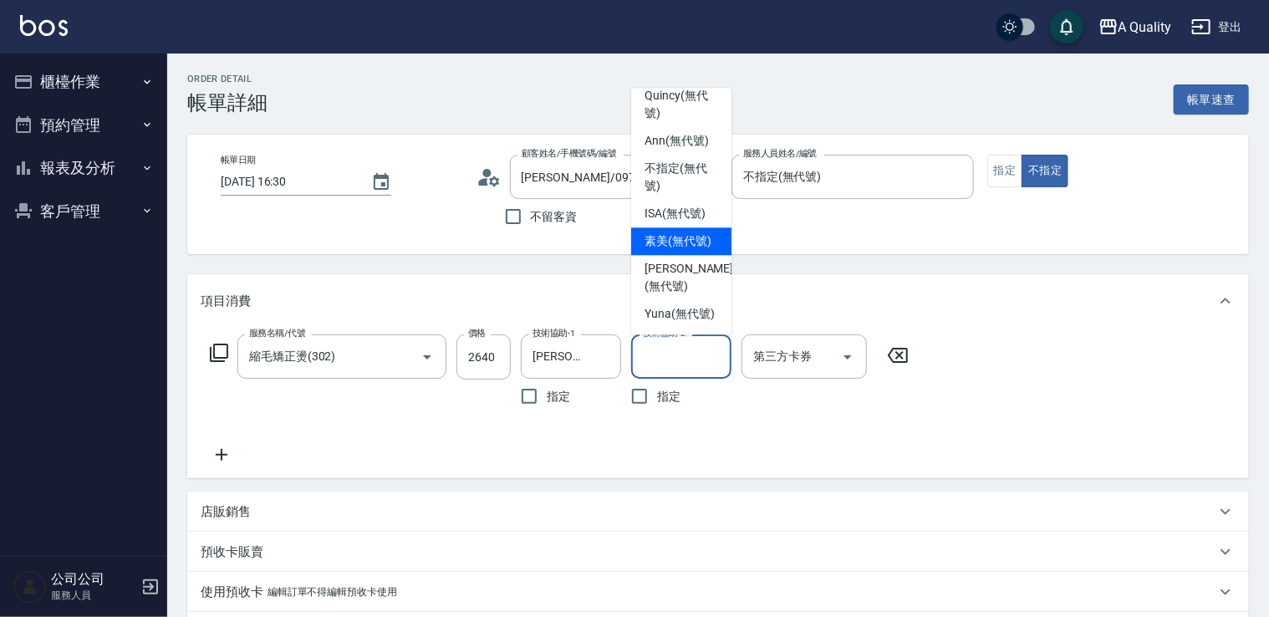
scroll to position [47, 0]
click at [677, 305] on span "Yuna (無代號)" at bounding box center [680, 314] width 70 height 18
type input "Yuna(無代號)"
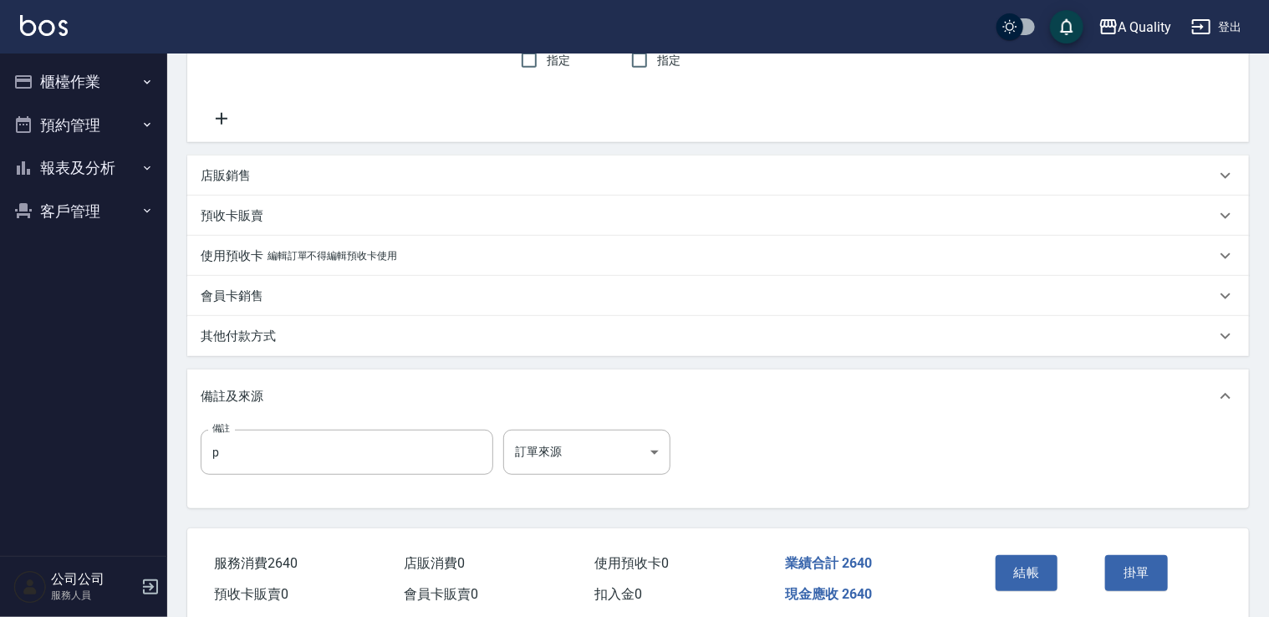
scroll to position [406, 0]
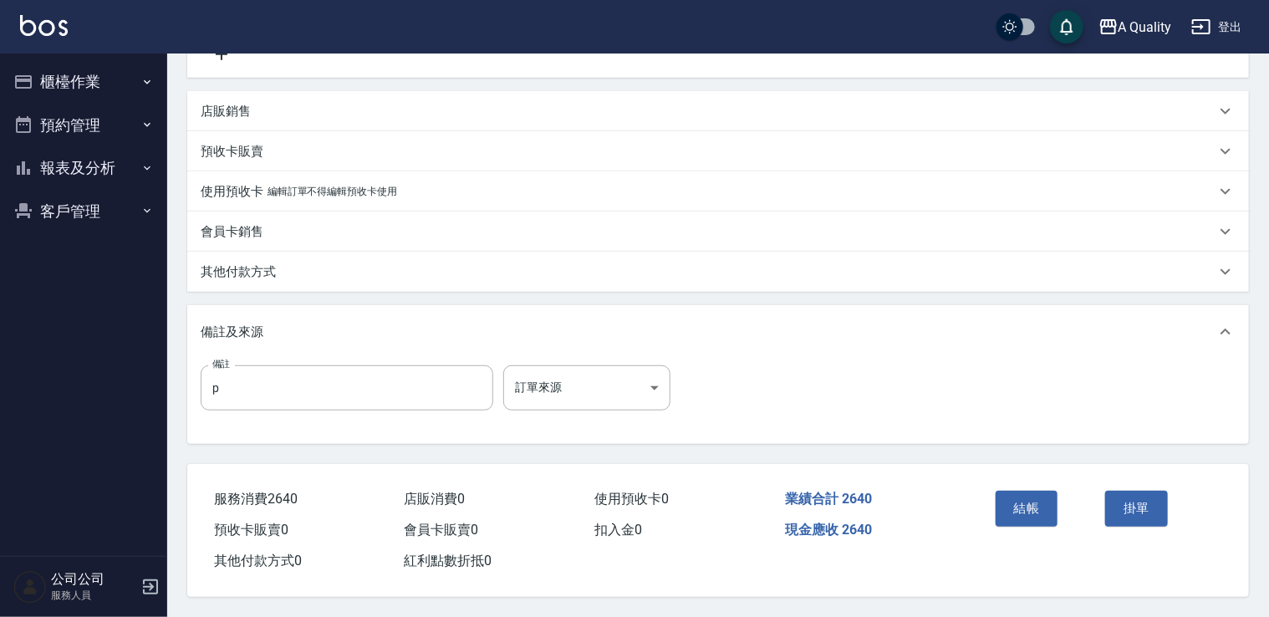
click at [1017, 503] on button "結帳" at bounding box center [1027, 508] width 63 height 35
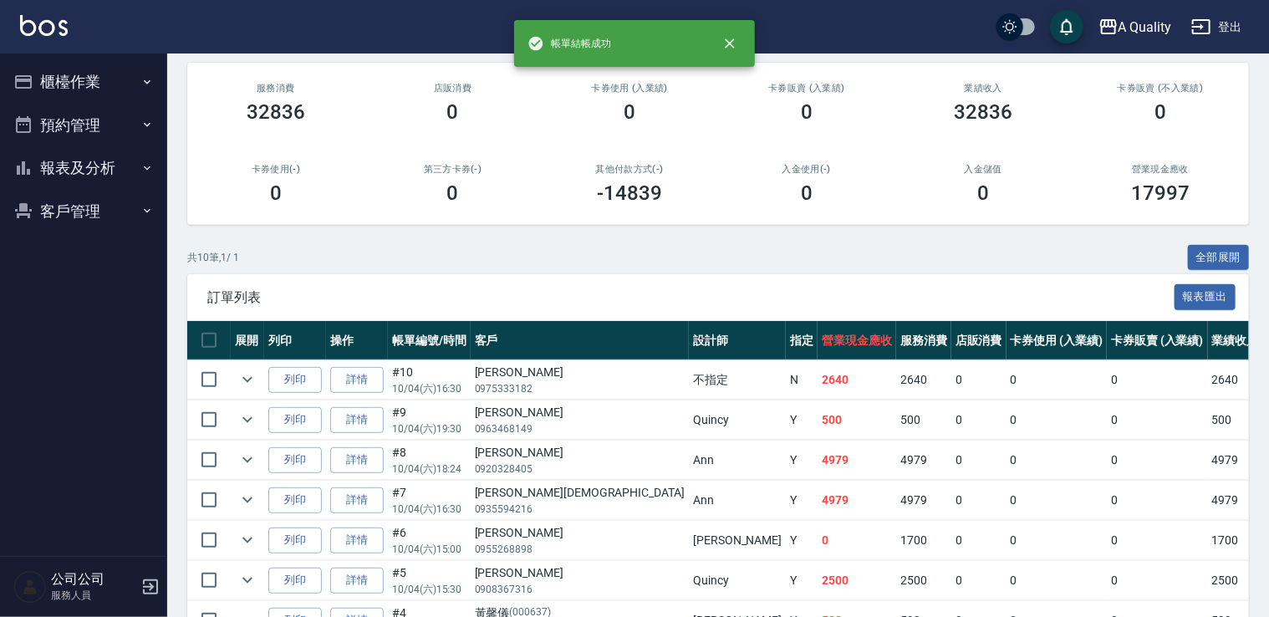
scroll to position [415, 0]
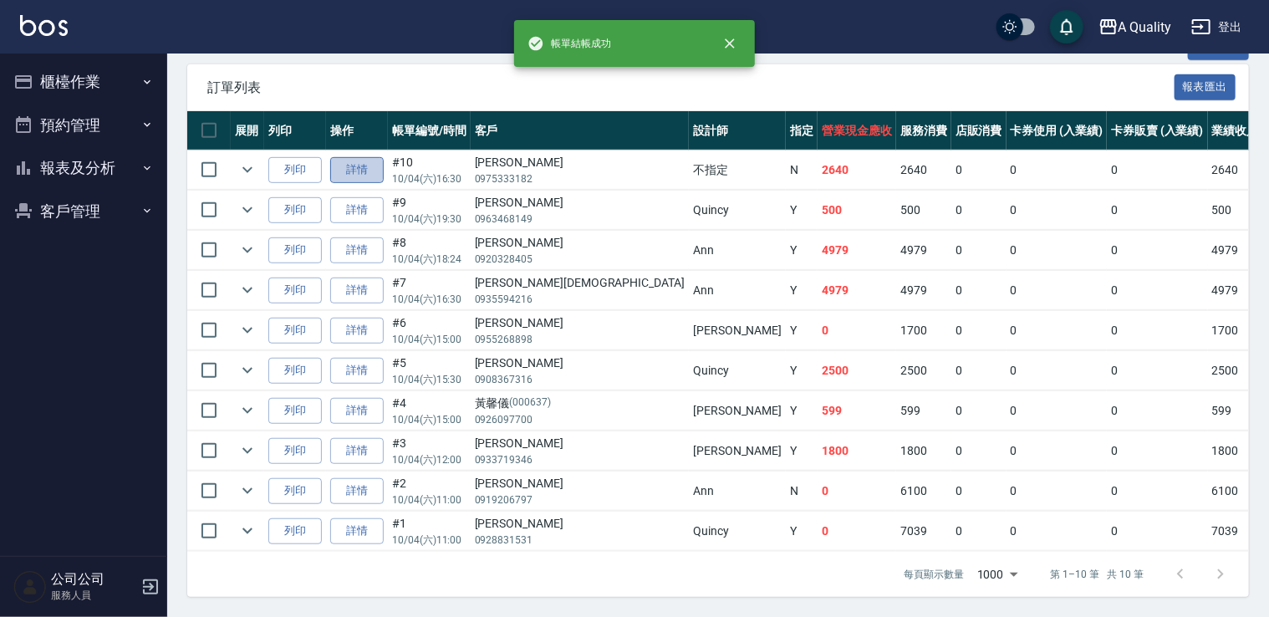
click at [371, 159] on link "詳情" at bounding box center [357, 170] width 54 height 26
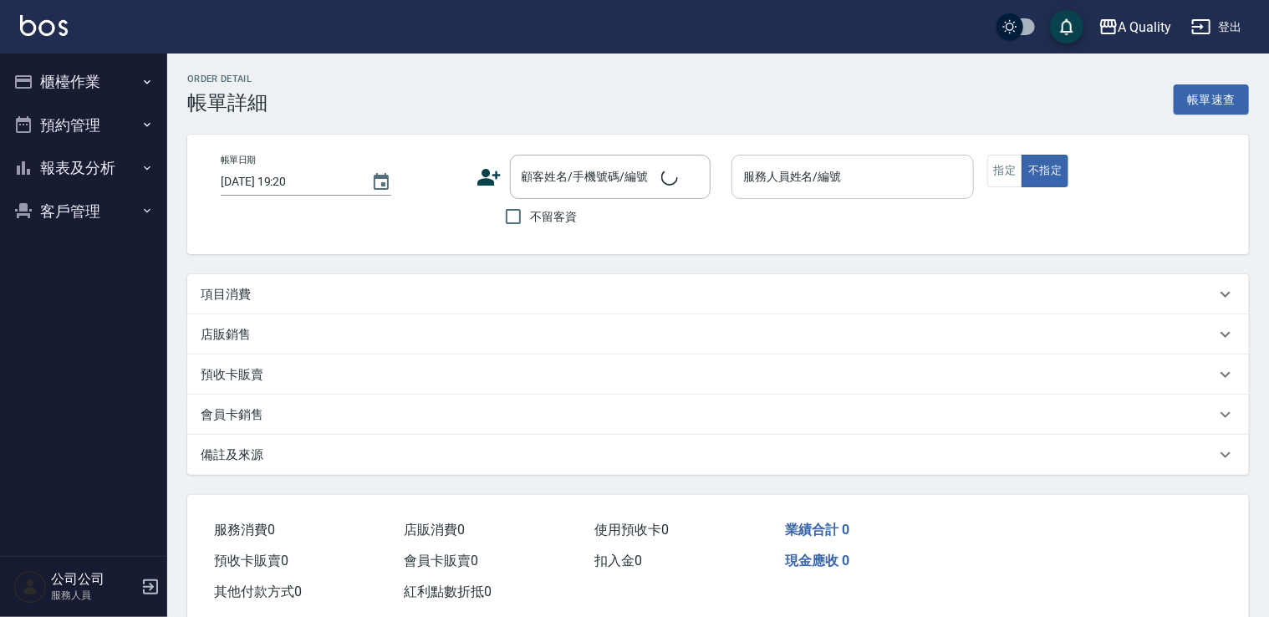
type input "2025/10/04 16:30"
type input "不指定(無代號)"
type input "p"
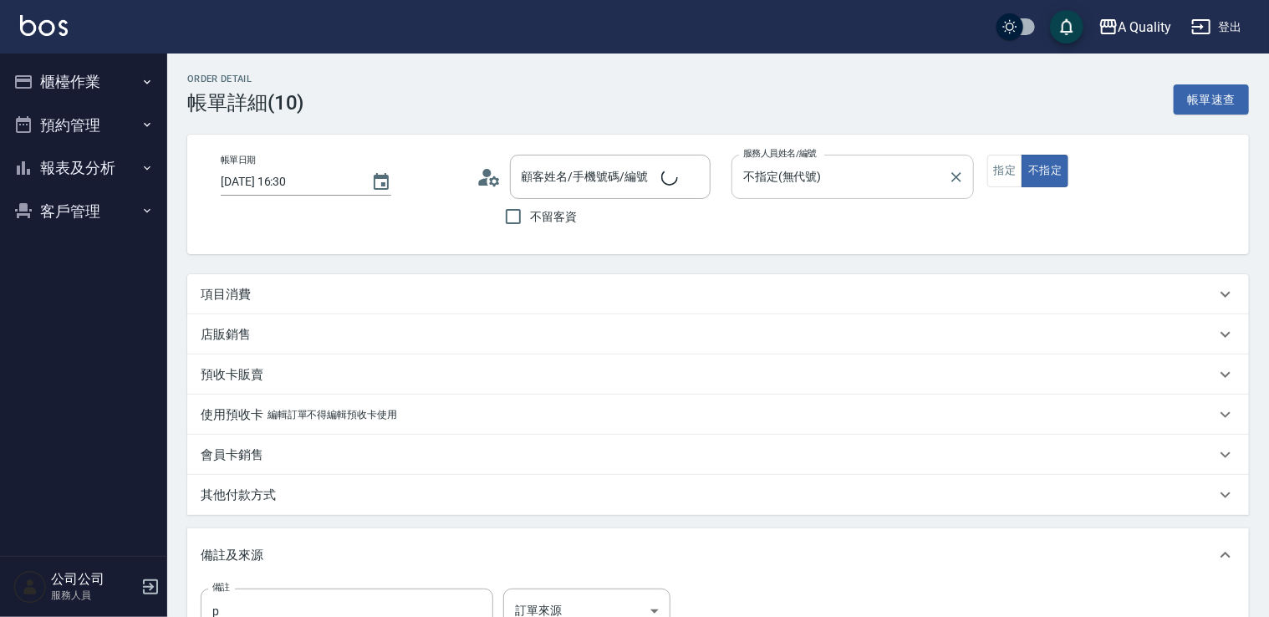
click at [797, 162] on input "不指定(無代號)" at bounding box center [840, 176] width 202 height 29
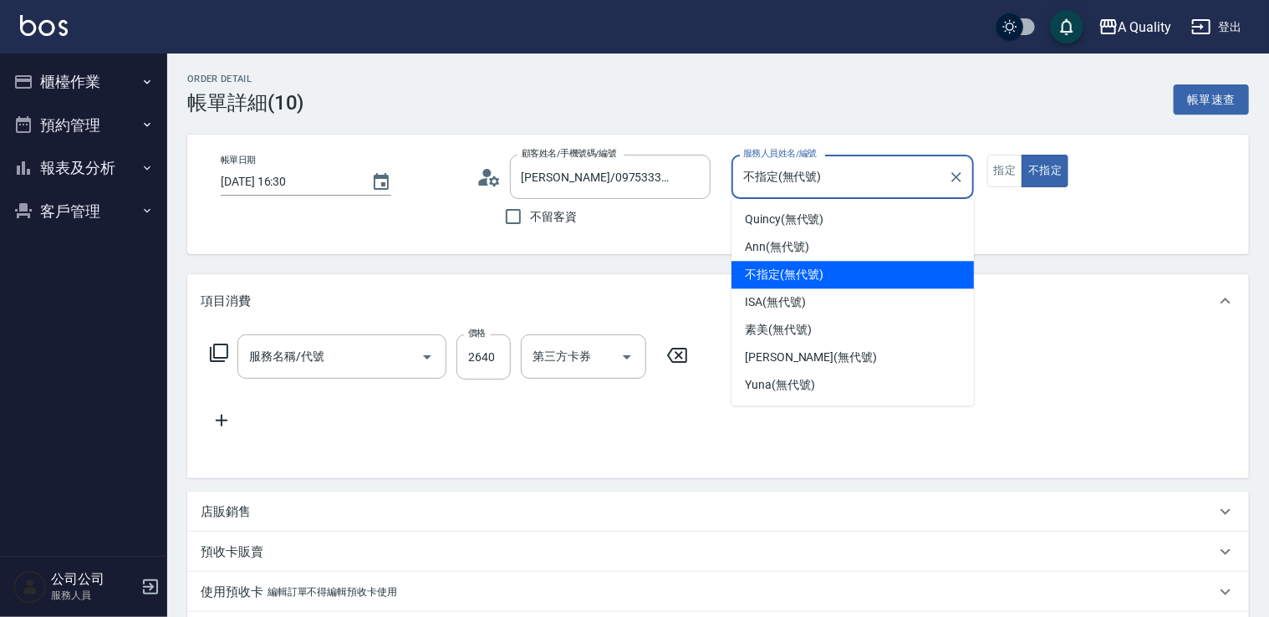
type input "梁s/0975333182/"
type input "縮毛矯正燙(302)"
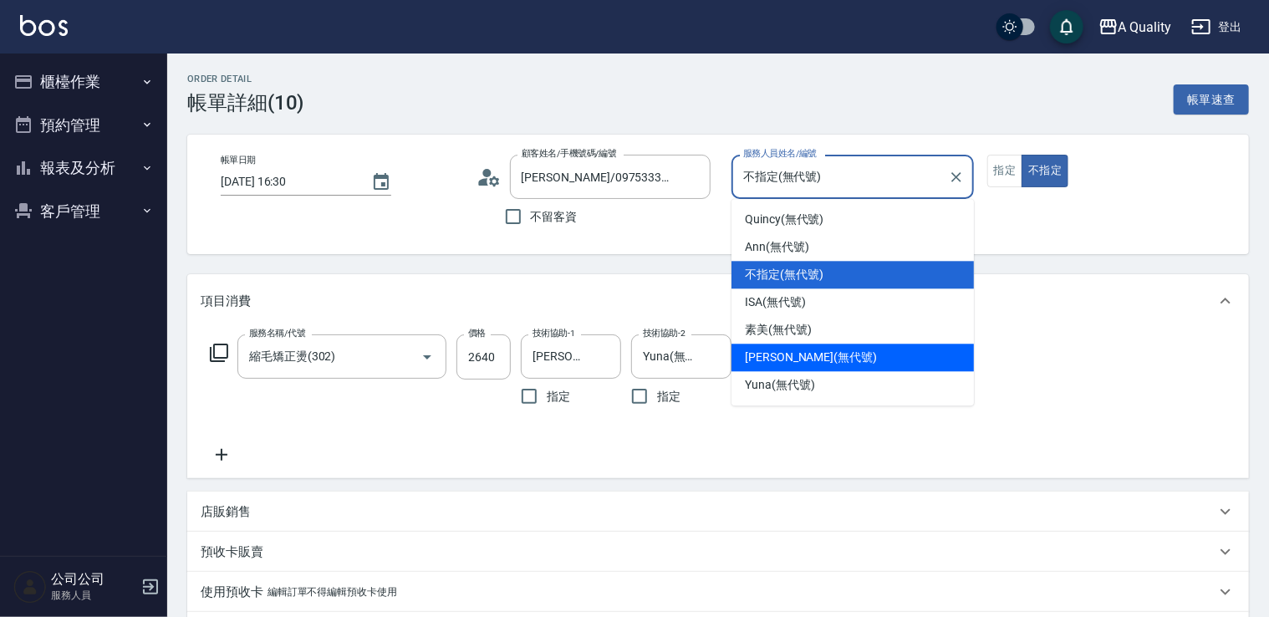
click at [788, 361] on span "Taylor (無代號)" at bounding box center [811, 358] width 132 height 18
type input "Taylor(無代號)"
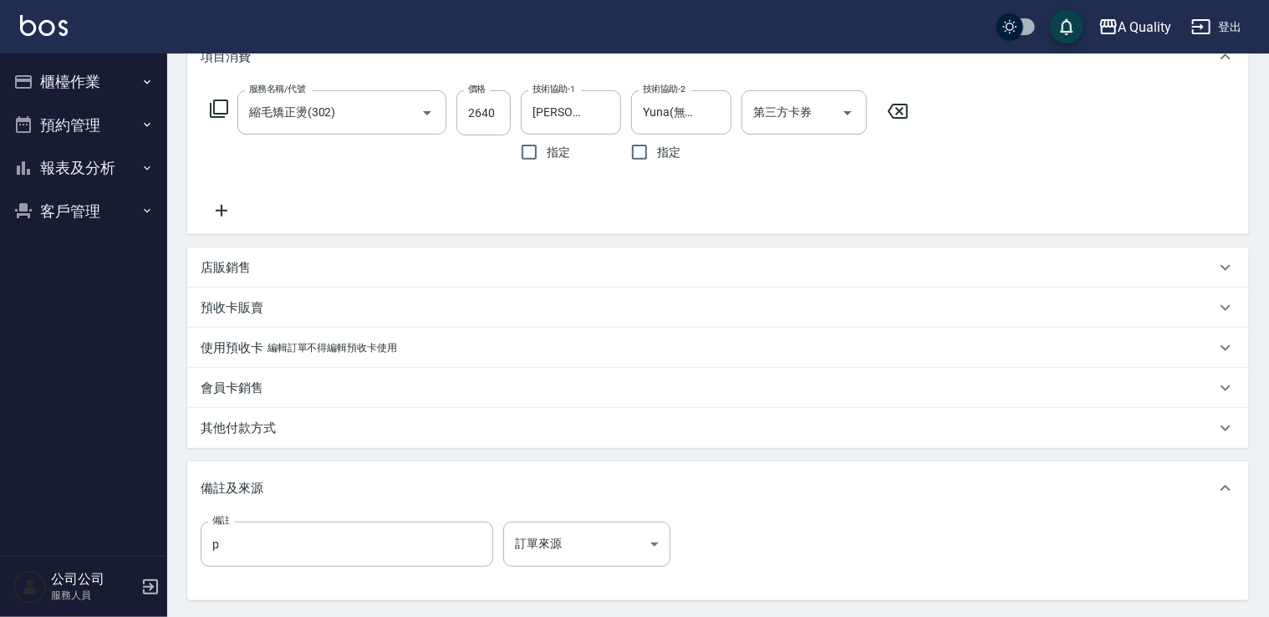
scroll to position [406, 0]
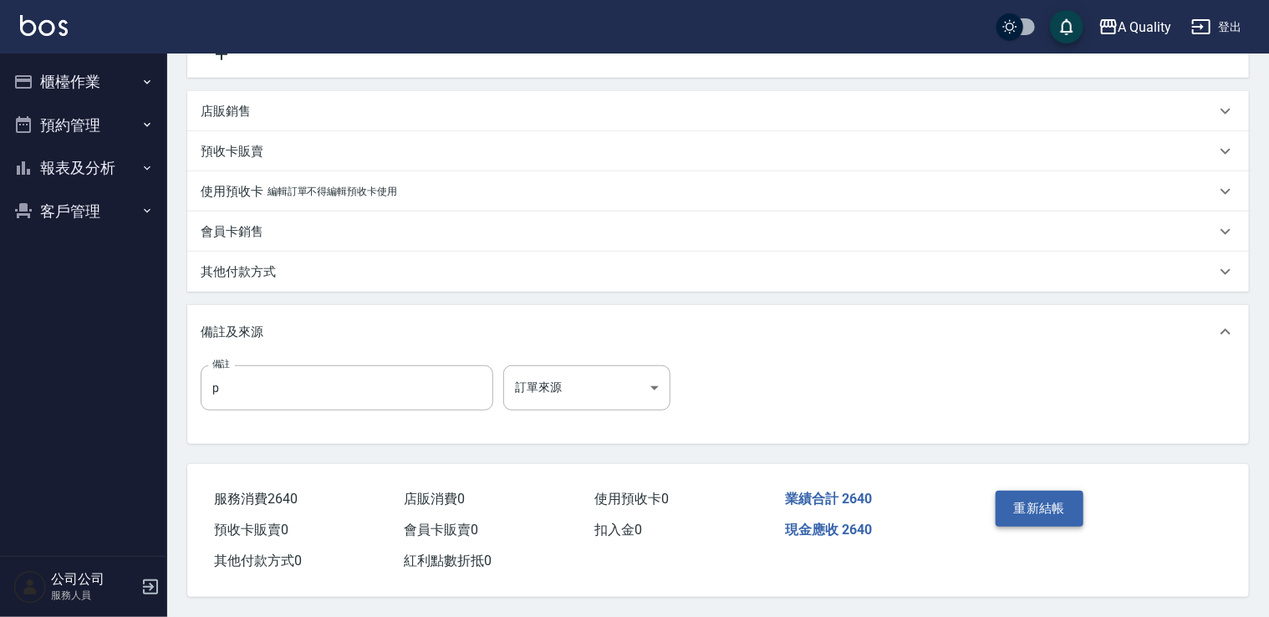
click at [1039, 503] on button "重新結帳" at bounding box center [1040, 508] width 89 height 35
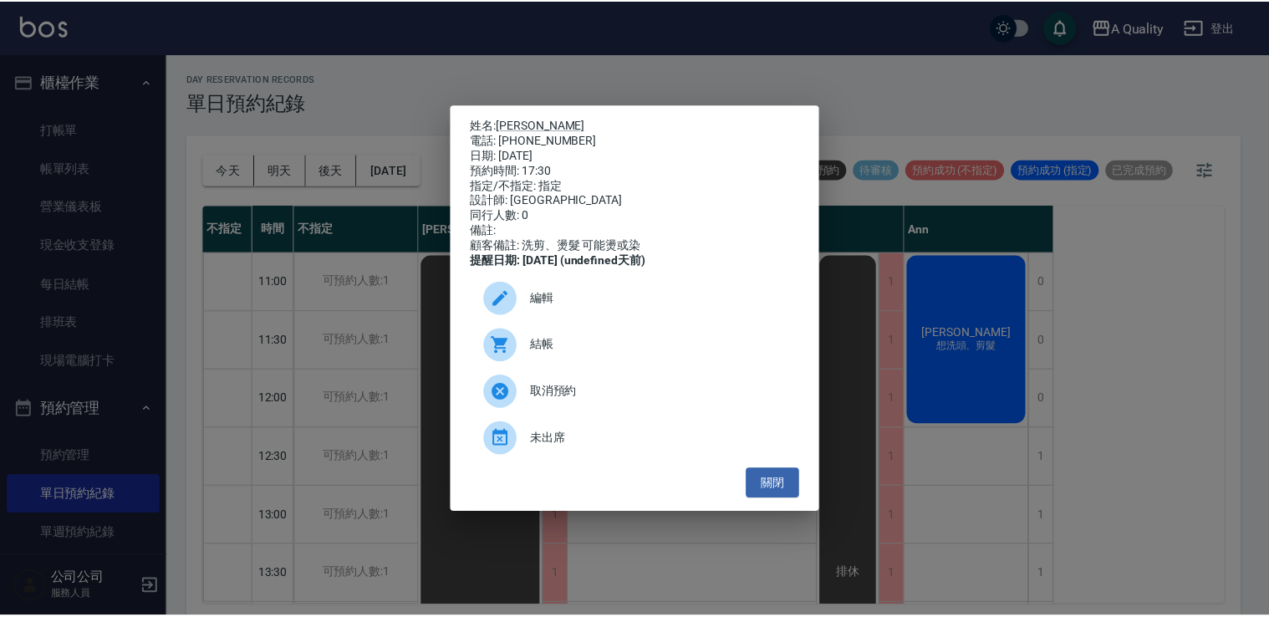
scroll to position [697, 0]
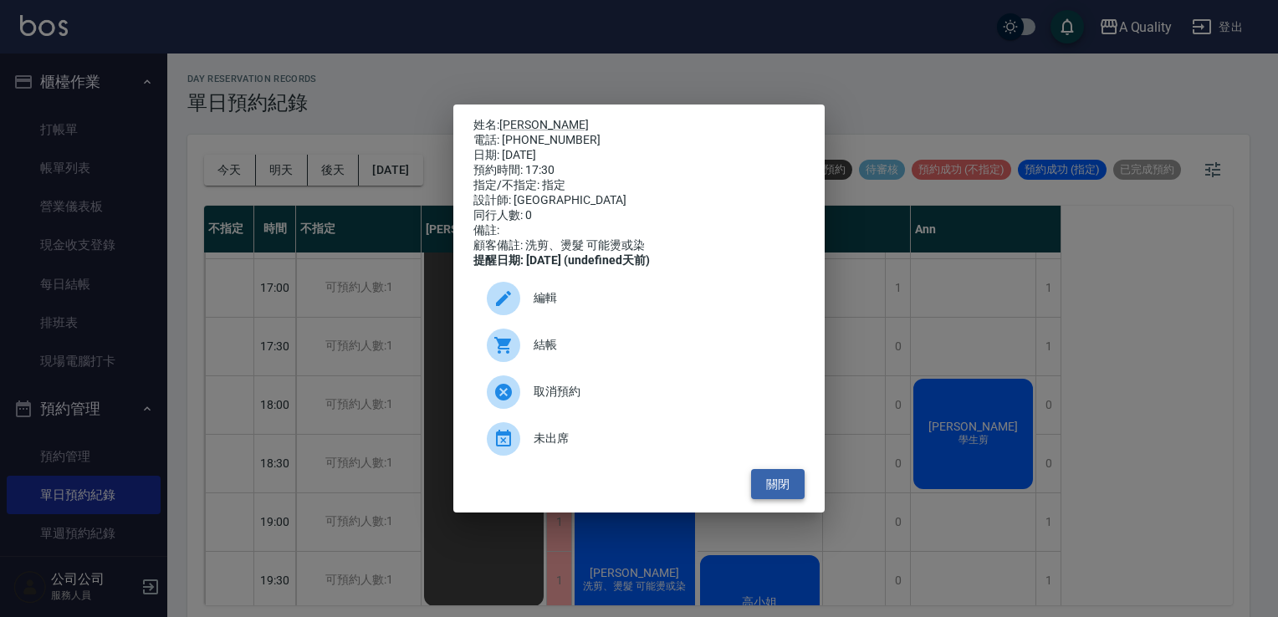
click at [778, 495] on button "關閉" at bounding box center [778, 484] width 54 height 31
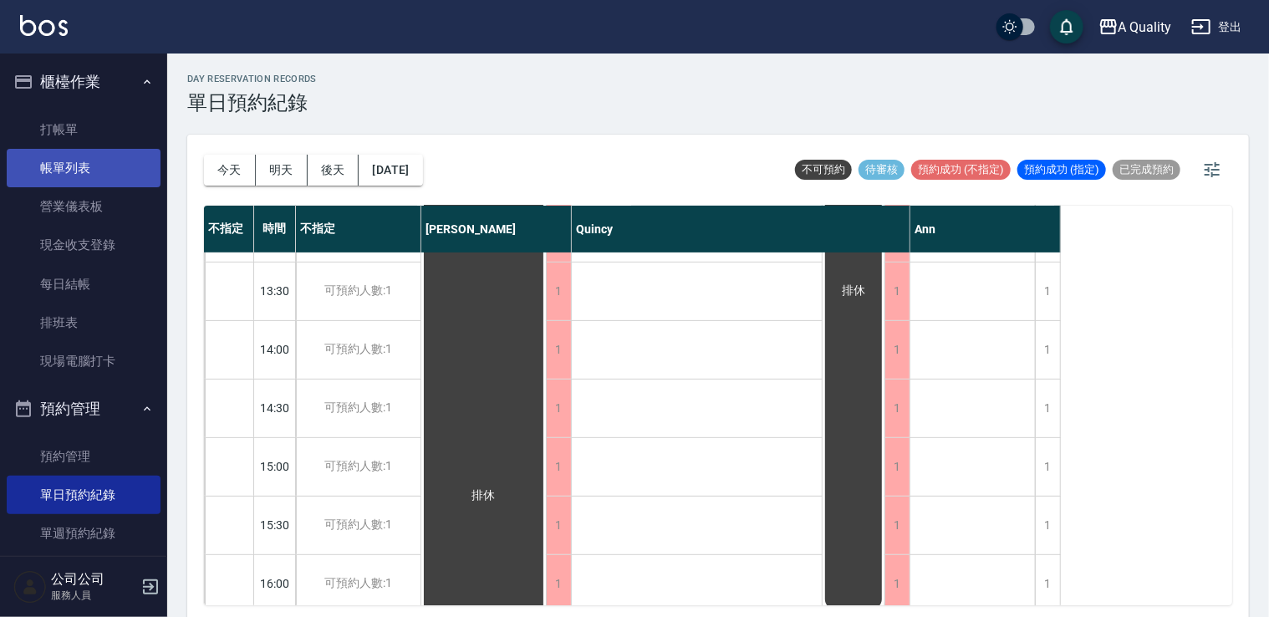
scroll to position [278, 0]
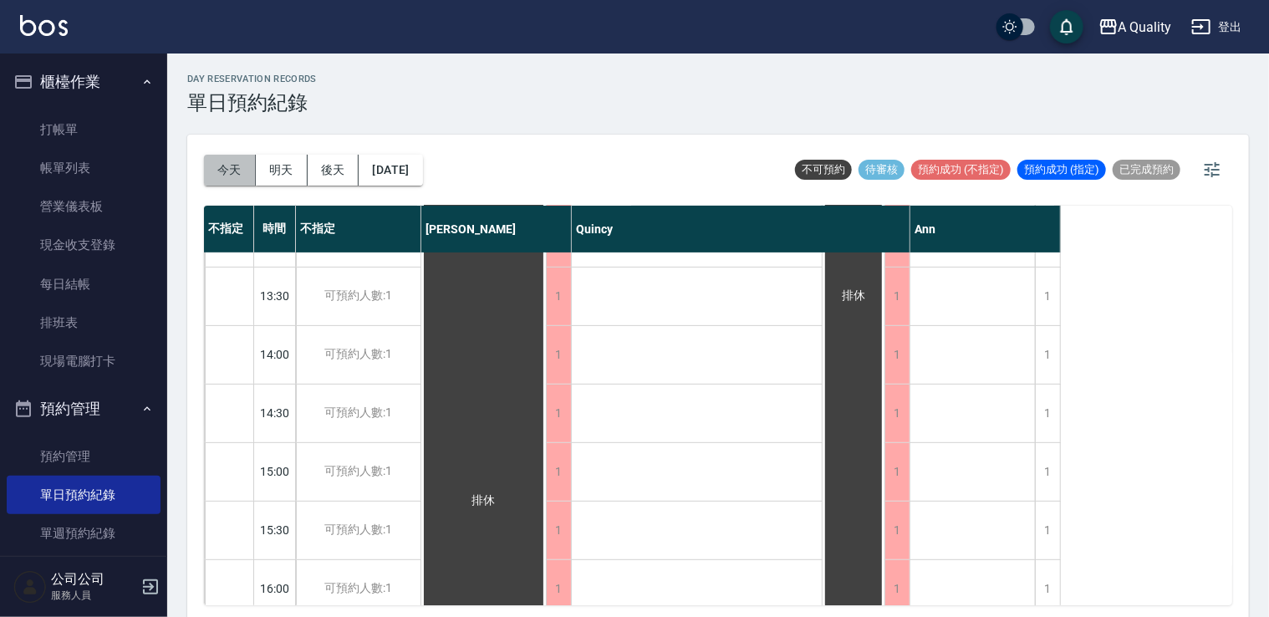
click at [232, 157] on button "今天" at bounding box center [230, 170] width 52 height 31
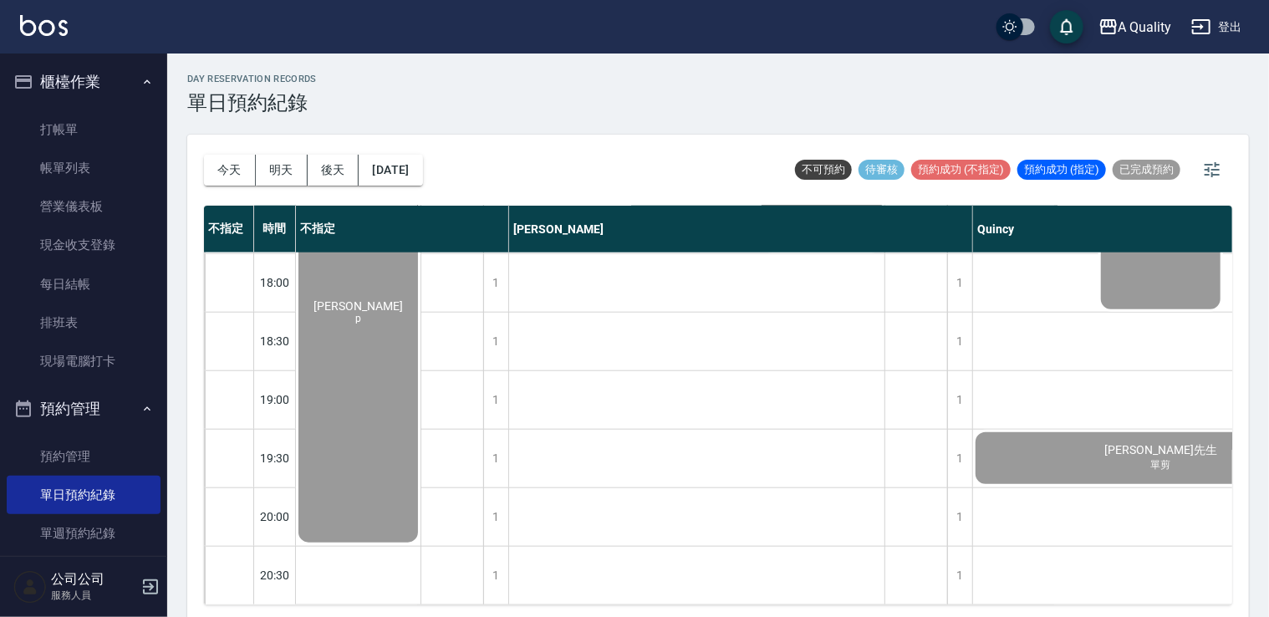
scroll to position [830, 300]
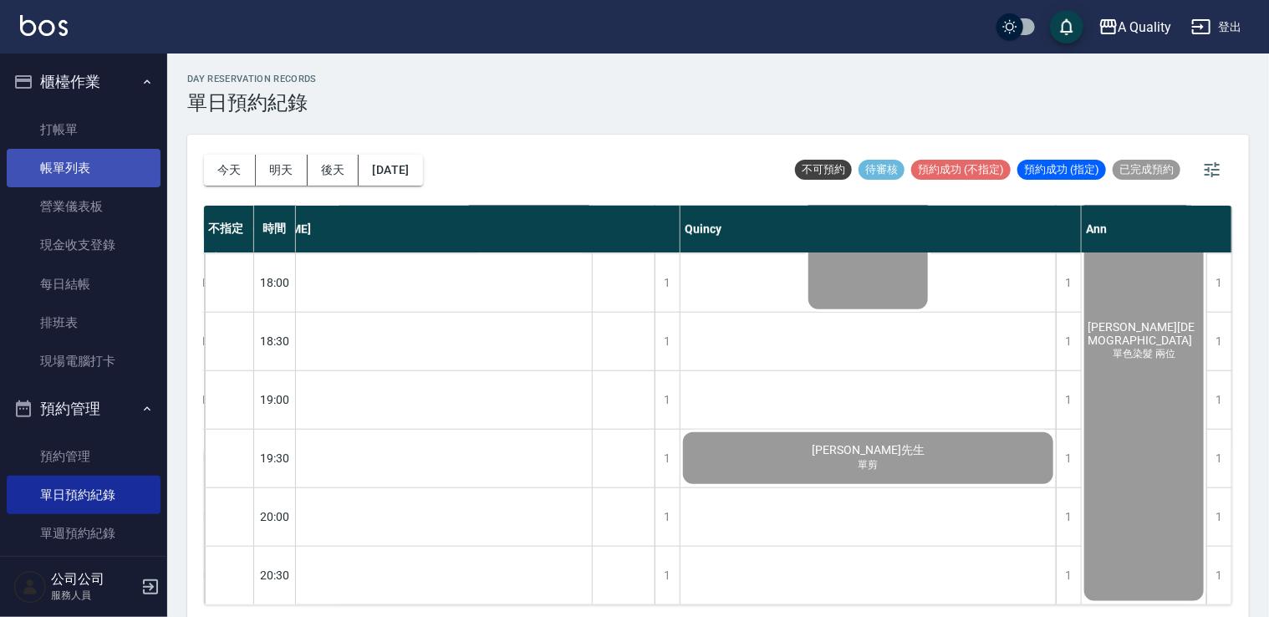
click at [43, 170] on link "帳單列表" at bounding box center [84, 168] width 154 height 38
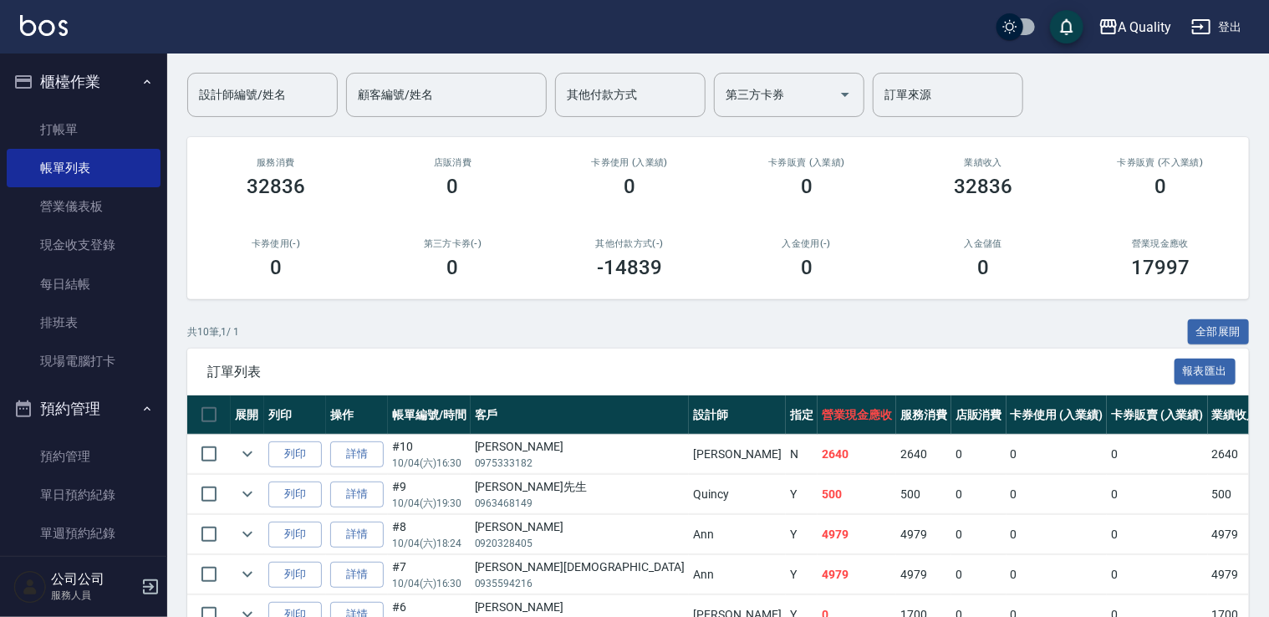
scroll to position [334, 0]
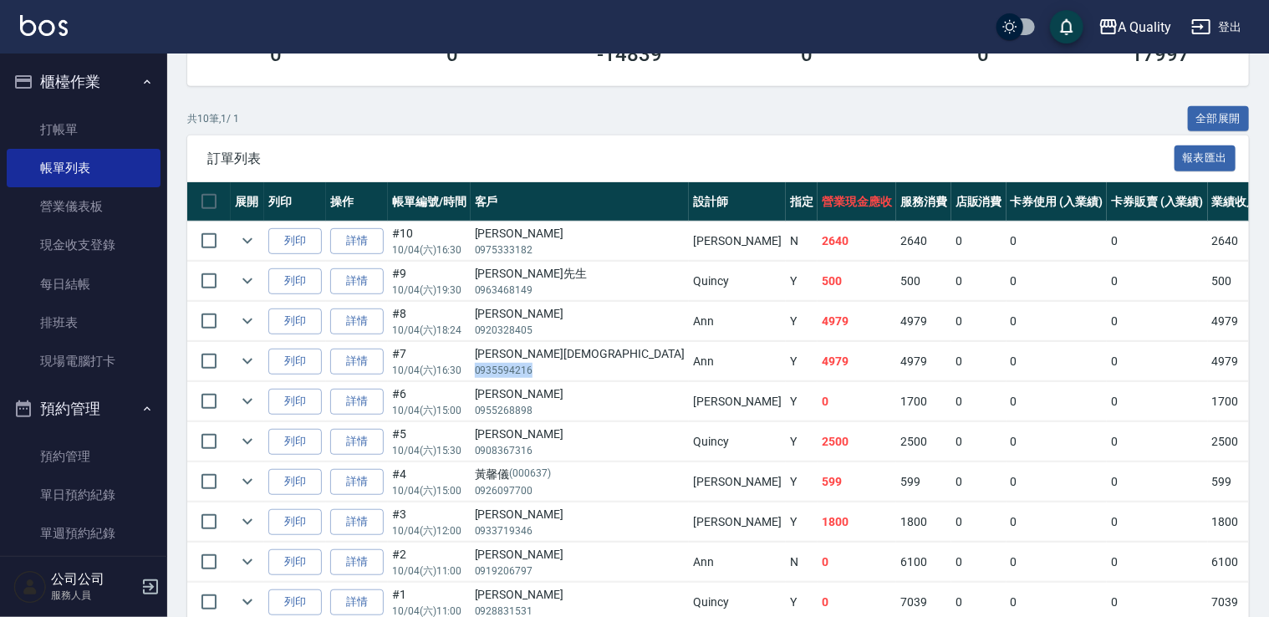
drag, startPoint x: 477, startPoint y: 371, endPoint x: 539, endPoint y: 371, distance: 61.9
click at [539, 371] on td "[PERSON_NAME][DEMOGRAPHIC_DATA] 0935594216" at bounding box center [580, 361] width 218 height 39
drag, startPoint x: 539, startPoint y: 371, endPoint x: 530, endPoint y: 369, distance: 9.5
copy p "0935594216"
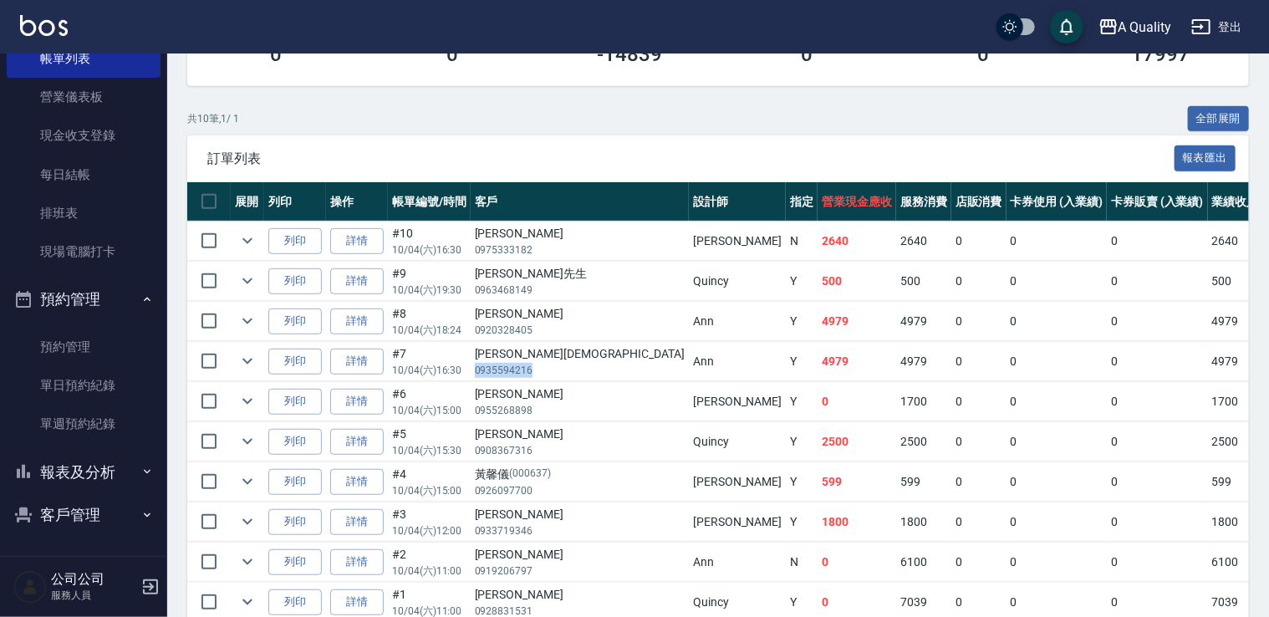
click at [94, 511] on button "客戶管理" at bounding box center [84, 514] width 154 height 43
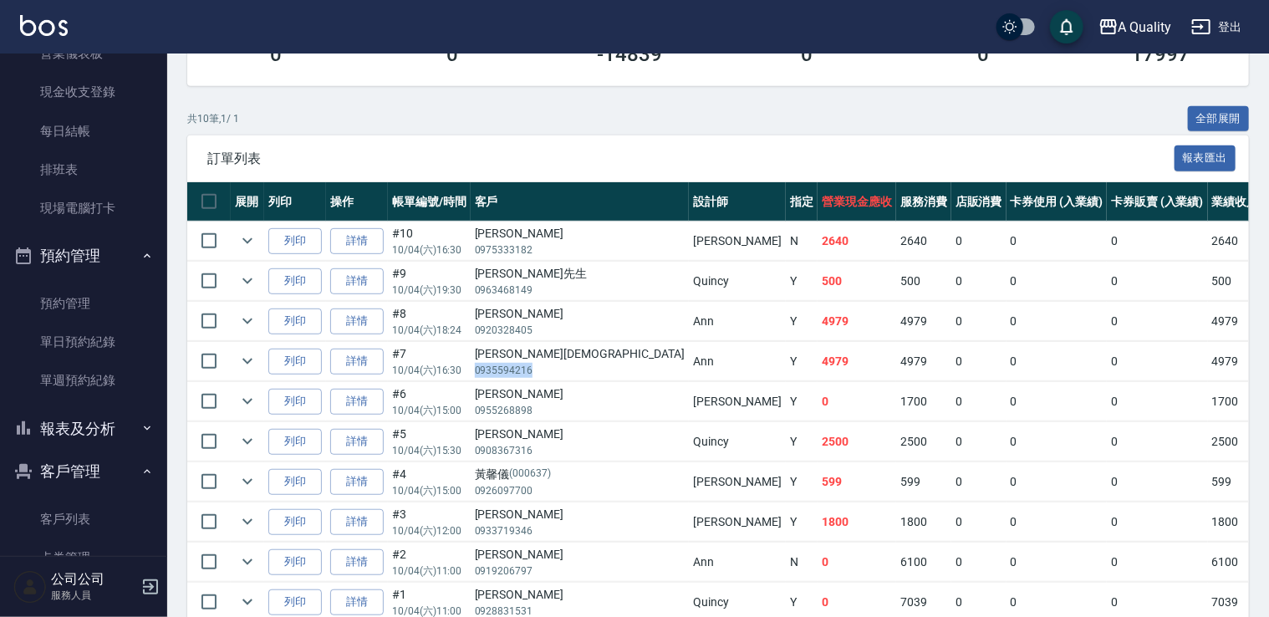
scroll to position [224, 0]
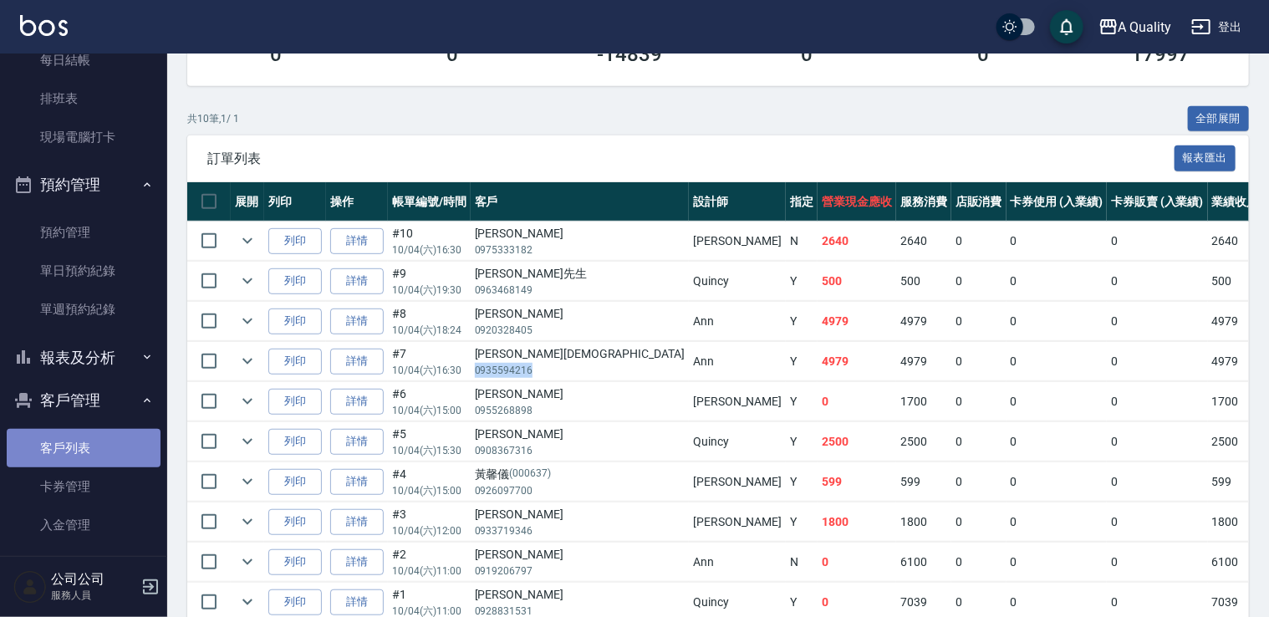
drag, startPoint x: 105, startPoint y: 447, endPoint x: 94, endPoint y: 457, distance: 15.4
click at [105, 449] on link "客戶列表" at bounding box center [84, 448] width 154 height 38
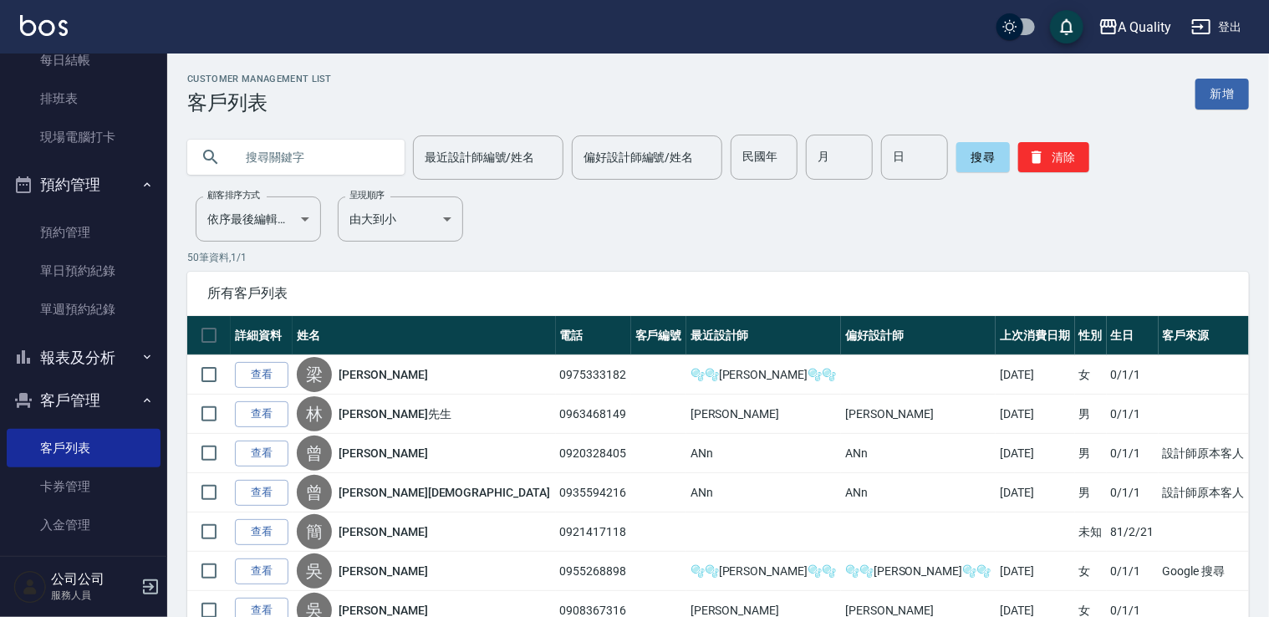
click at [344, 166] on input "text" at bounding box center [312, 157] width 157 height 45
paste input "0935594216"
type input "0935594216"
click at [978, 150] on button "搜尋" at bounding box center [984, 157] width 54 height 30
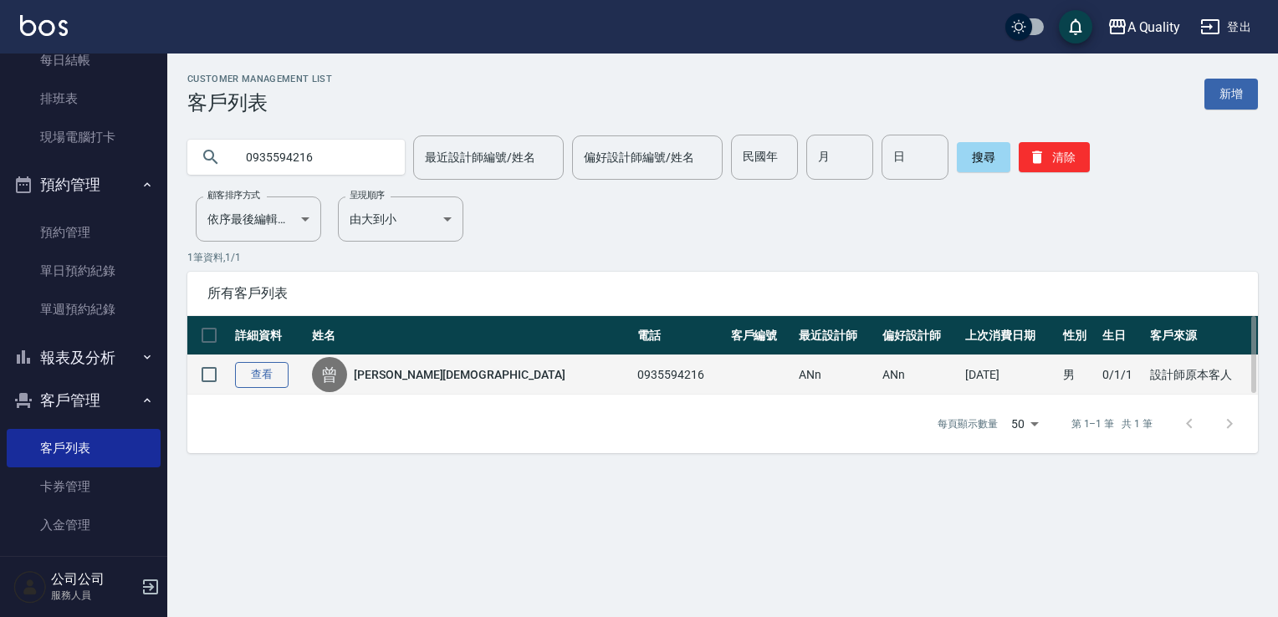
click at [261, 384] on link "查看" at bounding box center [262, 375] width 54 height 26
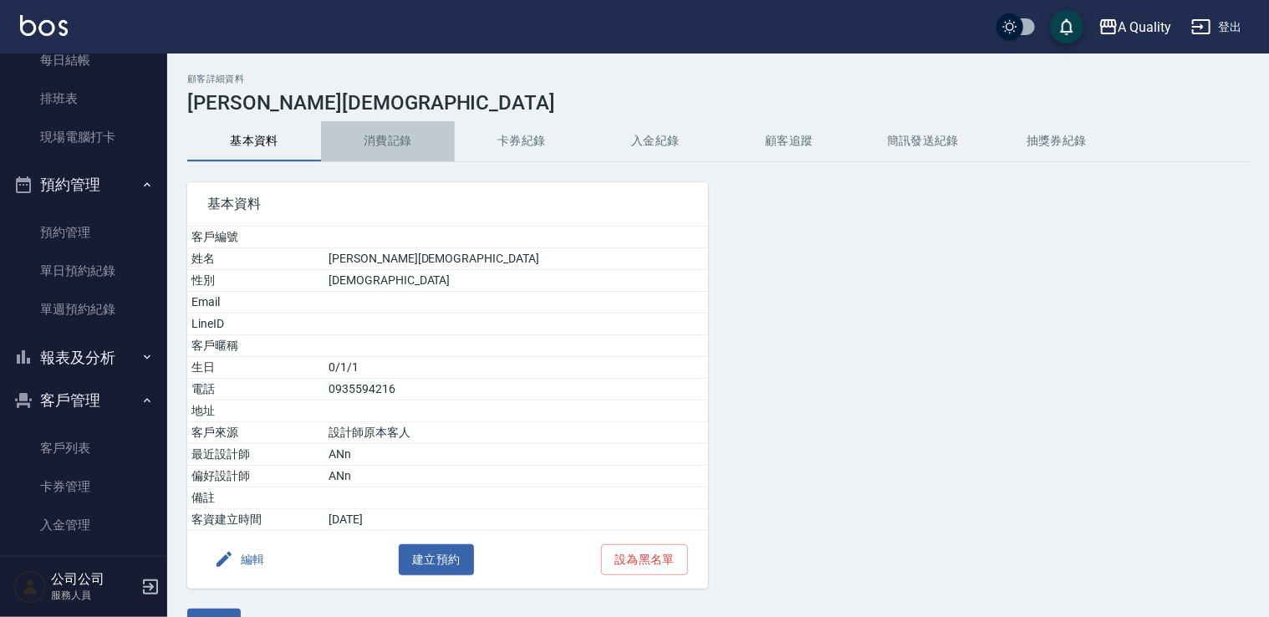
click at [410, 129] on button "消費記錄" at bounding box center [388, 141] width 134 height 40
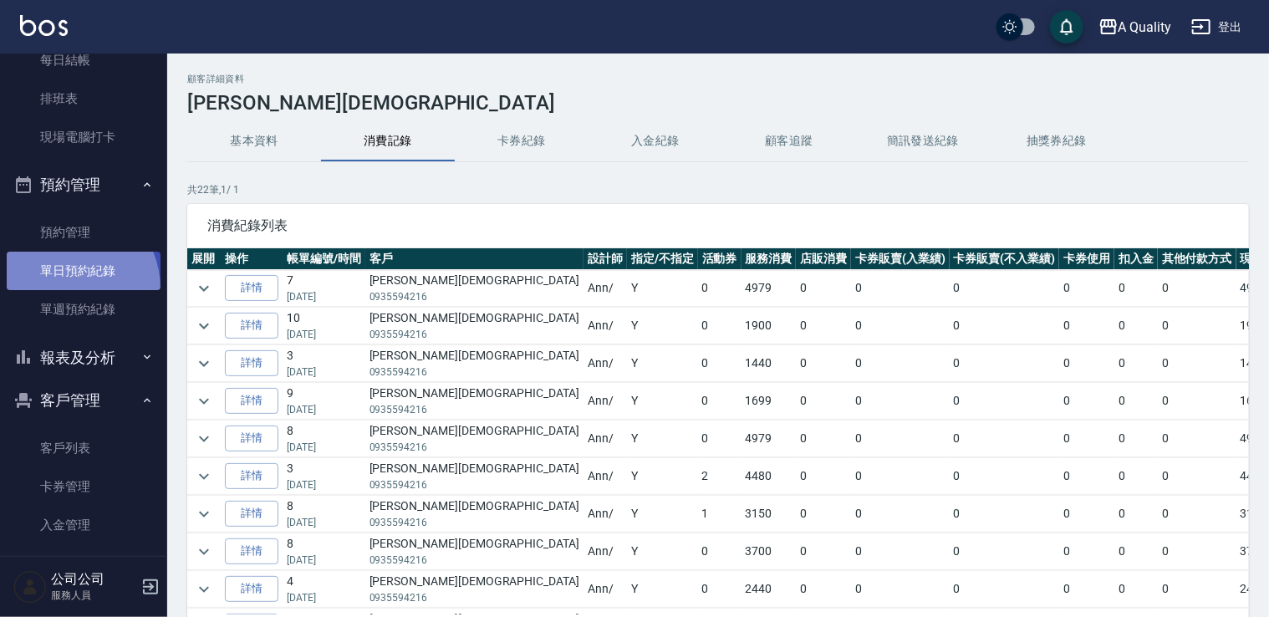
click at [65, 288] on link "單日預約紀錄" at bounding box center [84, 271] width 154 height 38
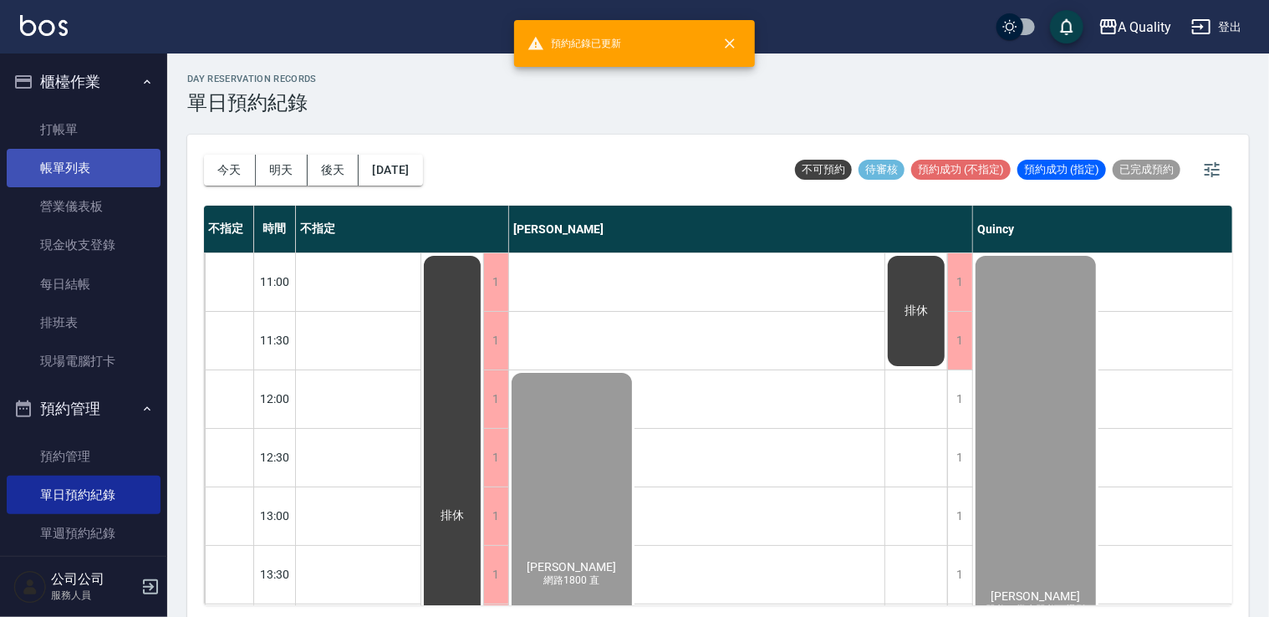
click at [69, 171] on link "帳單列表" at bounding box center [84, 168] width 154 height 38
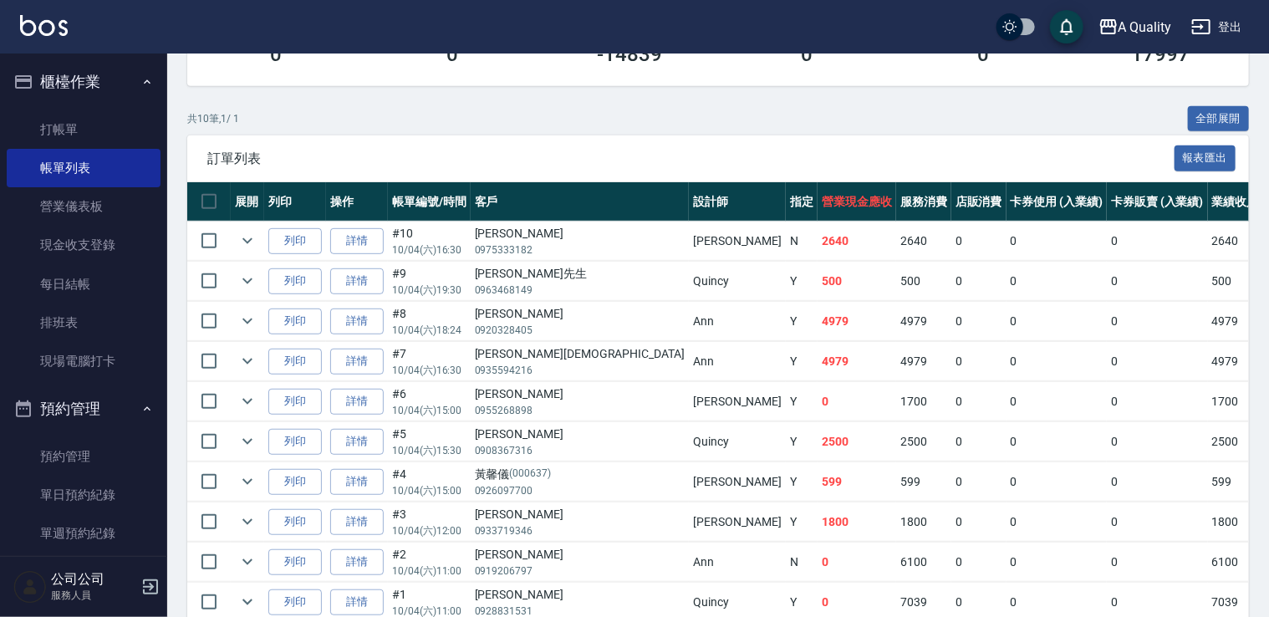
scroll to position [238, 0]
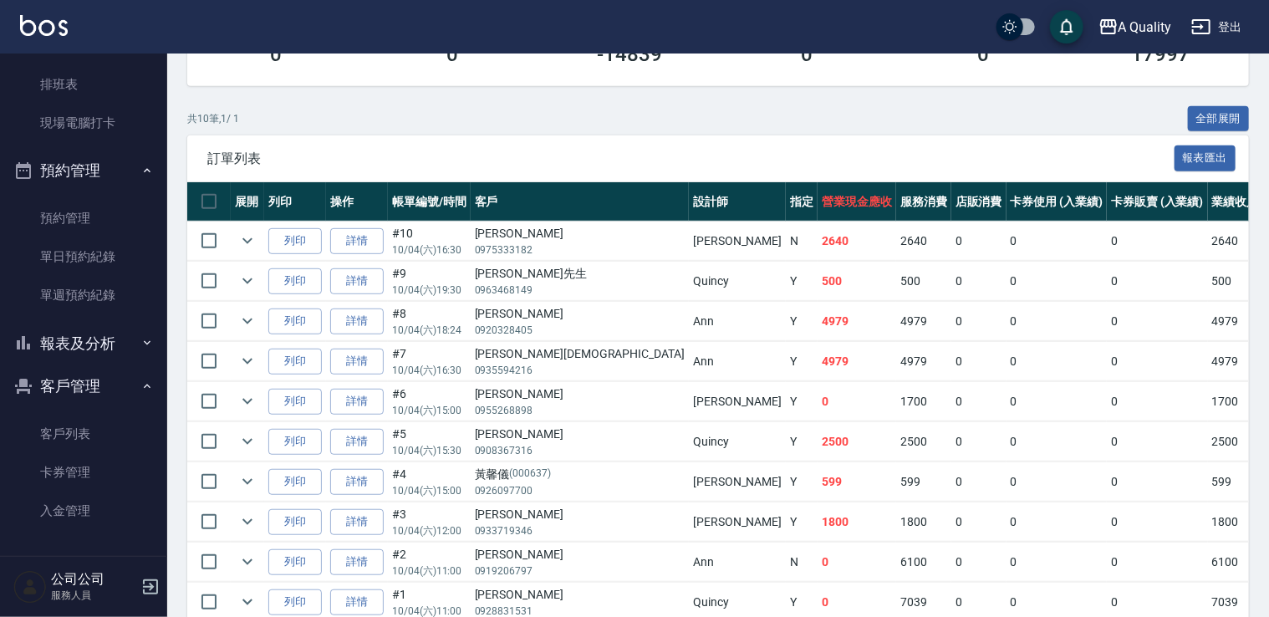
click at [89, 339] on button "報表及分析" at bounding box center [84, 343] width 154 height 43
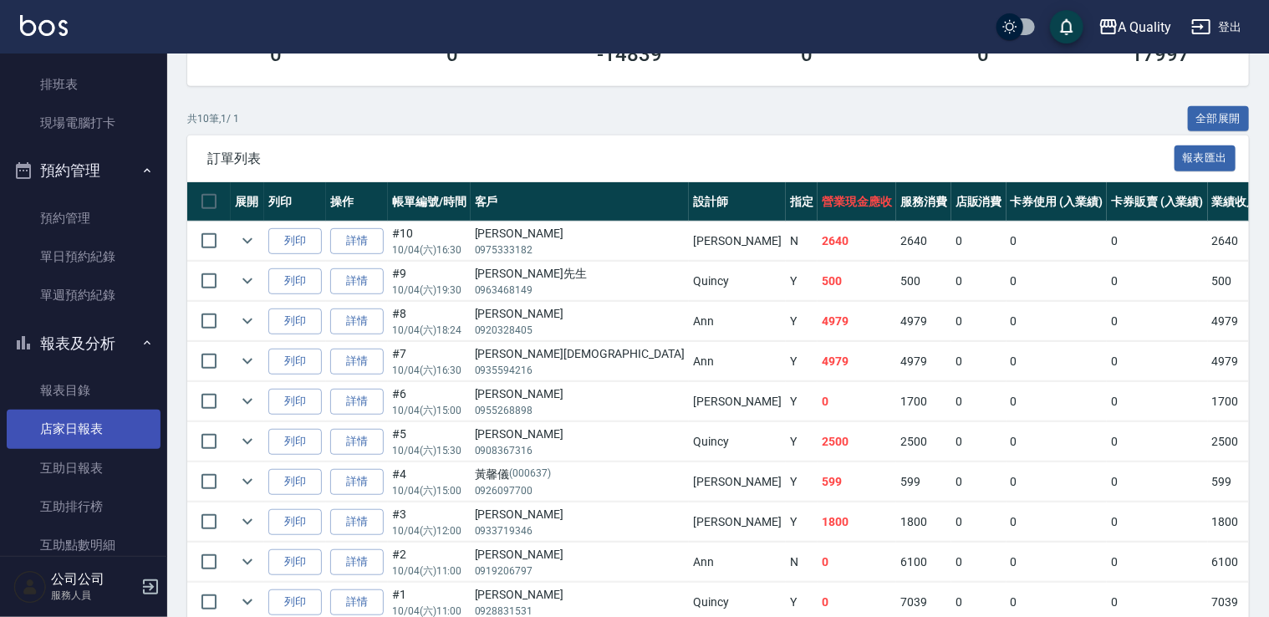
click at [100, 432] on link "店家日報表" at bounding box center [84, 429] width 154 height 38
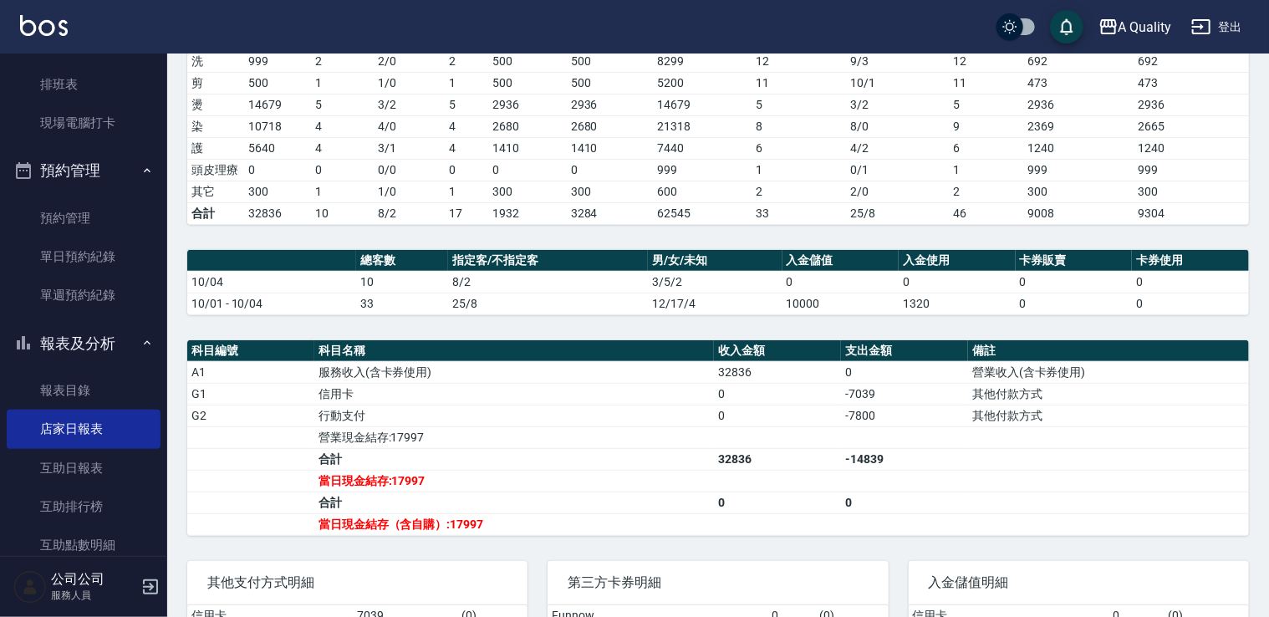
scroll to position [331, 0]
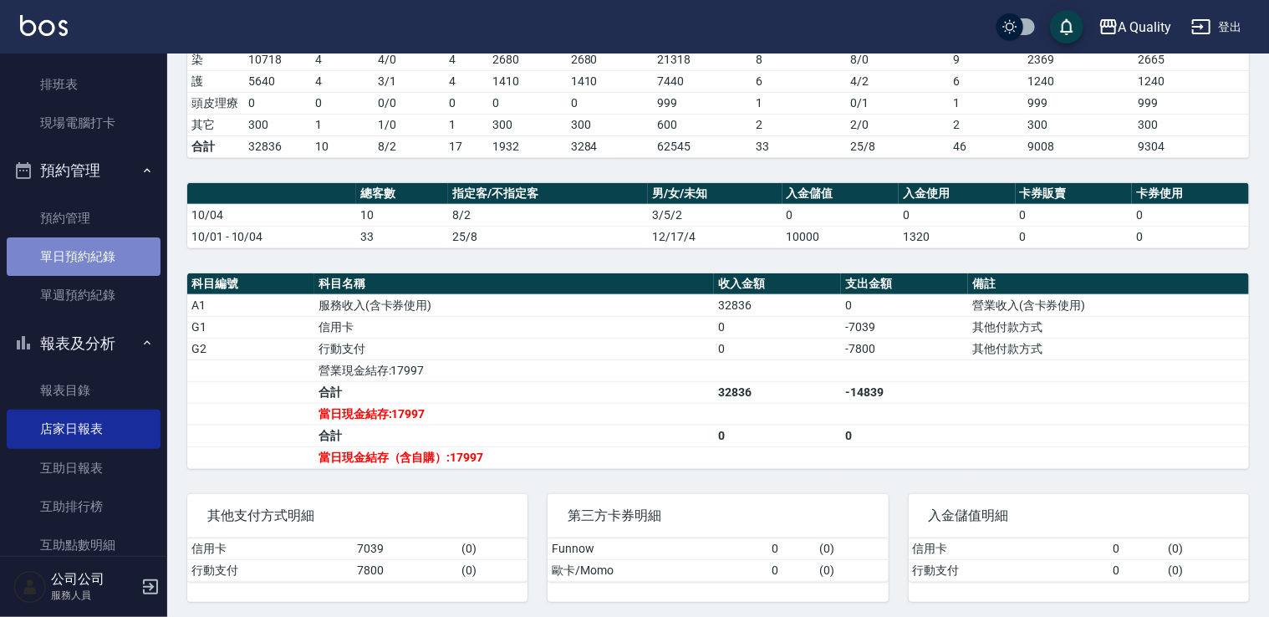
click at [100, 245] on link "單日預約紀錄" at bounding box center [84, 256] width 154 height 38
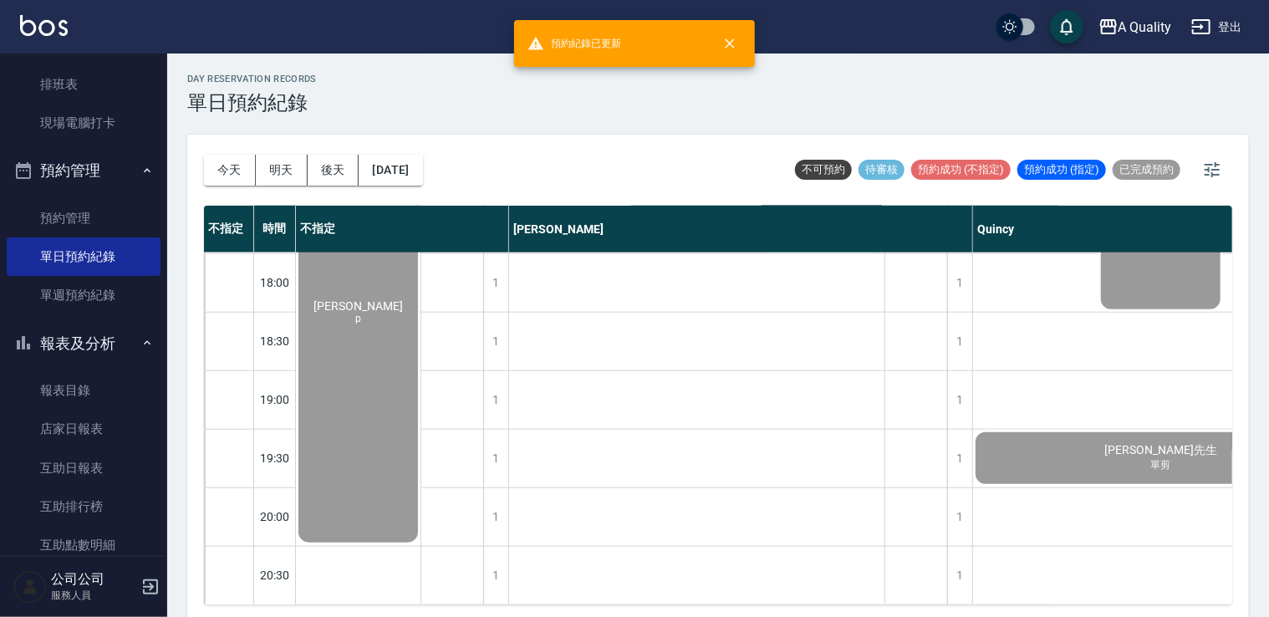
scroll to position [830, 0]
click at [289, 171] on button "明天" at bounding box center [282, 170] width 52 height 31
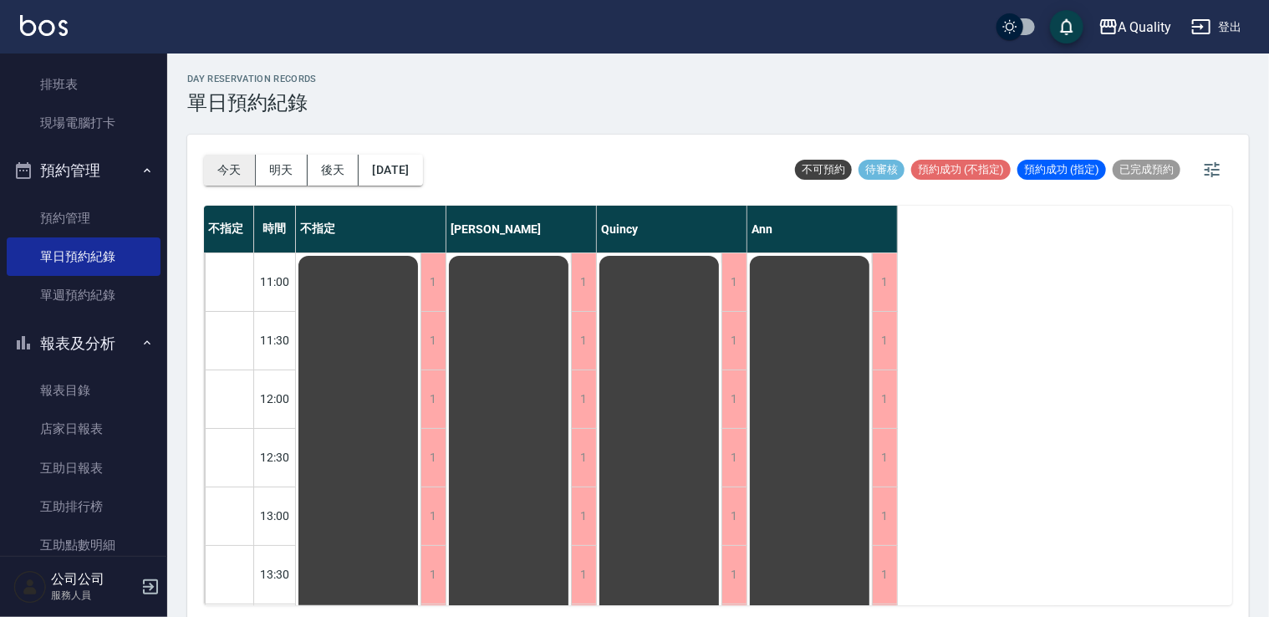
click at [228, 158] on button "今天" at bounding box center [230, 170] width 52 height 31
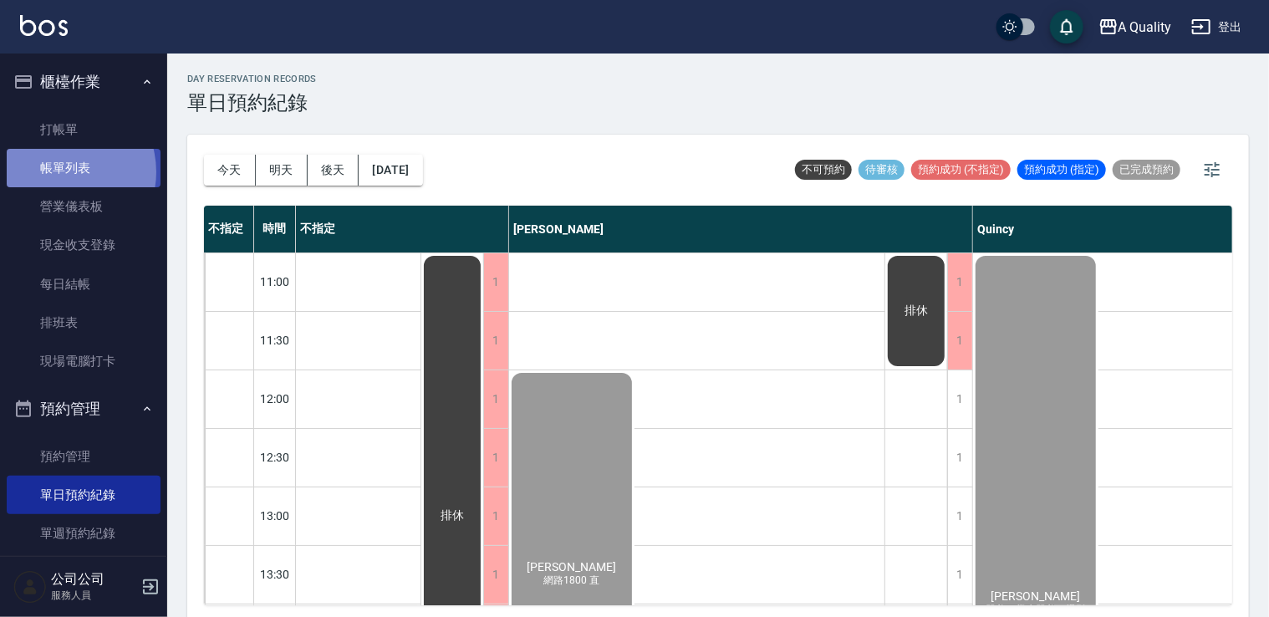
click at [59, 172] on link "帳單列表" at bounding box center [84, 168] width 154 height 38
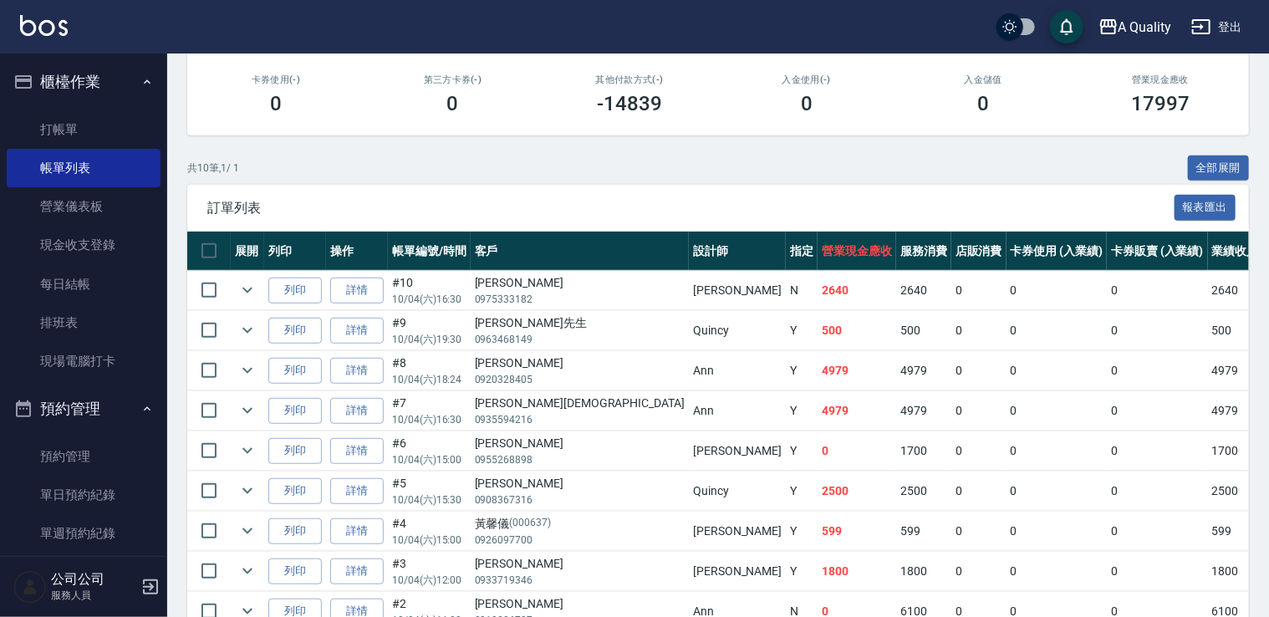
scroll to position [415, 0]
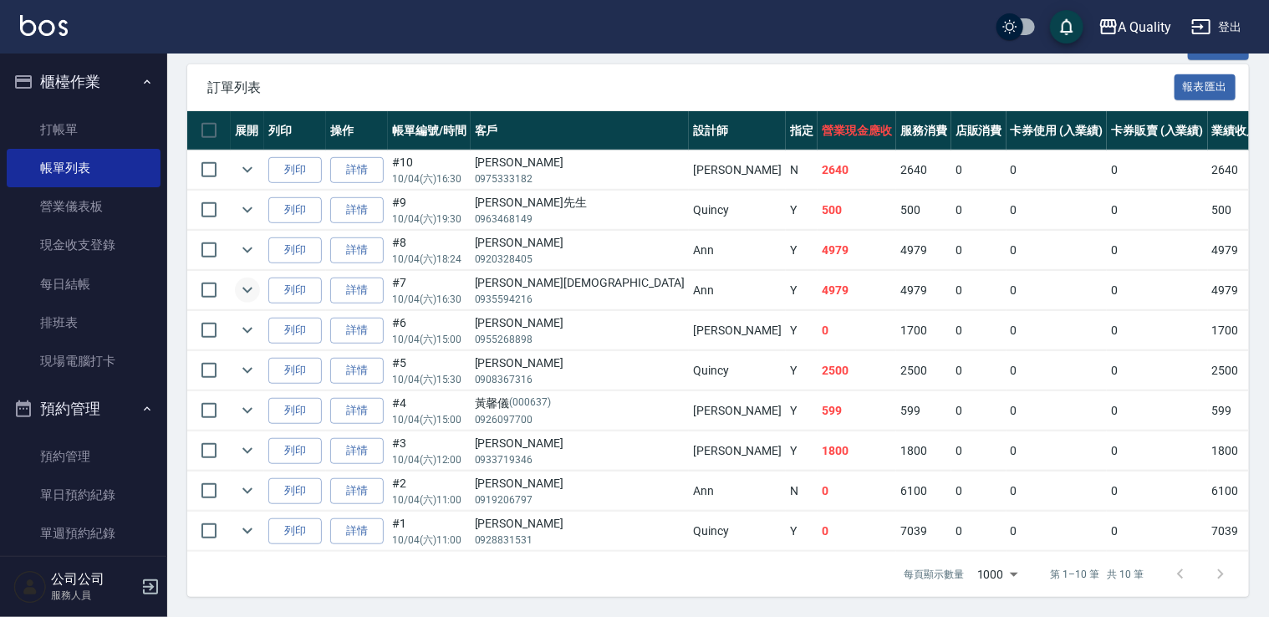
click at [255, 289] on td at bounding box center [247, 290] width 33 height 39
click at [254, 287] on icon "expand row" at bounding box center [247, 290] width 20 height 20
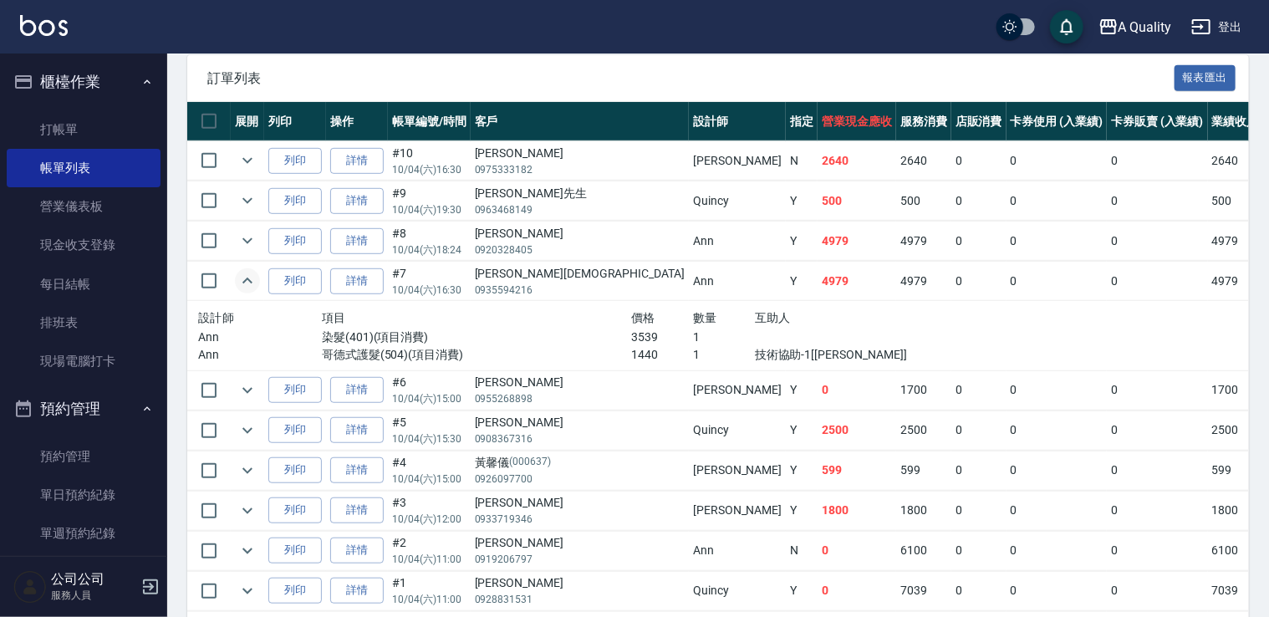
click at [260, 245] on td at bounding box center [247, 241] width 33 height 39
click at [241, 244] on icon "expand row" at bounding box center [247, 241] width 20 height 20
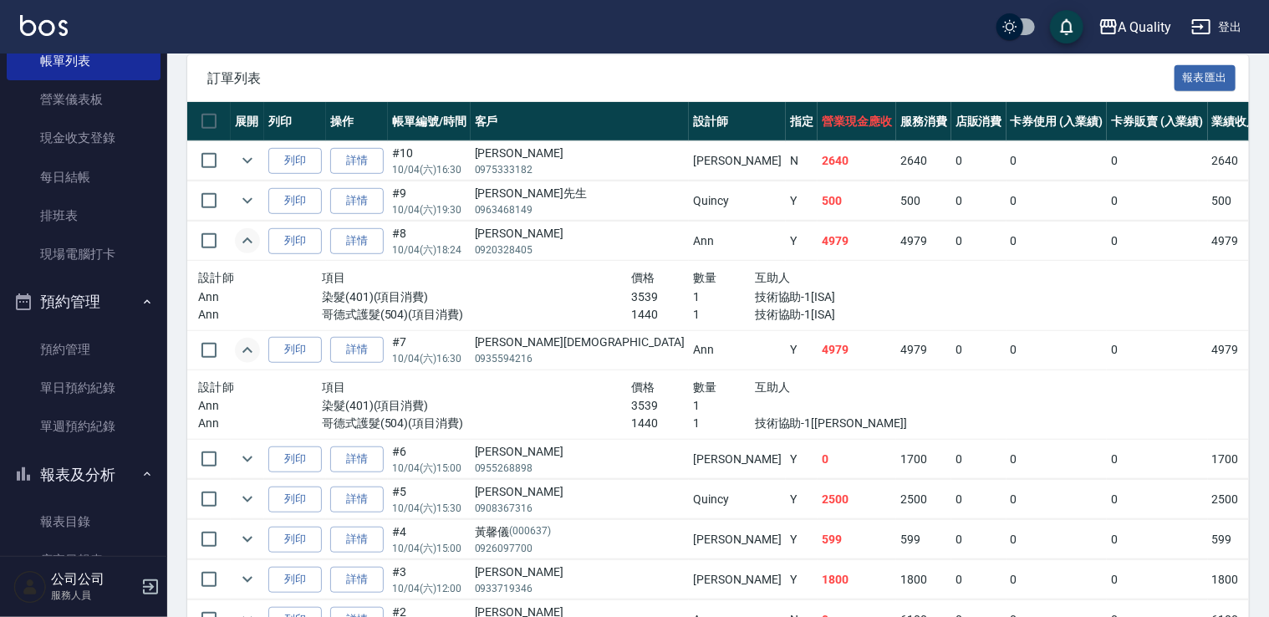
scroll to position [334, 0]
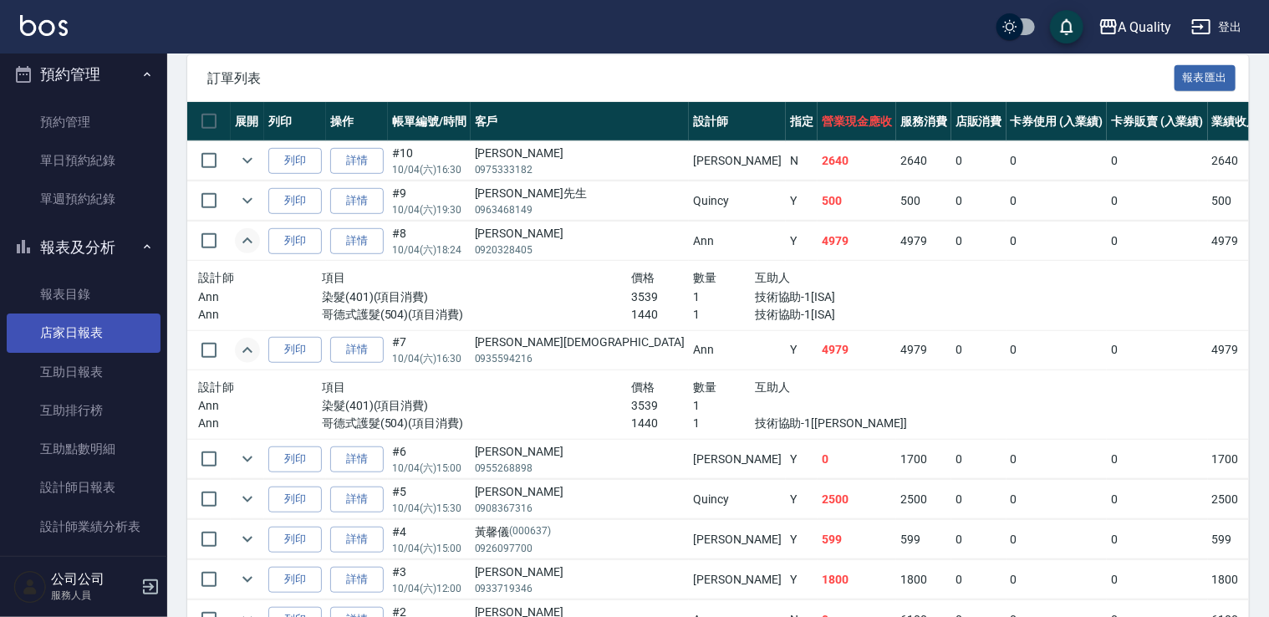
click at [100, 339] on link "店家日報表" at bounding box center [84, 333] width 154 height 38
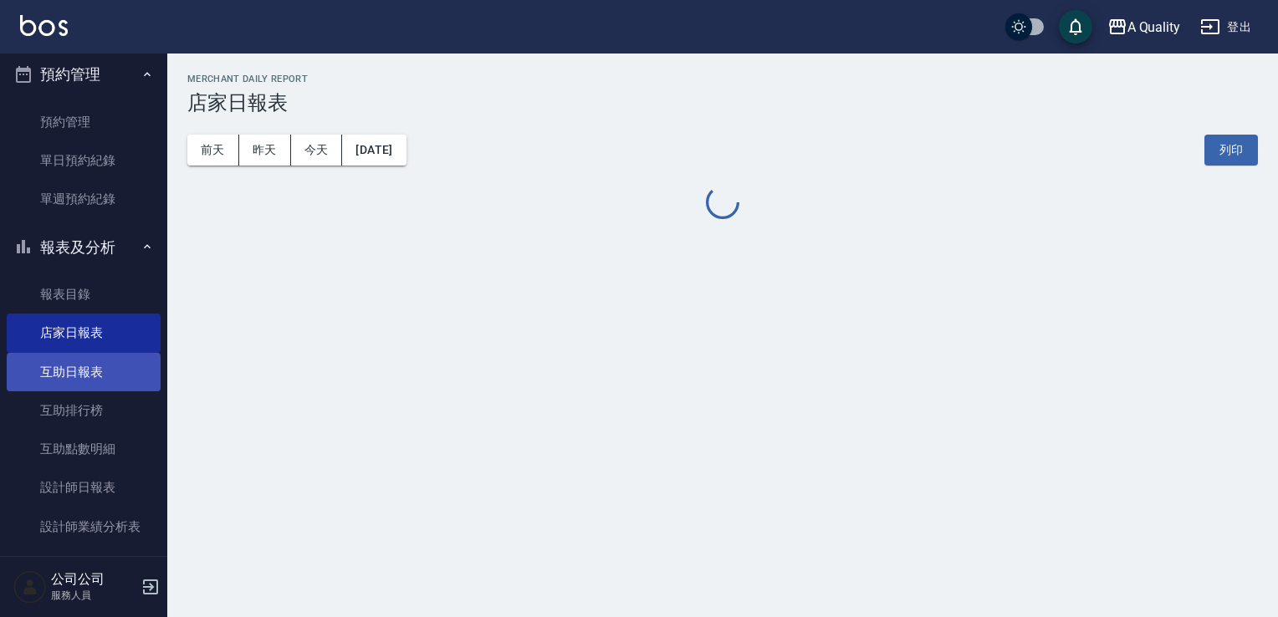
click at [89, 368] on link "互助日報表" at bounding box center [84, 372] width 154 height 38
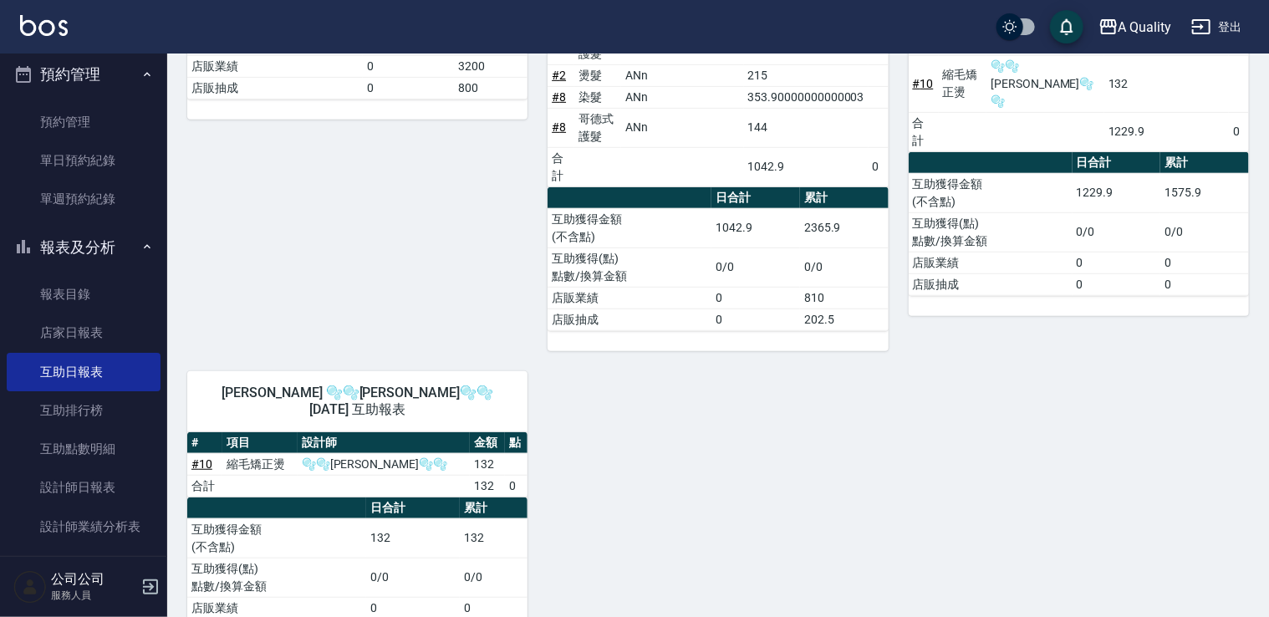
scroll to position [408, 0]
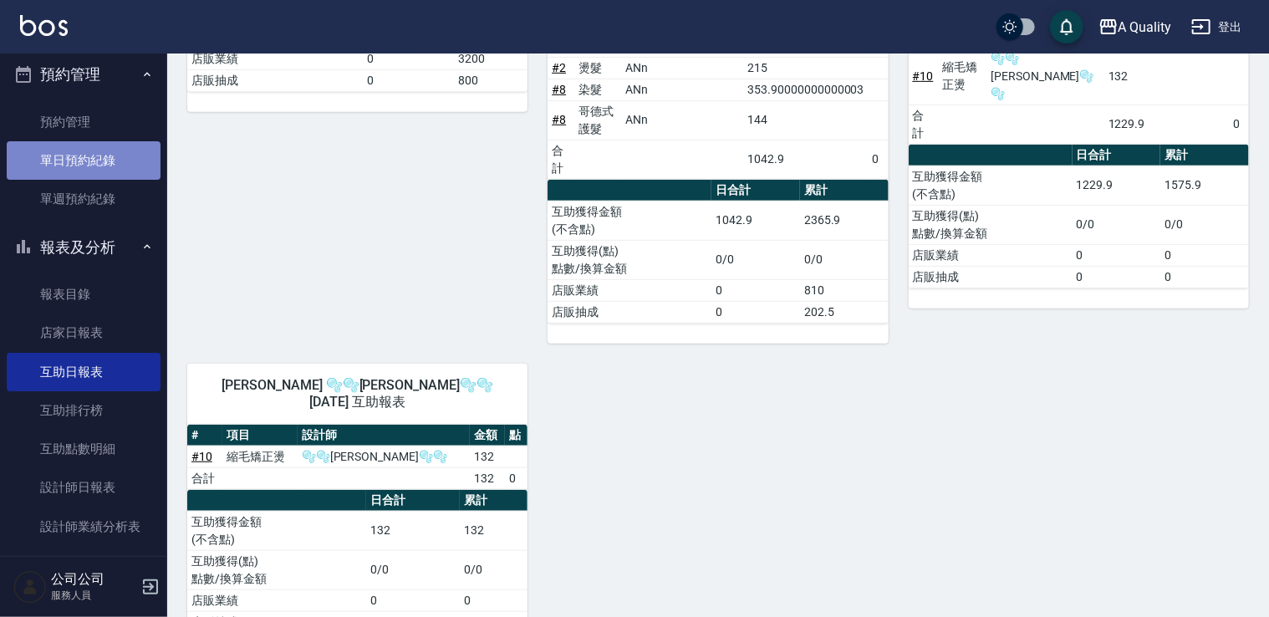
click at [109, 157] on link "單日預約紀錄" at bounding box center [84, 160] width 154 height 38
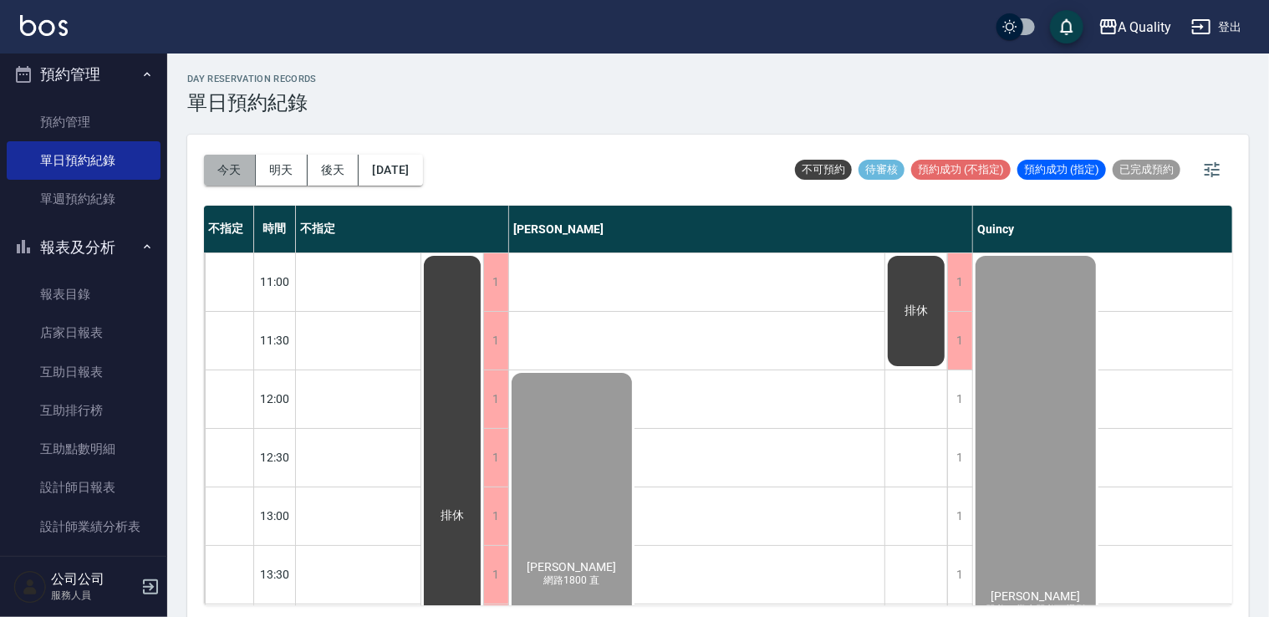
click at [227, 178] on button "今天" at bounding box center [230, 170] width 52 height 31
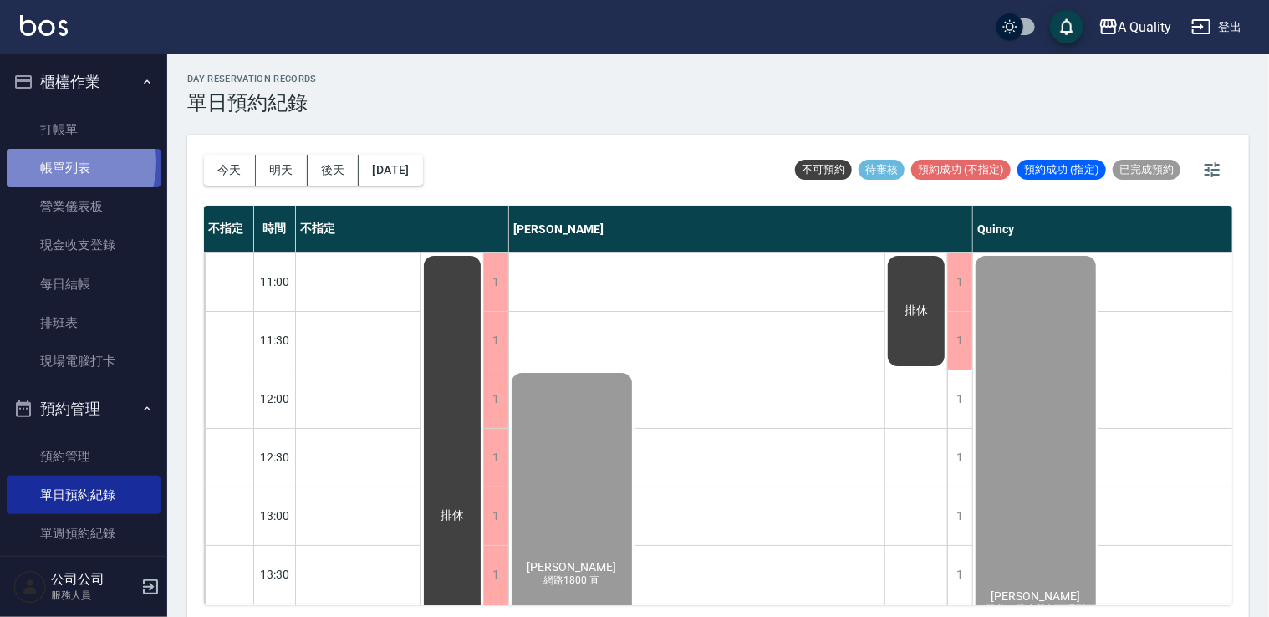
drag, startPoint x: 54, startPoint y: 162, endPoint x: 145, endPoint y: 164, distance: 91.2
click at [54, 162] on link "帳單列表" at bounding box center [84, 168] width 154 height 38
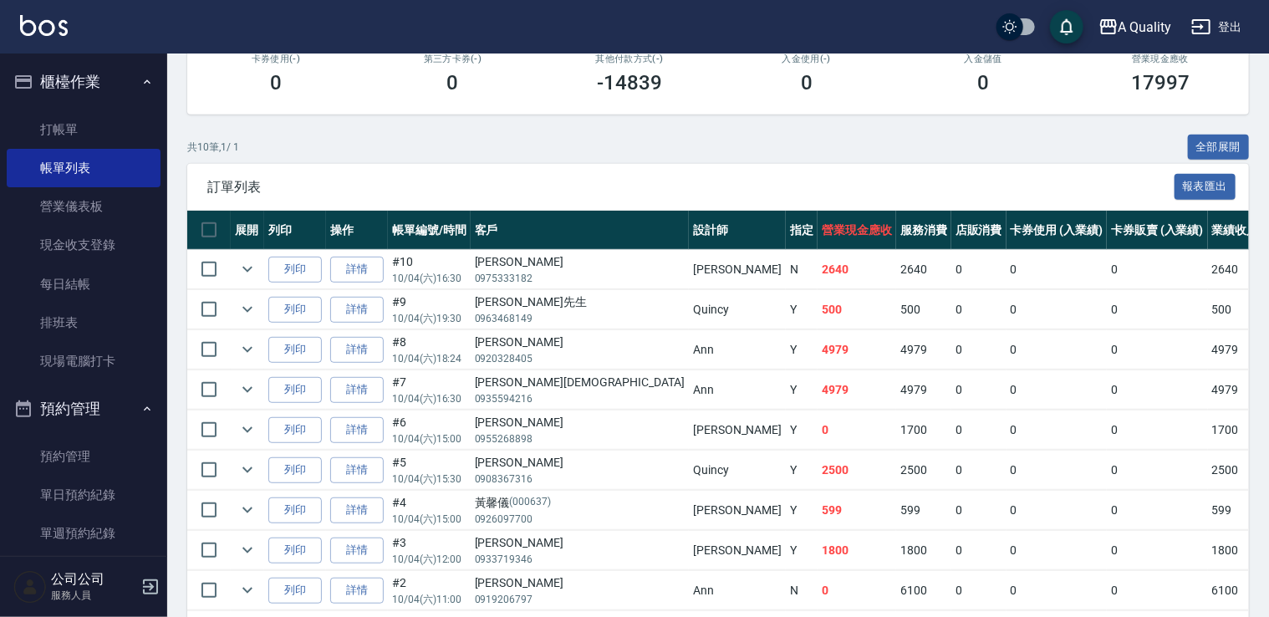
scroll to position [334, 0]
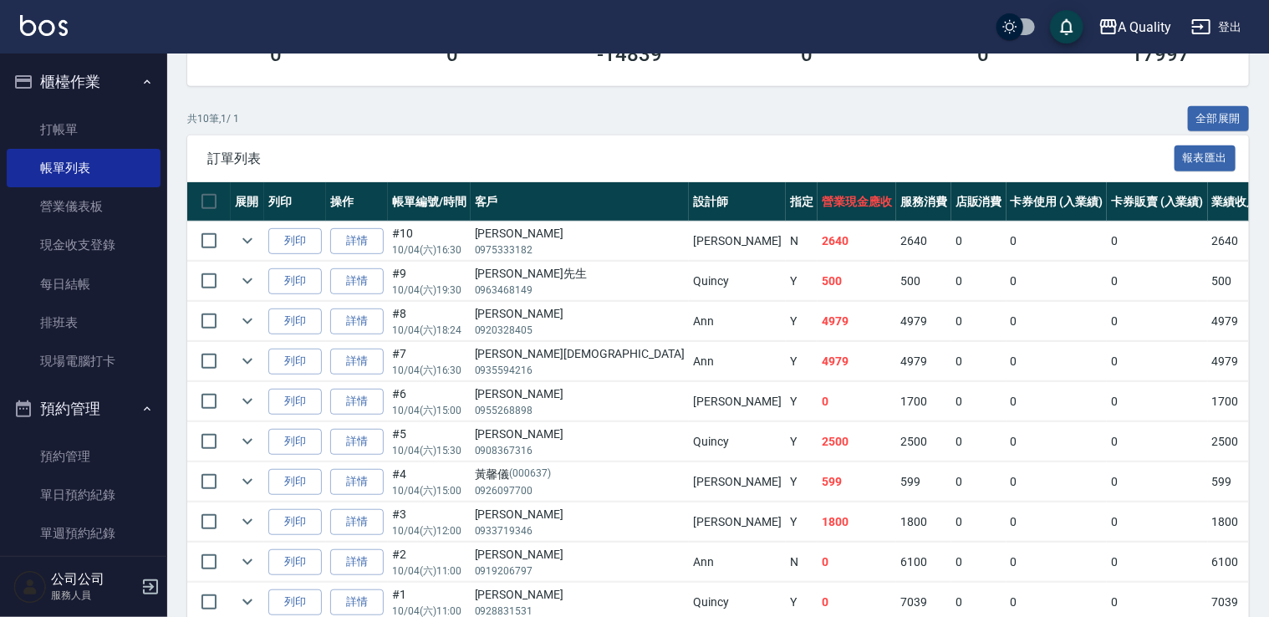
click at [385, 443] on td "詳情" at bounding box center [357, 441] width 62 height 39
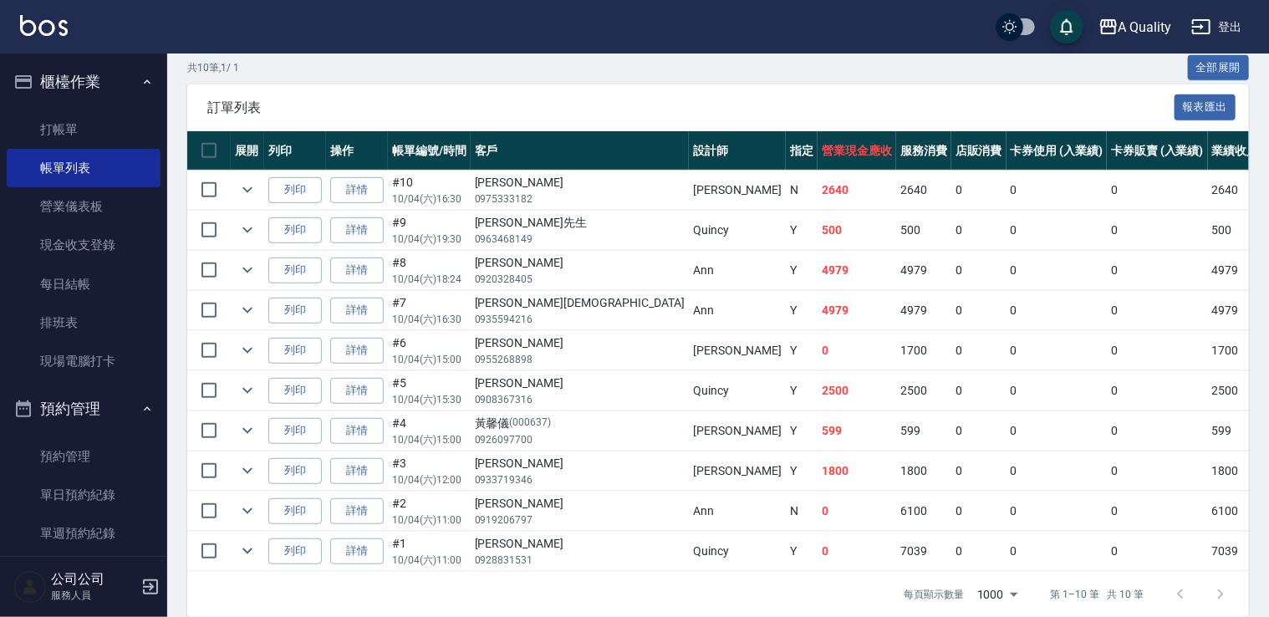
scroll to position [415, 0]
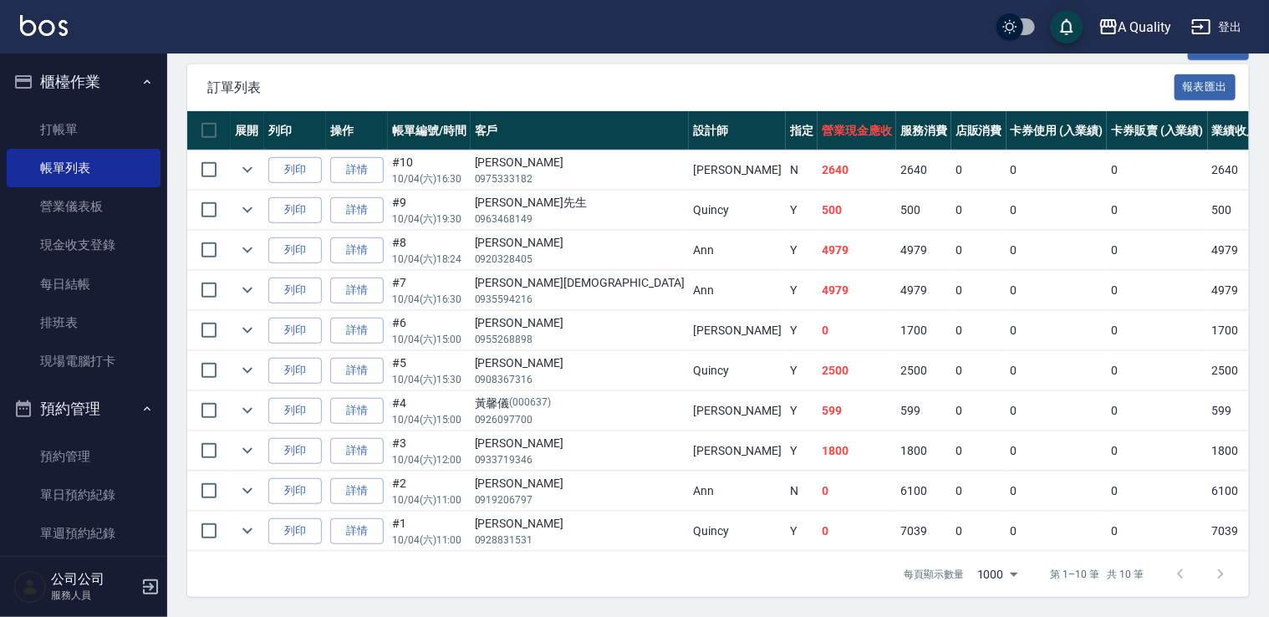
click at [715, 541] on div "展開 列印 操作 帳單編號/時間 客戶 設計師 指定 營業現金應收 服務消費 店販消費 卡券使用 (入業績) 卡券販賣 (入業績) 業績收入 卡券販賣 (不入…" at bounding box center [718, 331] width 1062 height 441
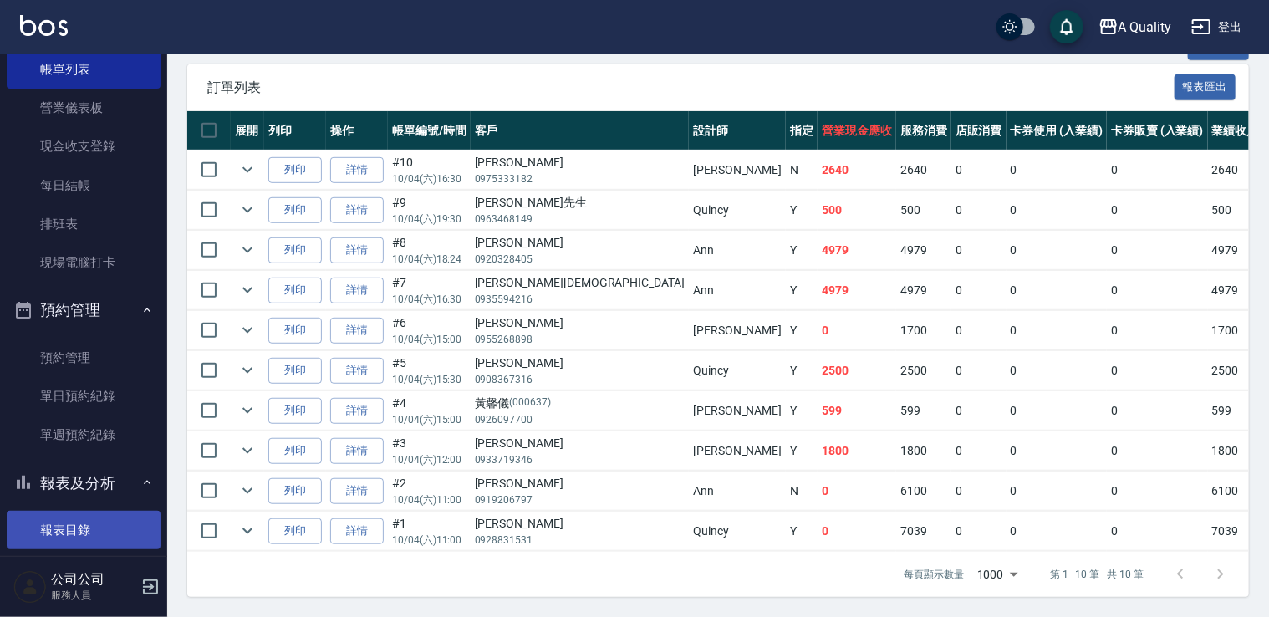
scroll to position [167, 0]
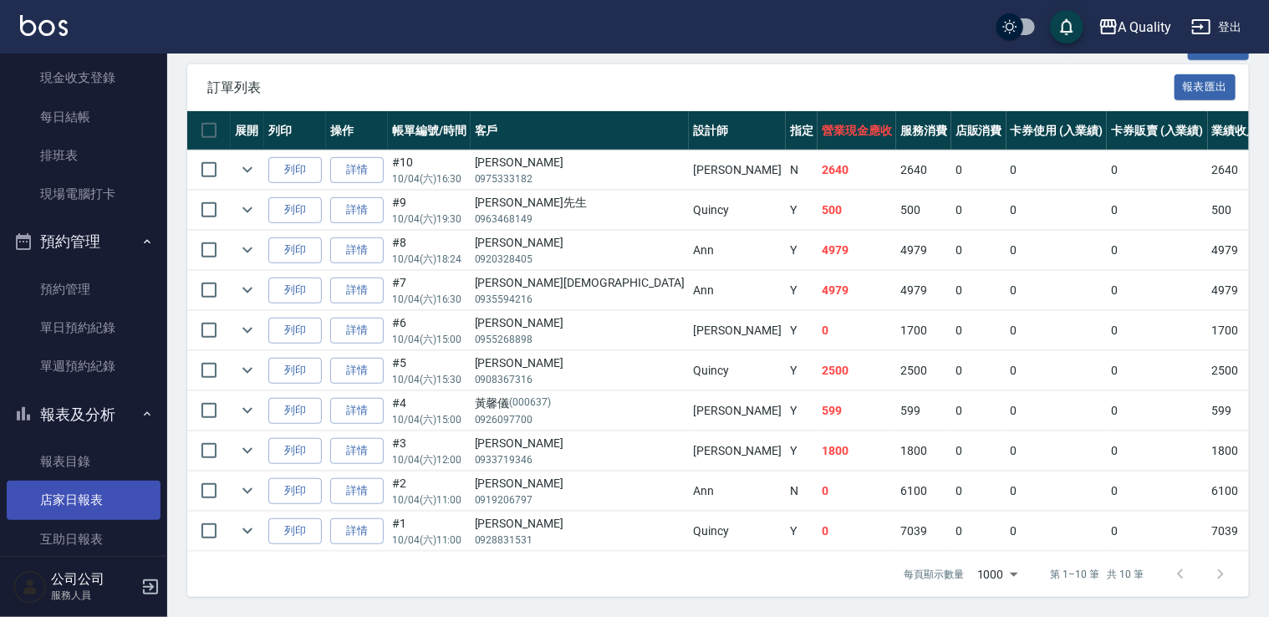
click at [101, 506] on link "店家日報表" at bounding box center [84, 500] width 154 height 38
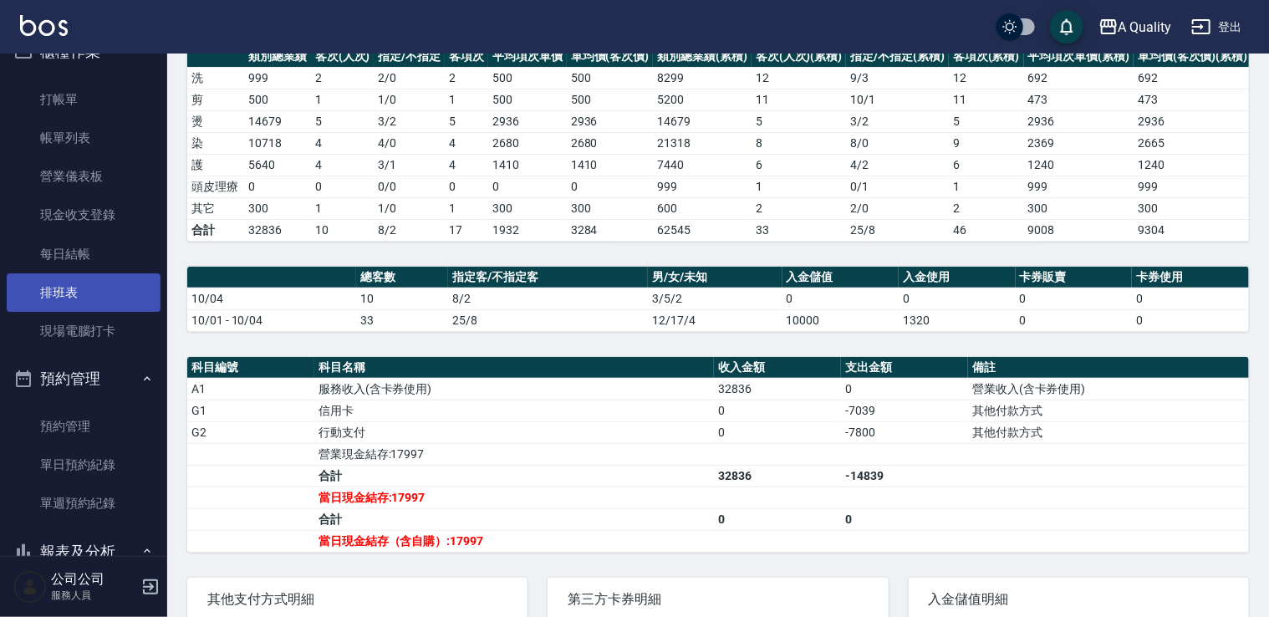
scroll to position [33, 0]
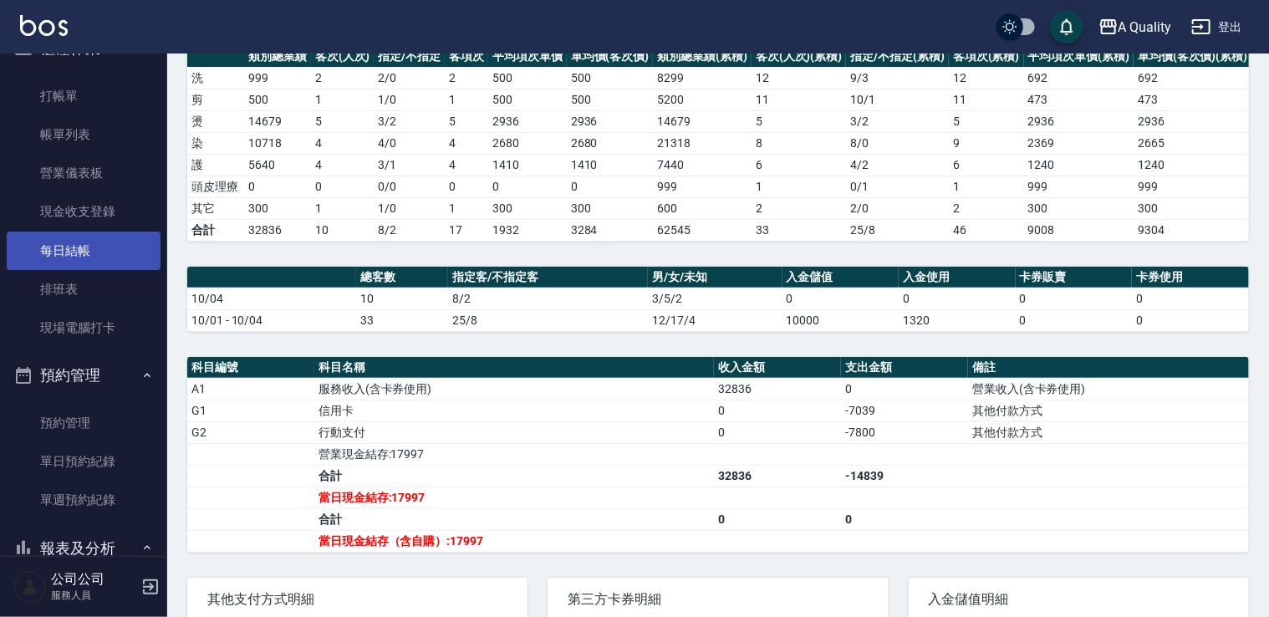
click at [86, 256] on link "每日結帳" at bounding box center [84, 251] width 154 height 38
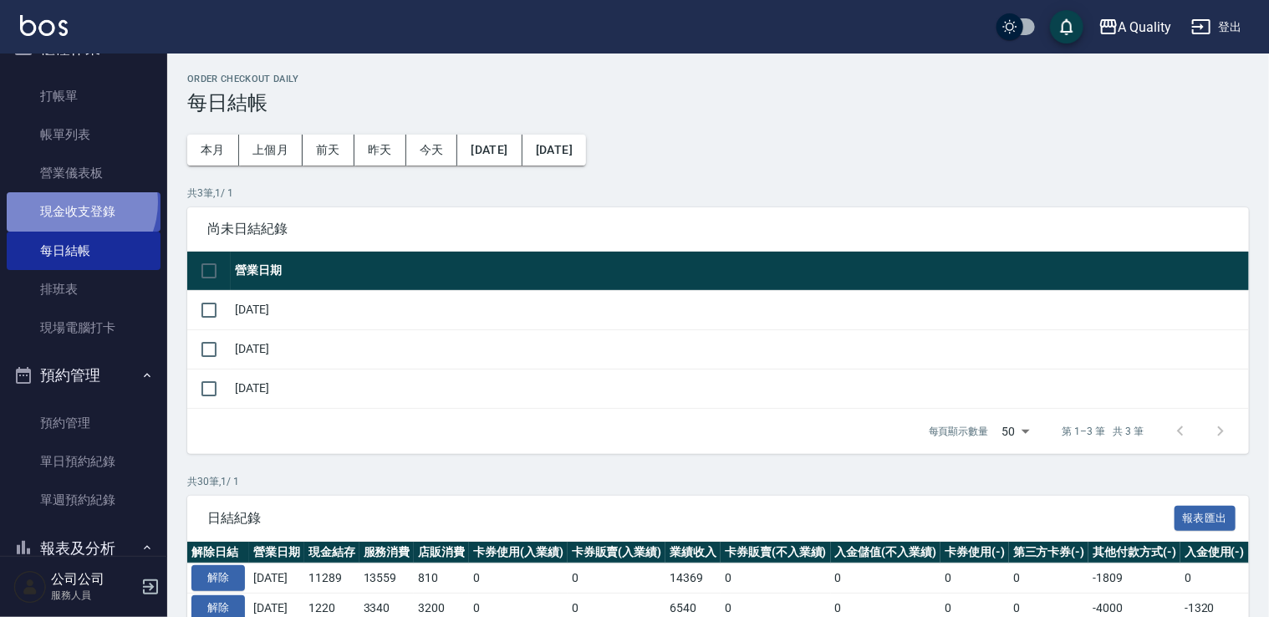
click at [70, 202] on link "現金收支登錄" at bounding box center [84, 211] width 154 height 38
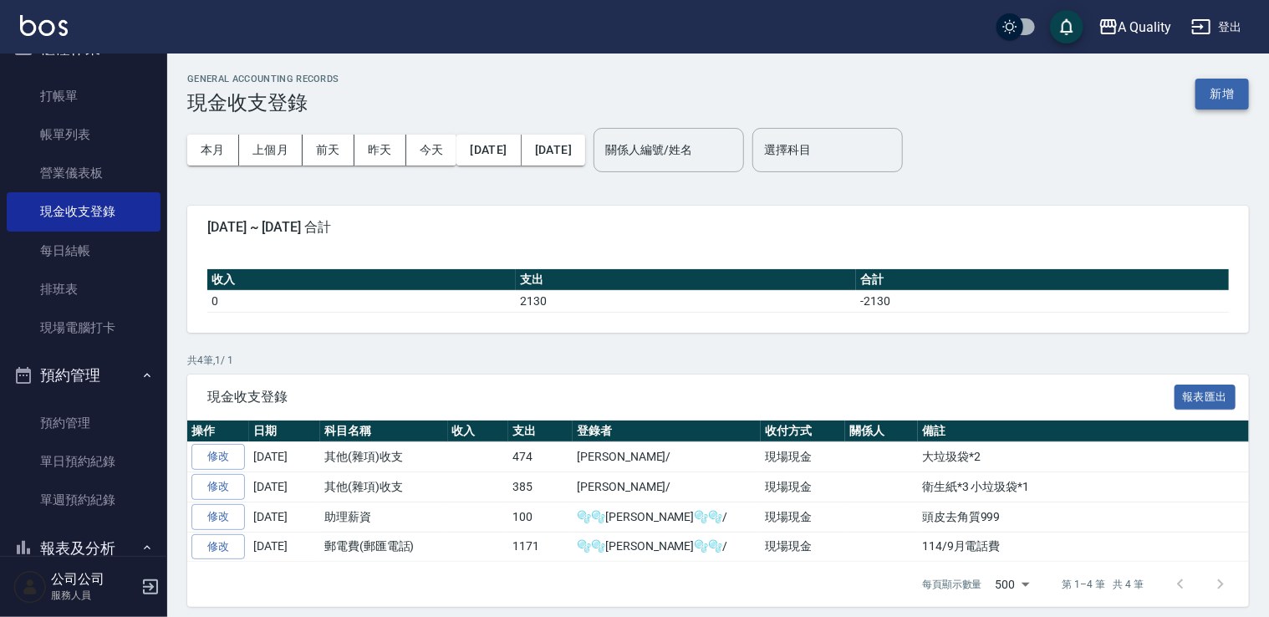
click at [1237, 90] on button "新增" at bounding box center [1223, 94] width 54 height 31
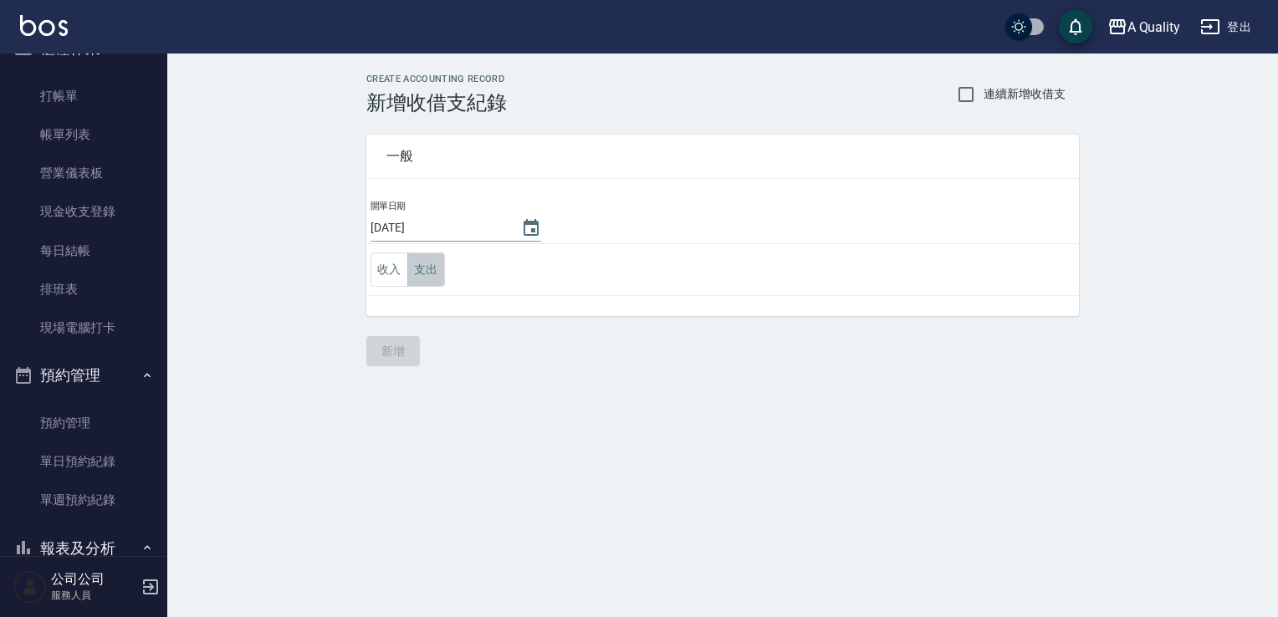
click at [426, 267] on button "支出" at bounding box center [426, 270] width 38 height 34
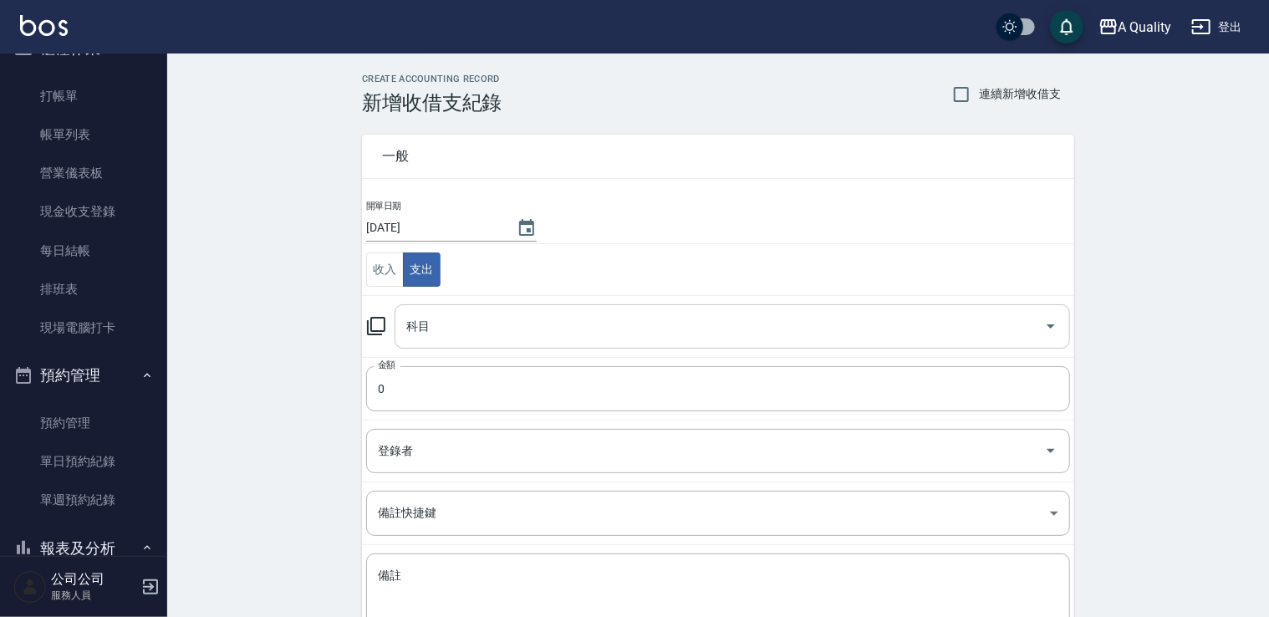
click at [433, 319] on input "科目" at bounding box center [719, 326] width 635 height 29
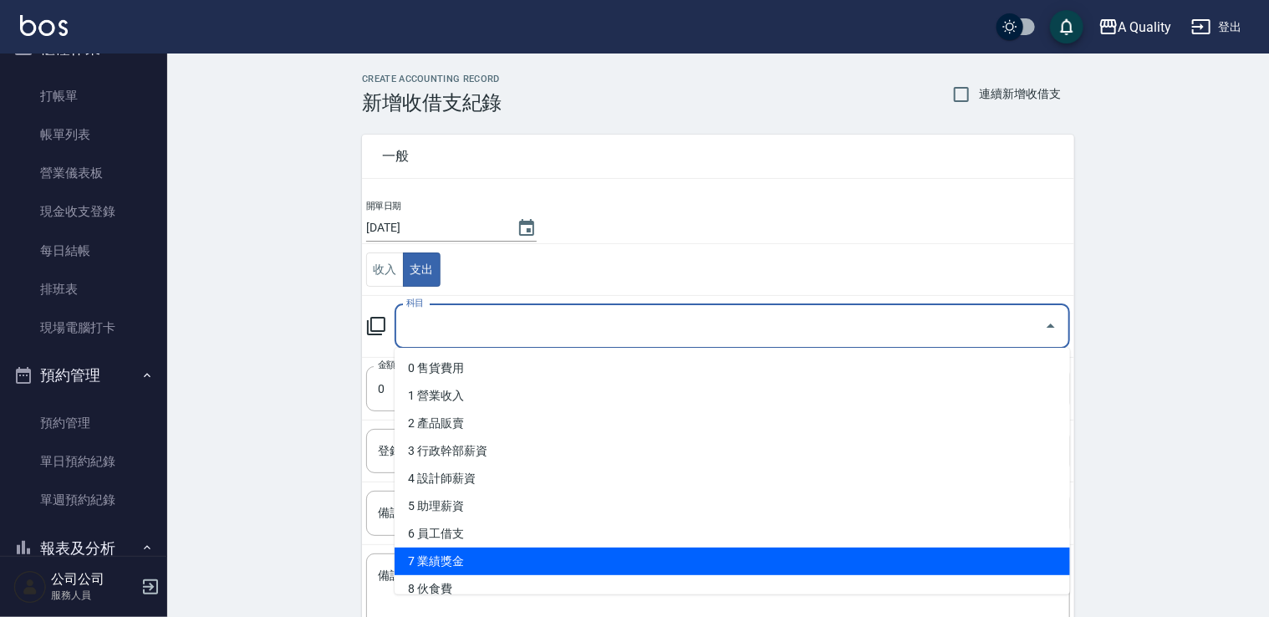
click at [455, 559] on li "7 業績獎金" at bounding box center [733, 562] width 676 height 28
type input "7 業績獎金"
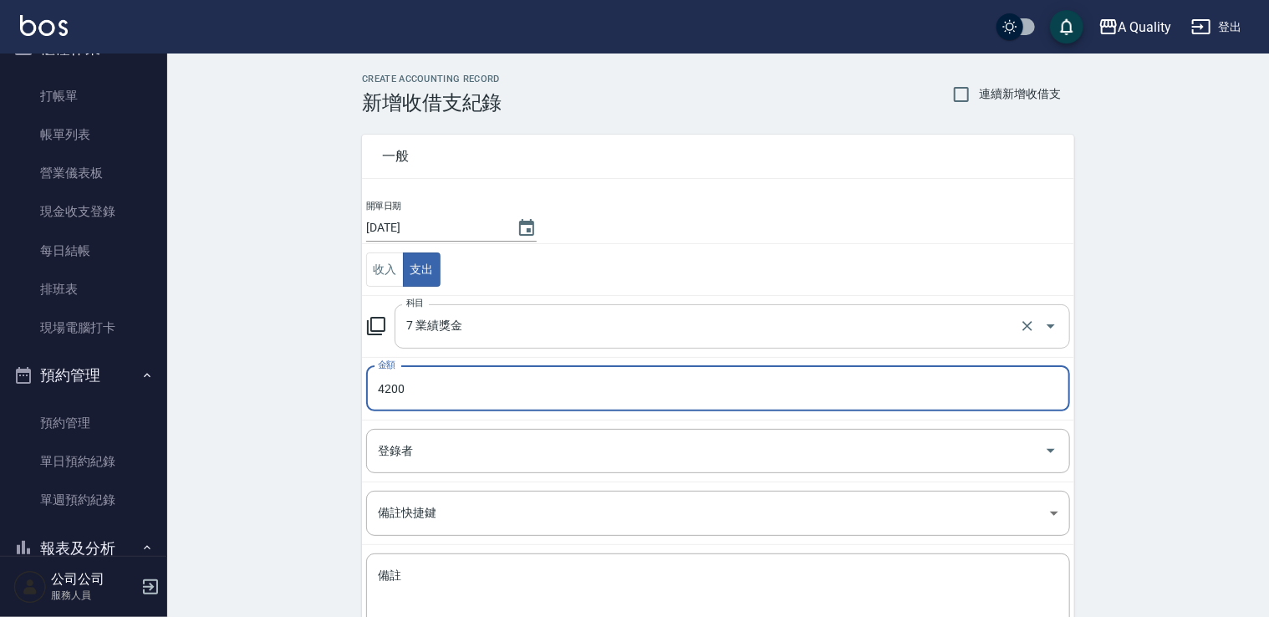
type input "4200"
click at [462, 314] on input "7 業績獎金" at bounding box center [709, 326] width 614 height 29
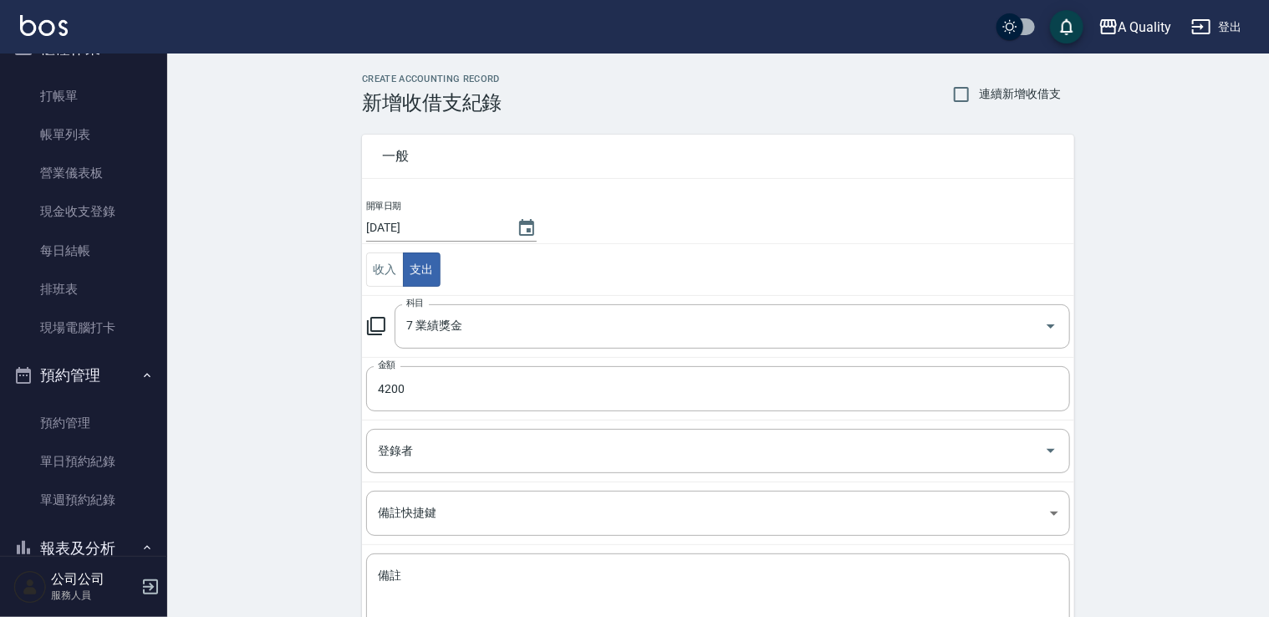
click at [324, 416] on div "CREATE ACCOUNTING RECORD 新增收借支紀錄 連續新增收借支 一般 開單日期 2025/10/04 收入 支出 科目 7 業績獎金 科目 …" at bounding box center [718, 396] width 1102 height 685
click at [408, 462] on input "登錄者" at bounding box center [706, 450] width 664 height 29
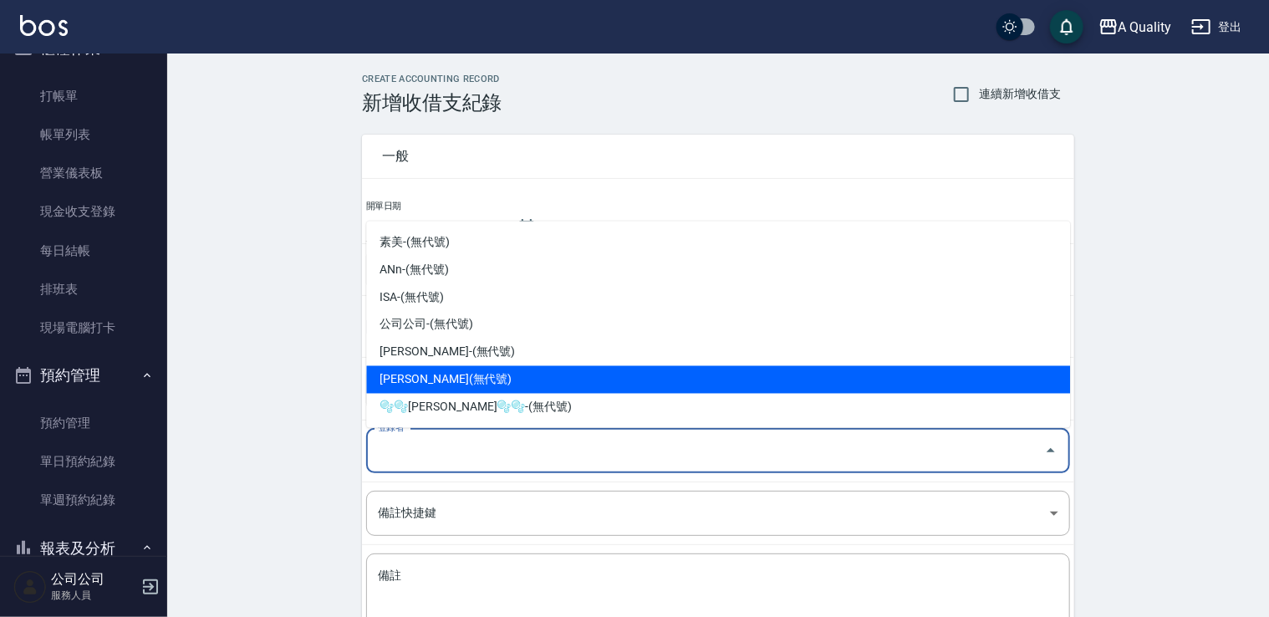
click at [432, 388] on li "洪苡玲-(無代號)" at bounding box center [718, 380] width 704 height 28
type input "洪苡玲-(無代號)"
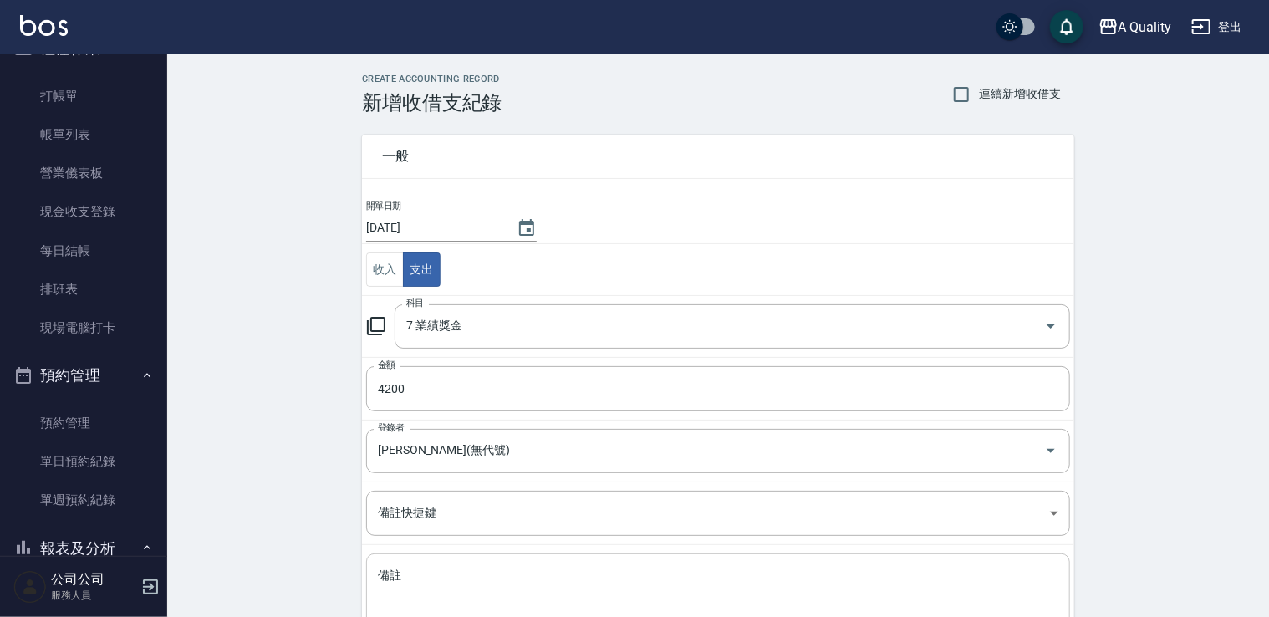
click at [464, 562] on div "x 備註" at bounding box center [718, 596] width 704 height 84
type textarea "5"
type textarea "中ㄑㄧ"
click at [586, 574] on textarea "備註" at bounding box center [718, 596] width 681 height 57
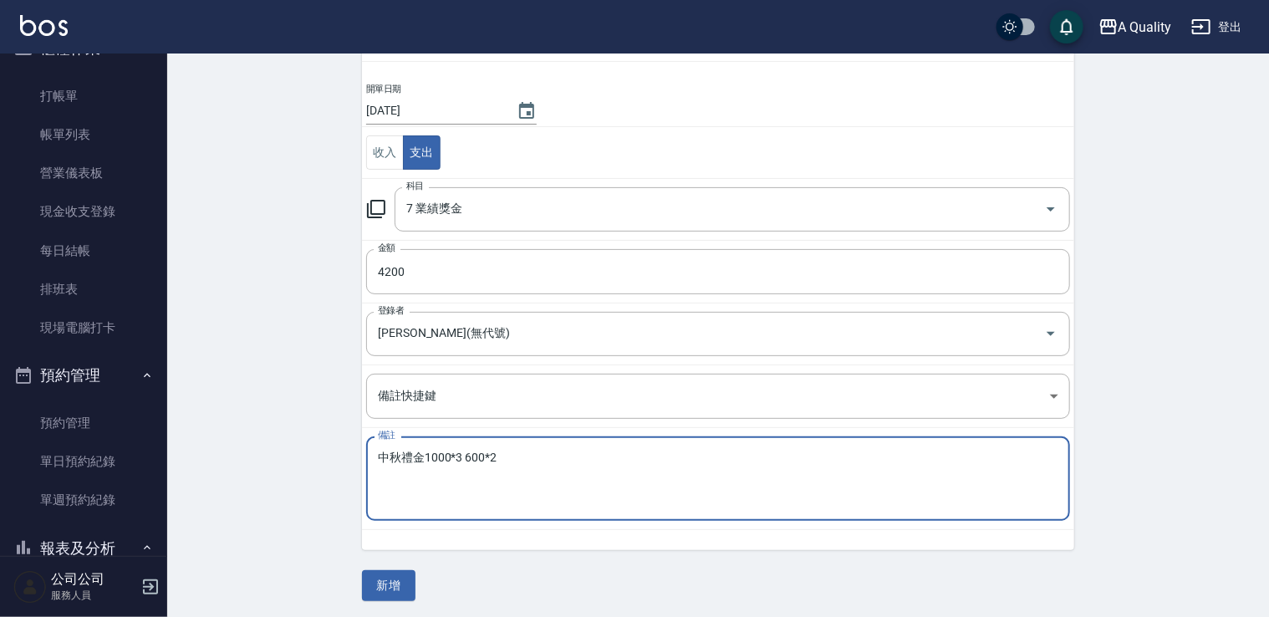
scroll to position [119, 0]
type textarea "中秋禮金1000*3 600*2"
click at [380, 590] on button "新增" at bounding box center [389, 584] width 54 height 31
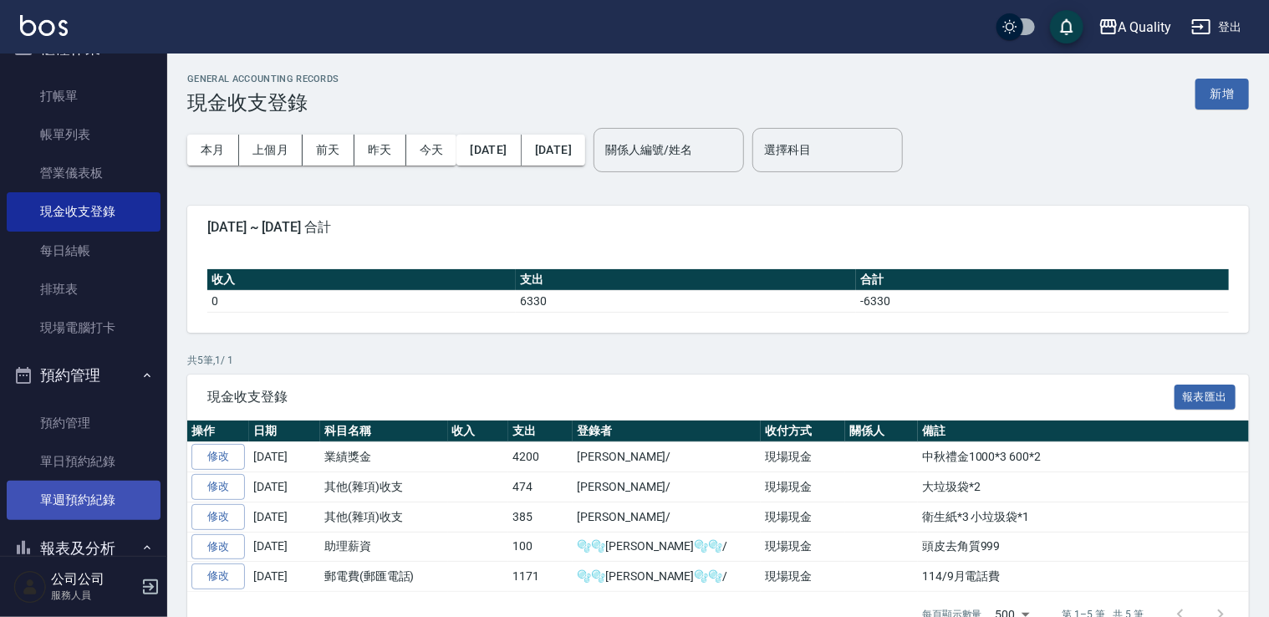
scroll to position [284, 0]
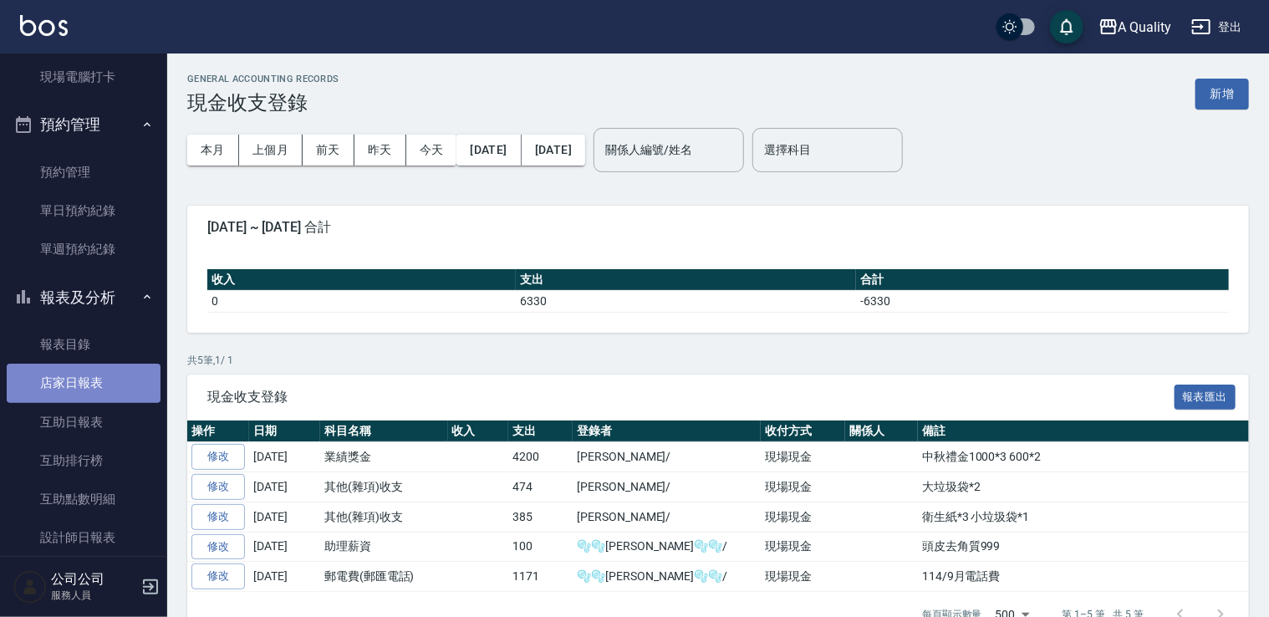
click at [100, 386] on link "店家日報表" at bounding box center [84, 383] width 154 height 38
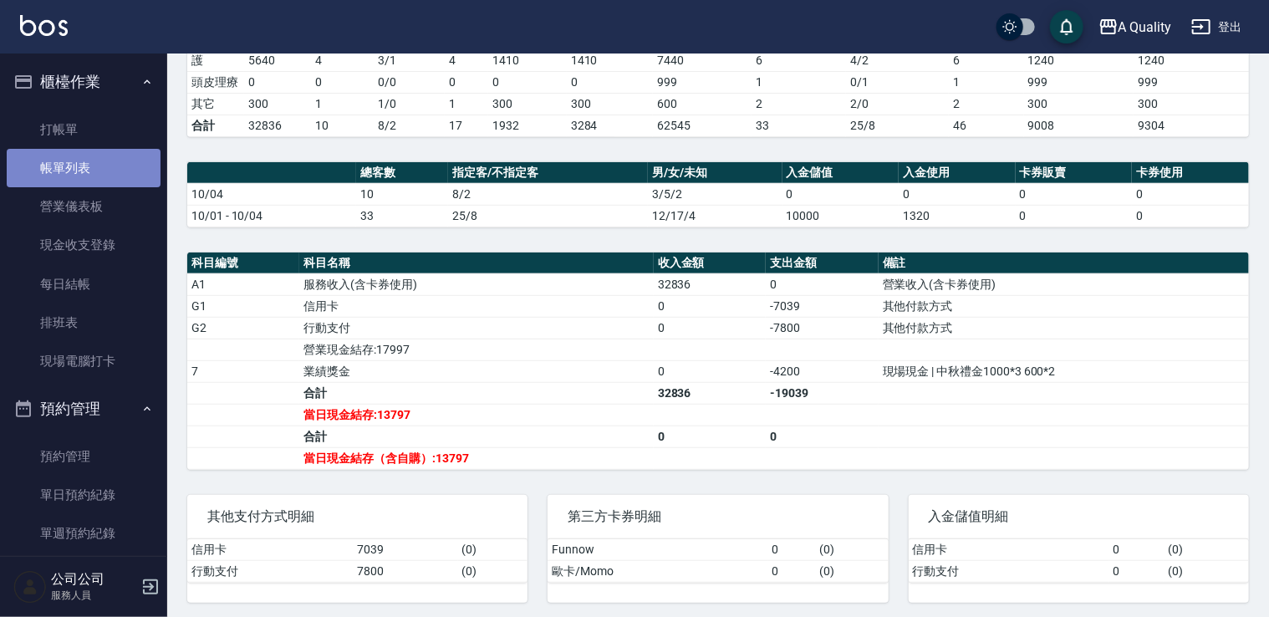
click at [94, 160] on link "帳單列表" at bounding box center [84, 168] width 154 height 38
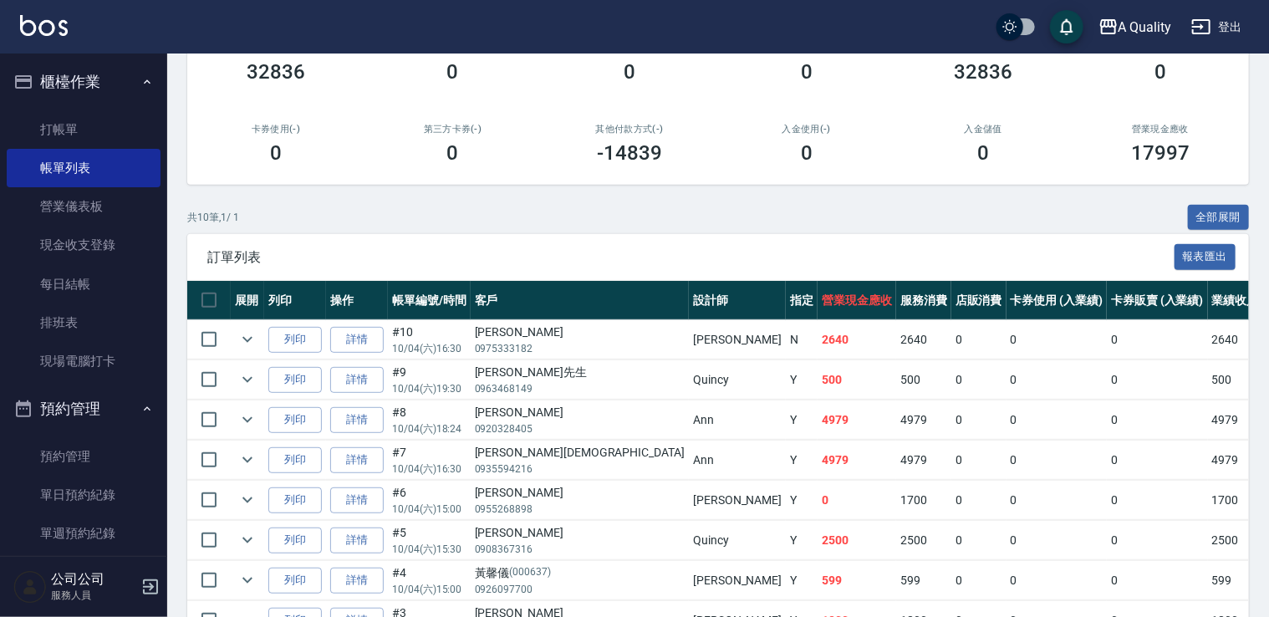
scroll to position [251, 0]
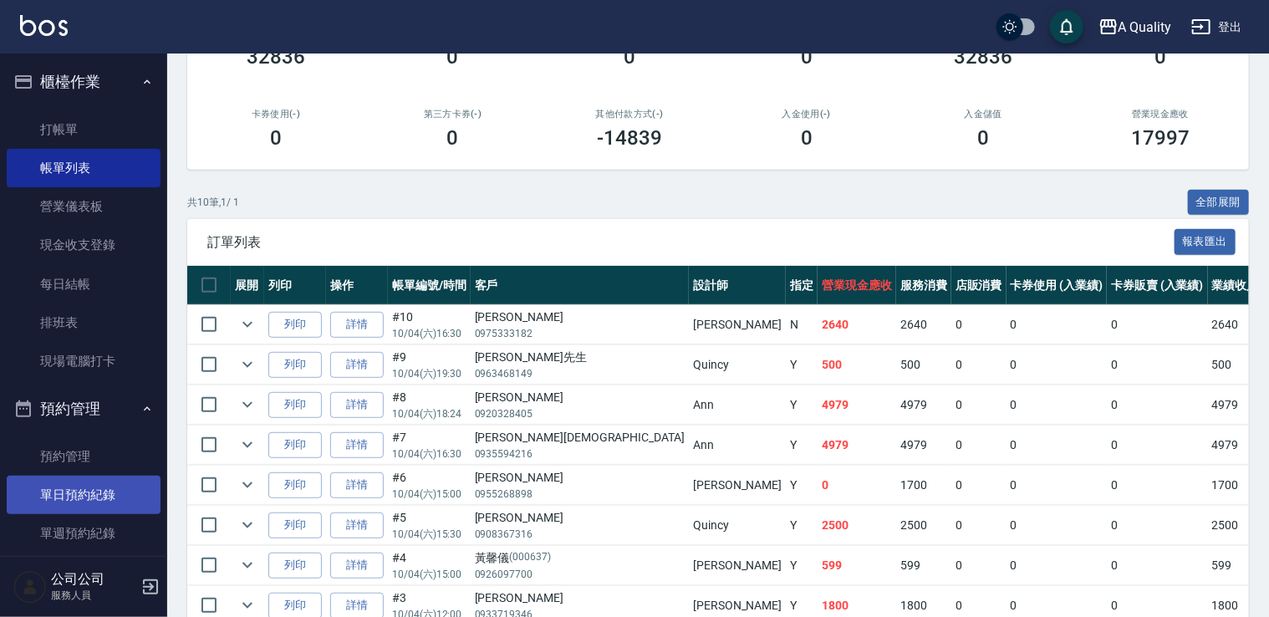
click at [75, 487] on link "單日預約紀錄" at bounding box center [84, 495] width 154 height 38
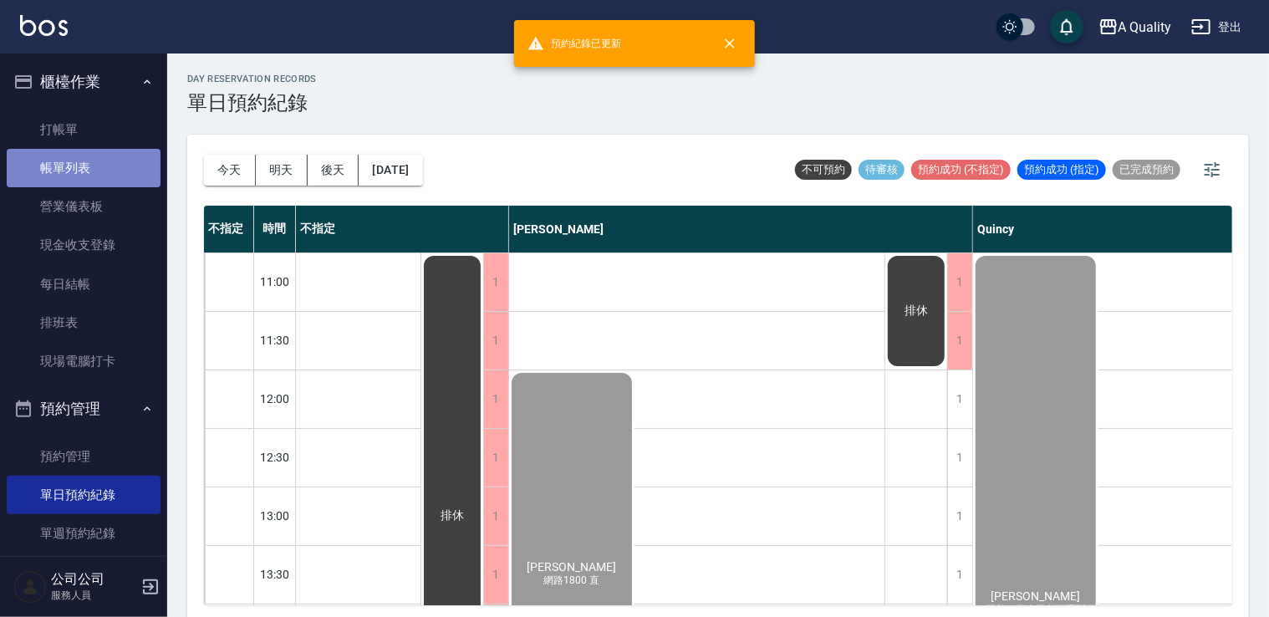
click at [85, 180] on link "帳單列表" at bounding box center [84, 168] width 154 height 38
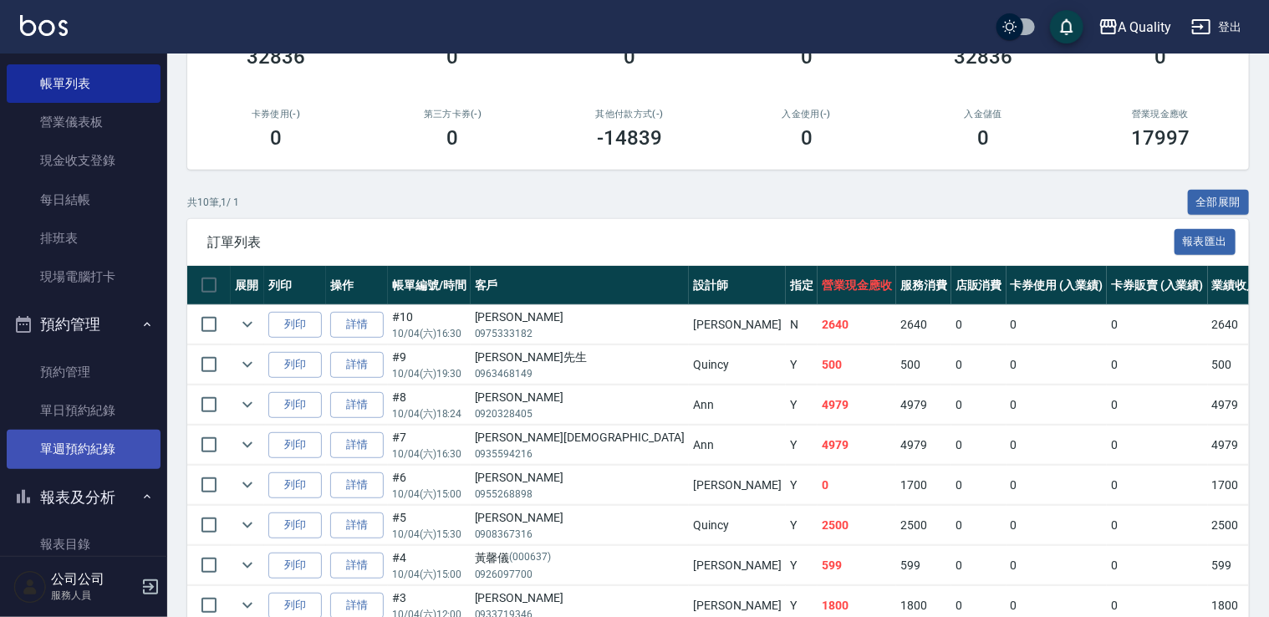
scroll to position [251, 0]
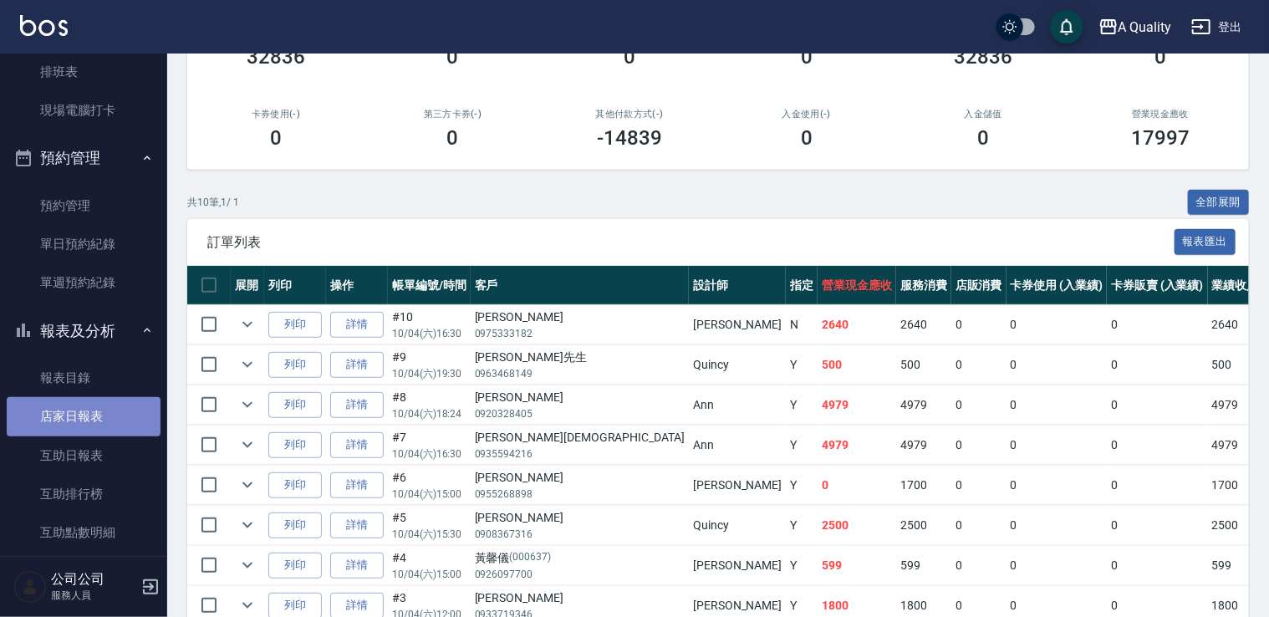
click at [92, 415] on link "店家日報表" at bounding box center [84, 416] width 154 height 38
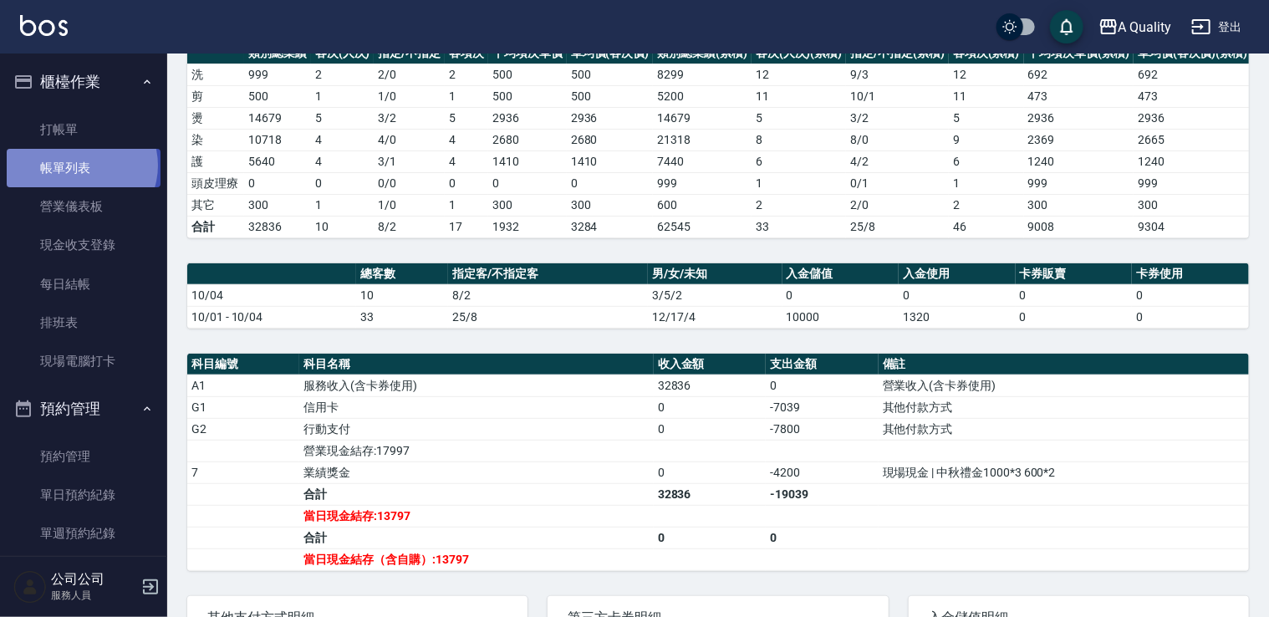
click at [80, 166] on link "帳單列表" at bounding box center [84, 168] width 154 height 38
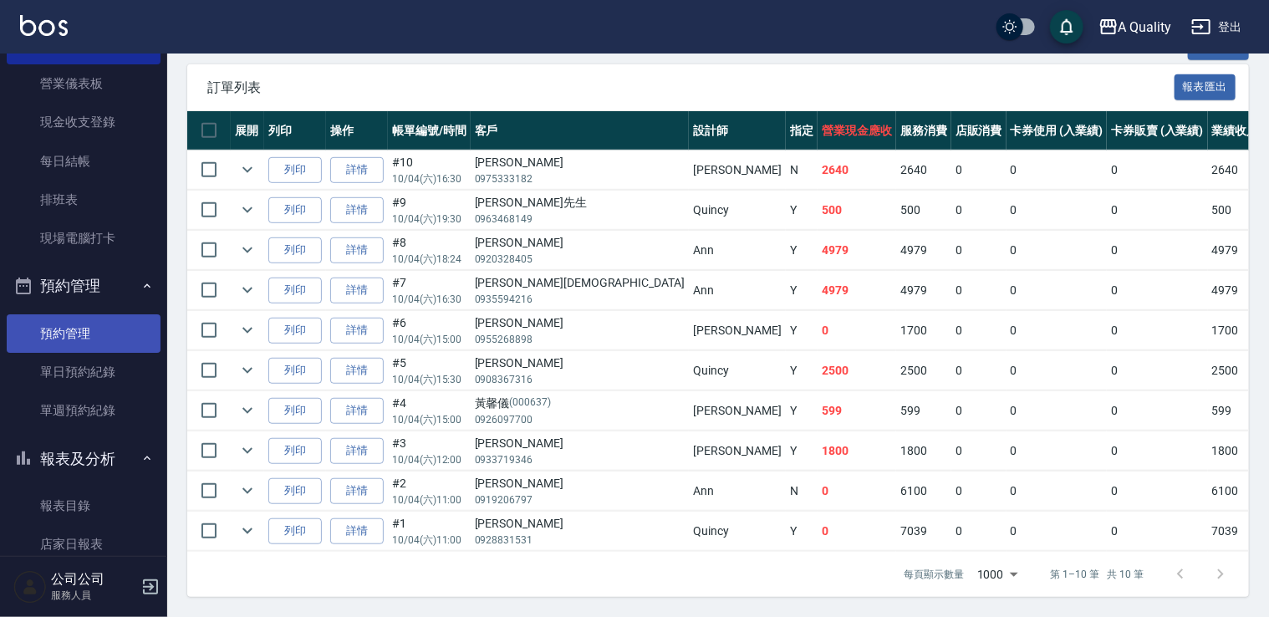
scroll to position [334, 0]
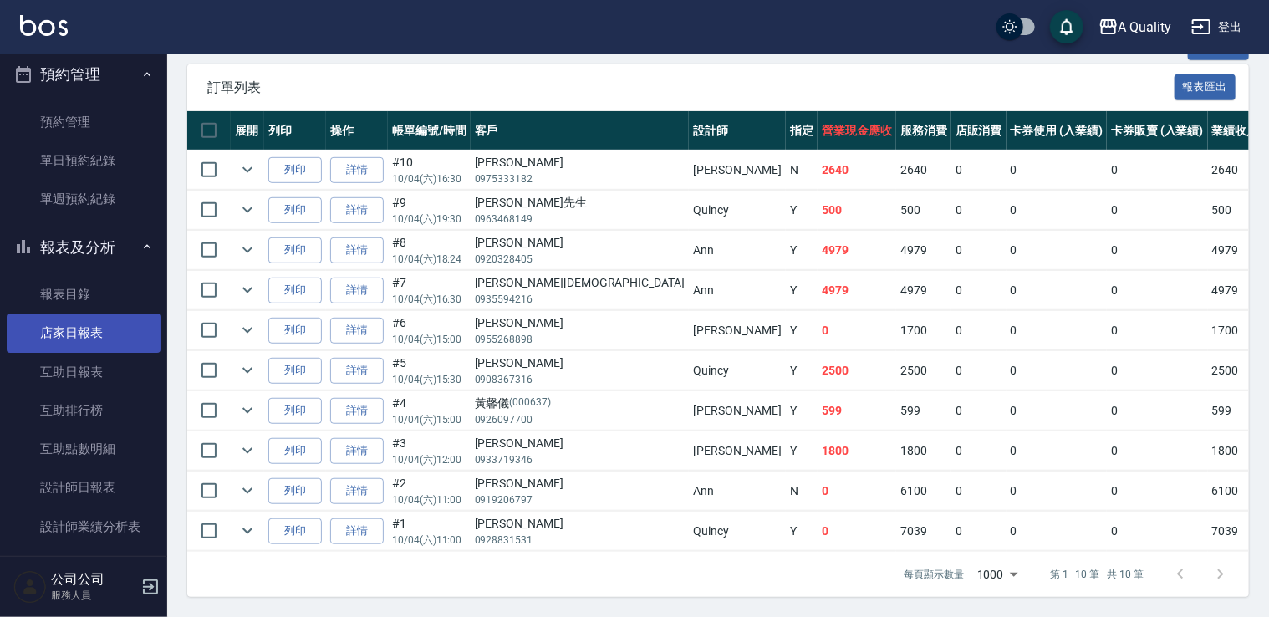
click at [96, 329] on link "店家日報表" at bounding box center [84, 333] width 154 height 38
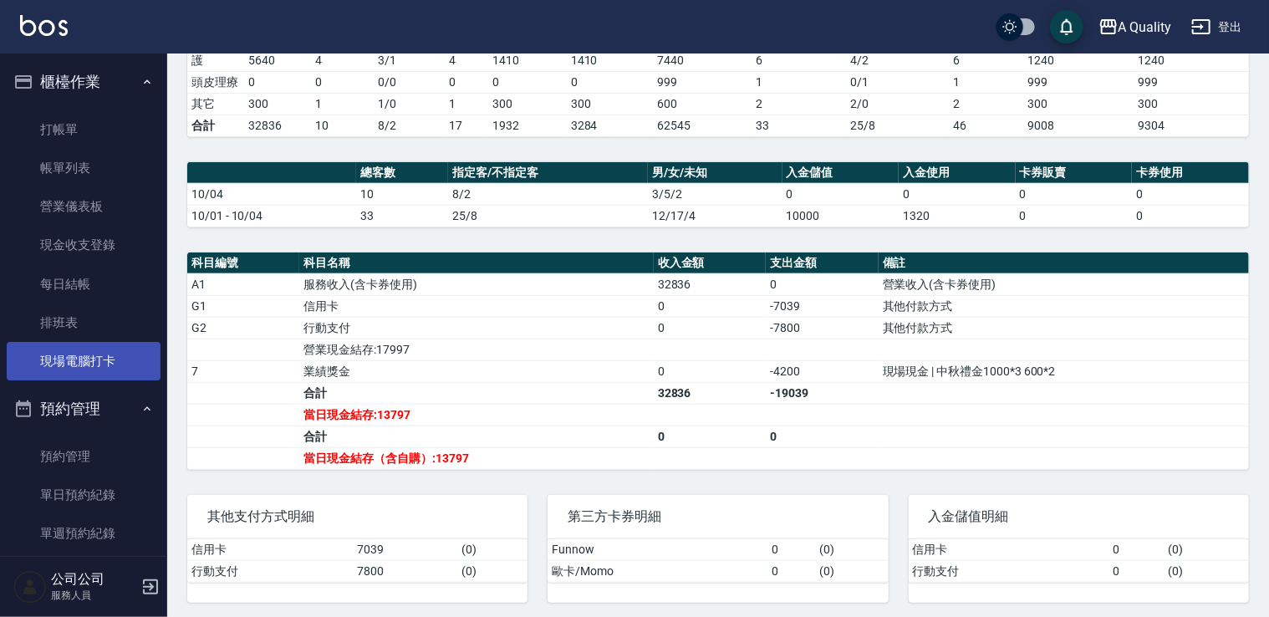
click at [70, 371] on link "現場電腦打卡" at bounding box center [84, 361] width 154 height 38
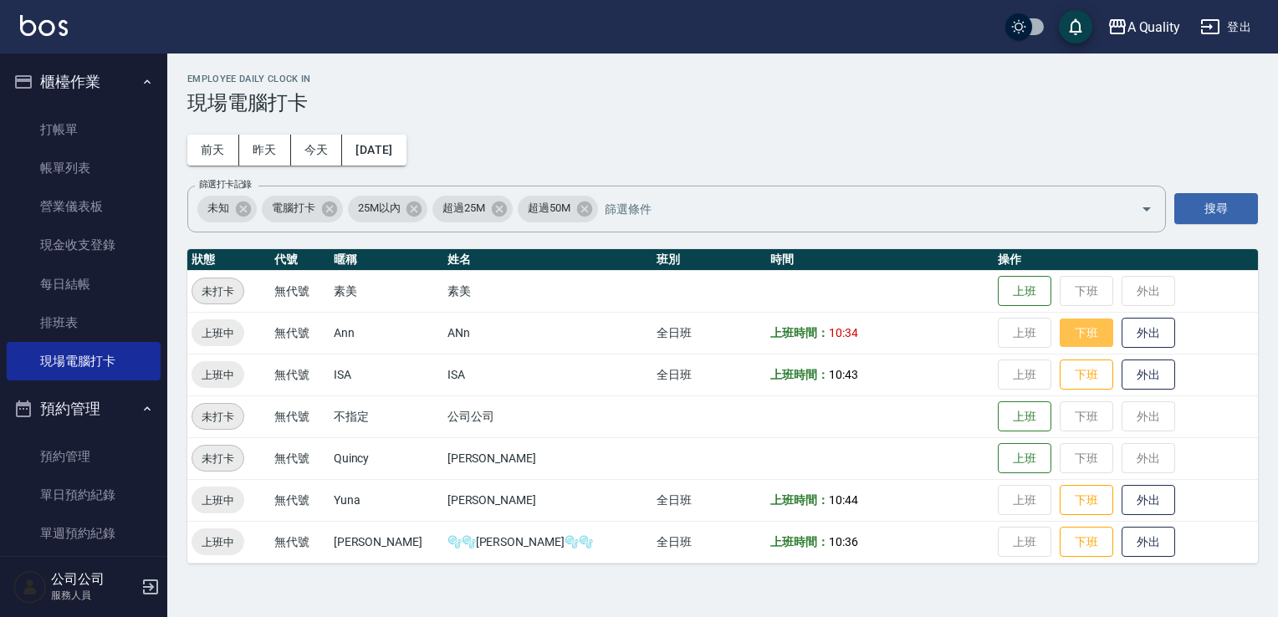
click at [1059, 329] on button "下班" at bounding box center [1086, 333] width 54 height 29
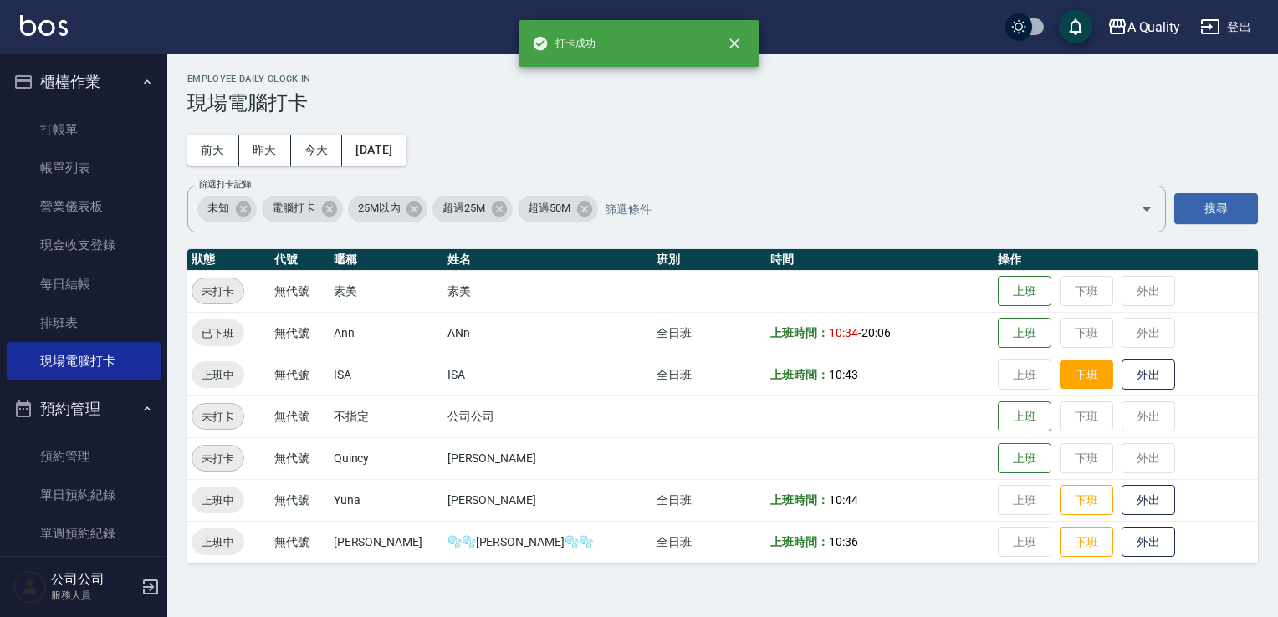
click at [1059, 366] on button "下班" at bounding box center [1086, 374] width 54 height 29
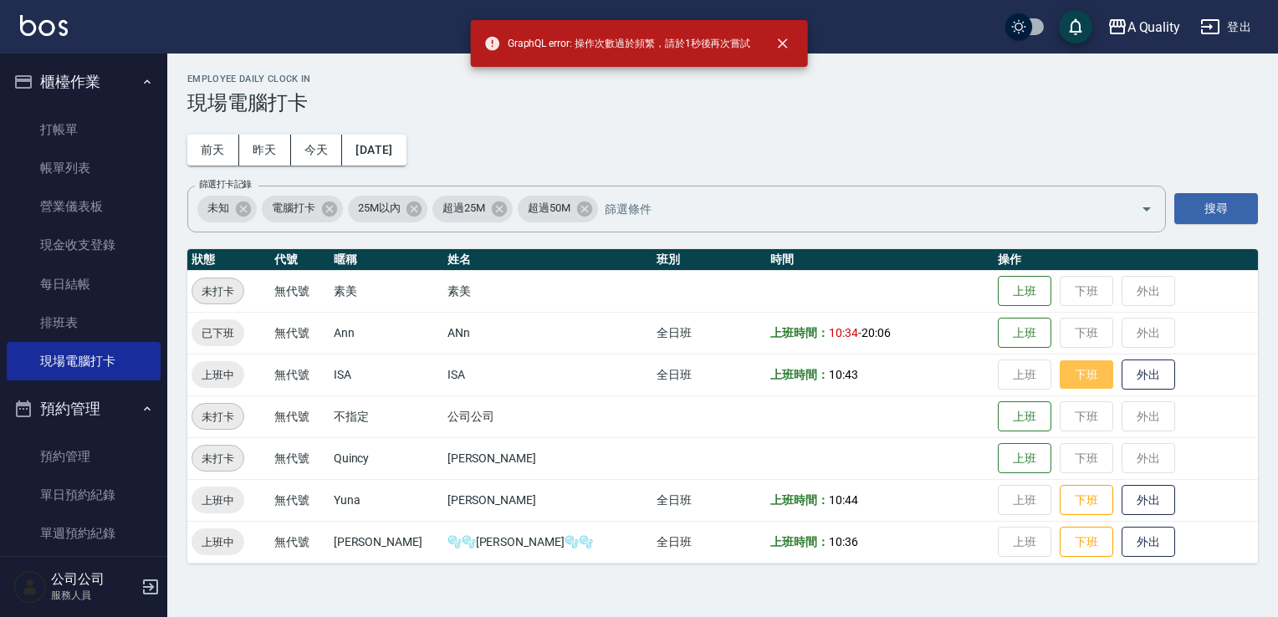
click at [1059, 386] on button "下班" at bounding box center [1086, 374] width 54 height 29
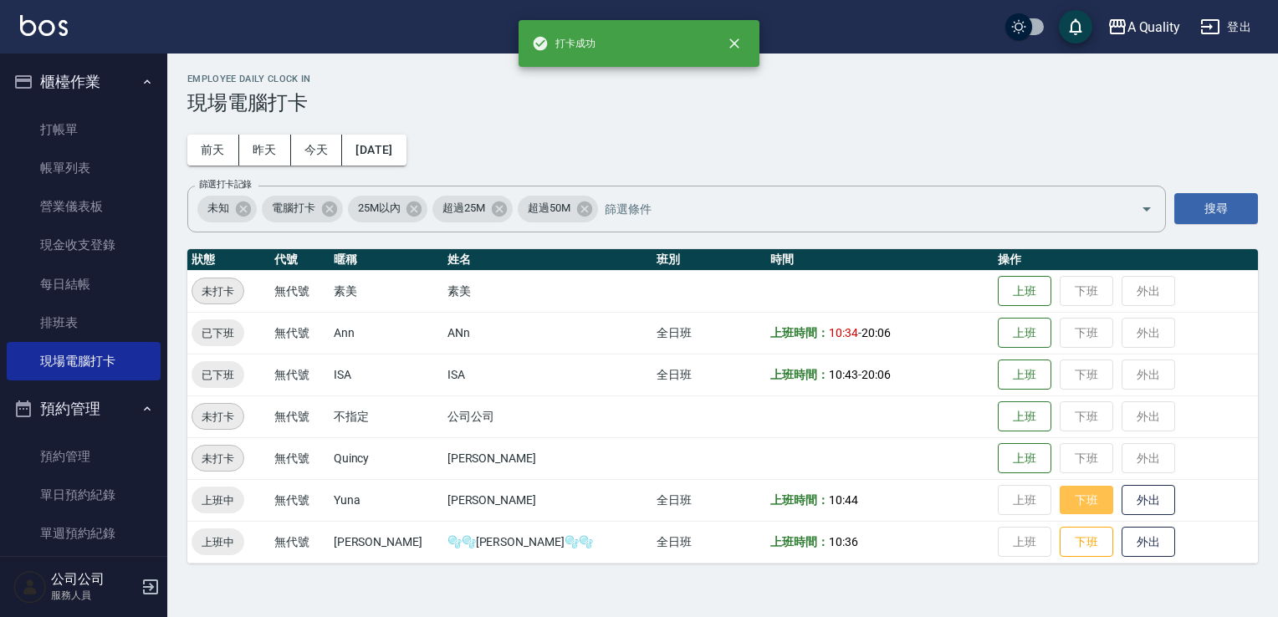
click at [1059, 497] on button "下班" at bounding box center [1086, 500] width 54 height 29
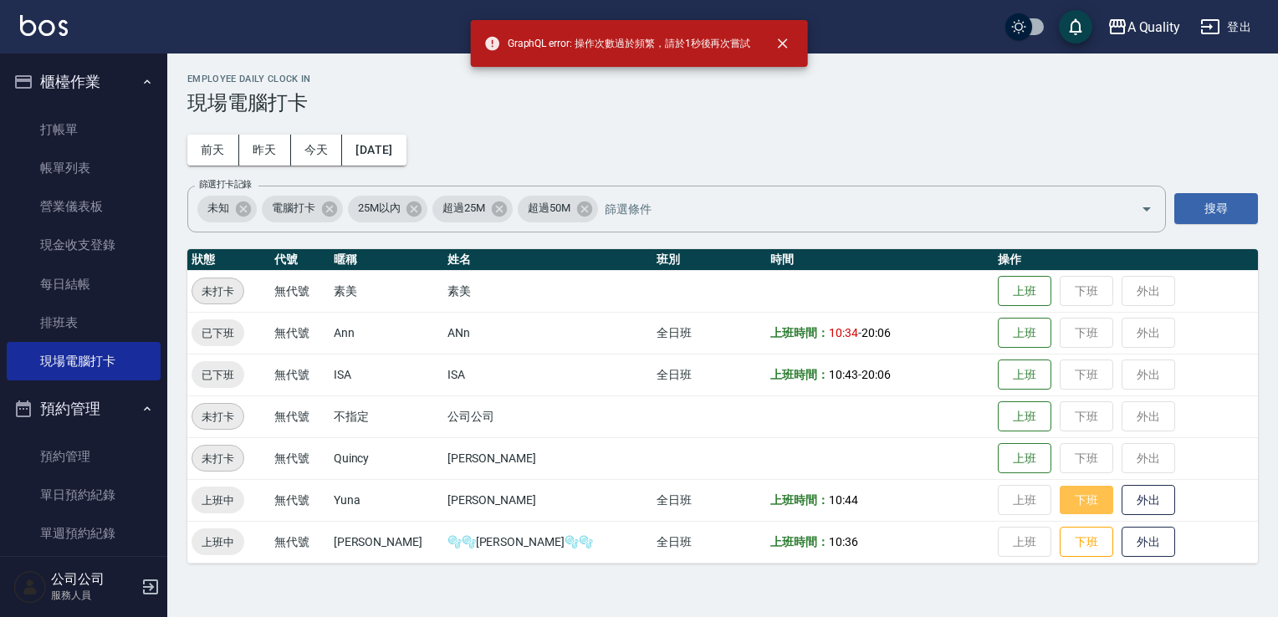
click at [1059, 503] on button "下班" at bounding box center [1086, 500] width 54 height 29
drag, startPoint x: 1057, startPoint y: 500, endPoint x: 1055, endPoint y: 517, distance: 16.8
click at [1059, 502] on button "下班" at bounding box center [1086, 500] width 54 height 31
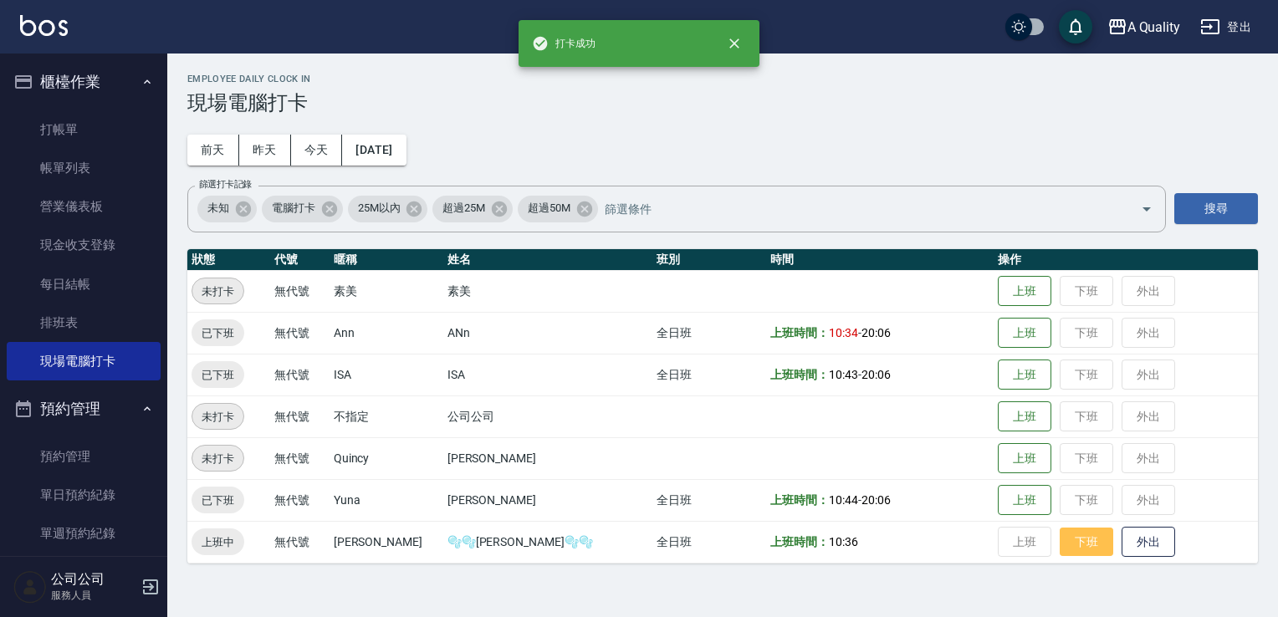
click at [1059, 540] on button "下班" at bounding box center [1086, 542] width 54 height 29
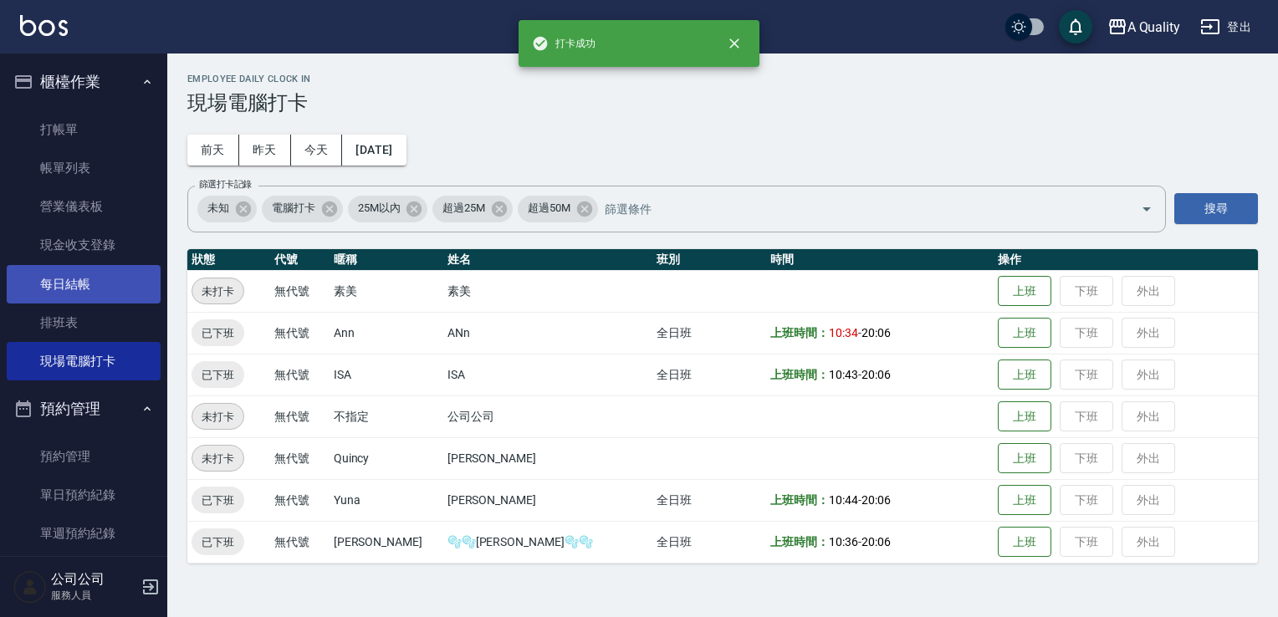
click at [64, 275] on link "每日結帳" at bounding box center [84, 284] width 154 height 38
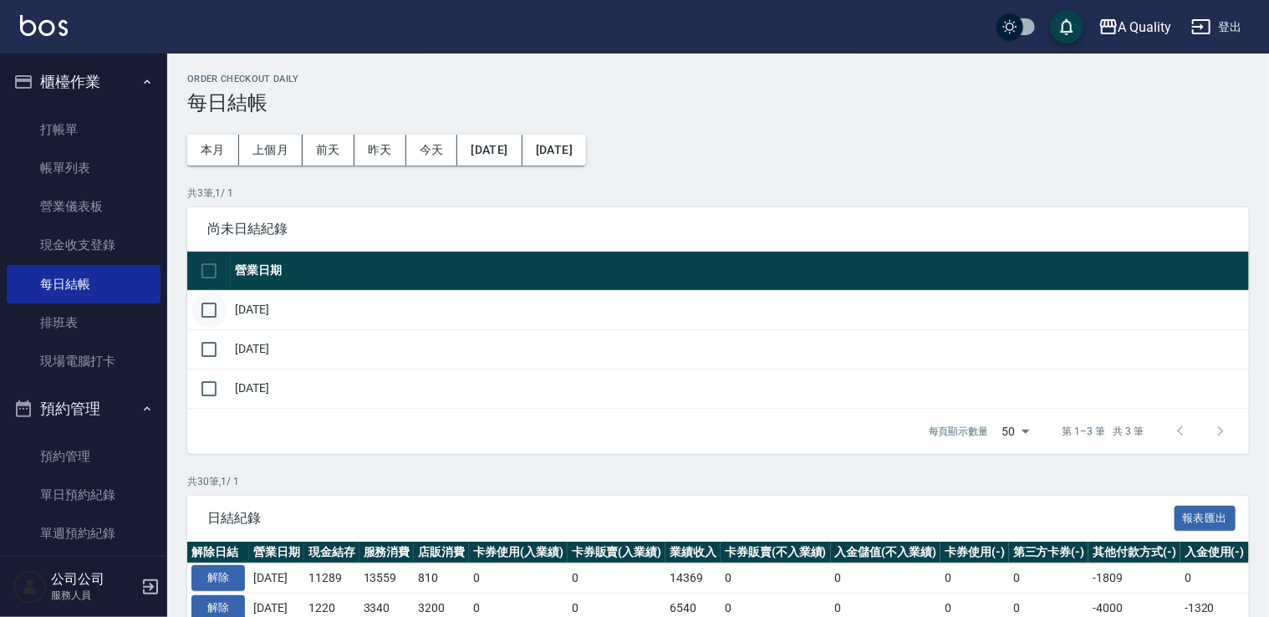
click at [199, 314] on input "checkbox" at bounding box center [208, 310] width 35 height 35
checkbox input "true"
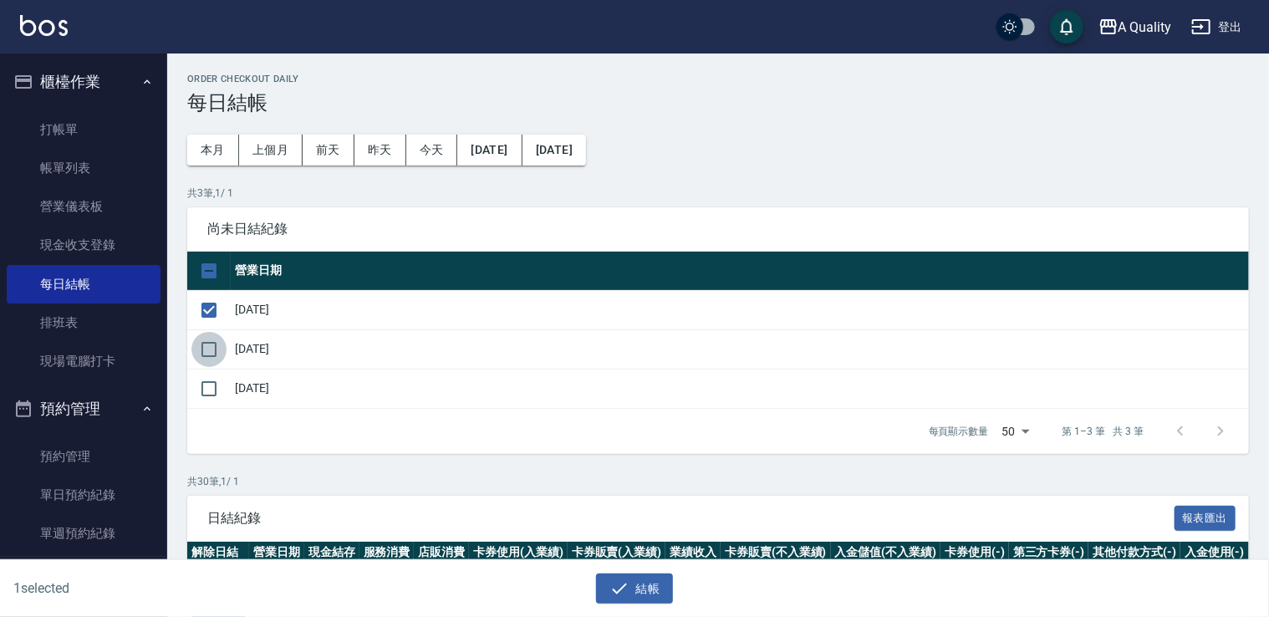
click at [214, 344] on input "checkbox" at bounding box center [208, 349] width 35 height 35
checkbox input "true"
click at [207, 386] on input "checkbox" at bounding box center [208, 388] width 35 height 35
checkbox input "true"
click at [623, 594] on icon "button" at bounding box center [620, 589] width 20 height 20
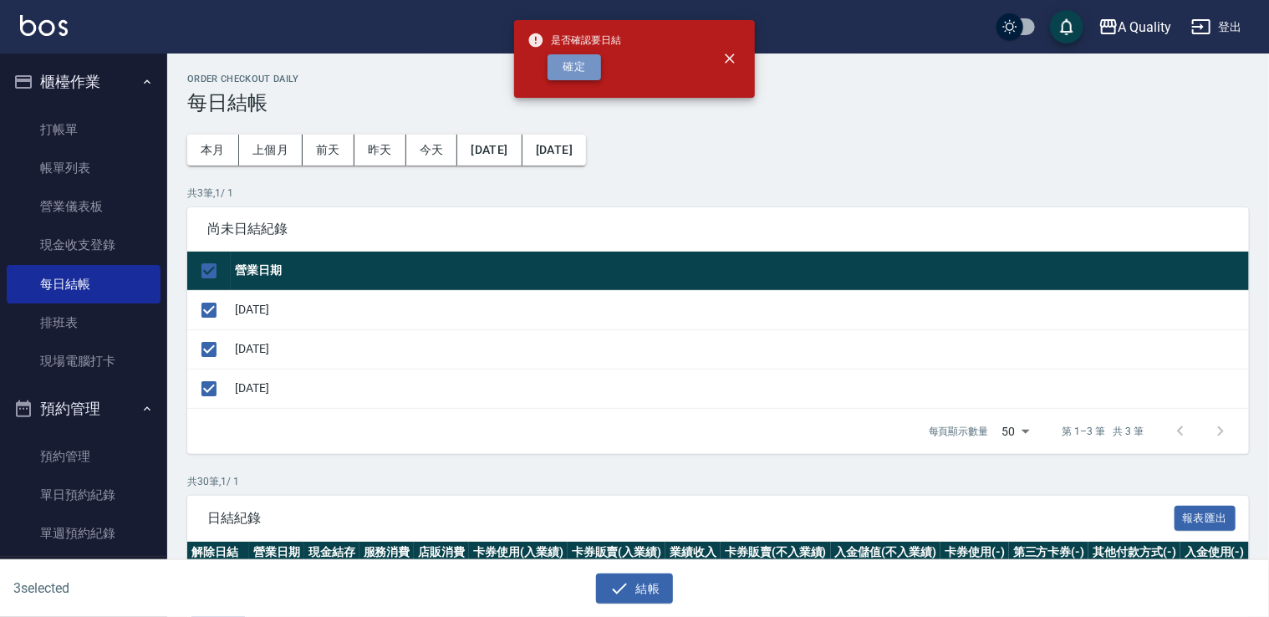
click at [582, 62] on button "確定" at bounding box center [575, 67] width 54 height 26
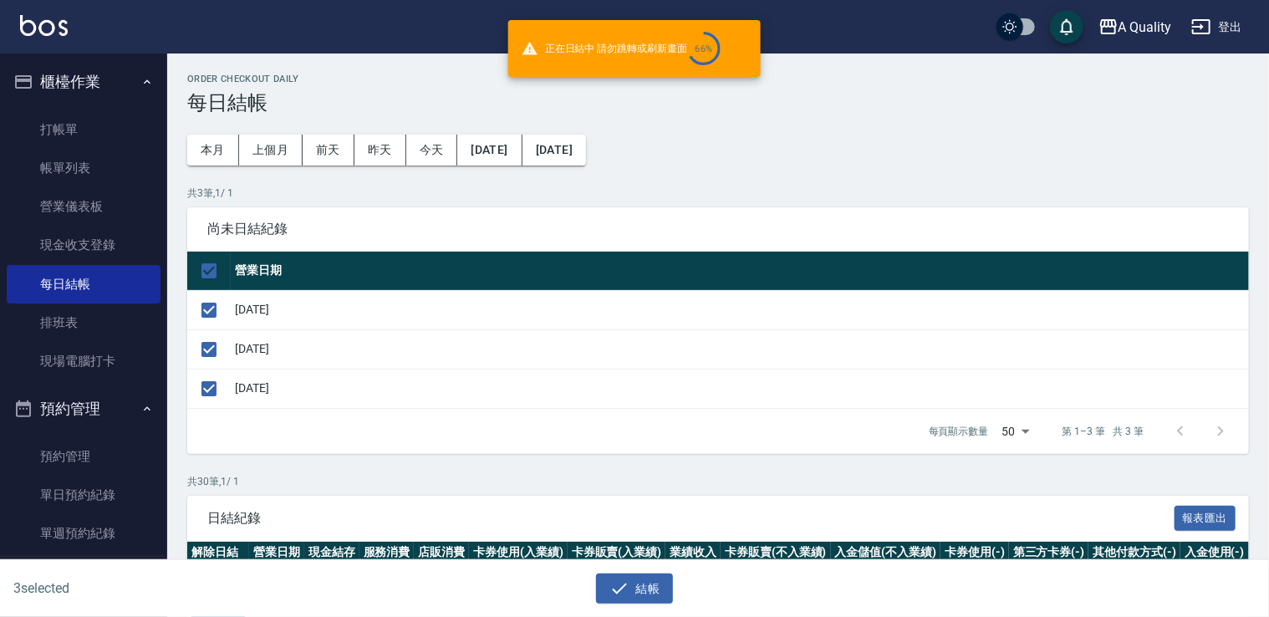
checkbox input "false"
